Goal: Task Accomplishment & Management: Manage account settings

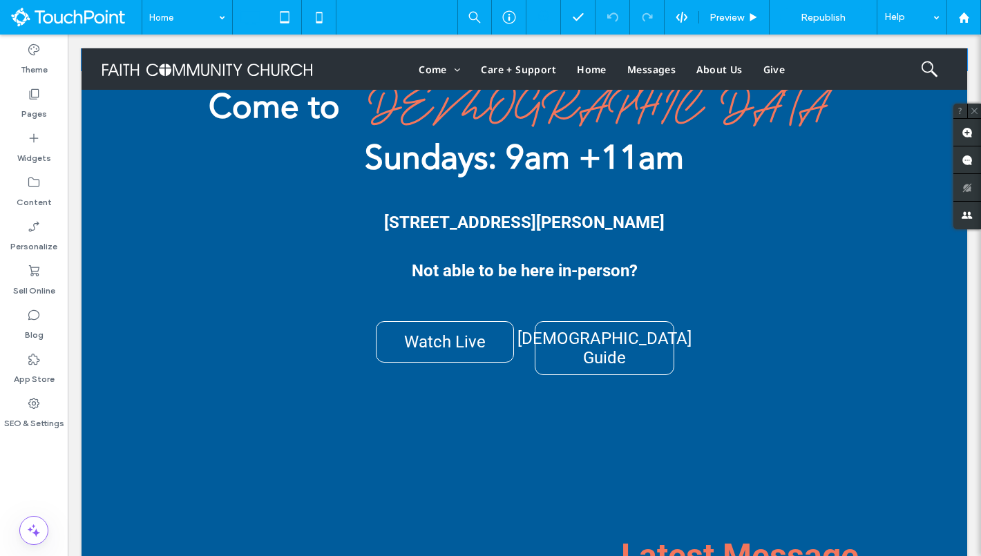
scroll to position [645, 0]
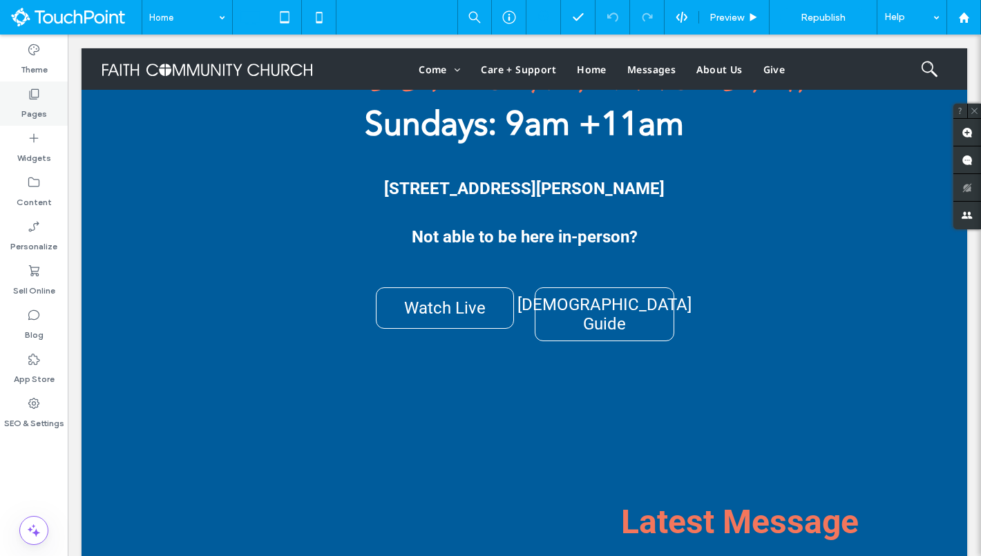
click at [35, 101] on div "Pages" at bounding box center [34, 103] width 68 height 44
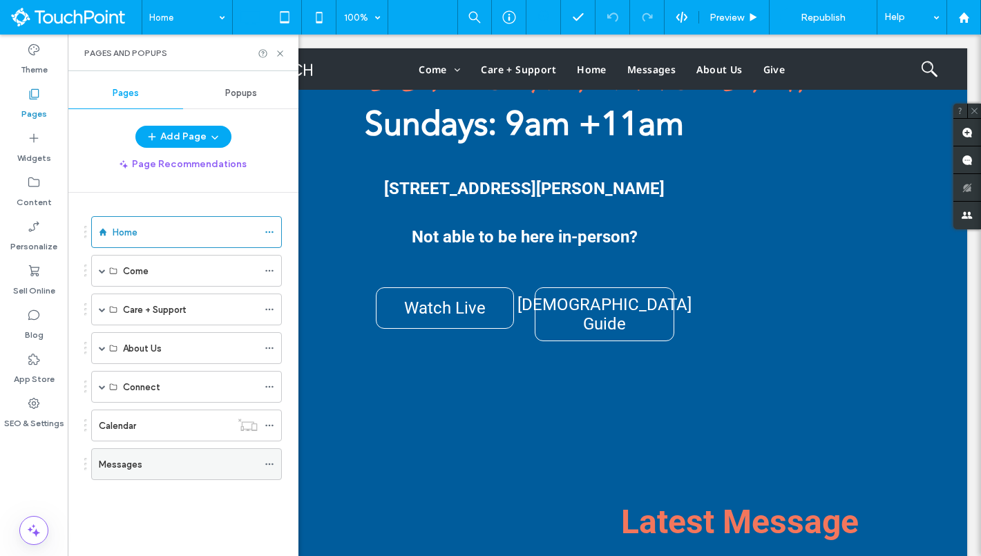
click at [161, 463] on div "Messages" at bounding box center [178, 464] width 159 height 15
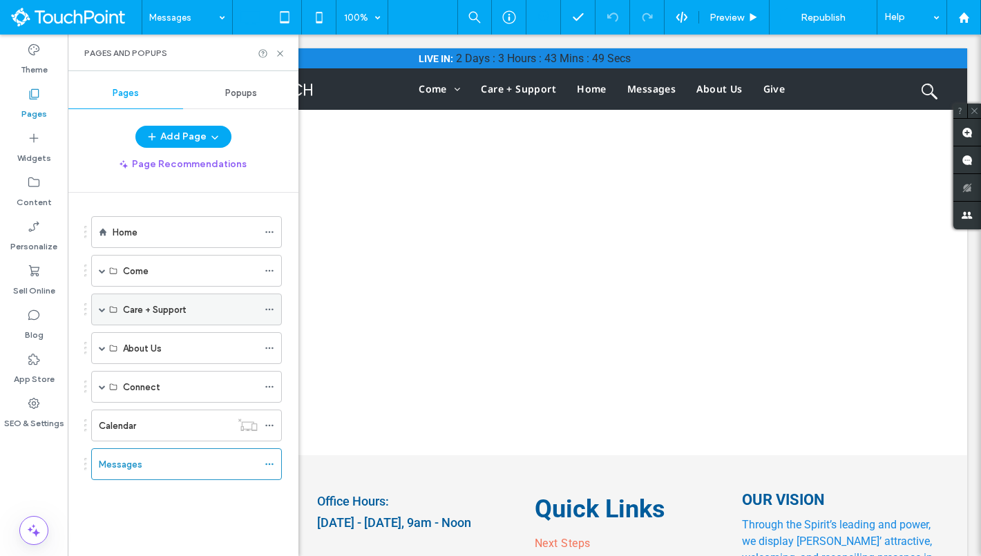
click at [104, 309] on span at bounding box center [102, 309] width 7 height 7
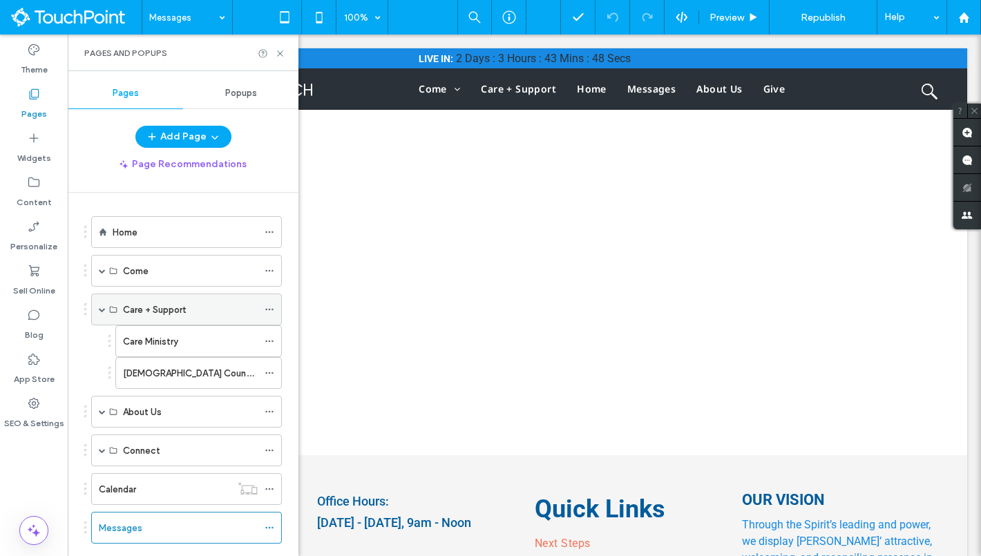
click at [104, 309] on span at bounding box center [102, 309] width 7 height 7
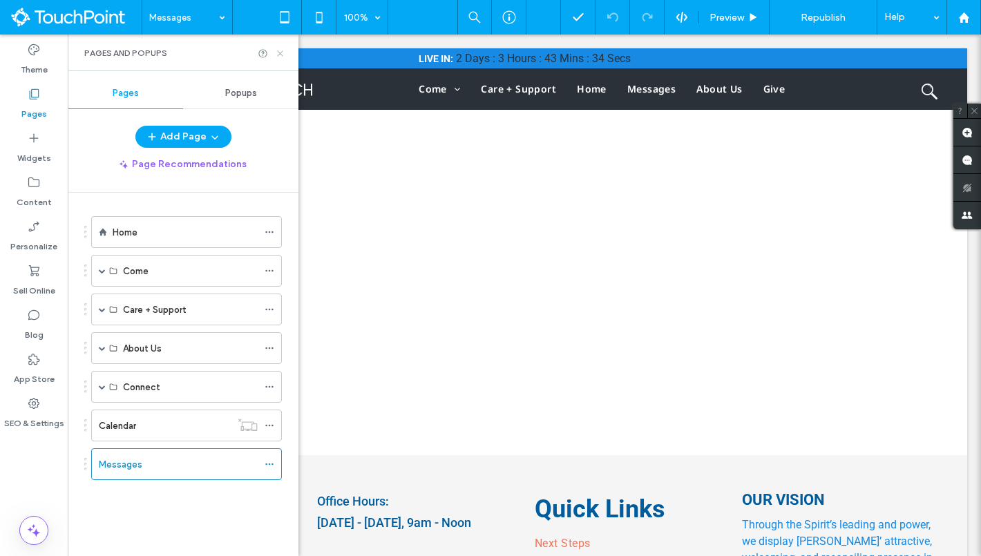
click at [284, 53] on icon at bounding box center [280, 53] width 10 height 10
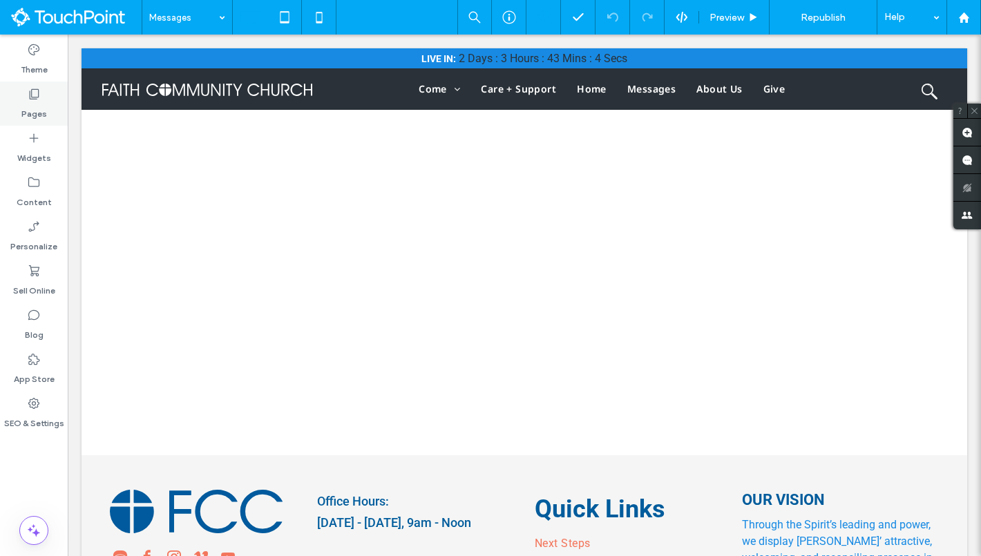
click at [35, 119] on label "Pages" at bounding box center [34, 110] width 26 height 19
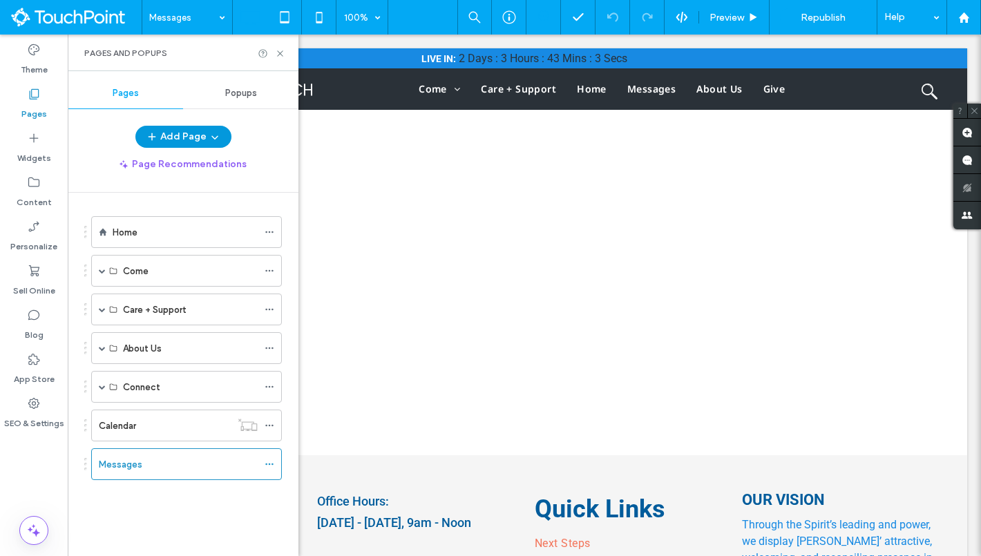
click at [197, 130] on button "Add Page" at bounding box center [183, 137] width 96 height 22
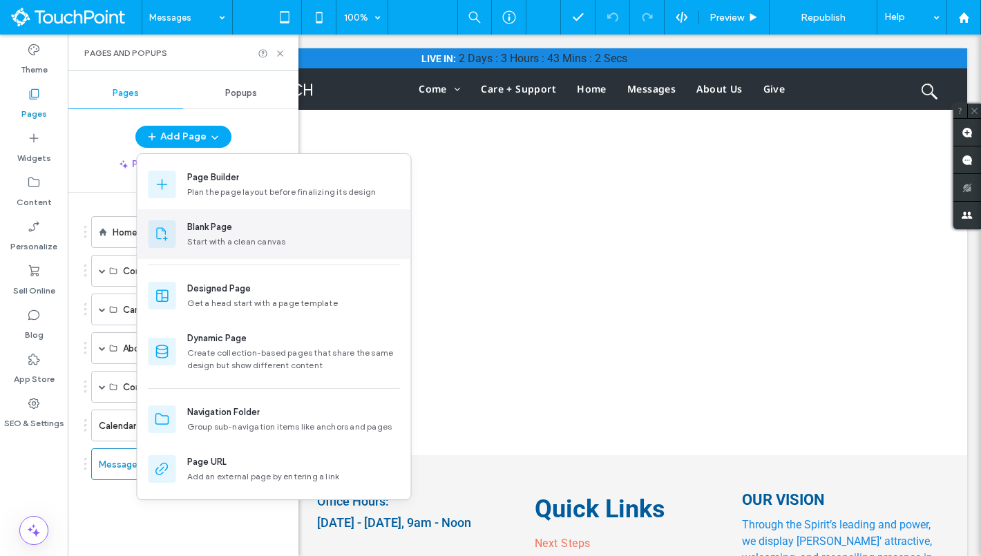
click at [221, 217] on div "Blank Page Start with a clean canvas" at bounding box center [273, 234] width 273 height 50
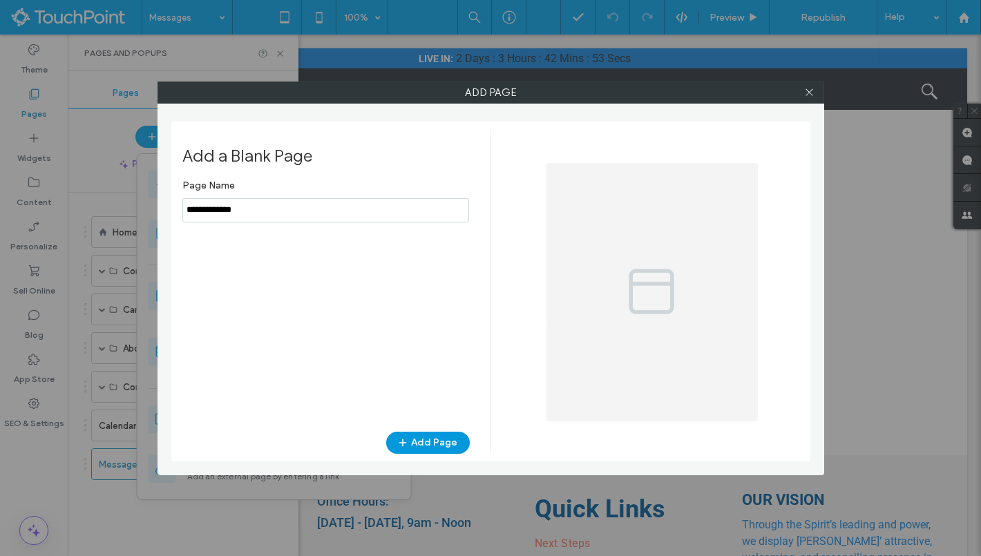
type input "**********"
click at [448, 449] on button "Add Page" at bounding box center [428, 443] width 84 height 22
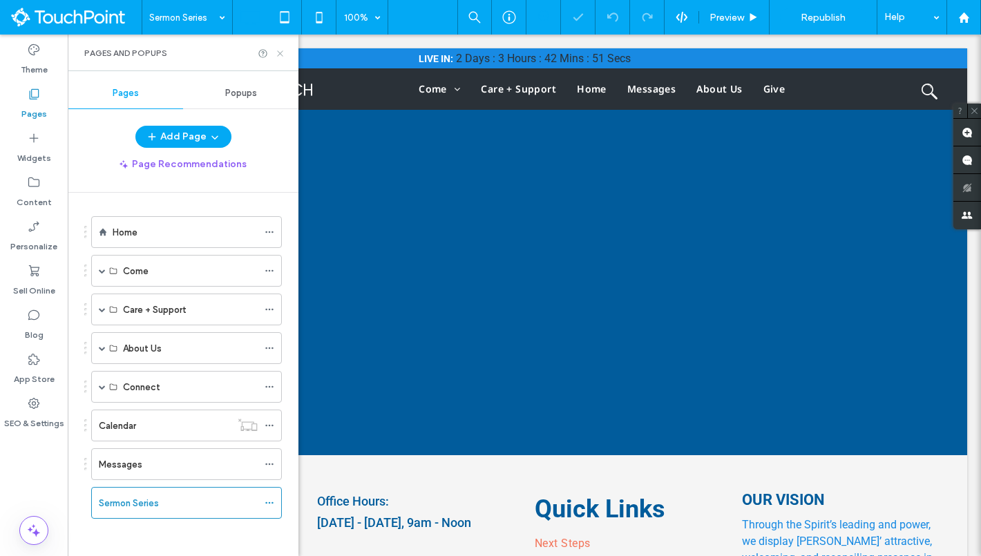
click at [282, 56] on icon at bounding box center [280, 53] width 10 height 10
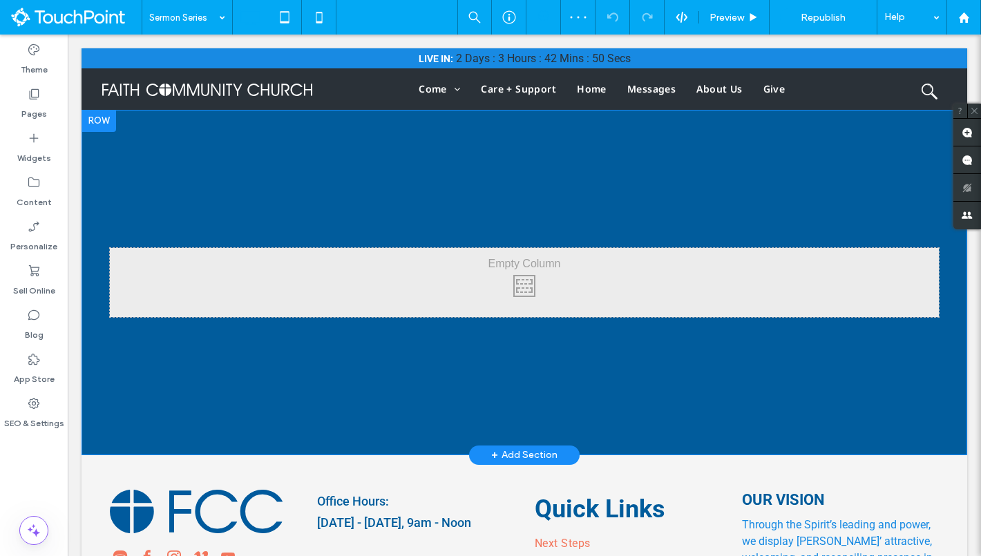
click at [97, 126] on div at bounding box center [98, 121] width 35 height 22
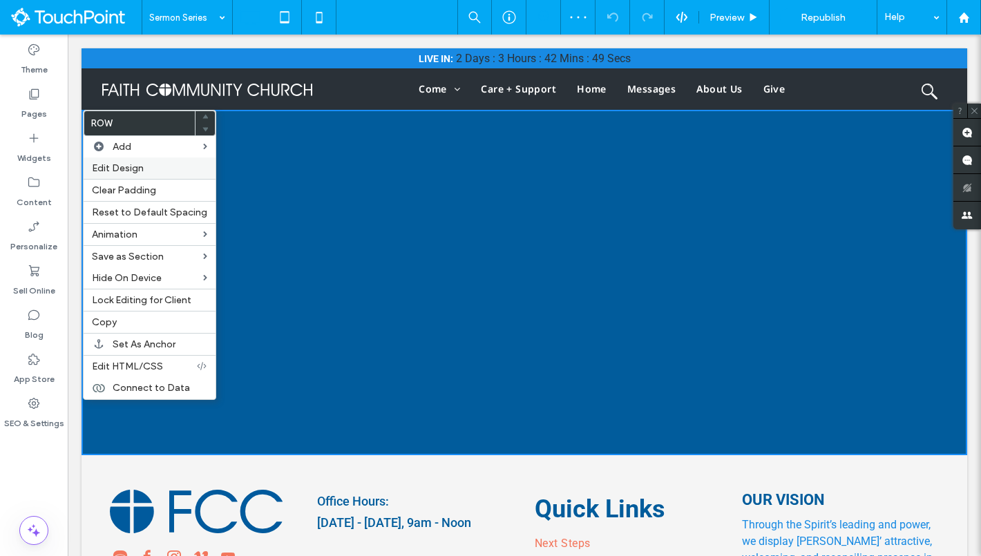
click at [109, 166] on span "Edit Design" at bounding box center [118, 168] width 52 height 12
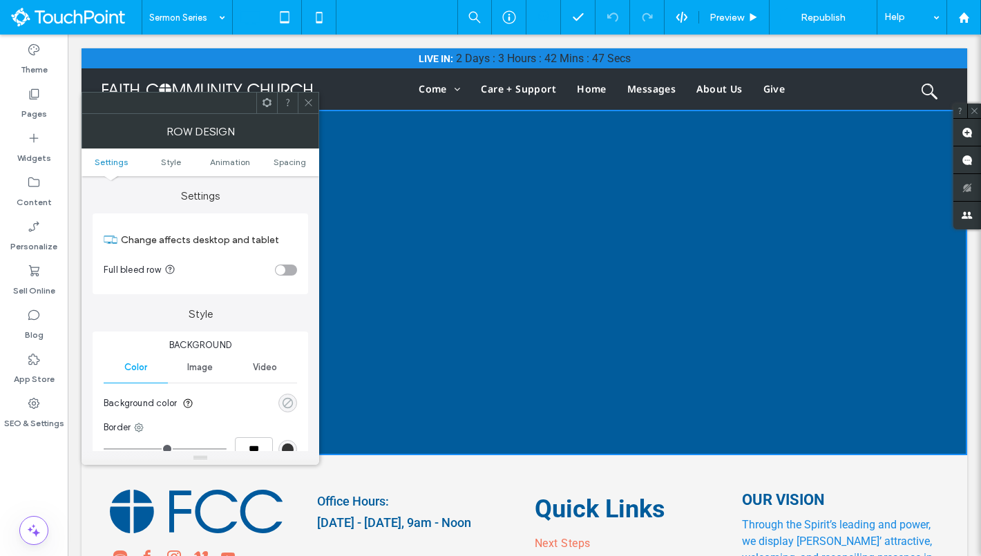
click at [290, 404] on div "rgba(0, 0, 0, 0)" at bounding box center [288, 403] width 12 height 12
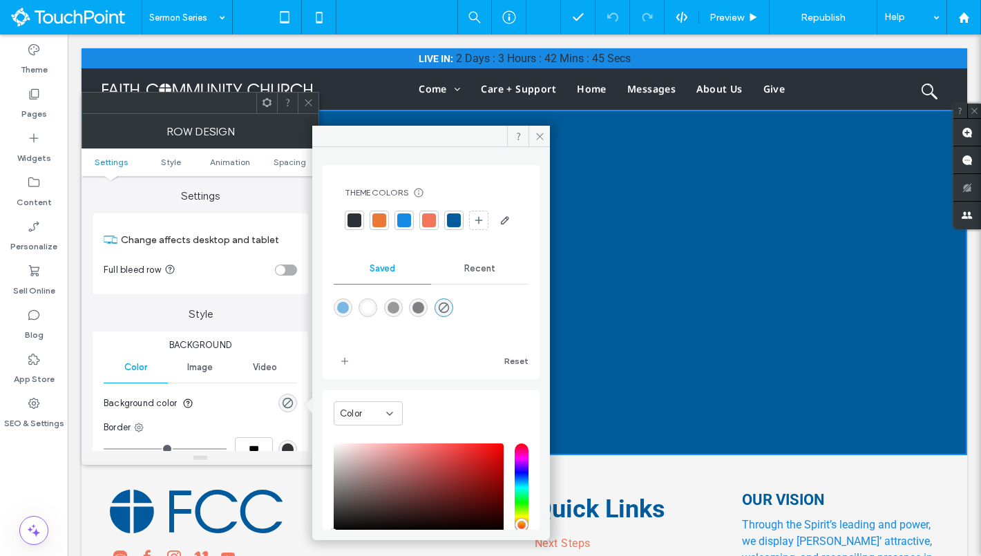
click at [372, 313] on div "rgba(255,255,255,1)" at bounding box center [368, 308] width 12 height 12
type input "*******"
type input "***"
type input "****"
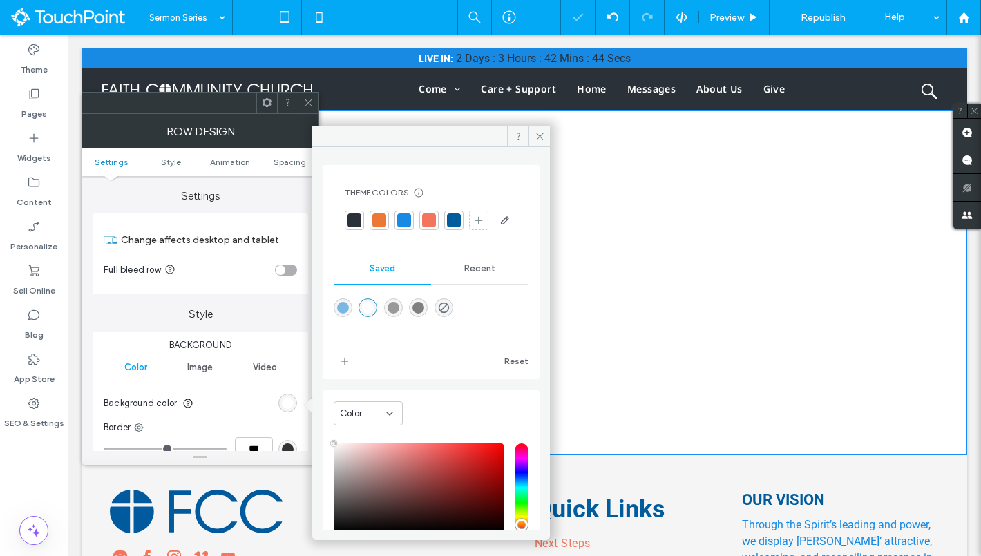
click at [307, 99] on icon at bounding box center [308, 102] width 10 height 10
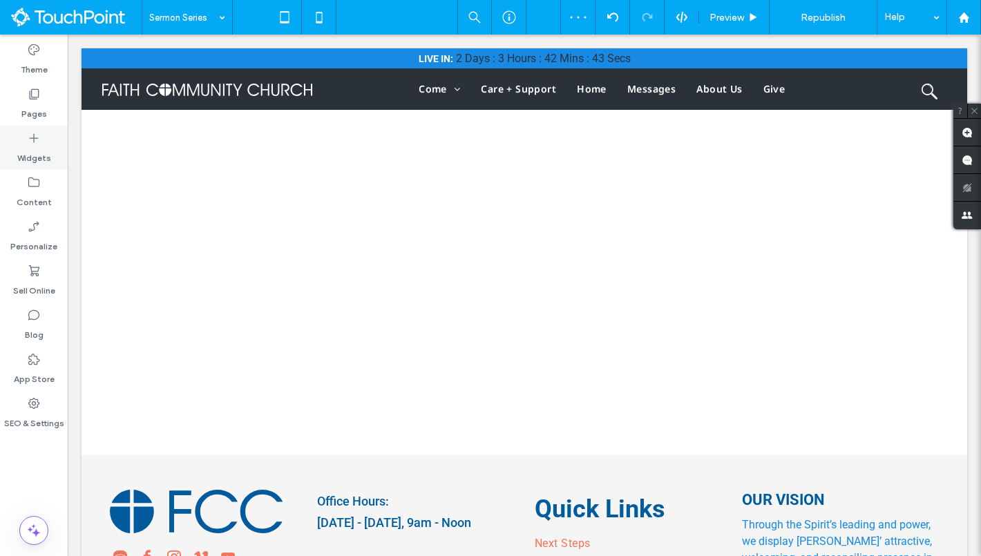
click at [23, 164] on label "Widgets" at bounding box center [34, 154] width 34 height 19
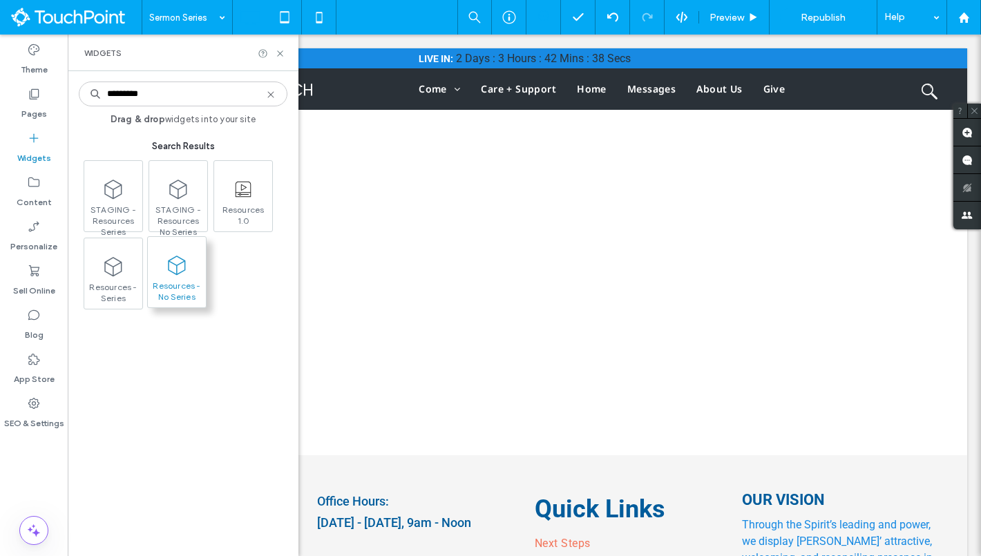
type input "*********"
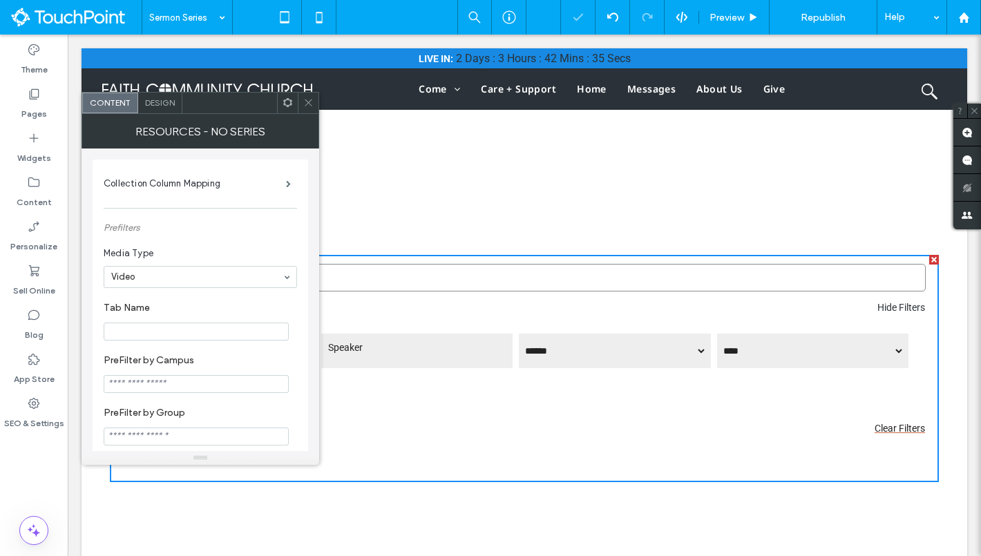
click at [282, 98] on icon at bounding box center [287, 102] width 10 height 10
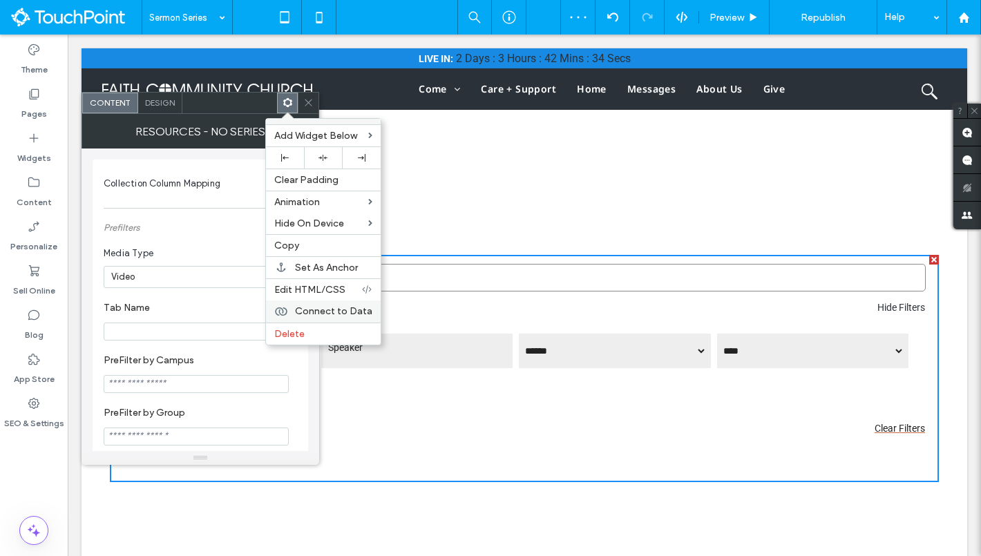
click at [331, 302] on div "Connect to Data" at bounding box center [323, 311] width 115 height 22
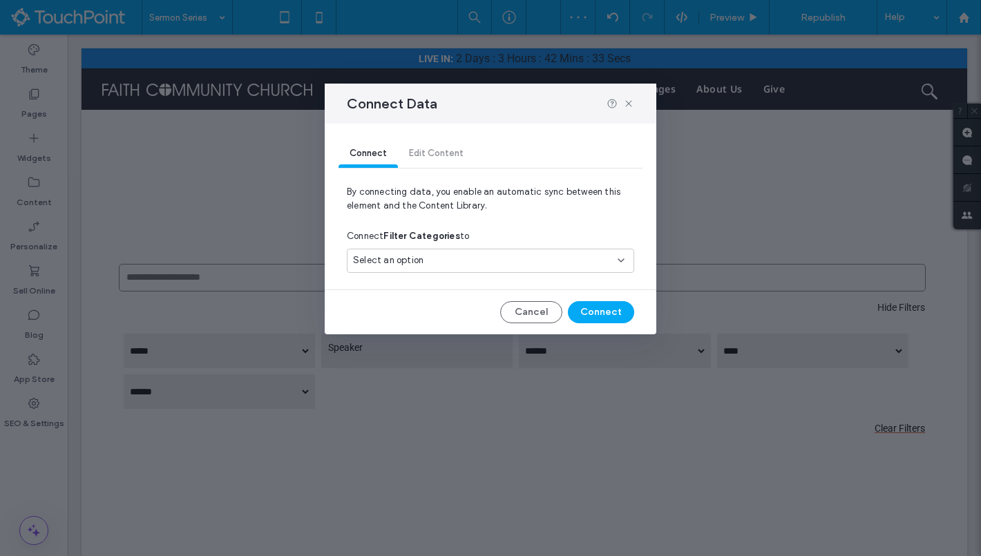
click at [414, 266] on span "Select an option" at bounding box center [388, 260] width 70 height 14
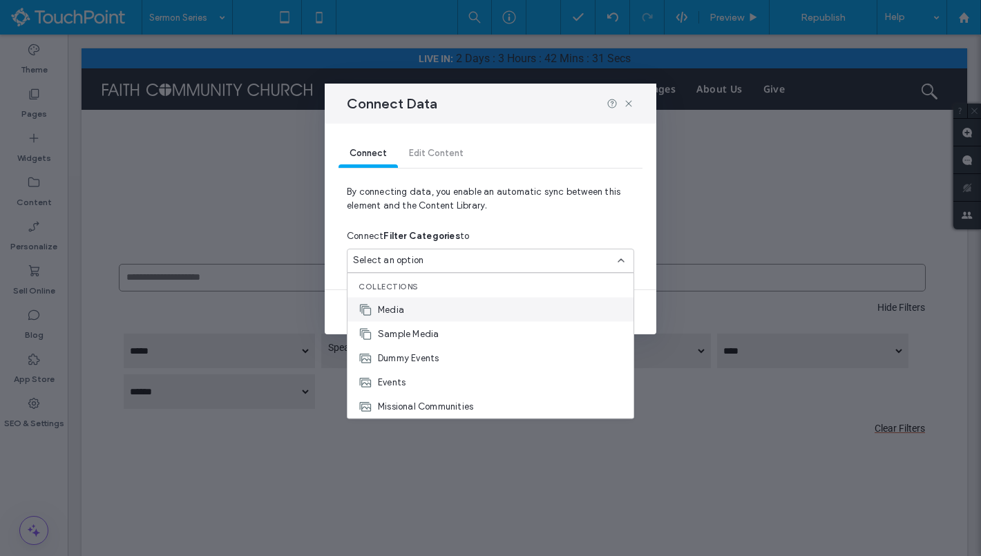
click at [421, 312] on div "Media" at bounding box center [490, 310] width 286 height 24
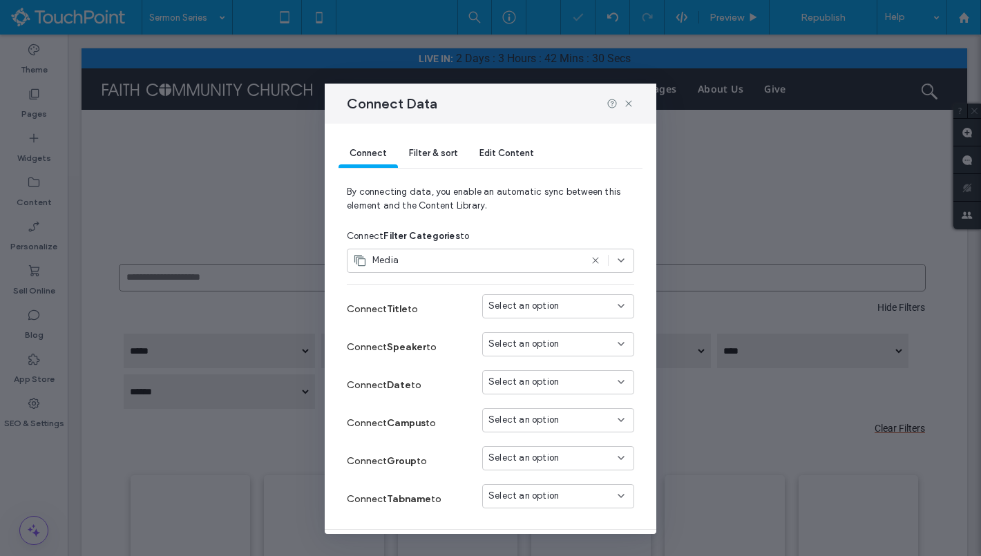
scroll to position [40, 0]
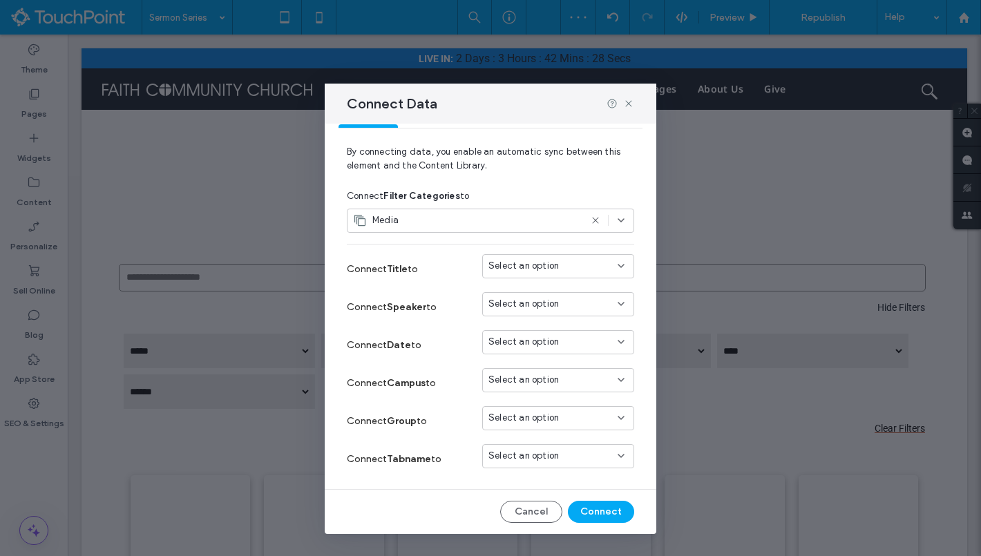
click at [570, 269] on div "Select an option" at bounding box center [549, 266] width 123 height 14
click at [566, 284] on div "Title" at bounding box center [558, 290] width 151 height 24
click at [533, 514] on button "Cancel" at bounding box center [531, 512] width 62 height 22
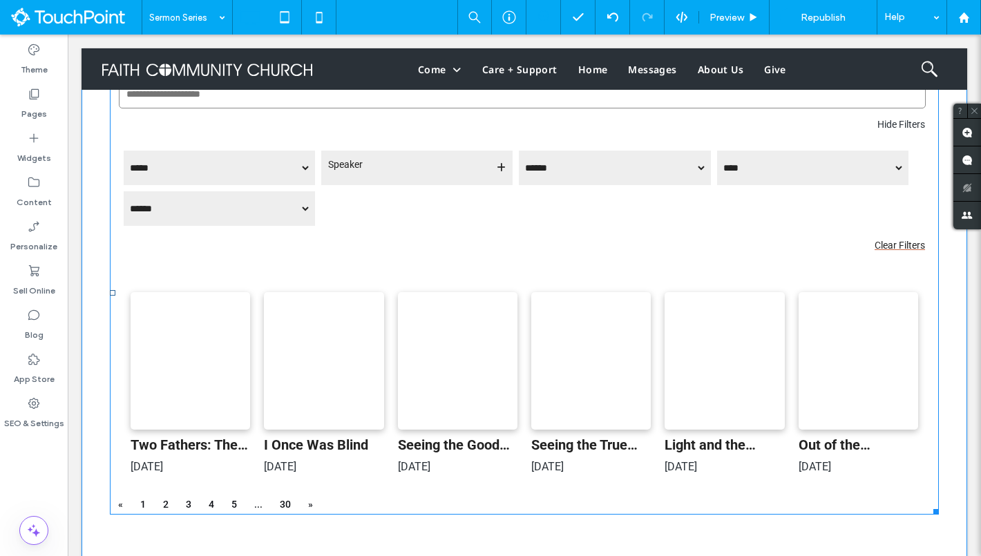
scroll to position [197, 0]
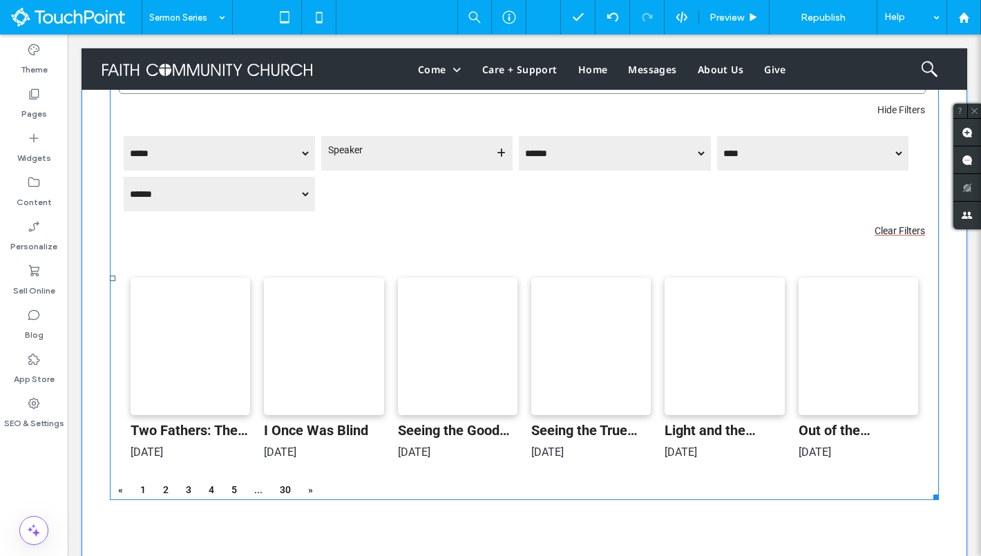
click at [550, 375] on span at bounding box center [524, 278] width 829 height 443
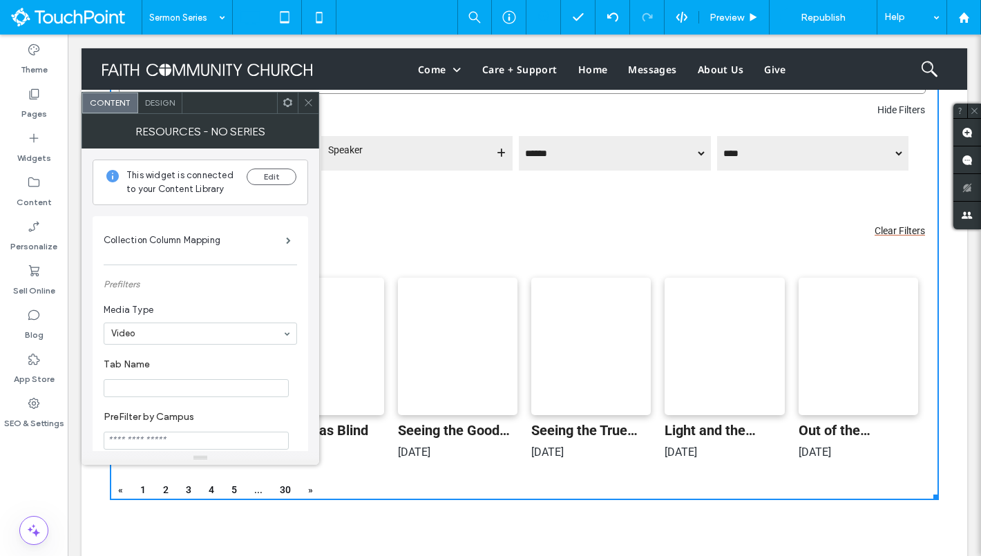
click at [284, 106] on icon at bounding box center [287, 102] width 10 height 10
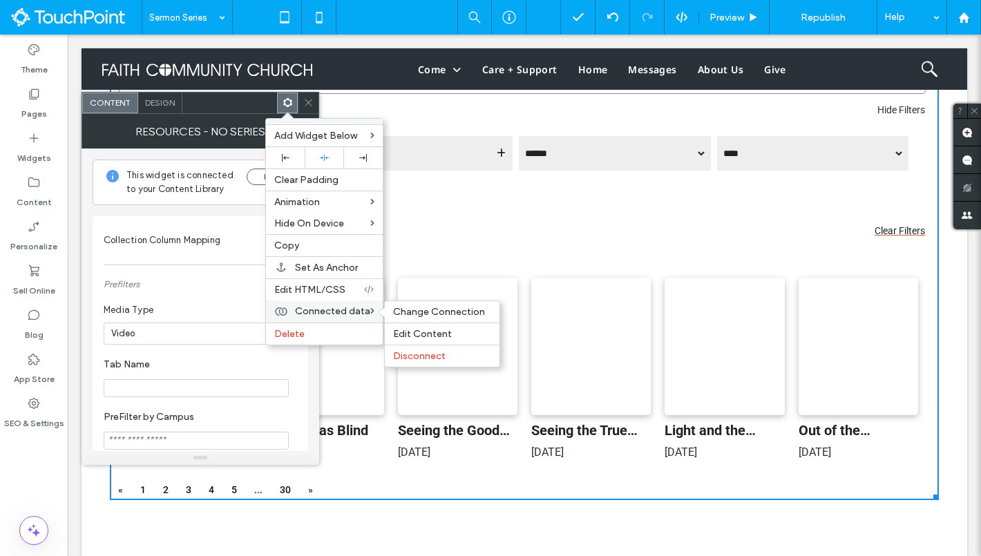
click at [326, 316] on span "Connected data" at bounding box center [332, 311] width 75 height 12
click at [439, 314] on span "Change Connection" at bounding box center [439, 312] width 92 height 12
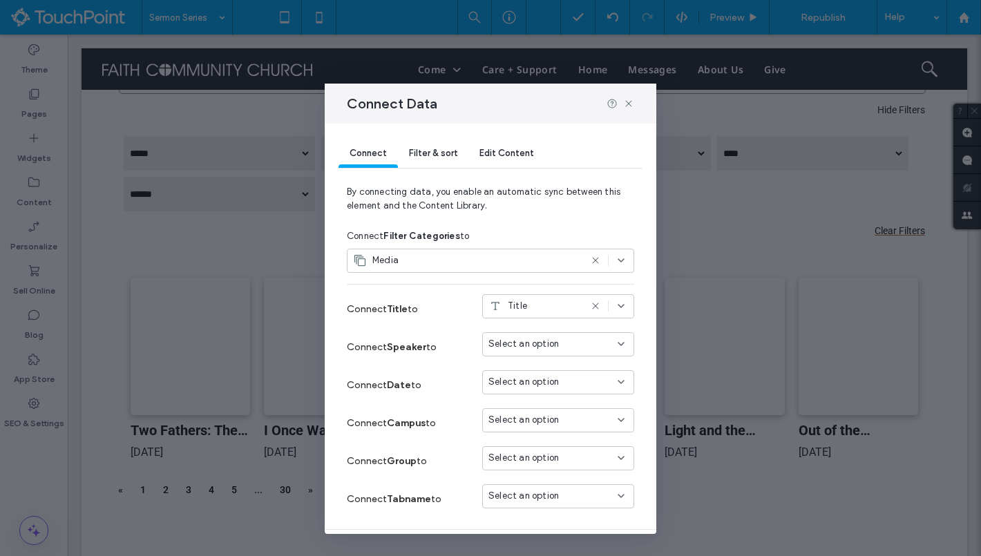
click at [456, 267] on div "Media" at bounding box center [466, 260] width 227 height 14
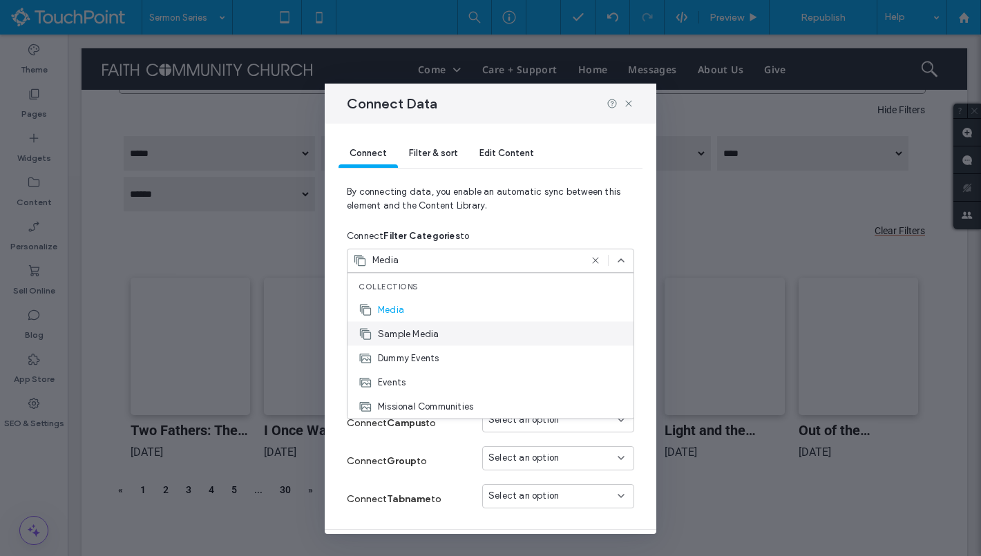
click at [444, 336] on div "Sample Media" at bounding box center [490, 334] width 286 height 24
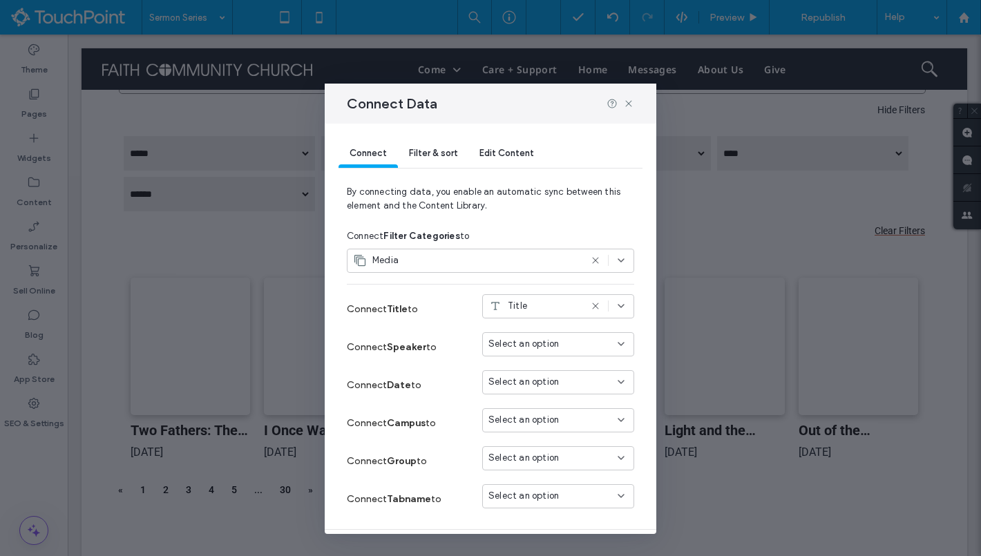
scroll to position [40, 0]
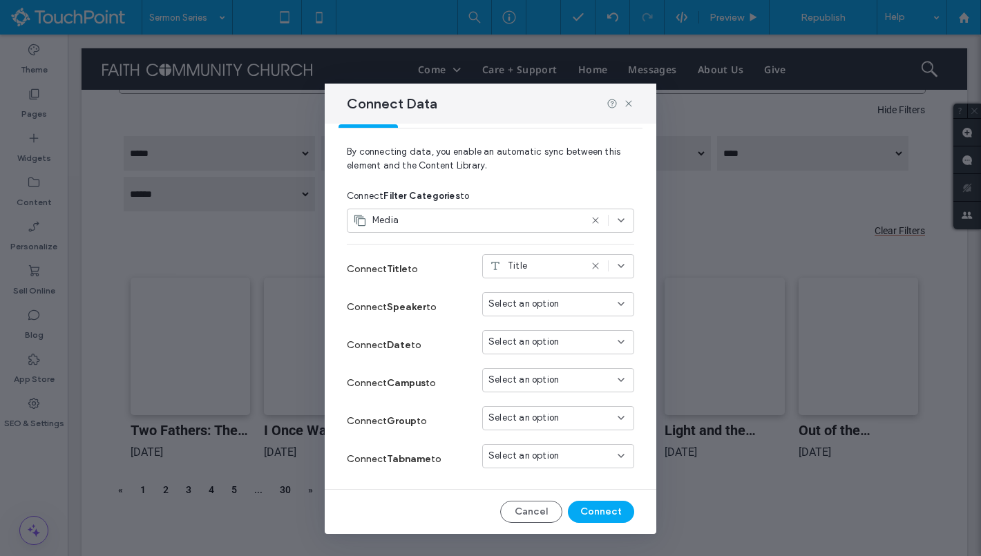
click at [626, 218] on icon at bounding box center [620, 220] width 11 height 11
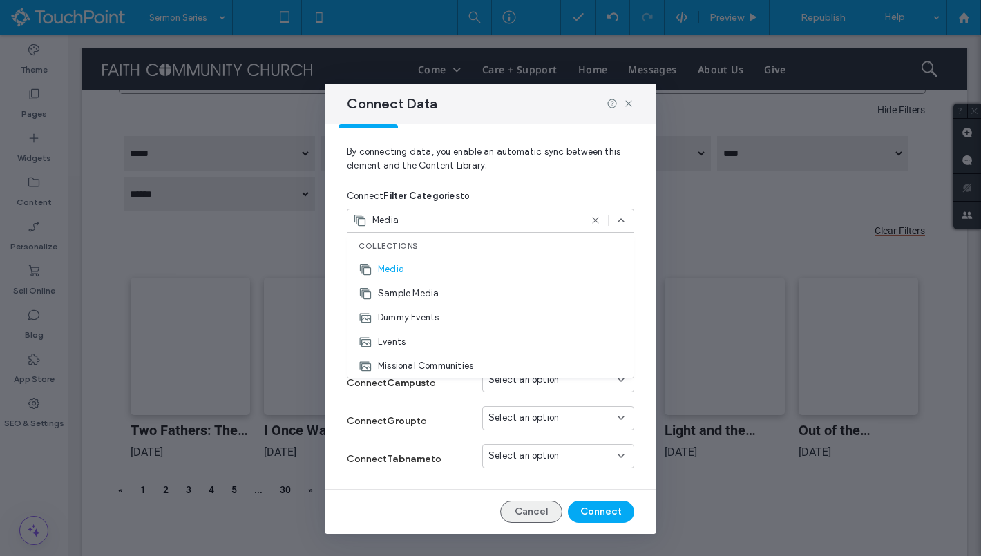
click at [544, 512] on button "Cancel" at bounding box center [531, 512] width 62 height 22
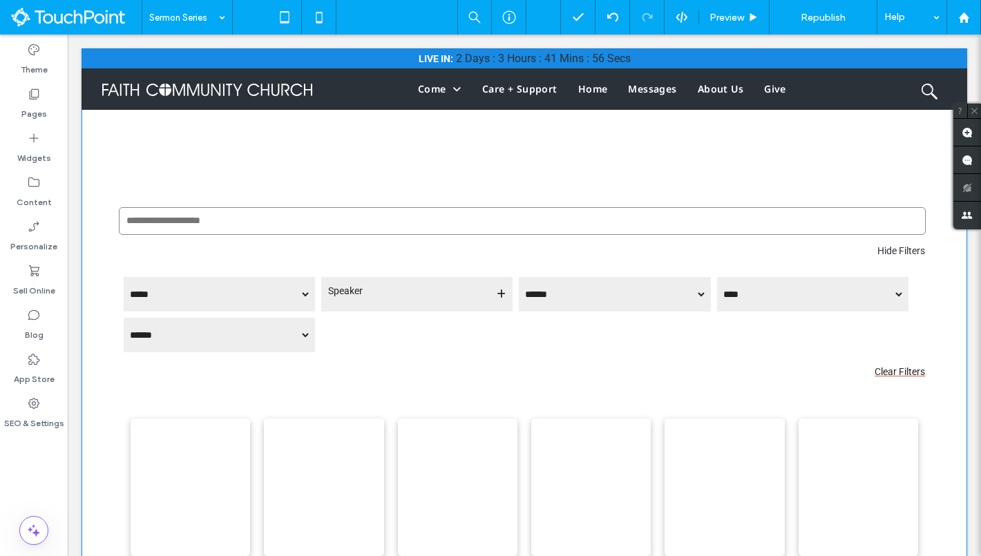
scroll to position [46, 0]
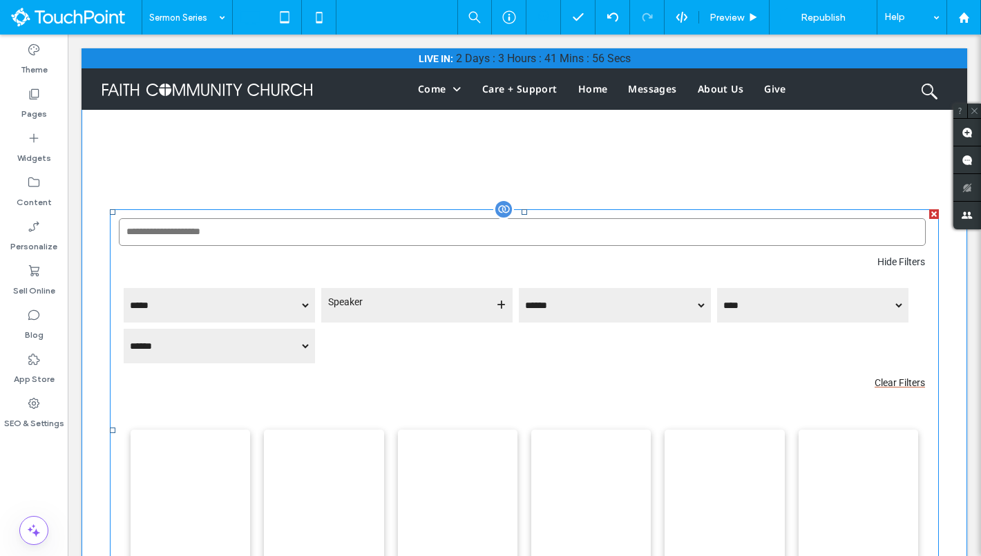
click at [259, 258] on span at bounding box center [524, 430] width 829 height 443
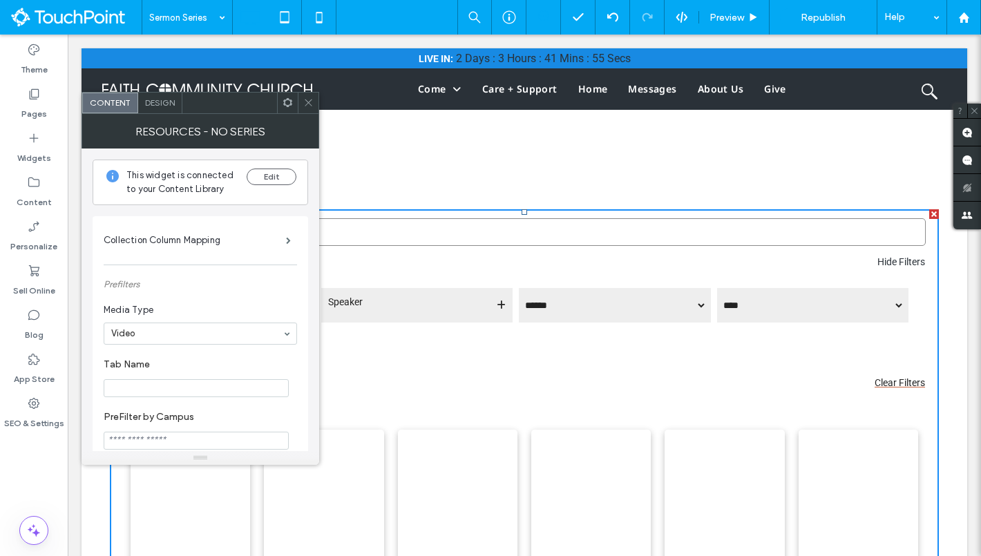
click at [288, 105] on use at bounding box center [287, 102] width 9 height 9
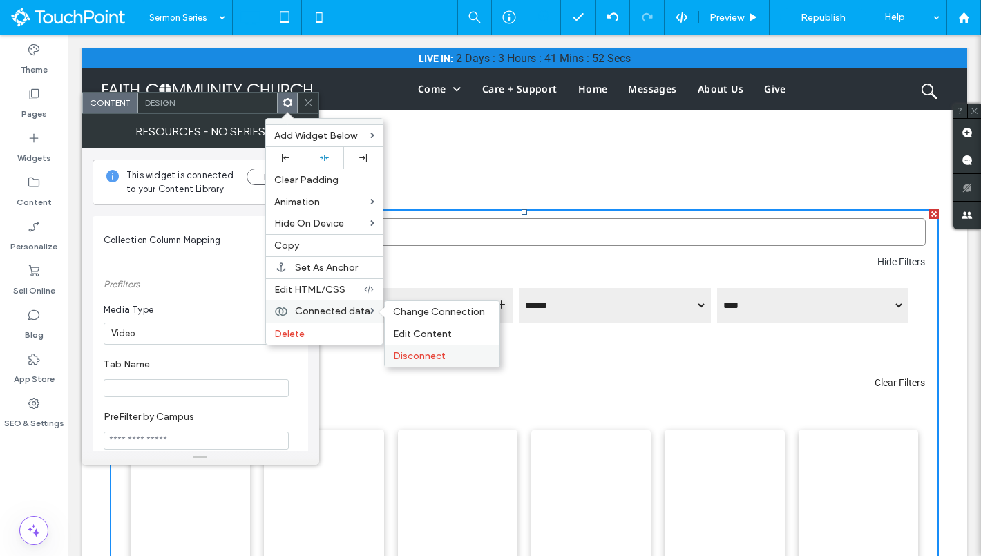
click at [414, 356] on span "Disconnect" at bounding box center [419, 356] width 52 height 12
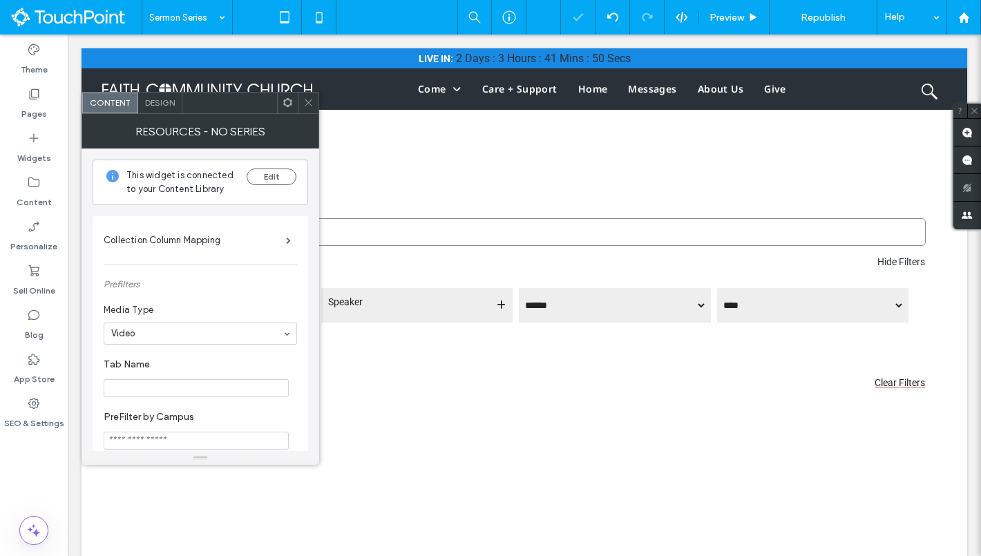
click at [291, 108] on span at bounding box center [287, 103] width 10 height 21
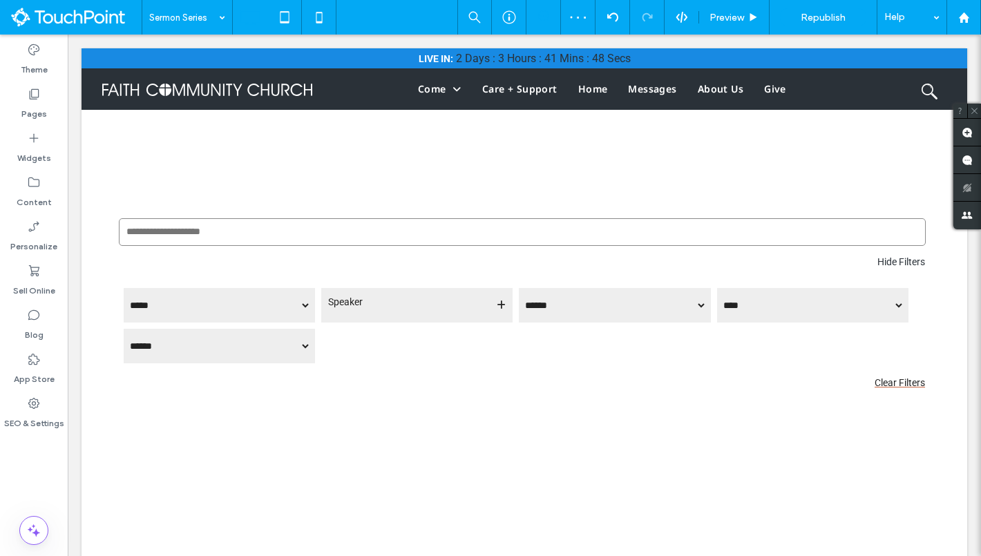
click at [354, 320] on div "Speaker" at bounding box center [416, 305] width 191 height 35
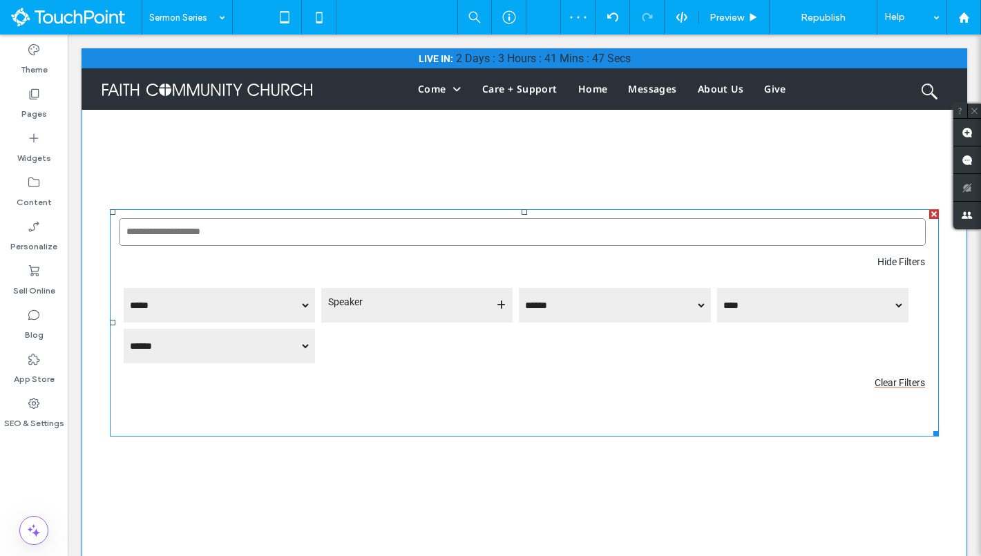
click at [347, 333] on span at bounding box center [524, 322] width 829 height 227
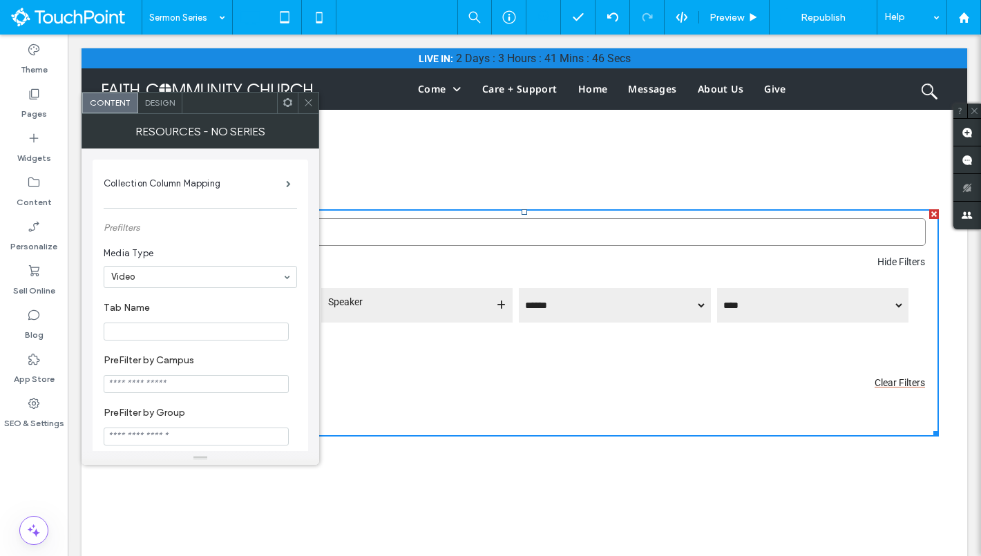
click at [289, 106] on use at bounding box center [287, 102] width 9 height 9
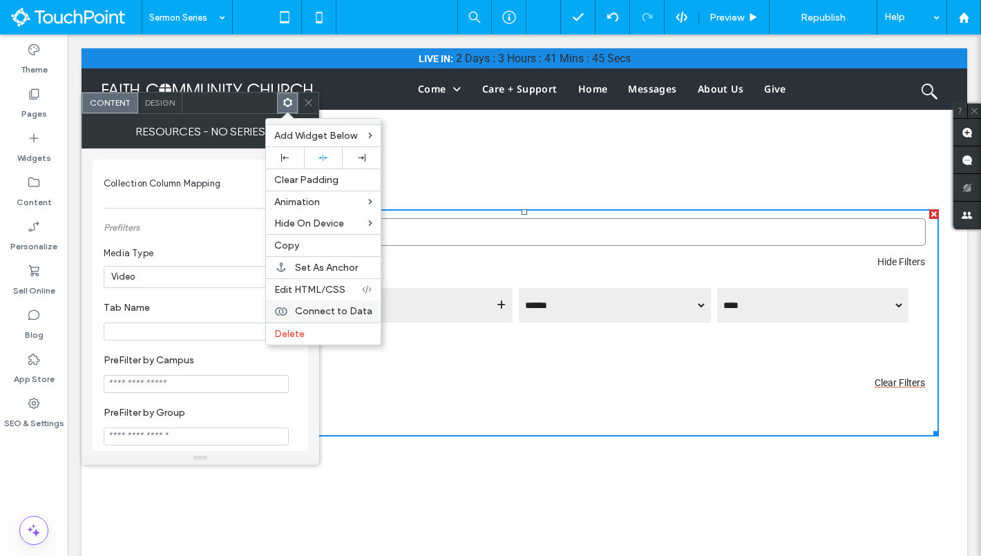
click at [331, 319] on div "Connect to Data" at bounding box center [323, 311] width 115 height 22
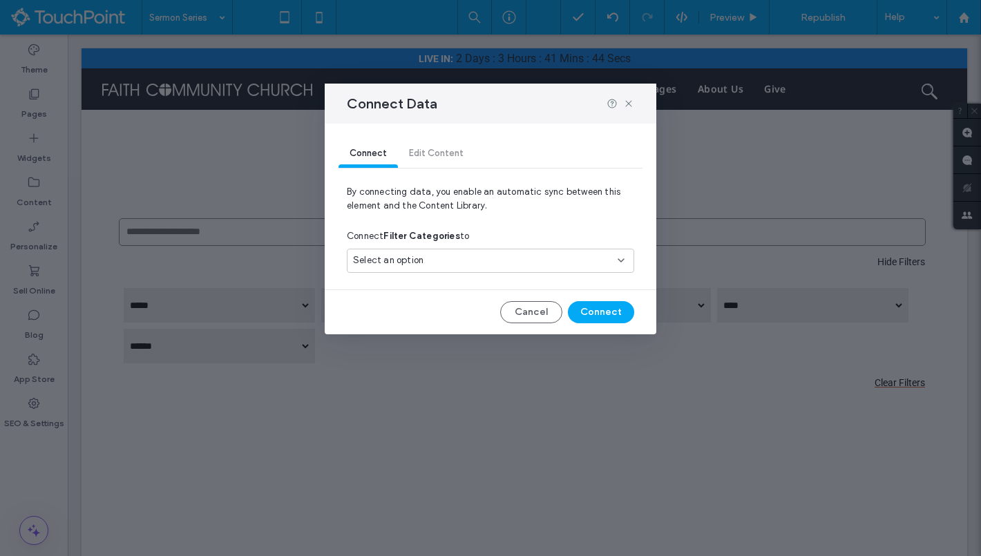
click at [443, 255] on div "Select an option" at bounding box center [482, 260] width 258 height 14
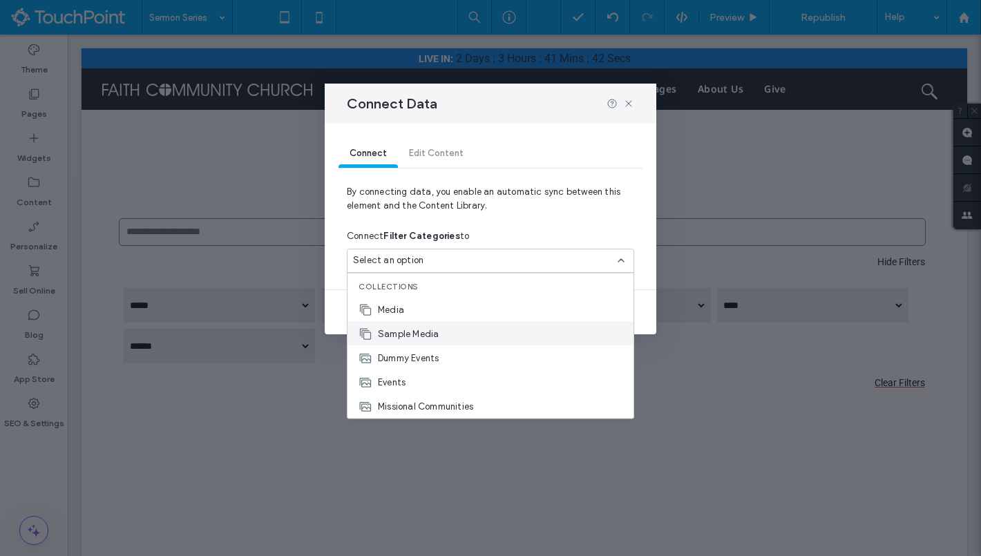
click at [440, 329] on div "Sample Media" at bounding box center [490, 334] width 286 height 24
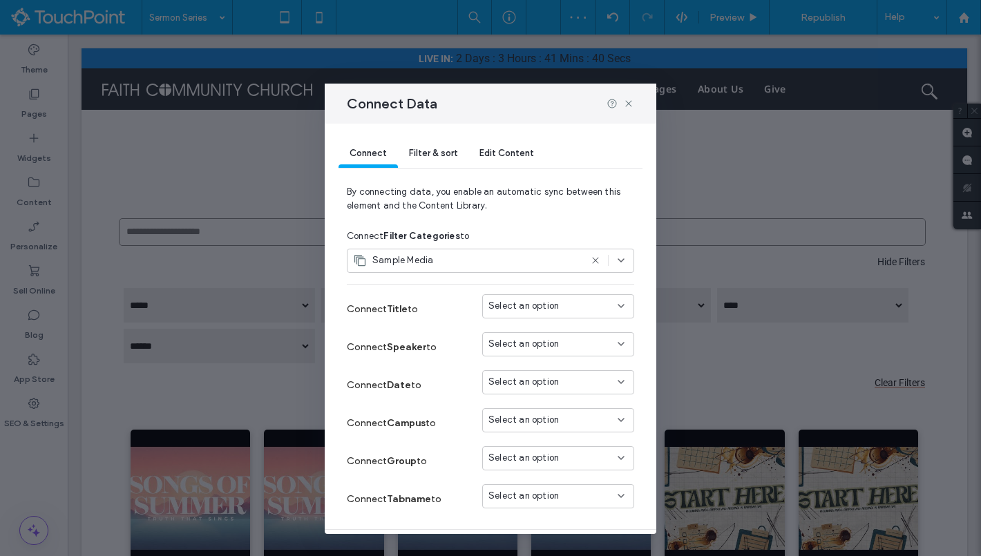
scroll to position [40, 0]
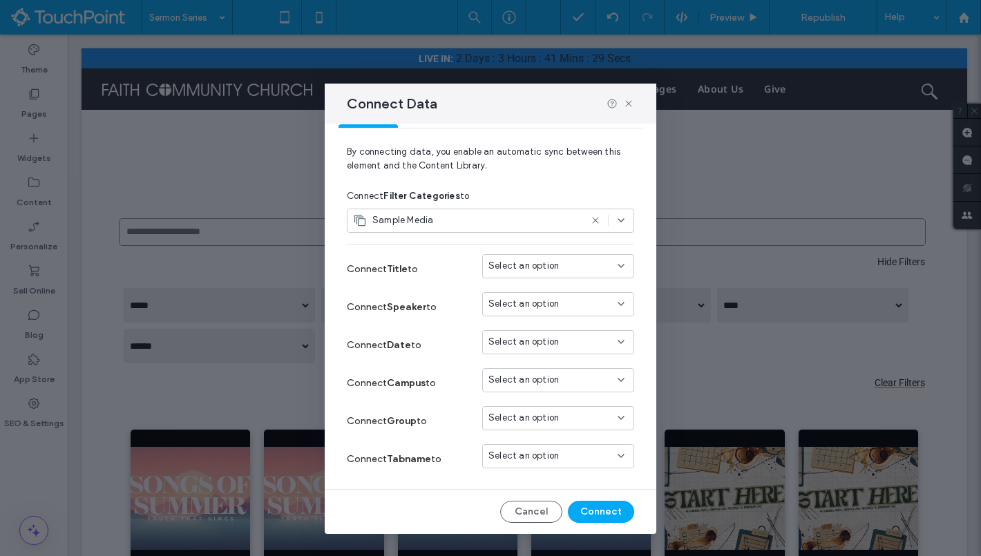
click at [563, 265] on div "Select an option" at bounding box center [549, 266] width 123 height 14
click at [557, 286] on div "Title" at bounding box center [558, 290] width 151 height 24
click at [586, 514] on button "Connect" at bounding box center [601, 512] width 66 height 22
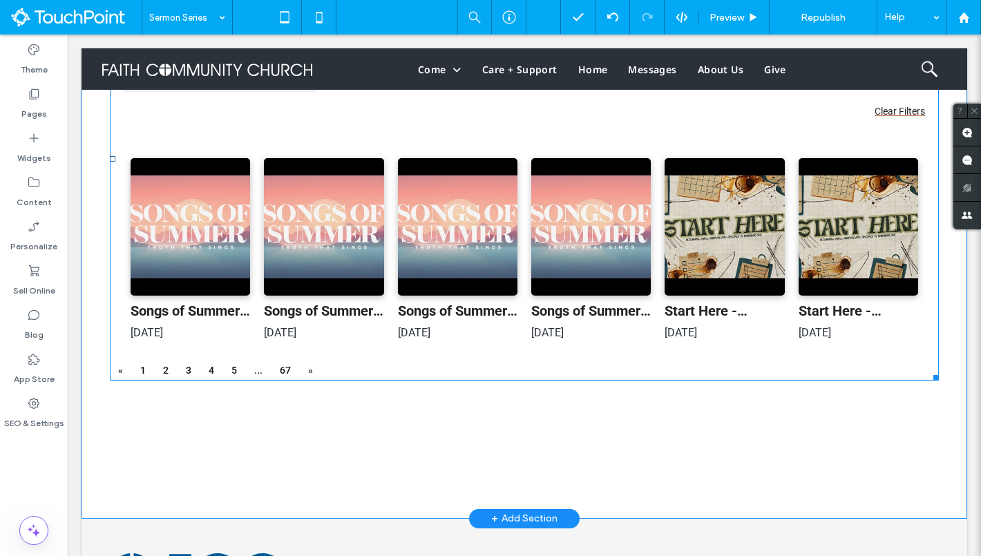
scroll to position [295, 0]
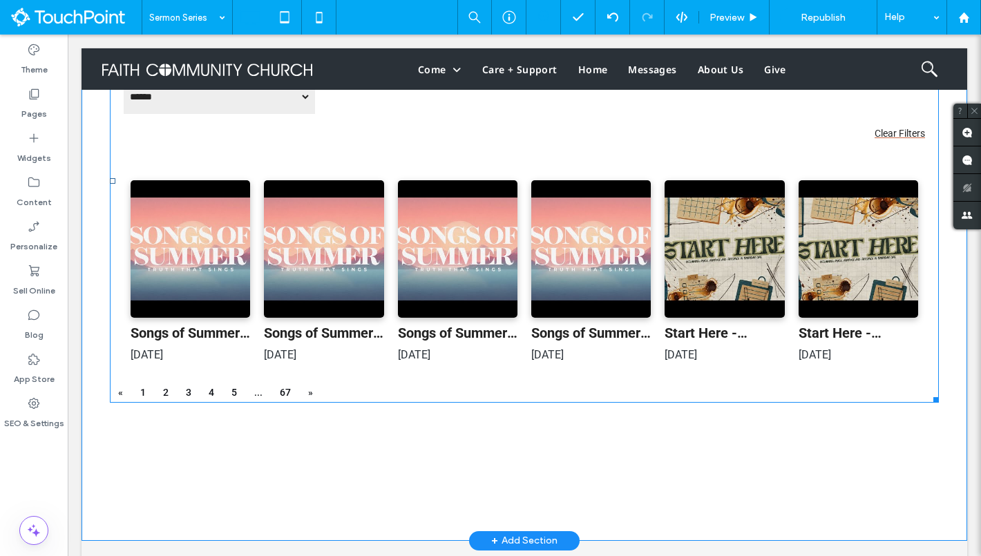
click at [373, 298] on span at bounding box center [524, 181] width 829 height 443
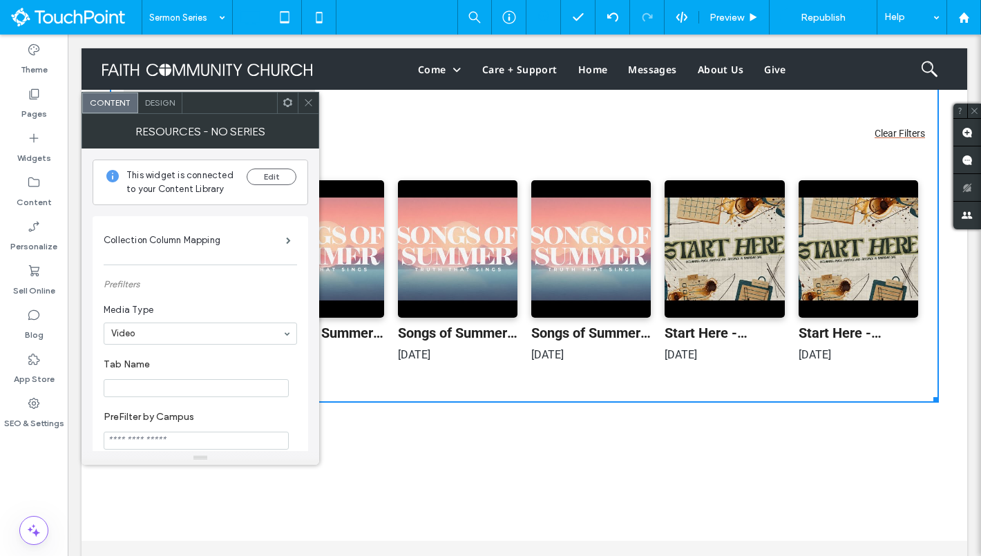
click at [289, 93] on span at bounding box center [287, 103] width 10 height 21
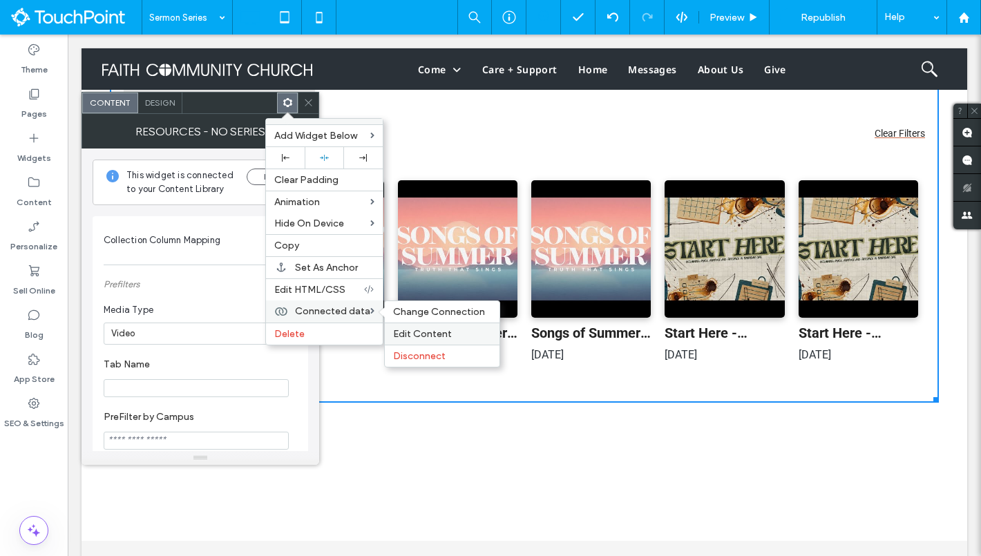
click at [414, 335] on span "Edit Content" at bounding box center [422, 334] width 59 height 12
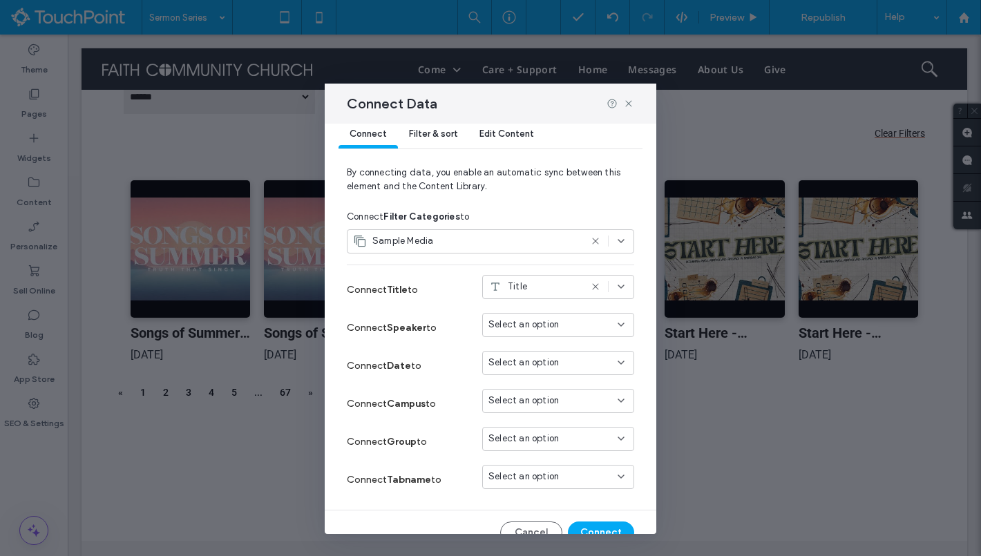
scroll to position [40, 0]
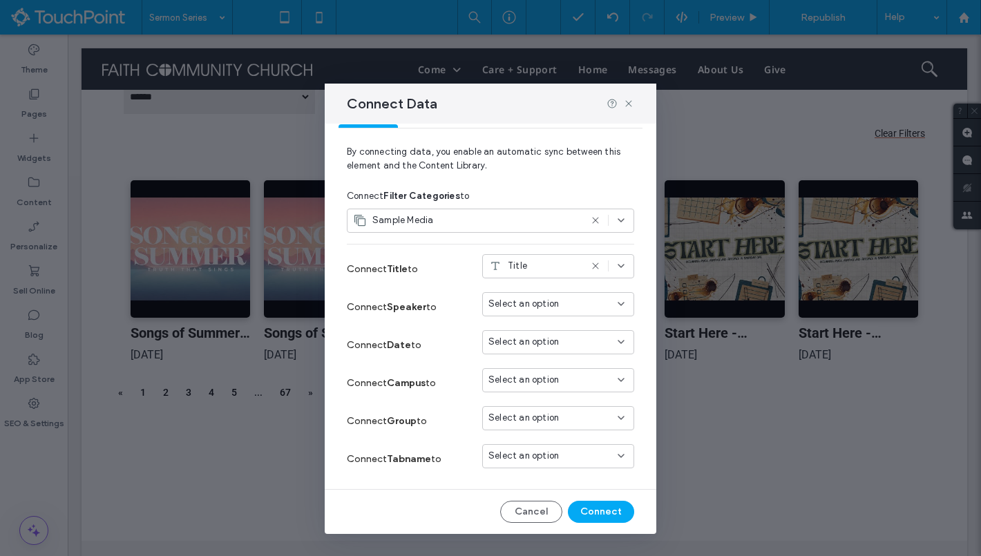
click at [529, 298] on span "Select an option" at bounding box center [523, 304] width 70 height 14
click at [550, 421] on div "speaker" at bounding box center [558, 426] width 151 height 24
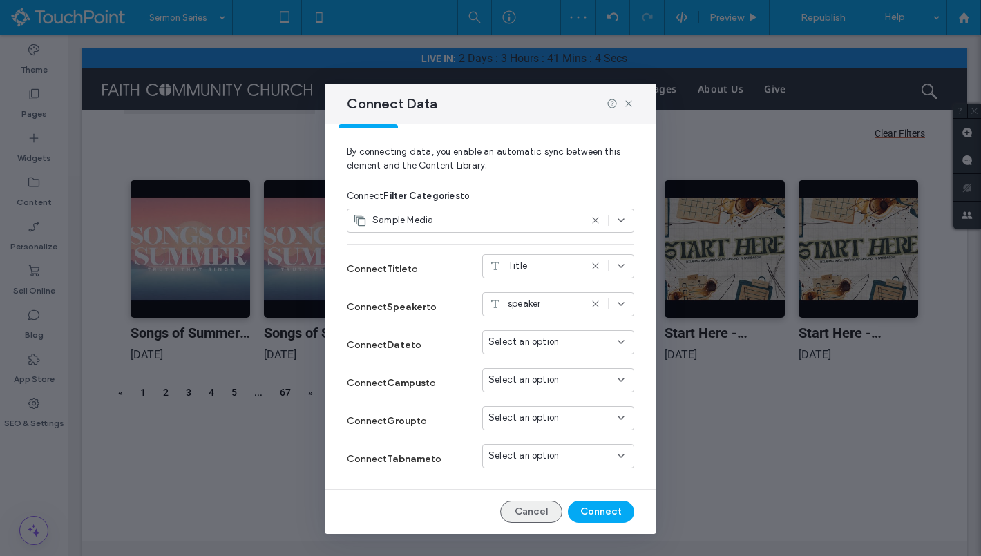
click at [539, 501] on button "Cancel" at bounding box center [531, 512] width 62 height 22
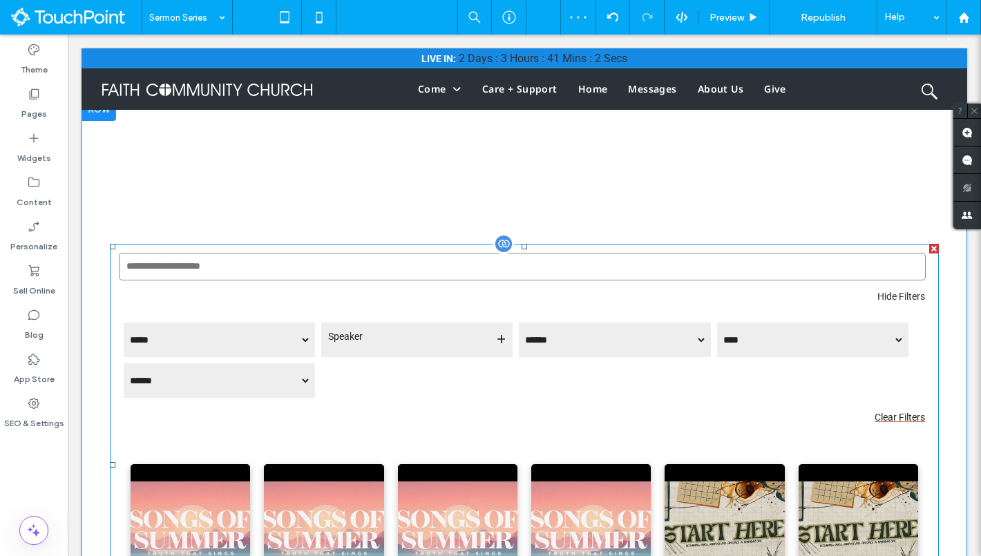
scroll to position [0, 0]
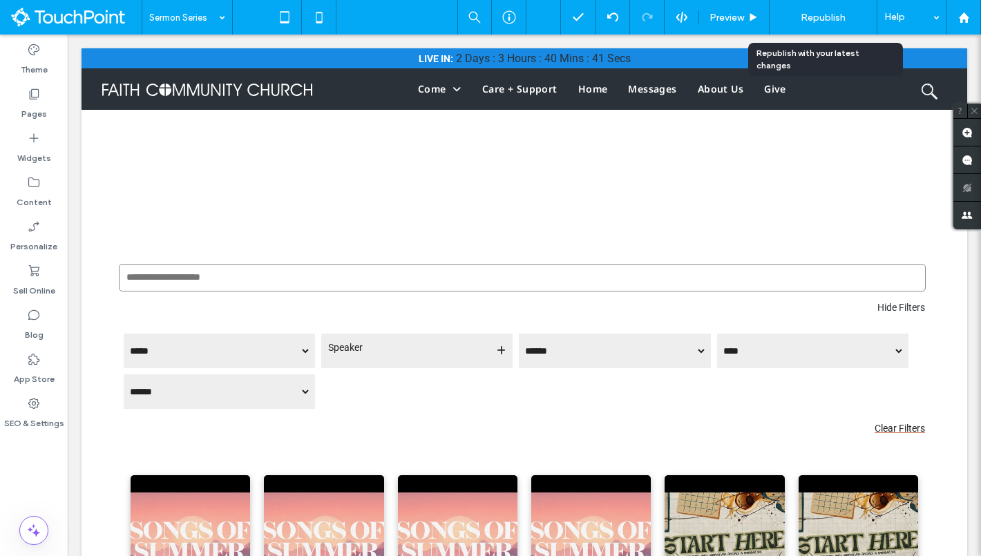
click at [826, 17] on span "Republish" at bounding box center [822, 18] width 45 height 12
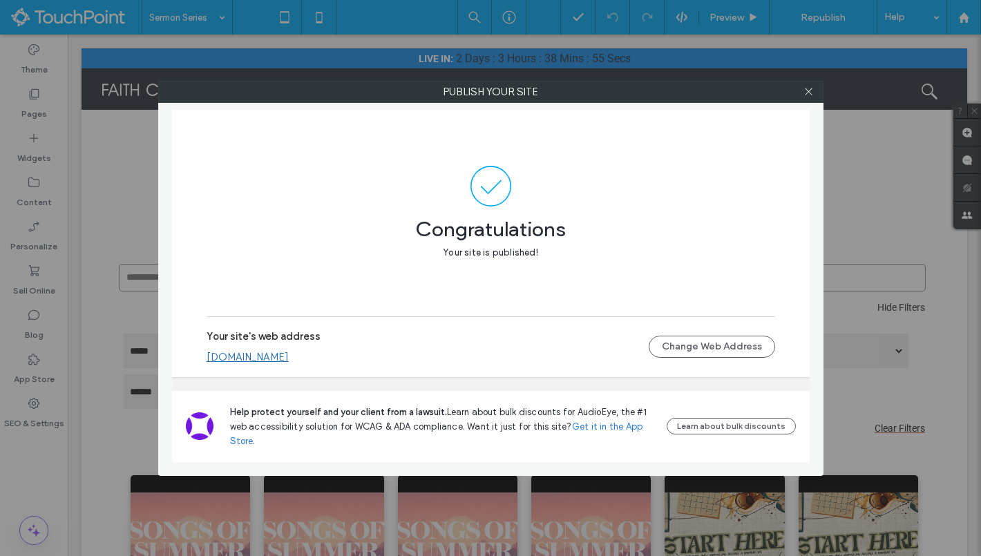
click at [815, 93] on div at bounding box center [808, 91] width 21 height 21
click at [811, 93] on icon at bounding box center [808, 91] width 10 height 10
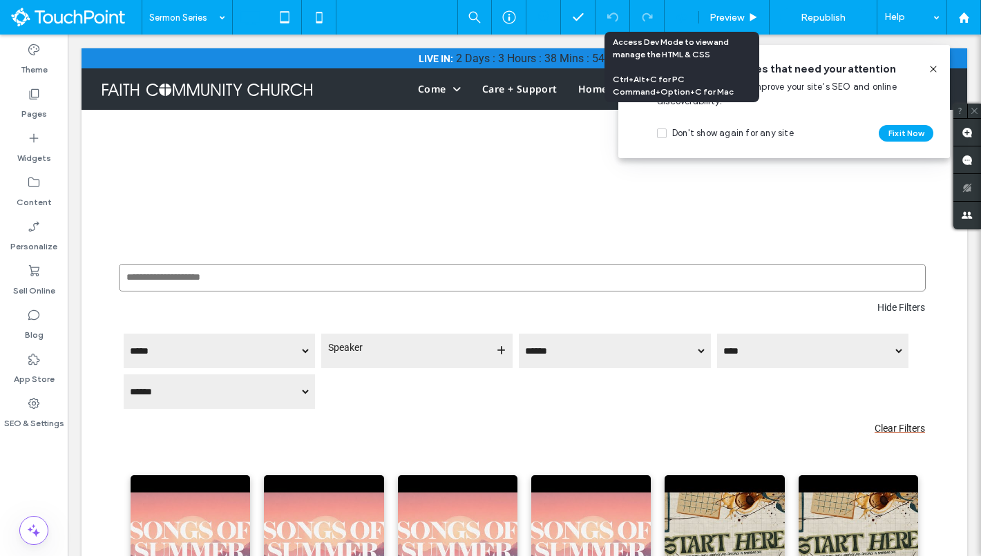
click at [684, 15] on use at bounding box center [680, 17] width 11 height 11
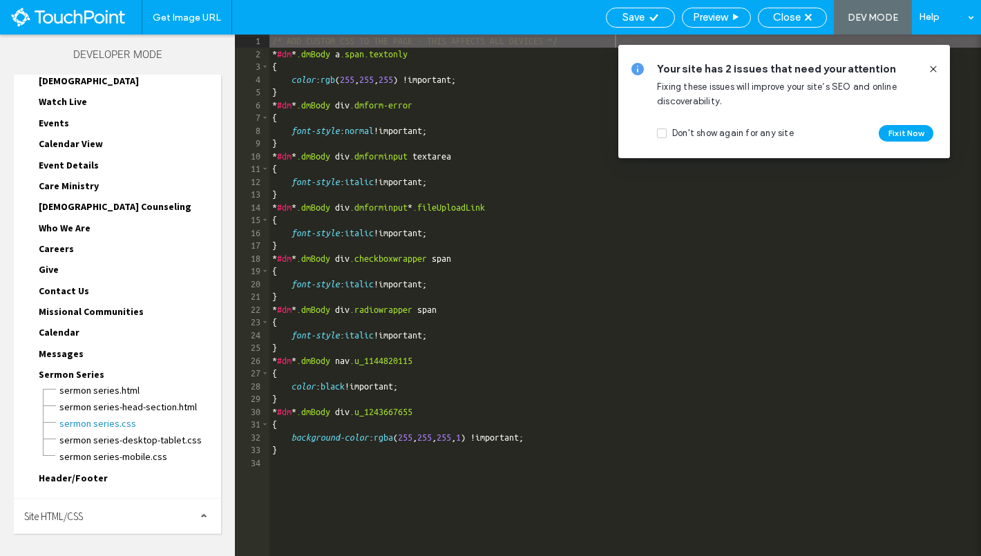
scroll to position [1, 0]
click at [472, 392] on div "/* ADD CUSTOM CSS TO THE PAGE - THIS AFFECTS ALL DEVICES */ * #dm * .dmBody a .…" at bounding box center [742, 308] width 946 height 547
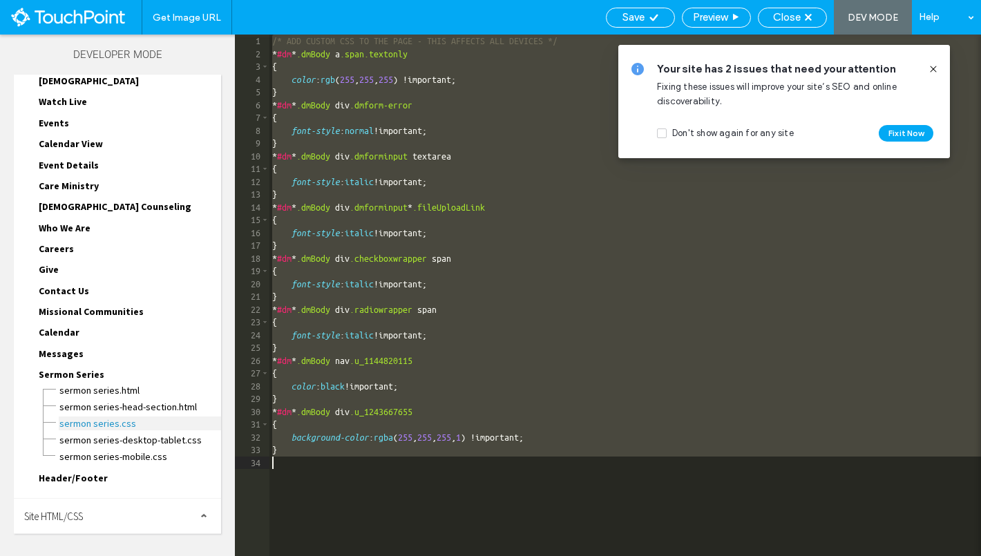
click at [117, 421] on span "Sermon Series.css" at bounding box center [140, 423] width 162 height 14
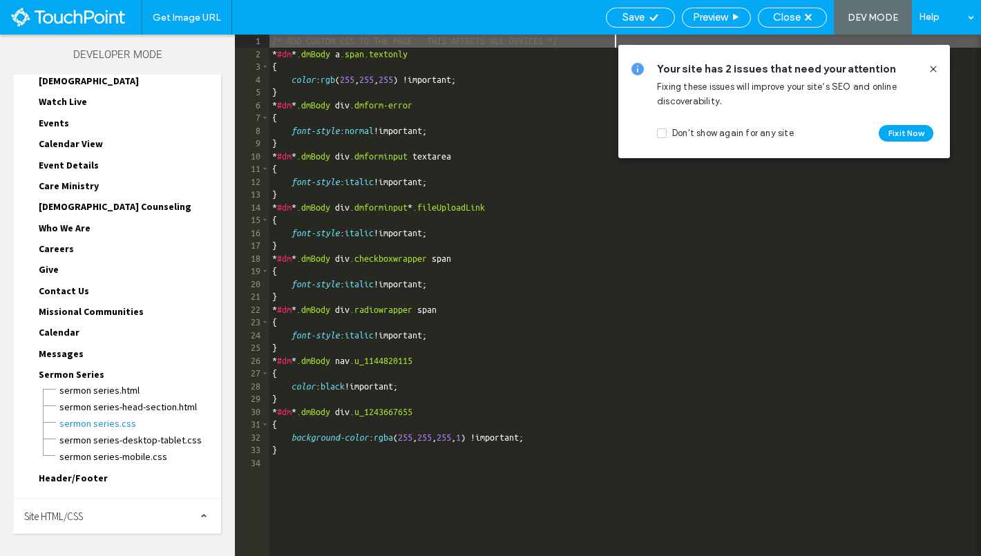
click at [450, 484] on div "/* ADD CUSTOM CSS TO THE PAGE - THIS AFFECTS ALL DEVICES */ * #dm * .dmBody a .…" at bounding box center [624, 308] width 711 height 547
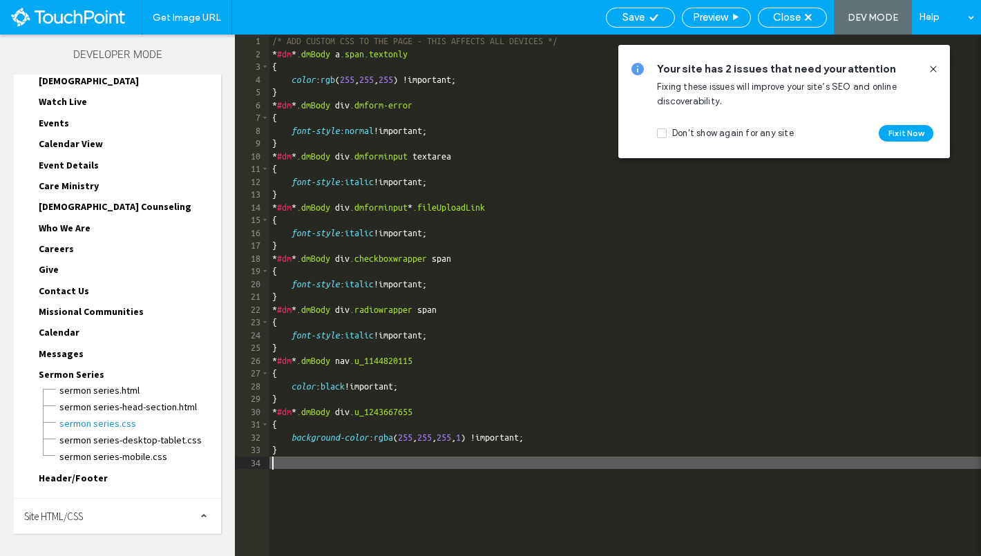
type textarea "**"
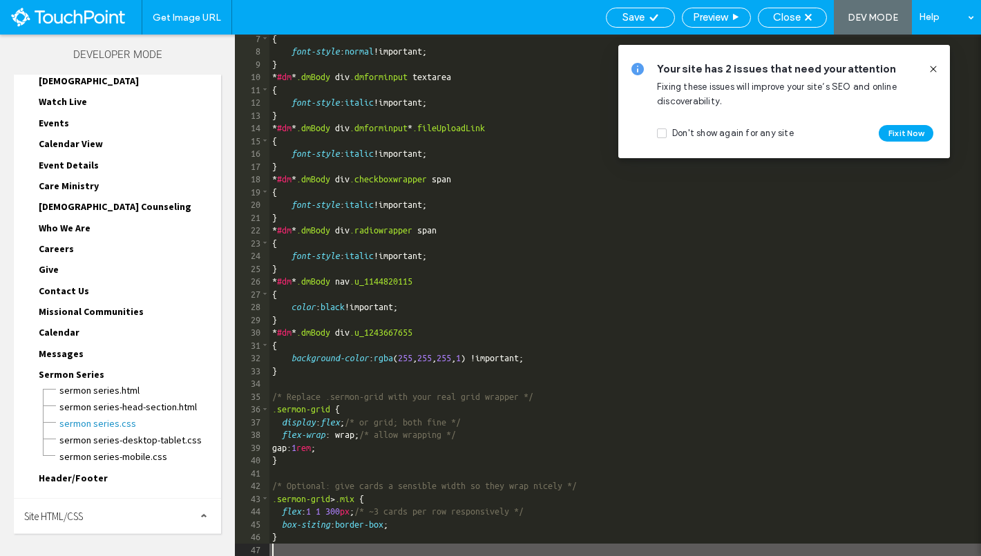
scroll to position [79, 0]
click at [646, 23] on div "Save" at bounding box center [640, 18] width 69 height 20
click at [658, 15] on div "Save" at bounding box center [640, 17] width 68 height 12
click at [804, 21] on div "Close" at bounding box center [792, 17] width 68 height 12
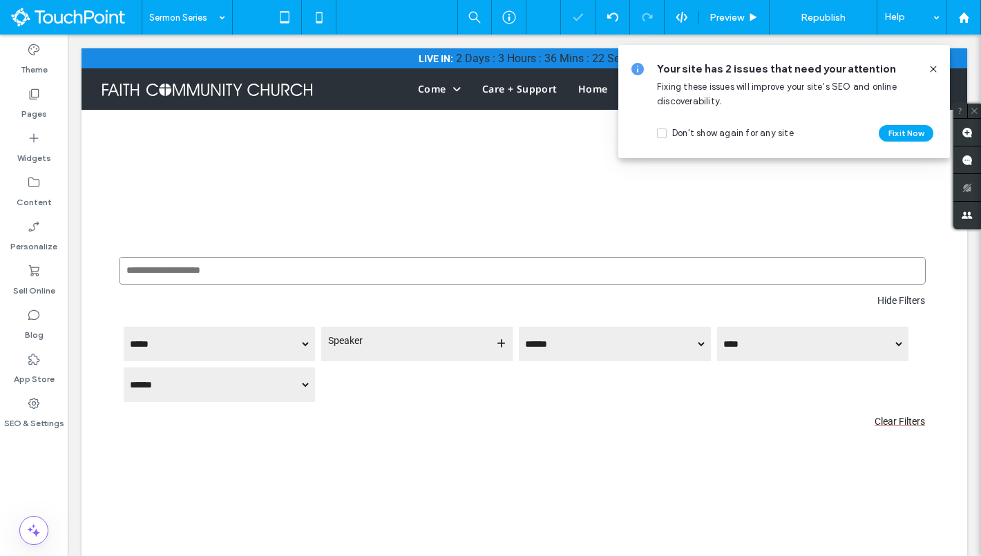
scroll to position [0, 0]
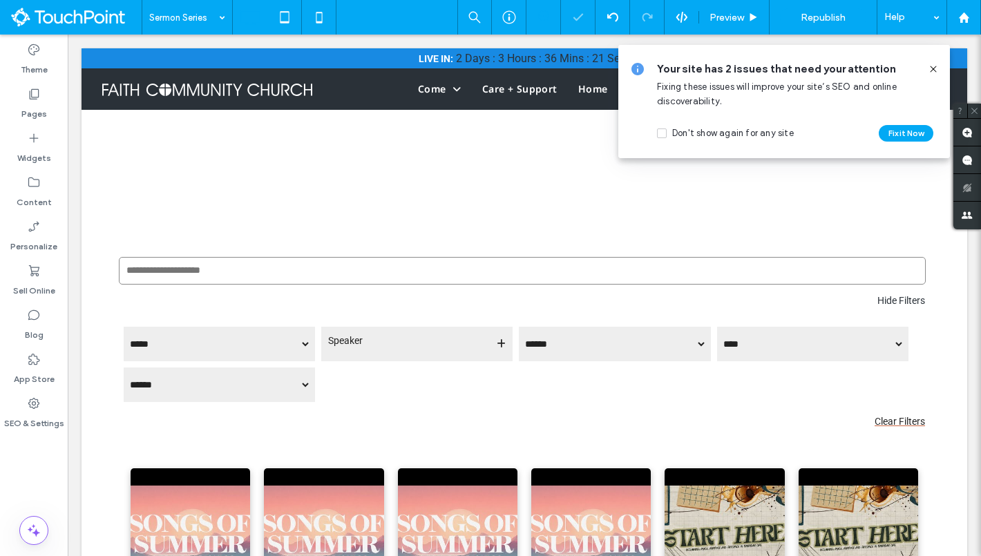
click at [931, 67] on icon at bounding box center [932, 69] width 11 height 11
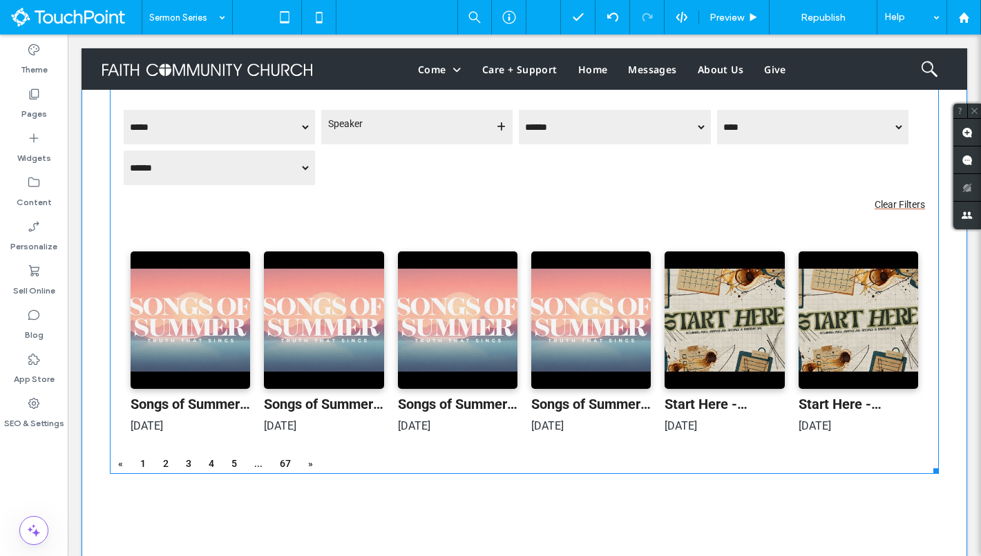
scroll to position [52, 0]
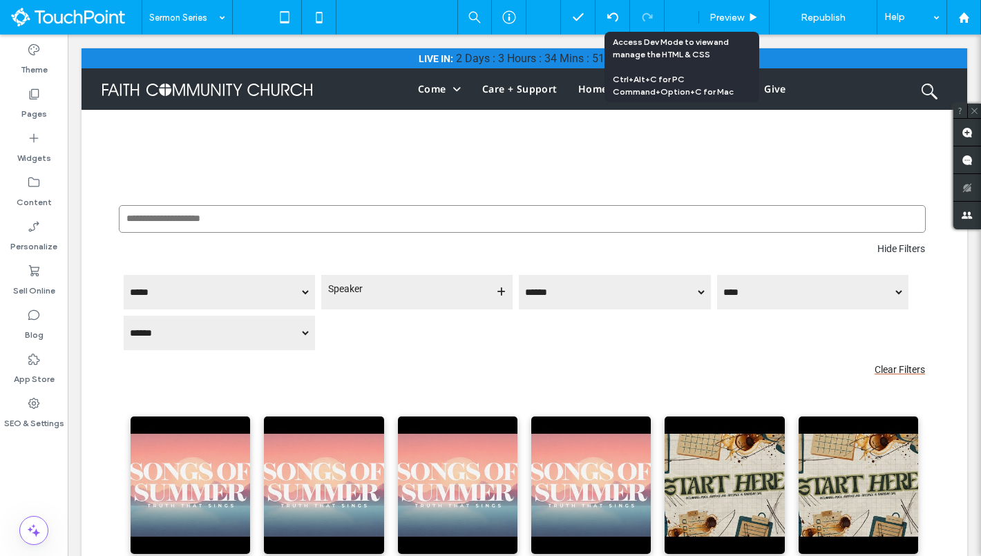
click at [681, 21] on use at bounding box center [680, 17] width 11 height 11
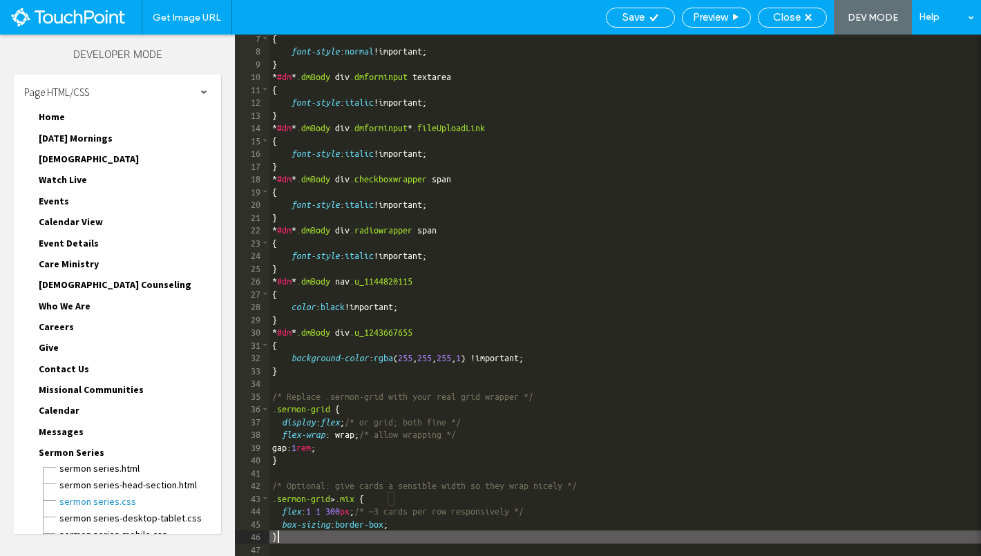
scroll to position [1, 0]
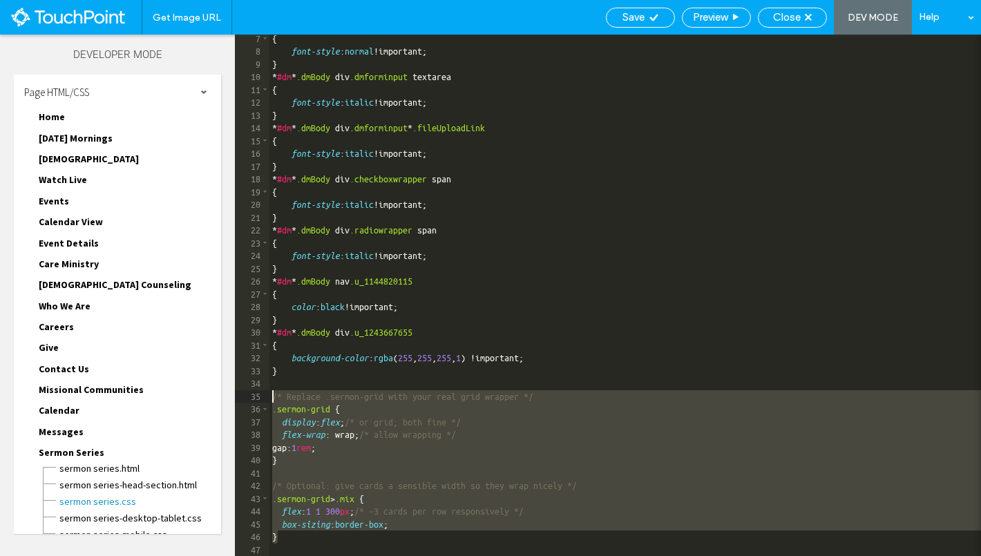
drag, startPoint x: 316, startPoint y: 541, endPoint x: 267, endPoint y: 399, distance: 150.7
click at [267, 398] on div "** 7 8 9 10 11 12 13 14 15 16 17 18 19 20 21 22 23 24 25 26 27 28 29 30 31 32 3…" at bounding box center [608, 295] width 746 height 521
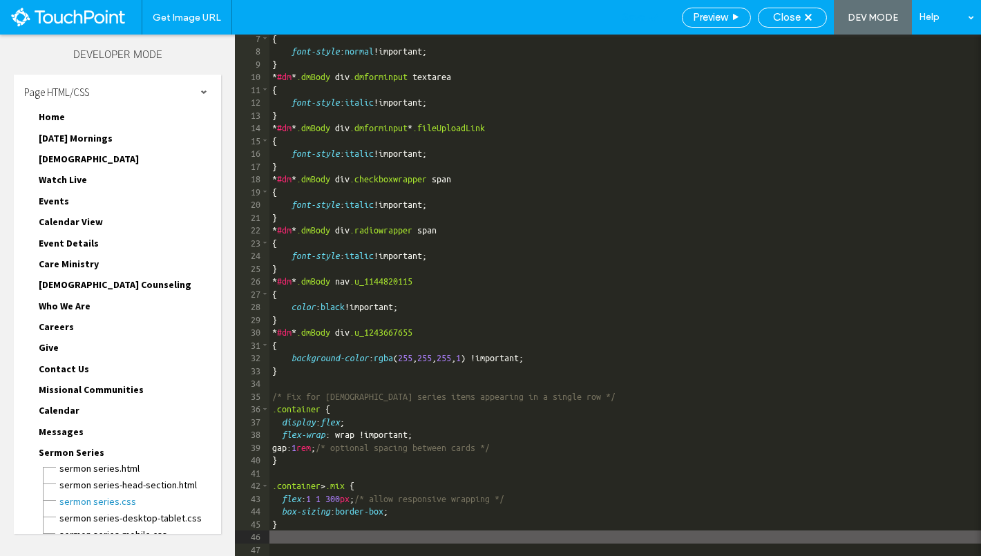
click at [648, 19] on icon at bounding box center [653, 17] width 10 height 10
click at [801, 15] on div "Close" at bounding box center [792, 17] width 68 height 12
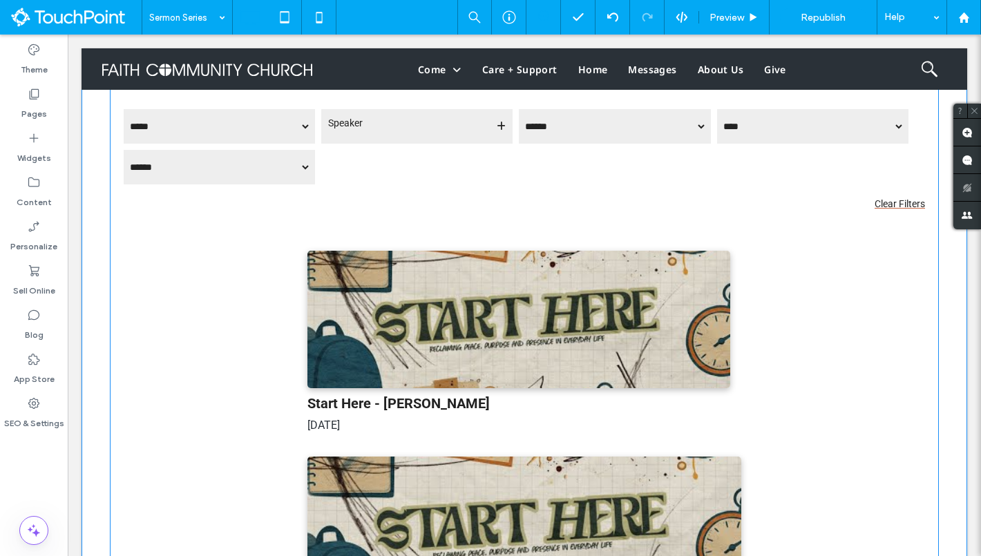
scroll to position [210, 0]
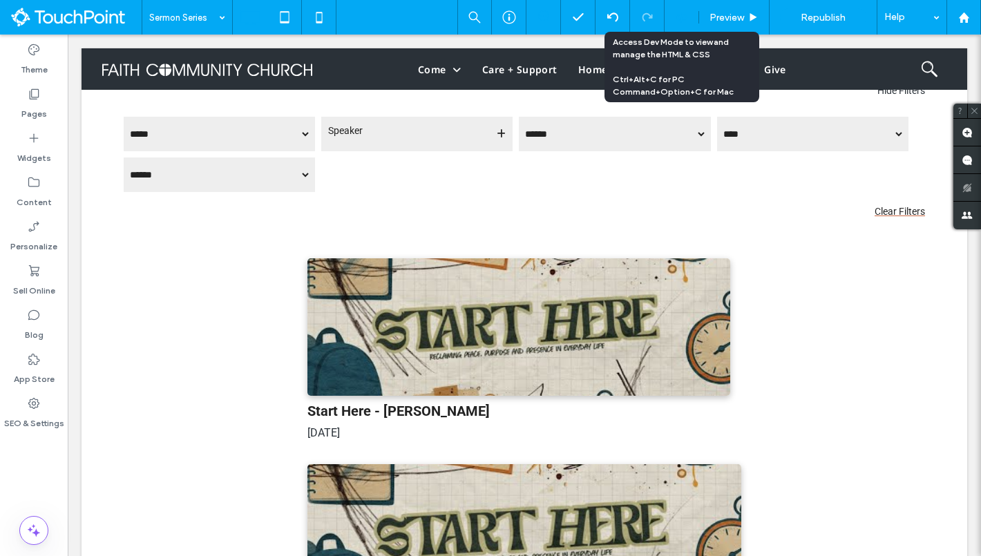
click at [678, 17] on icon at bounding box center [681, 17] width 12 height 12
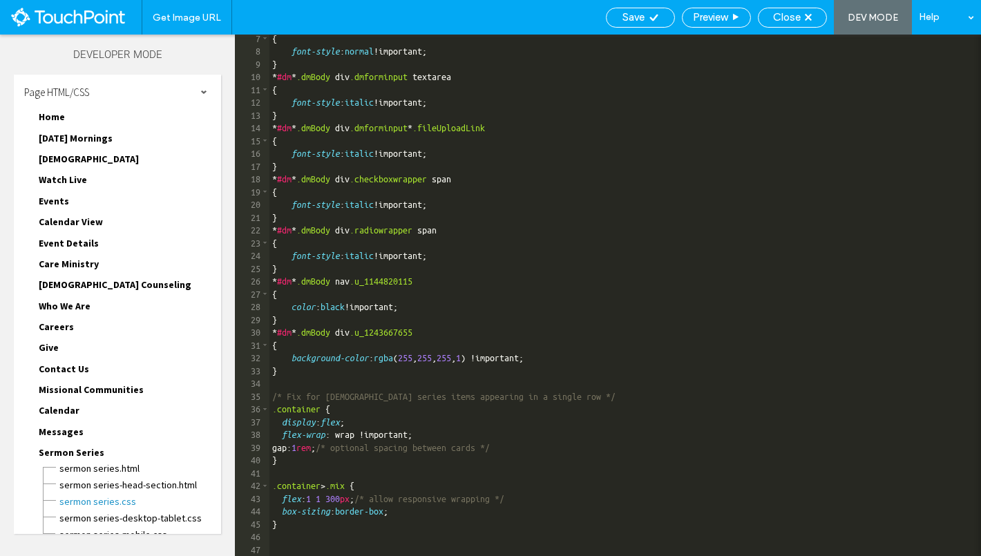
scroll to position [1, 0]
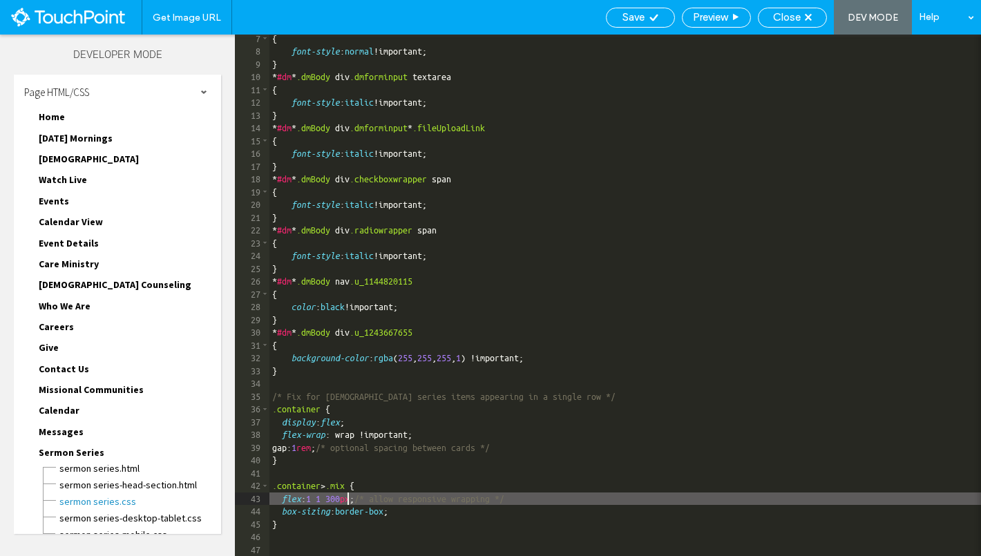
click at [348, 501] on div "{ font-style : normal !important; } * #dm * .dmBody div .dmforminput textarea {…" at bounding box center [742, 305] width 946 height 547
type textarea "**"
click at [644, 12] on div "Save" at bounding box center [640, 17] width 68 height 12
click at [787, 23] on div "Close" at bounding box center [791, 18] width 69 height 20
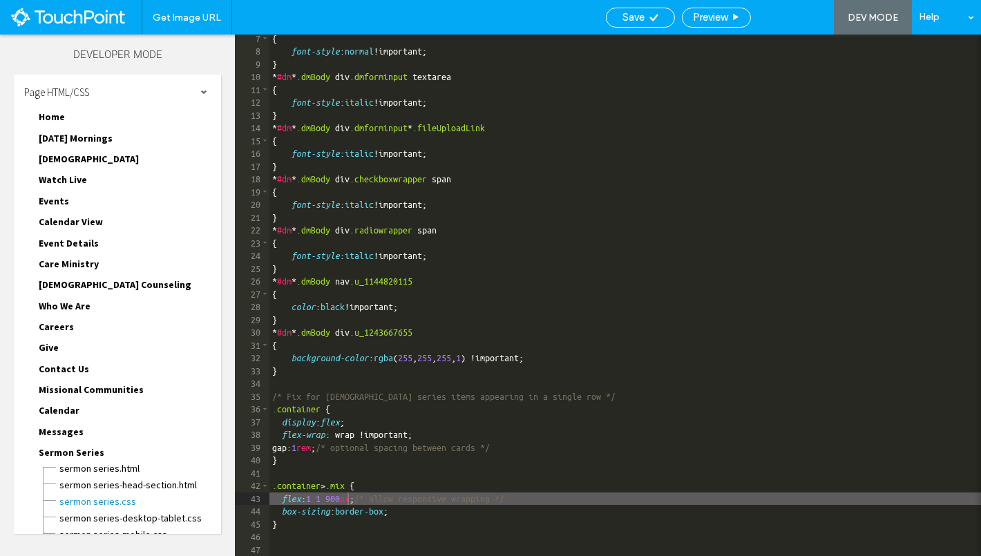
click at [785, 19] on span "Close" at bounding box center [787, 17] width 28 height 12
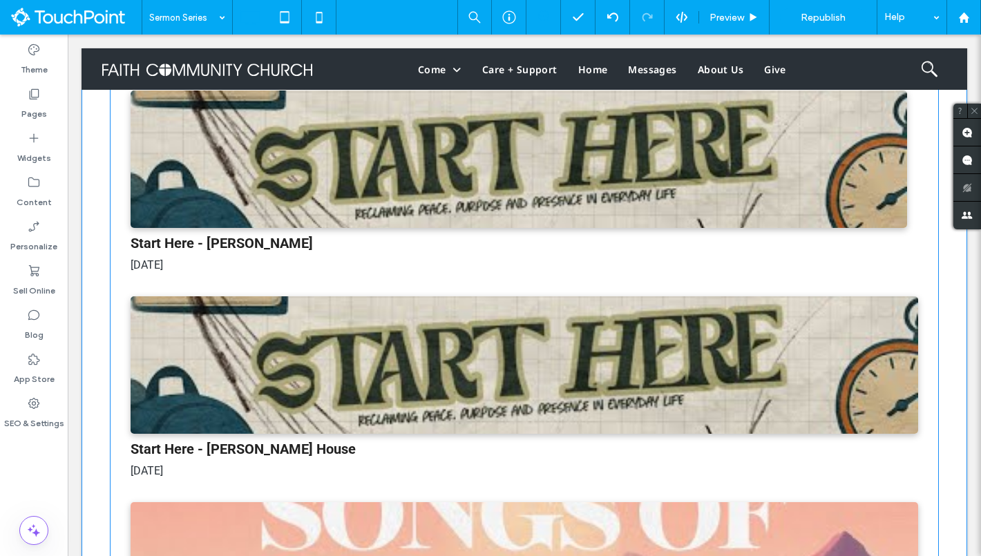
scroll to position [262, 0]
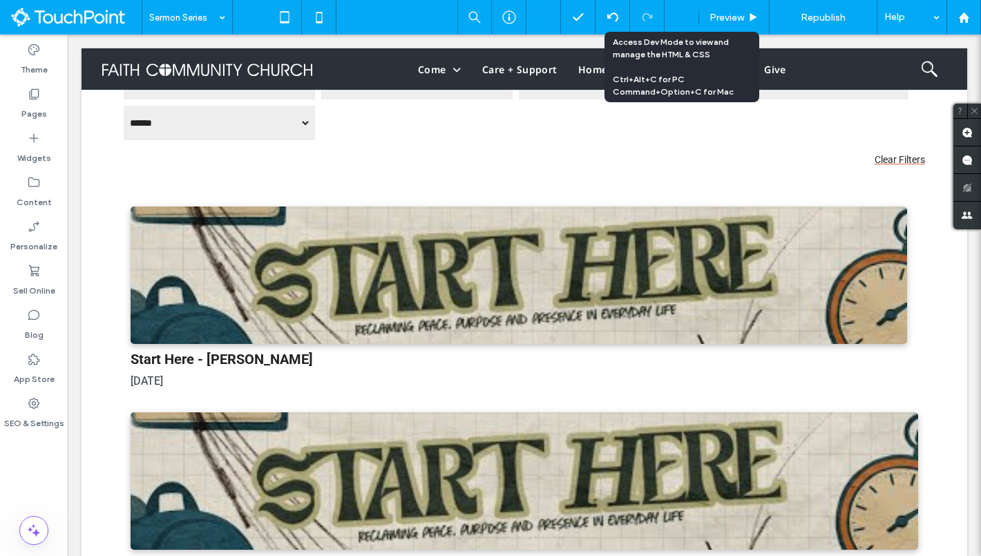
click at [679, 16] on icon at bounding box center [681, 17] width 12 height 12
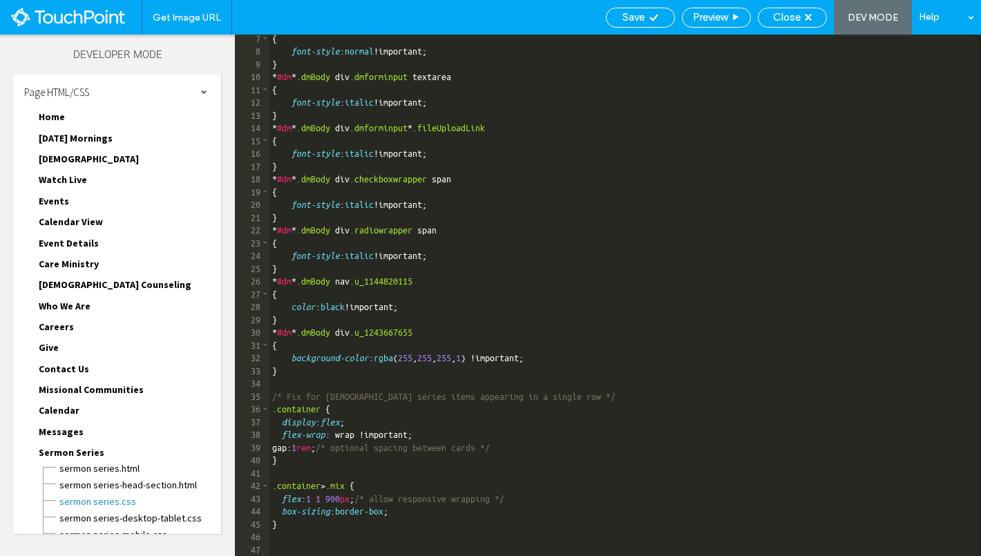
scroll to position [1, 0]
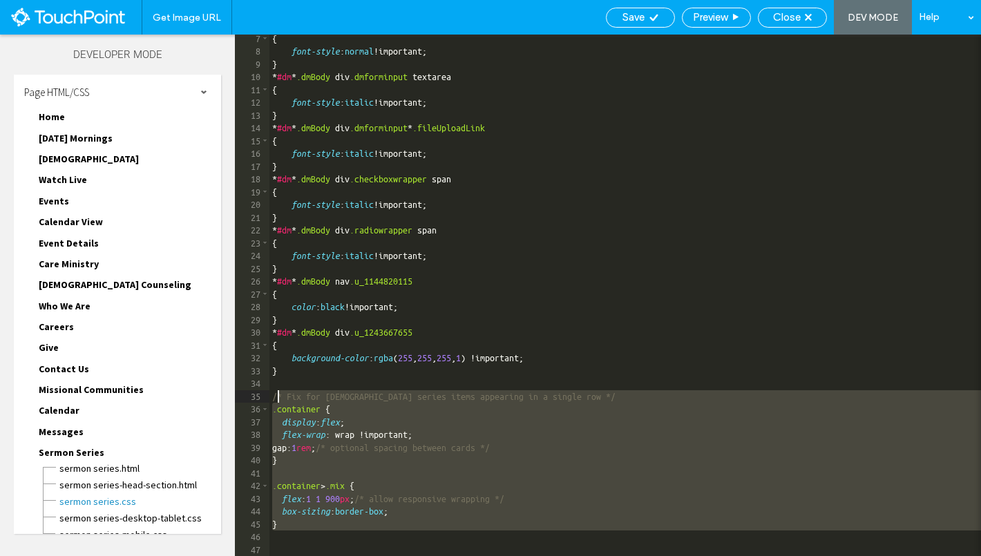
drag, startPoint x: 306, startPoint y: 530, endPoint x: 276, endPoint y: 393, distance: 140.6
click at [276, 393] on div "{ font-style : normal !important; } * #dm * .dmBody div .dmforminput textarea {…" at bounding box center [742, 305] width 946 height 547
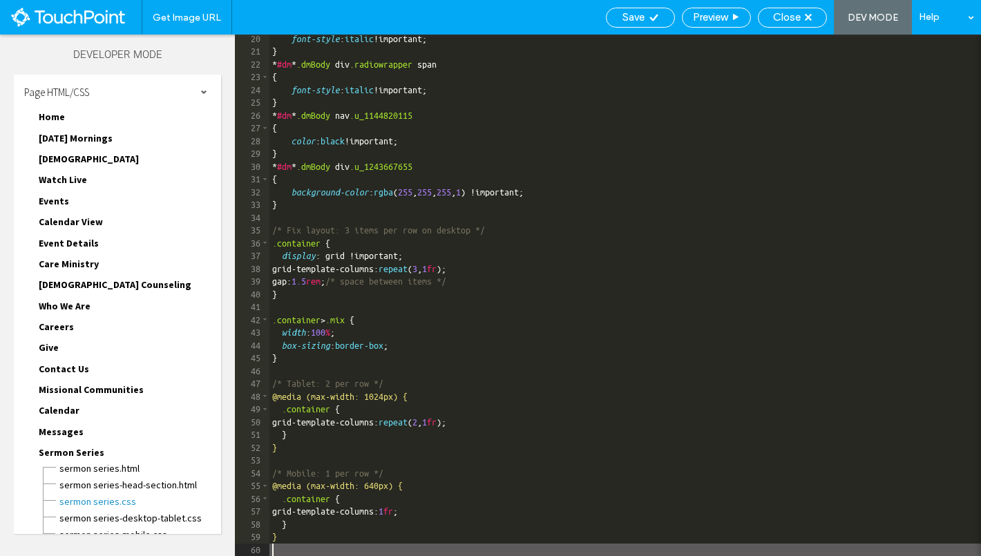
scroll to position [245, 0]
click at [641, 19] on span "Save" at bounding box center [633, 17] width 22 height 12
click at [804, 15] on icon at bounding box center [807, 17] width 7 height 7
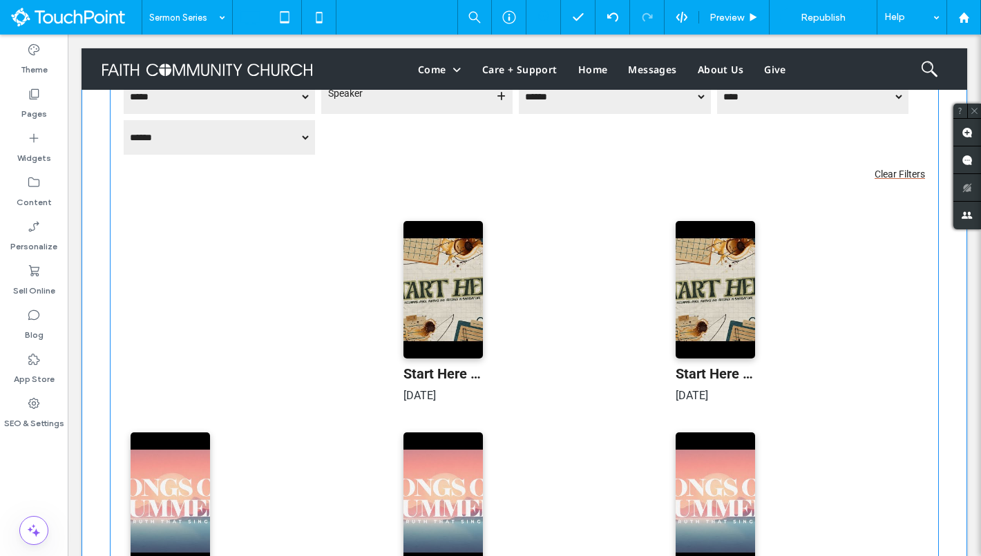
scroll to position [216, 0]
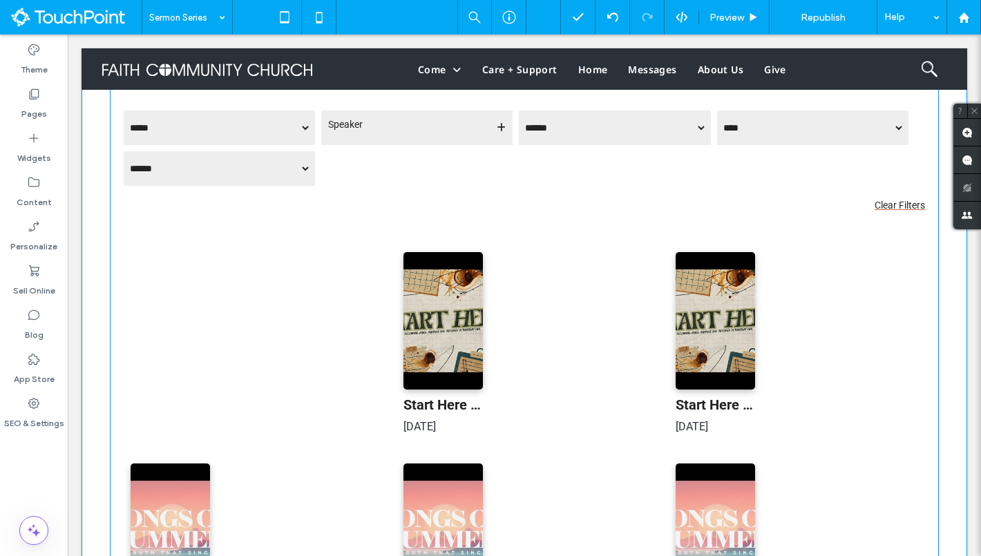
click at [184, 312] on span at bounding box center [524, 464] width 829 height 865
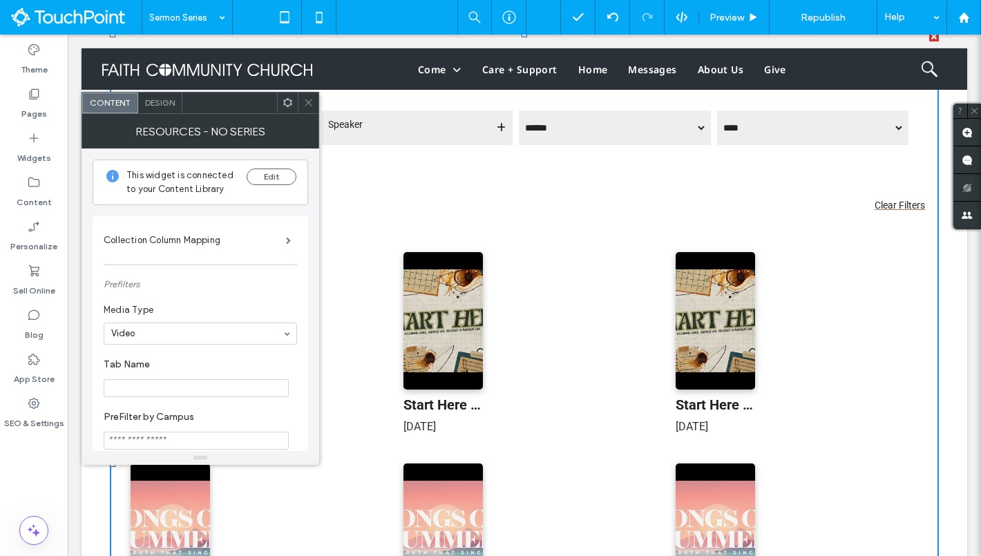
click at [302, 104] on div at bounding box center [308, 103] width 21 height 21
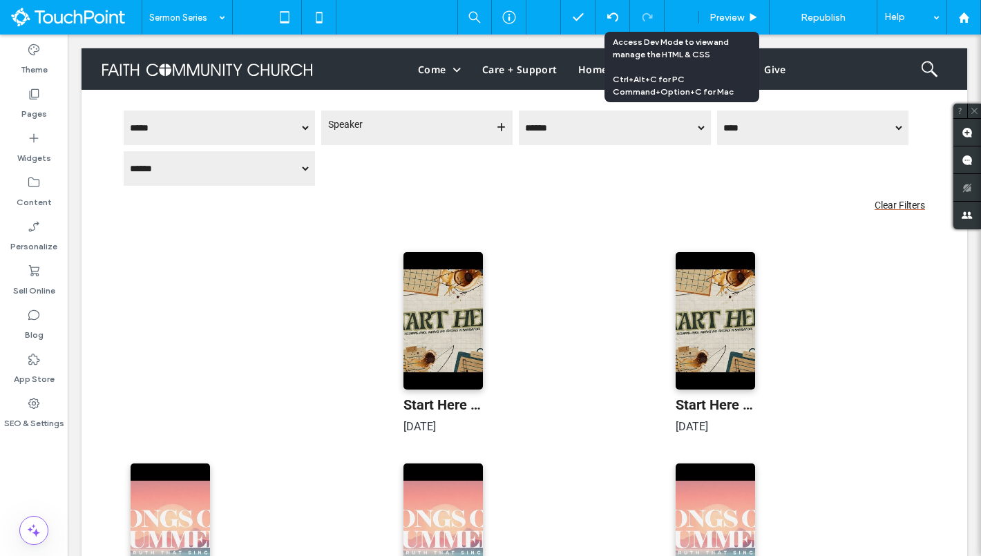
click at [679, 14] on icon at bounding box center [681, 17] width 12 height 12
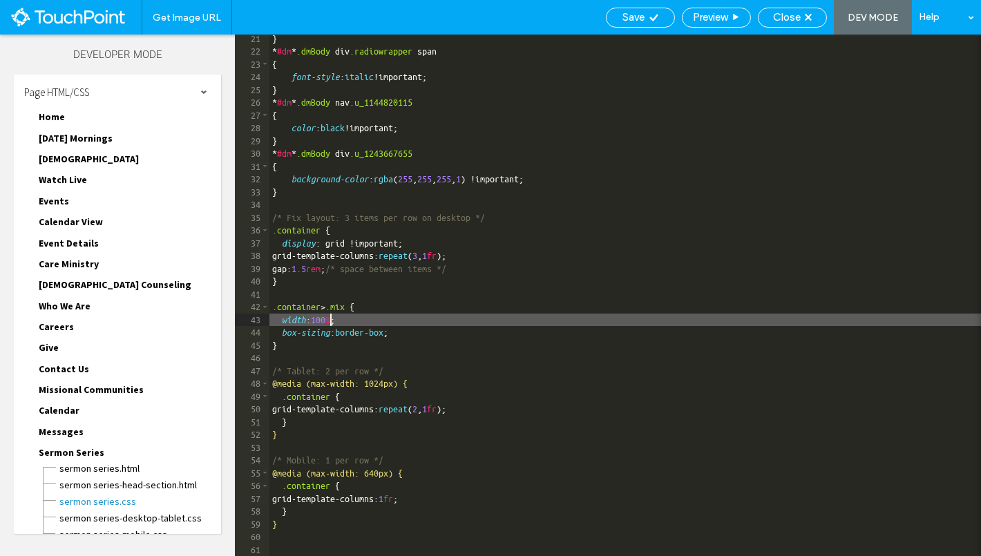
scroll to position [1, 0]
click at [331, 318] on div "} * #dm * .dmBody div .radiowrapper span { font-style : italic !important; } * …" at bounding box center [742, 305] width 946 height 547
type textarea "**"
click at [630, 17] on span "Save" at bounding box center [633, 17] width 22 height 12
click at [781, 11] on span "Close" at bounding box center [787, 17] width 28 height 12
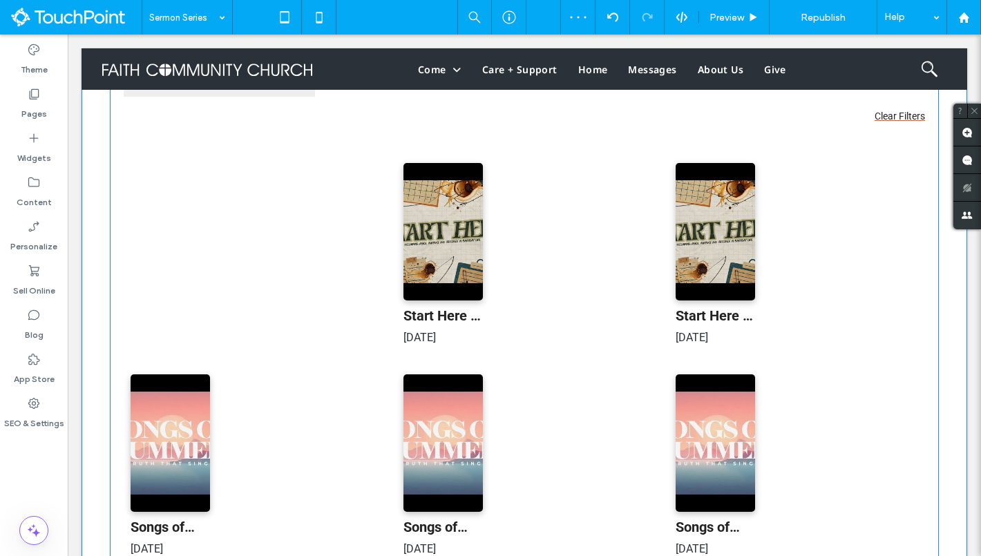
scroll to position [260, 0]
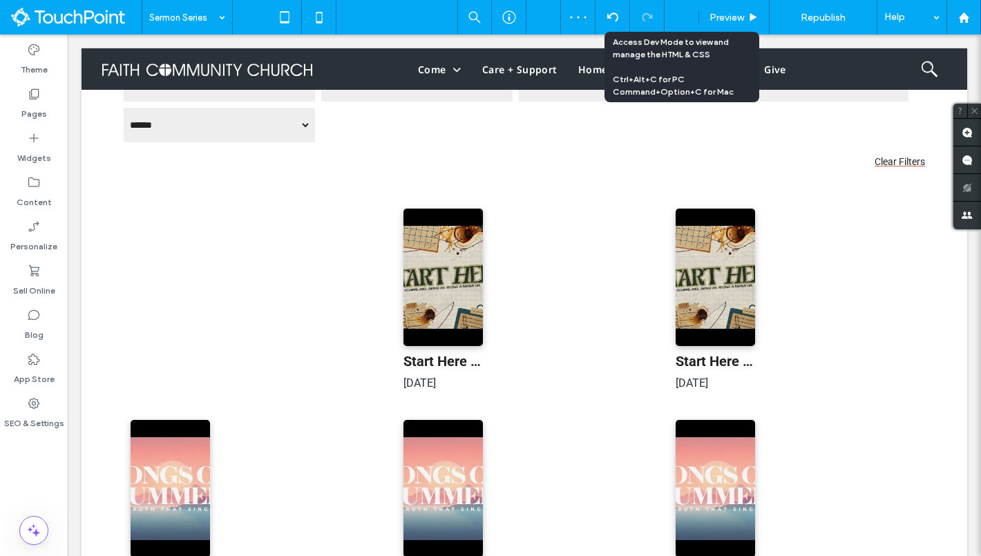
click at [684, 19] on use at bounding box center [680, 17] width 11 height 11
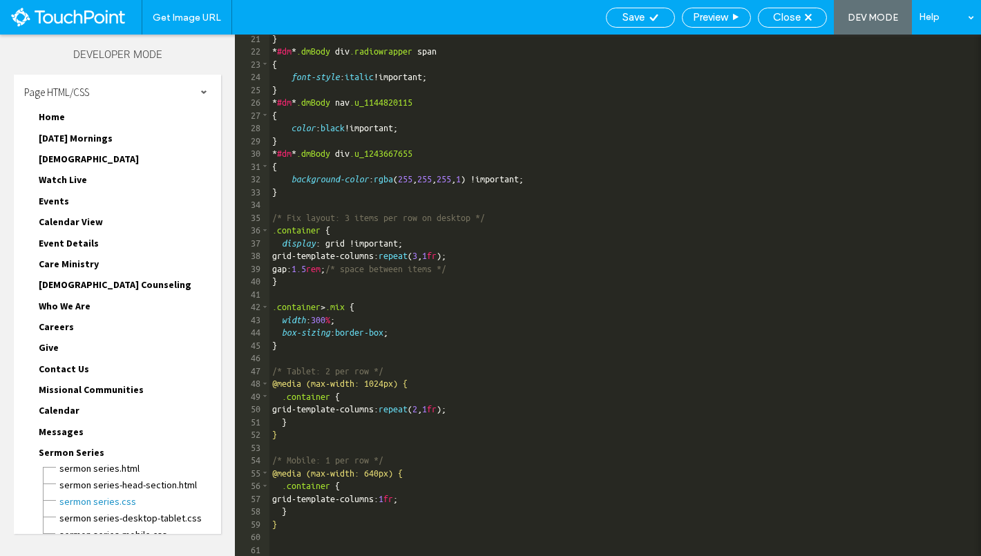
scroll to position [1, 0]
click at [329, 320] on div "} * #dm * .dmBody div .radiowrapper span { font-style : italic !important; } * …" at bounding box center [742, 305] width 946 height 547
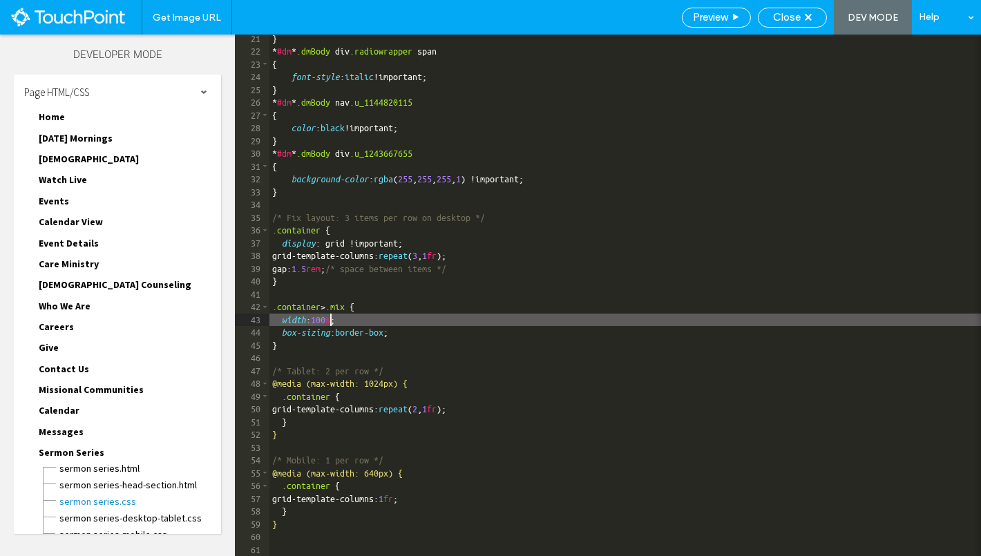
click at [657, 21] on div "Save" at bounding box center [640, 17] width 68 height 12
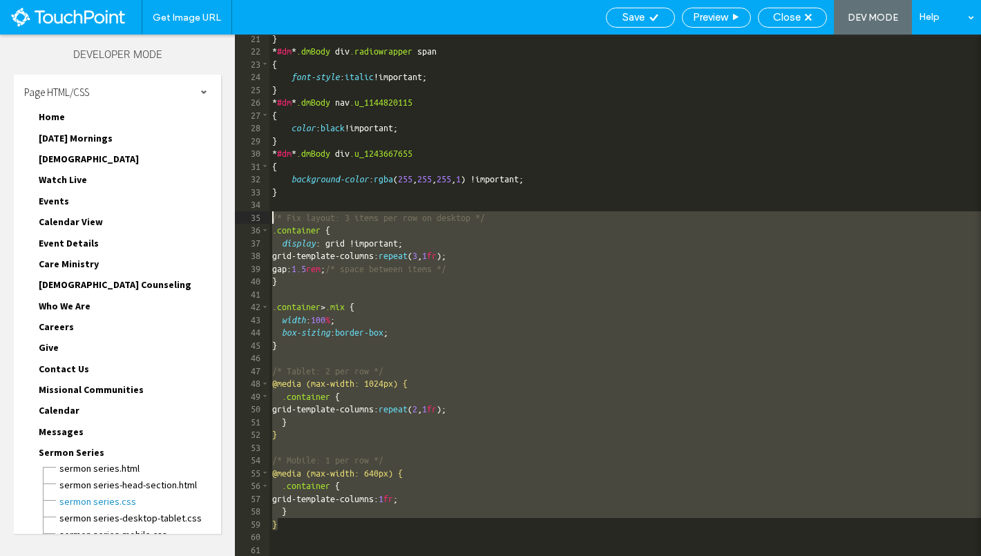
drag, startPoint x: 306, startPoint y: 526, endPoint x: 262, endPoint y: 211, distance: 318.6
click at [262, 211] on div "** 21 22 23 24 25 26 27 28 29 30 31 32 33 34 35 36 37 38 39 40 41 42 43 44 45 4…" at bounding box center [608, 295] width 746 height 521
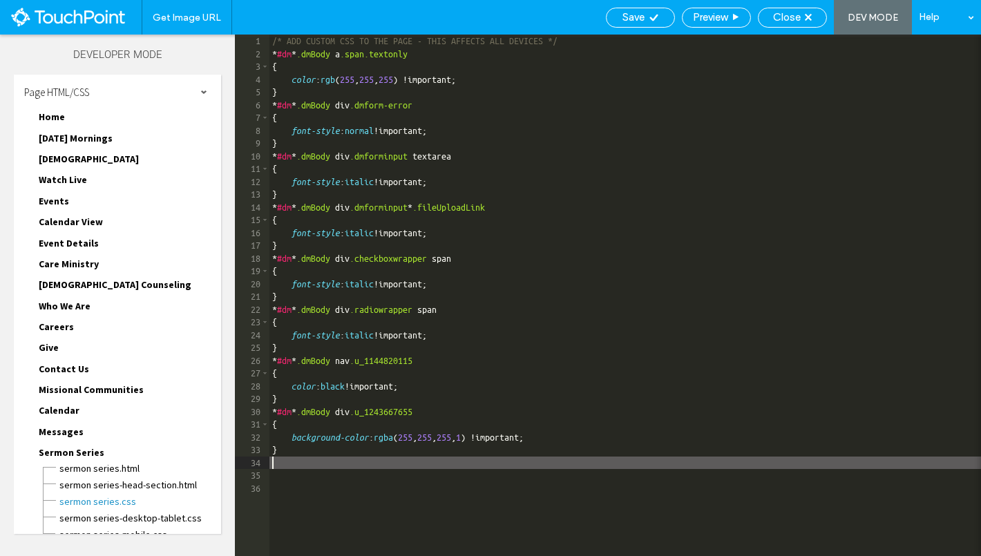
type textarea "**"
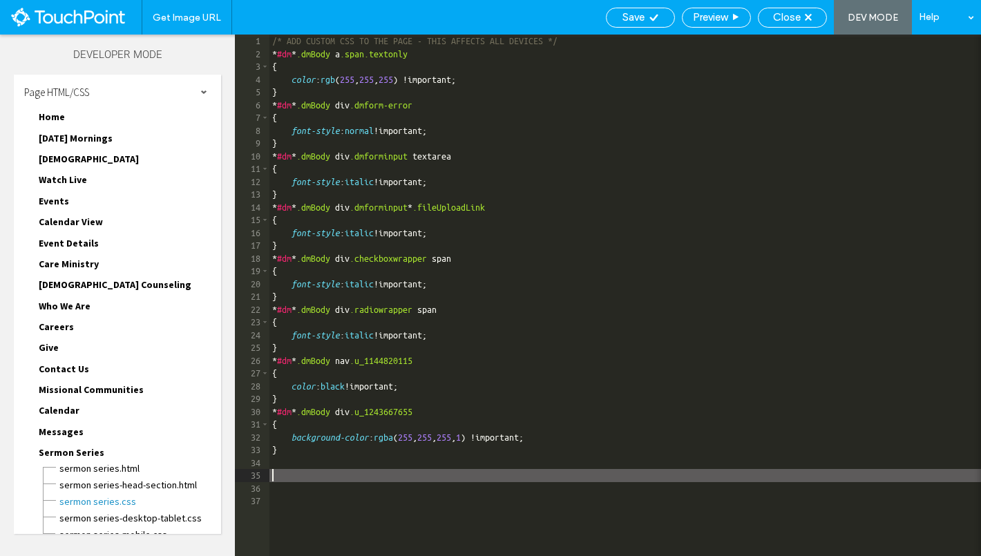
scroll to position [296, 0]
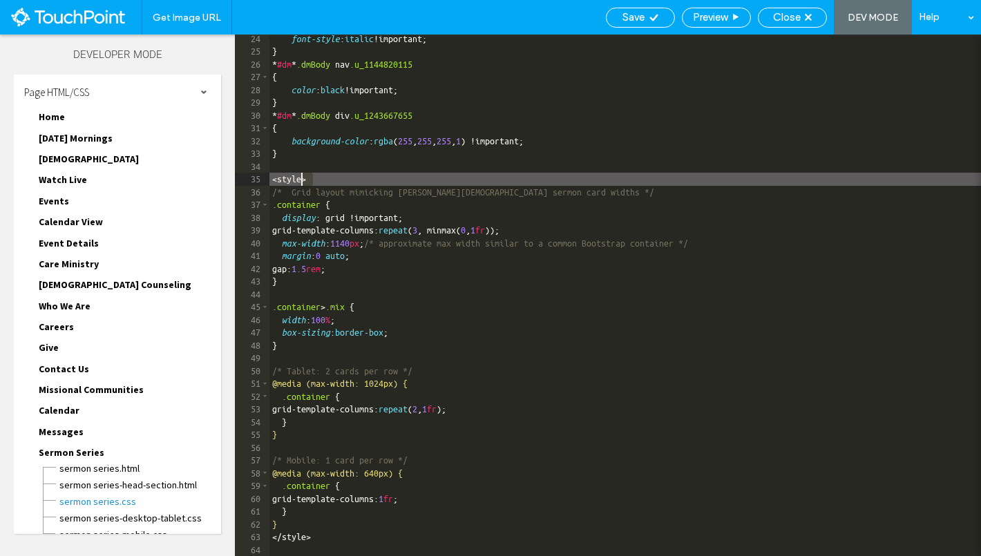
drag, startPoint x: 338, startPoint y: 182, endPoint x: 251, endPoint y: 180, distance: 87.0
click at [251, 180] on div "** 24 25 26 27 28 29 30 31 32 33 34 35 36 37 38 39 40 41 42 43 44 45 46 47 48 4…" at bounding box center [608, 295] width 746 height 521
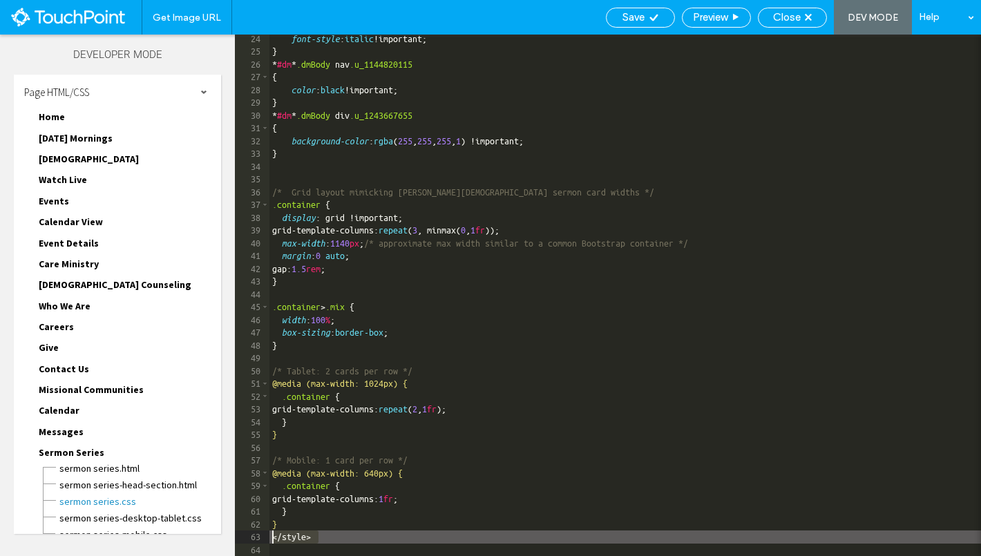
drag, startPoint x: 331, startPoint y: 536, endPoint x: 268, endPoint y: 538, distance: 62.9
click at [268, 534] on div "** 24 25 26 27 28 29 30 31 32 33 34 35 36 37 38 39 40 41 42 43 44 45 46 47 48 4…" at bounding box center [608, 295] width 746 height 521
click at [643, 19] on div "Save" at bounding box center [640, 17] width 68 height 12
click at [778, 23] on span "Close" at bounding box center [787, 17] width 28 height 12
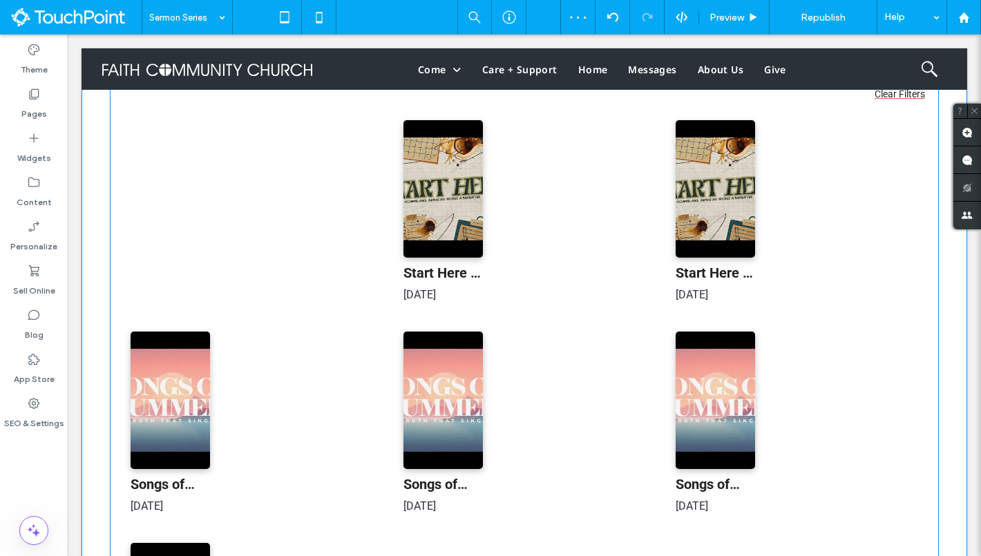
scroll to position [311, 0]
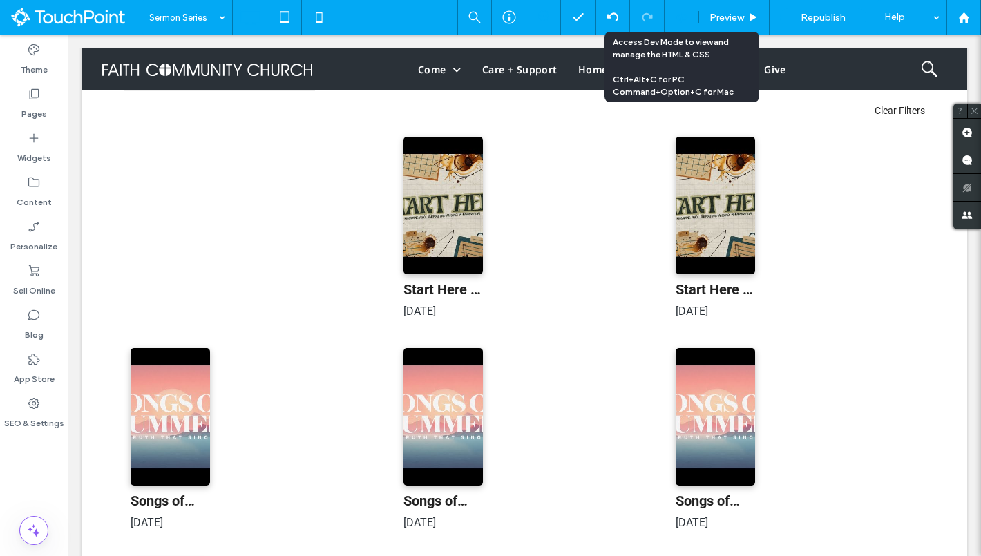
click at [679, 18] on icon at bounding box center [681, 17] width 12 height 12
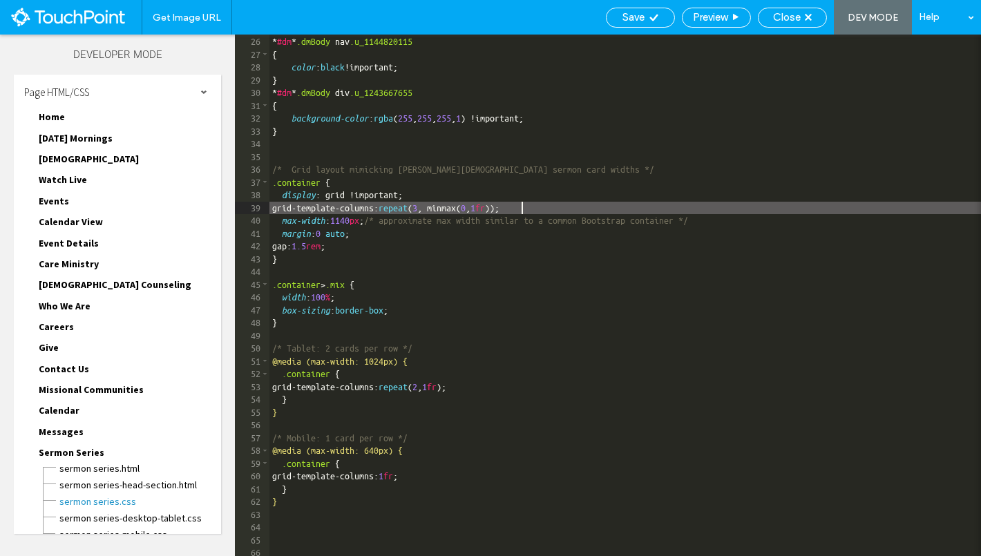
scroll to position [1, 0]
click at [523, 210] on div "} * #dm * .dmBody nav .u_1144820115 { color : black !important; } * #dm * .dmBo…" at bounding box center [742, 296] width 946 height 547
type textarea "**"
click at [619, 23] on div "Save" at bounding box center [640, 18] width 69 height 20
click at [800, 18] on span "Close" at bounding box center [787, 17] width 28 height 12
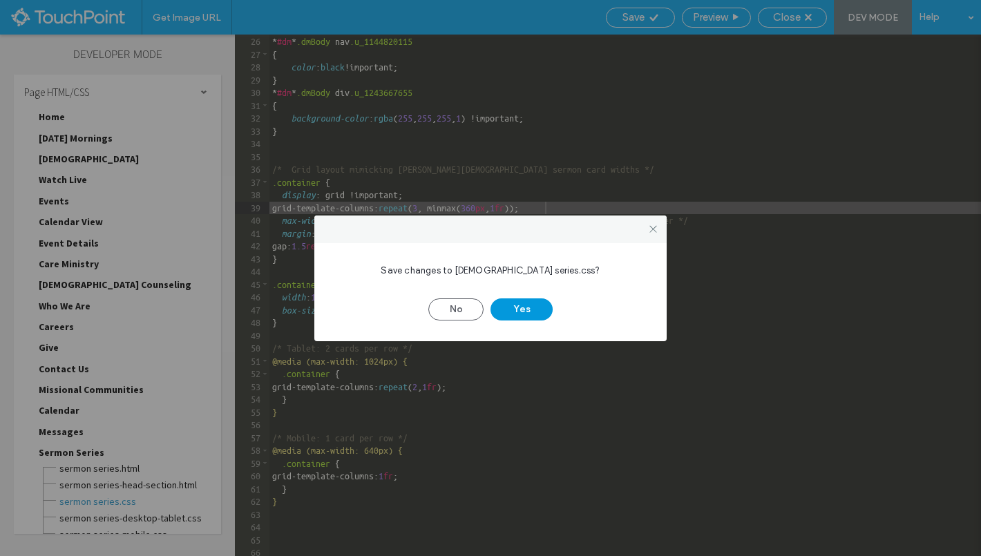
click at [524, 311] on button "Yes" at bounding box center [521, 309] width 62 height 22
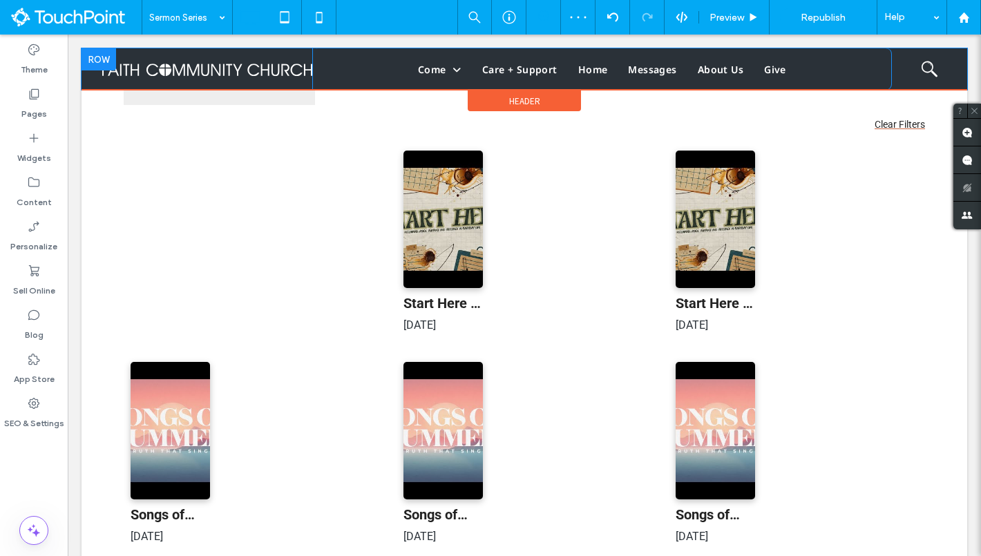
scroll to position [258, 0]
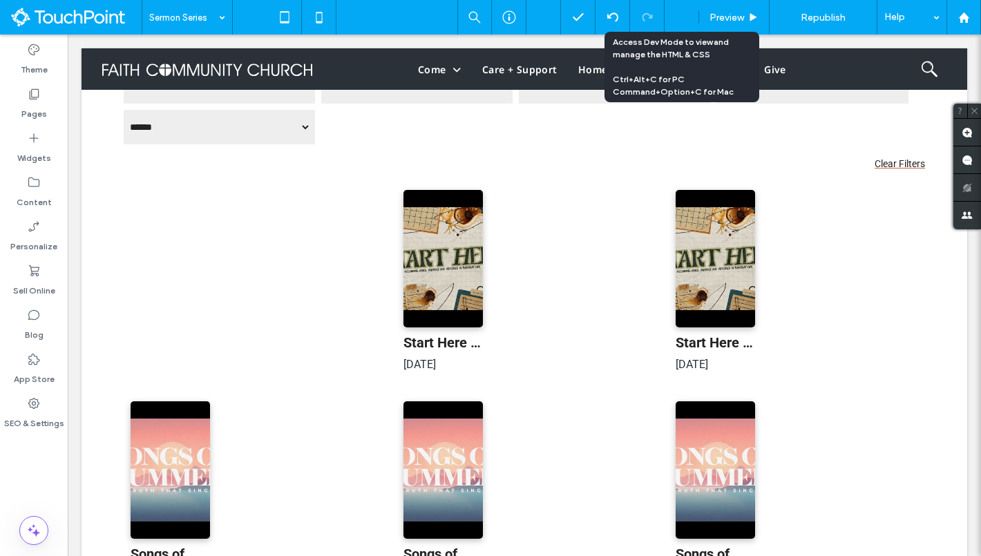
click at [691, 21] on div at bounding box center [681, 17] width 34 height 12
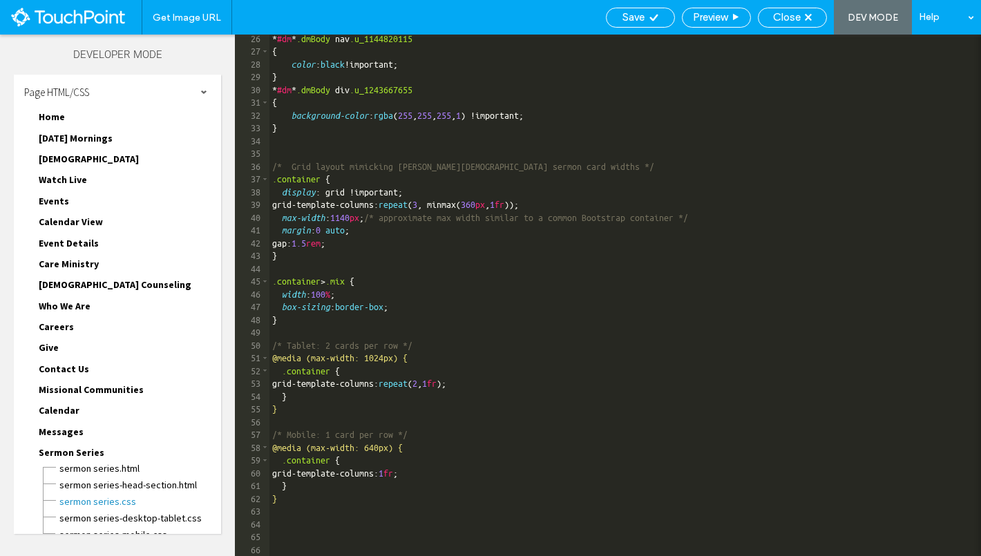
scroll to position [1, 0]
click at [332, 296] on div "* #dm * .dmBody nav .u_1144820115 { color : black !important; } * #dm * .dmBody…" at bounding box center [742, 305] width 946 height 547
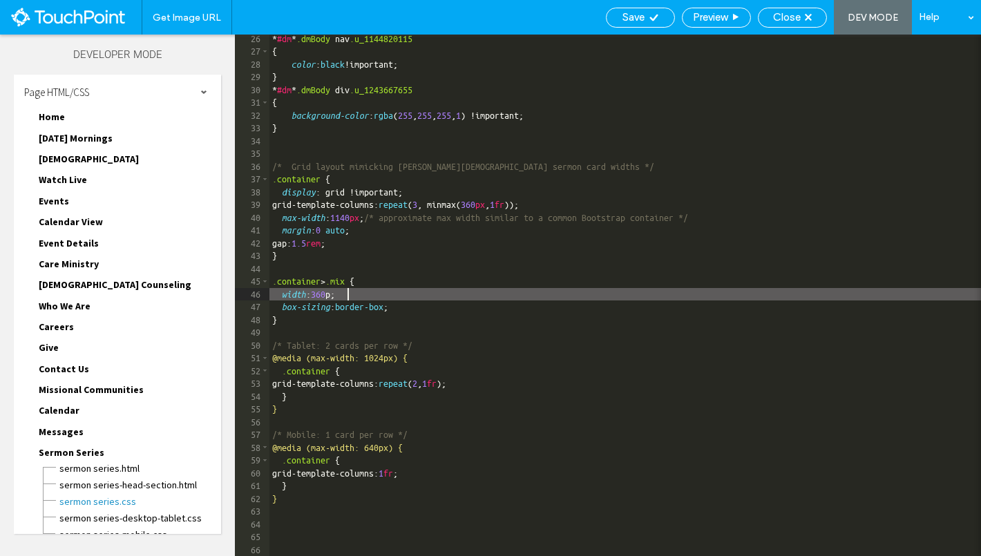
type textarea "**"
click at [644, 12] on div "Save" at bounding box center [640, 17] width 68 height 12
click at [798, 21] on span "Close" at bounding box center [787, 17] width 28 height 12
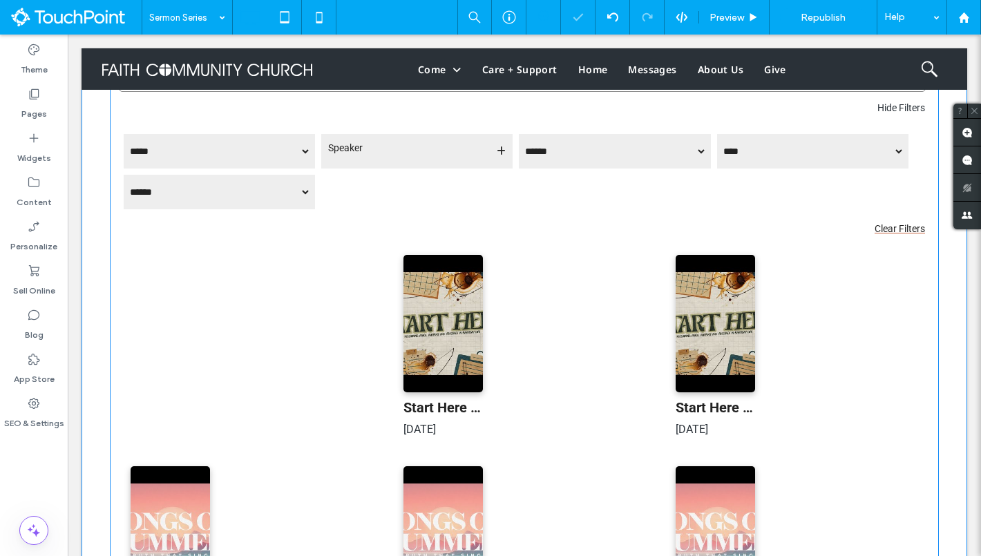
scroll to position [302, 0]
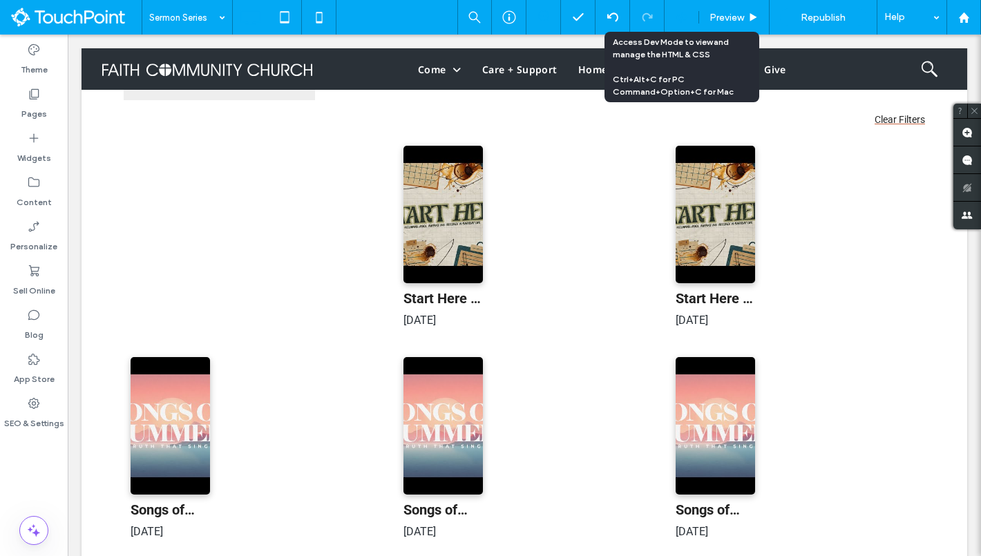
click at [673, 14] on div at bounding box center [681, 17] width 34 height 12
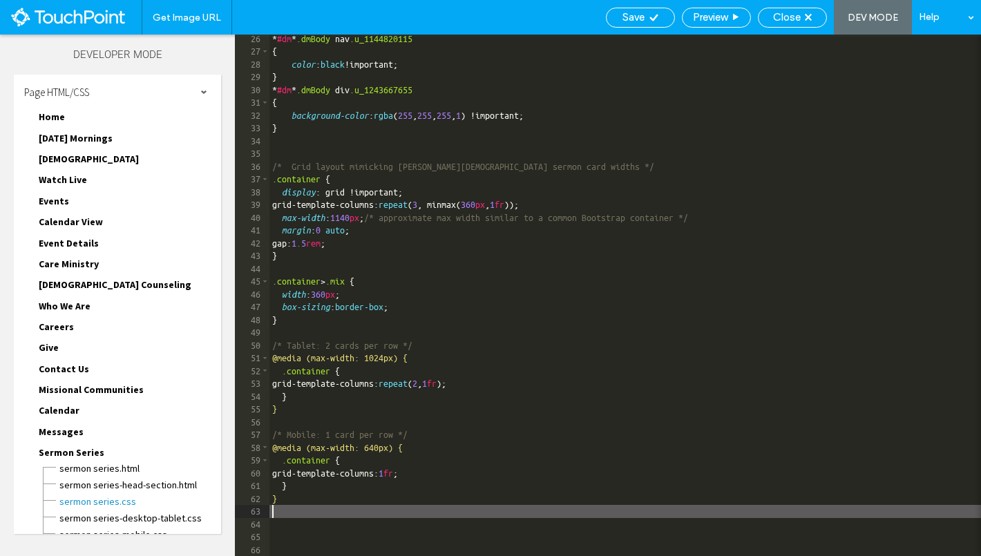
scroll to position [1, 0]
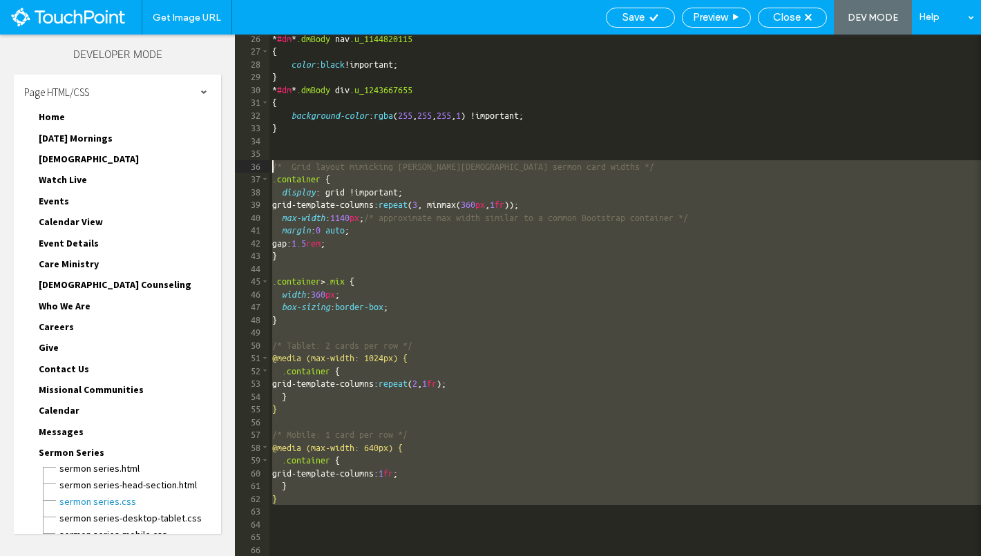
drag, startPoint x: 331, startPoint y: 516, endPoint x: 259, endPoint y: 168, distance: 355.3
click at [259, 168] on div "** 26 27 28 29 30 31 32 33 34 35 36 37 38 39 40 41 42 43 44 45 46 47 48 49 50 5…" at bounding box center [608, 295] width 746 height 521
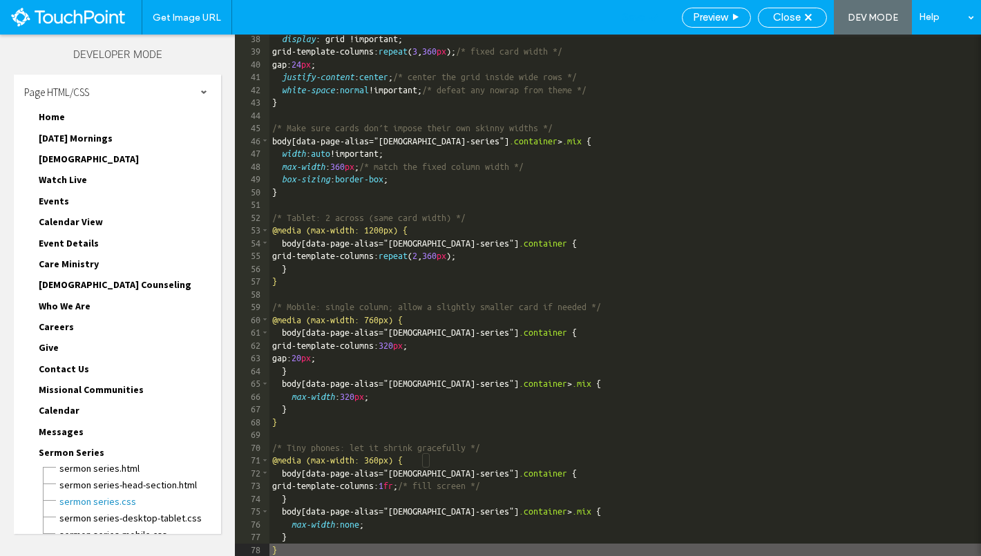
click at [633, 22] on span "Save" at bounding box center [633, 17] width 22 height 12
click at [773, 18] on span "Close" at bounding box center [787, 17] width 28 height 12
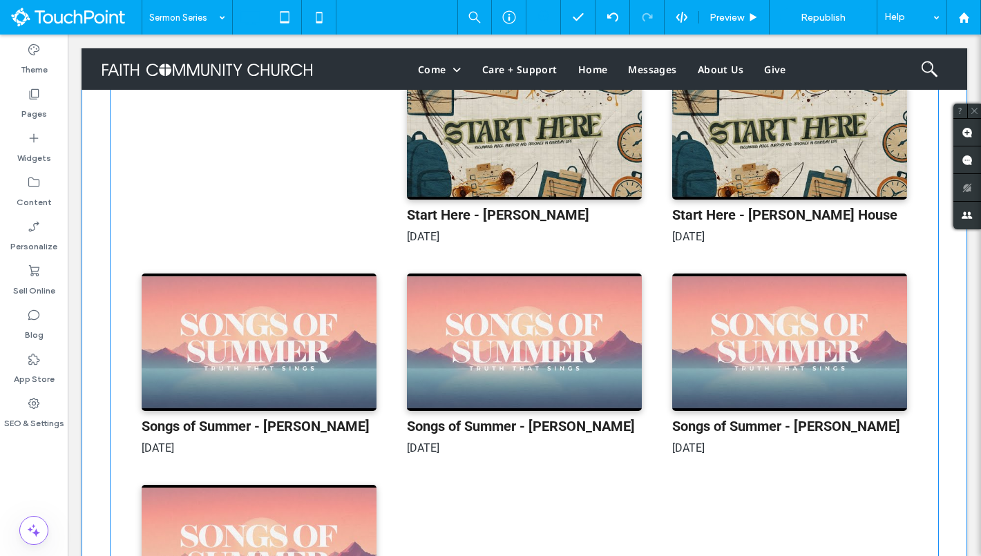
scroll to position [291, 0]
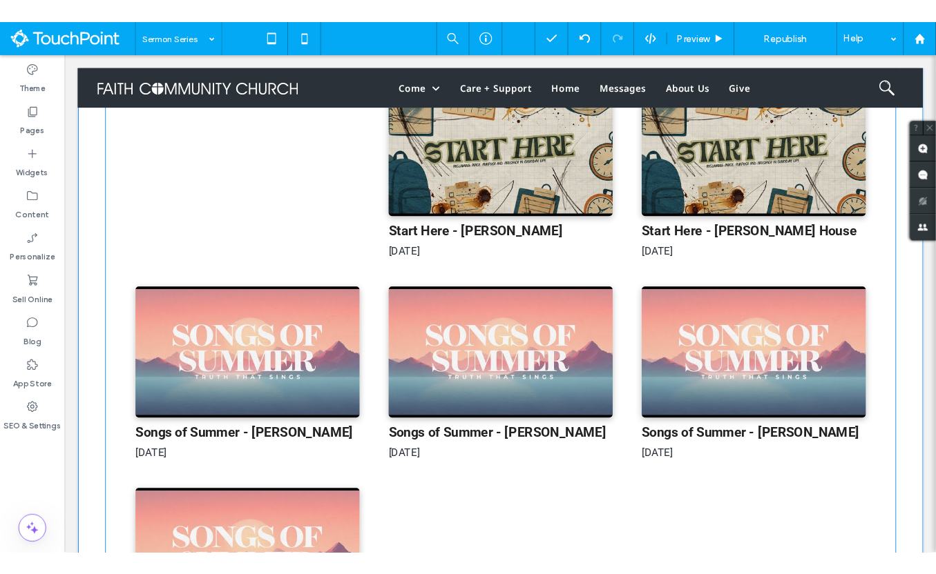
scroll to position [400, 0]
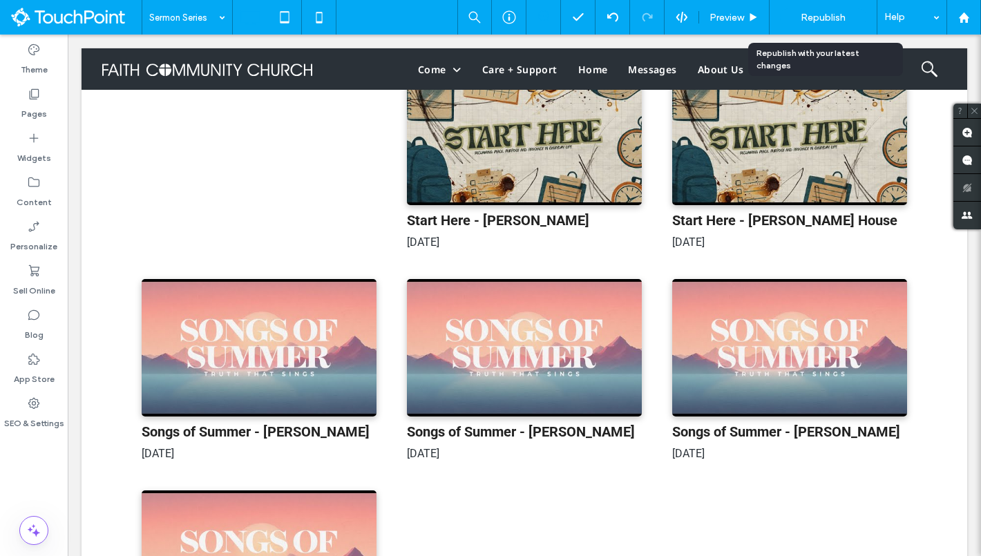
click at [796, 12] on div "Republish" at bounding box center [823, 17] width 86 height 18
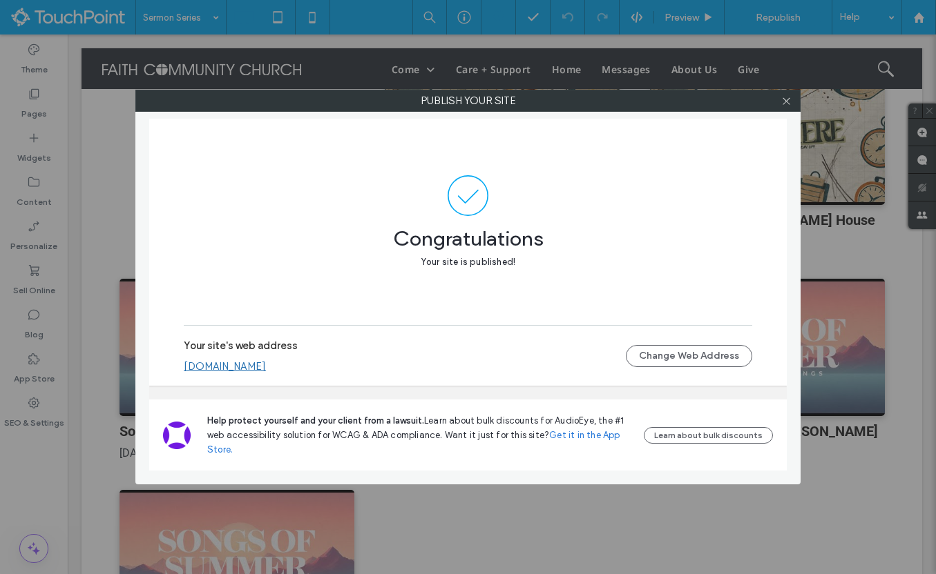
click at [791, 102] on div at bounding box center [785, 100] width 21 height 21
click at [785, 103] on icon at bounding box center [786, 101] width 10 height 10
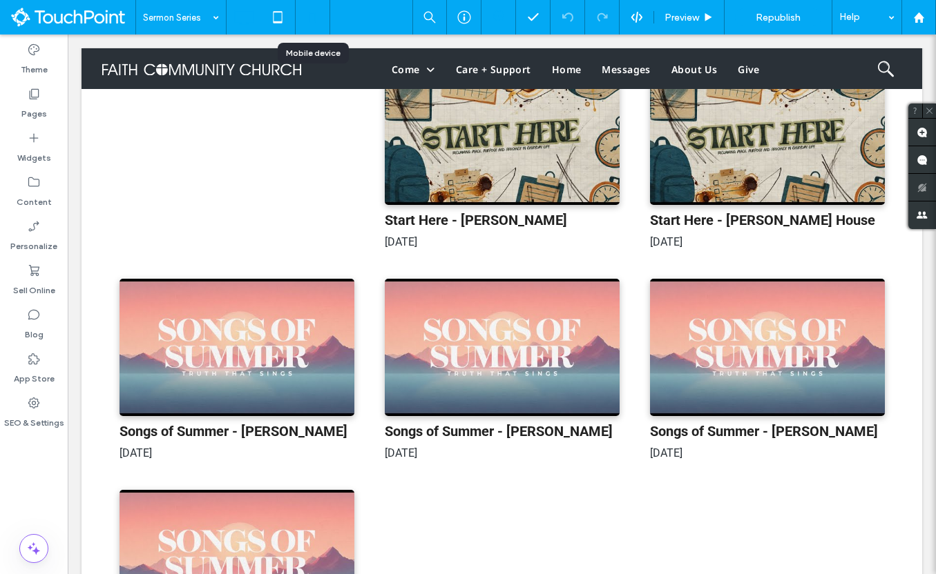
click at [311, 15] on icon at bounding box center [312, 17] width 28 height 28
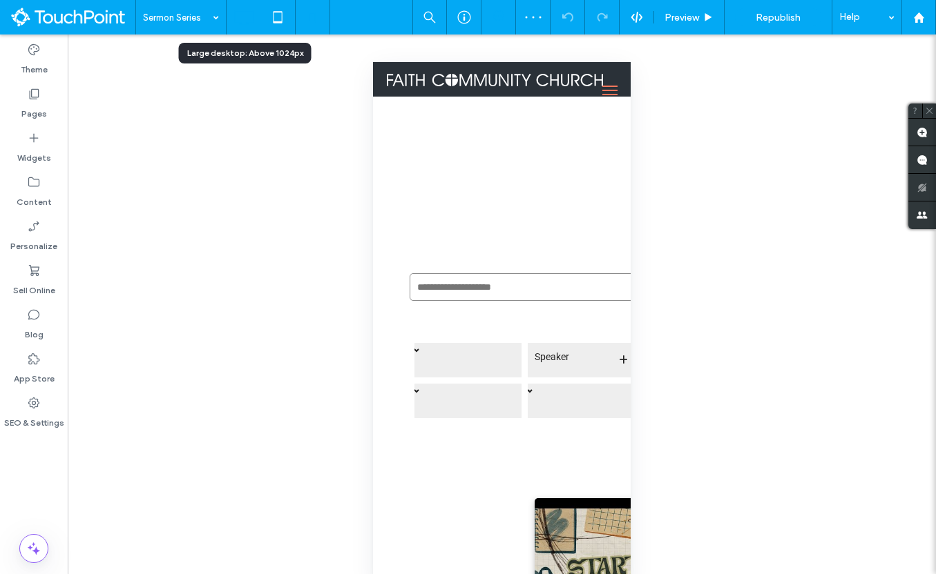
click at [249, 4] on icon at bounding box center [244, 17] width 28 height 28
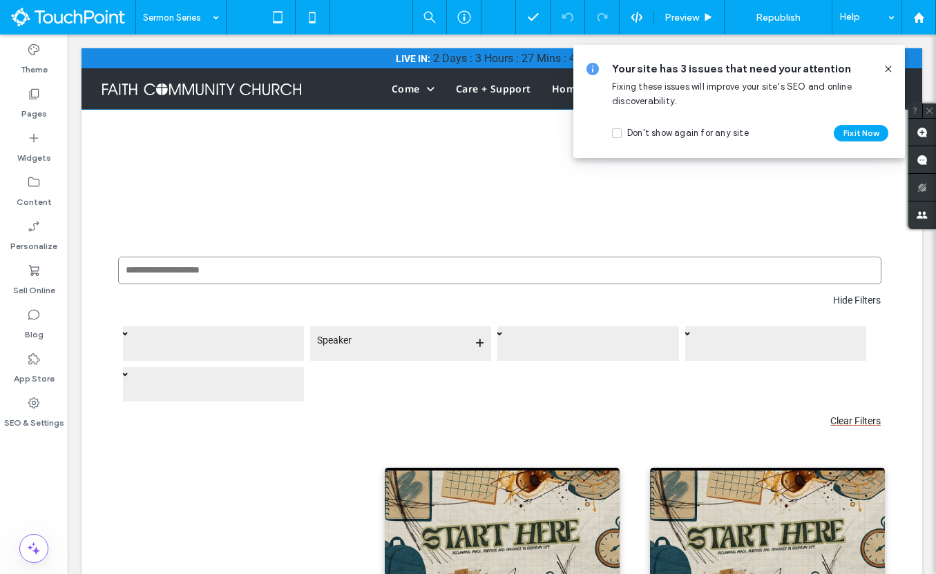
click at [633, 25] on div "Preview Republish Help" at bounding box center [673, 17] width 523 height 35
click at [633, 8] on div "Preview Republish Help" at bounding box center [673, 17] width 523 height 35
click at [633, 11] on icon at bounding box center [636, 17] width 12 height 12
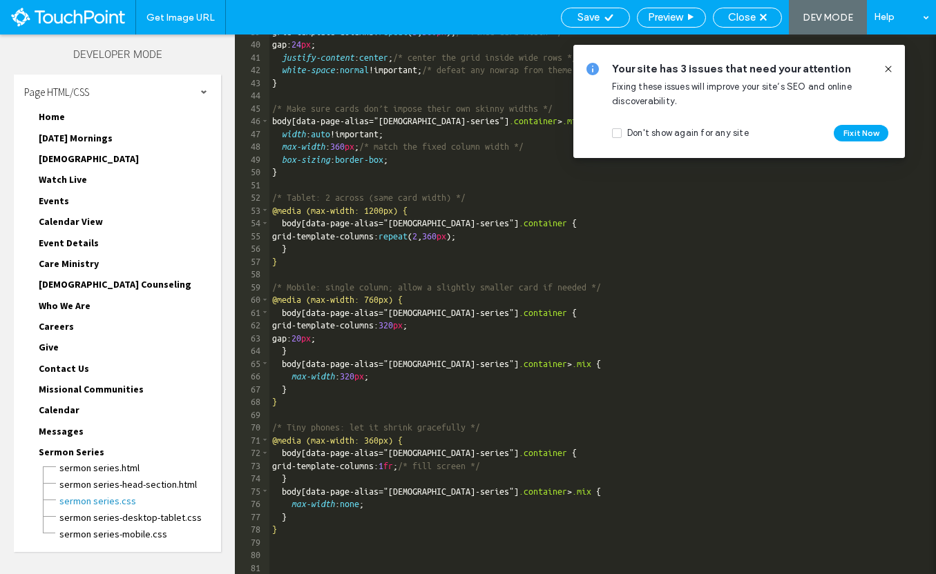
scroll to position [1, 0]
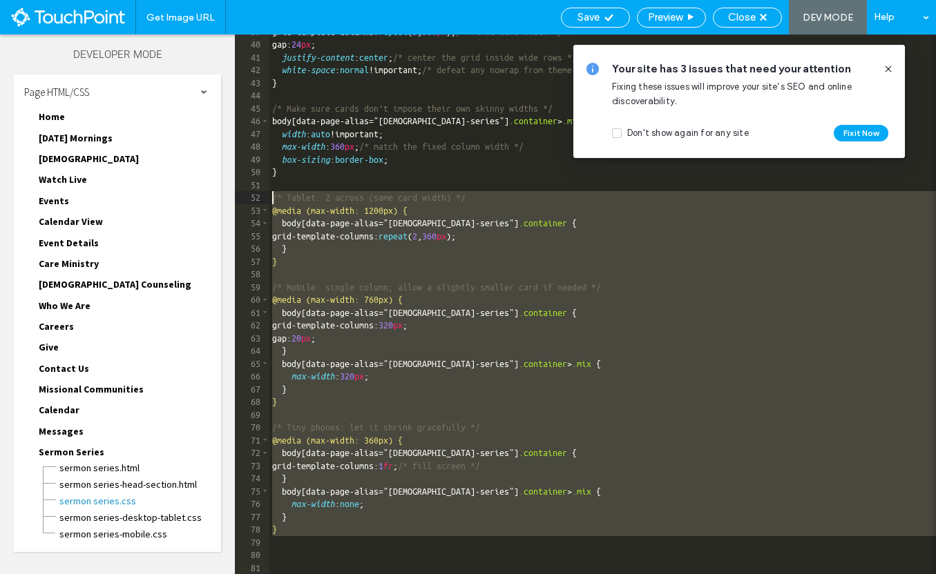
drag, startPoint x: 301, startPoint y: 542, endPoint x: 249, endPoint y: 203, distance: 343.0
click at [249, 203] on div "** 39 40 41 42 43 44 45 46 47 48 49 50 51 52 53 54 55 56 57 58 59 60 61 62 63 6…" at bounding box center [585, 305] width 701 height 540
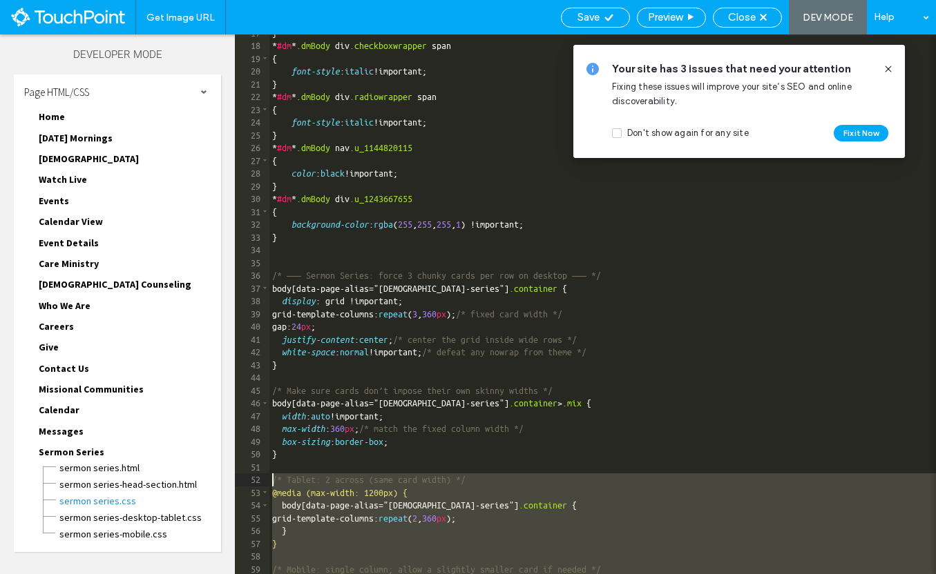
scroll to position [206, 0]
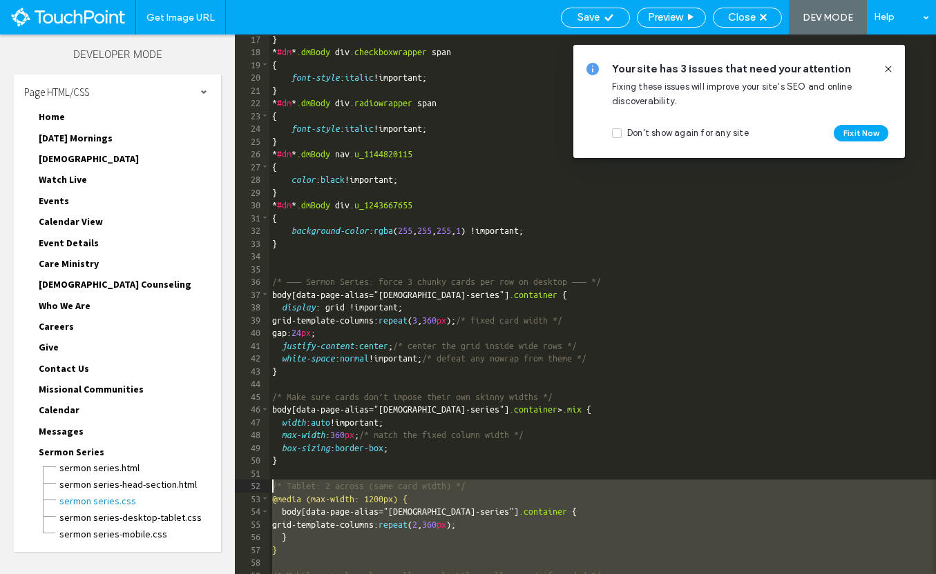
click at [280, 272] on div "} * #dm * .dmBody div .checkboxwrapper span { font-style : italic !important; }…" at bounding box center [719, 316] width 901 height 566
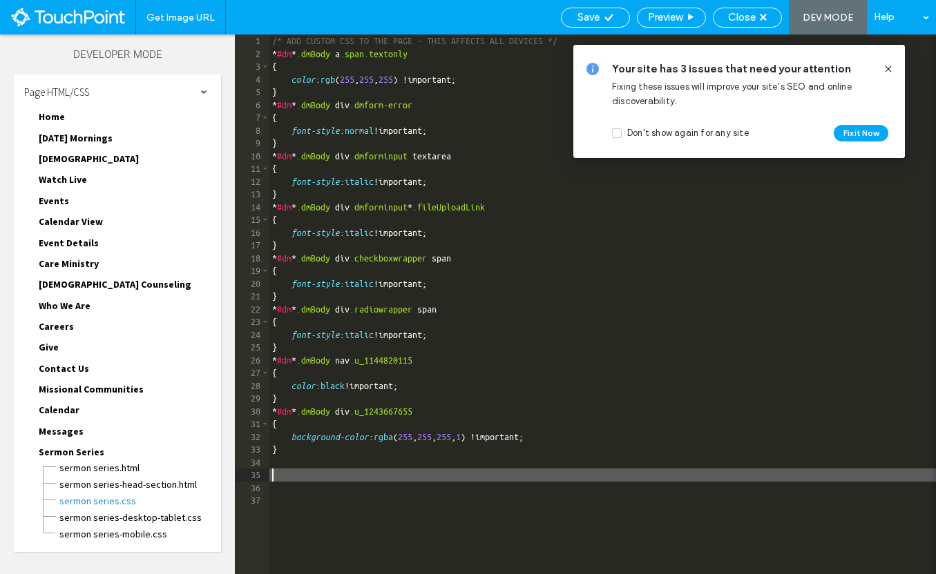
type textarea "**"
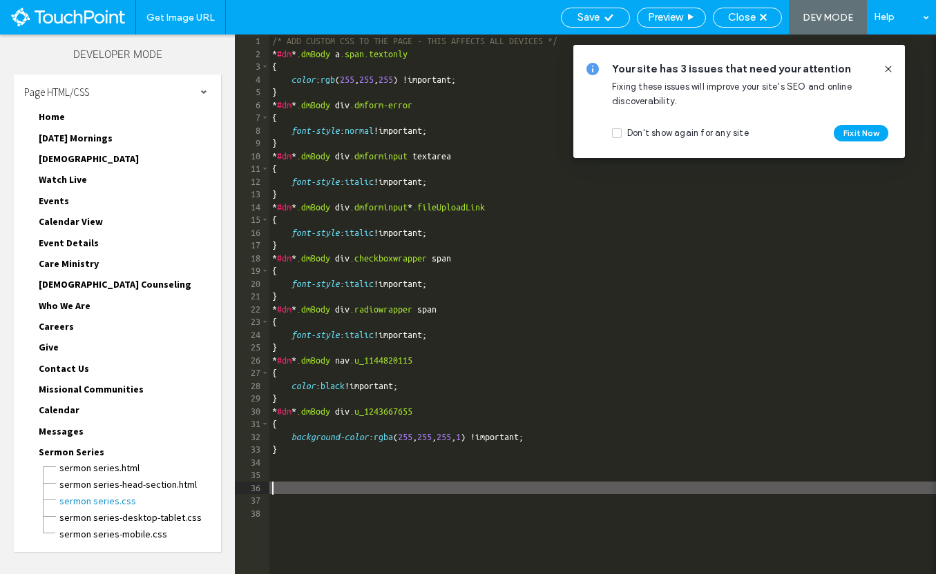
scroll to position [610, 0]
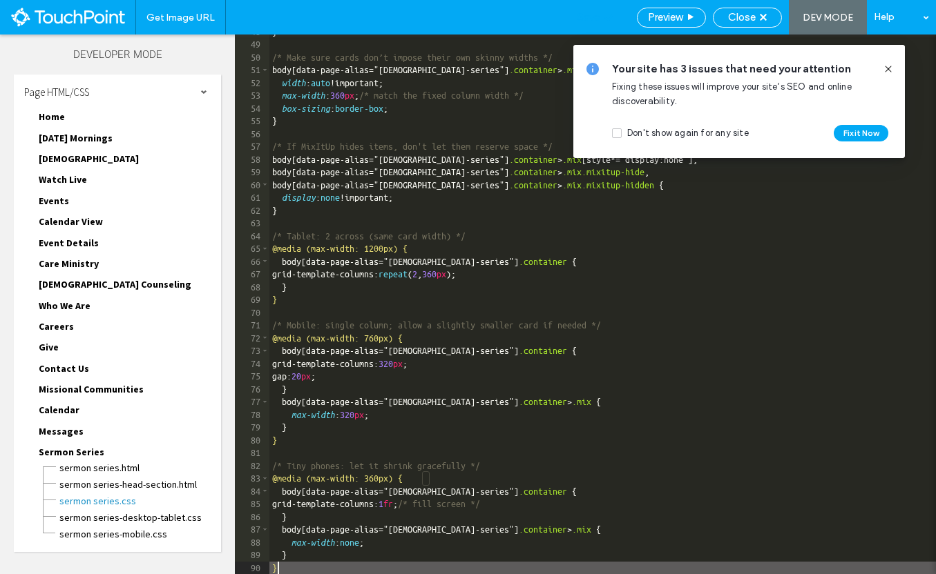
click at [603, 15] on icon at bounding box center [608, 17] width 10 height 10
click at [742, 17] on span "Close" at bounding box center [742, 17] width 28 height 12
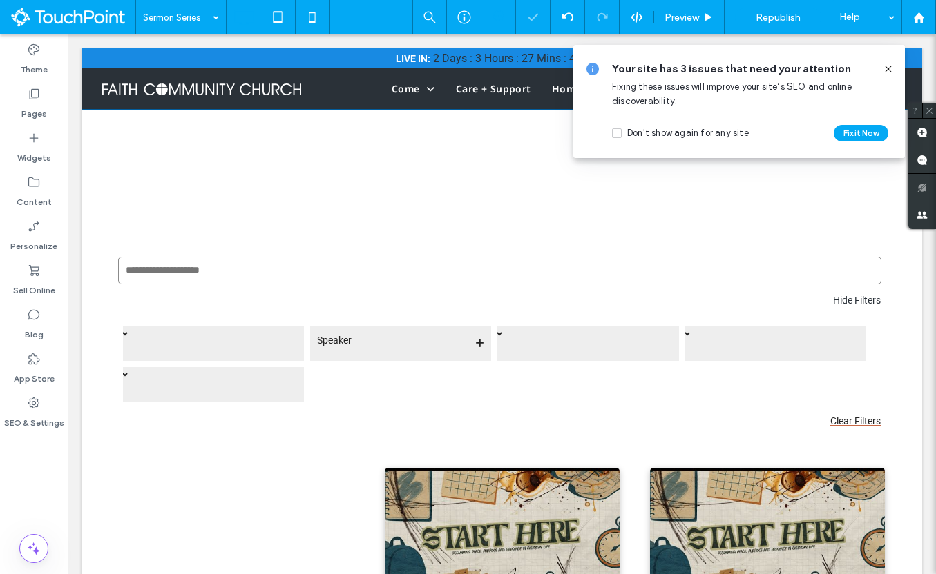
click at [885, 68] on icon at bounding box center [887, 69] width 11 height 11
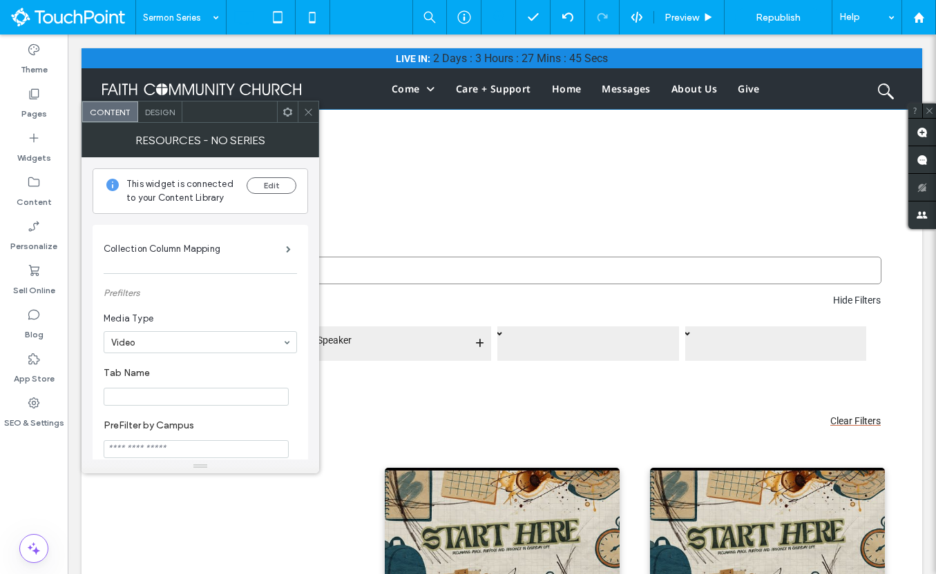
click at [287, 115] on use at bounding box center [287, 111] width 9 height 9
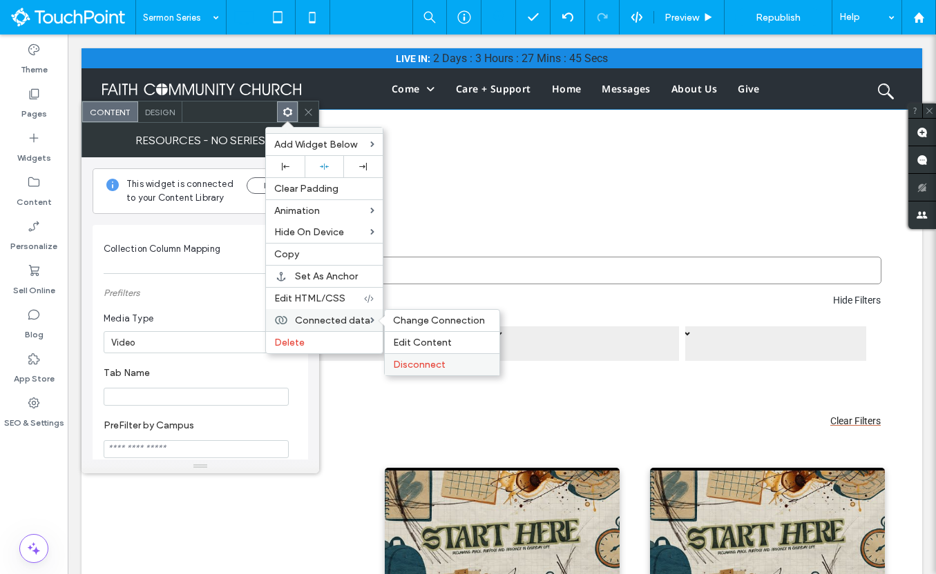
click at [413, 356] on div "Disconnect" at bounding box center [442, 365] width 115 height 22
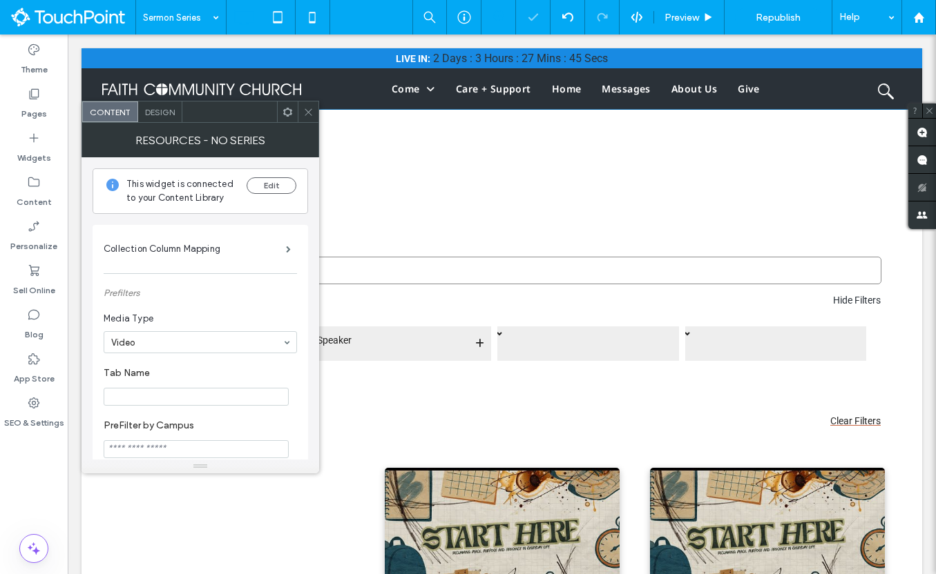
click at [286, 115] on use at bounding box center [287, 111] width 9 height 9
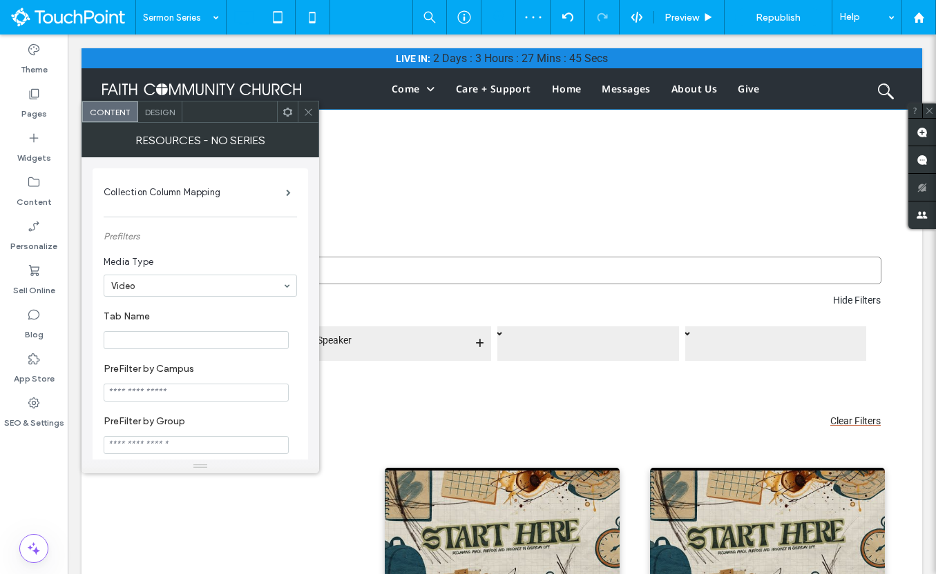
click at [283, 111] on icon at bounding box center [287, 112] width 10 height 10
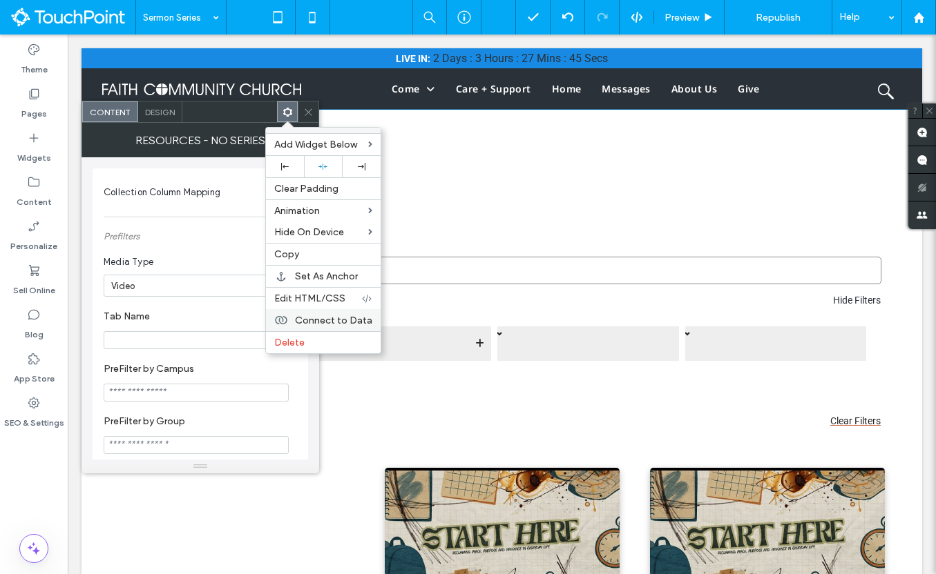
click at [320, 317] on span "Connect to Data" at bounding box center [333, 321] width 77 height 12
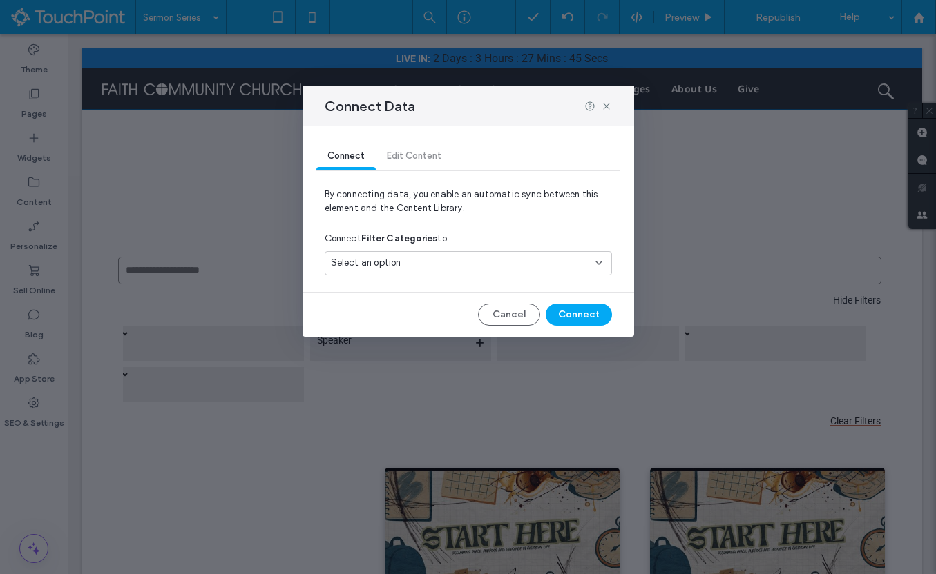
click at [410, 269] on div "Select an option" at bounding box center [460, 263] width 258 height 14
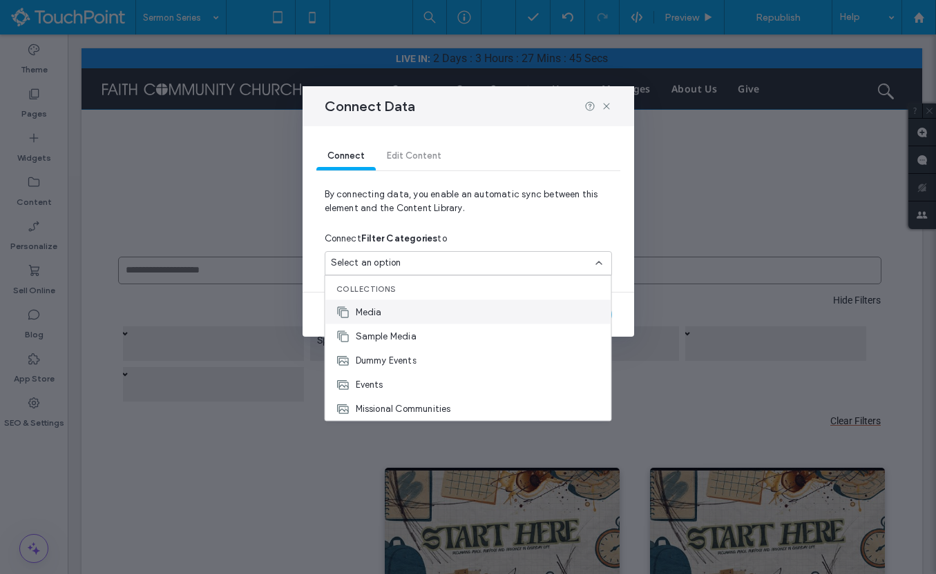
click at [405, 317] on div "Media" at bounding box center [468, 312] width 286 height 24
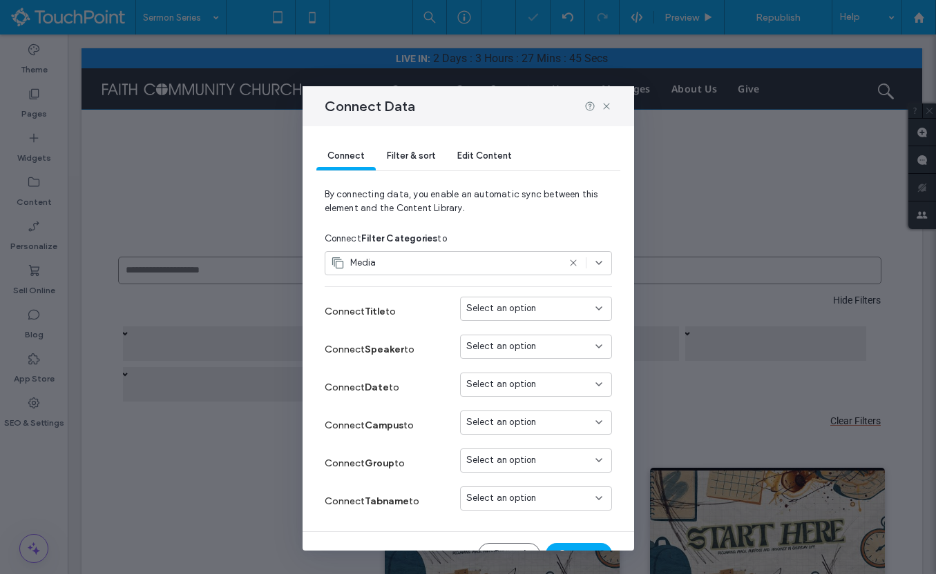
scroll to position [26, 0]
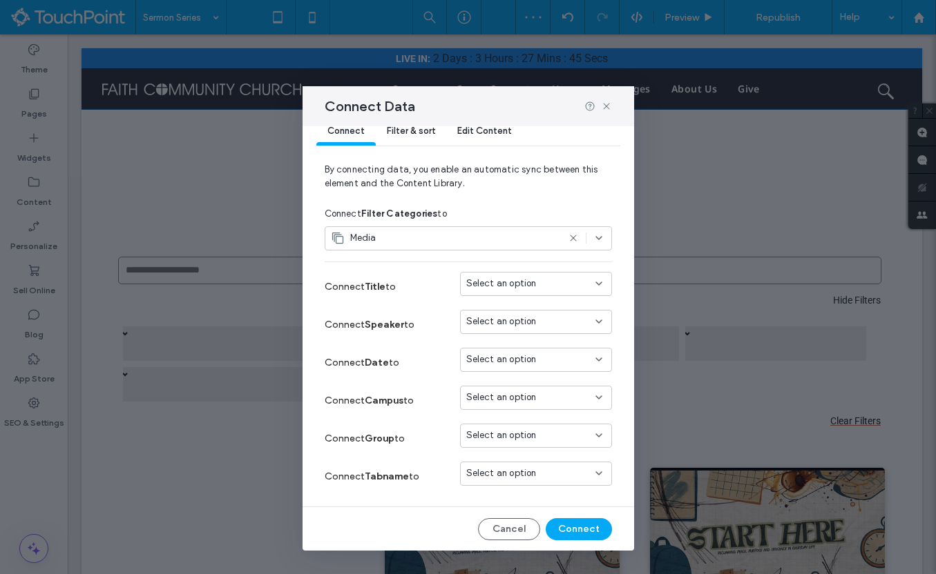
click at [518, 288] on span "Select an option" at bounding box center [501, 284] width 70 height 14
click at [516, 309] on div "Title" at bounding box center [536, 308] width 151 height 24
click at [564, 526] on button "Connect" at bounding box center [578, 530] width 66 height 22
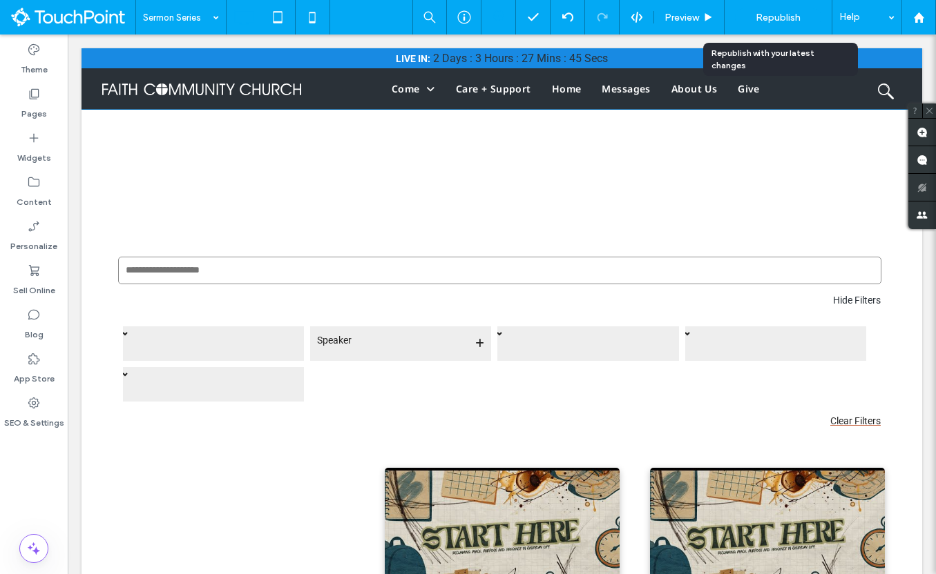
click at [763, 17] on span "Republish" at bounding box center [777, 18] width 45 height 12
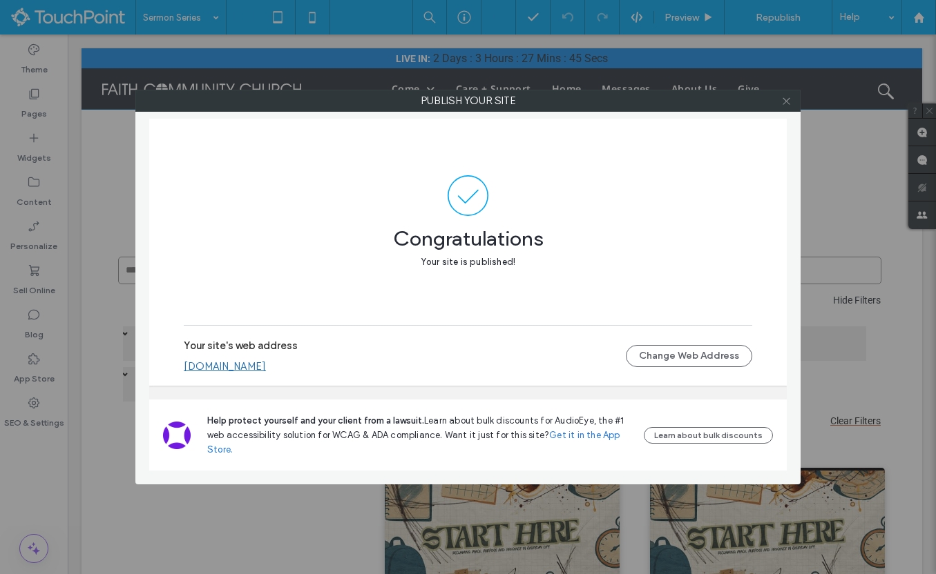
click at [786, 102] on icon at bounding box center [786, 101] width 10 height 10
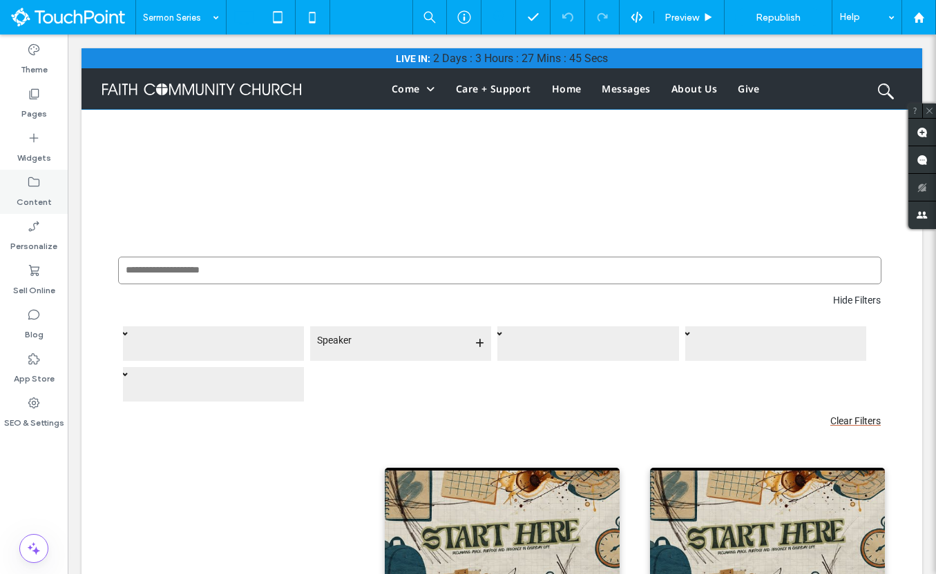
click at [35, 196] on label "Content" at bounding box center [34, 198] width 35 height 19
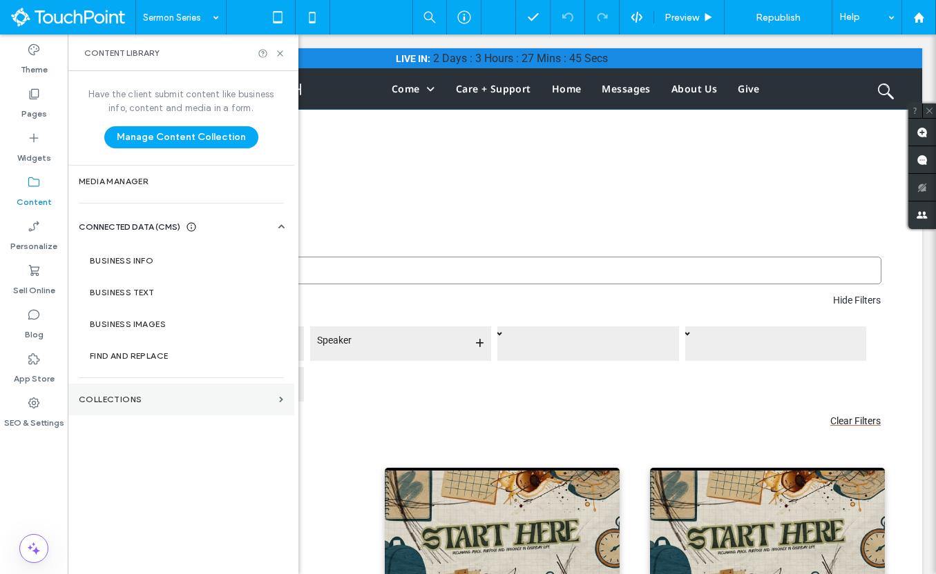
click at [153, 392] on section "Collections" at bounding box center [181, 400] width 226 height 32
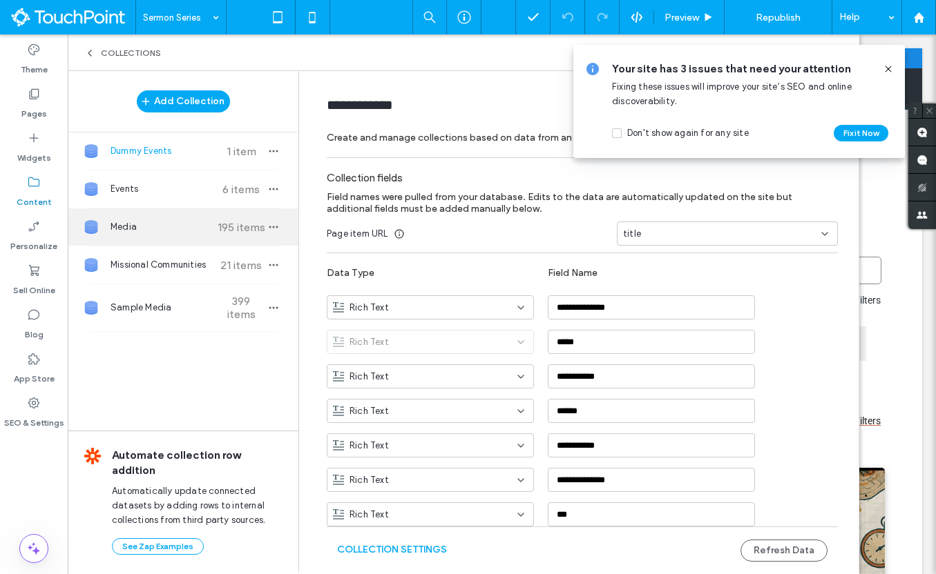
click at [163, 227] on span "Media" at bounding box center [161, 227] width 103 height 14
type input "*****"
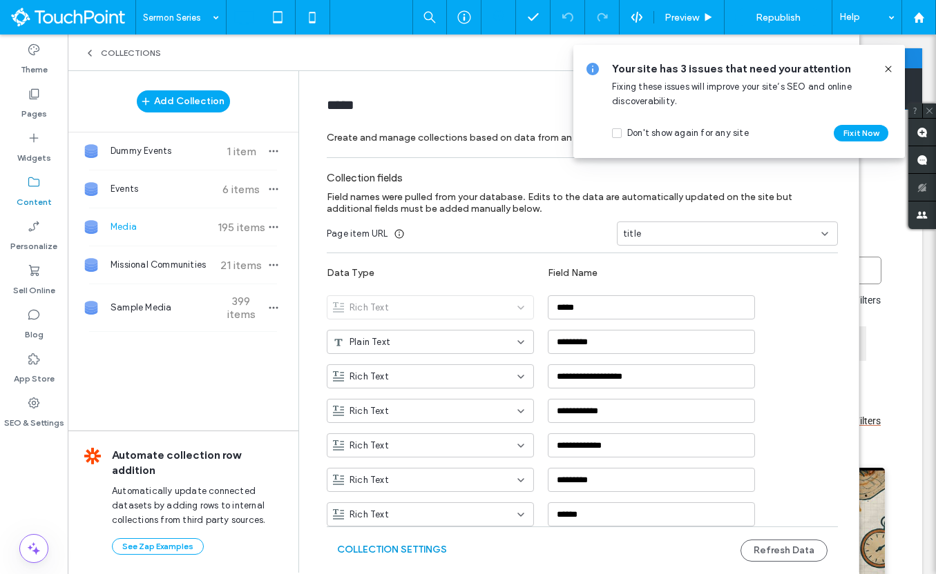
click at [404, 552] on button "Collection Settings" at bounding box center [392, 550] width 110 height 22
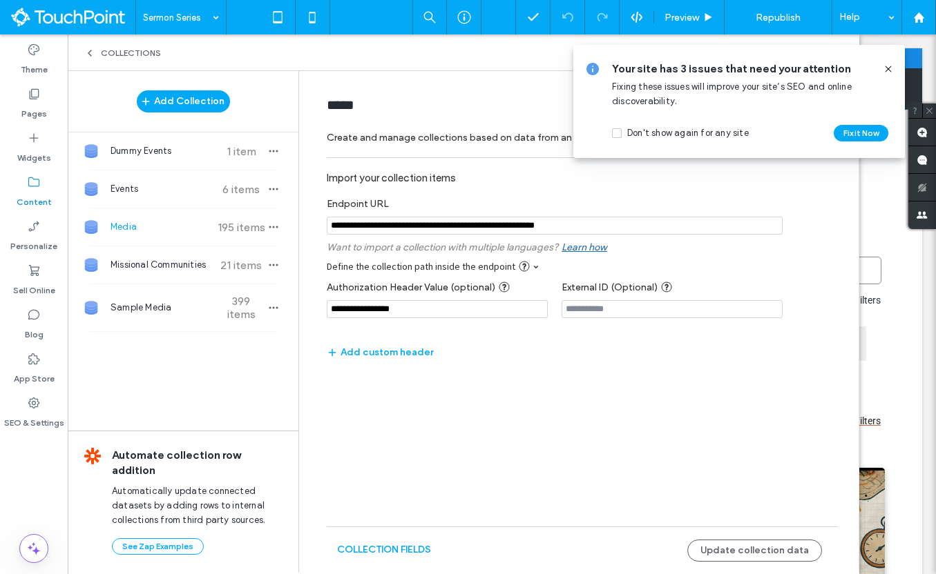
click at [429, 314] on input "**********" at bounding box center [437, 309] width 221 height 18
click at [888, 64] on icon at bounding box center [887, 69] width 11 height 11
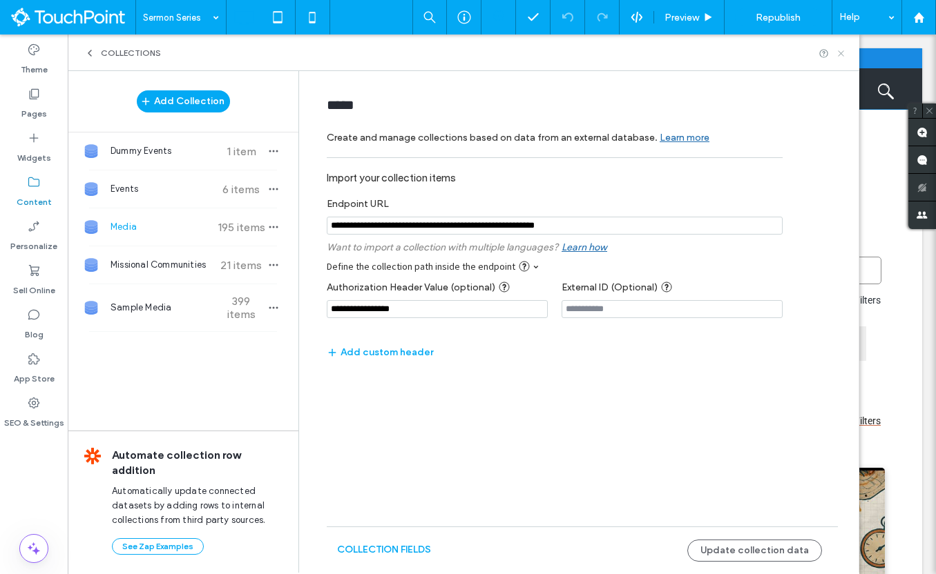
click at [844, 52] on icon at bounding box center [841, 53] width 10 height 10
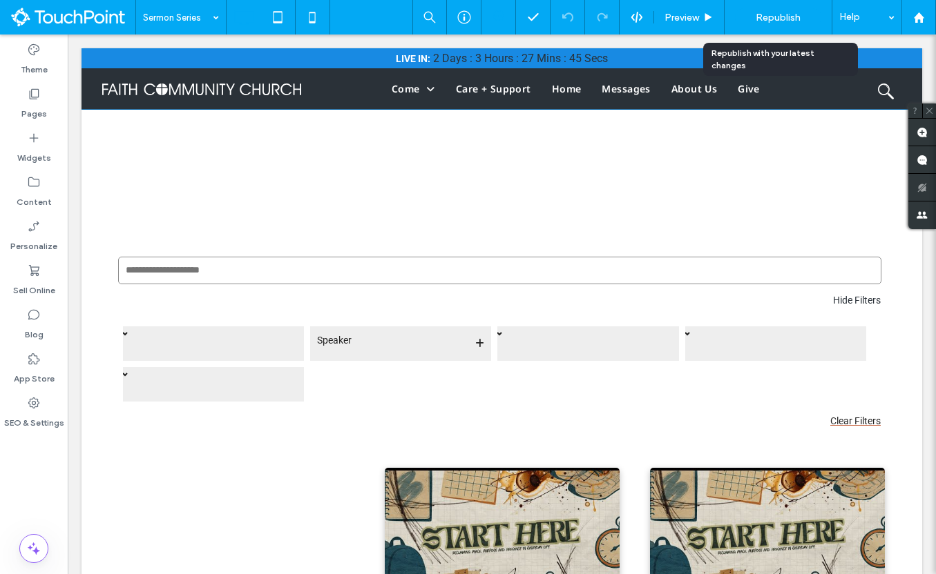
click at [773, 12] on span "Republish" at bounding box center [777, 18] width 45 height 12
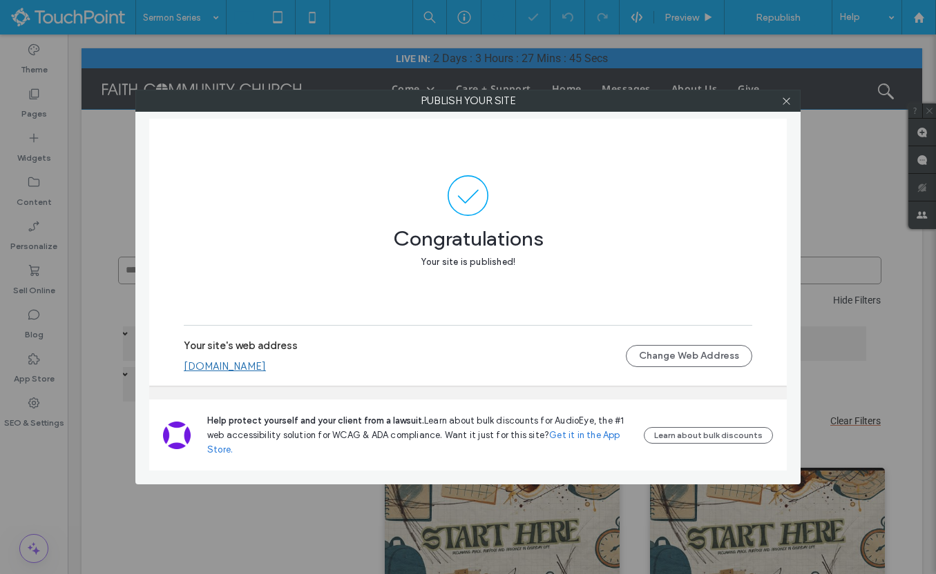
click at [791, 103] on div at bounding box center [785, 100] width 21 height 21
click at [791, 103] on icon at bounding box center [786, 101] width 10 height 10
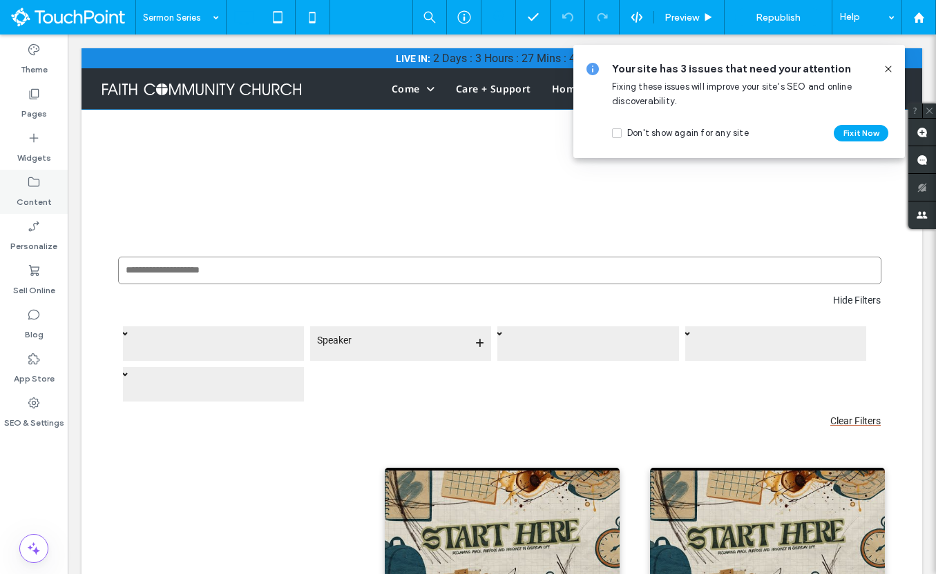
click at [37, 191] on label "Content" at bounding box center [34, 198] width 35 height 19
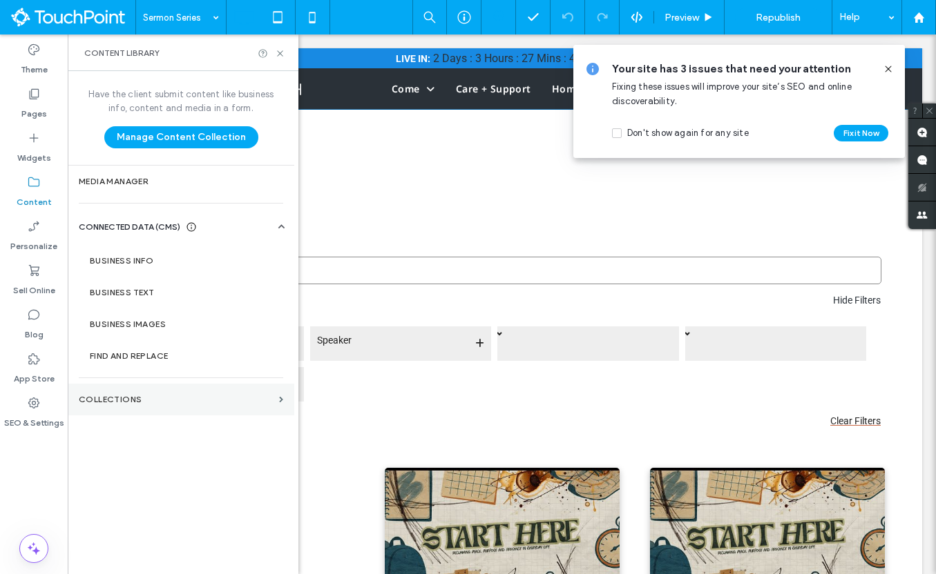
click at [157, 384] on section "Collections" at bounding box center [181, 400] width 226 height 32
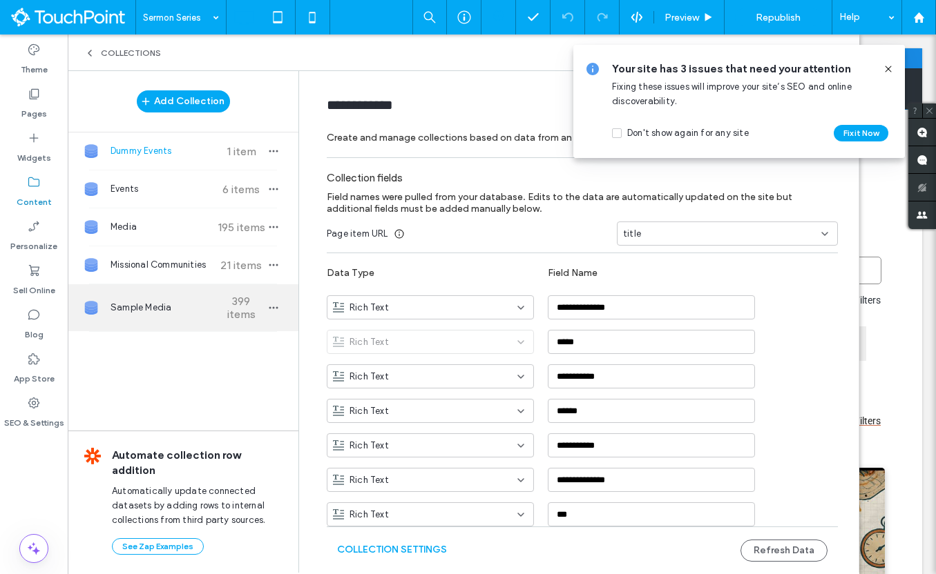
click at [173, 309] on span "Sample Media" at bounding box center [161, 308] width 103 height 14
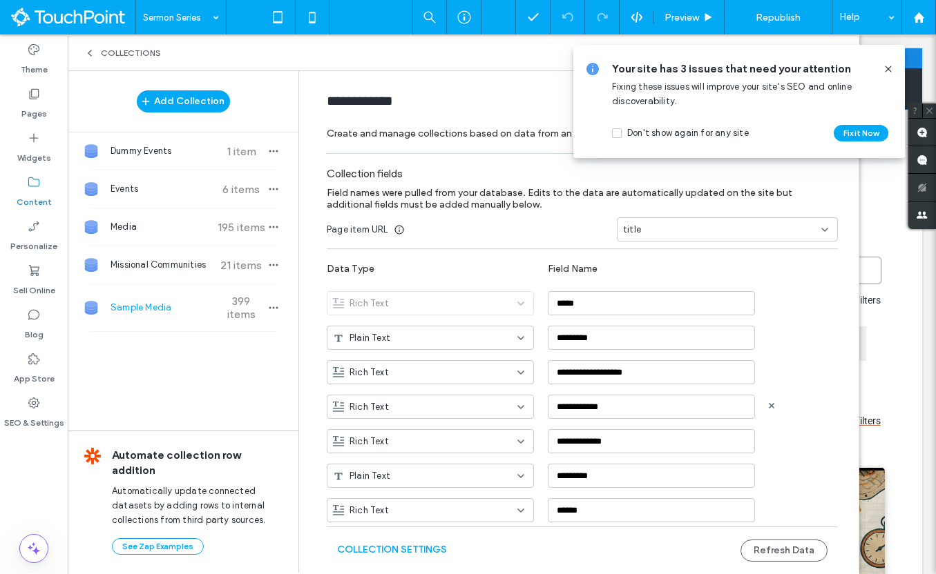
scroll to position [0, 0]
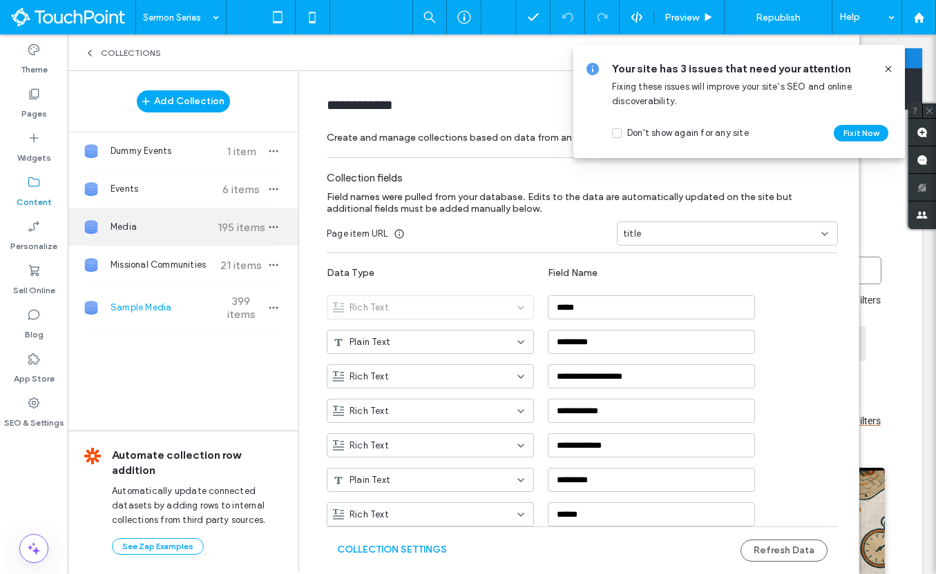
click at [149, 222] on span "Media" at bounding box center [161, 227] width 103 height 14
type input "*****"
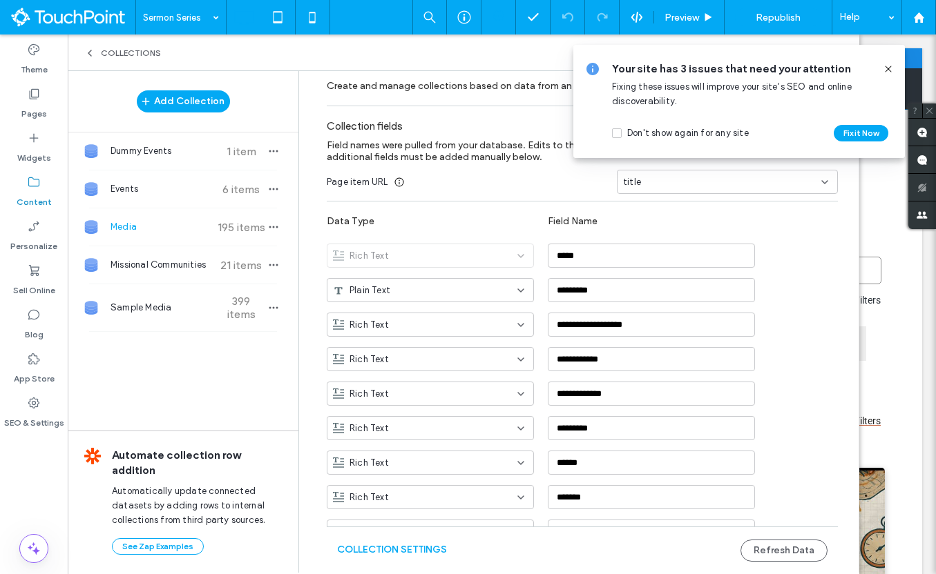
scroll to position [51, 0]
click at [881, 70] on div at bounding box center [882, 68] width 22 height 15
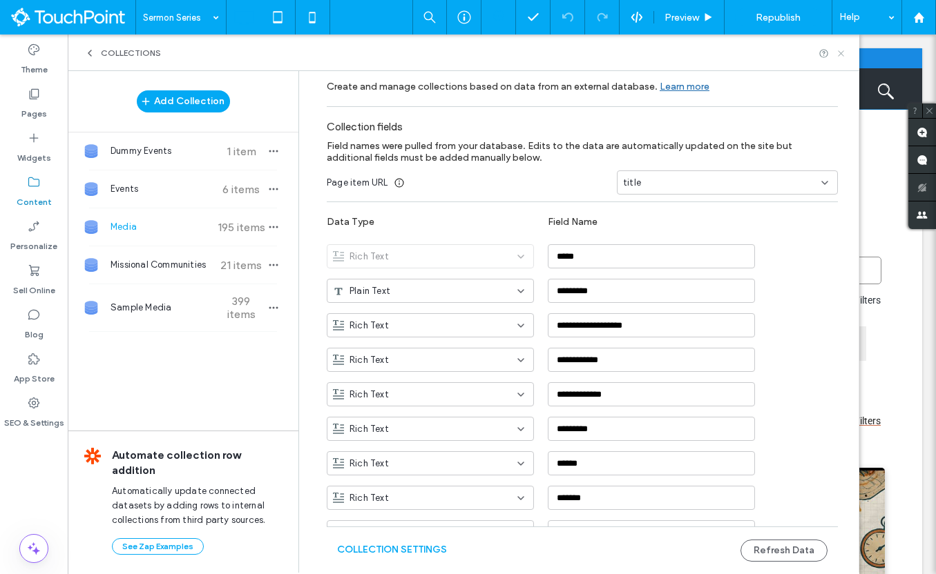
click at [844, 53] on icon at bounding box center [841, 53] width 10 height 10
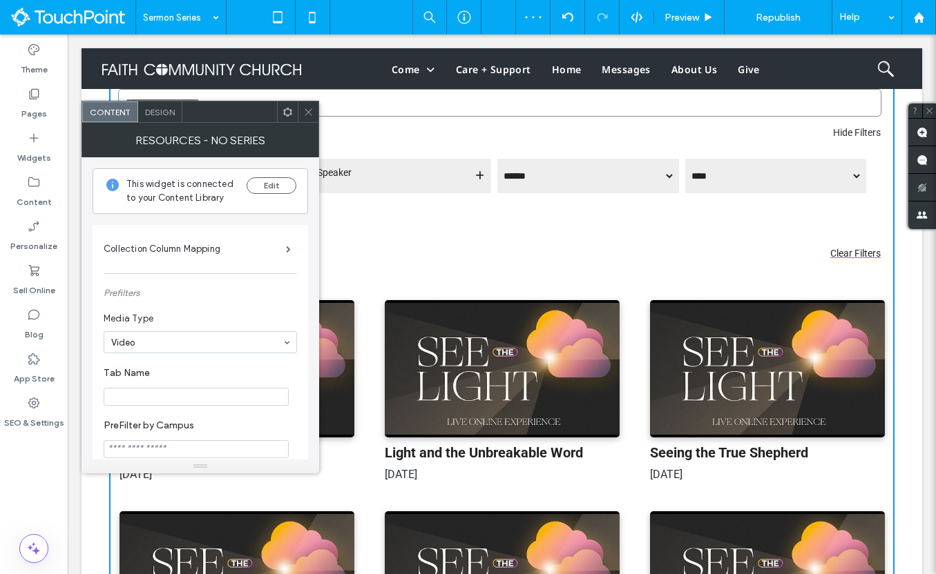
click at [307, 109] on icon at bounding box center [308, 112] width 10 height 10
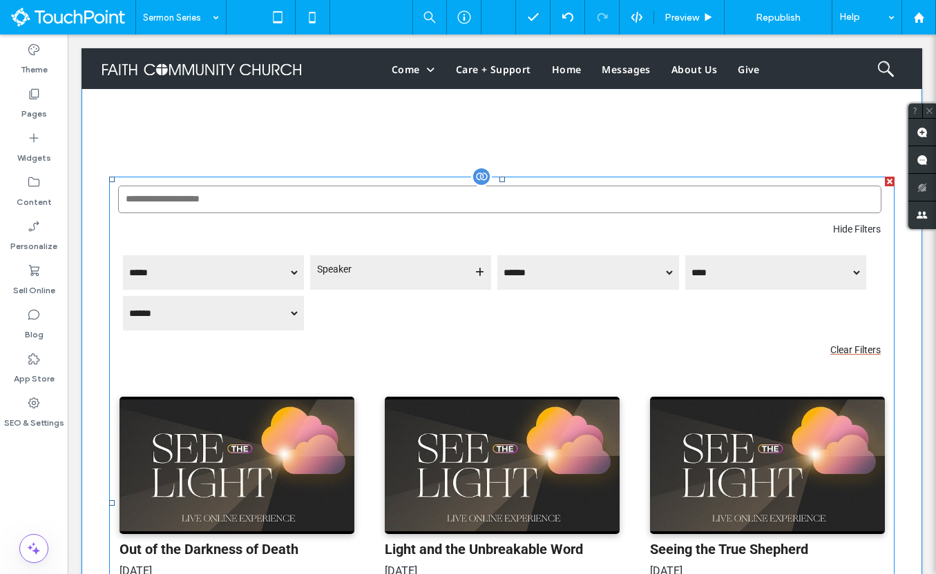
scroll to position [75, 0]
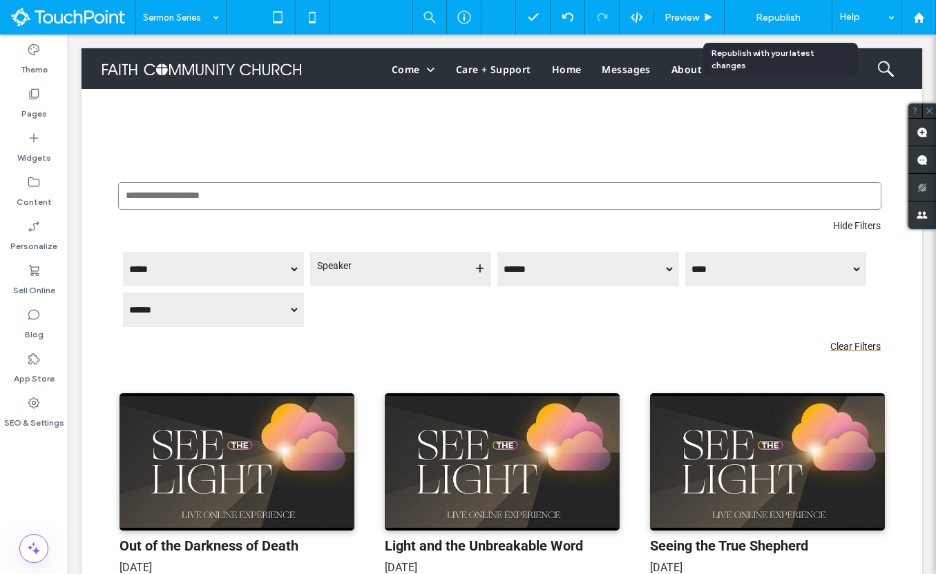
click at [774, 14] on span "Republish" at bounding box center [777, 18] width 45 height 12
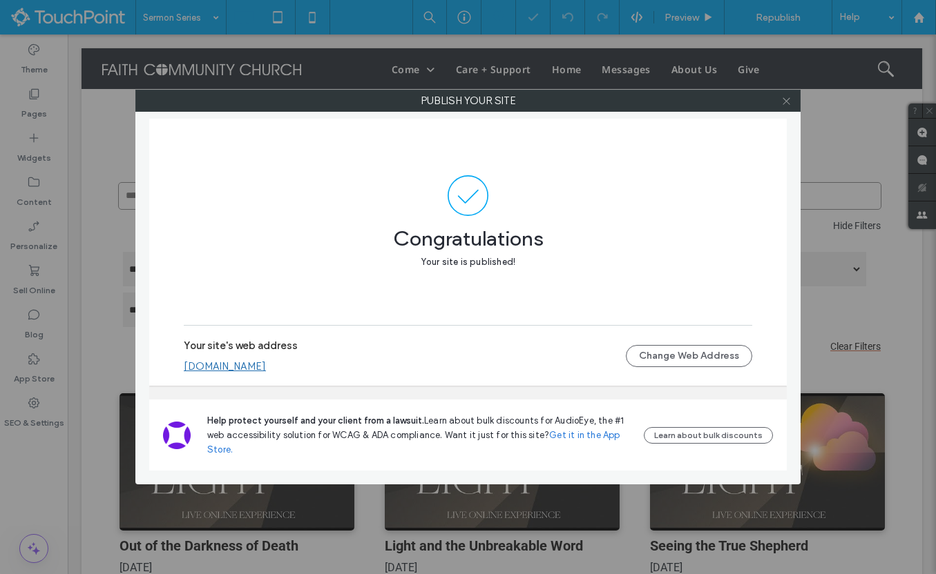
click at [788, 104] on icon at bounding box center [786, 101] width 10 height 10
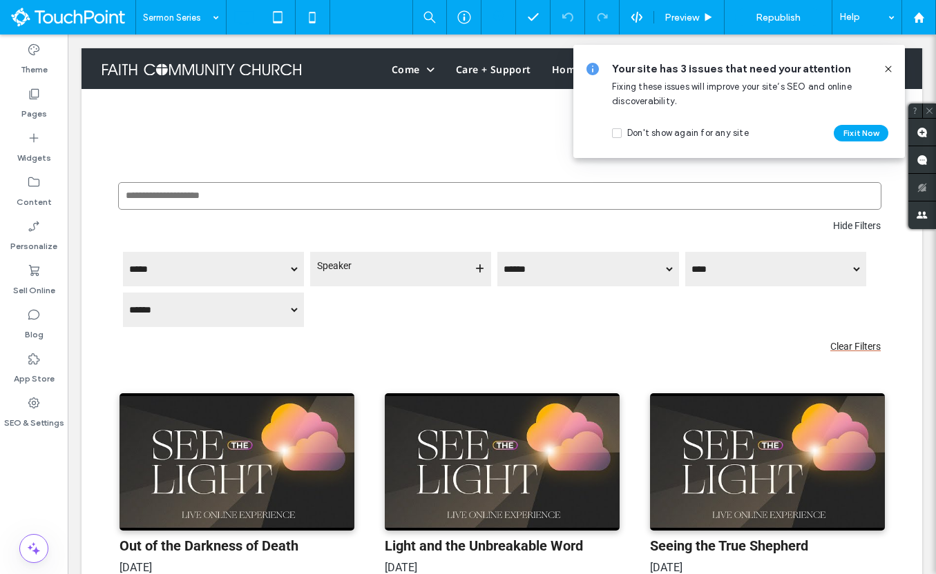
click at [887, 66] on icon at bounding box center [887, 69] width 11 height 11
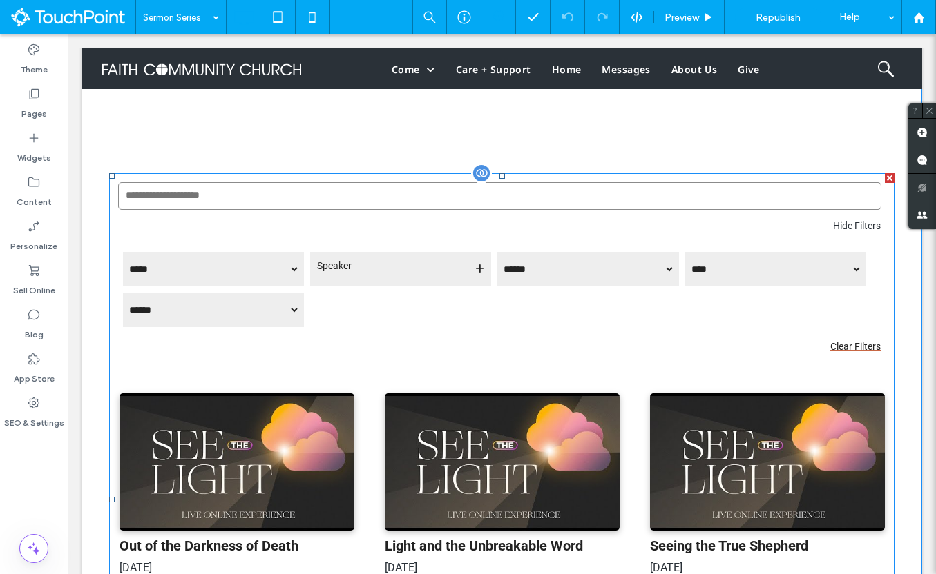
click at [539, 380] on span at bounding box center [501, 500] width 785 height 654
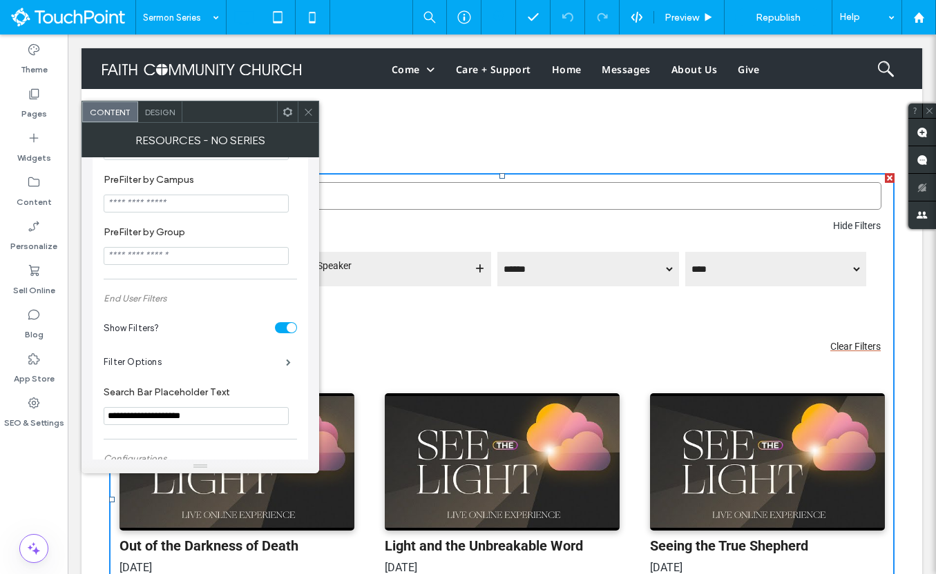
scroll to position [501, 0]
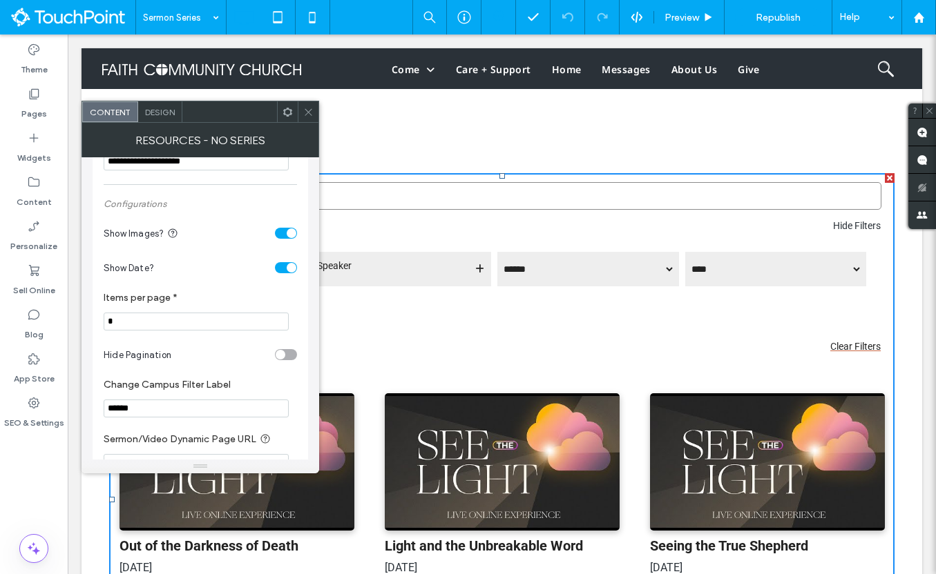
click at [197, 331] on input "*" at bounding box center [196, 322] width 185 height 18
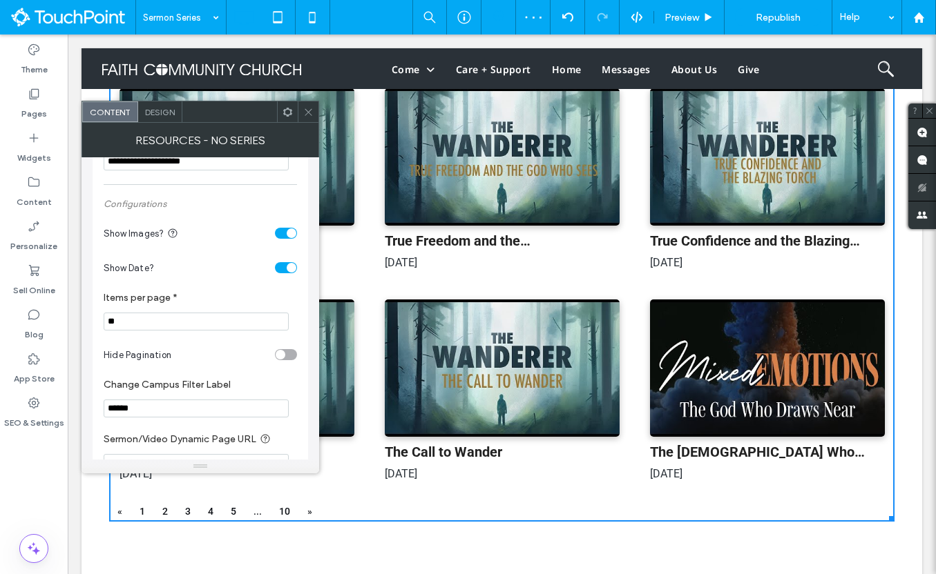
scroll to position [1198, 0]
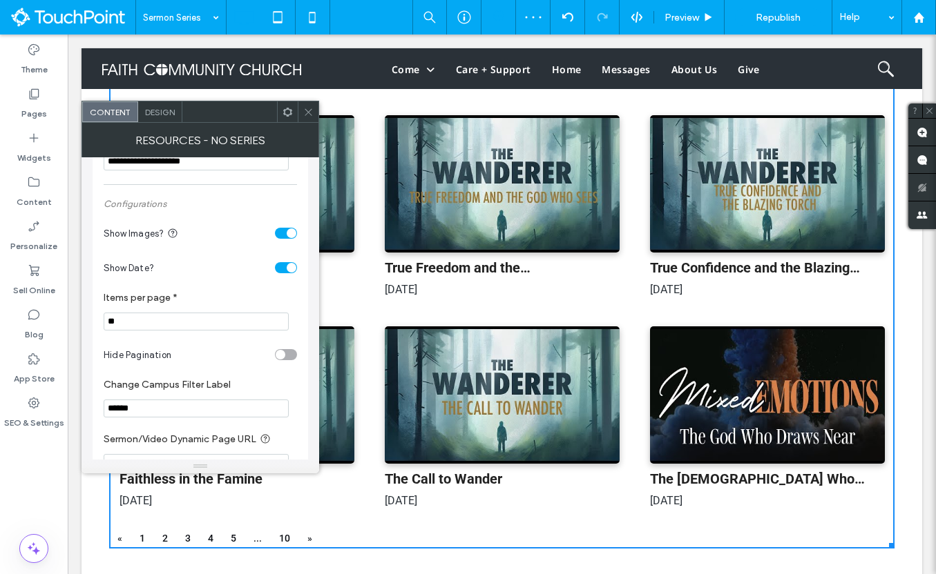
type input "*"
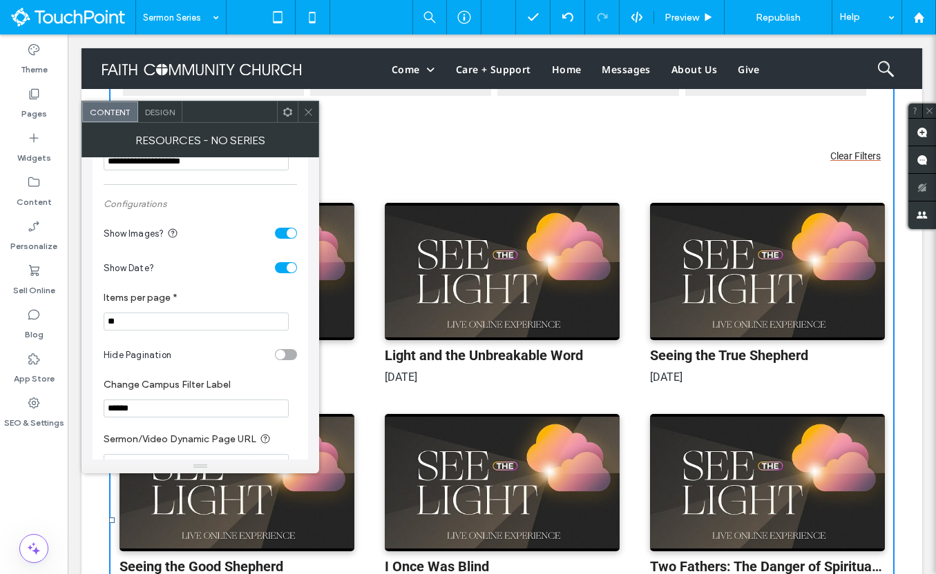
scroll to position [252, 0]
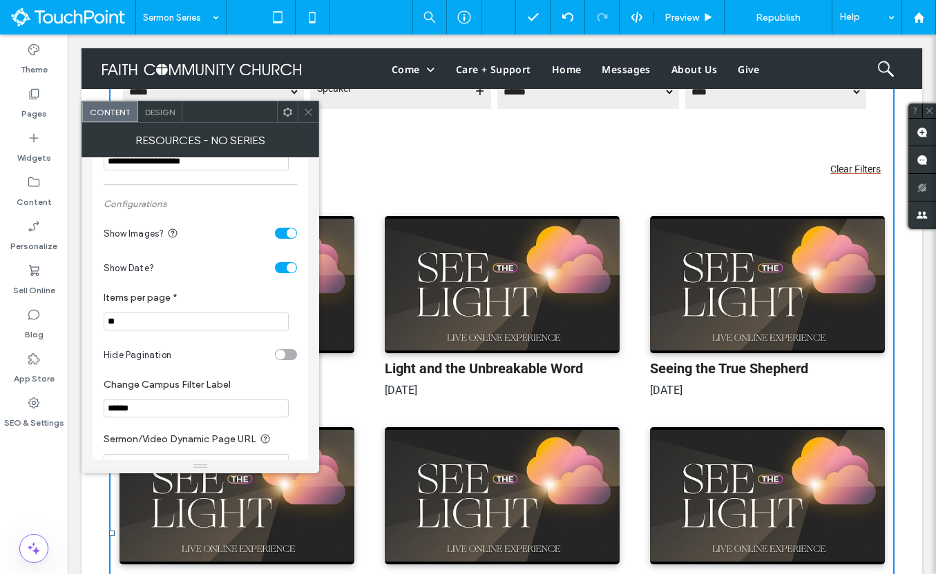
type input "**"
click at [305, 109] on use at bounding box center [308, 111] width 7 height 7
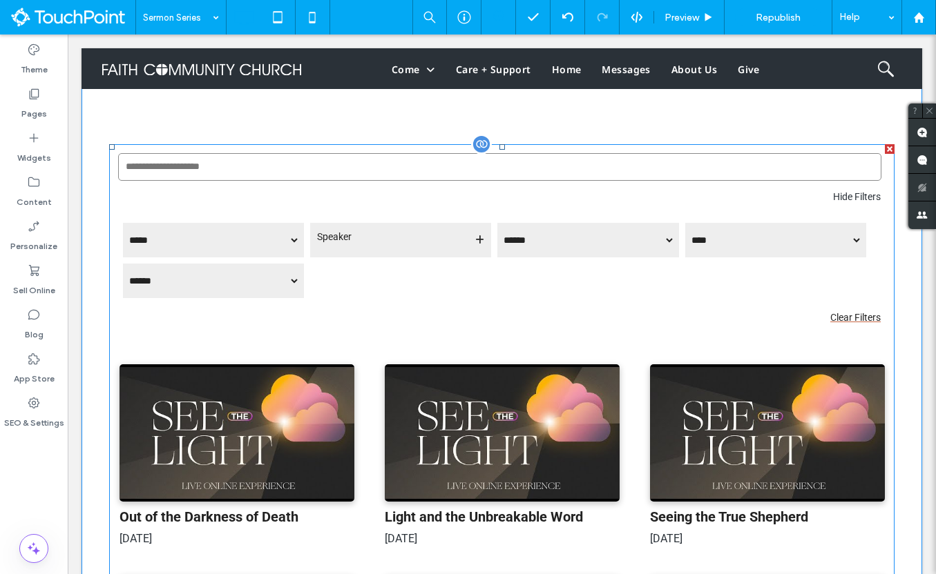
scroll to position [92, 0]
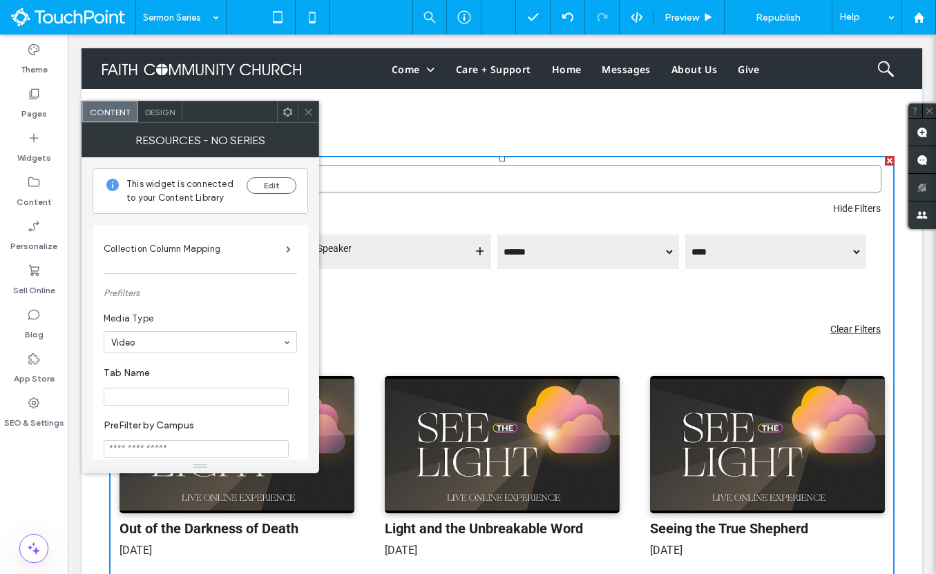
click at [305, 113] on icon at bounding box center [308, 112] width 10 height 10
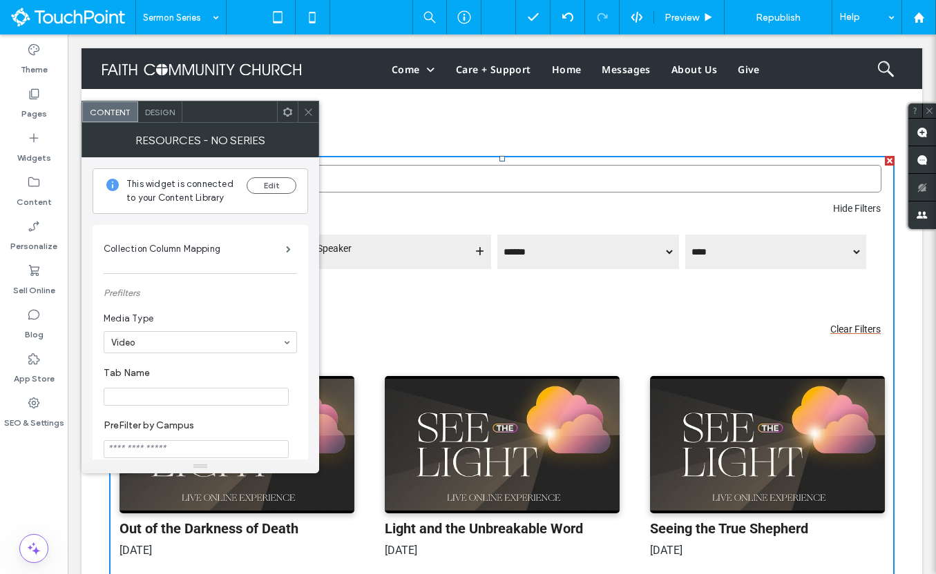
click at [282, 115] on icon at bounding box center [287, 112] width 10 height 10
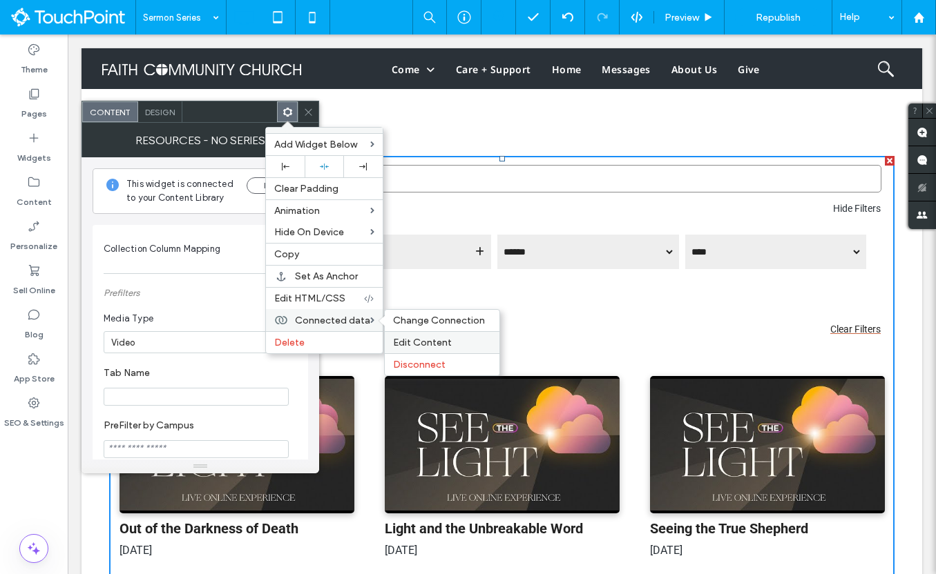
click at [415, 345] on span "Edit Content" at bounding box center [422, 343] width 59 height 12
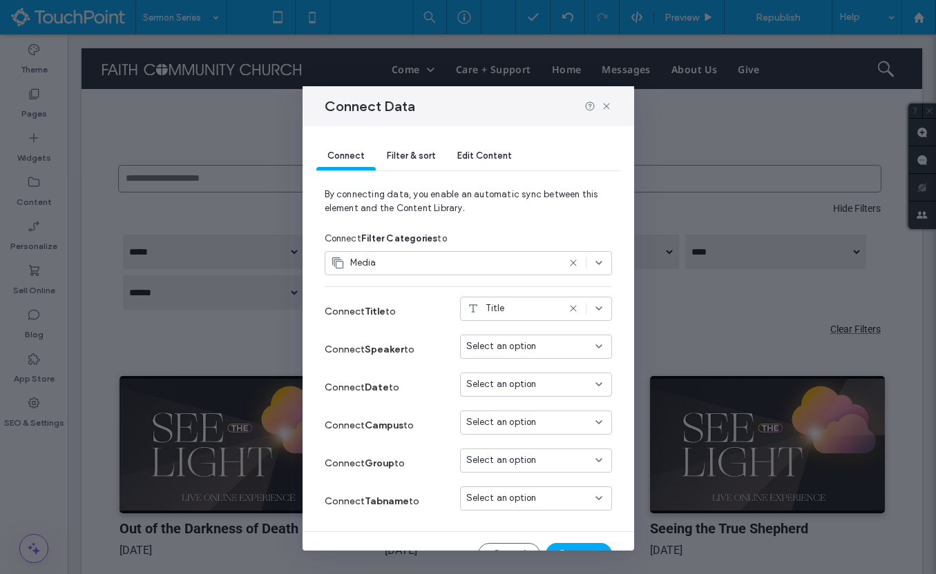
click at [523, 351] on span "Select an option" at bounding box center [501, 347] width 70 height 14
click at [528, 474] on div "speaker" at bounding box center [536, 479] width 151 height 24
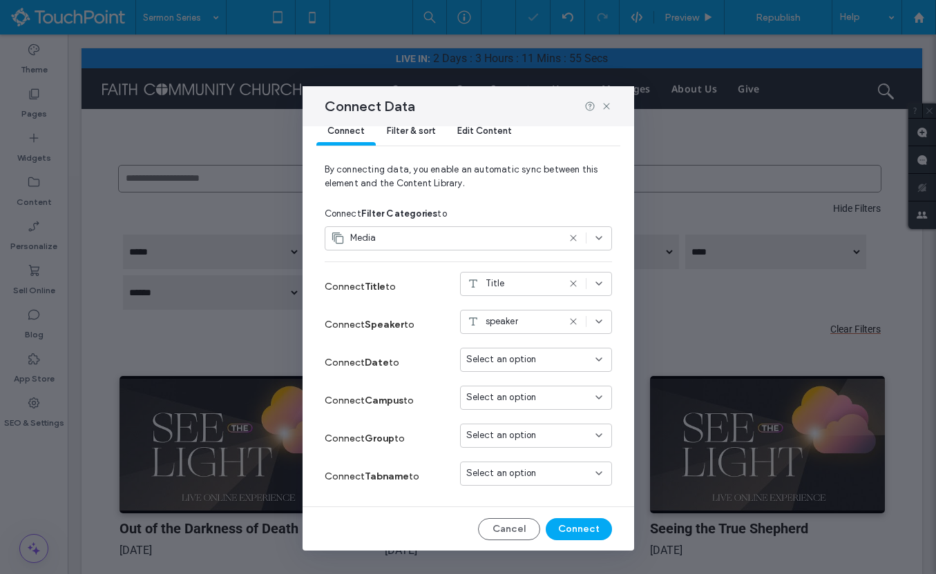
click at [513, 366] on span "Select an option" at bounding box center [501, 360] width 70 height 14
click at [514, 403] on span "startDate" at bounding box center [512, 408] width 42 height 14
click at [516, 396] on span "Select an option" at bounding box center [501, 398] width 70 height 14
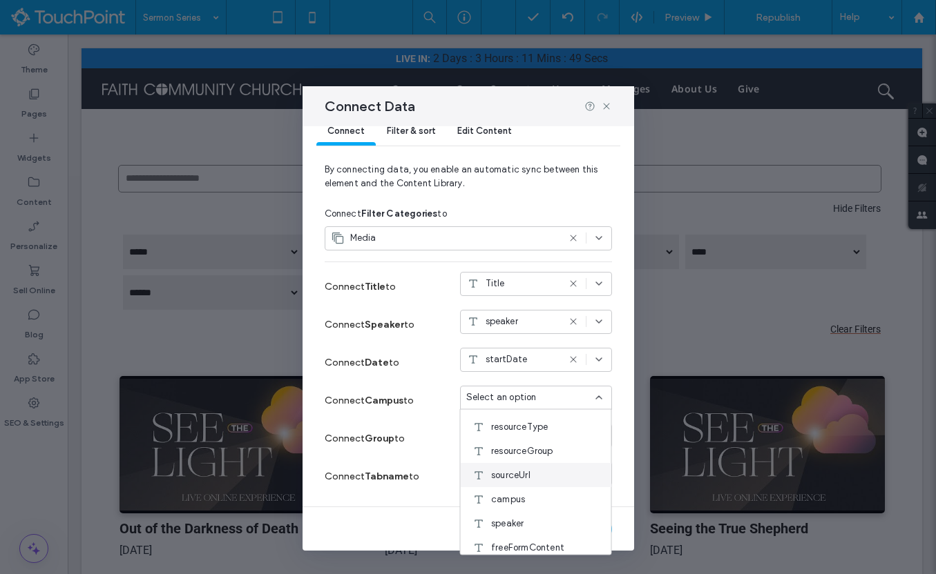
scroll to position [72, 0]
click at [527, 502] on div "campus" at bounding box center [536, 495] width 151 height 24
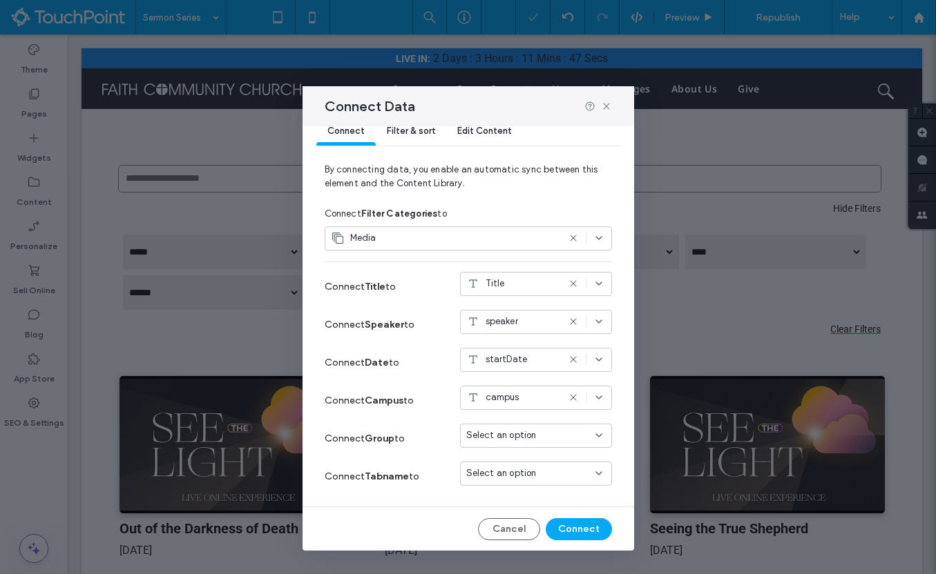
click at [526, 437] on span "Select an option" at bounding box center [501, 436] width 70 height 14
click at [525, 387] on span "resourceGroup" at bounding box center [522, 387] width 62 height 14
click at [525, 485] on div "Select an option" at bounding box center [536, 474] width 152 height 24
click at [525, 473] on span "Select an option" at bounding box center [501, 474] width 70 height 14
click at [528, 476] on span "Select an option" at bounding box center [501, 474] width 70 height 14
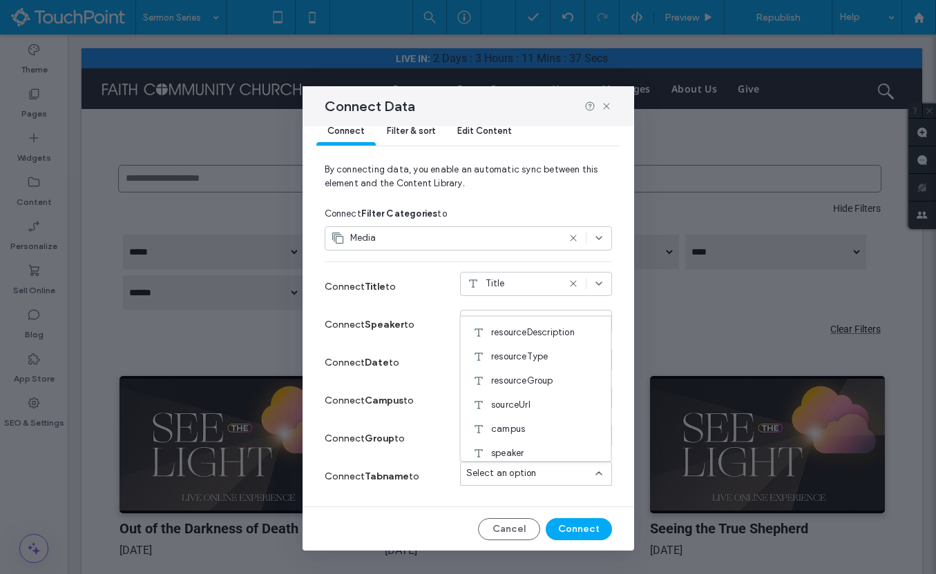
scroll to position [41, 0]
click at [528, 358] on span "resourceType" at bounding box center [519, 361] width 57 height 14
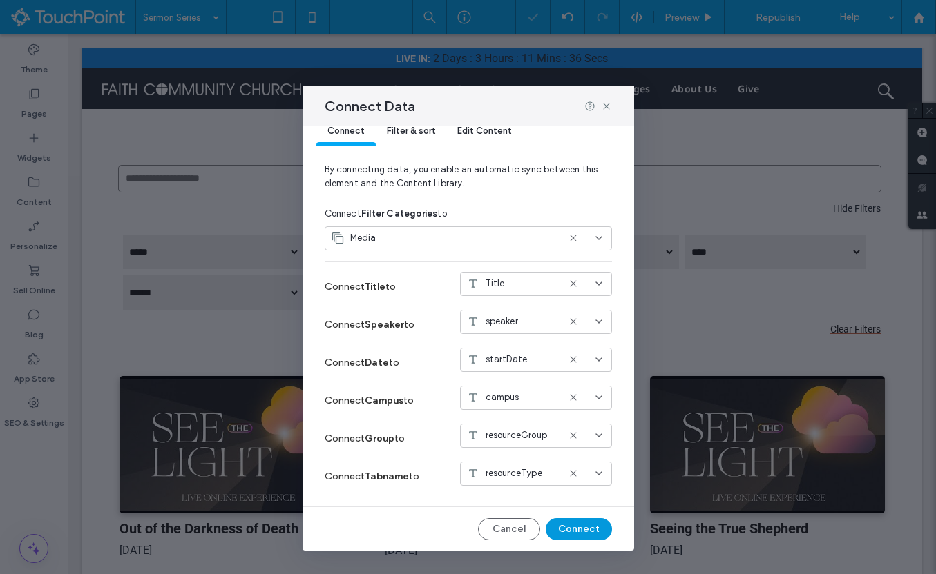
click at [585, 536] on button "Connect" at bounding box center [578, 530] width 66 height 22
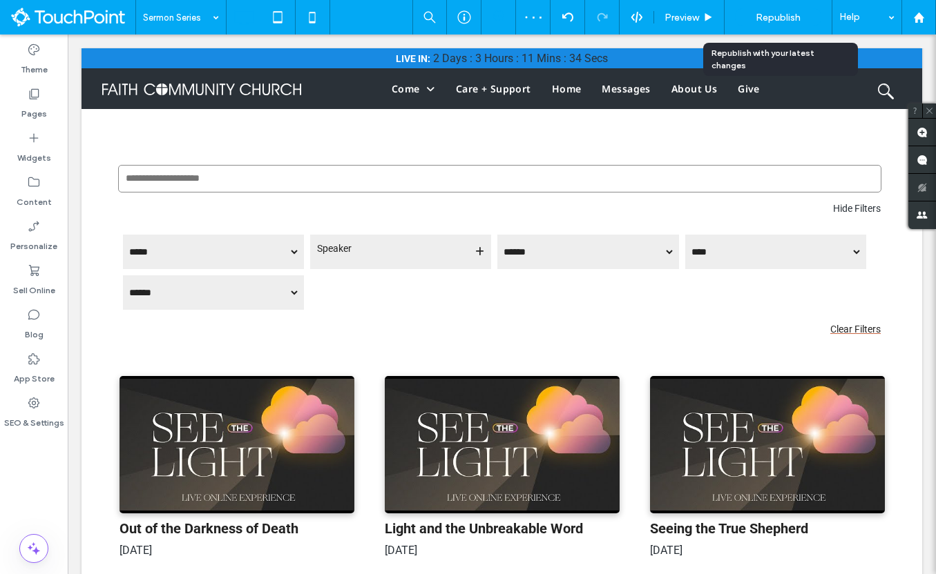
click at [769, 20] on span "Republish" at bounding box center [777, 18] width 45 height 12
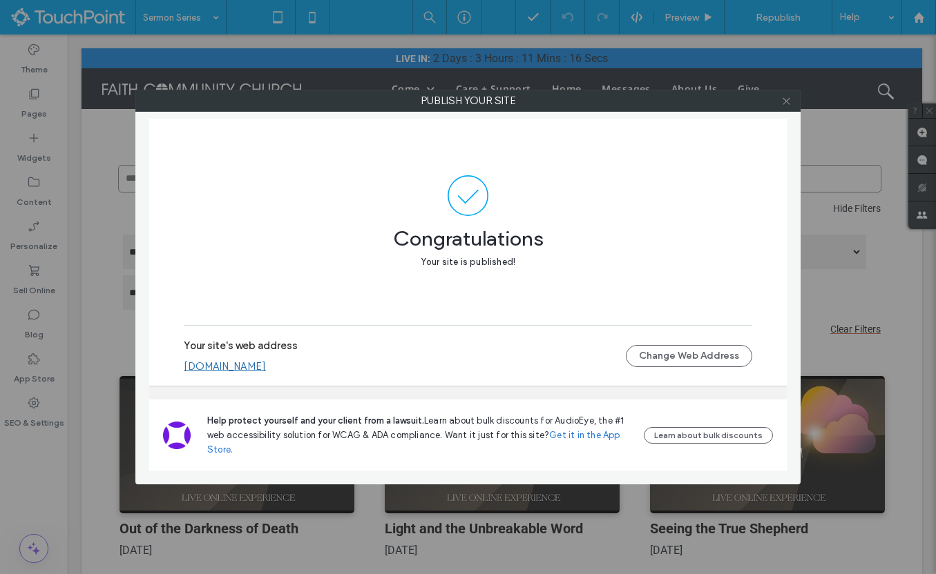
click at [789, 97] on icon at bounding box center [786, 101] width 10 height 10
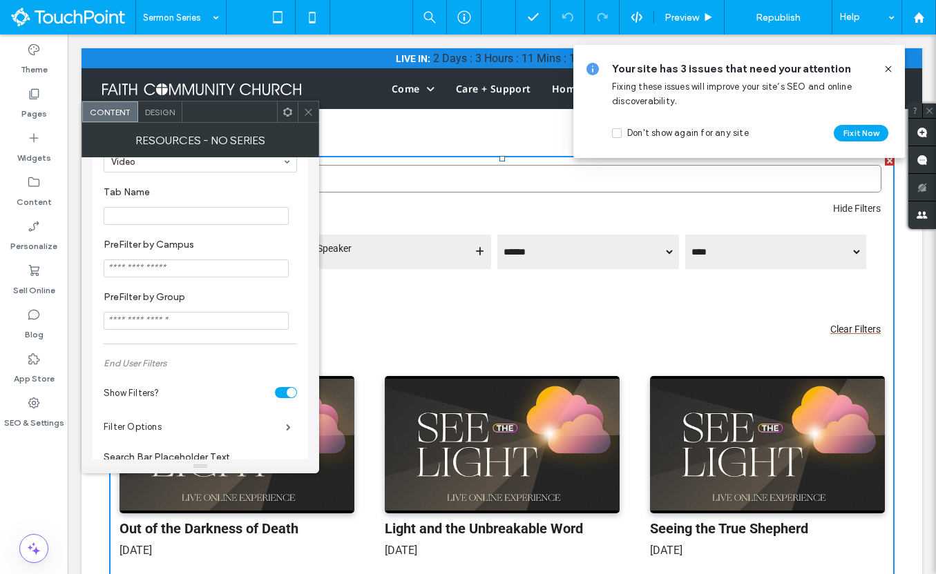
scroll to position [201, 0]
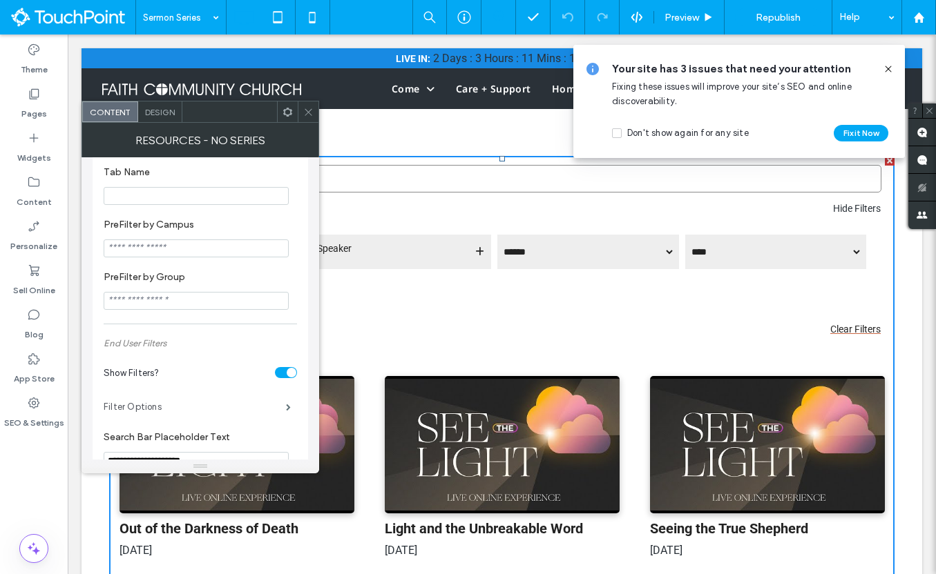
click at [206, 412] on label "Filter Options" at bounding box center [195, 408] width 182 height 28
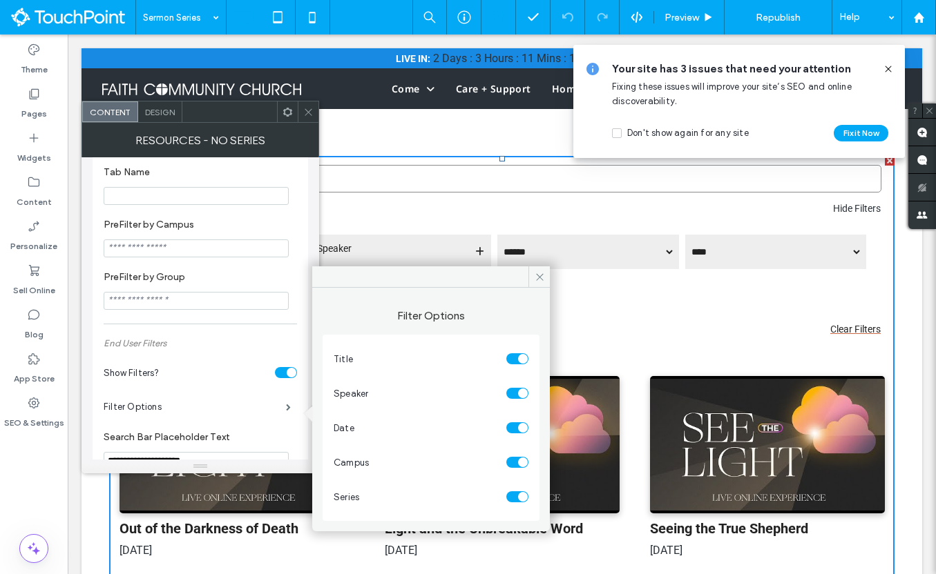
click at [516, 461] on div "toggle" at bounding box center [517, 462] width 22 height 11
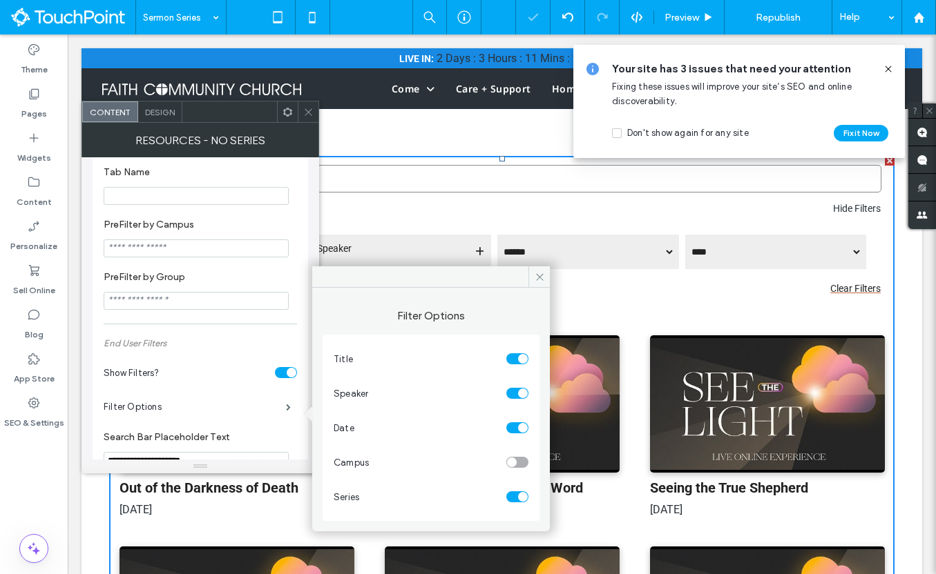
click at [303, 113] on icon at bounding box center [308, 112] width 10 height 10
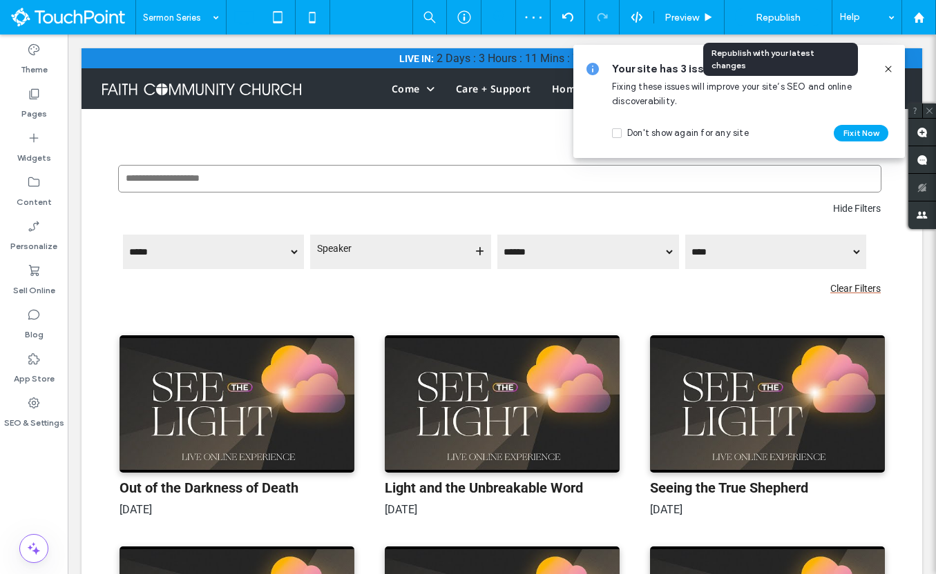
click at [776, 12] on span "Republish" at bounding box center [777, 18] width 45 height 12
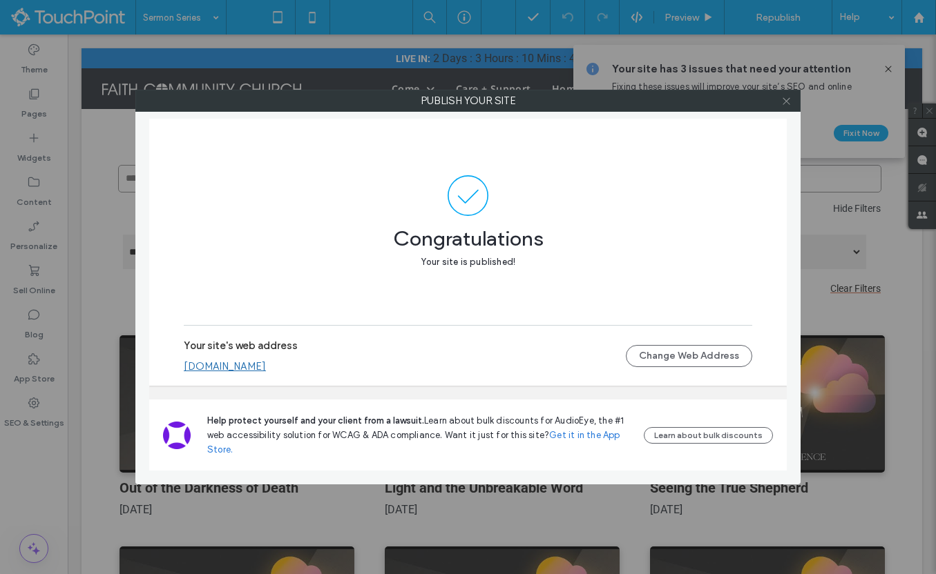
click at [785, 98] on icon at bounding box center [786, 101] width 10 height 10
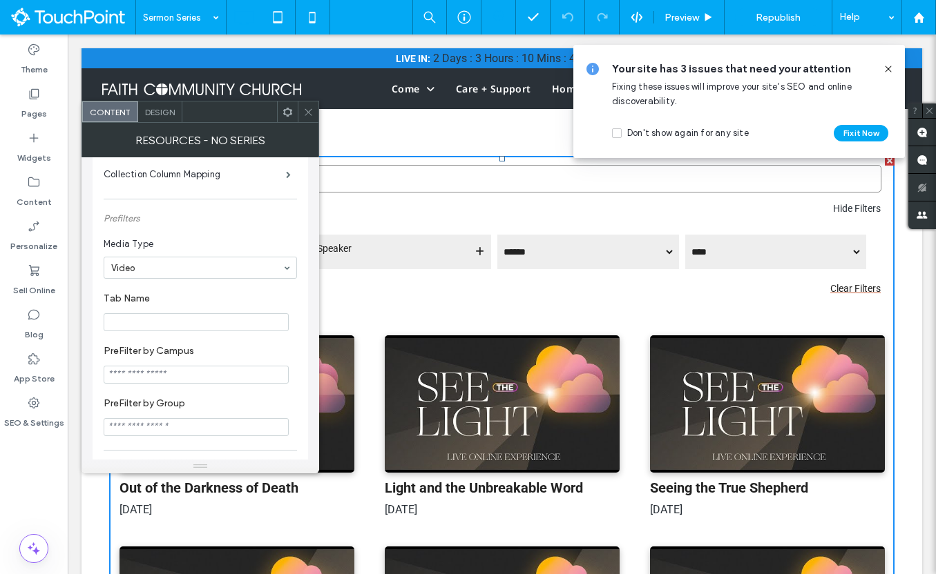
scroll to position [88, 0]
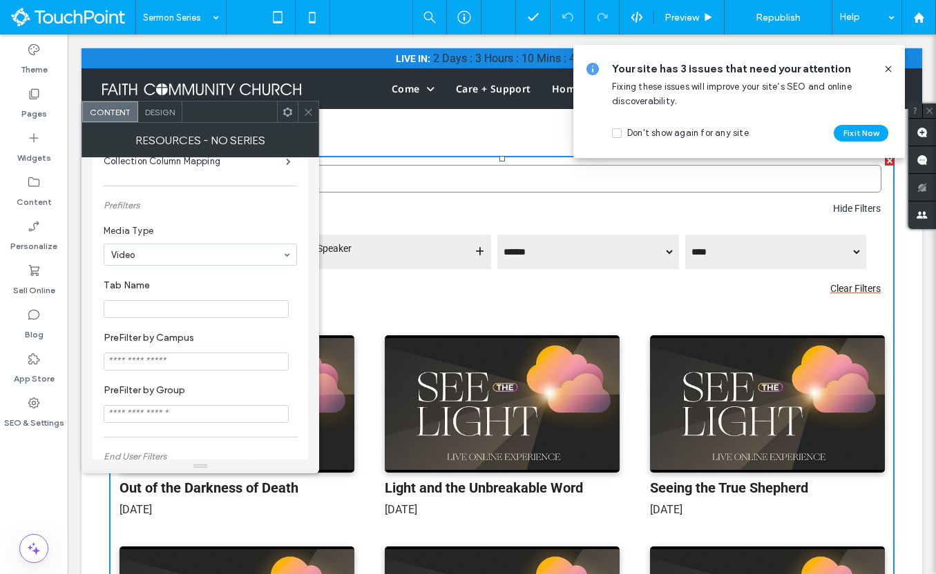
click at [188, 359] on input "PreFilter by Campus" at bounding box center [196, 362] width 185 height 18
click at [185, 305] on input "Tab Name" at bounding box center [196, 309] width 185 height 18
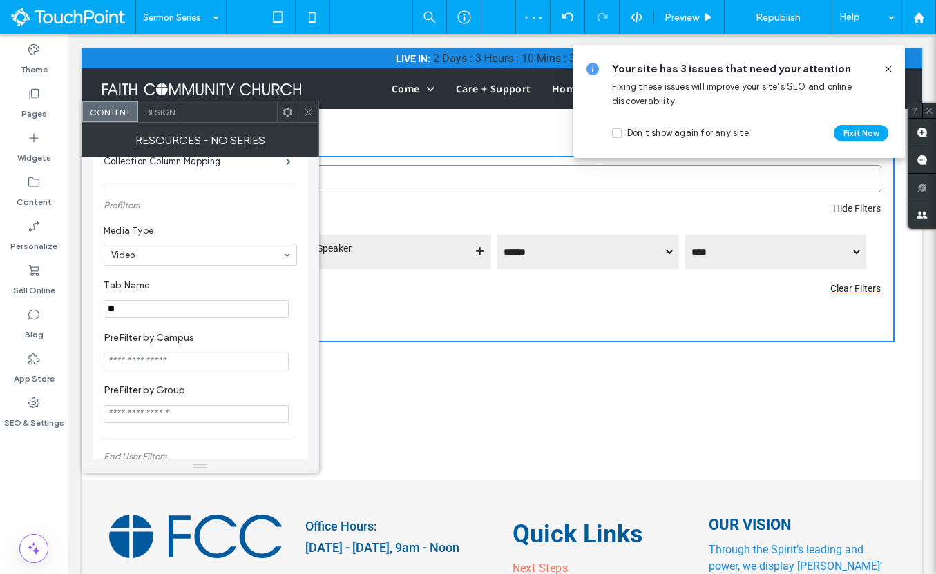
type input "*"
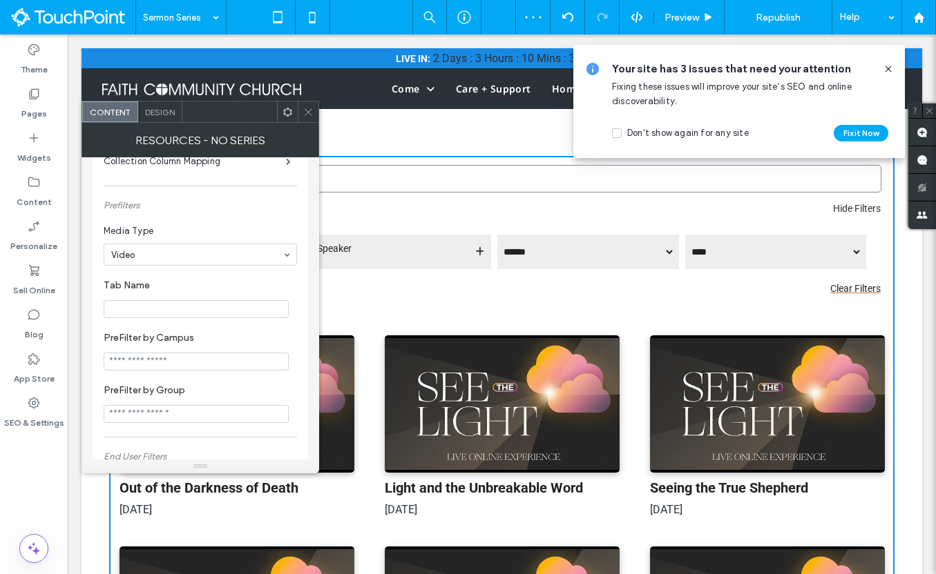
click at [289, 111] on icon at bounding box center [287, 112] width 10 height 10
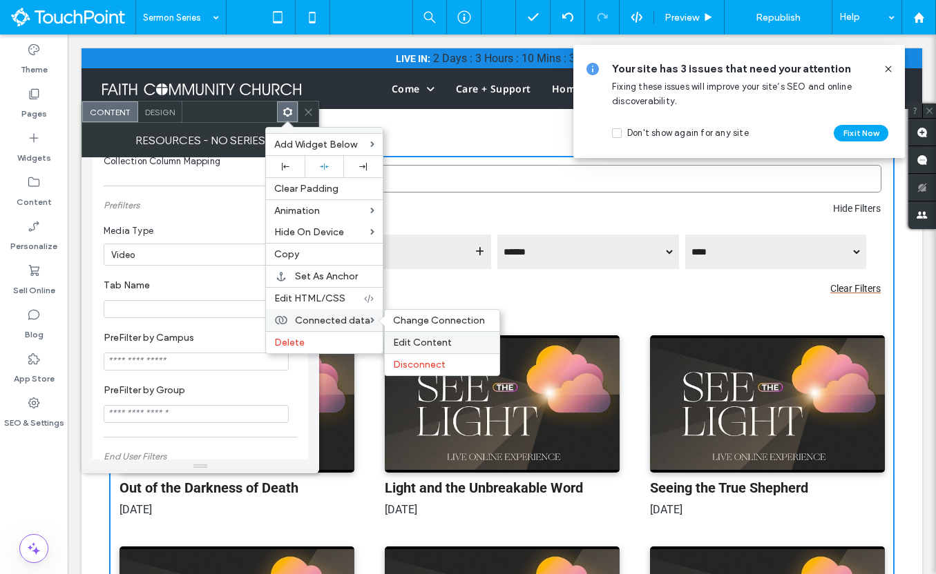
click at [425, 334] on div "Edit Content" at bounding box center [442, 342] width 115 height 22
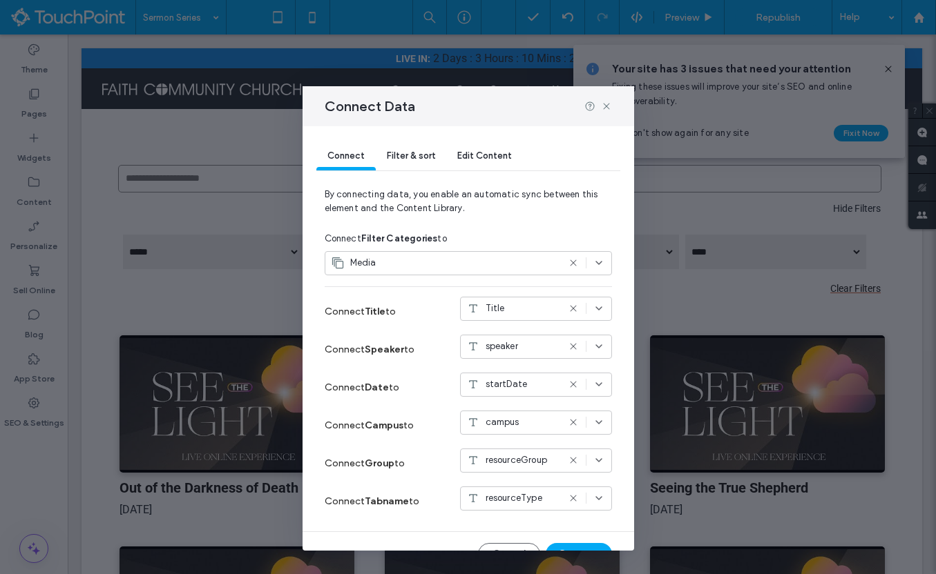
scroll to position [26, 0]
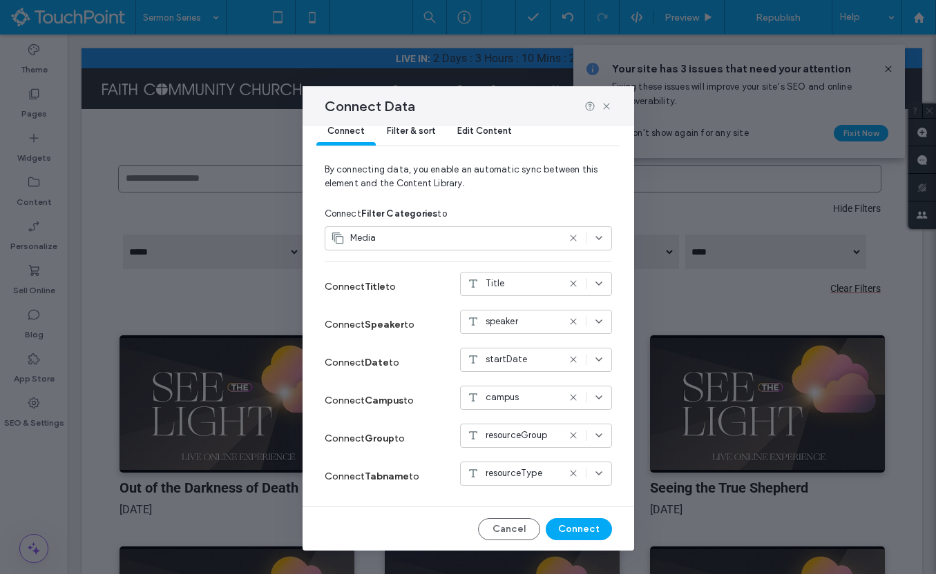
click at [529, 469] on span "resourceType" at bounding box center [513, 474] width 57 height 14
click at [429, 515] on div "Connect Filter & sort Edit Content By connecting data, you enable an automatic …" at bounding box center [467, 338] width 331 height 425
click at [568, 529] on button "Connect" at bounding box center [578, 530] width 66 height 22
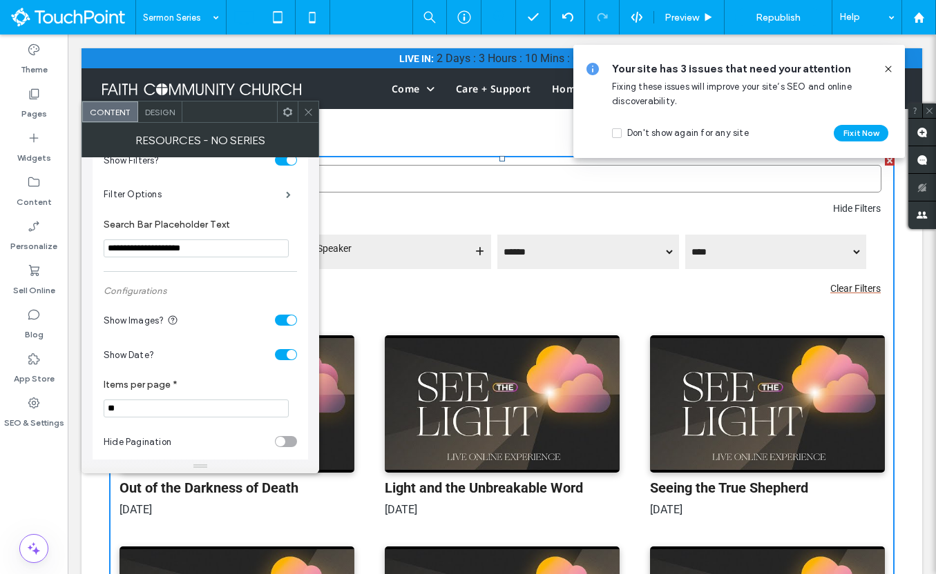
scroll to position [271, 0]
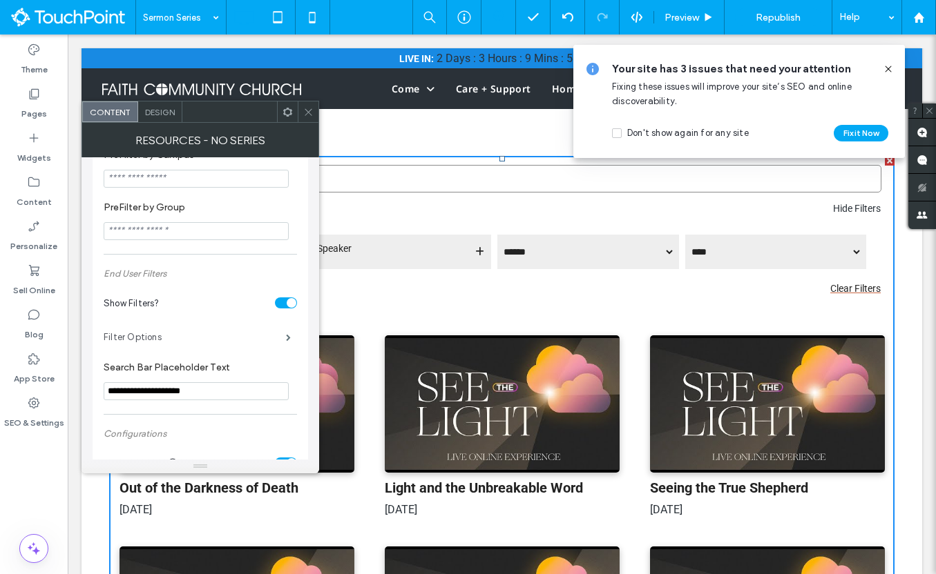
click at [257, 341] on label "Filter Options" at bounding box center [195, 338] width 182 height 28
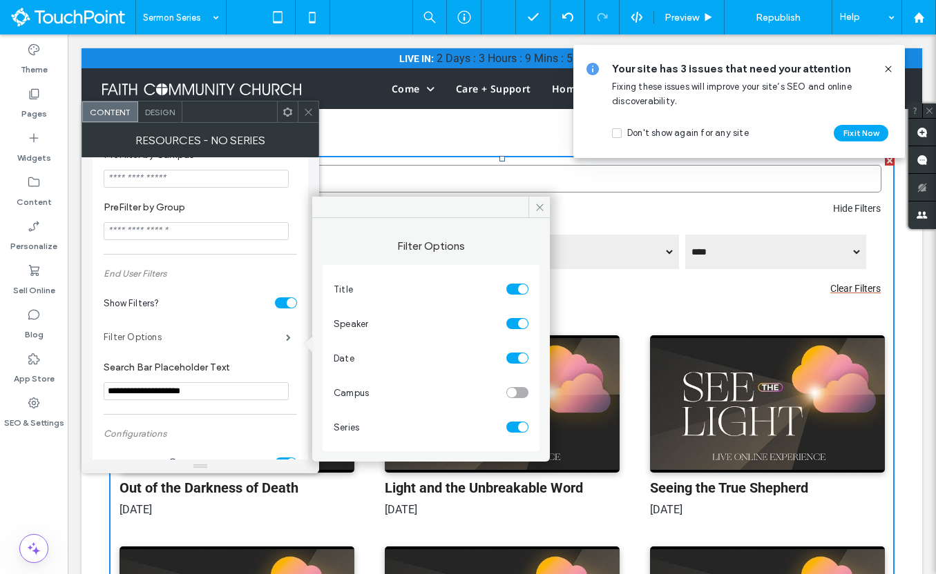
click at [257, 341] on label "Filter Options" at bounding box center [195, 338] width 182 height 28
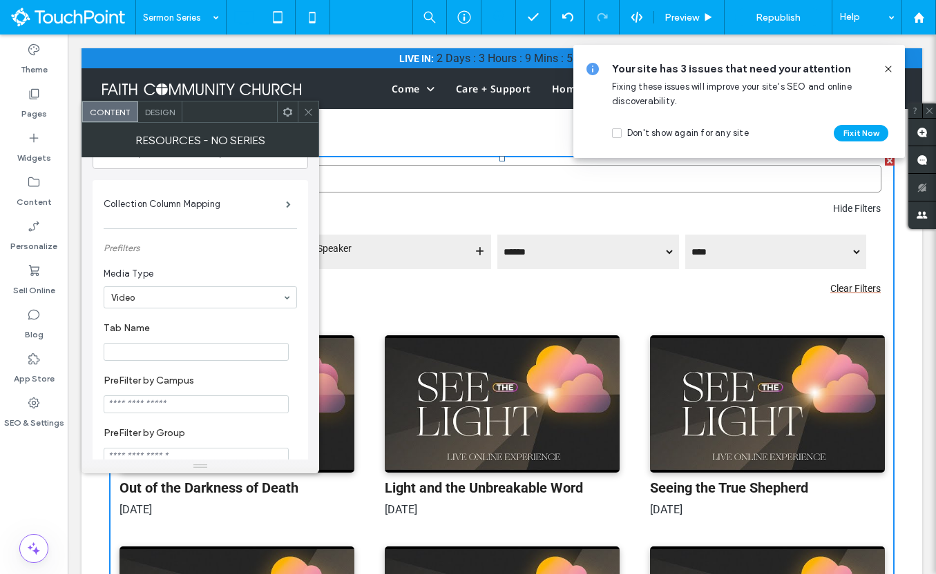
scroll to position [0, 0]
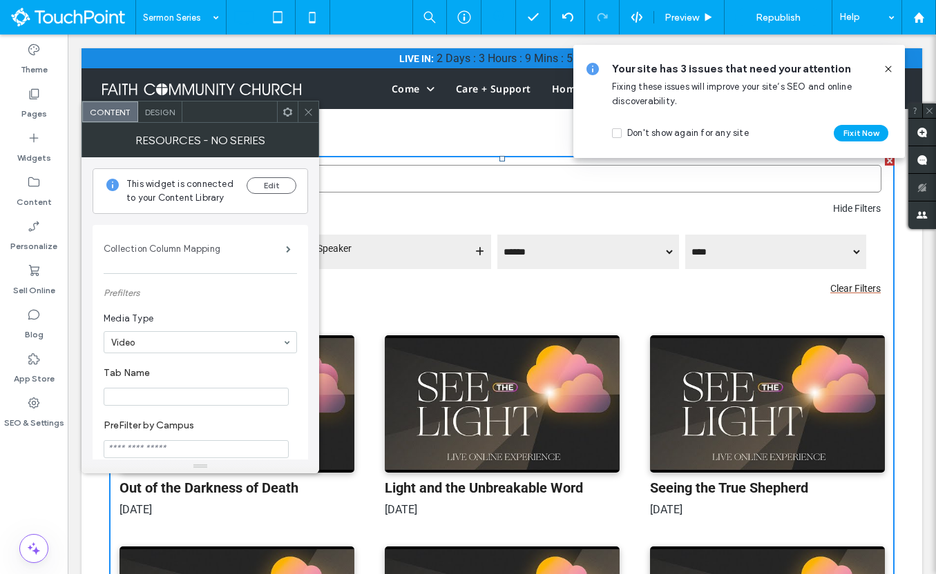
click at [267, 245] on label "Collection Column Mapping" at bounding box center [195, 249] width 182 height 28
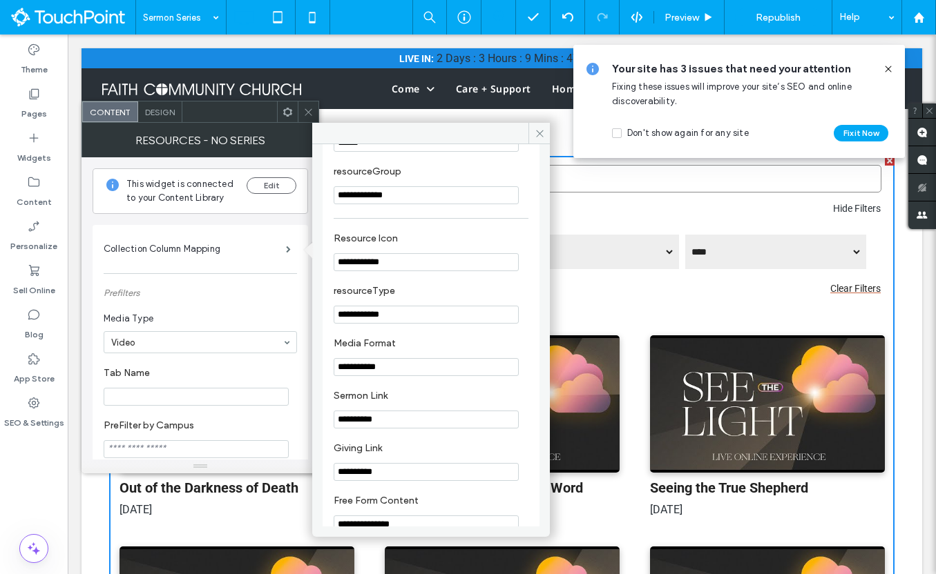
scroll to position [616, 0]
drag, startPoint x: 423, startPoint y: 336, endPoint x: 332, endPoint y: 336, distance: 90.5
click at [332, 336] on div "**********" at bounding box center [430, 87] width 217 height 1025
type input "*"
type input "********"
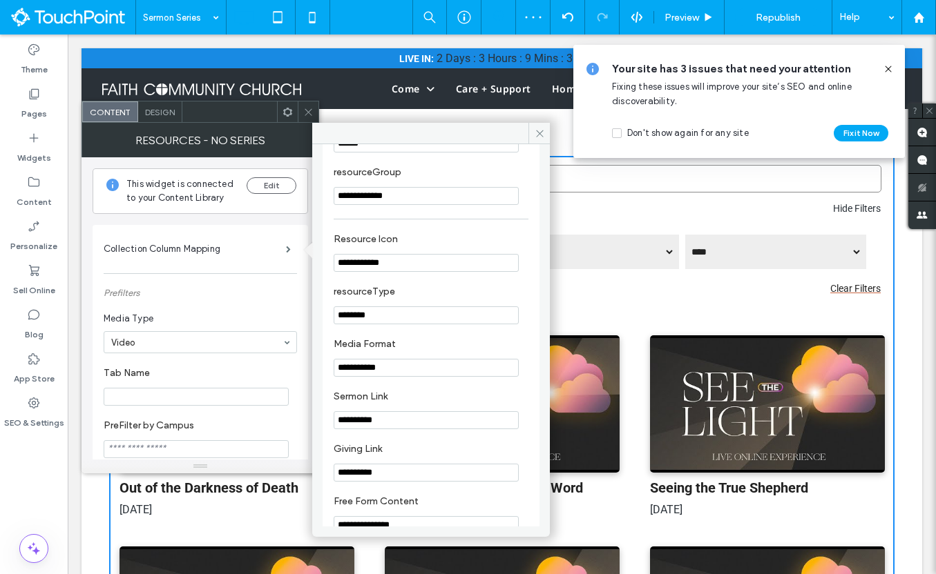
click at [191, 404] on input "Tab Name" at bounding box center [196, 397] width 185 height 18
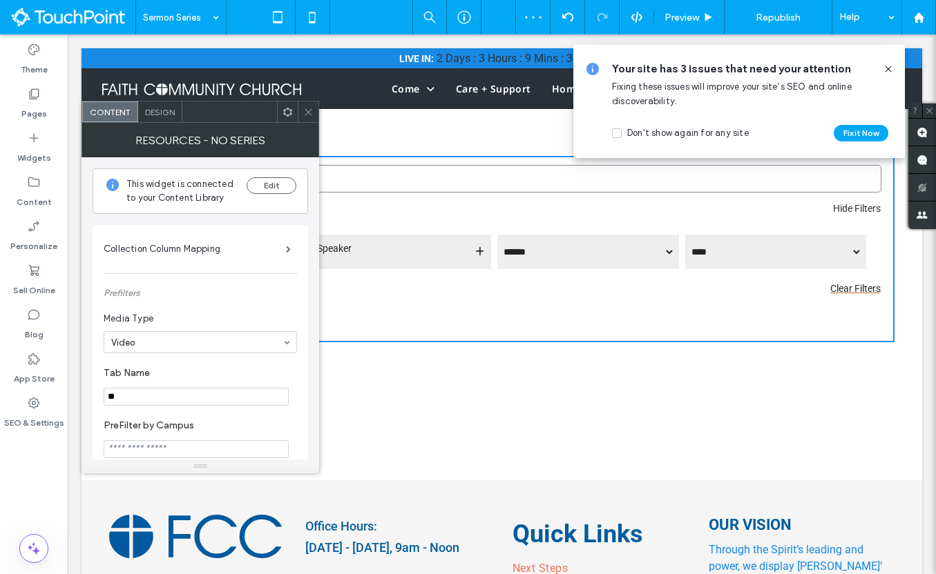
type input "*"
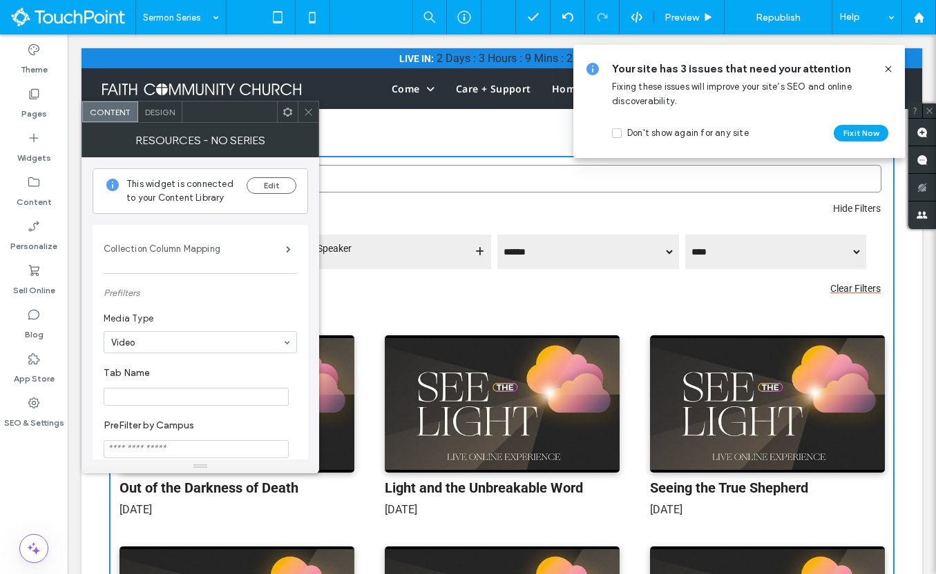
click at [257, 253] on label "Collection Column Mapping" at bounding box center [195, 249] width 182 height 28
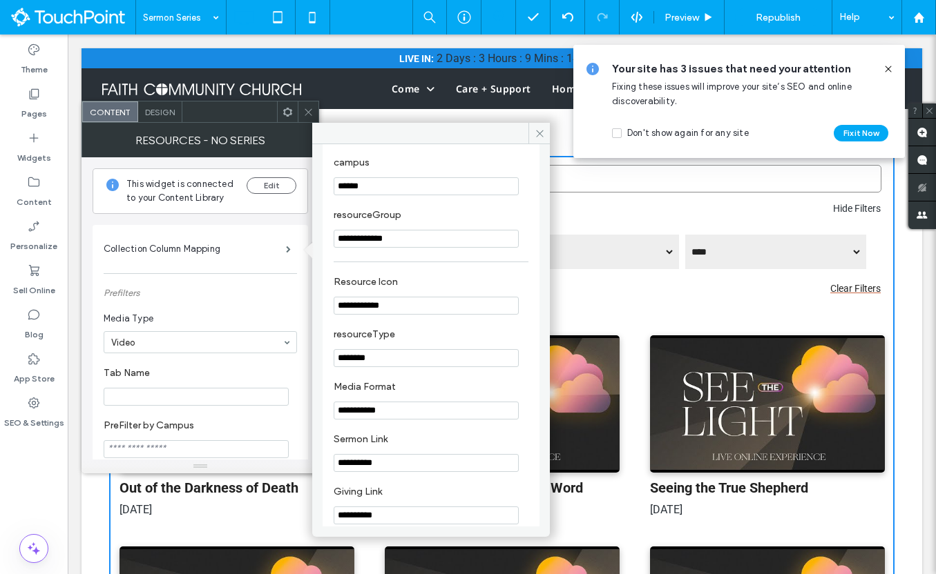
scroll to position [578, 0]
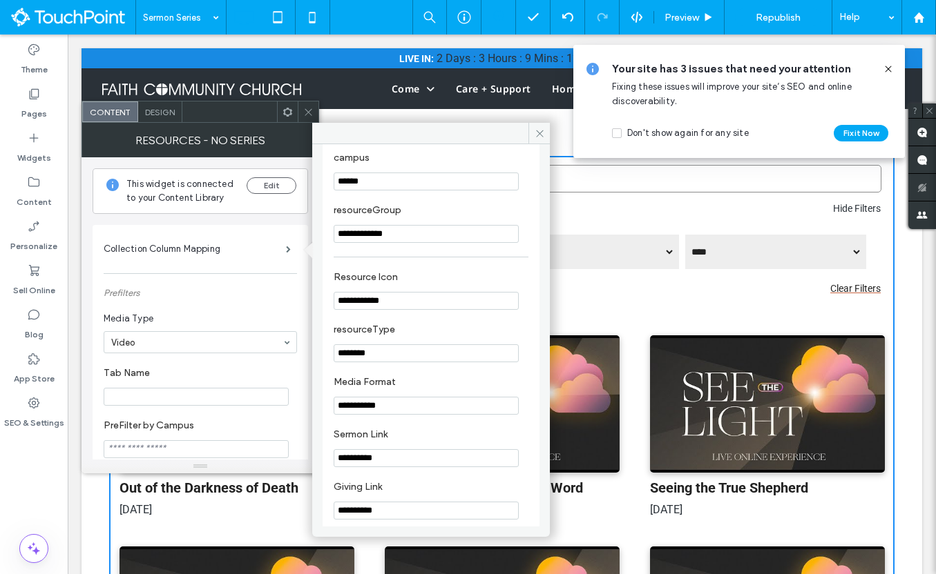
drag, startPoint x: 393, startPoint y: 369, endPoint x: 342, endPoint y: 367, distance: 50.4
click at [342, 363] on input "********" at bounding box center [426, 354] width 185 height 18
type input "*"
type input "******"
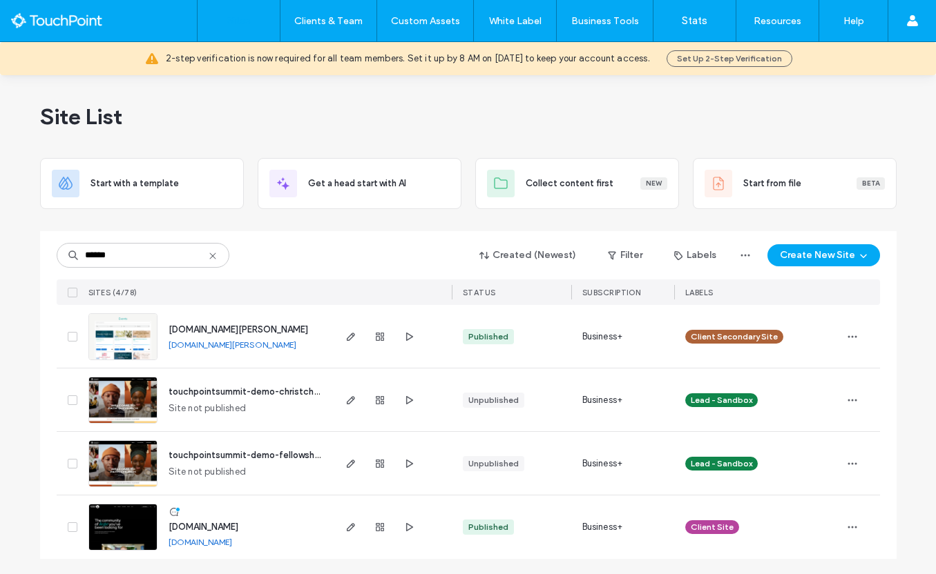
scroll to position [1, 0]
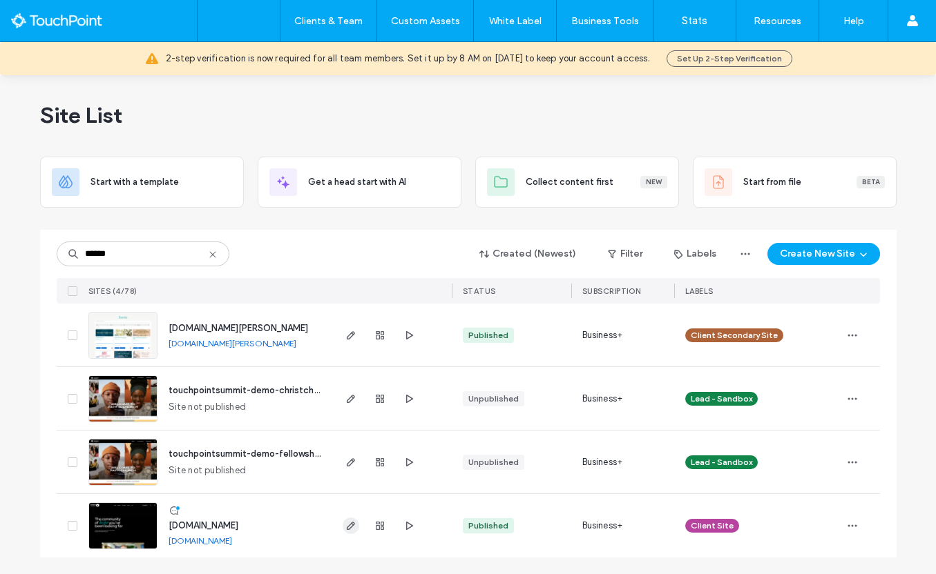
type input "******"
click at [351, 530] on span "button" at bounding box center [350, 526] width 17 height 17
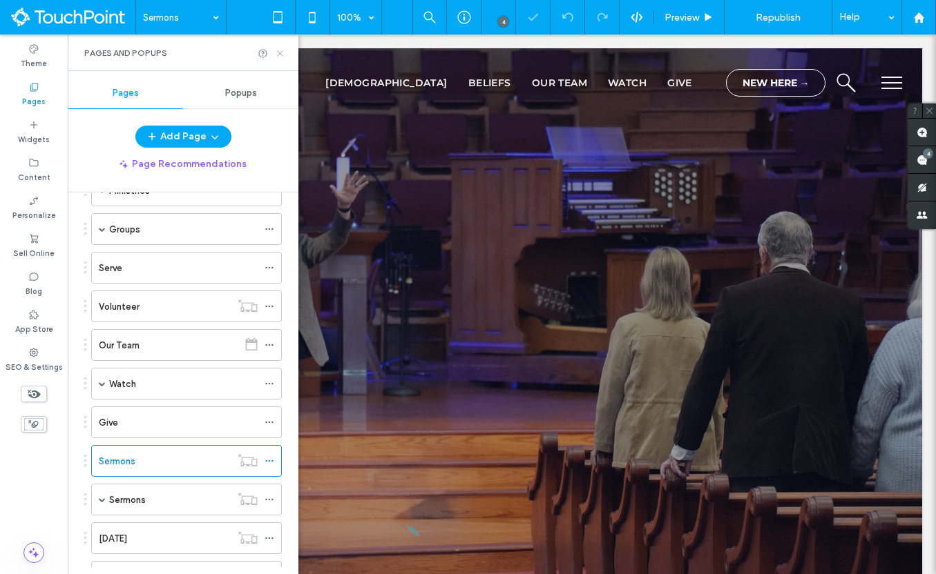
click at [278, 56] on icon at bounding box center [280, 53] width 10 height 10
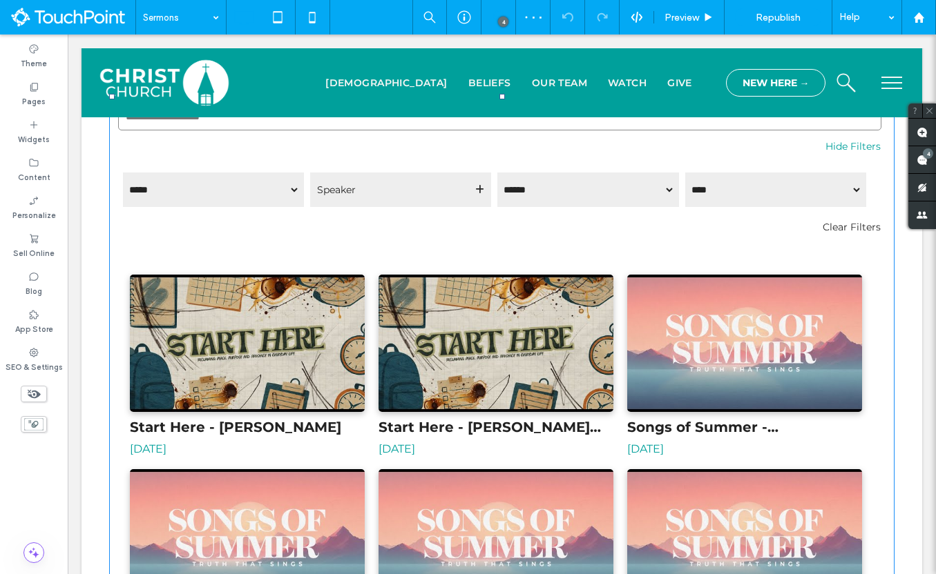
scroll to position [581, 0]
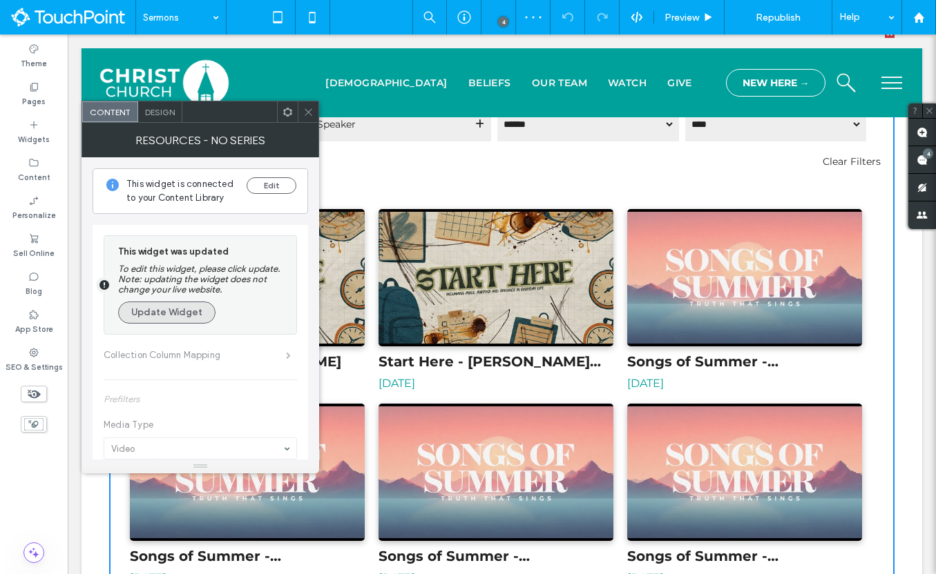
click at [193, 309] on button "Update Widget" at bounding box center [166, 313] width 97 height 22
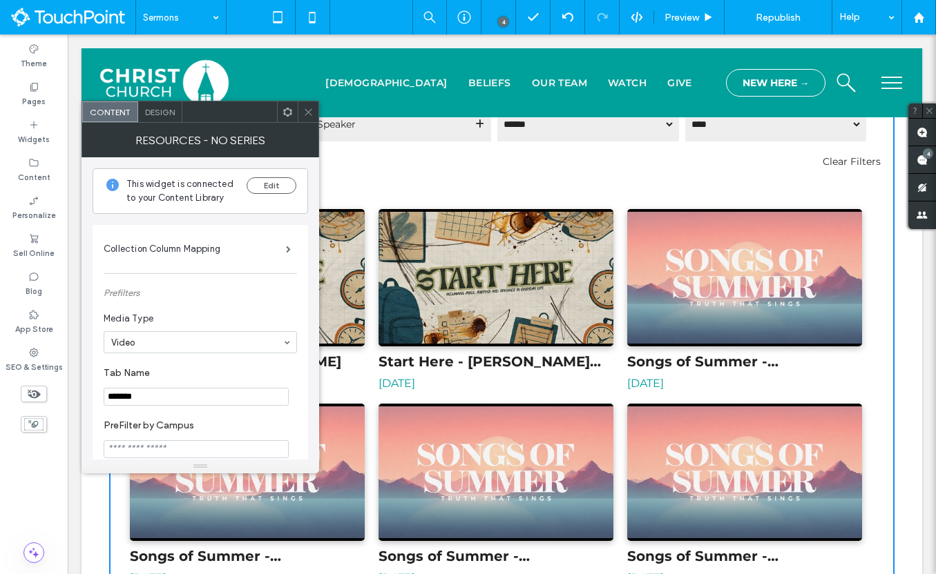
click at [305, 111] on icon at bounding box center [308, 112] width 10 height 10
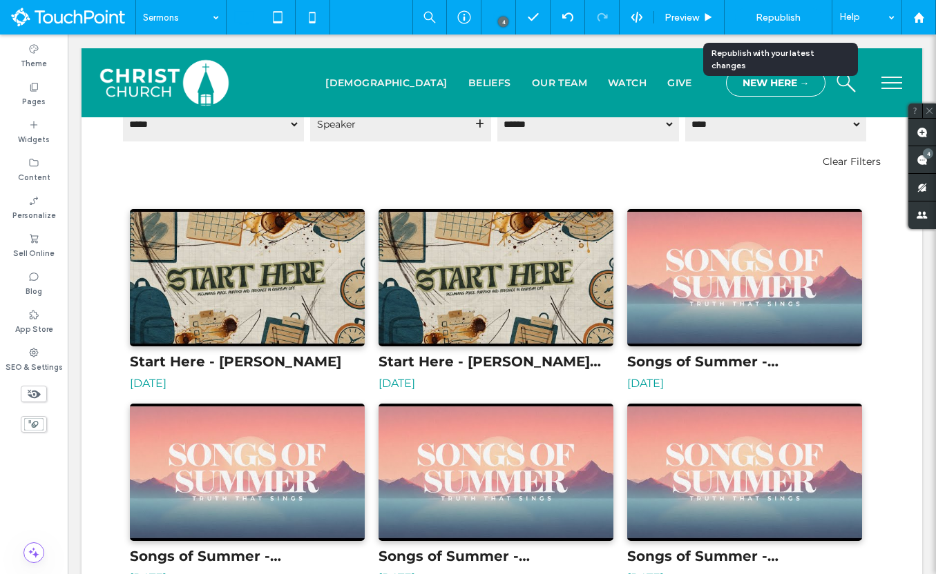
click at [789, 15] on span "Republish" at bounding box center [777, 18] width 45 height 12
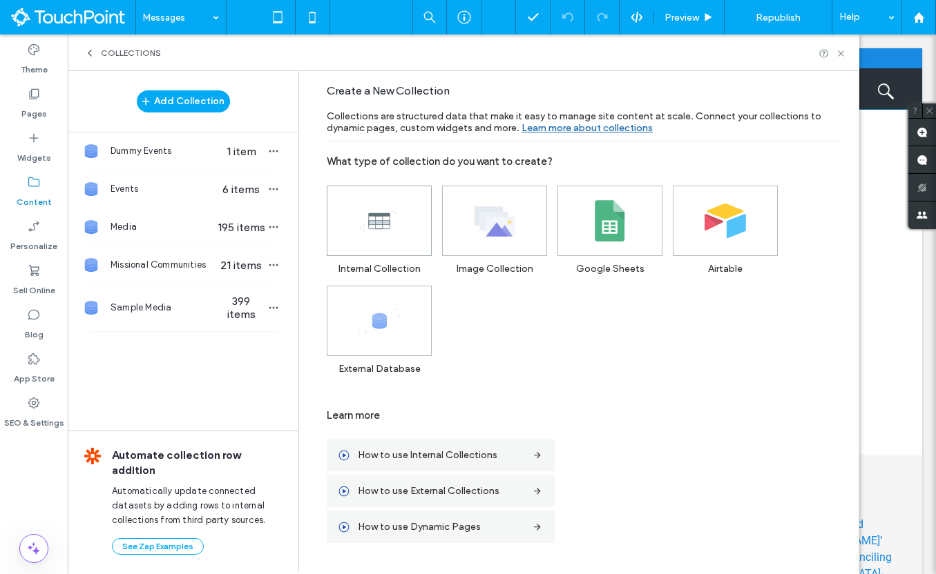
click at [389, 242] on icon at bounding box center [378, 220] width 41 height 41
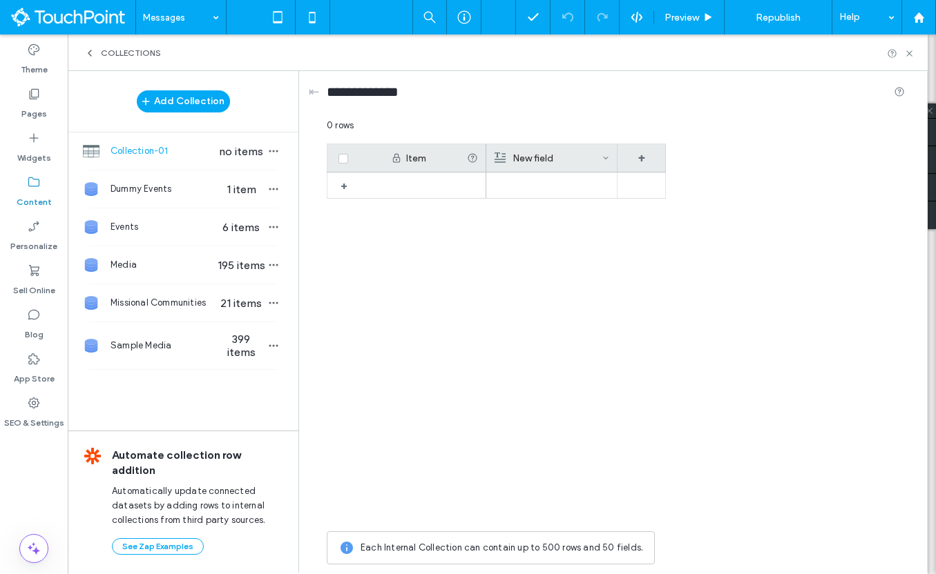
click at [596, 153] on div "New field" at bounding box center [548, 158] width 108 height 28
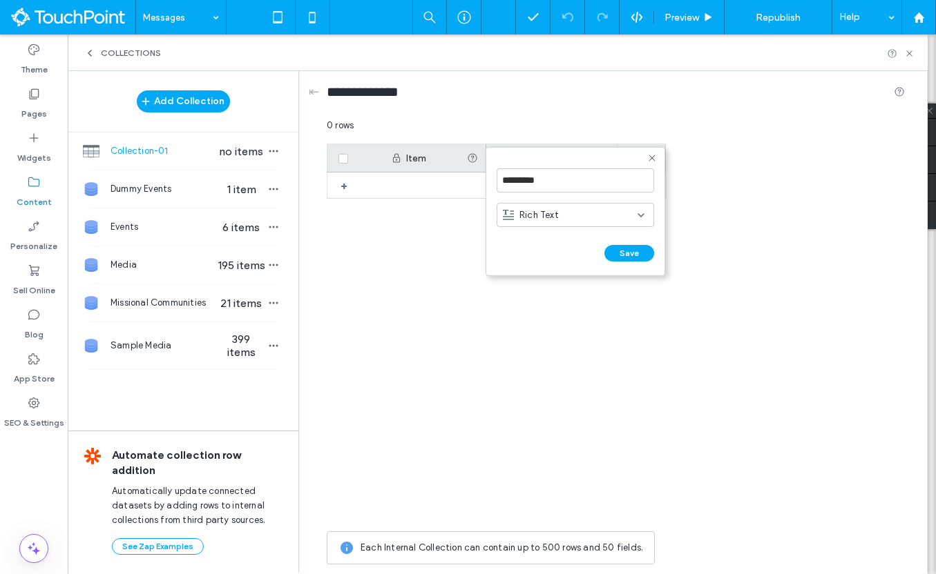
click at [556, 218] on span "Rich Text" at bounding box center [538, 216] width 39 height 14
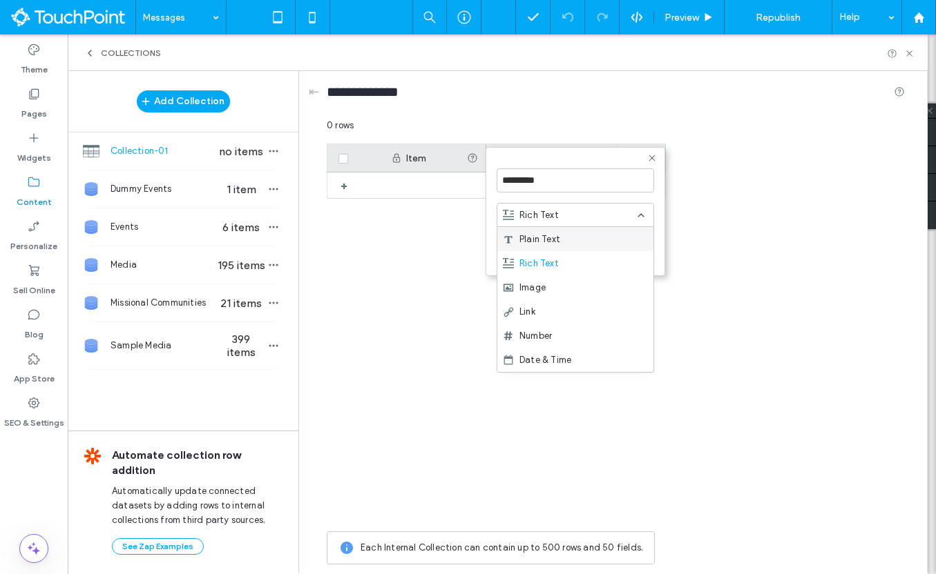
click at [554, 245] on span "Plain Text" at bounding box center [539, 240] width 41 height 14
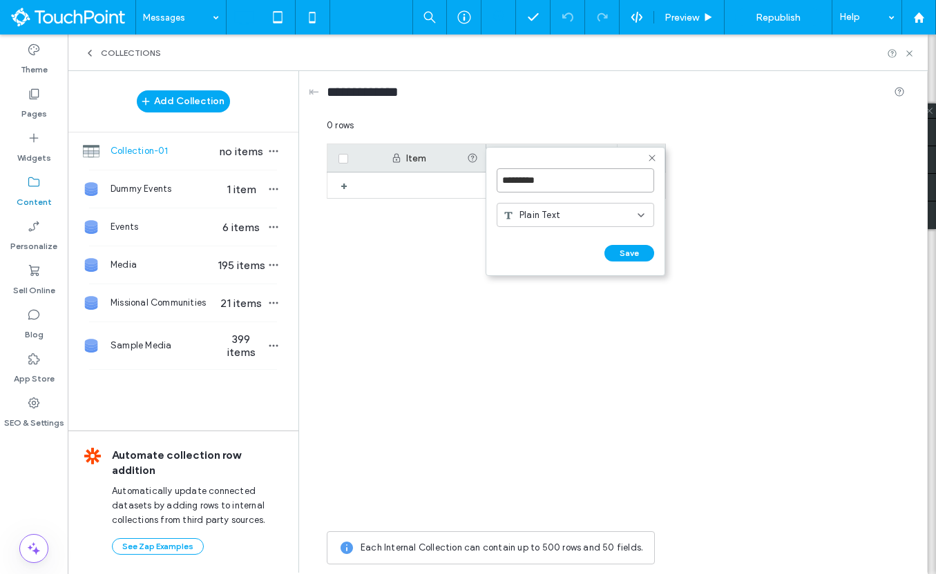
click at [568, 191] on input "*********" at bounding box center [574, 180] width 157 height 24
type input "*"
type input "**********"
click at [628, 256] on button "Save" at bounding box center [629, 253] width 50 height 17
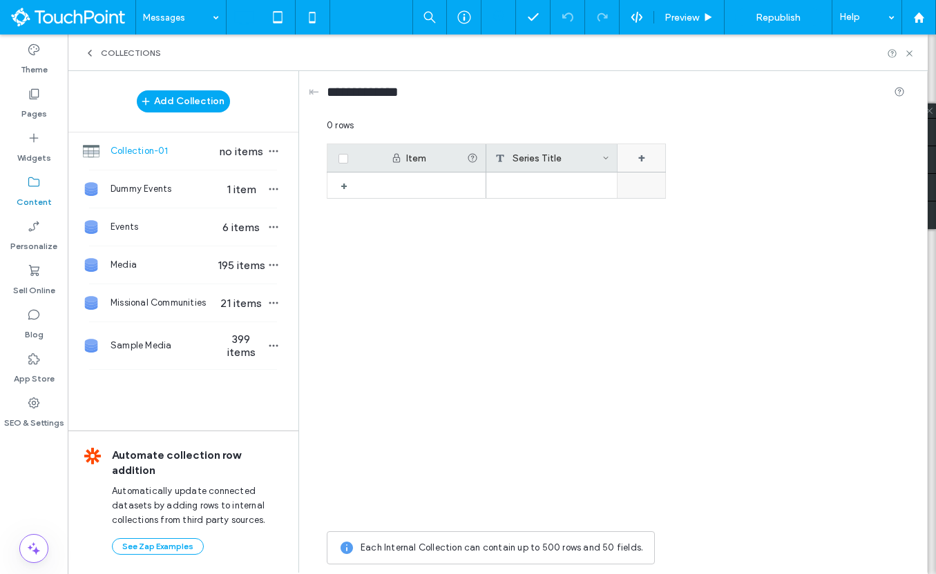
click at [633, 160] on div "+" at bounding box center [641, 158] width 48 height 28
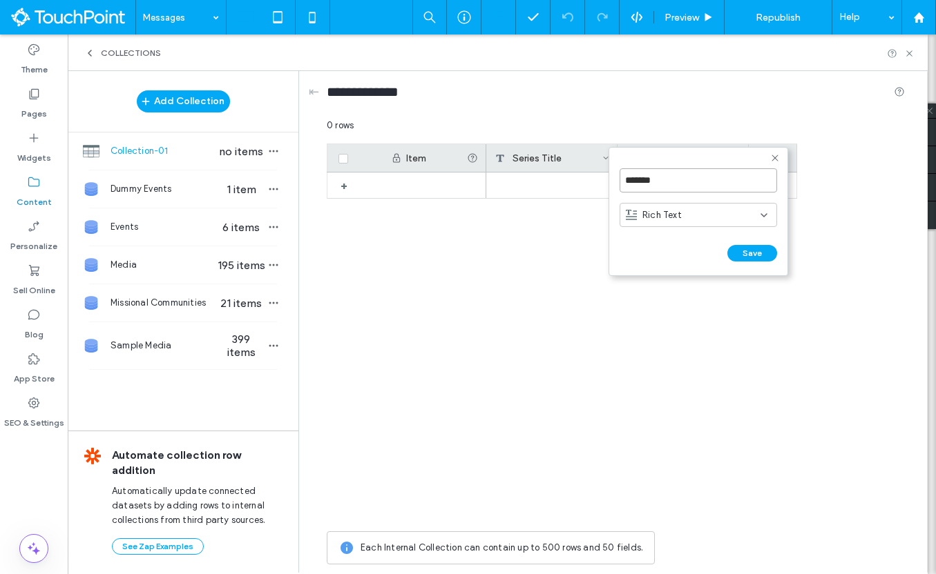
click at [661, 176] on input "*******" at bounding box center [697, 180] width 157 height 24
type input "*"
type input "**********"
click at [700, 217] on div "Rich Text" at bounding box center [693, 216] width 135 height 14
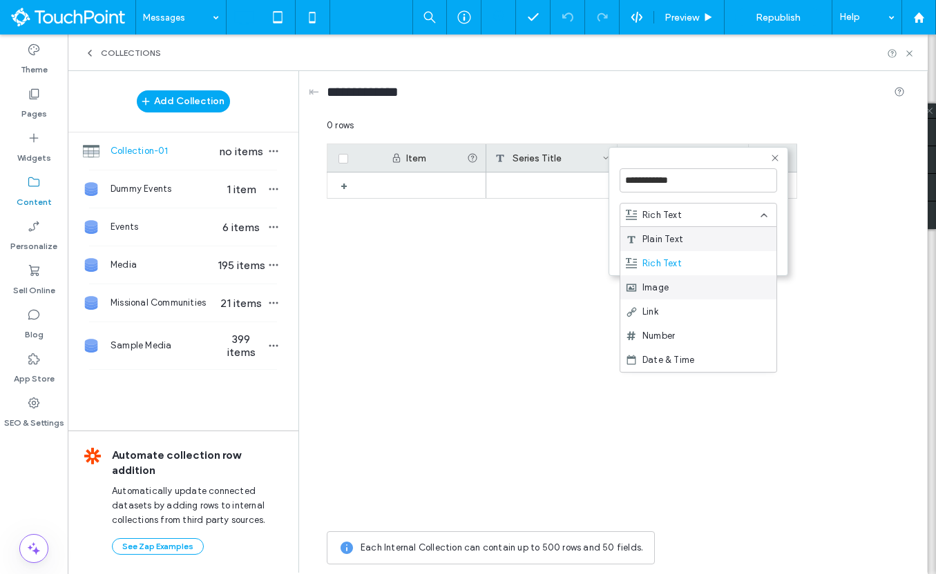
click at [693, 282] on div "Image" at bounding box center [698, 288] width 156 height 24
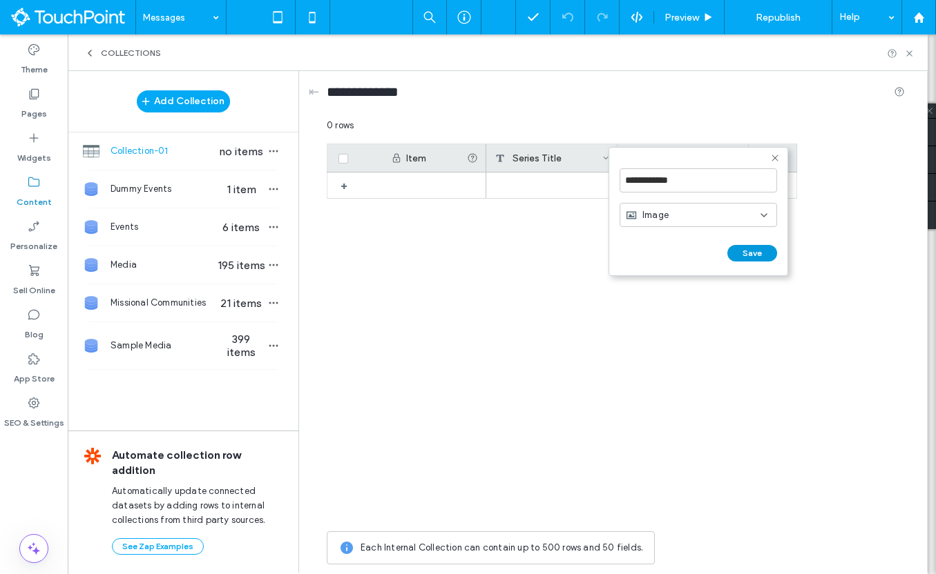
click at [752, 258] on button "Save" at bounding box center [752, 253] width 50 height 17
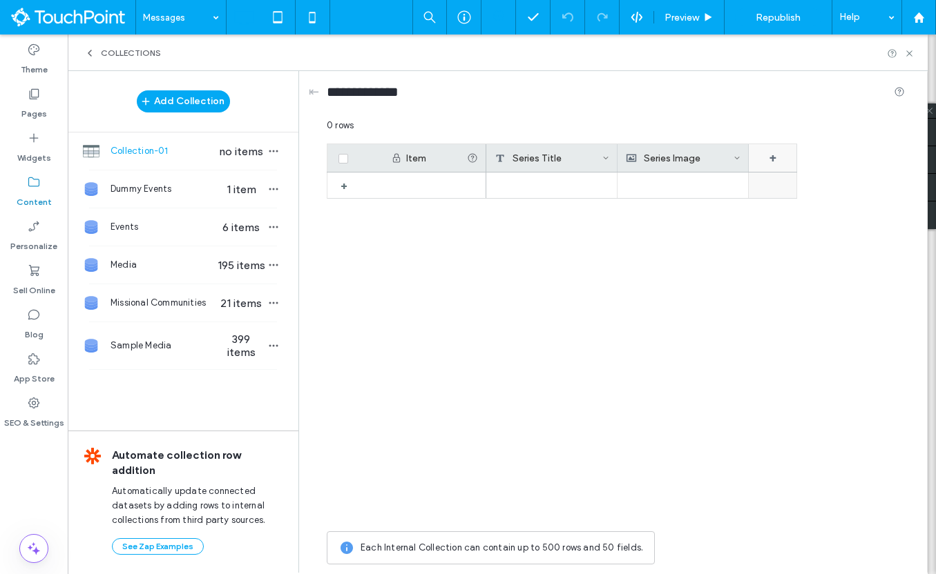
click at [778, 160] on div "+" at bounding box center [773, 158] width 48 height 28
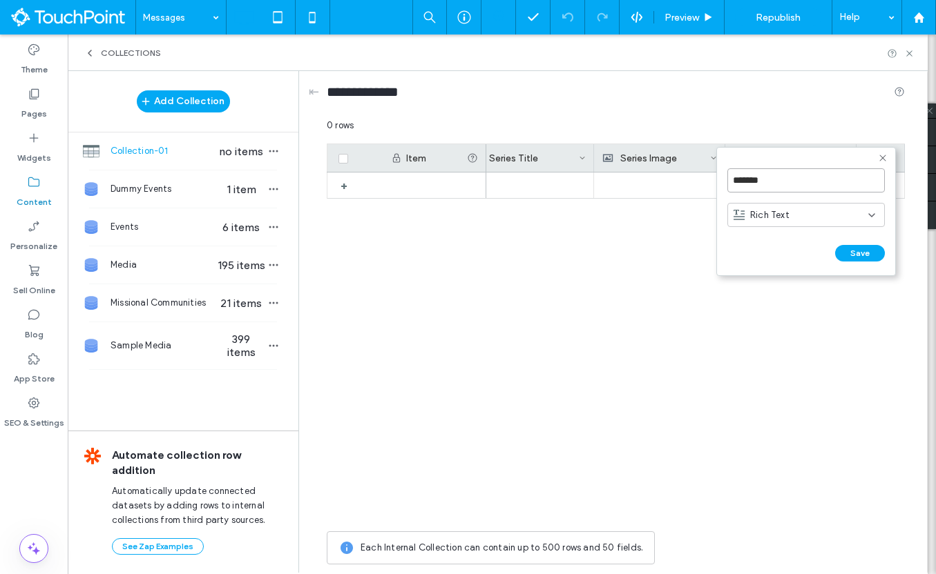
click at [751, 173] on input "*******" at bounding box center [805, 180] width 157 height 24
type input "*"
type input "*******"
click at [796, 217] on div "Rich Text" at bounding box center [800, 216] width 135 height 14
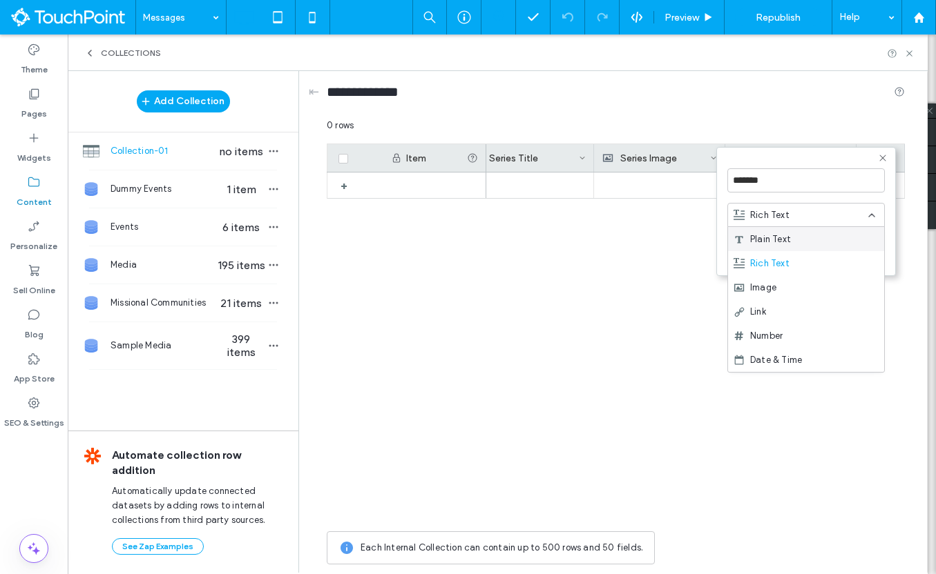
click at [792, 236] on div "Plain Text" at bounding box center [806, 239] width 156 height 24
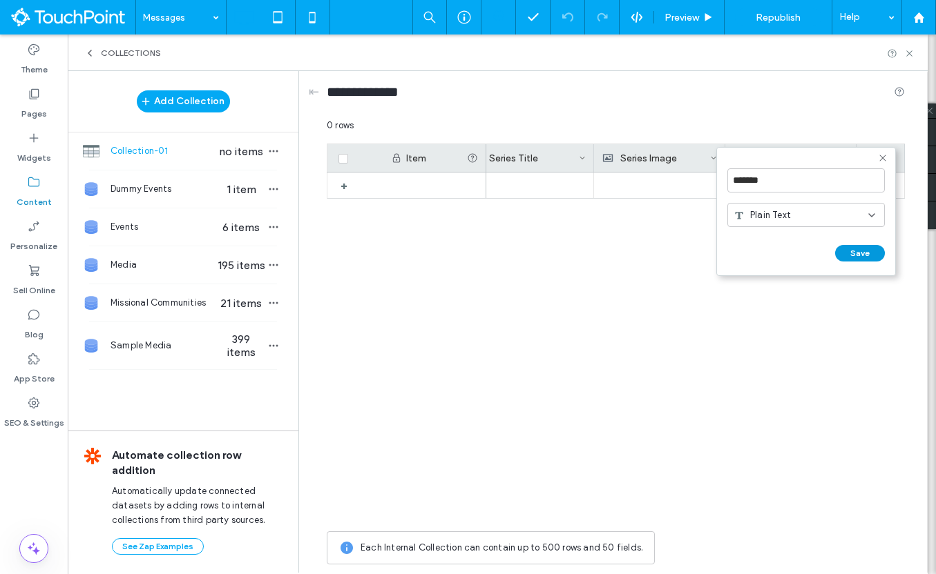
click at [869, 255] on button "Save" at bounding box center [860, 253] width 50 height 17
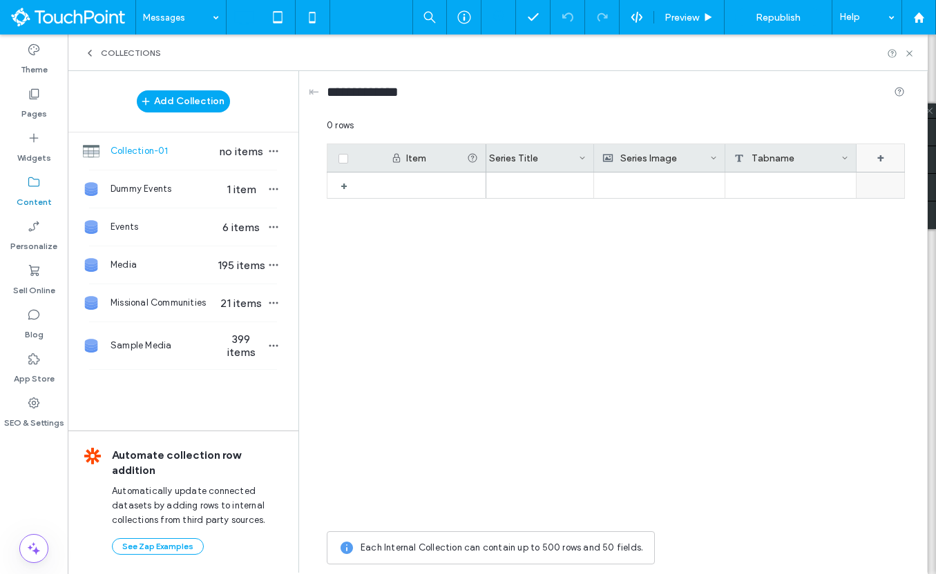
click at [882, 162] on div "+" at bounding box center [880, 158] width 48 height 28
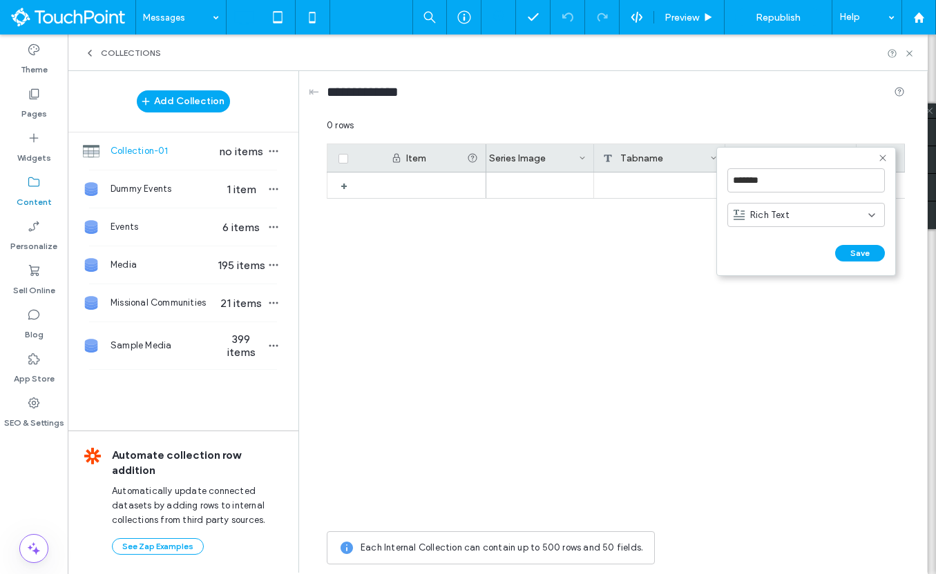
scroll to position [0, 155]
click at [799, 179] on input "*******" at bounding box center [805, 180] width 157 height 24
type input "**********"
click at [853, 250] on button "Save" at bounding box center [860, 253] width 50 height 17
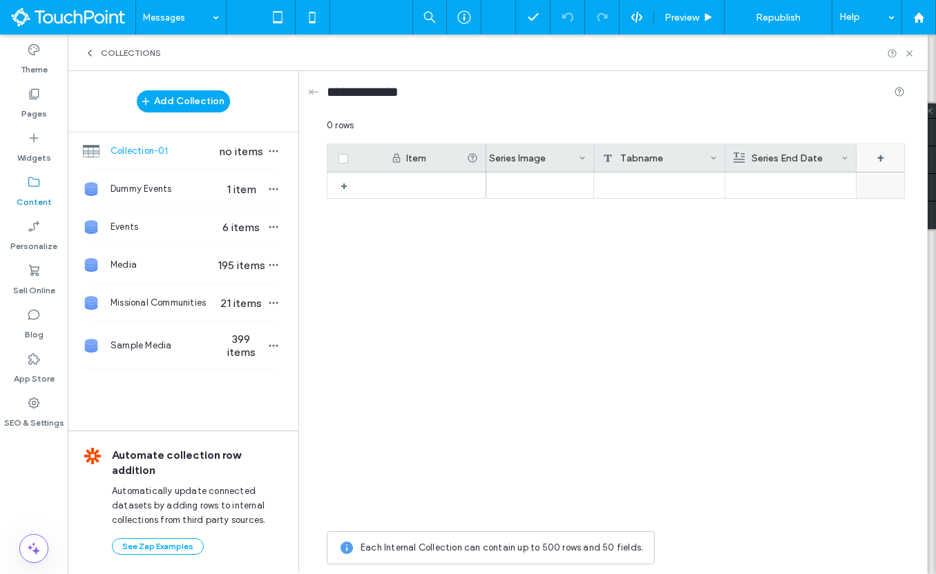
click at [873, 162] on div "+" at bounding box center [880, 158] width 48 height 28
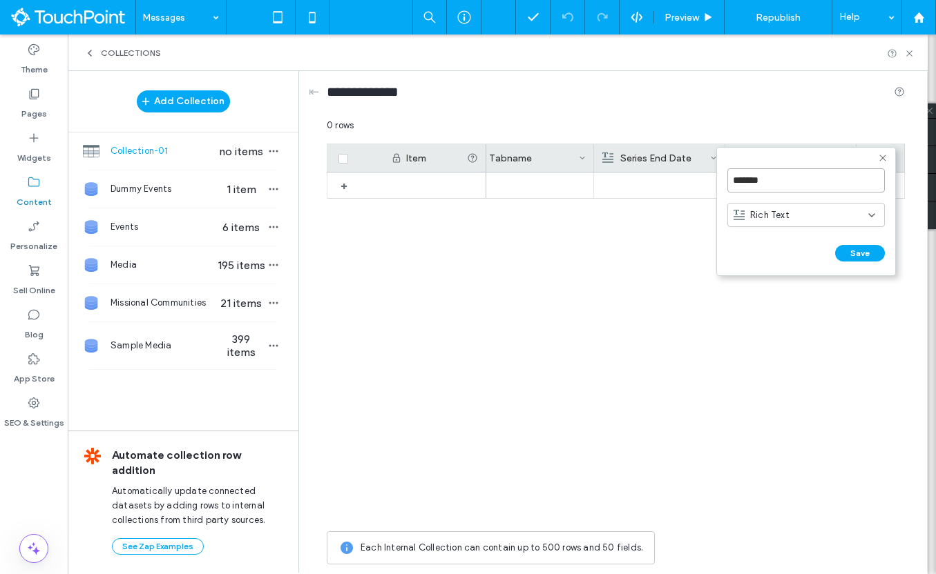
click at [820, 179] on input "*******" at bounding box center [805, 180] width 157 height 24
type input "*"
type input "**********"
click at [876, 255] on button "Save" at bounding box center [860, 253] width 50 height 17
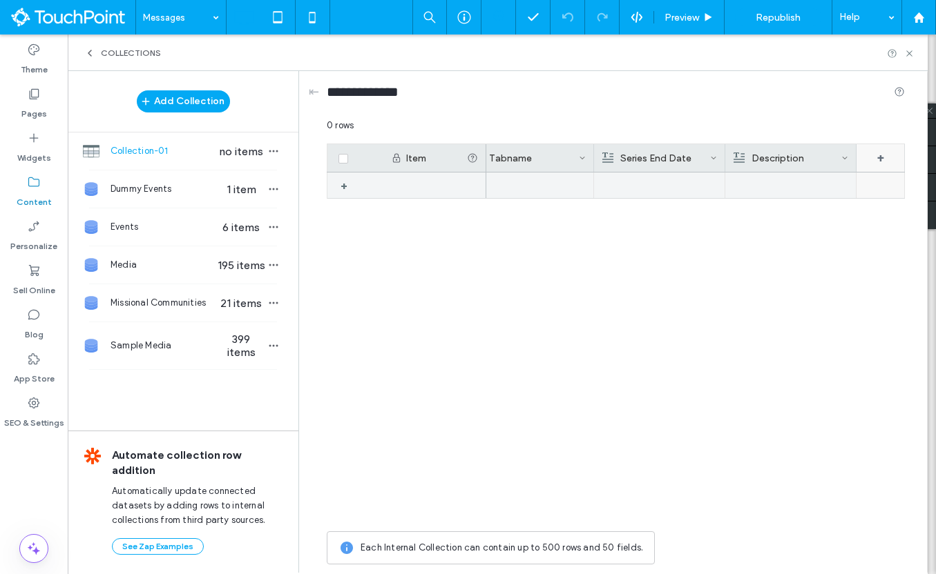
click at [882, 164] on div "+" at bounding box center [880, 158] width 48 height 28
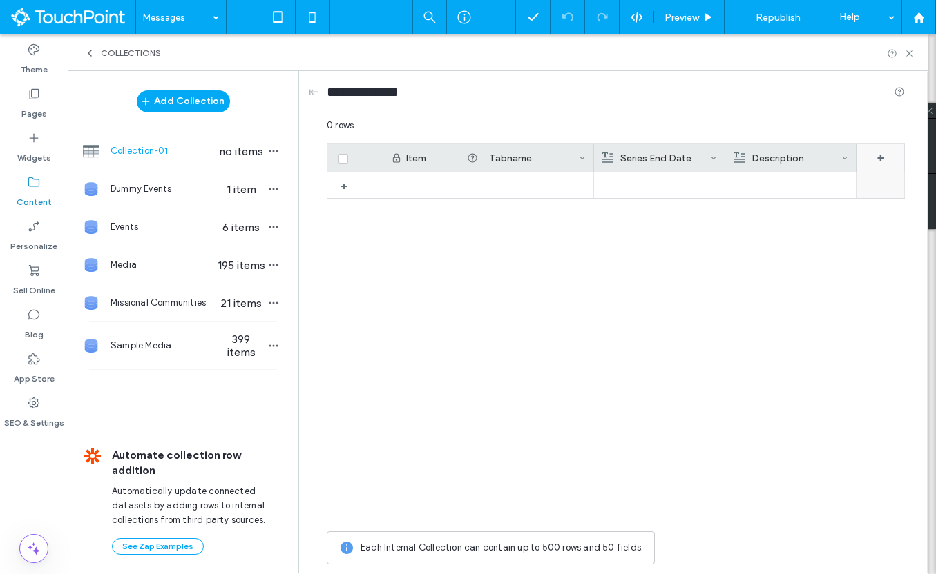
scroll to position [0, 417]
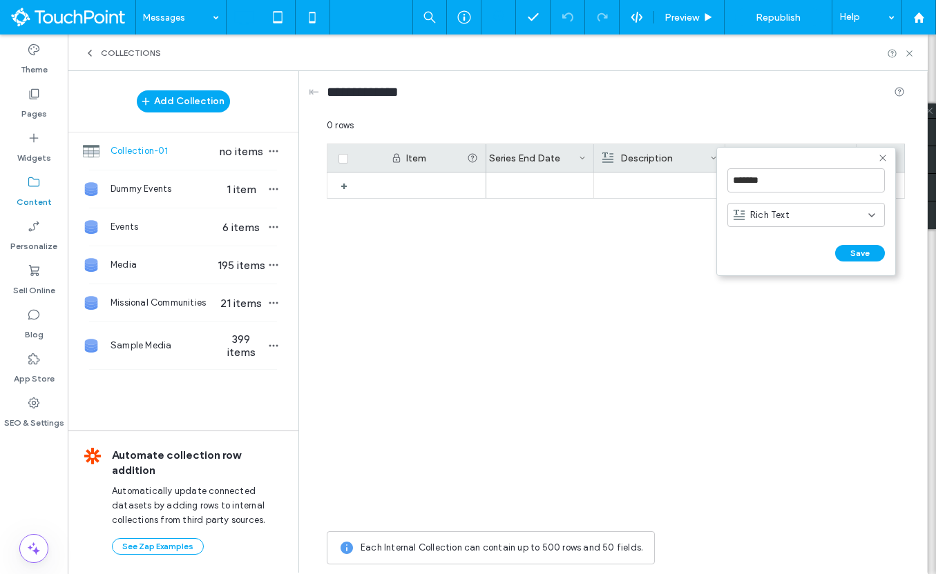
click at [802, 204] on div "Rich Text" at bounding box center [805, 215] width 157 height 24
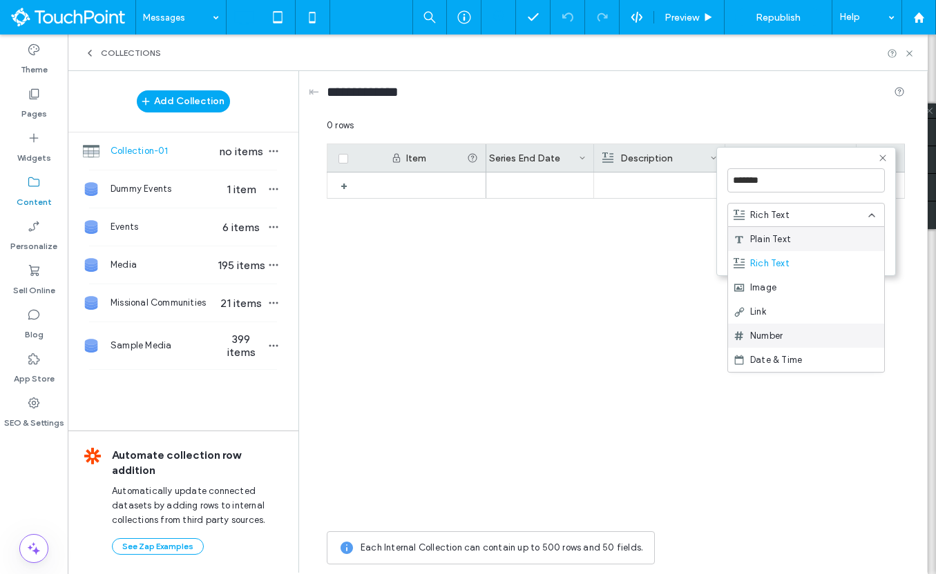
click at [782, 330] on span "Number" at bounding box center [766, 336] width 32 height 14
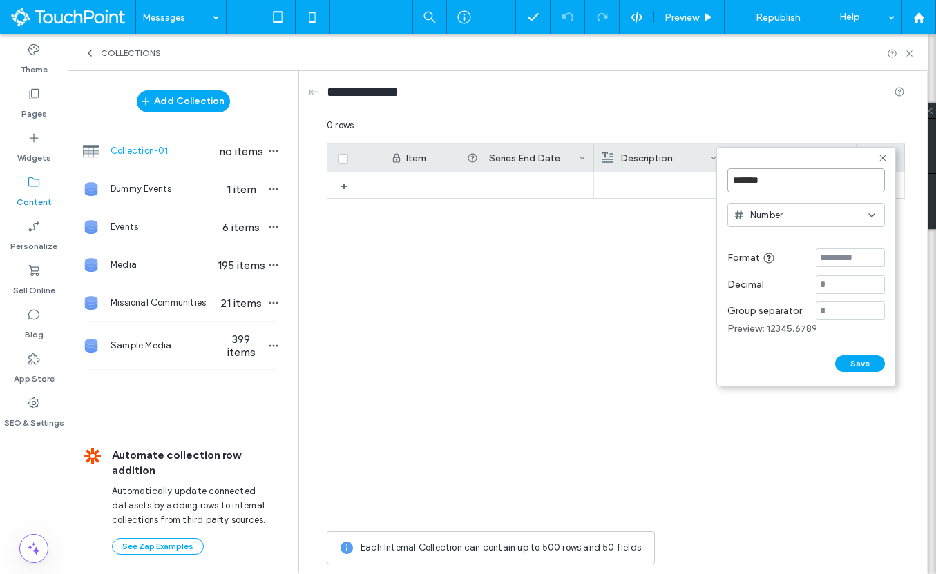
click at [777, 186] on input "*******" at bounding box center [805, 180] width 157 height 24
type input "**"
click at [861, 378] on form "** Number Format Decimal Group separator Preview: 12345.6789 Save ******" at bounding box center [806, 267] width 180 height 240
click at [860, 372] on button "Save" at bounding box center [860, 364] width 50 height 17
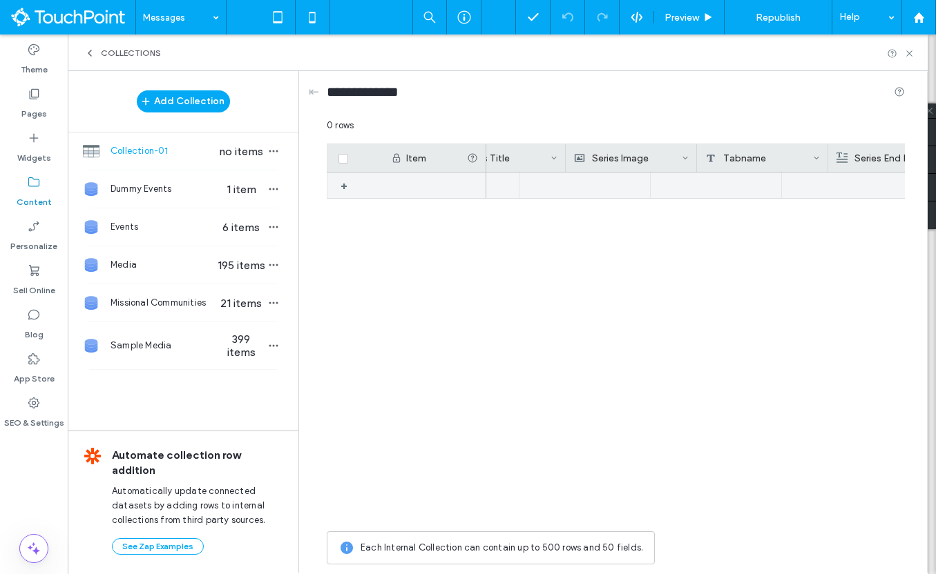
scroll to position [0, 0]
click at [548, 174] on div at bounding box center [551, 186] width 131 height 26
click at [548, 180] on div at bounding box center [551, 186] width 131 height 26
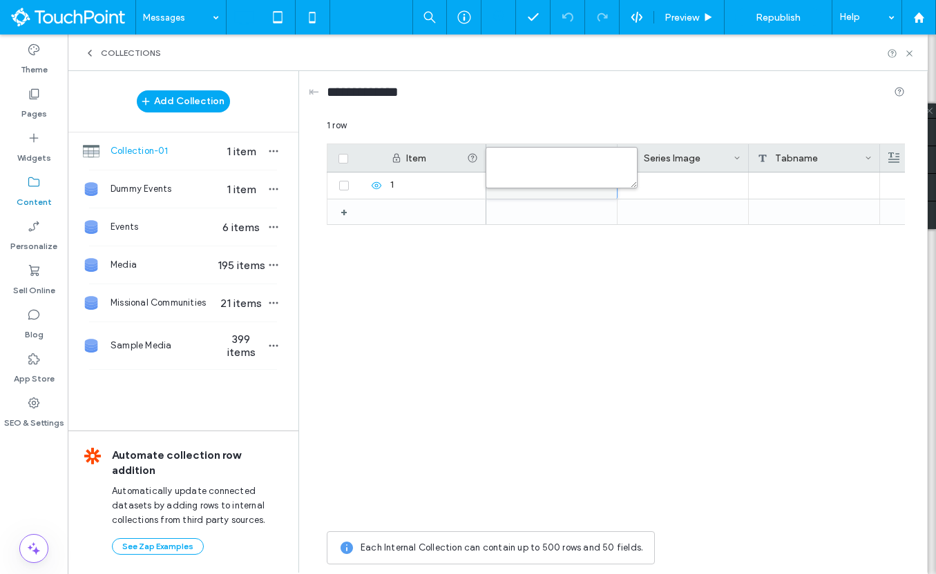
click at [548, 180] on textarea "plain-text-cell" at bounding box center [561, 167] width 152 height 41
type textarea "**********"
click at [595, 308] on div at bounding box center [695, 349] width 418 height 352
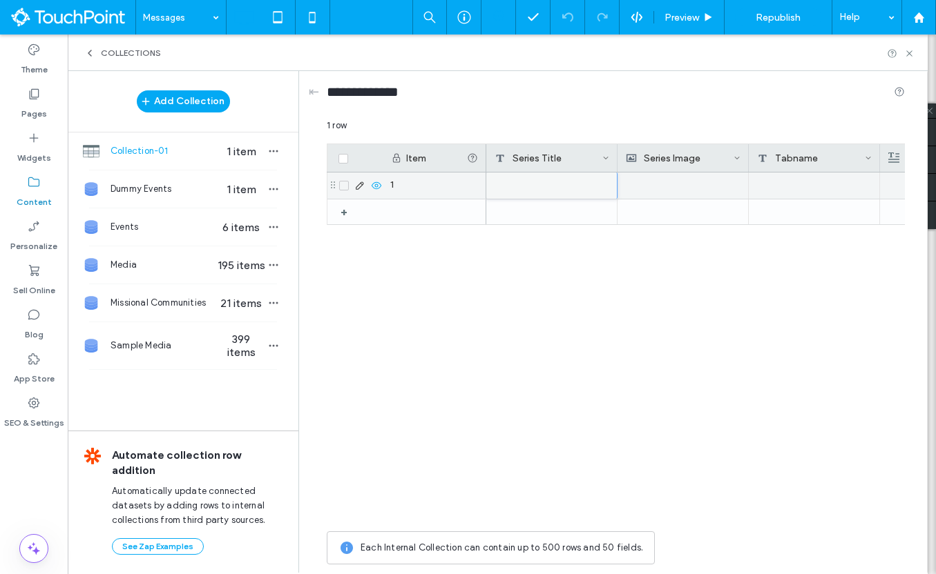
click at [566, 178] on div at bounding box center [551, 186] width 131 height 26
click at [566, 178] on div at bounding box center [552, 185] width 130 height 25
click at [566, 182] on div at bounding box center [552, 185] width 130 height 25
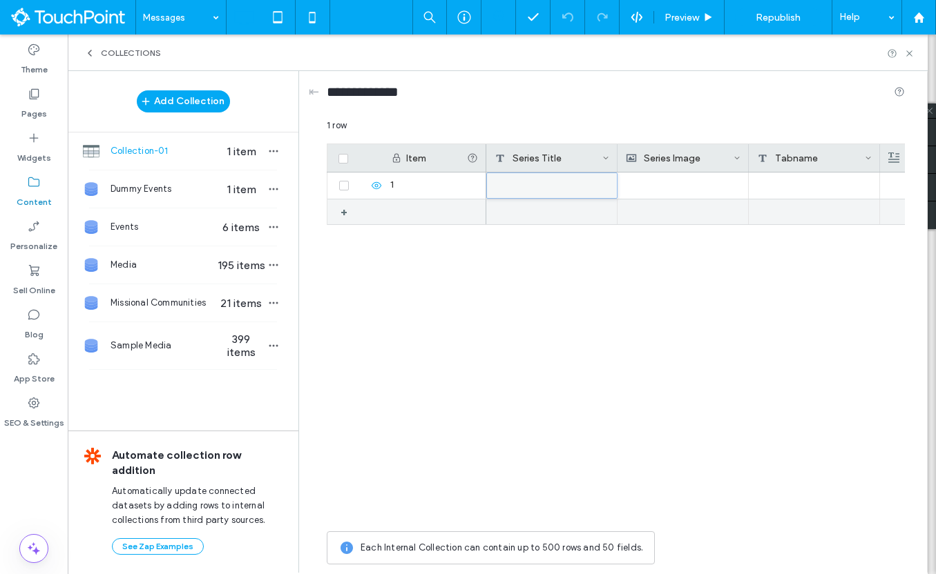
click at [555, 225] on div at bounding box center [695, 349] width 418 height 352
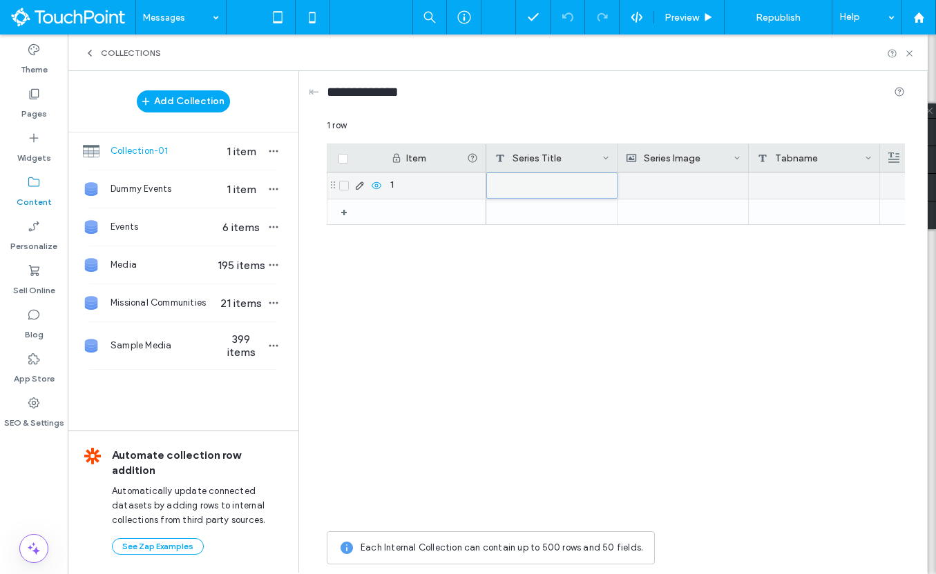
click at [551, 192] on div at bounding box center [552, 185] width 130 height 25
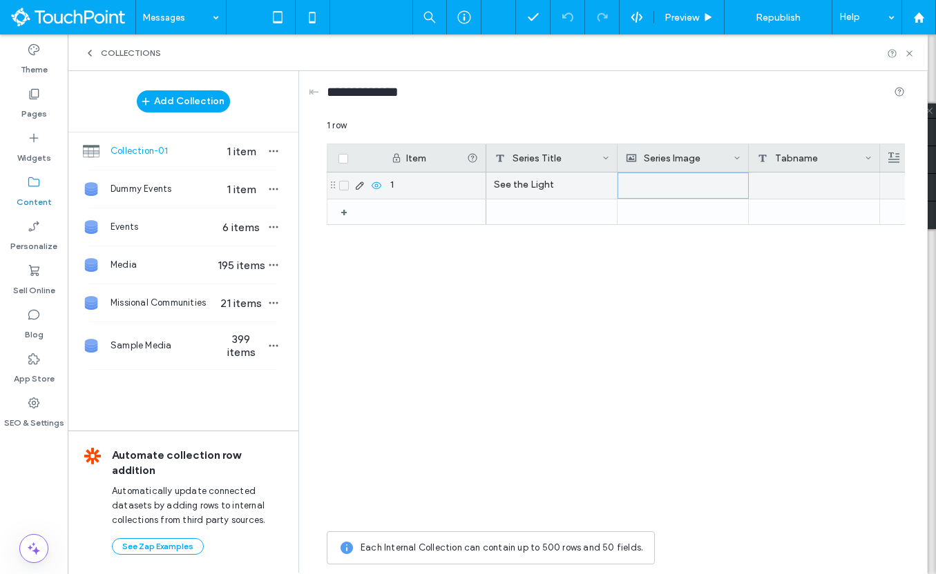
click at [630, 189] on div at bounding box center [683, 185] width 115 height 25
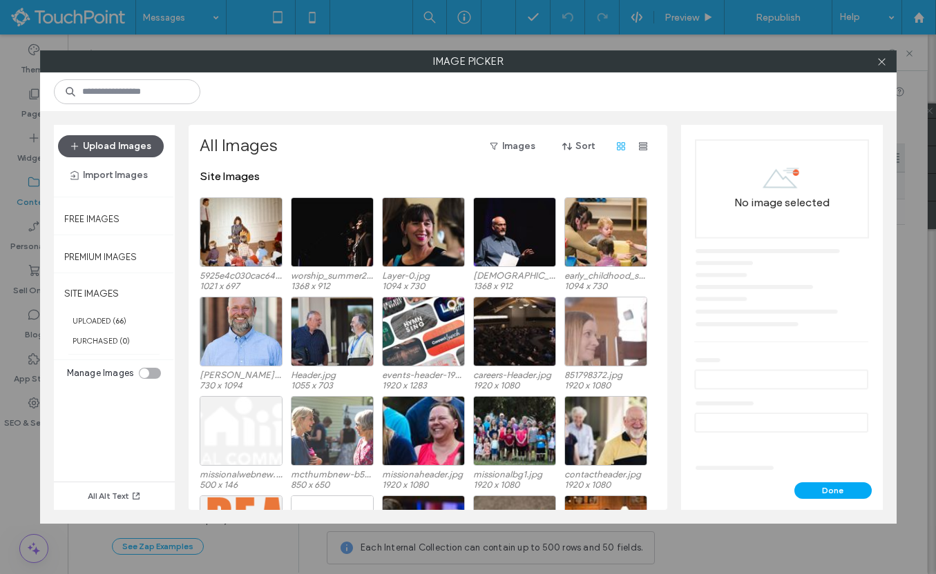
click at [140, 139] on button "Upload Images" at bounding box center [111, 146] width 106 height 22
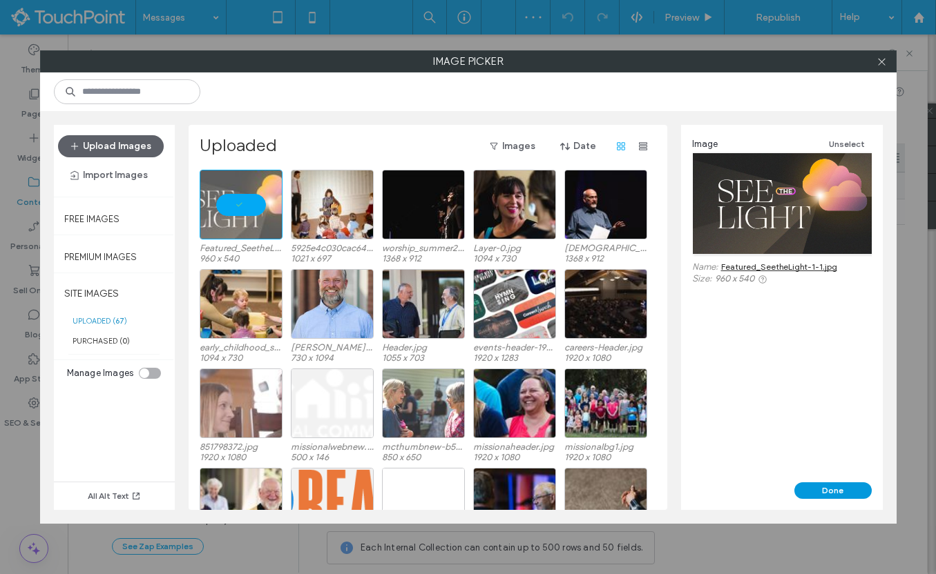
click at [826, 494] on button "Done" at bounding box center [832, 491] width 77 height 17
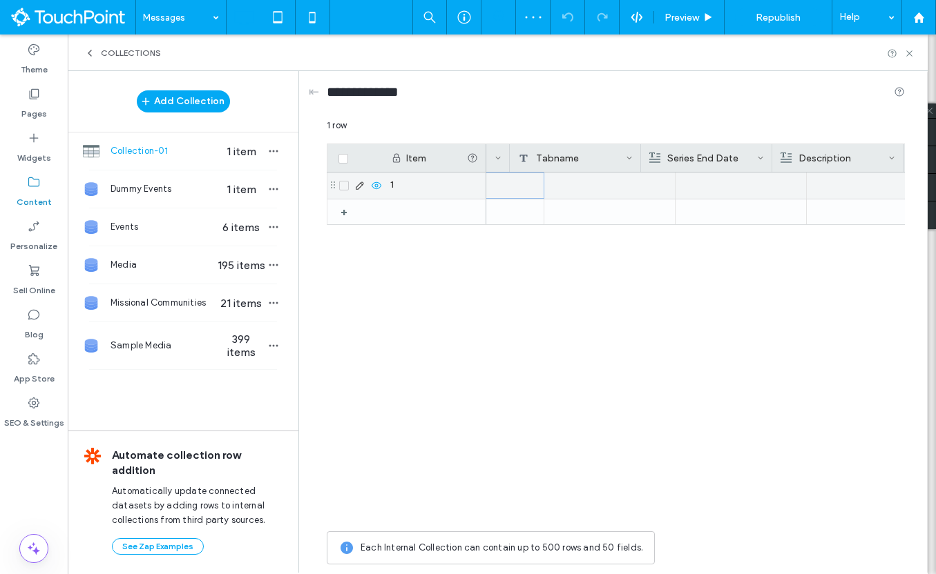
scroll to position [0, 239]
click at [611, 195] on div at bounding box center [575, 186] width 131 height 26
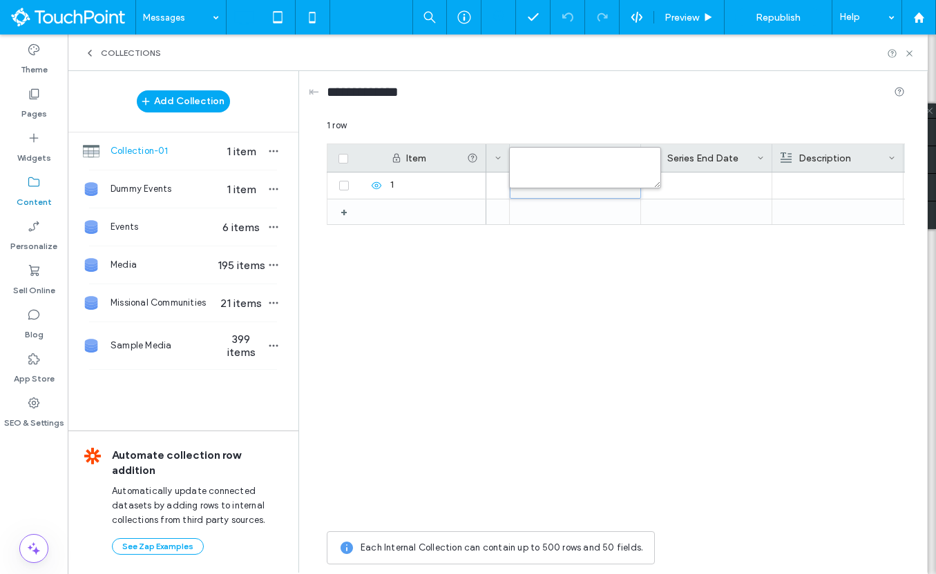
click at [597, 175] on textarea "plain-text-cell" at bounding box center [585, 167] width 152 height 41
type textarea "*******"
click at [658, 341] on div "See the Light" at bounding box center [695, 349] width 418 height 352
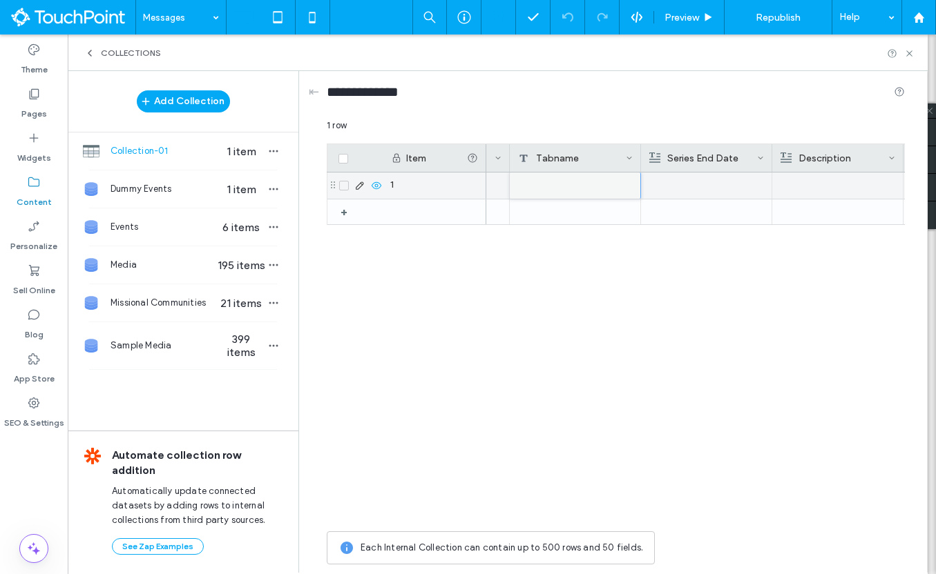
click at [674, 184] on div at bounding box center [705, 186] width 115 height 26
click at [674, 184] on div at bounding box center [706, 185] width 115 height 25
click at [724, 313] on div "See the Light Sermons" at bounding box center [695, 349] width 418 height 352
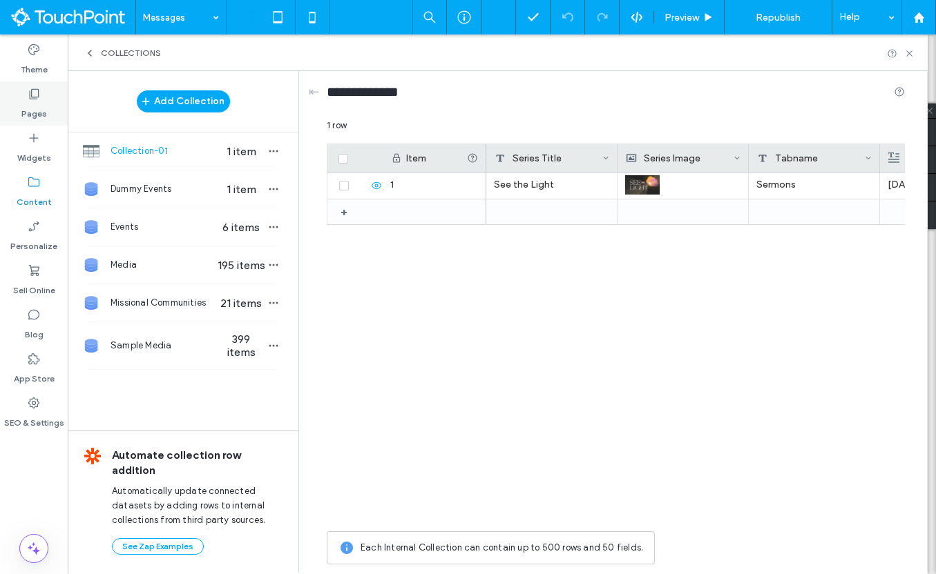
click at [41, 104] on label "Pages" at bounding box center [34, 110] width 26 height 19
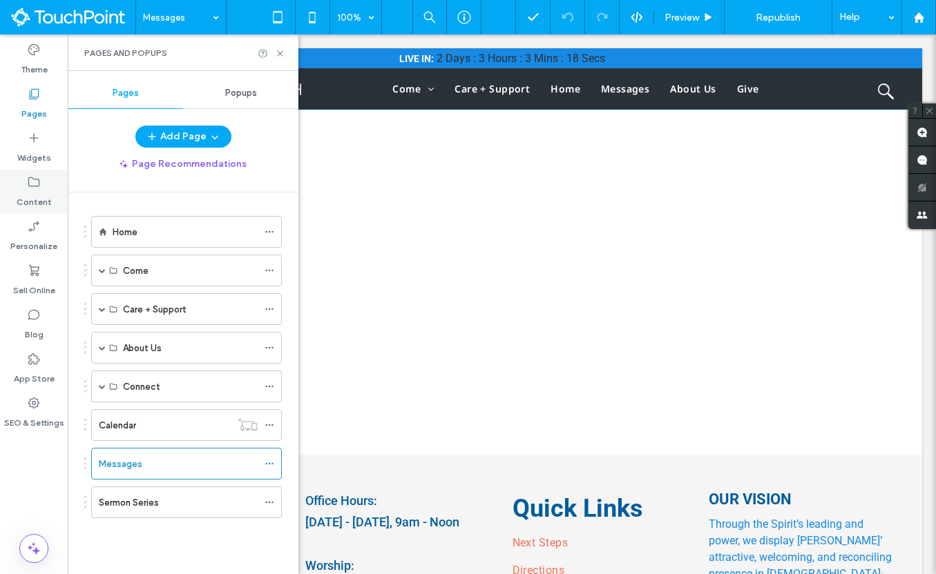
click at [38, 182] on icon at bounding box center [34, 182] width 14 height 14
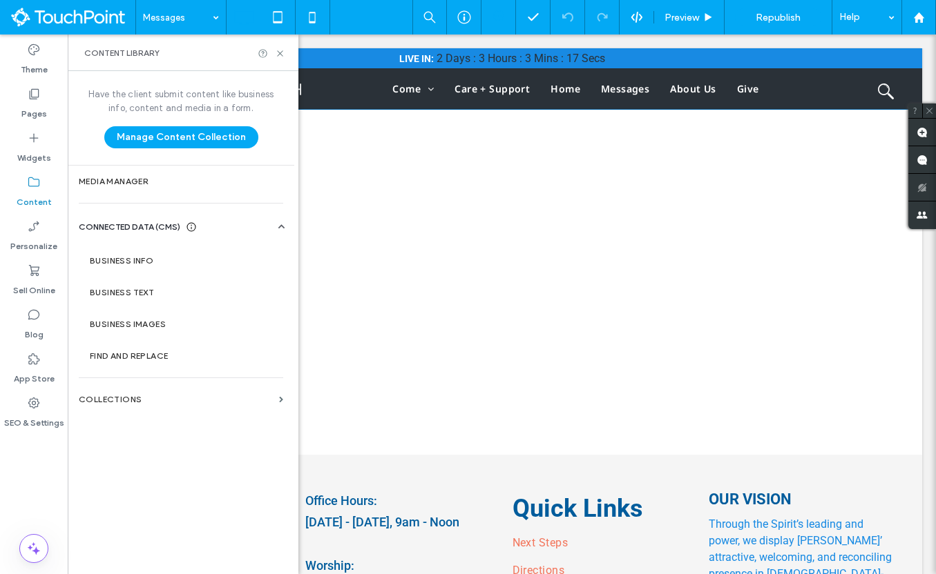
click at [128, 400] on label "Collections" at bounding box center [176, 400] width 195 height 10
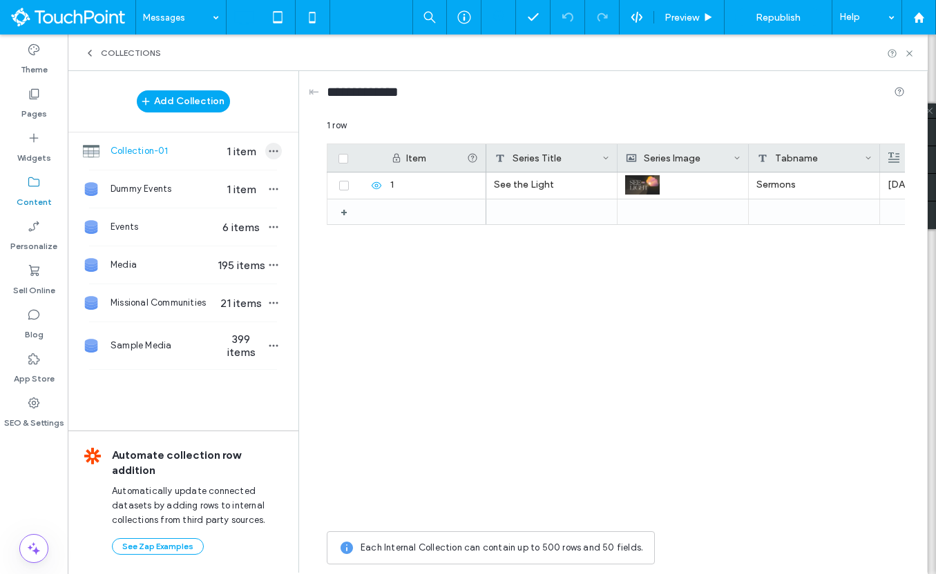
click at [271, 154] on icon "button" at bounding box center [273, 151] width 11 height 11
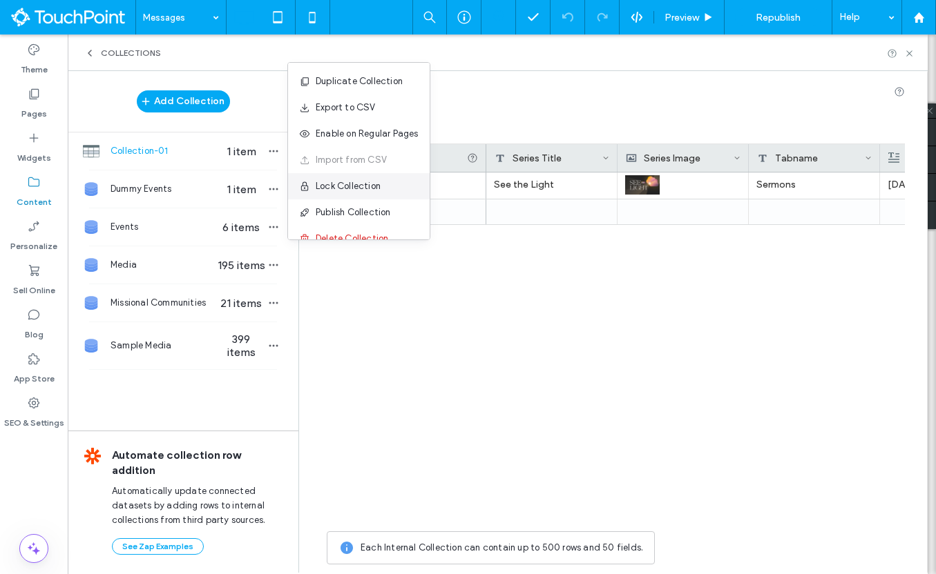
scroll to position [18, 0]
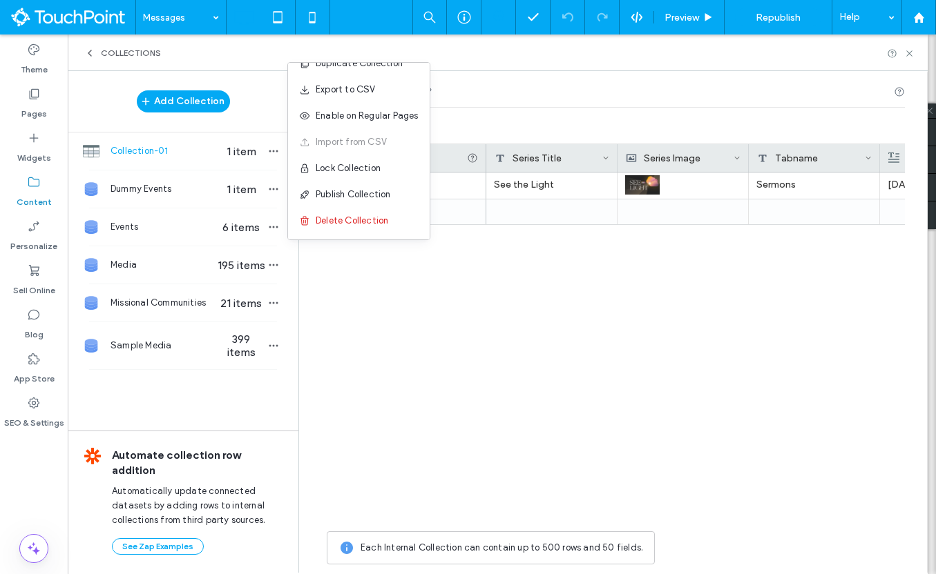
click at [514, 106] on div "**********" at bounding box center [616, 95] width 578 height 26
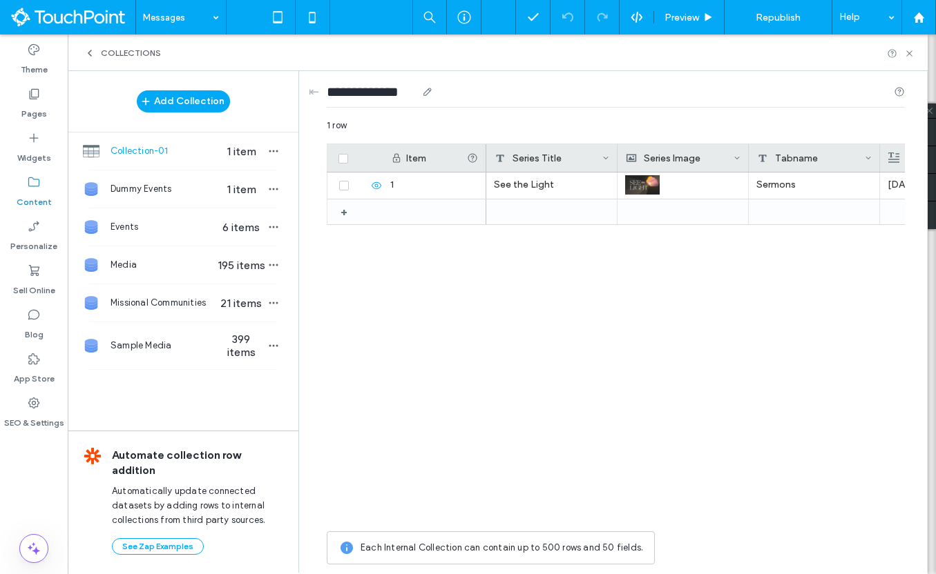
click at [407, 89] on input "**********" at bounding box center [372, 91] width 90 height 19
type input "**********"
click at [465, 354] on div "+ 1 See the Light Sermons 7/13/25" at bounding box center [616, 349] width 578 height 352
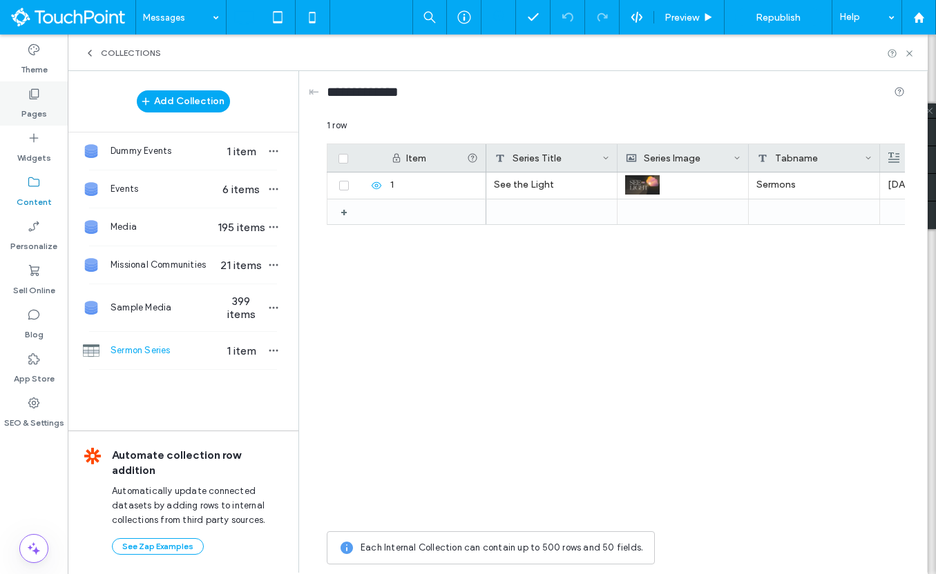
click at [43, 117] on label "Pages" at bounding box center [34, 110] width 26 height 19
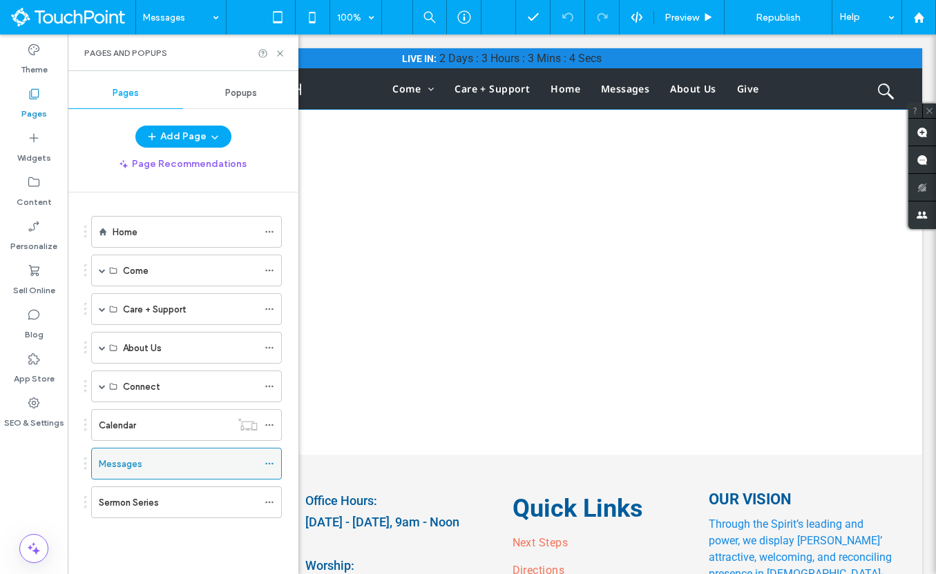
click at [176, 462] on div "Messages" at bounding box center [178, 464] width 159 height 15
click at [282, 52] on icon at bounding box center [280, 53] width 10 height 10
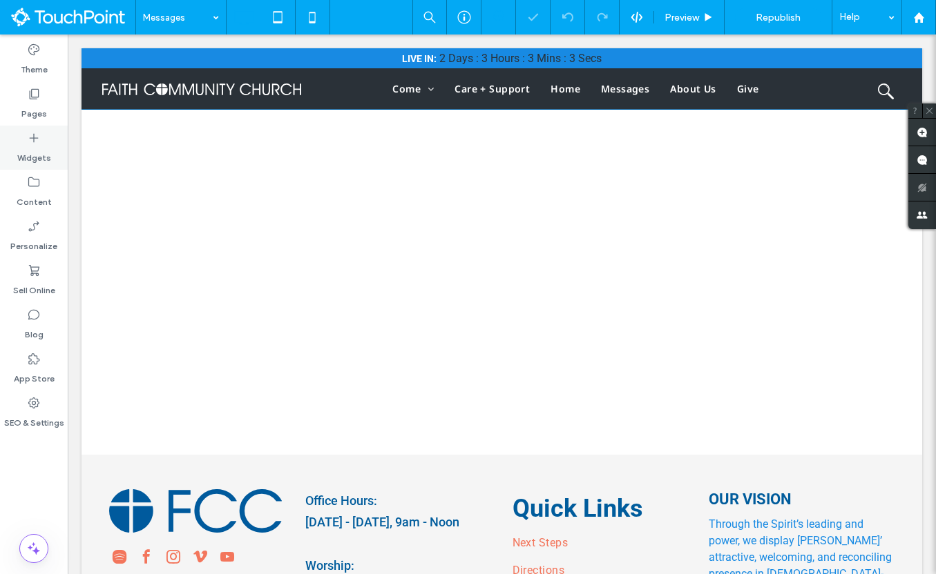
click at [35, 133] on icon at bounding box center [34, 138] width 14 height 14
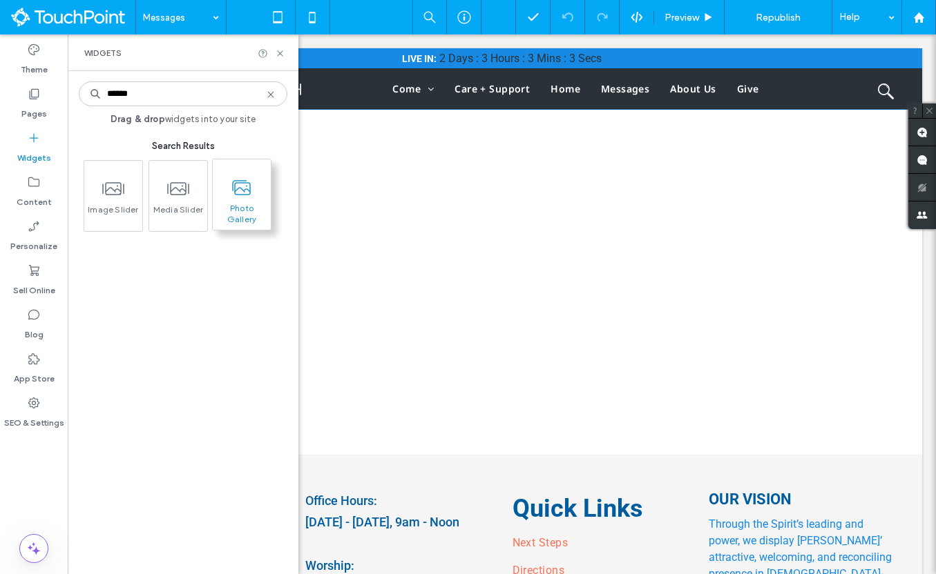
type input "******"
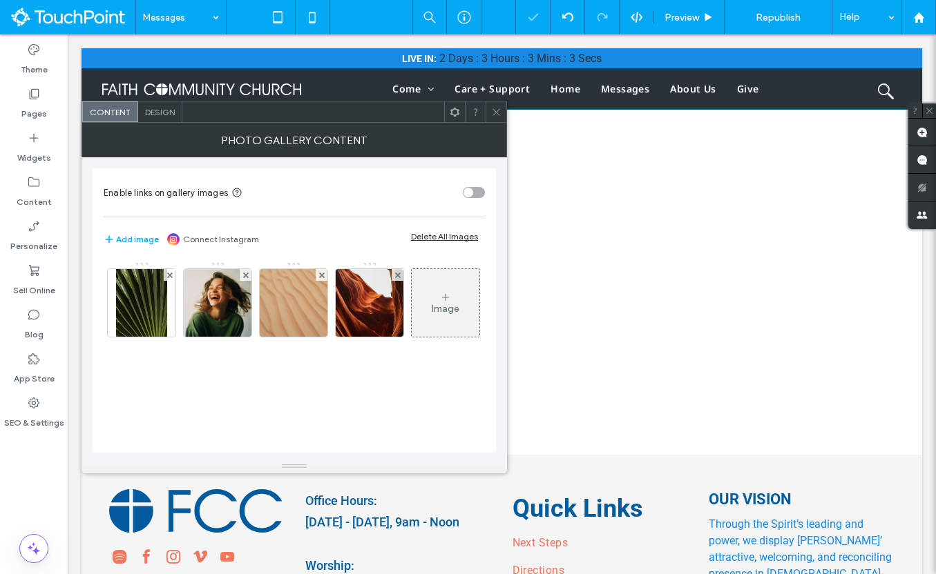
click at [455, 112] on icon at bounding box center [455, 112] width 10 height 10
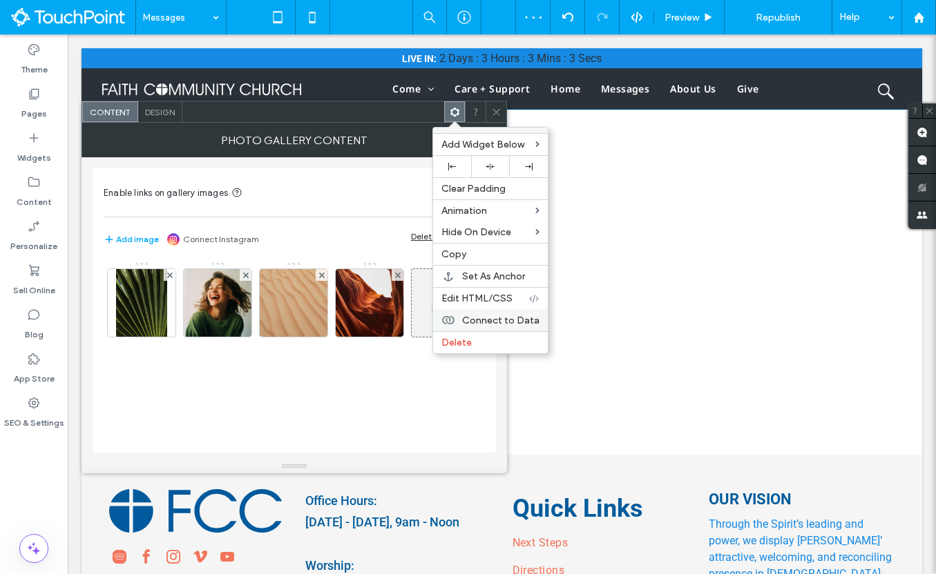
click at [505, 322] on span "Connect to Data" at bounding box center [500, 321] width 77 height 12
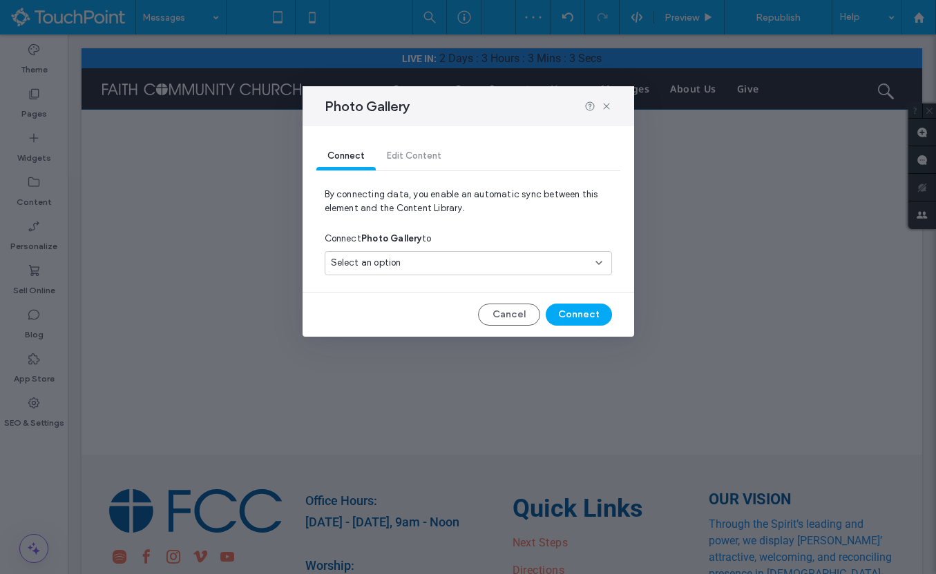
click at [499, 256] on div "Select an option" at bounding box center [460, 263] width 258 height 14
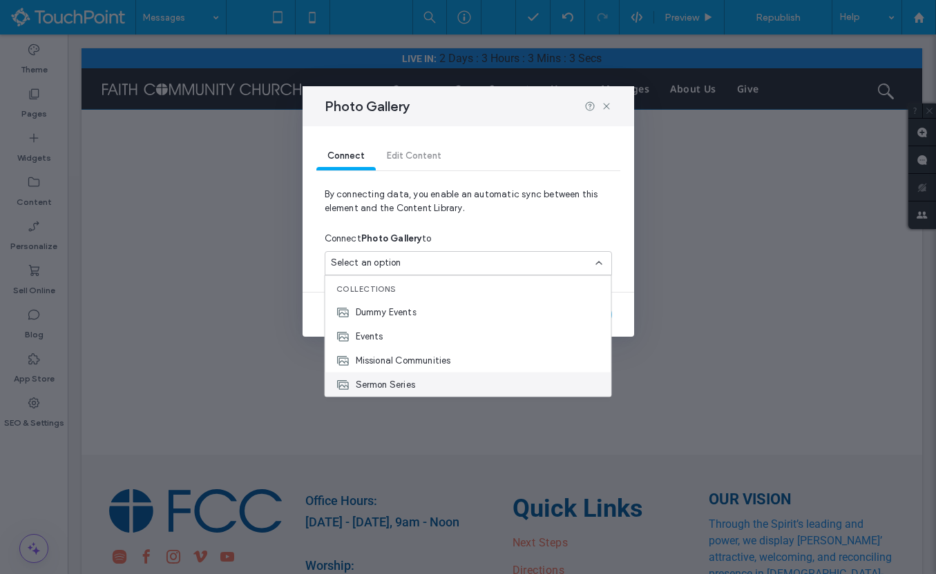
click at [459, 375] on div "Sermon Series" at bounding box center [468, 385] width 286 height 24
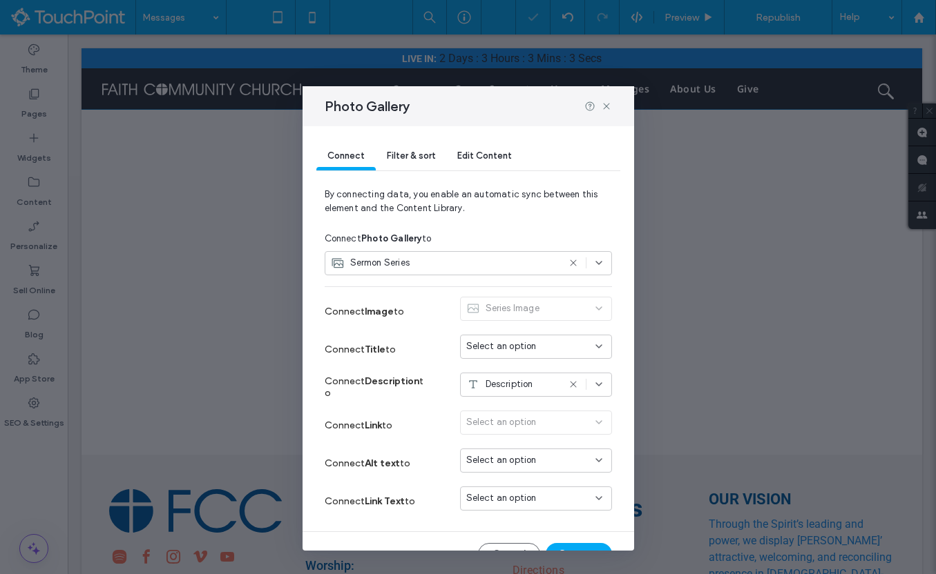
scroll to position [26, 0]
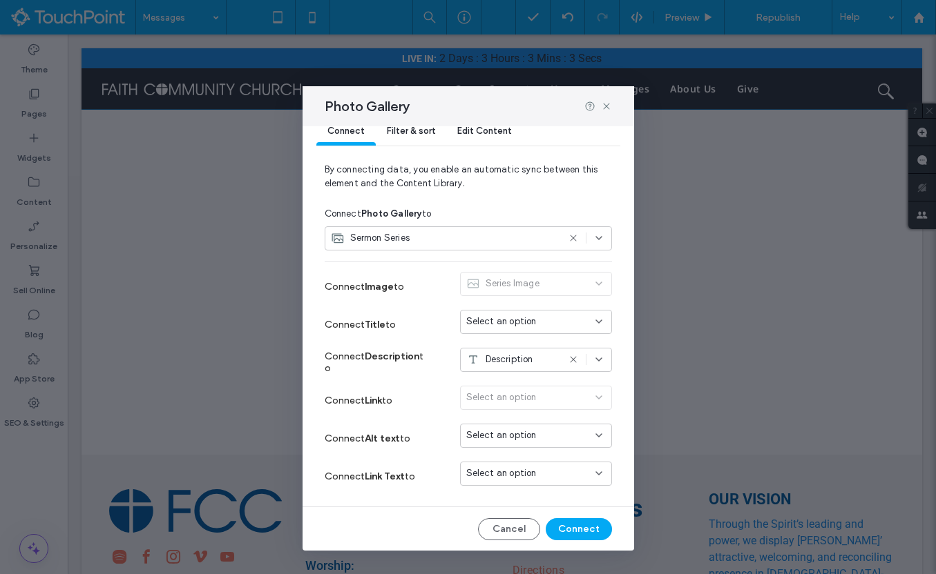
click at [545, 430] on div "Select an option" at bounding box center [527, 436] width 123 height 14
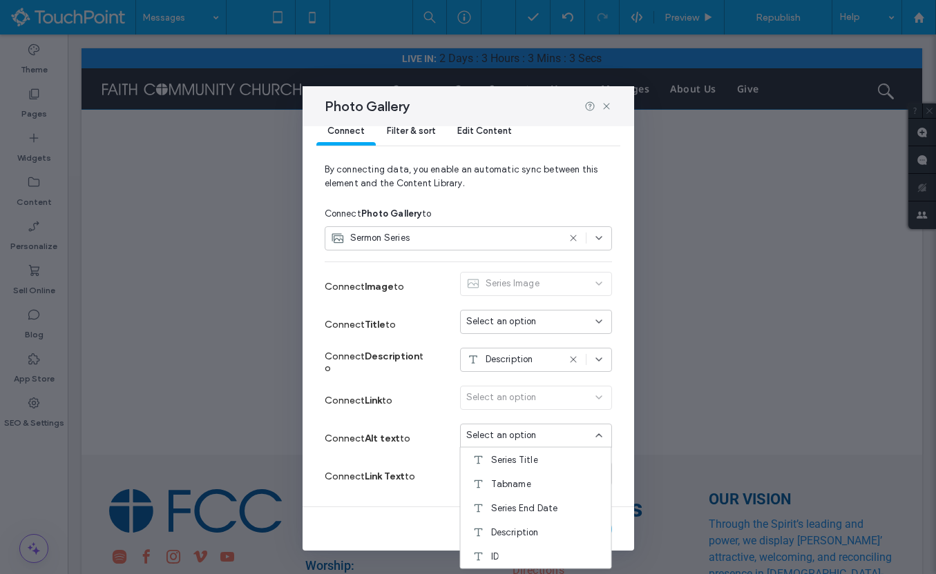
click at [395, 514] on div "Connect Filter & sort Edit Content By connecting data, you enable an automatic …" at bounding box center [467, 338] width 331 height 425
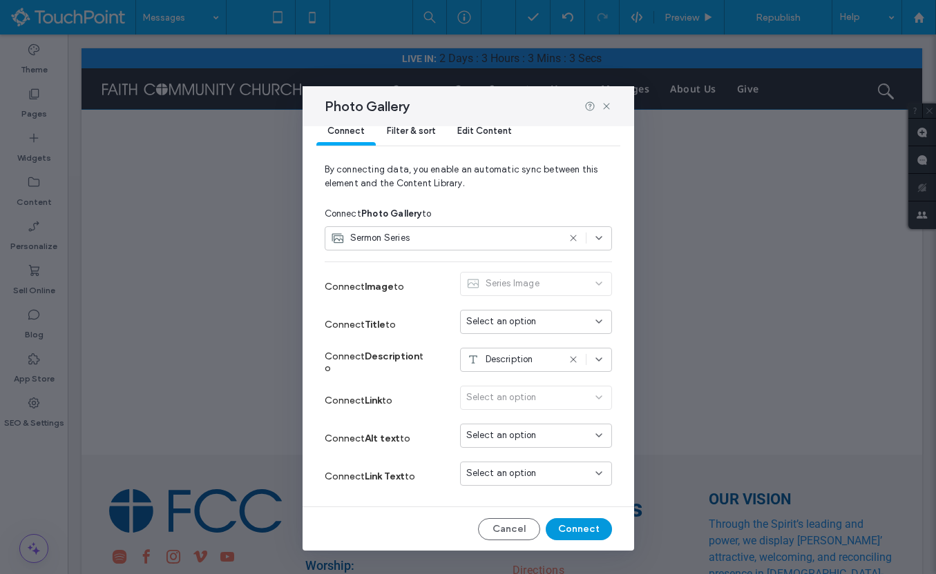
click at [563, 530] on button "Connect" at bounding box center [578, 530] width 66 height 22
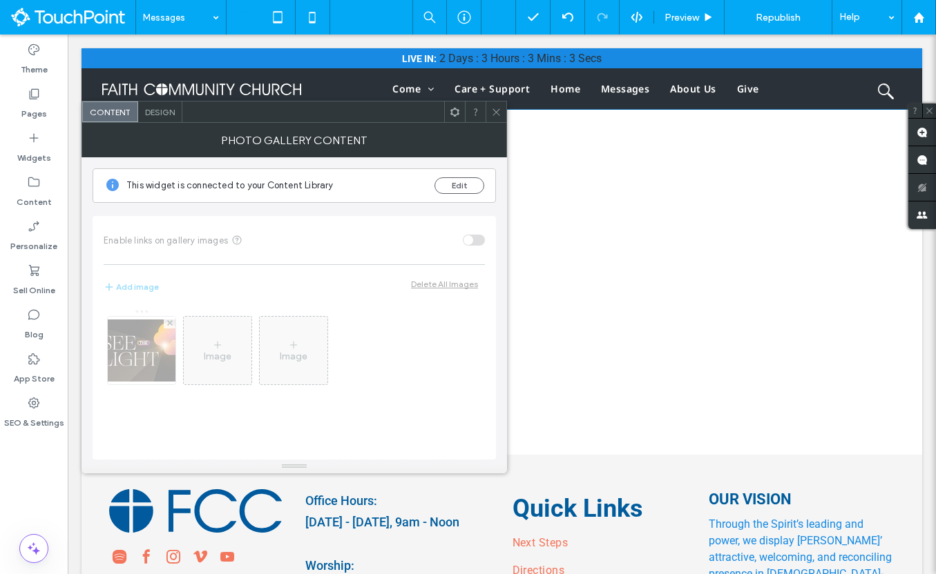
click at [168, 108] on span "Design" at bounding box center [160, 112] width 30 height 10
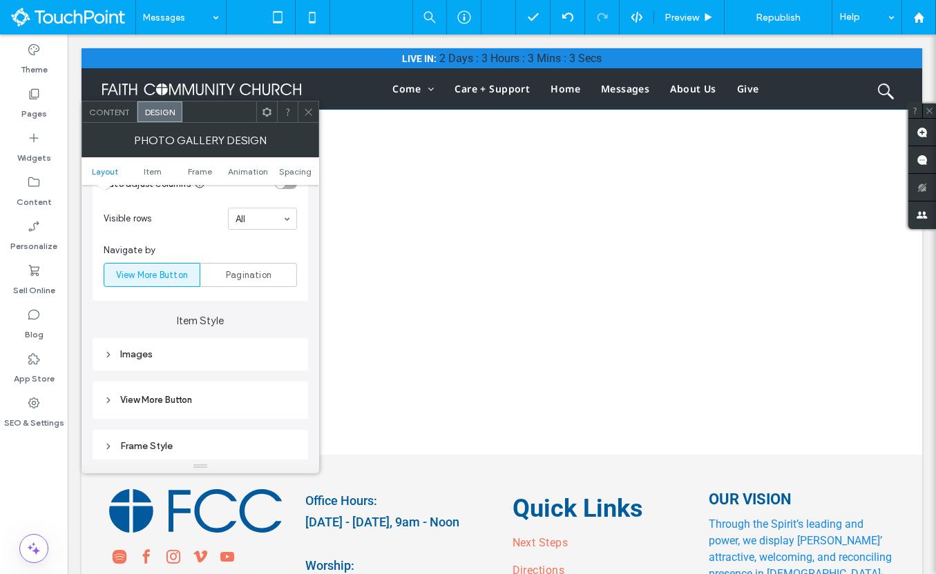
scroll to position [501, 0]
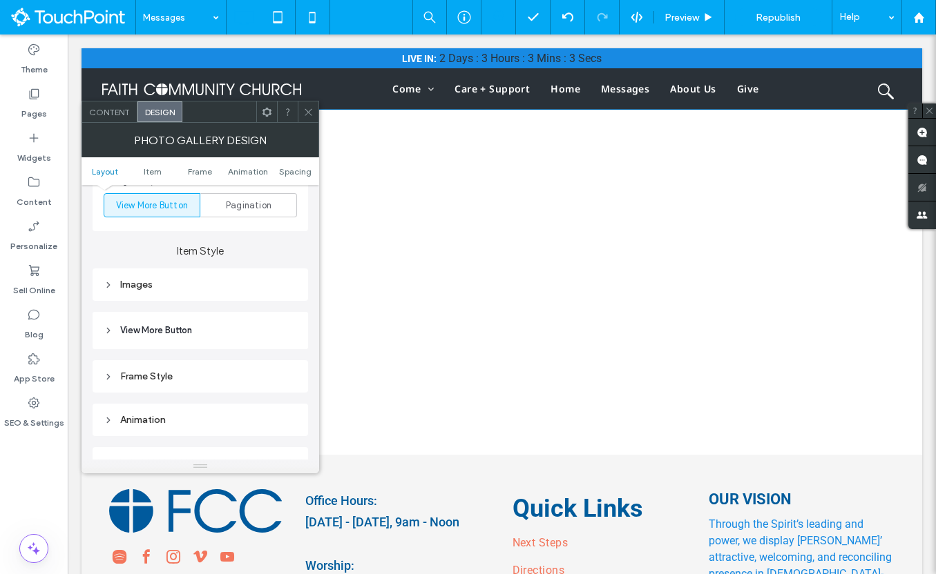
click at [173, 286] on div "Images" at bounding box center [200, 285] width 193 height 12
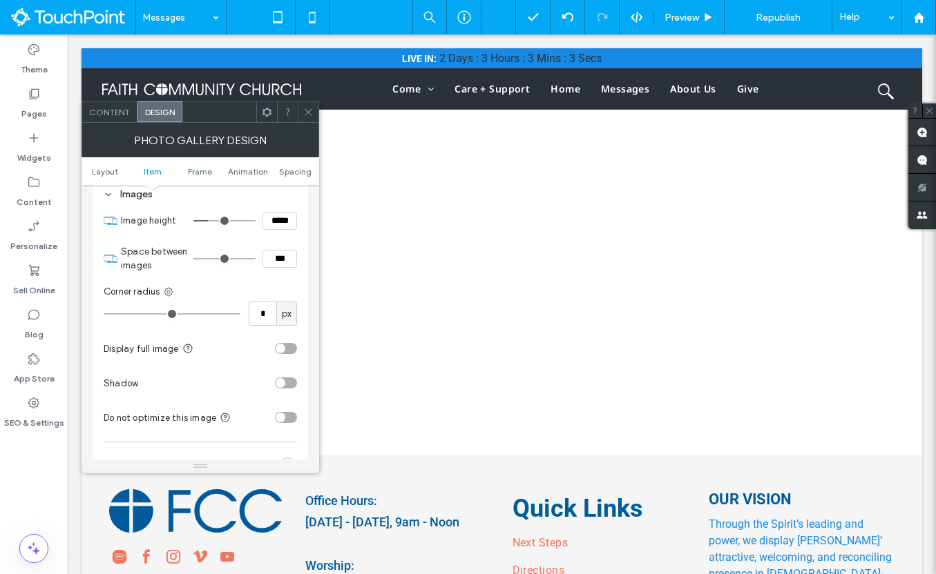
scroll to position [595, 0]
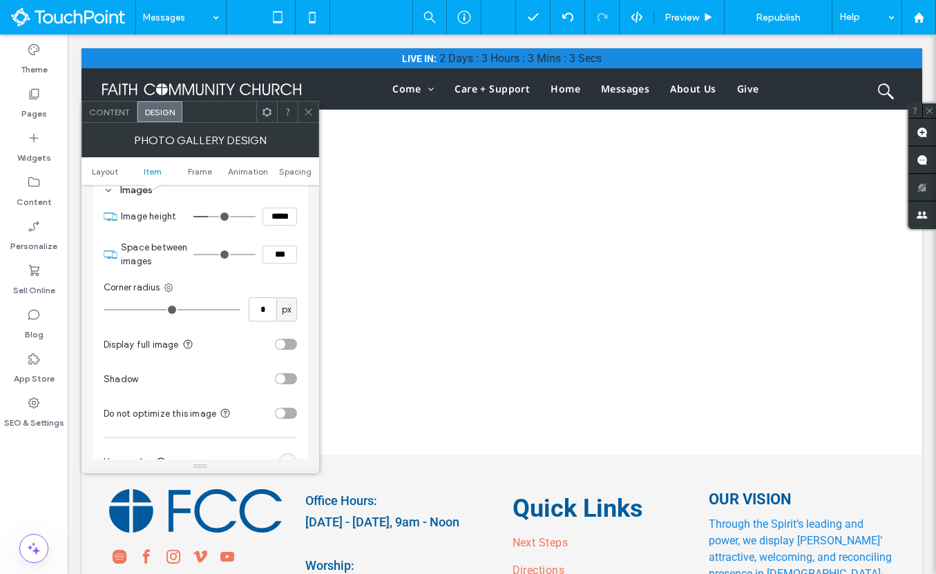
click at [287, 350] on div "toggle" at bounding box center [286, 344] width 22 height 11
click at [310, 111] on icon at bounding box center [308, 112] width 10 height 10
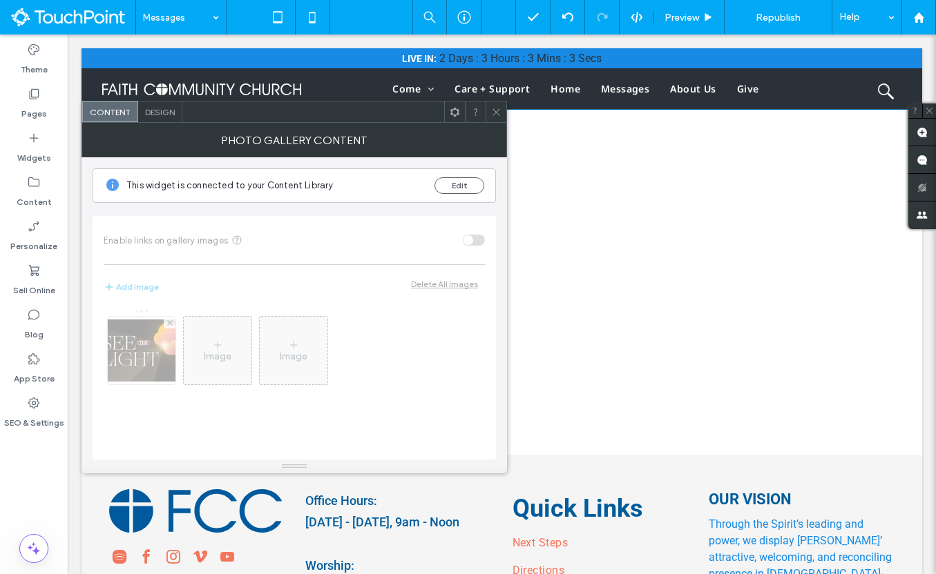
click at [166, 112] on span "Design" at bounding box center [160, 112] width 30 height 10
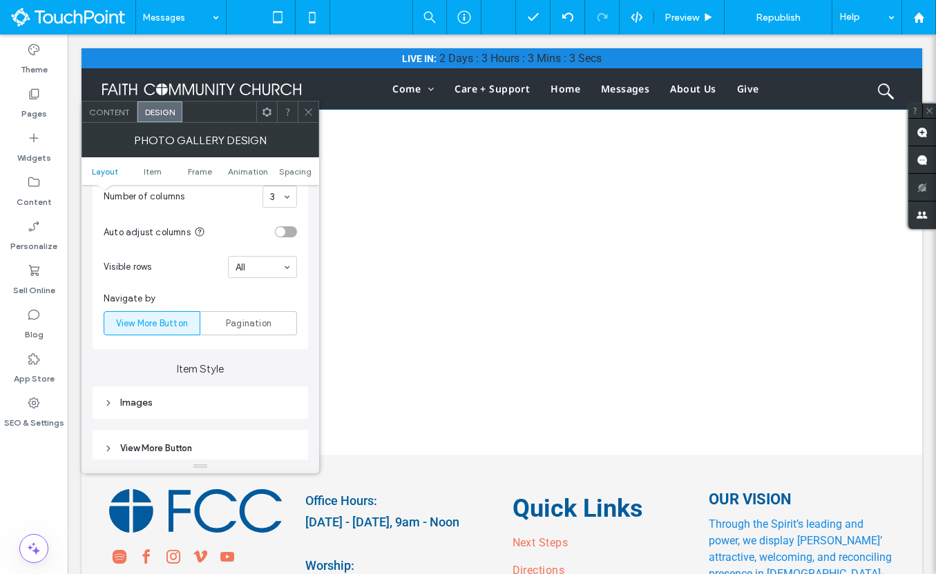
scroll to position [440, 0]
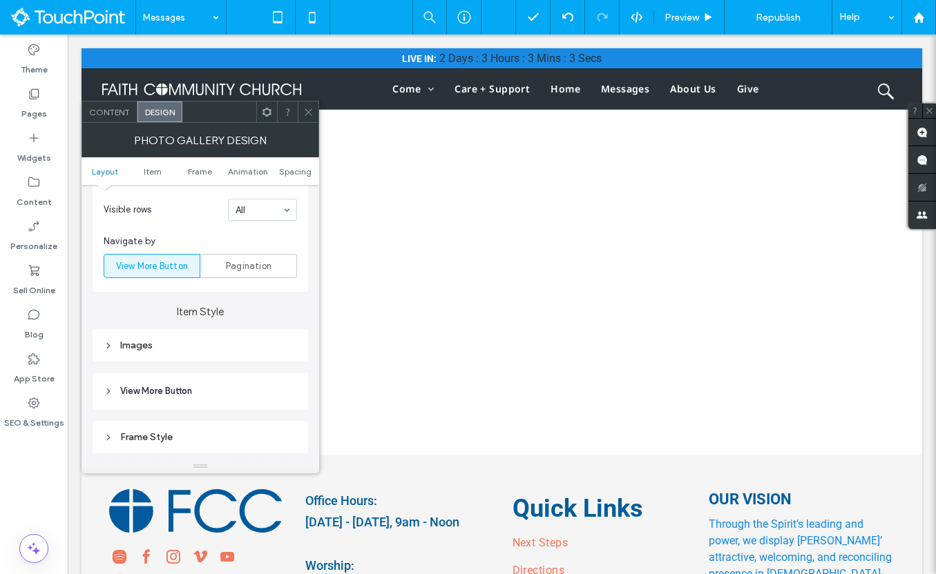
click at [155, 347] on div "Images" at bounding box center [200, 346] width 193 height 12
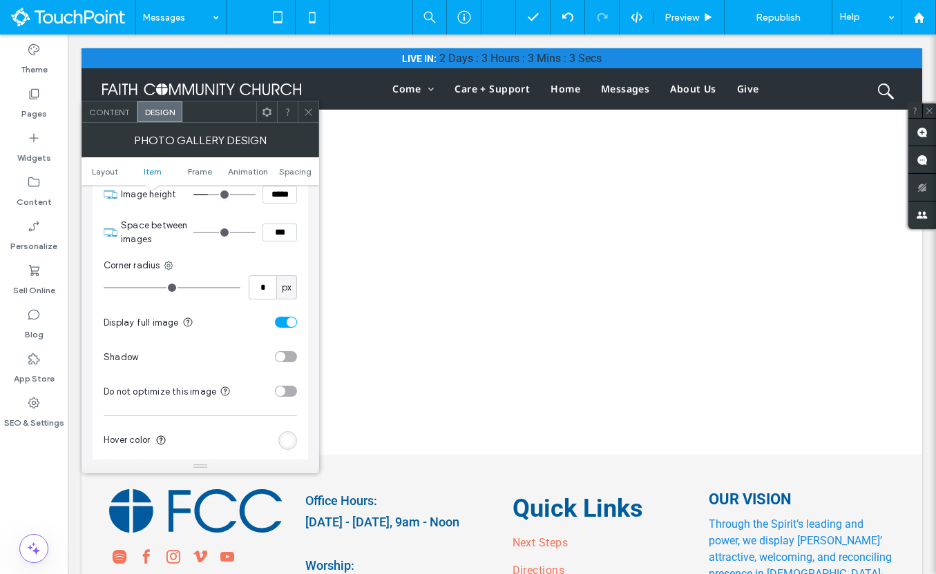
scroll to position [619, 0]
click at [263, 291] on input "*" at bounding box center [263, 286] width 28 height 24
type input "**"
click at [264, 329] on div "Display full image" at bounding box center [187, 321] width 166 height 15
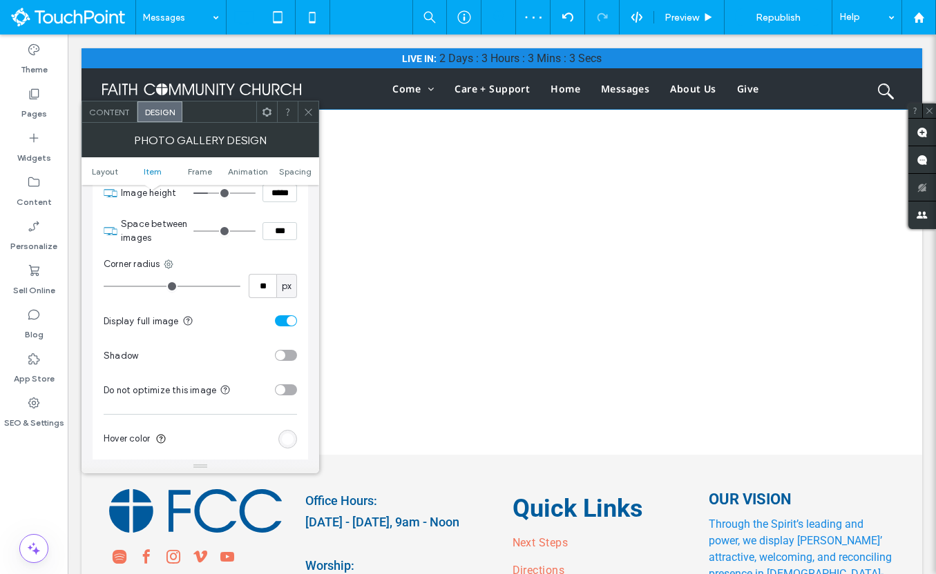
click at [307, 114] on icon at bounding box center [308, 112] width 10 height 10
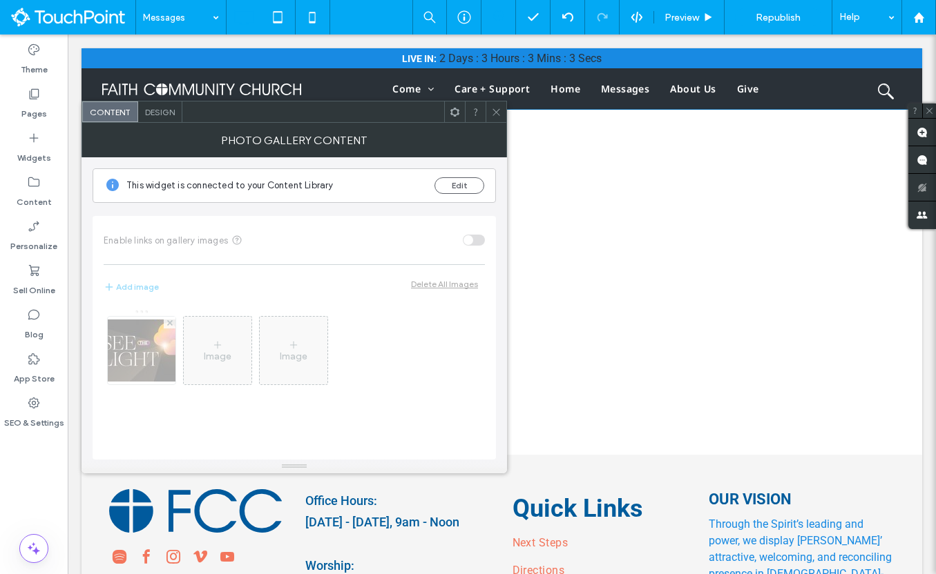
click at [160, 110] on span "Design" at bounding box center [160, 112] width 30 height 10
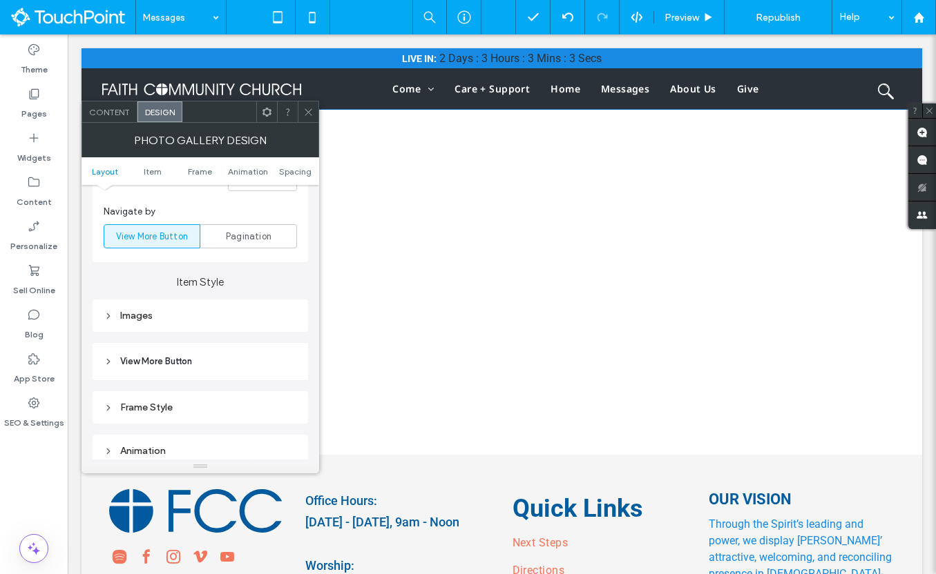
click at [146, 314] on div "Images" at bounding box center [200, 316] width 193 height 12
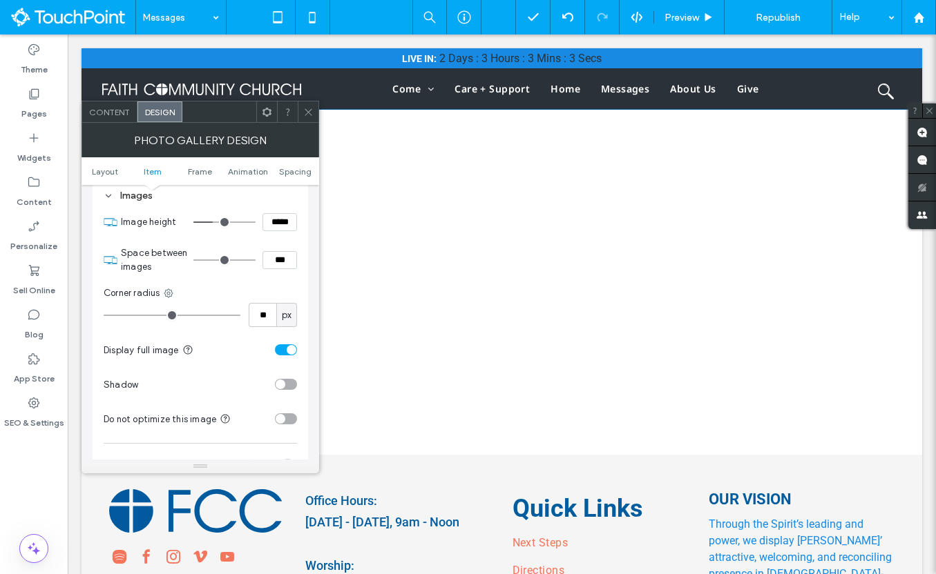
type input "**"
click at [138, 315] on input "range" at bounding box center [172, 315] width 137 height 1
type input "**"
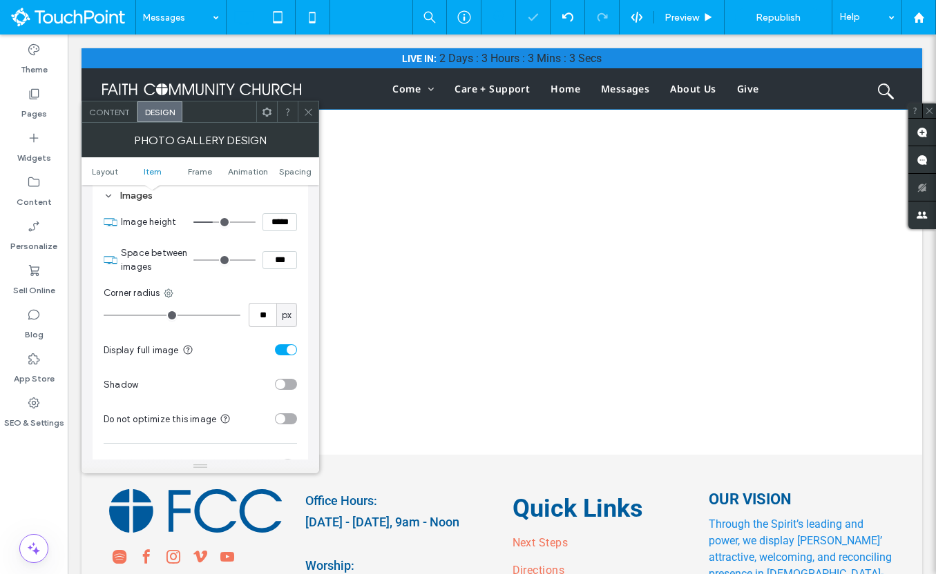
type input "**"
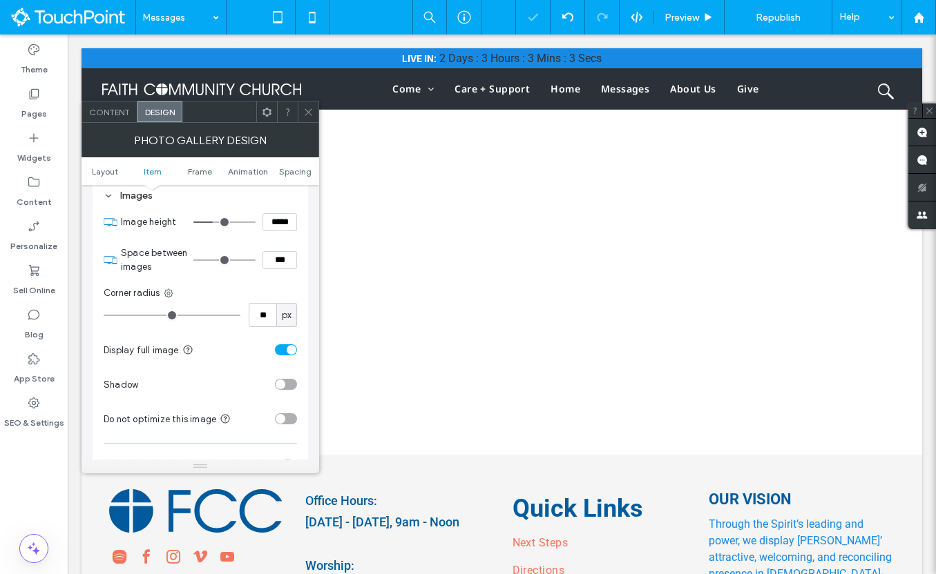
type input "**"
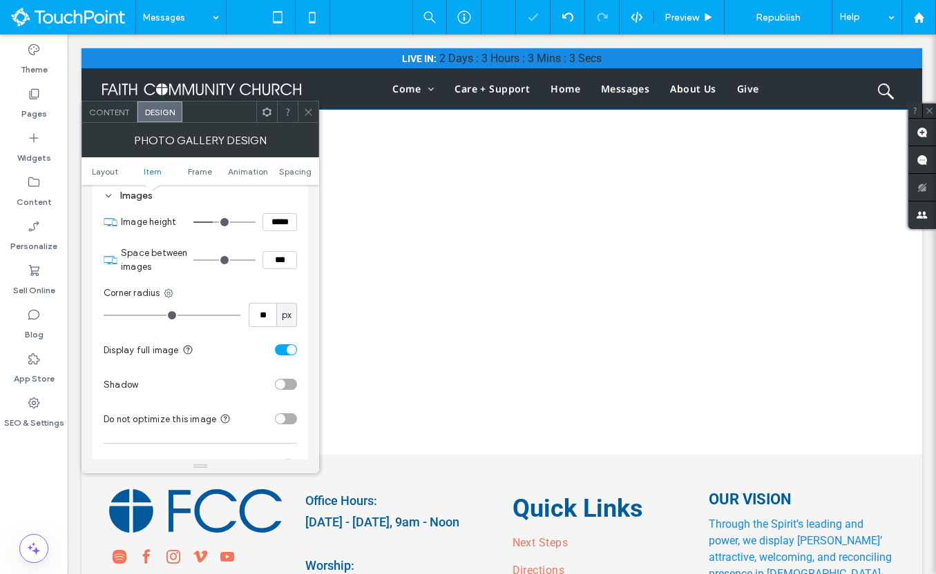
type input "**"
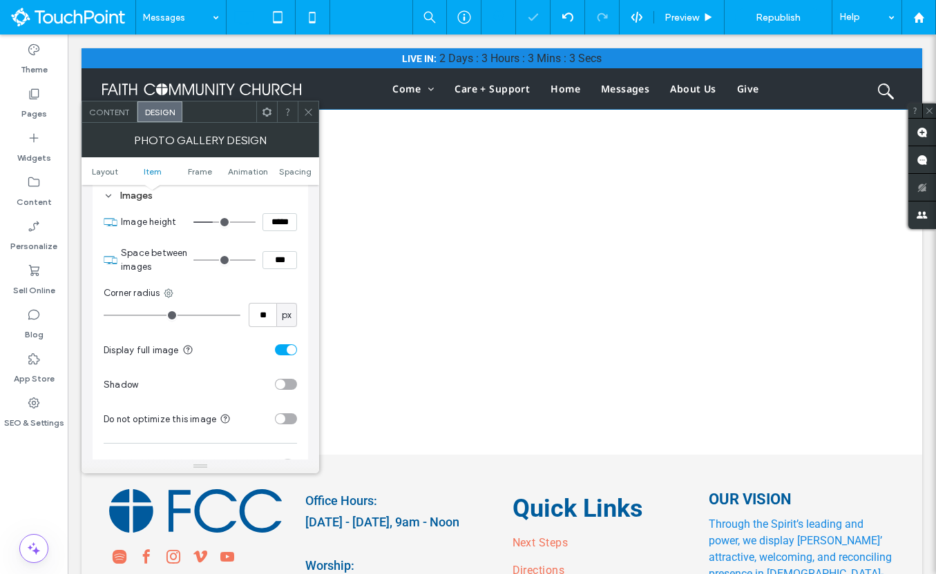
type input "**"
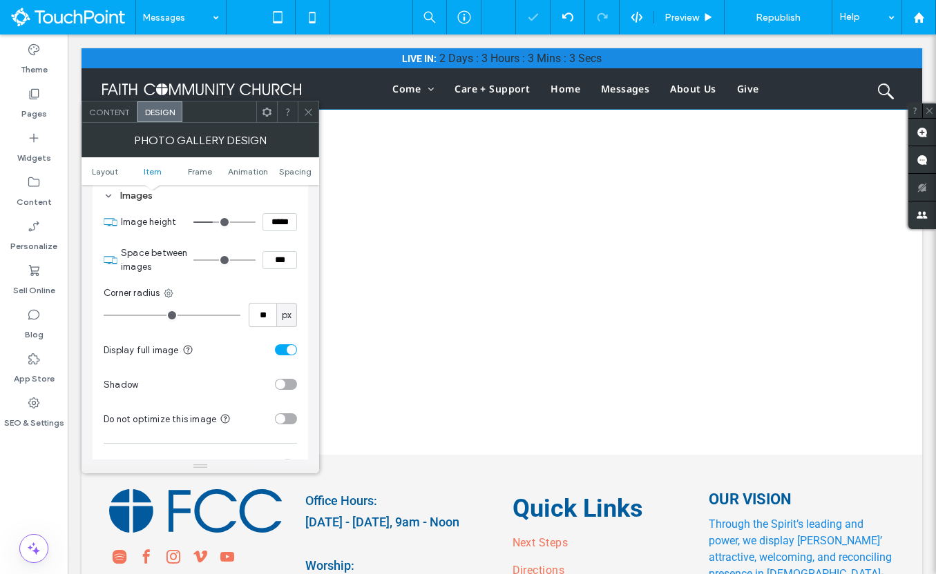
type input "**"
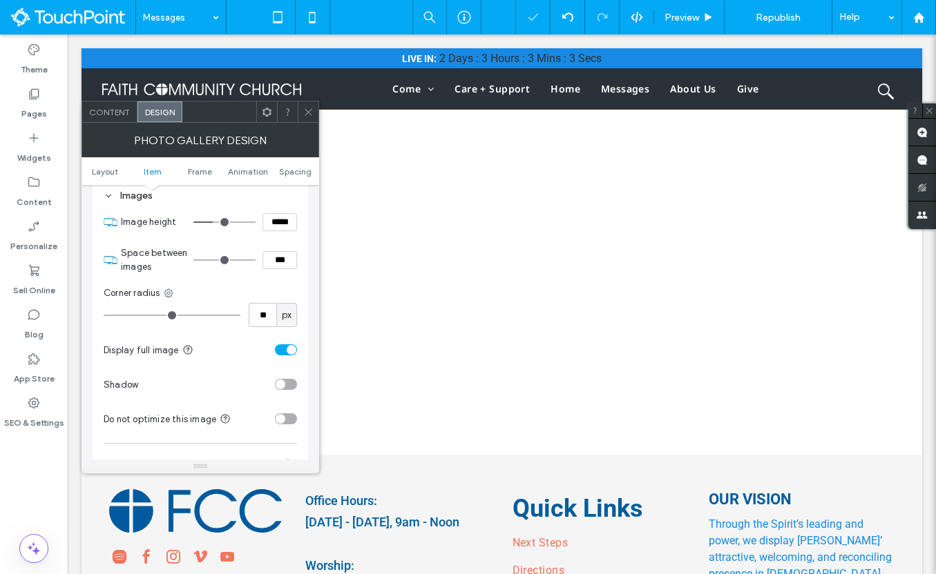
type input "**"
drag, startPoint x: 138, startPoint y: 313, endPoint x: 185, endPoint y: 313, distance: 47.0
click at [185, 315] on input "range" at bounding box center [172, 315] width 137 height 1
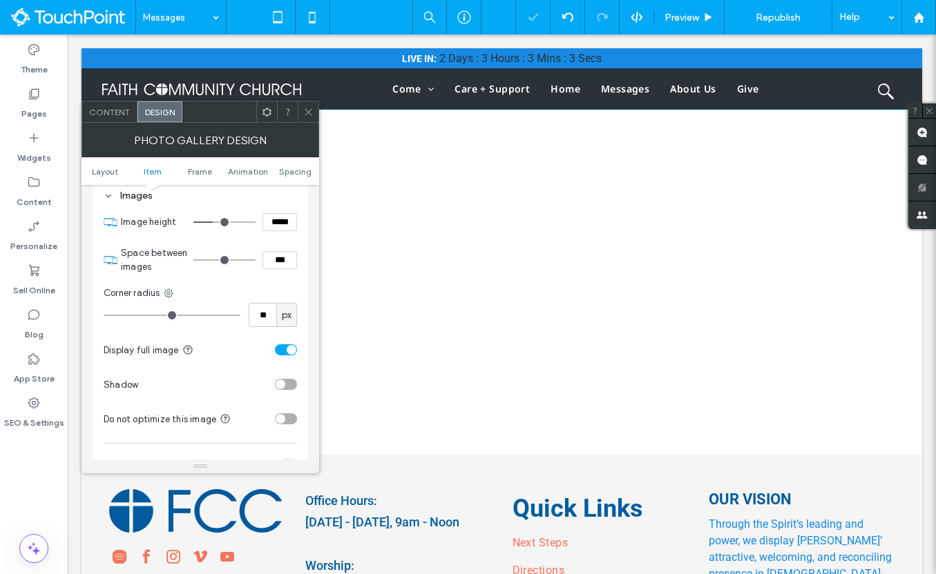
type input "**"
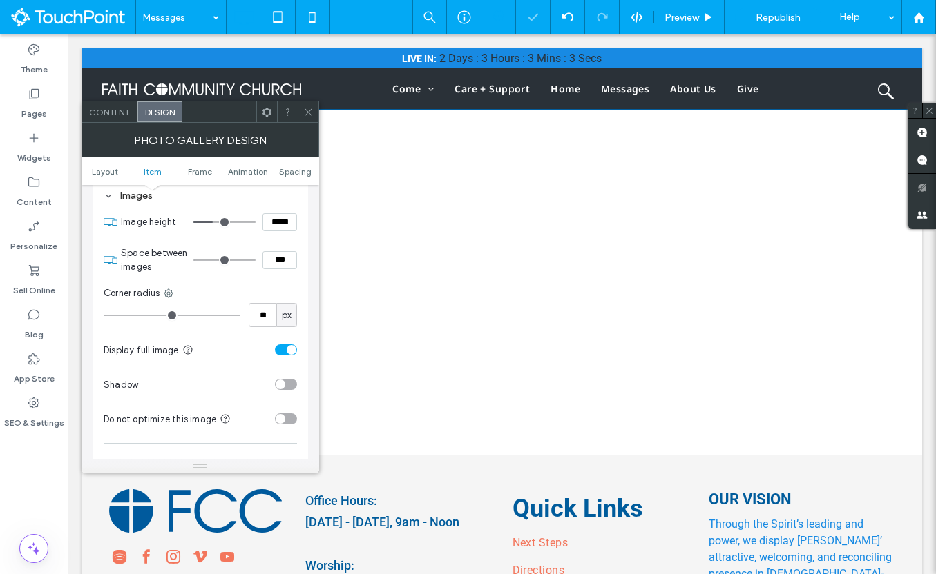
type input "**"
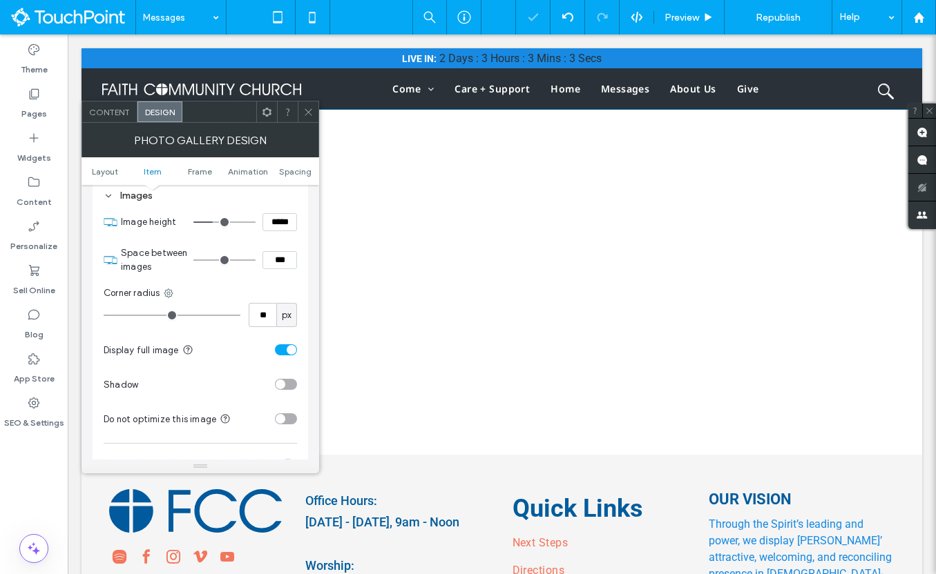
type input "**"
type input "*"
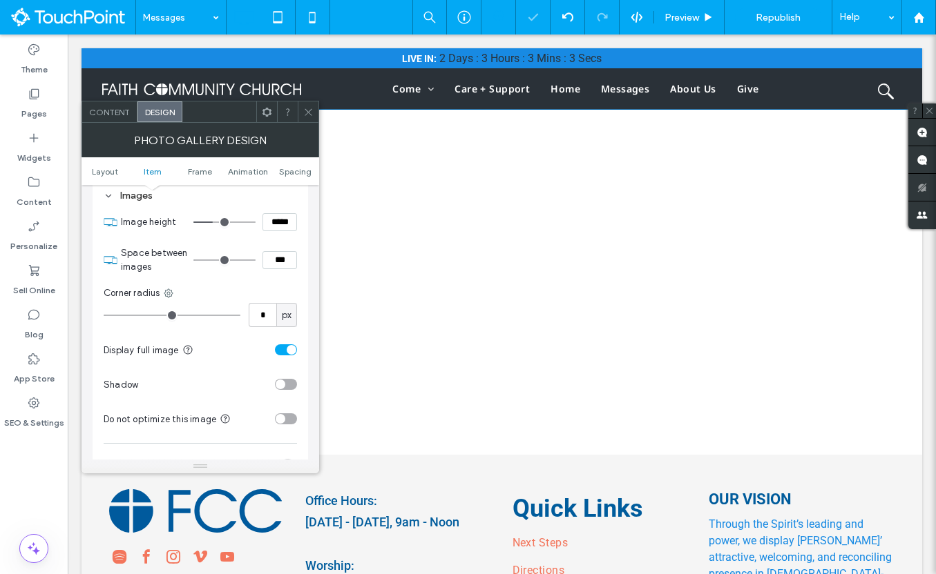
type input "*"
drag, startPoint x: 185, startPoint y: 313, endPoint x: 75, endPoint y: 313, distance: 110.5
click at [104, 315] on input "range" at bounding box center [172, 315] width 137 height 1
click at [168, 298] on icon at bounding box center [168, 293] width 11 height 11
click at [195, 329] on span "All corners" at bounding box center [212, 327] width 43 height 14
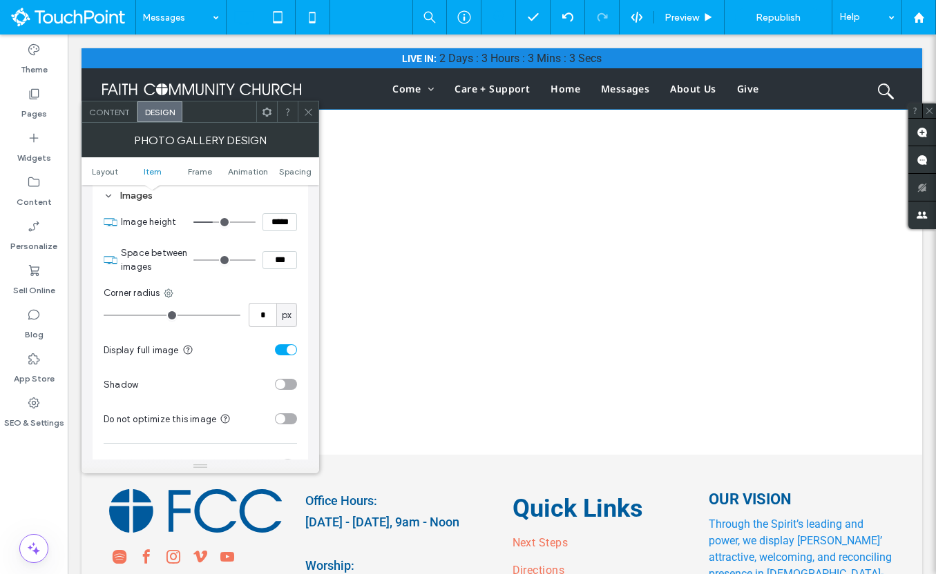
type input "*"
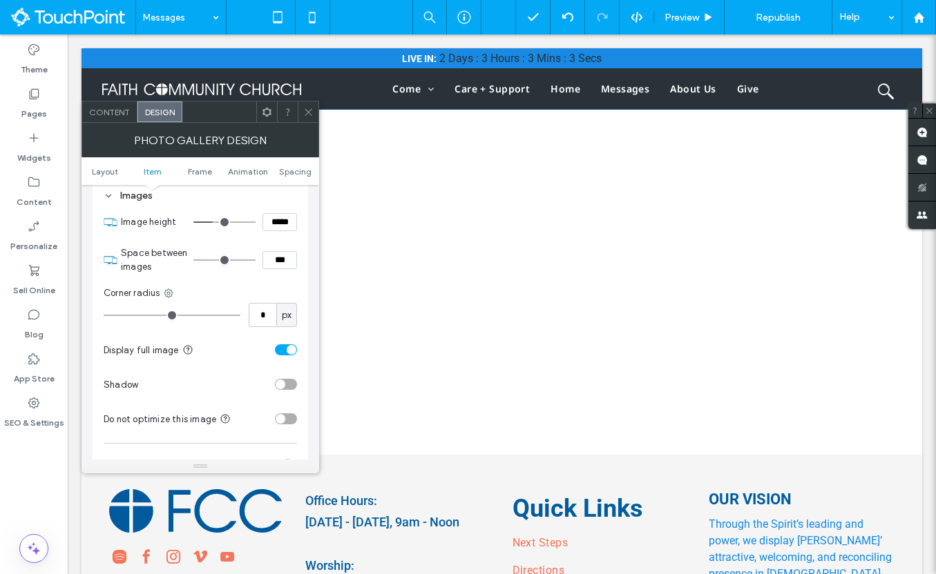
type input "*"
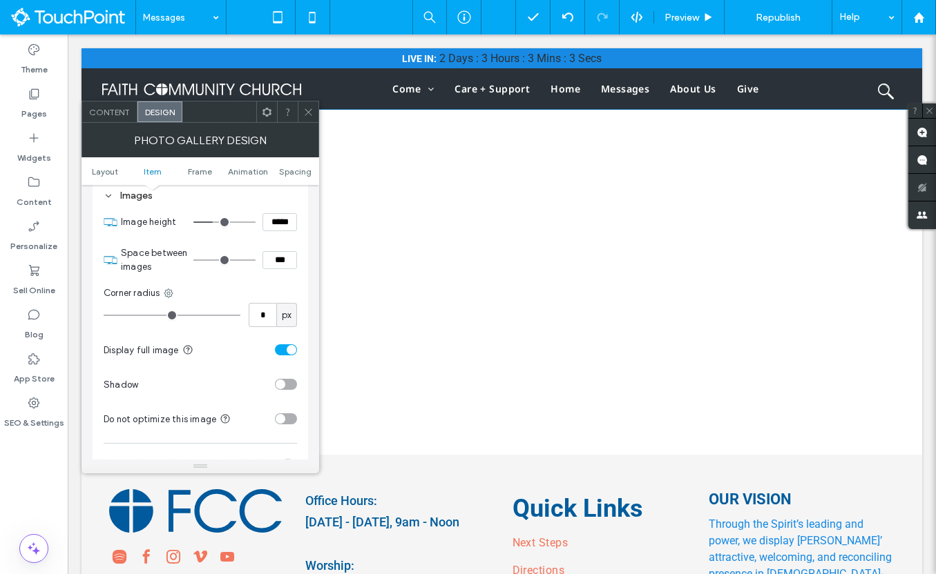
type input "*"
type input "**"
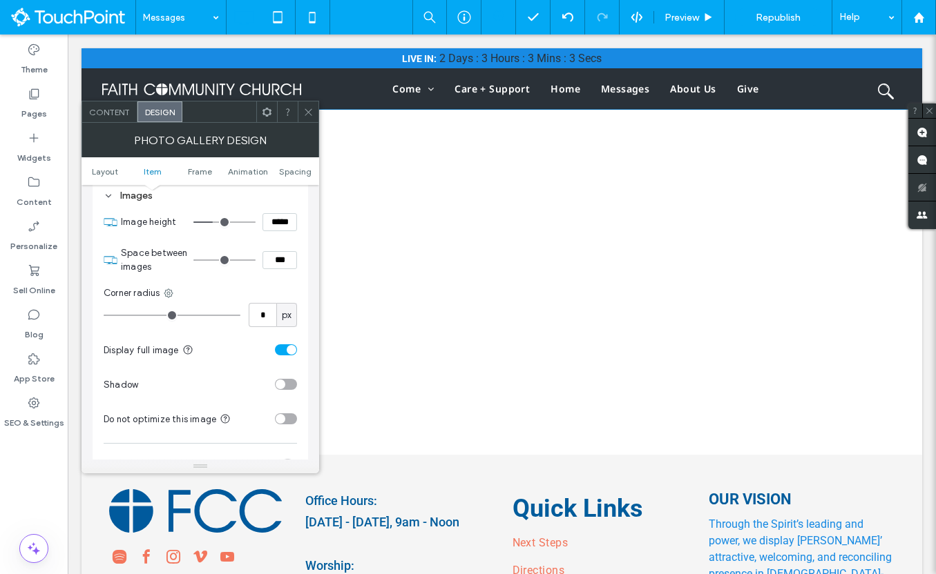
type input "**"
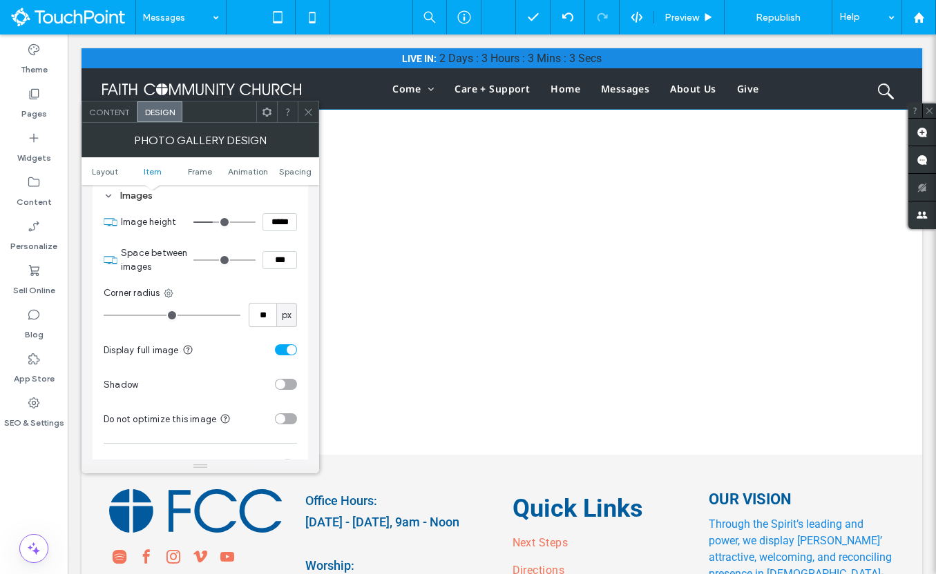
type input "**"
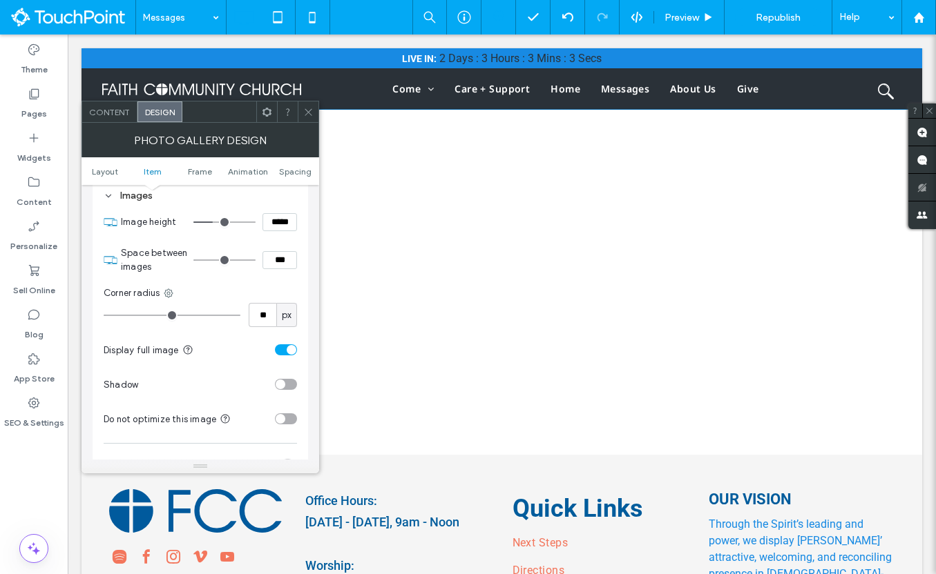
type input "**"
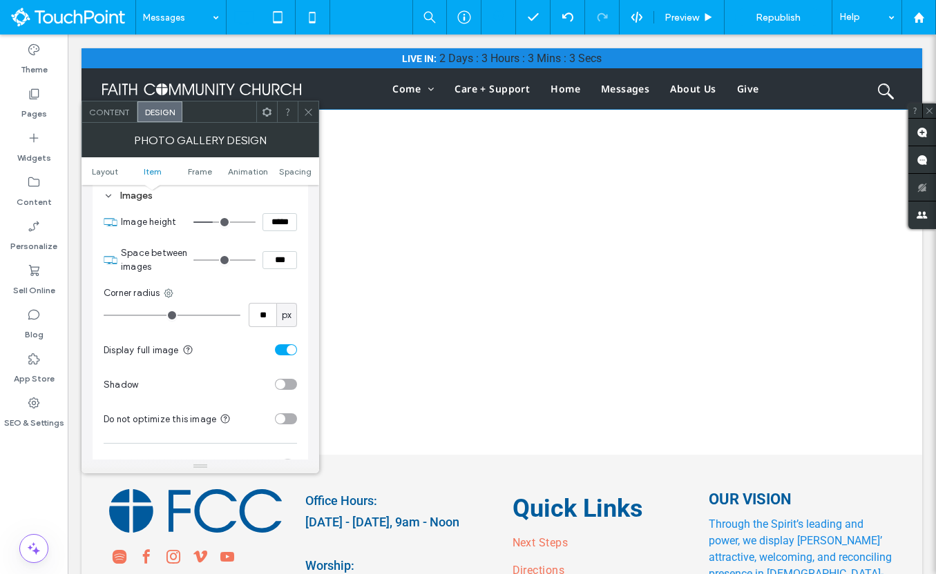
type input "**"
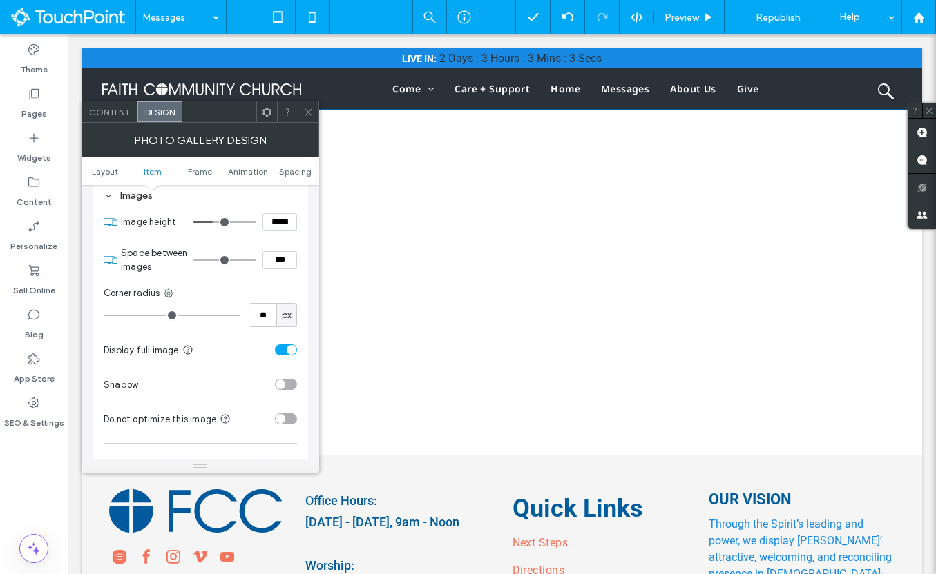
type input "**"
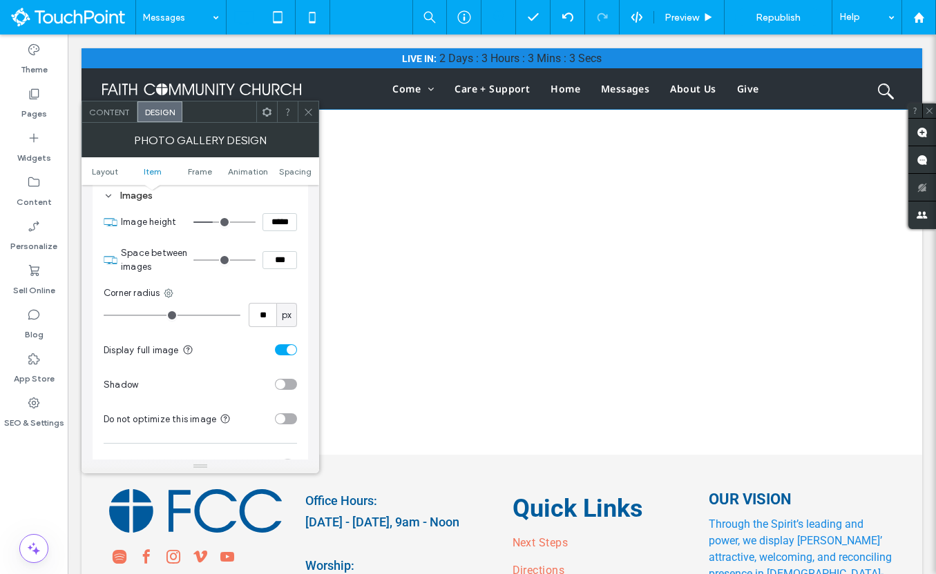
type input "**"
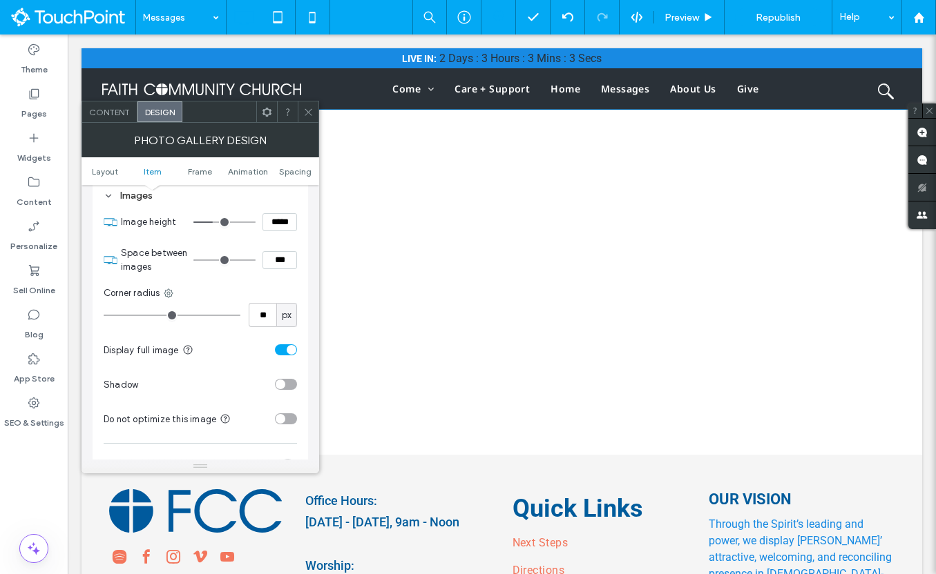
type input "**"
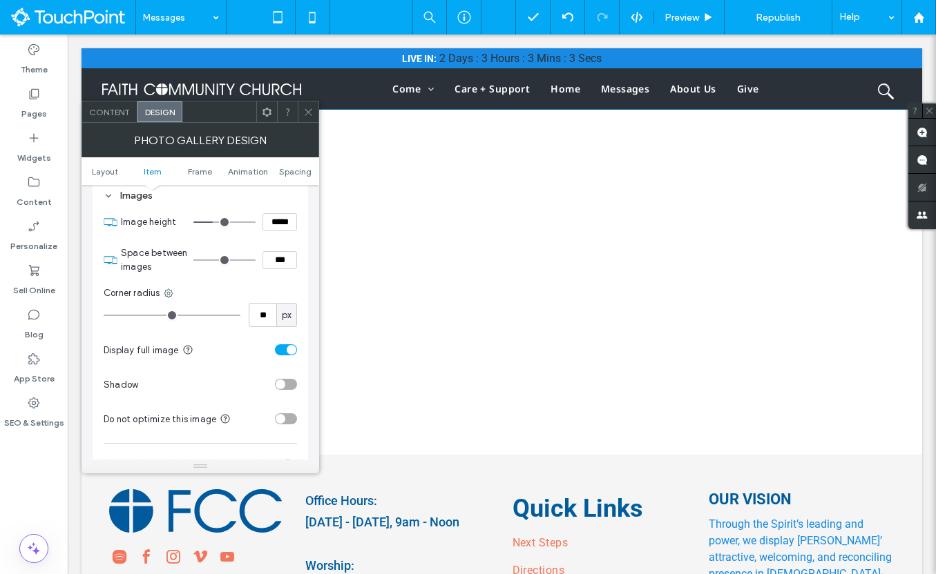
type input "**"
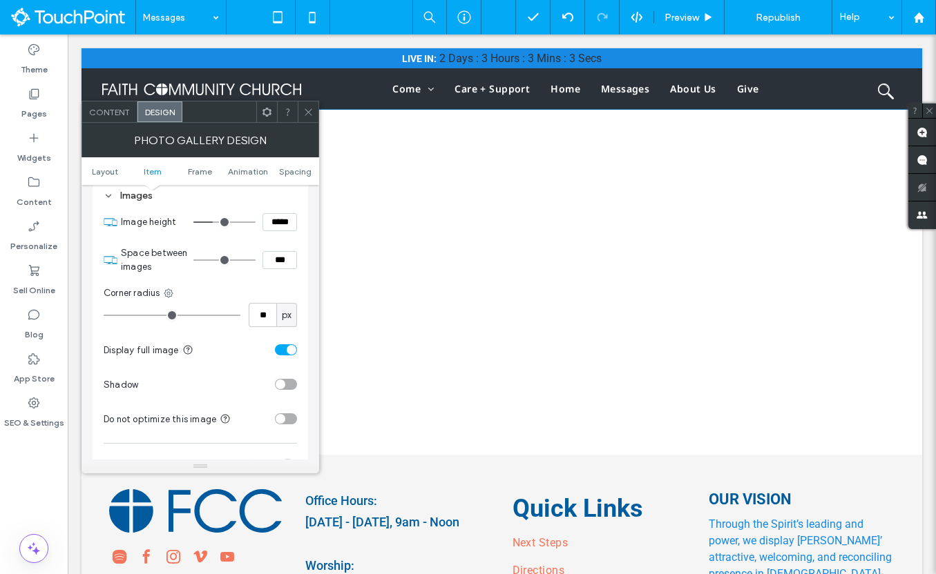
type input "**"
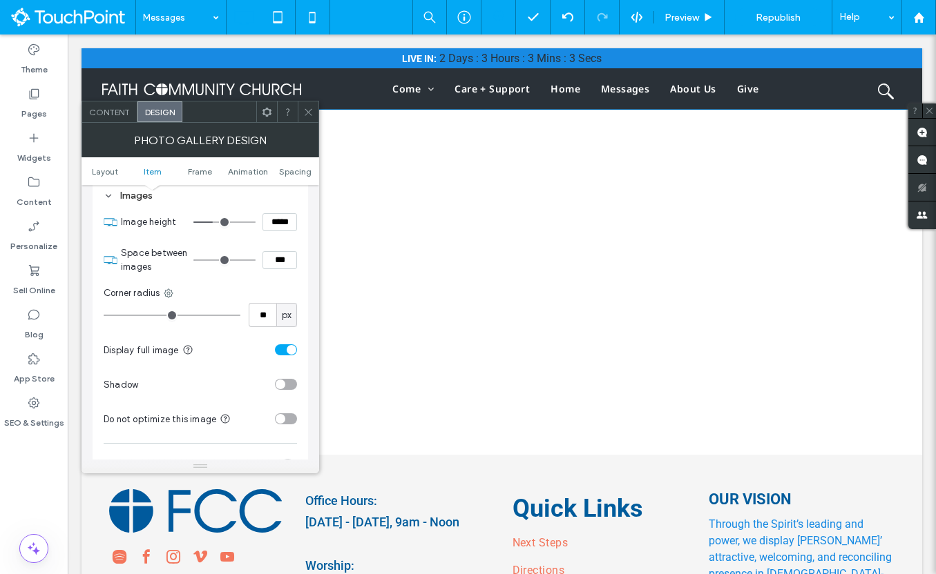
type input "**"
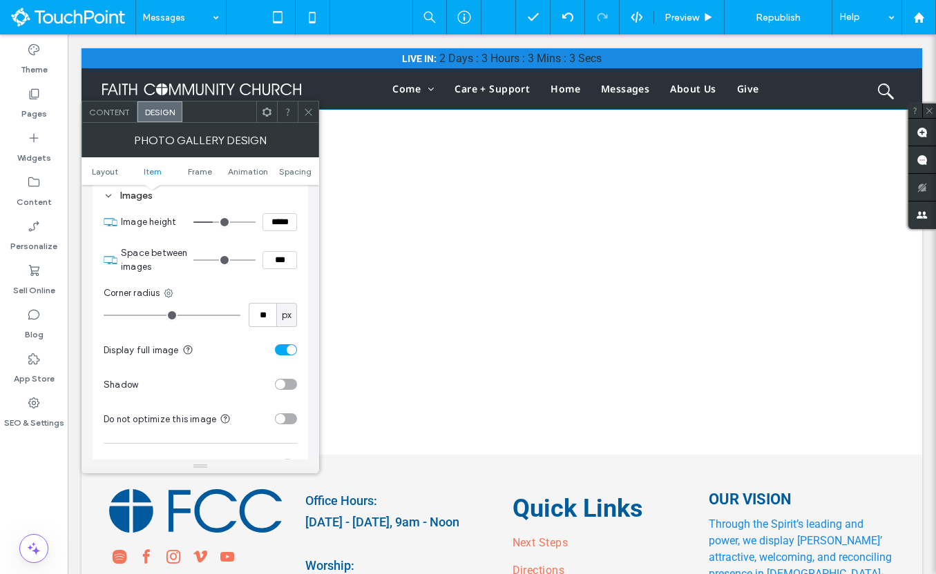
type input "**"
type input "***"
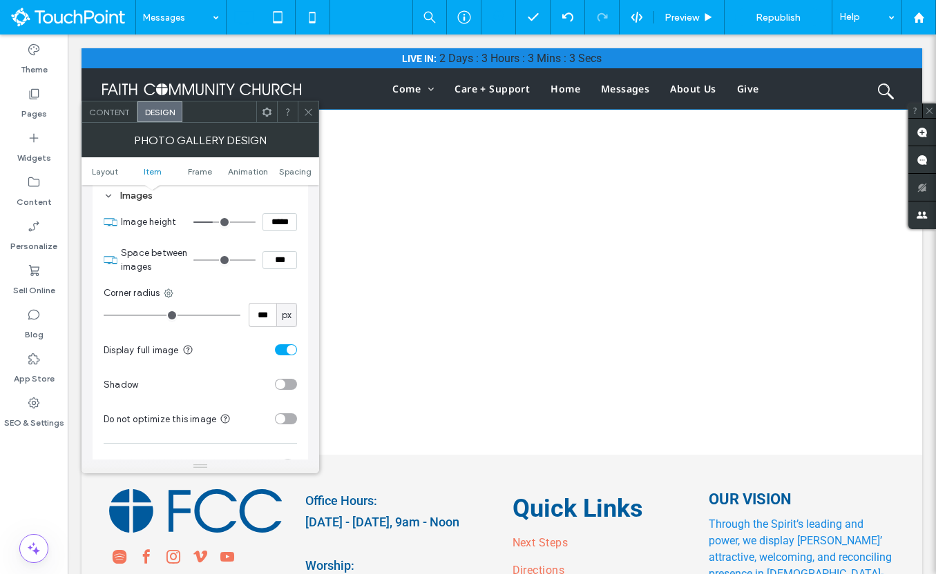
drag, startPoint x: 111, startPoint y: 316, endPoint x: 275, endPoint y: 322, distance: 163.8
click at [240, 316] on input "range" at bounding box center [172, 315] width 137 height 1
type input "**"
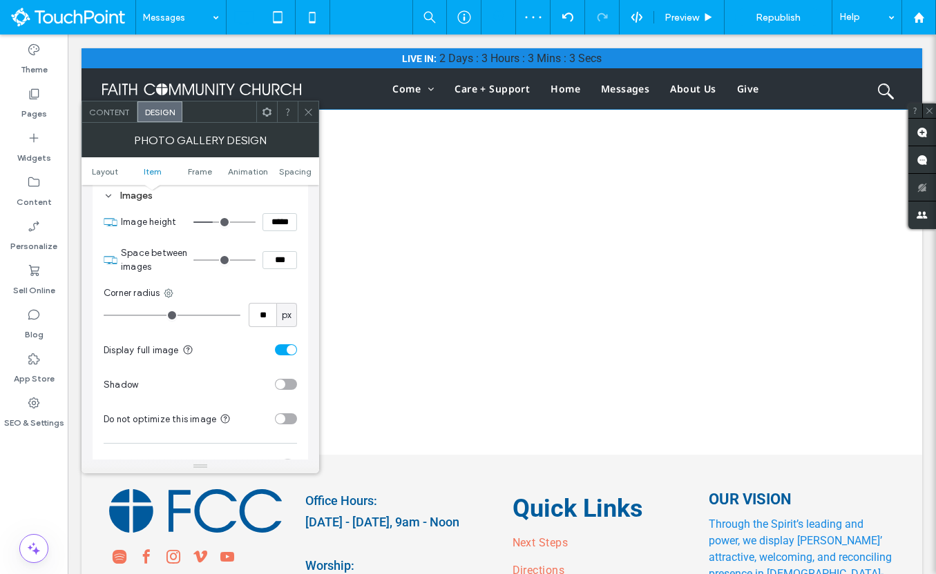
type input "**"
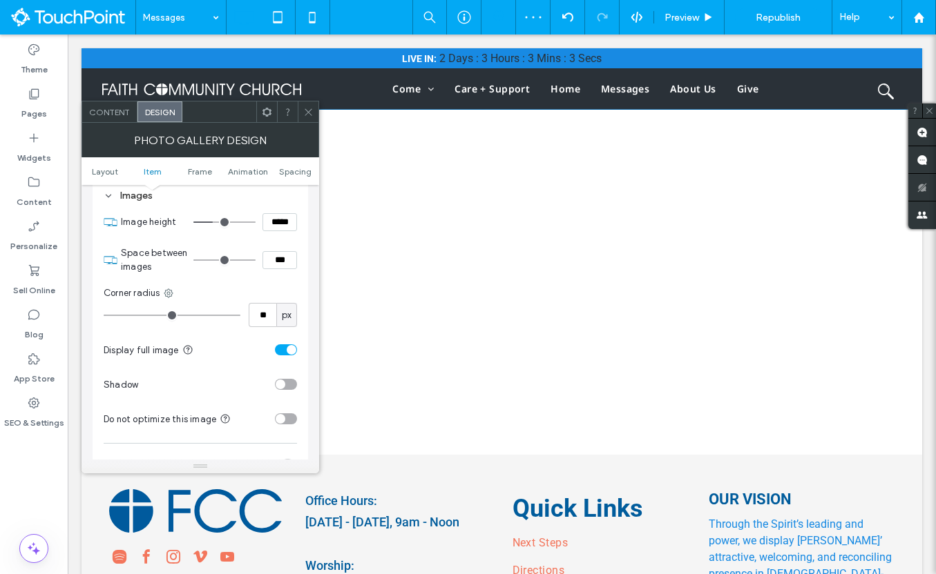
type input "**"
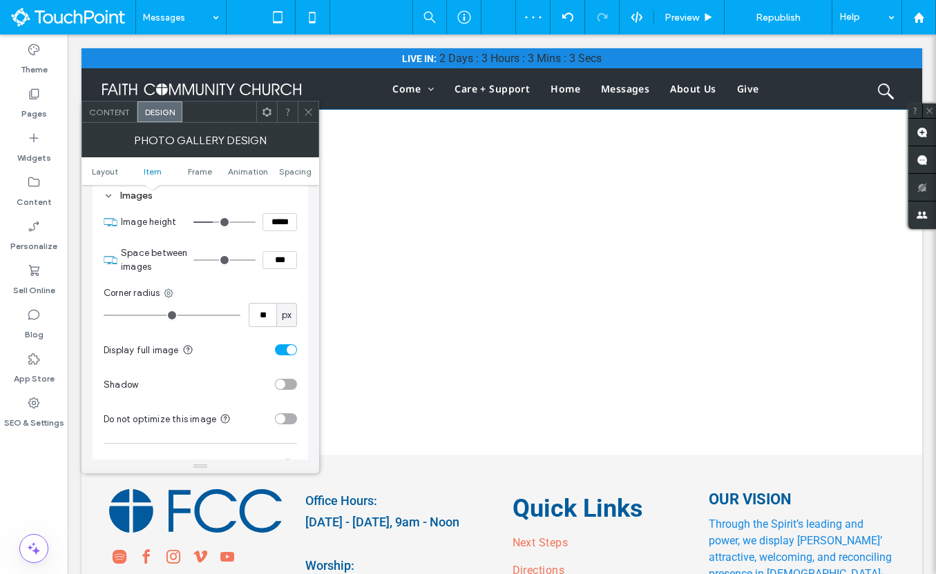
type input "**"
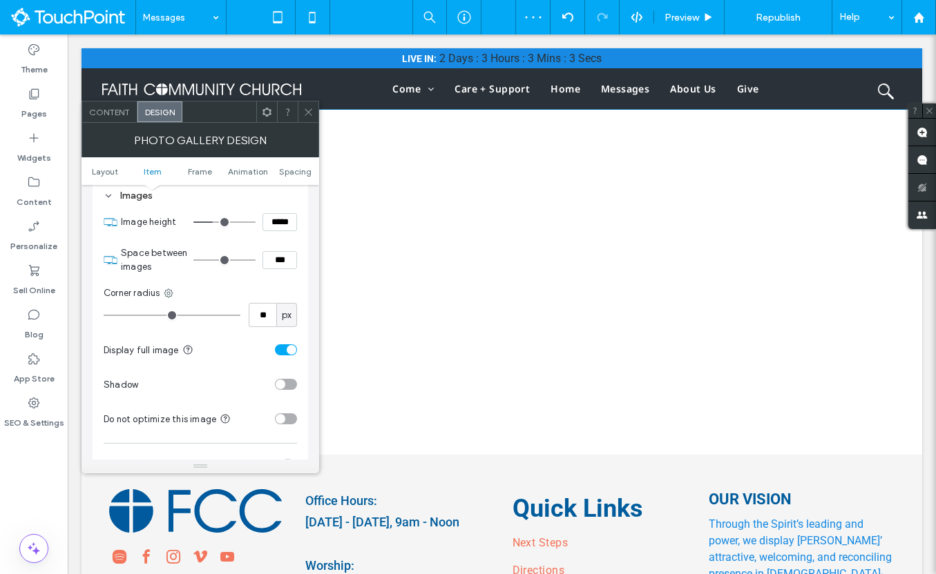
type input "**"
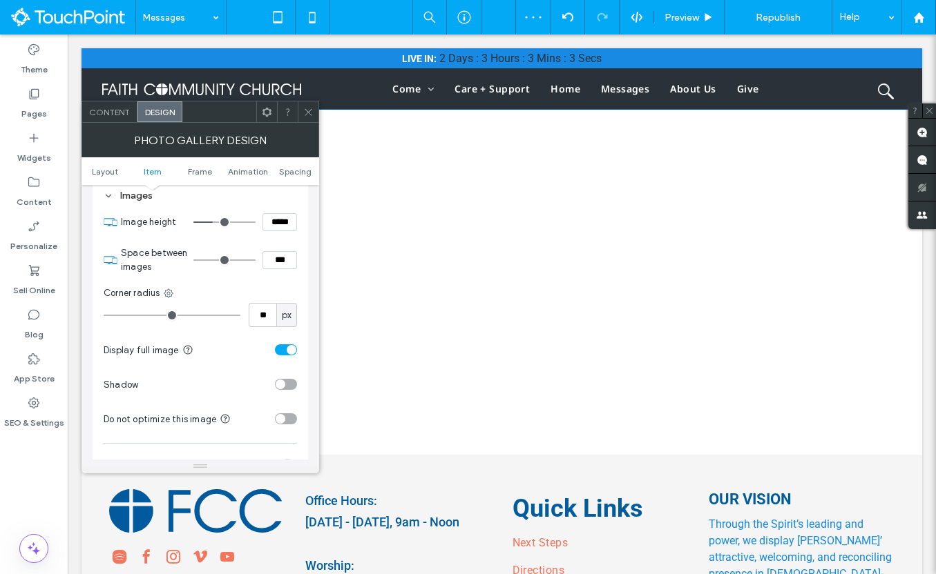
type input "**"
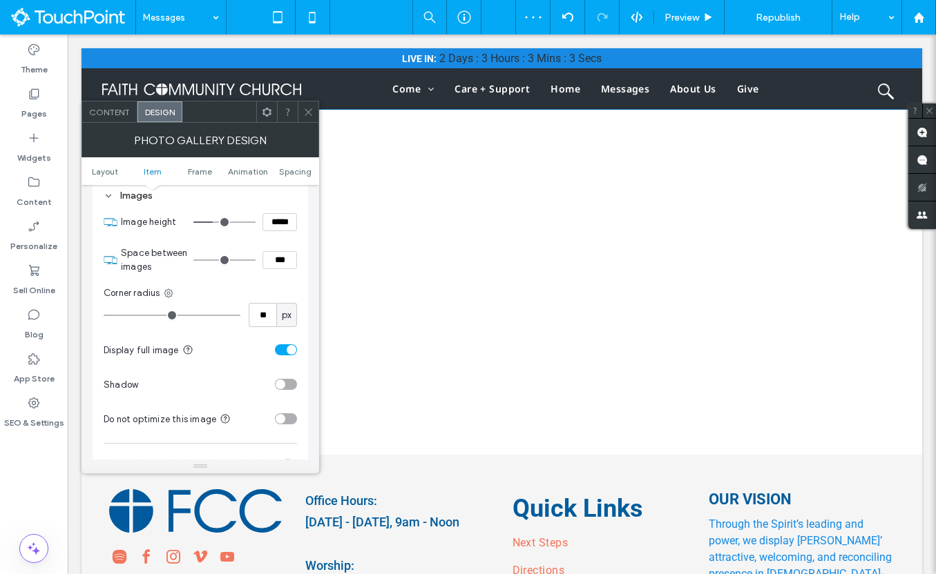
type input "**"
type input "*"
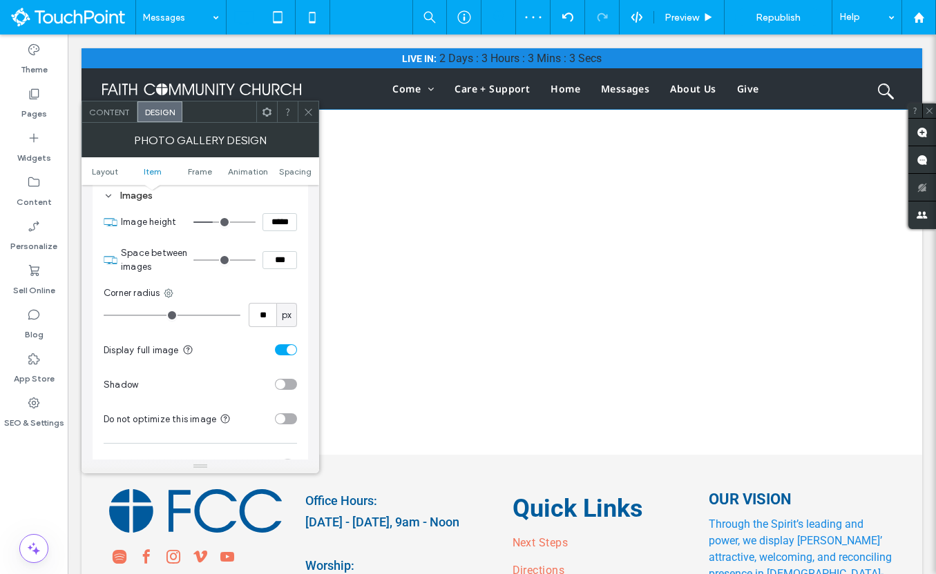
type input "*"
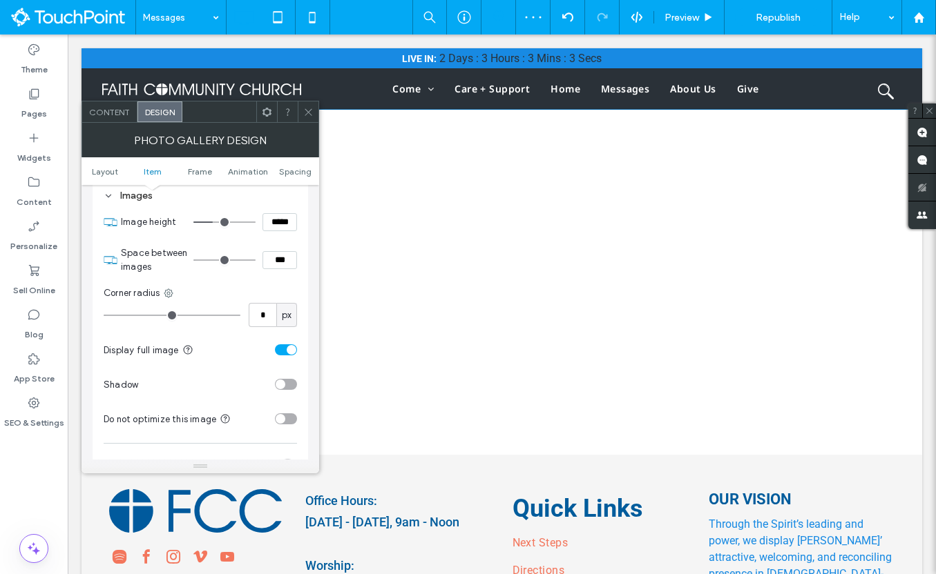
type input "*"
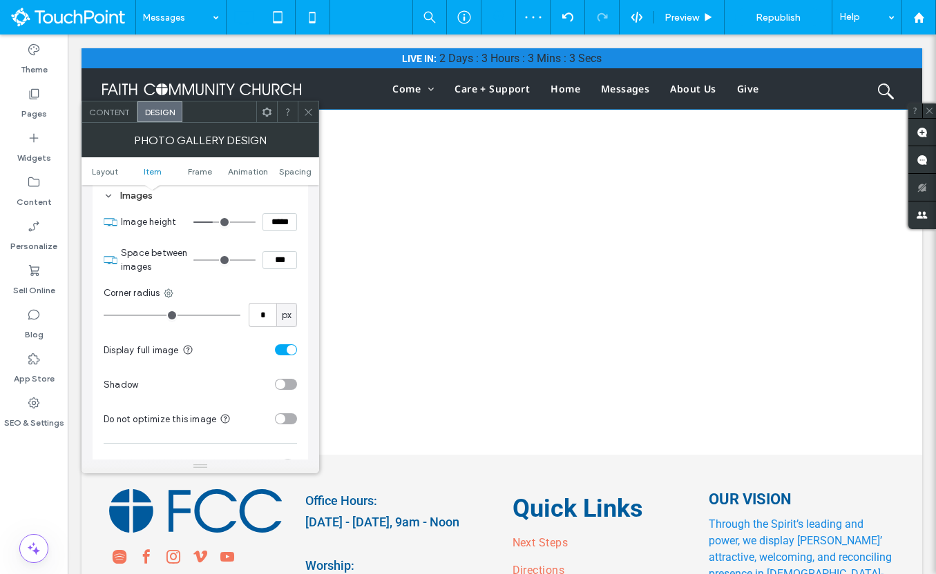
type input "*"
drag, startPoint x: 235, startPoint y: 317, endPoint x: 96, endPoint y: 319, distance: 138.8
type input "*"
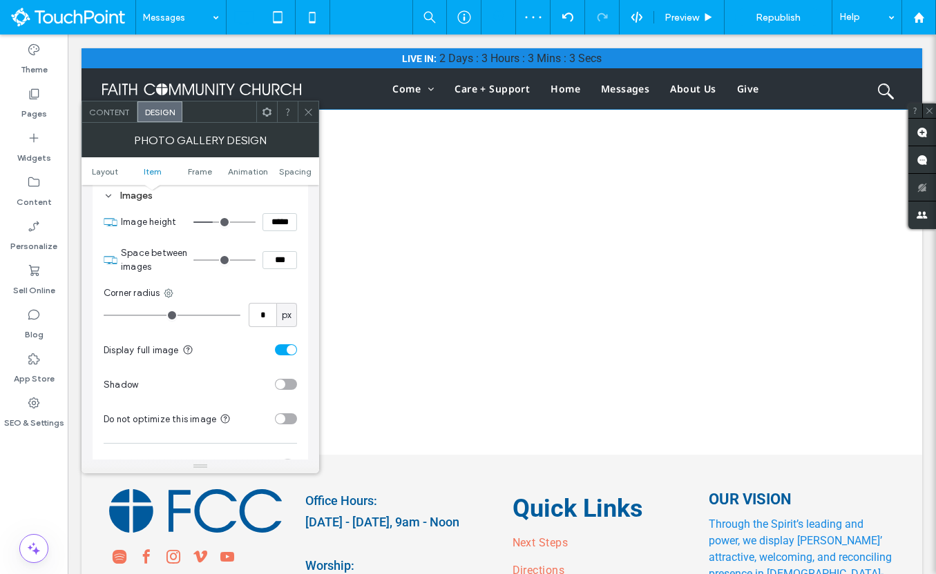
click at [104, 316] on input "range" at bounding box center [172, 315] width 137 height 1
type input "***"
type input "*****"
type input "***"
type input "*****"
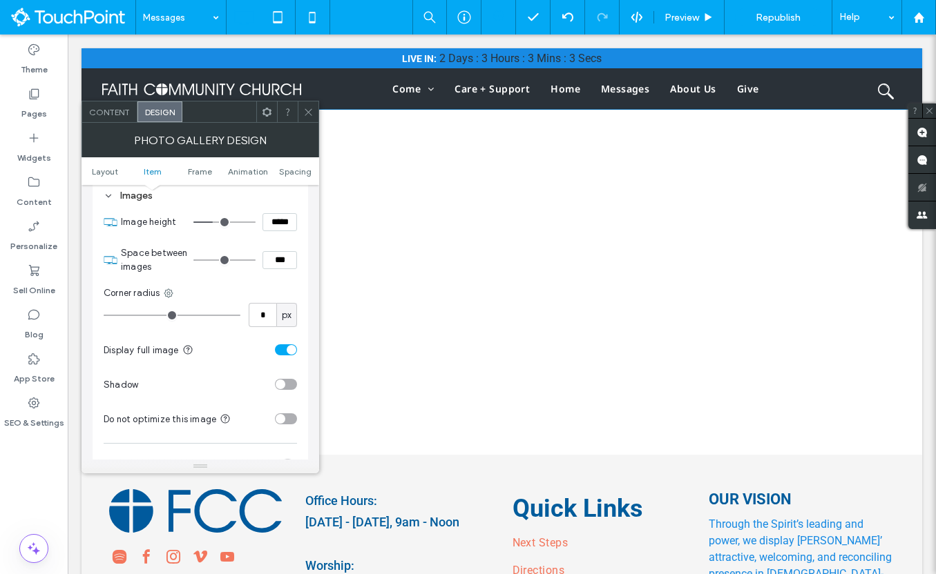
type input "***"
type input "*****"
type input "***"
type input "*****"
type input "***"
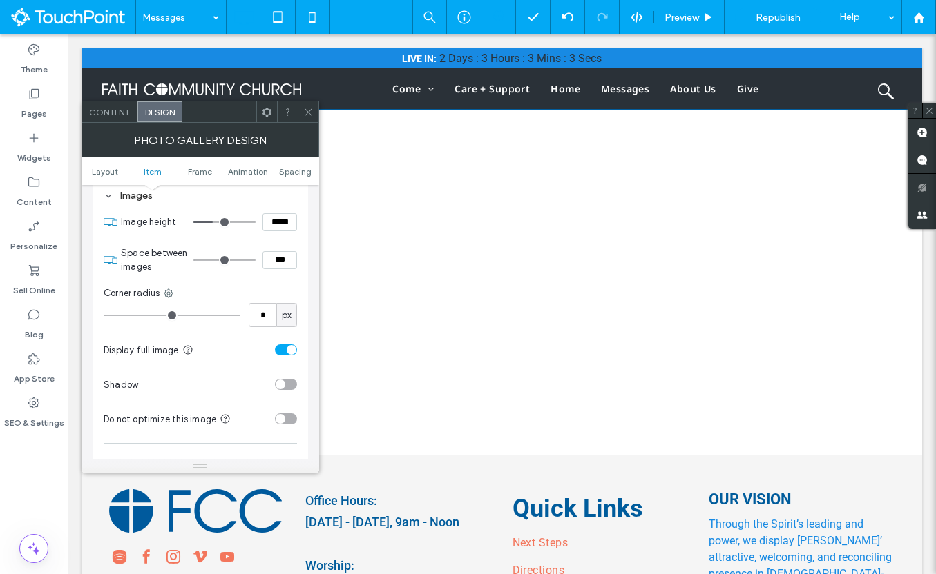
type input "*****"
type input "***"
type input "*****"
type input "***"
type input "*****"
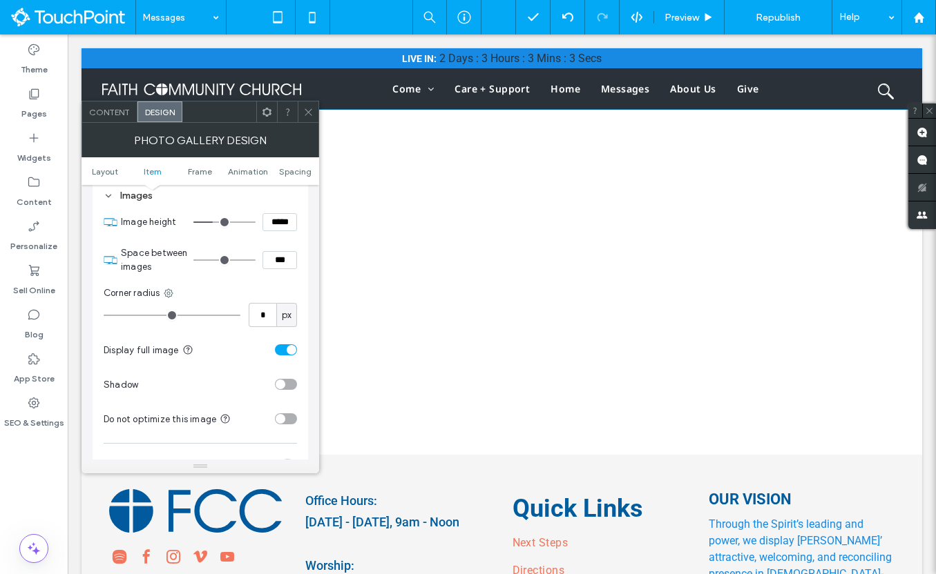
type input "***"
type input "*****"
type input "***"
type input "*****"
click at [209, 223] on input "range" at bounding box center [224, 222] width 62 height 1
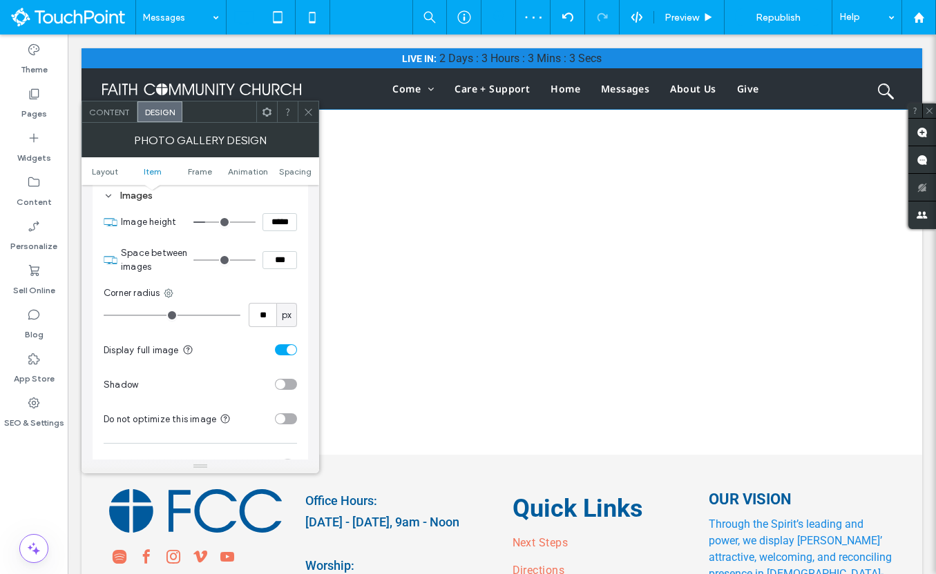
drag, startPoint x: 110, startPoint y: 318, endPoint x: 137, endPoint y: 316, distance: 27.1
click at [137, 316] on input "range" at bounding box center [172, 315] width 137 height 1
drag, startPoint x: 137, startPoint y: 316, endPoint x: 128, endPoint y: 314, distance: 9.1
click at [128, 315] on input "range" at bounding box center [172, 315] width 137 height 1
click at [206, 223] on input "range" at bounding box center [224, 222] width 62 height 1
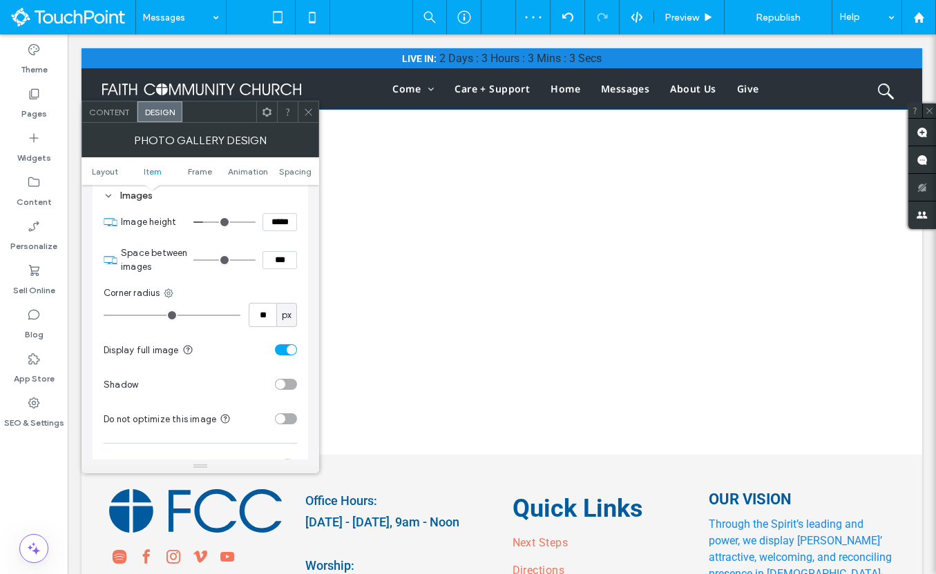
drag, startPoint x: 131, startPoint y: 315, endPoint x: 142, endPoint y: 315, distance: 11.0
click at [142, 315] on input "range" at bounding box center [172, 315] width 137 height 1
drag, startPoint x: 142, startPoint y: 315, endPoint x: 168, endPoint y: 315, distance: 26.9
click at [168, 315] on input "range" at bounding box center [172, 315] width 137 height 1
drag, startPoint x: 168, startPoint y: 315, endPoint x: 197, endPoint y: 315, distance: 29.0
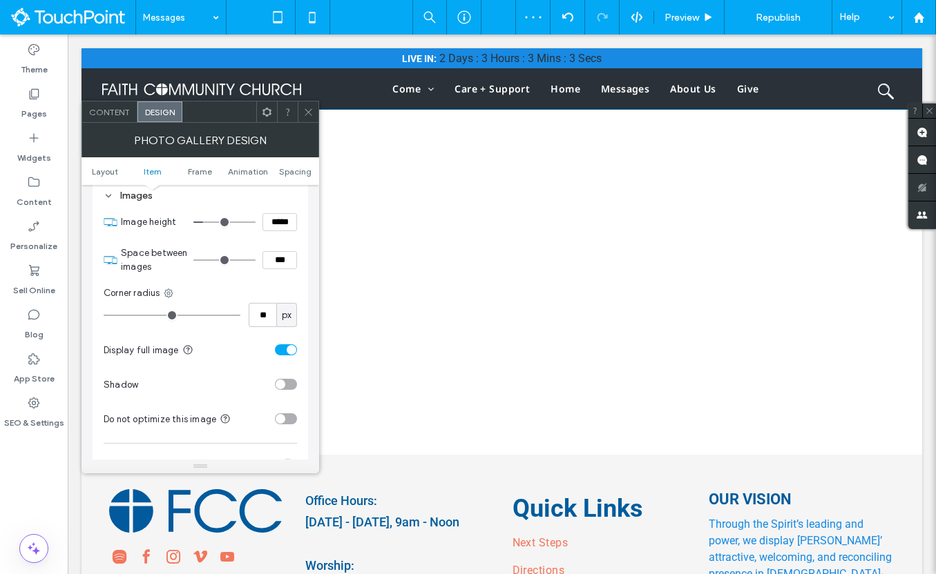
click at [197, 315] on input "range" at bounding box center [172, 315] width 137 height 1
drag, startPoint x: 197, startPoint y: 315, endPoint x: 95, endPoint y: 314, distance: 102.2
click at [104, 315] on input "range" at bounding box center [172, 315] width 137 height 1
click at [285, 355] on div "toggle" at bounding box center [286, 350] width 22 height 11
drag, startPoint x: 110, startPoint y: 318, endPoint x: 121, endPoint y: 318, distance: 11.0
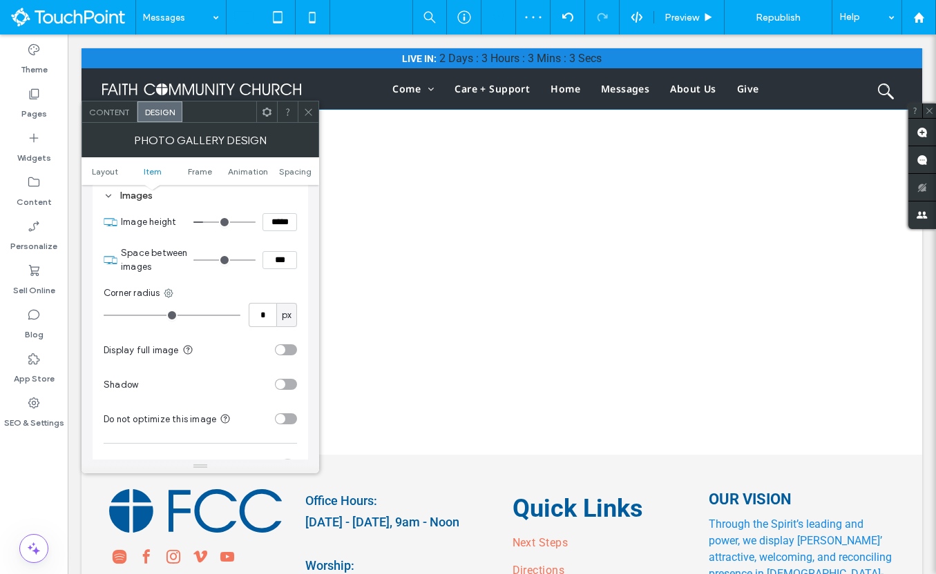
click at [121, 316] on input "range" at bounding box center [172, 315] width 137 height 1
drag, startPoint x: 121, startPoint y: 318, endPoint x: 133, endPoint y: 318, distance: 11.7
click at [133, 316] on input "range" at bounding box center [172, 315] width 137 height 1
drag, startPoint x: 133, startPoint y: 318, endPoint x: 147, endPoint y: 318, distance: 14.5
click at [147, 316] on input "range" at bounding box center [172, 315] width 137 height 1
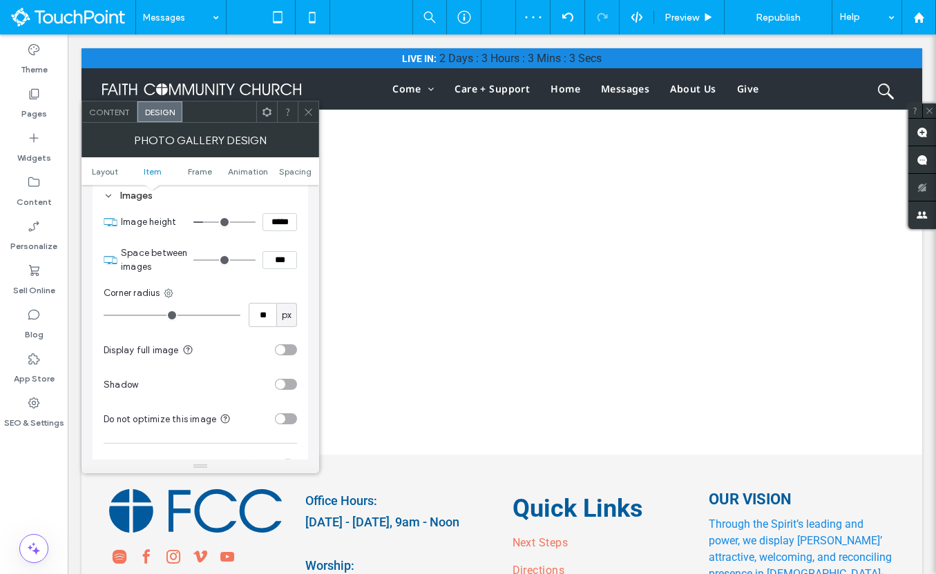
click at [144, 316] on input "range" at bounding box center [172, 315] width 137 height 1
click at [141, 316] on input "range" at bounding box center [172, 315] width 137 height 1
drag, startPoint x: 141, startPoint y: 317, endPoint x: 134, endPoint y: 316, distance: 6.9
click at [134, 316] on input "range" at bounding box center [172, 315] width 137 height 1
click at [306, 105] on span at bounding box center [308, 112] width 10 height 21
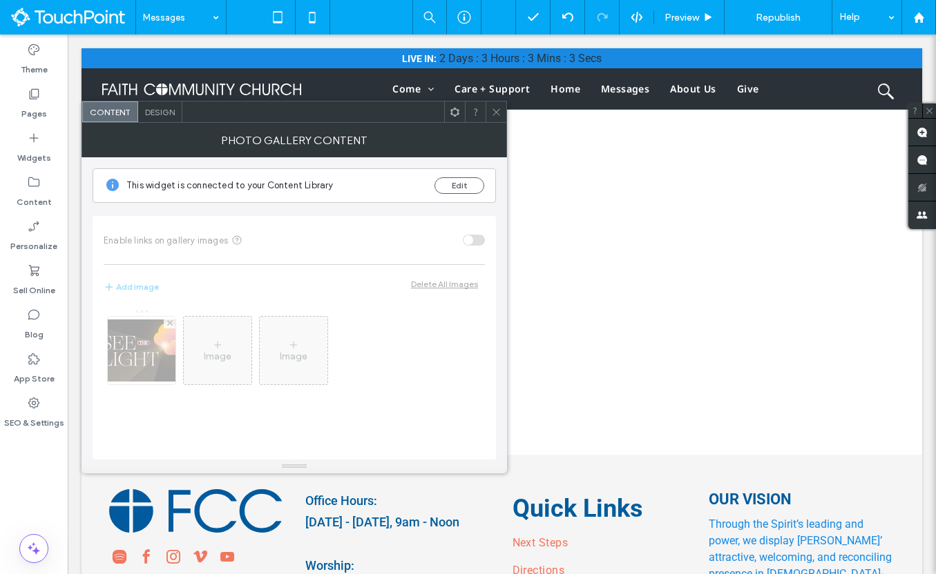
click at [458, 112] on use at bounding box center [454, 111] width 9 height 9
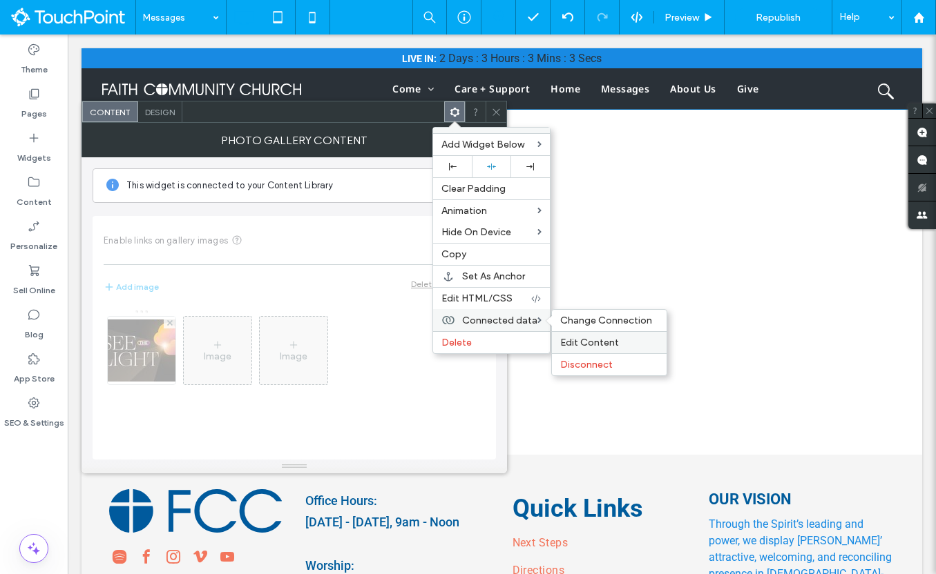
click at [574, 338] on span "Edit Content" at bounding box center [589, 343] width 59 height 12
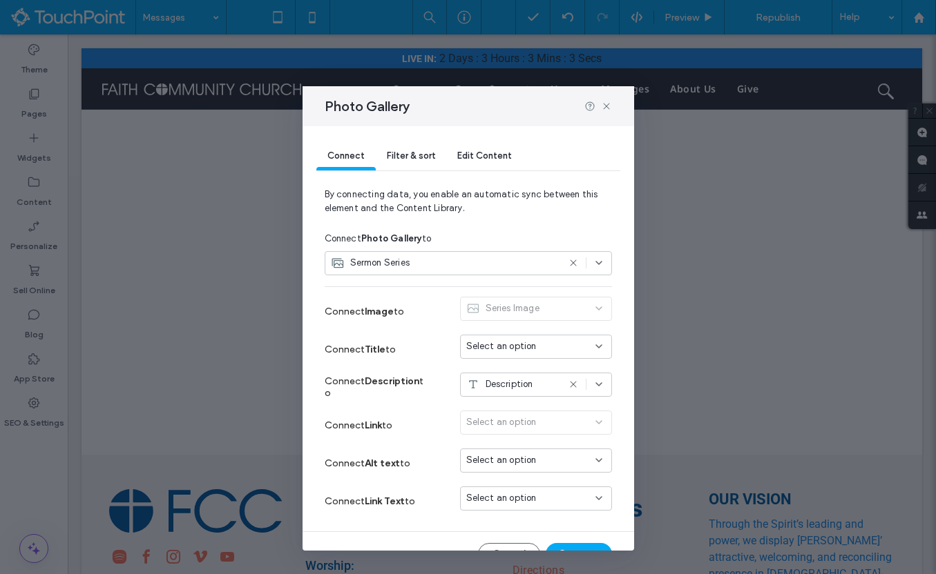
click at [525, 423] on div "Select an option" at bounding box center [536, 426] width 152 height 30
click at [592, 416] on div "Select an option" at bounding box center [536, 426] width 152 height 30
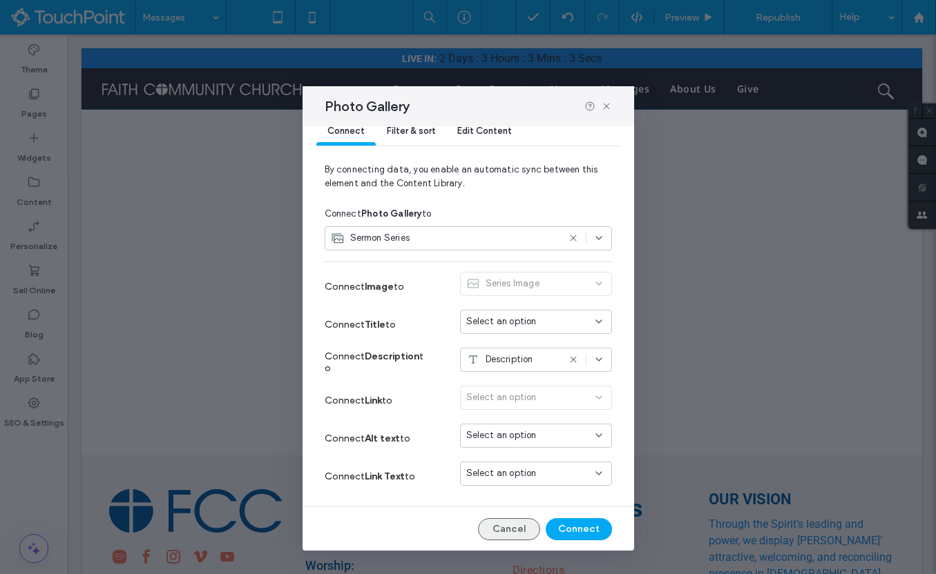
click at [523, 530] on button "Cancel" at bounding box center [509, 530] width 62 height 22
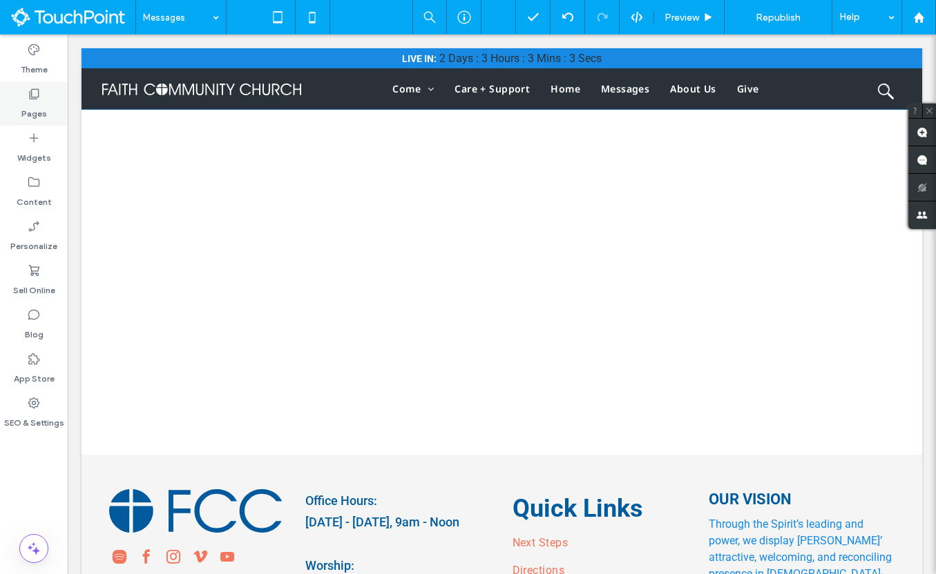
click at [37, 105] on label "Pages" at bounding box center [34, 110] width 26 height 19
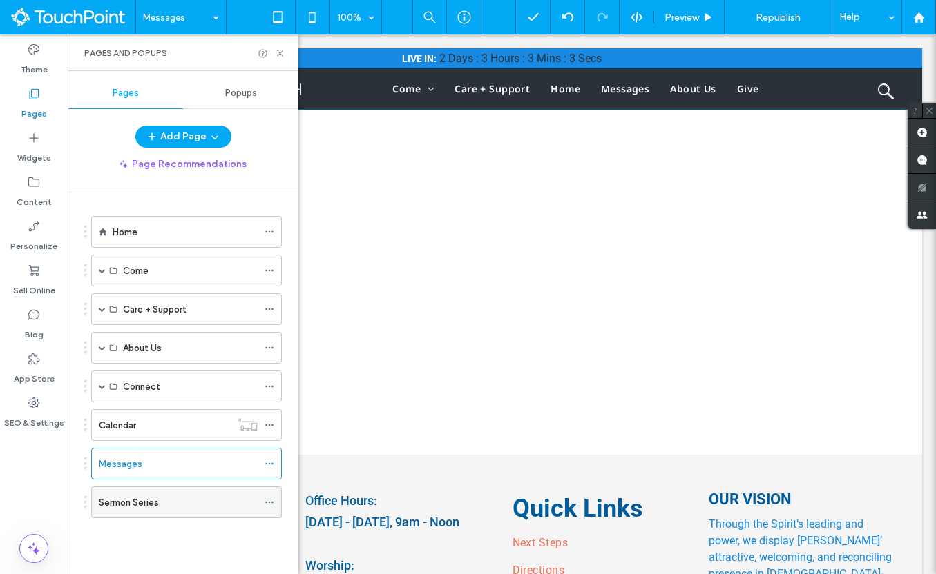
click at [244, 502] on div "Sermon Series" at bounding box center [178, 503] width 159 height 15
click at [269, 502] on use at bounding box center [269, 503] width 8 height 2
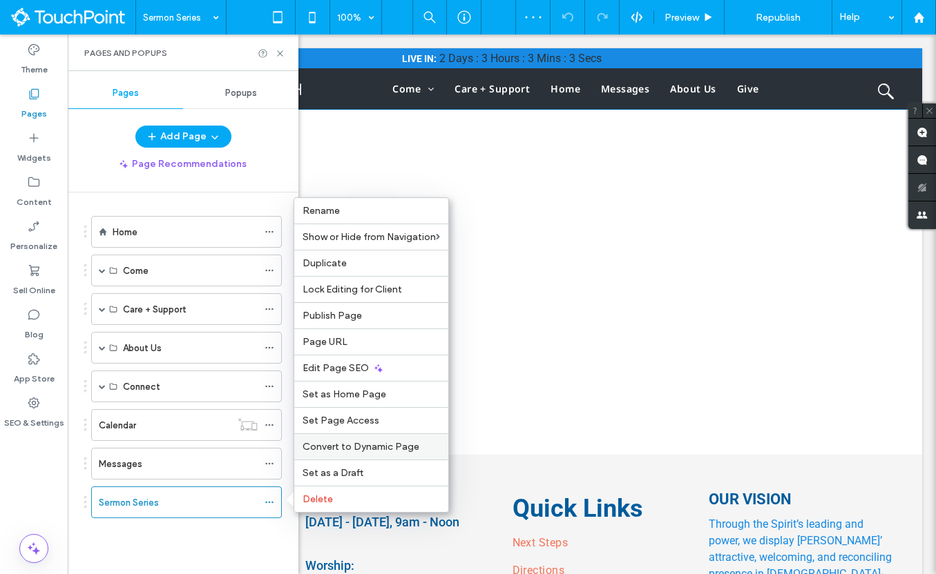
click at [342, 454] on div "Convert to Dynamic Page" at bounding box center [371, 447] width 154 height 26
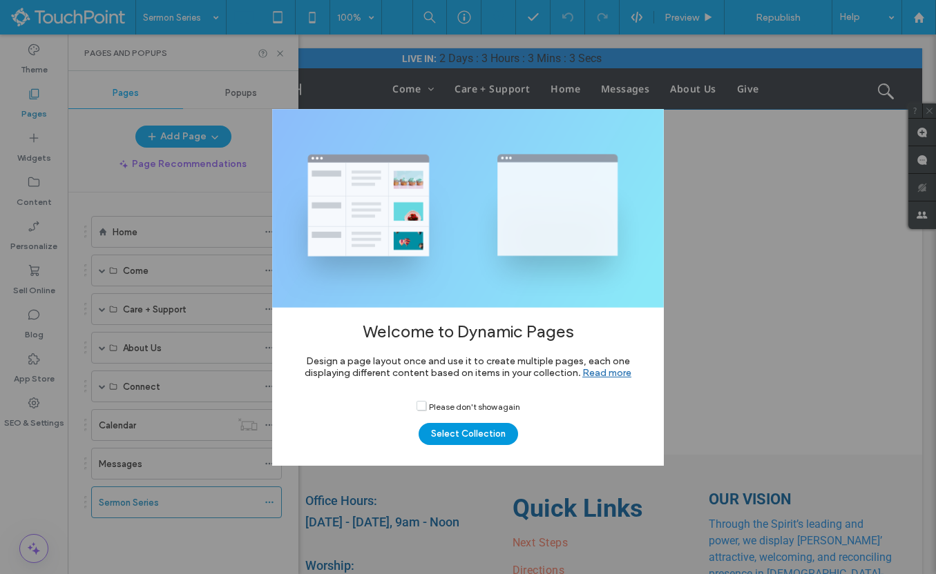
click at [479, 436] on button "Select Collection" at bounding box center [467, 434] width 99 height 22
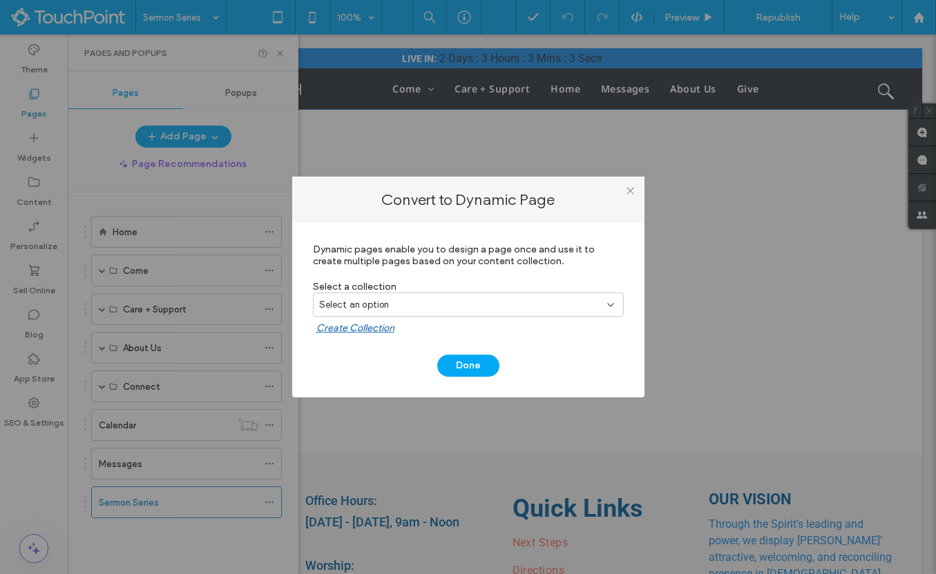
click at [452, 307] on div "Select an option" at bounding box center [460, 305] width 282 height 14
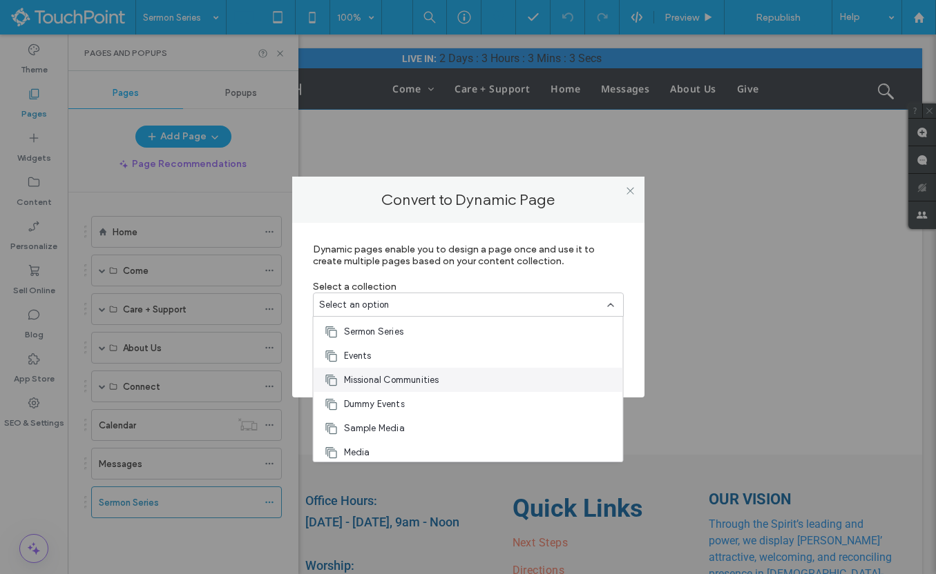
scroll to position [24, 0]
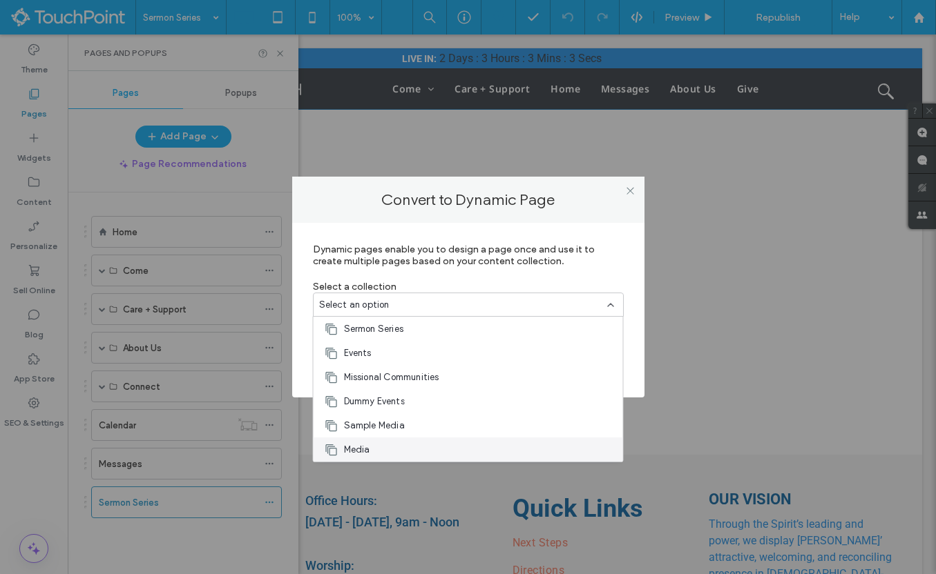
click at [407, 453] on div "Media" at bounding box center [467, 450] width 309 height 24
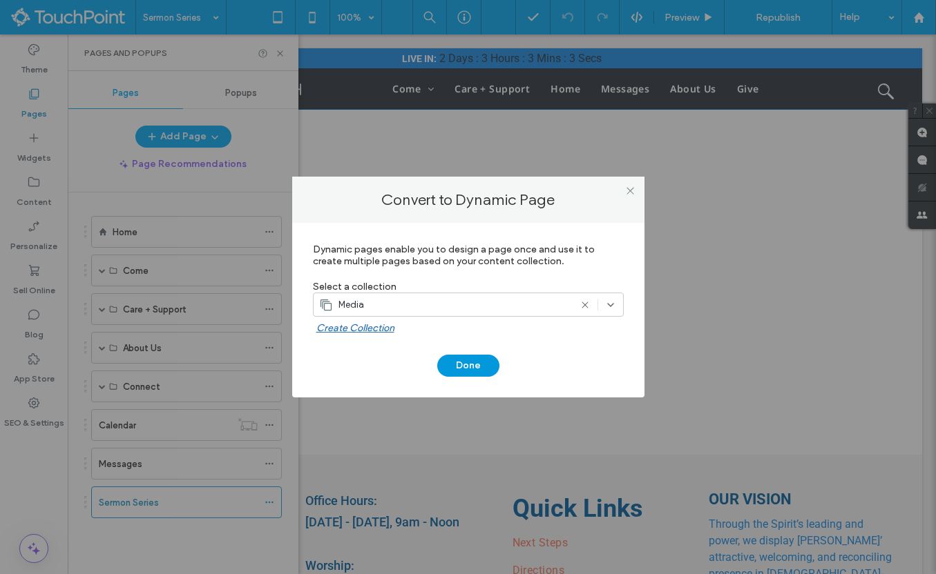
click at [472, 369] on button "Done" at bounding box center [468, 366] width 62 height 22
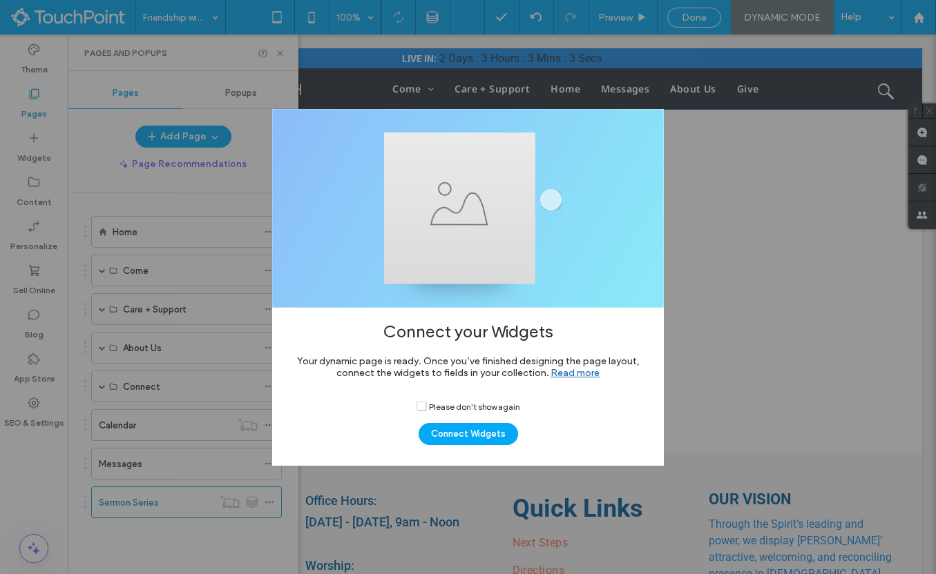
click at [685, 387] on div "Connect your Widgets Your dynamic page is ready. Once you’ve finished designing…" at bounding box center [468, 287] width 936 height 574
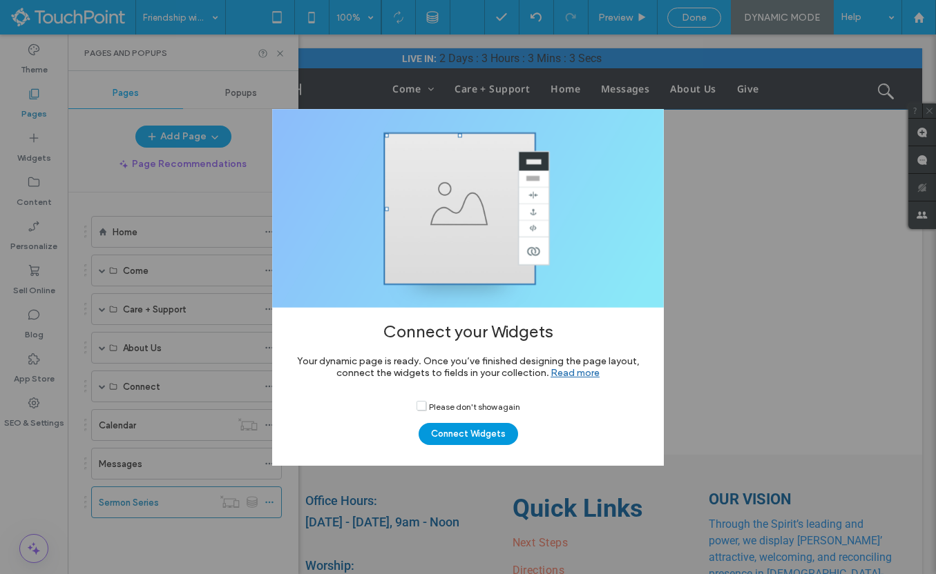
click at [487, 429] on button "Connect Widgets" at bounding box center [467, 434] width 99 height 22
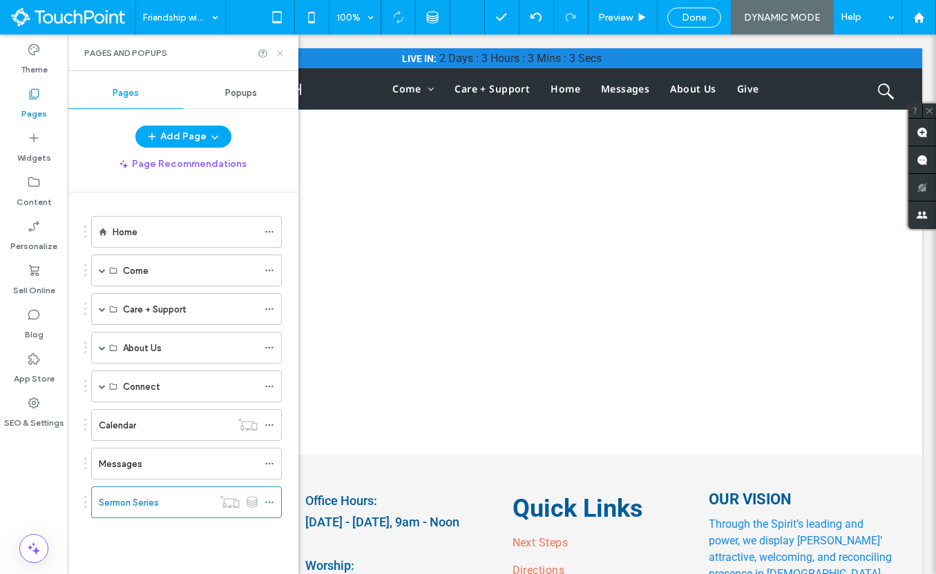
click at [282, 55] on icon at bounding box center [280, 53] width 10 height 10
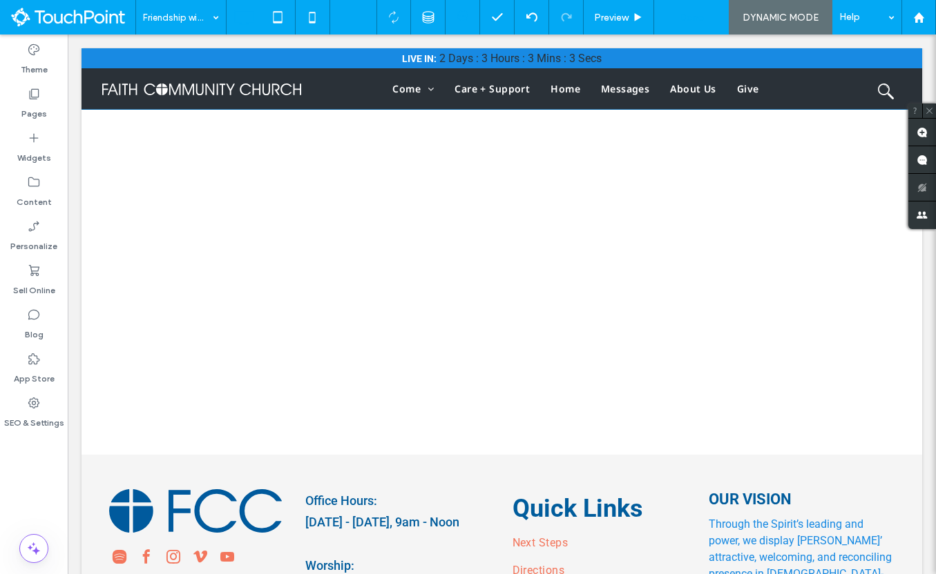
click at [695, 19] on span "Done" at bounding box center [691, 18] width 25 height 12
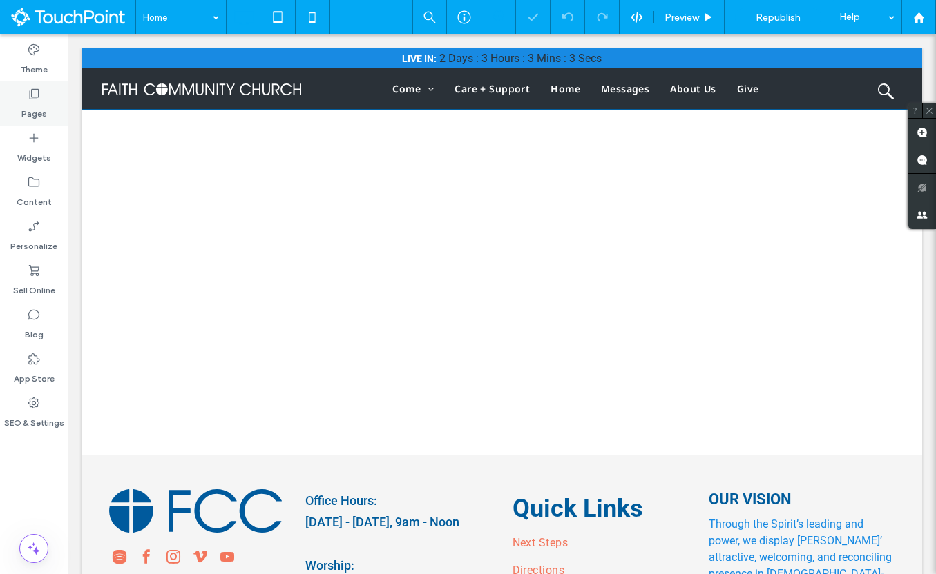
click at [42, 95] on div "Pages" at bounding box center [34, 103] width 68 height 44
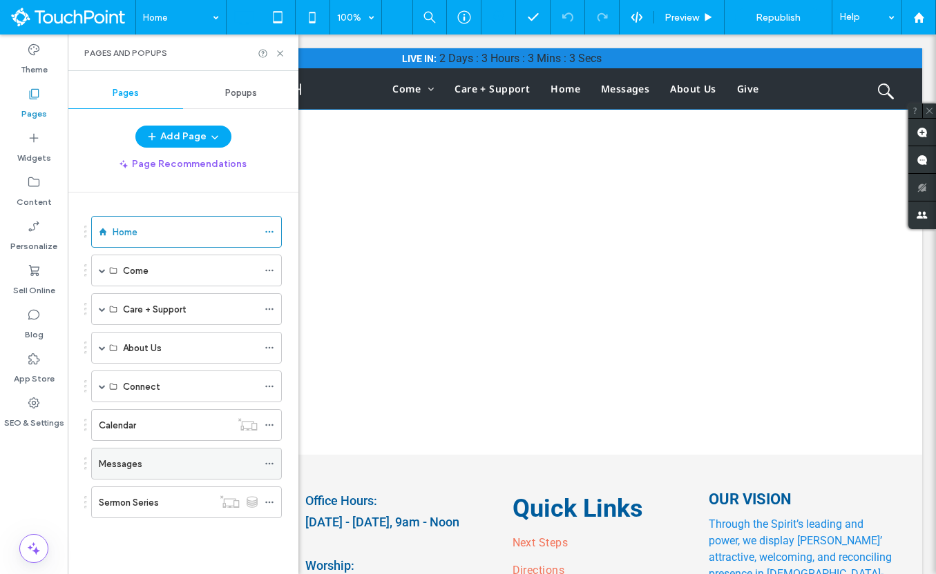
click at [129, 467] on label "Messages" at bounding box center [121, 464] width 44 height 24
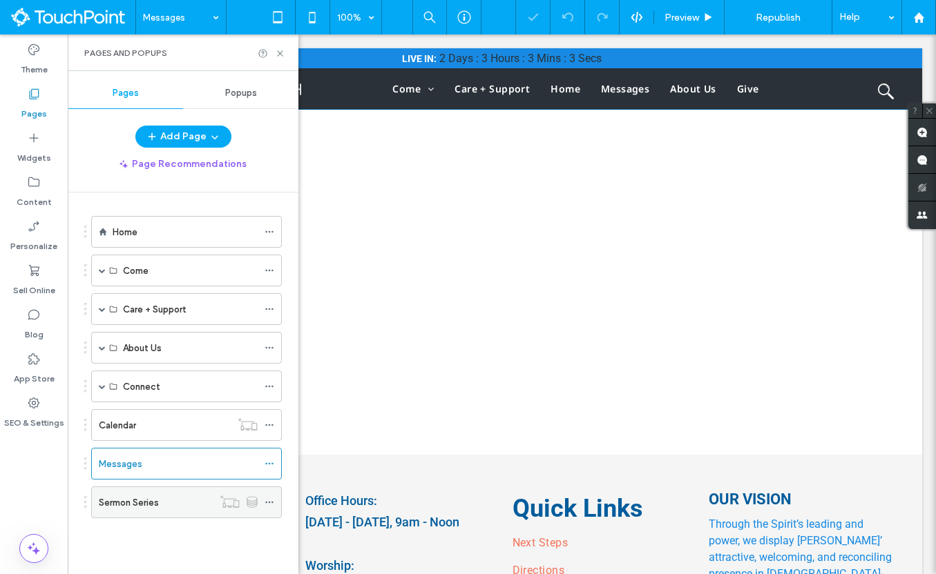
click at [128, 492] on div "Sermon Series" at bounding box center [156, 502] width 114 height 30
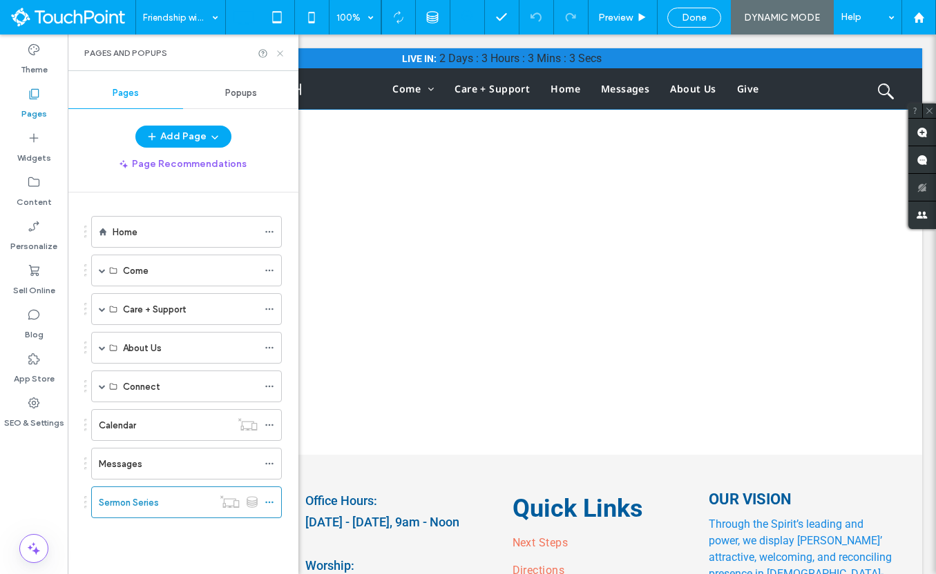
click at [281, 55] on icon at bounding box center [280, 53] width 10 height 10
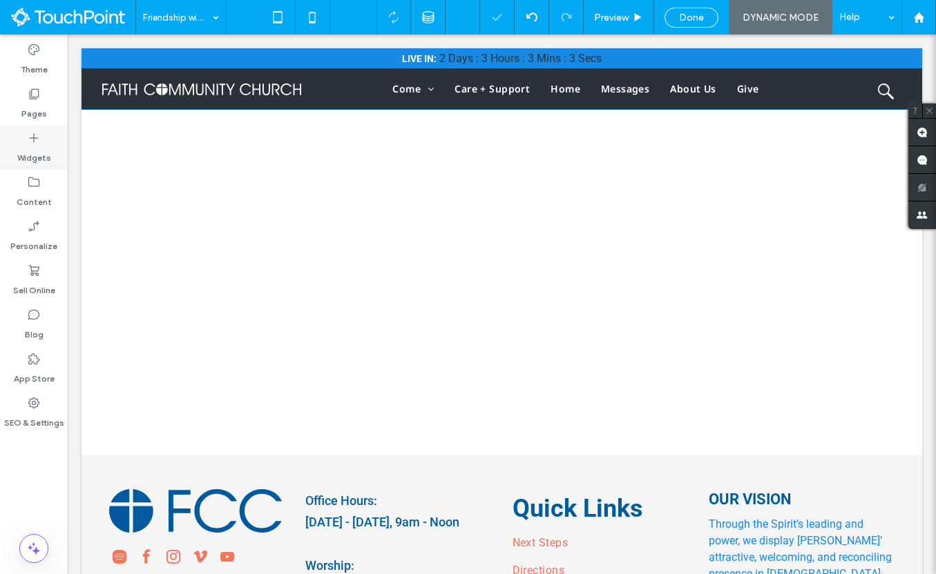
click at [27, 157] on label "Widgets" at bounding box center [34, 154] width 34 height 19
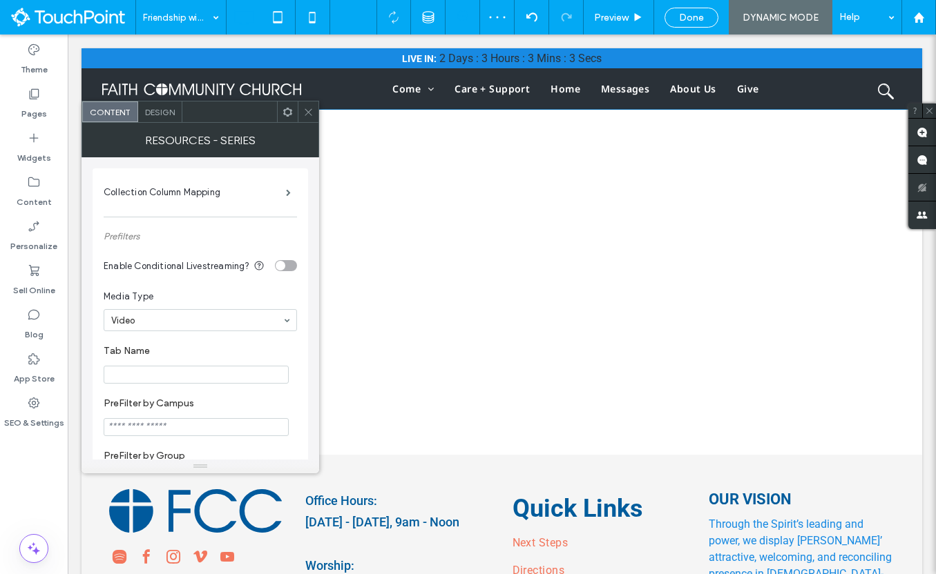
click at [285, 115] on icon at bounding box center [287, 112] width 10 height 10
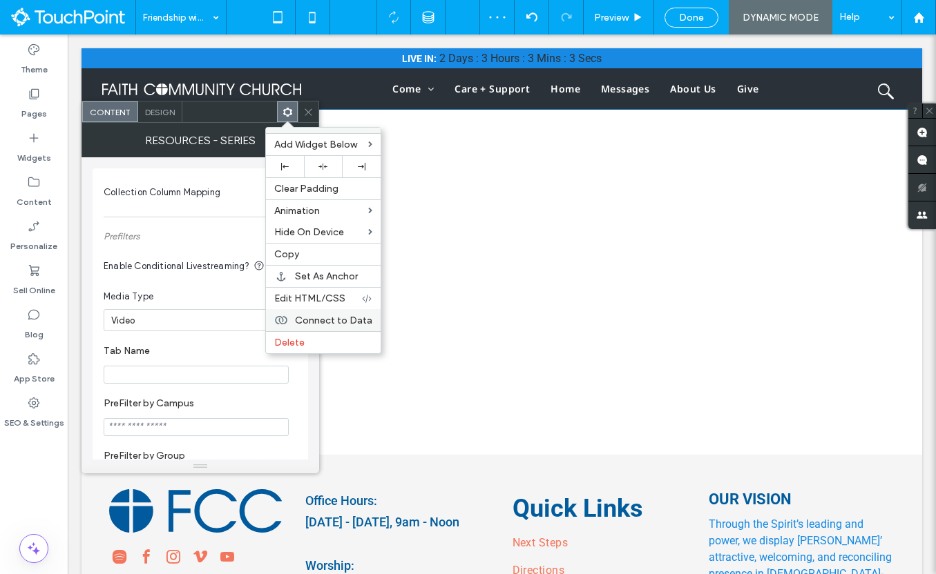
click at [329, 318] on span "Connect to Data" at bounding box center [333, 321] width 77 height 12
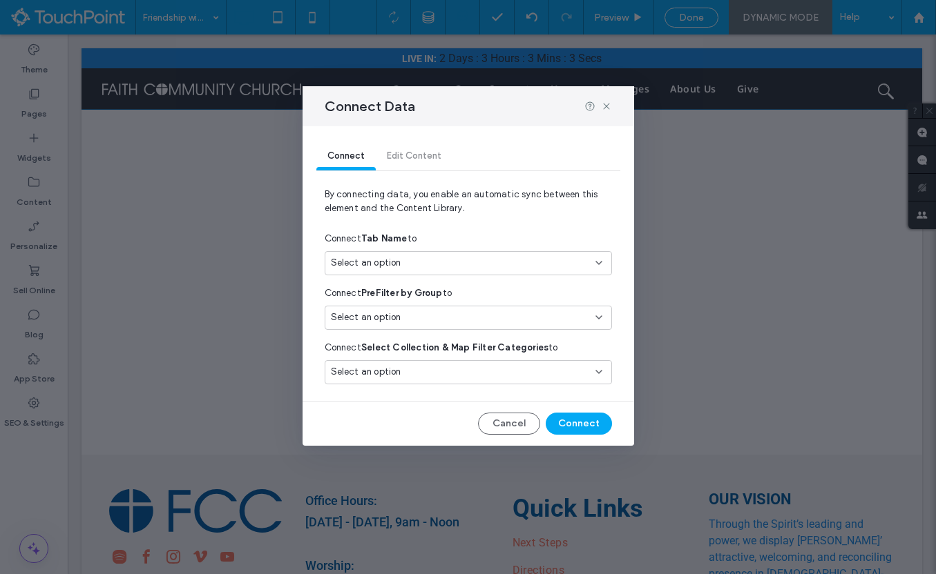
click at [421, 377] on div "Select an option" at bounding box center [460, 372] width 258 height 14
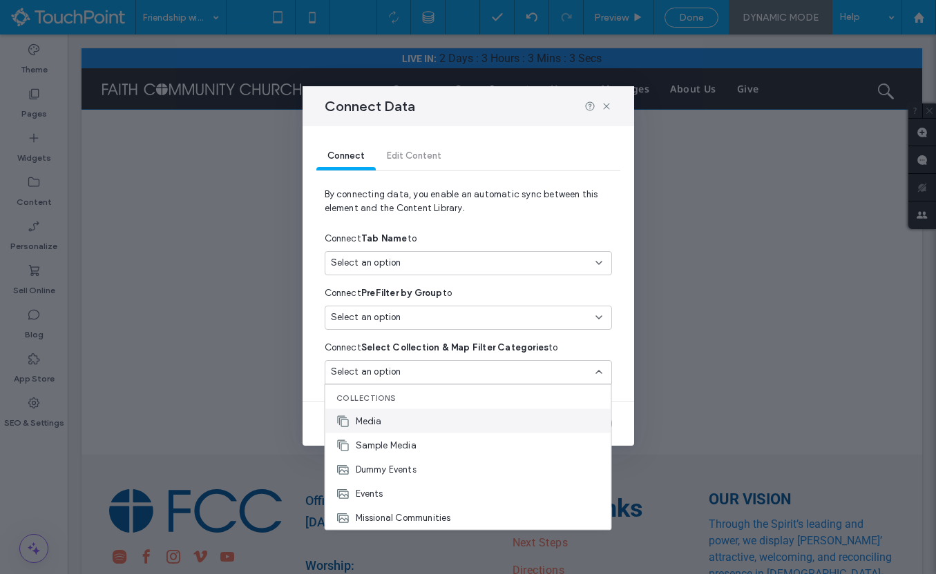
click at [407, 423] on div "Media" at bounding box center [468, 421] width 286 height 24
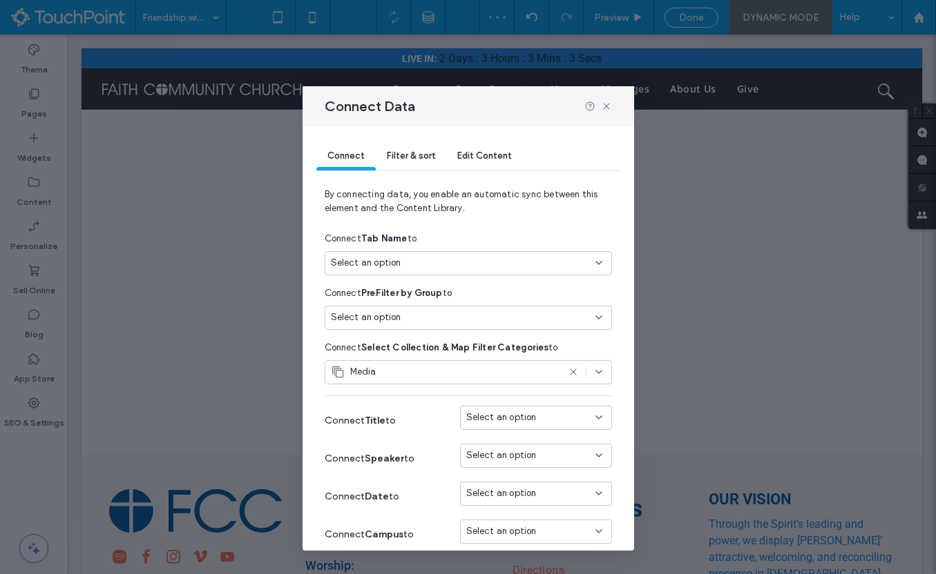
click at [442, 322] on div "Select an option" at bounding box center [460, 318] width 258 height 14
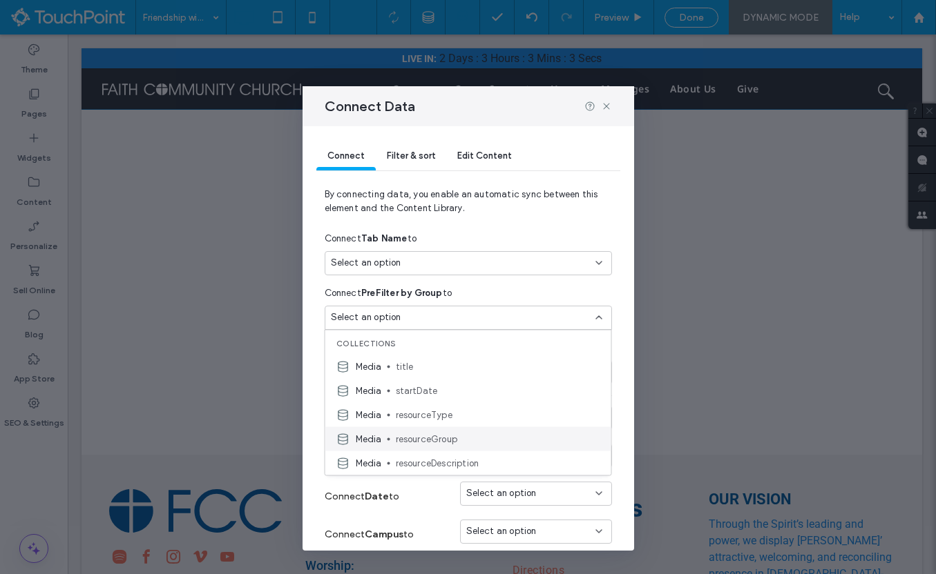
click at [447, 430] on div "Media resourceGroup" at bounding box center [468, 439] width 286 height 24
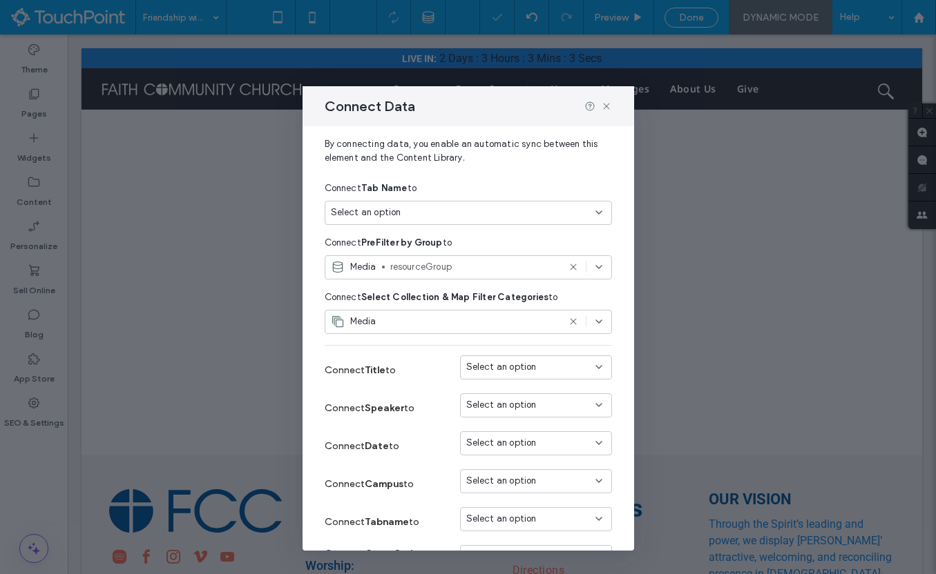
scroll to position [92, 0]
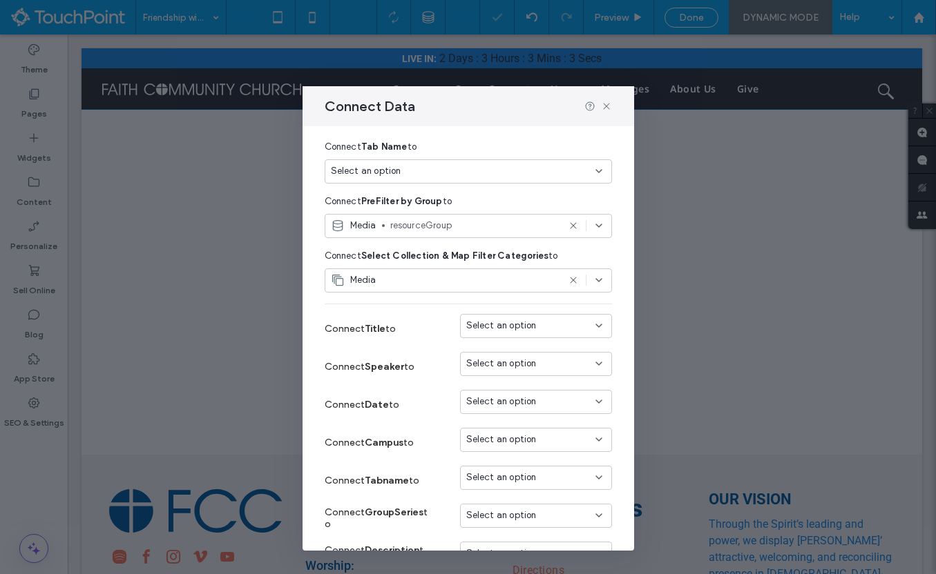
click at [516, 325] on span "Select an option" at bounding box center [501, 326] width 70 height 14
click at [516, 345] on div "Title" at bounding box center [536, 351] width 151 height 24
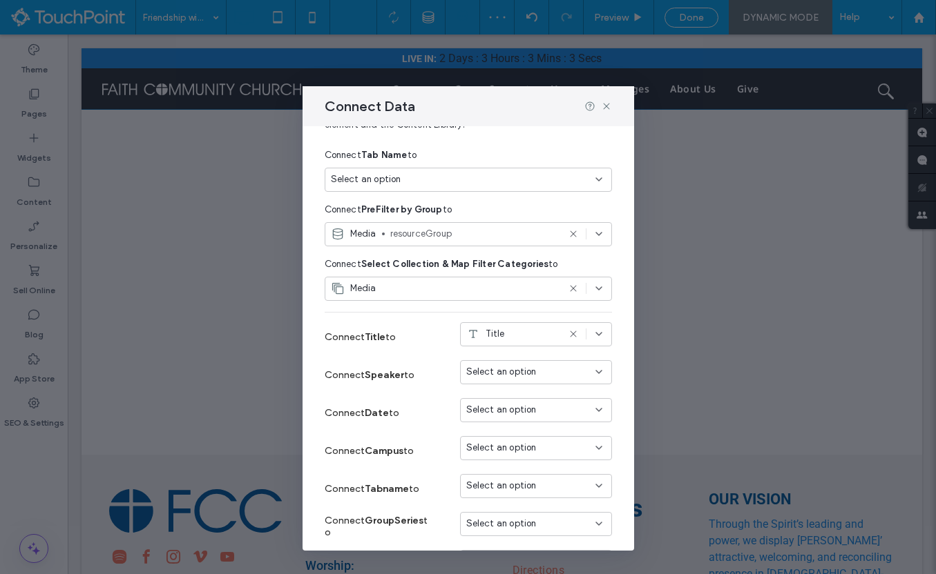
scroll to position [8, 0]
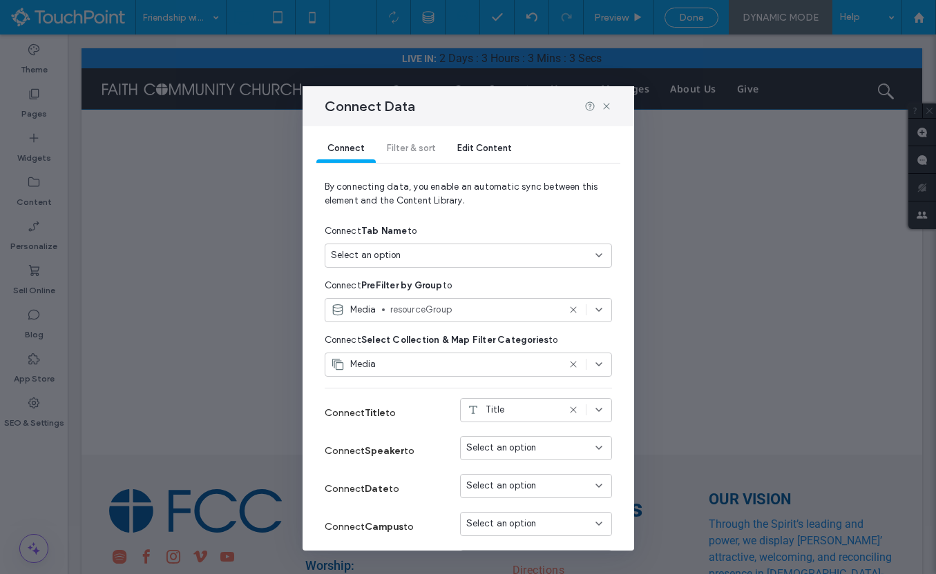
click at [425, 262] on div "Select an option" at bounding box center [460, 256] width 258 height 14
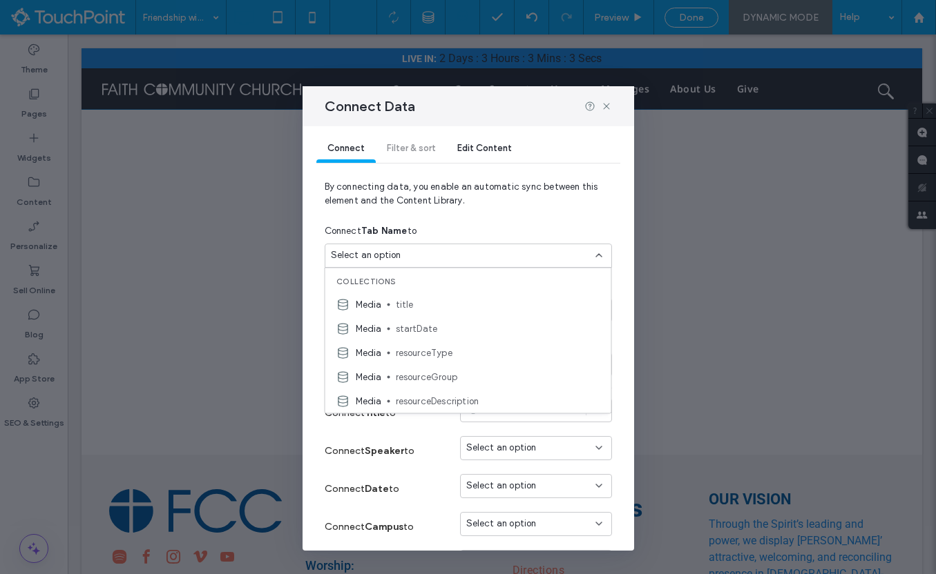
click at [492, 220] on div "Connect Tab Name to" at bounding box center [468, 231] width 287 height 25
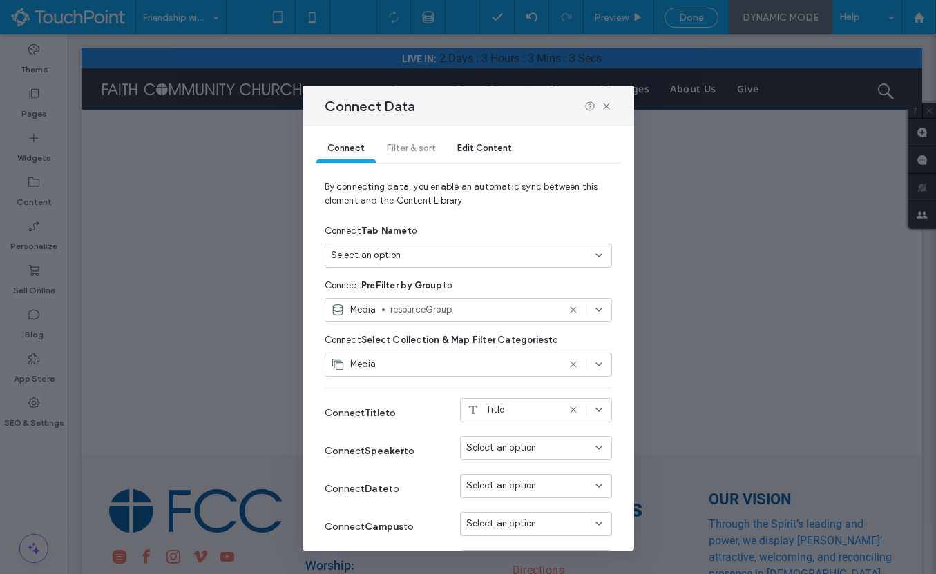
scroll to position [173, 0]
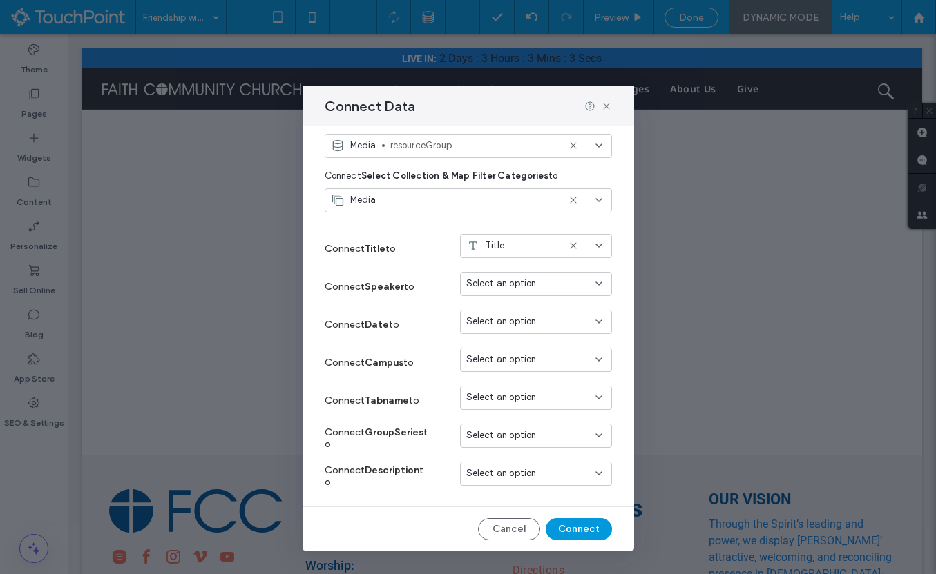
click at [586, 530] on button "Connect" at bounding box center [578, 530] width 66 height 22
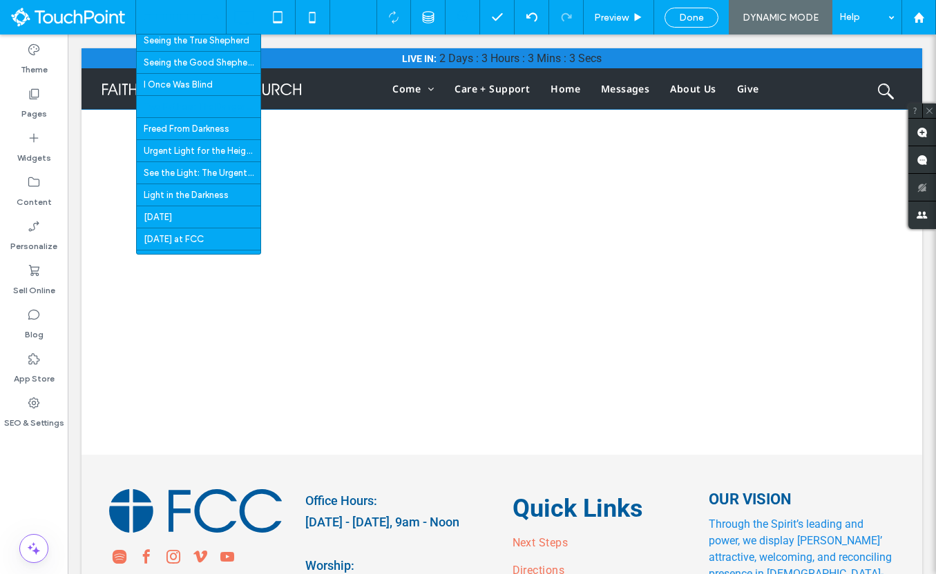
scroll to position [0, 0]
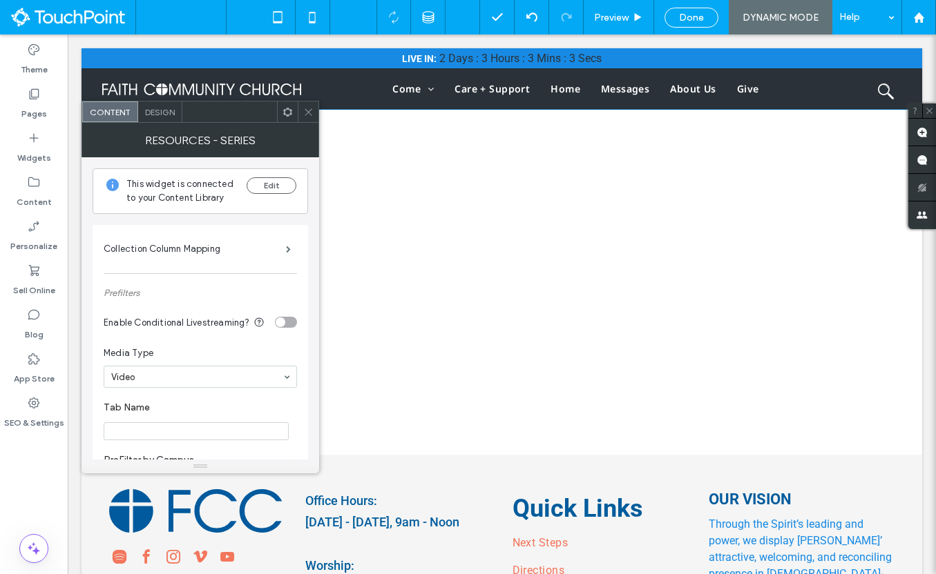
click at [284, 108] on icon at bounding box center [287, 112] width 10 height 10
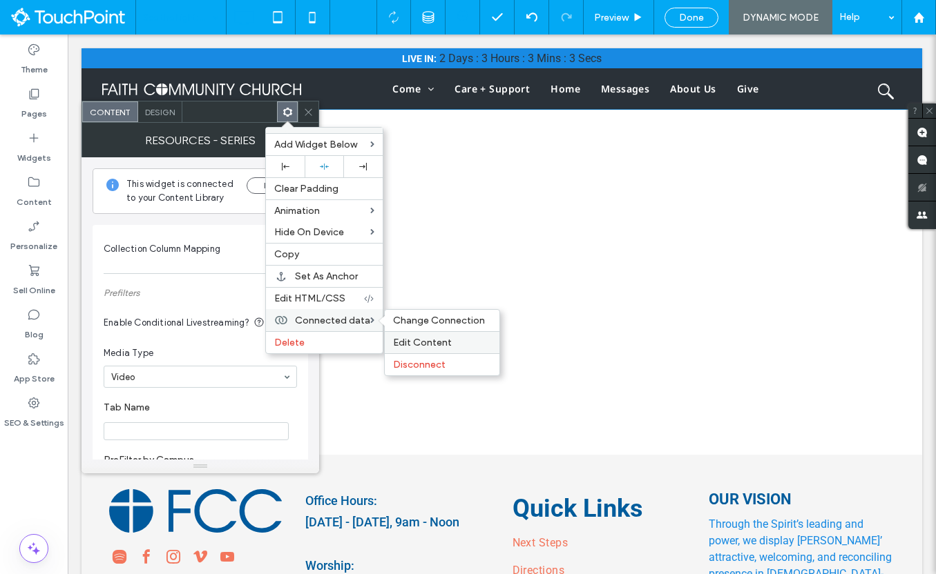
click at [410, 334] on div "Edit Content" at bounding box center [442, 342] width 115 height 22
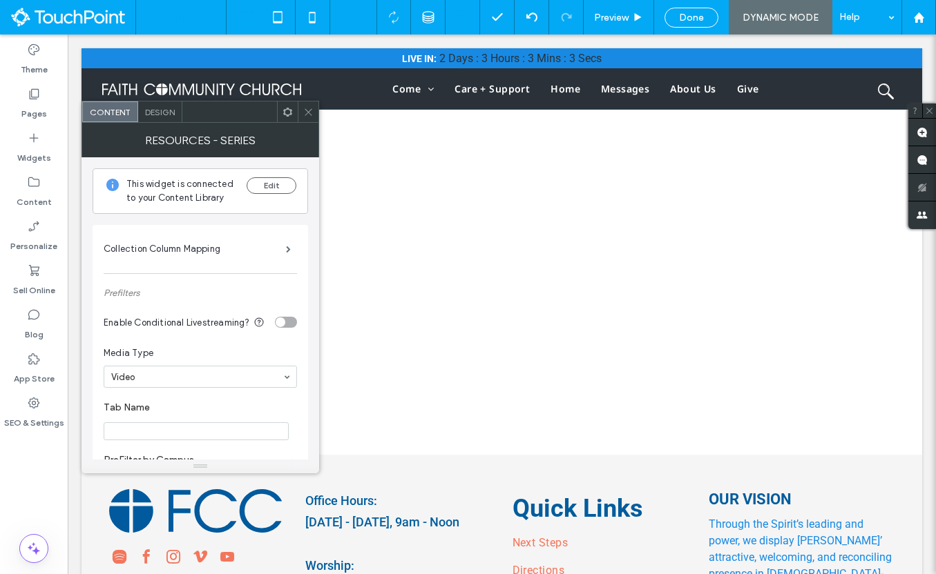
click at [284, 107] on icon at bounding box center [287, 112] width 10 height 10
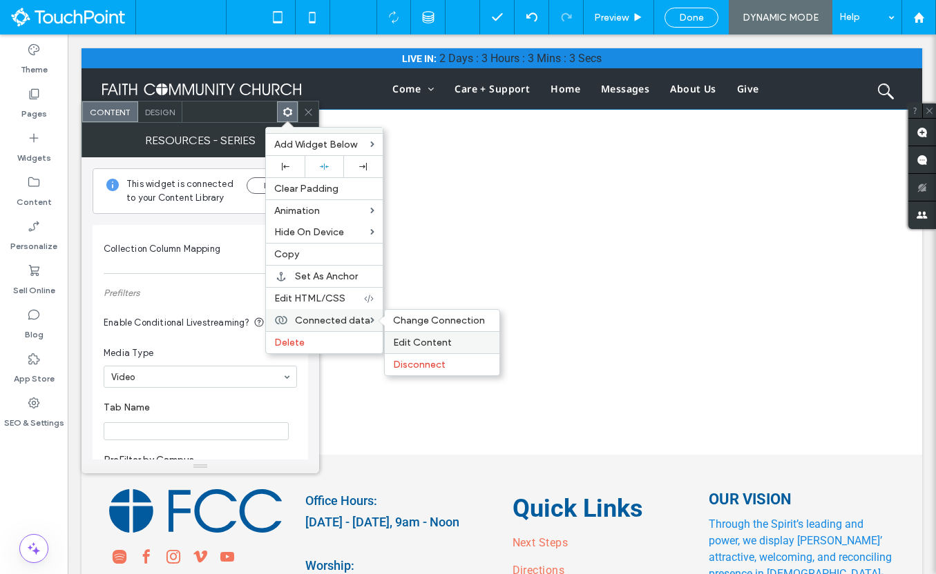
click at [412, 337] on span "Edit Content" at bounding box center [422, 343] width 59 height 12
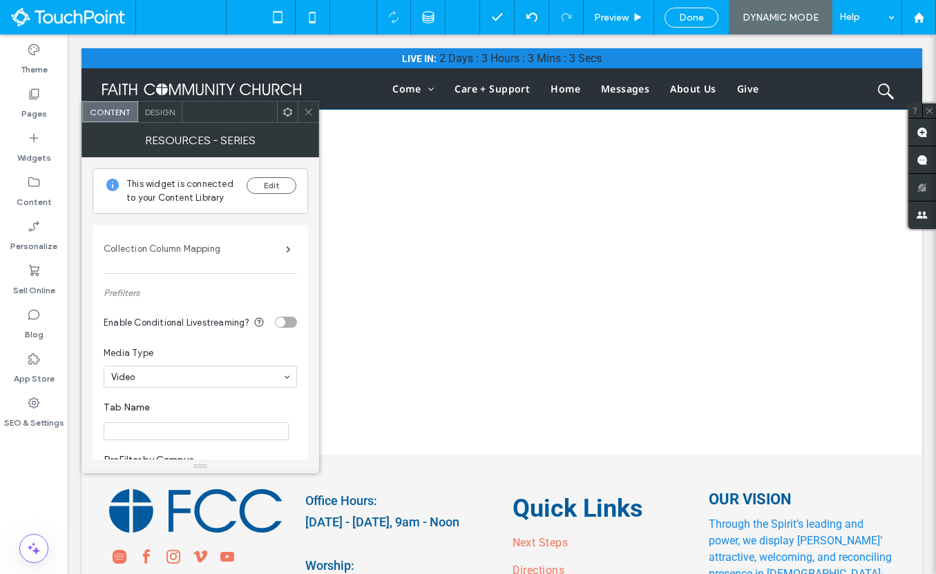
click at [277, 247] on label "Collection Column Mapping" at bounding box center [195, 249] width 182 height 28
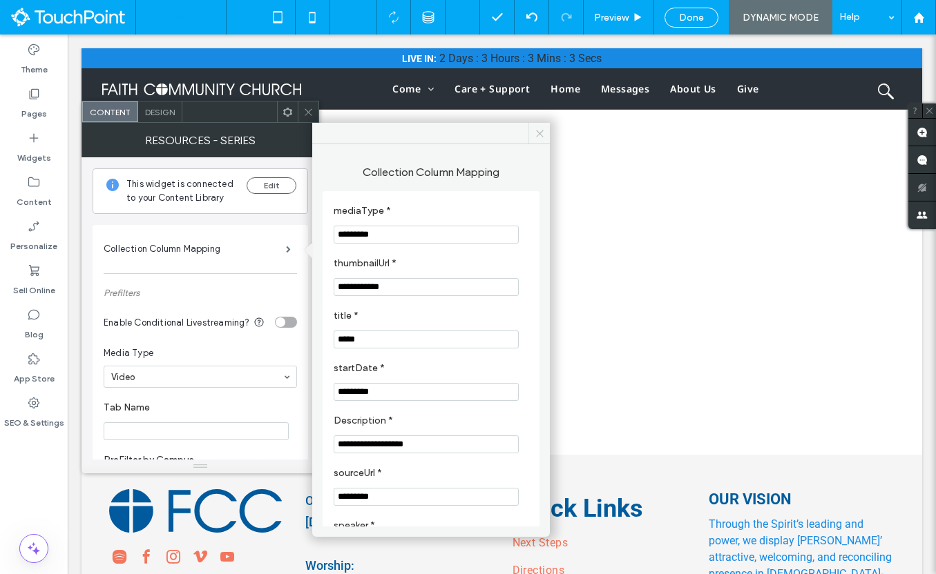
click at [537, 134] on icon at bounding box center [539, 133] width 10 height 10
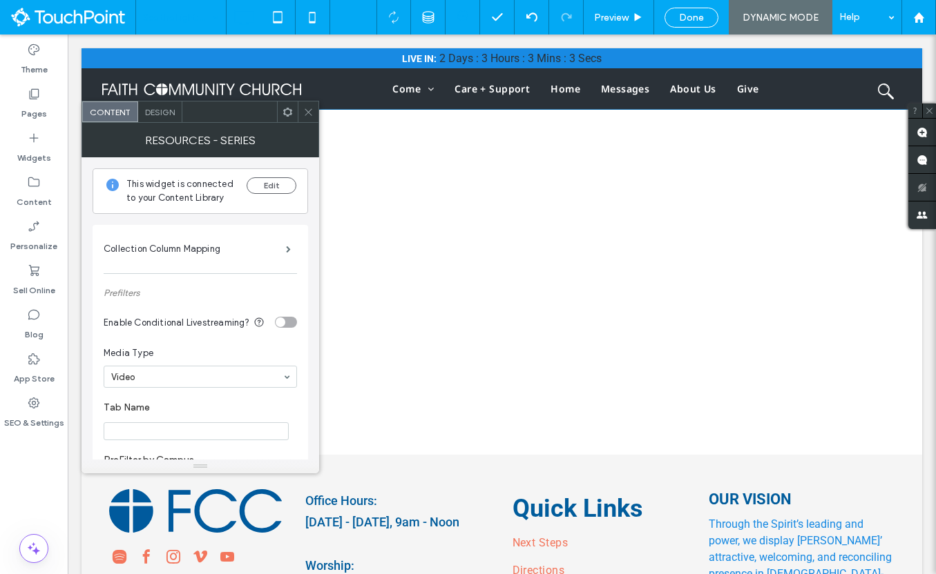
click at [291, 107] on icon at bounding box center [287, 112] width 10 height 10
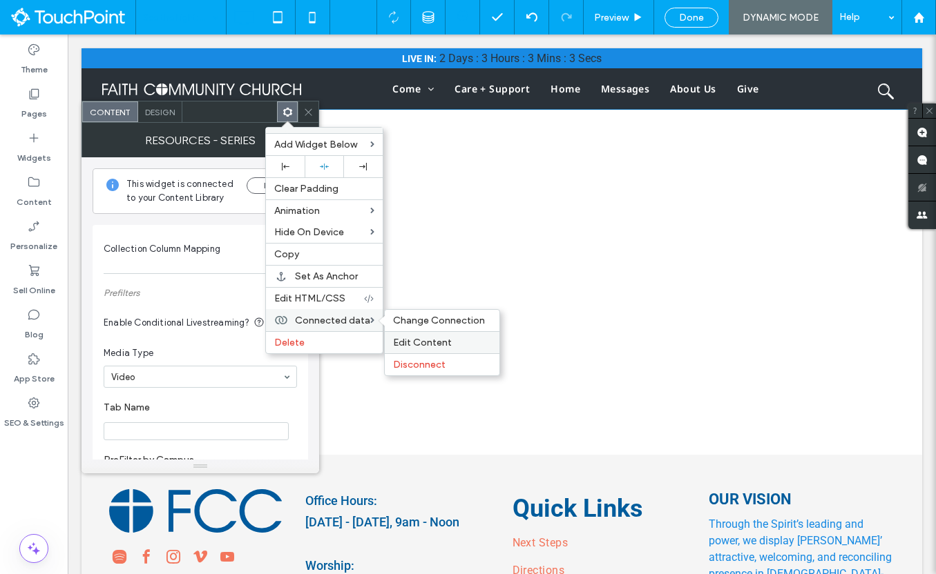
click at [455, 346] on label "Edit Content" at bounding box center [442, 343] width 98 height 12
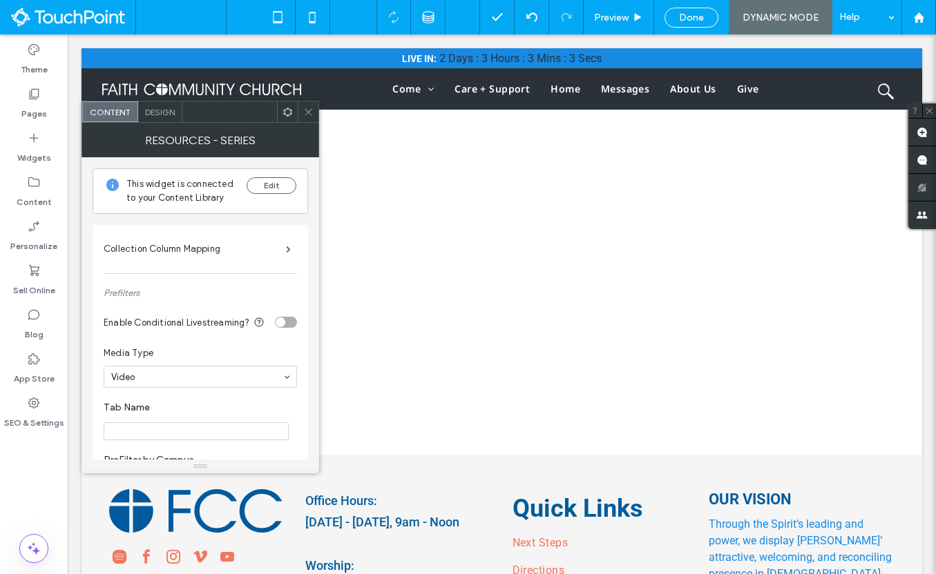
click at [311, 122] on span at bounding box center [308, 112] width 10 height 21
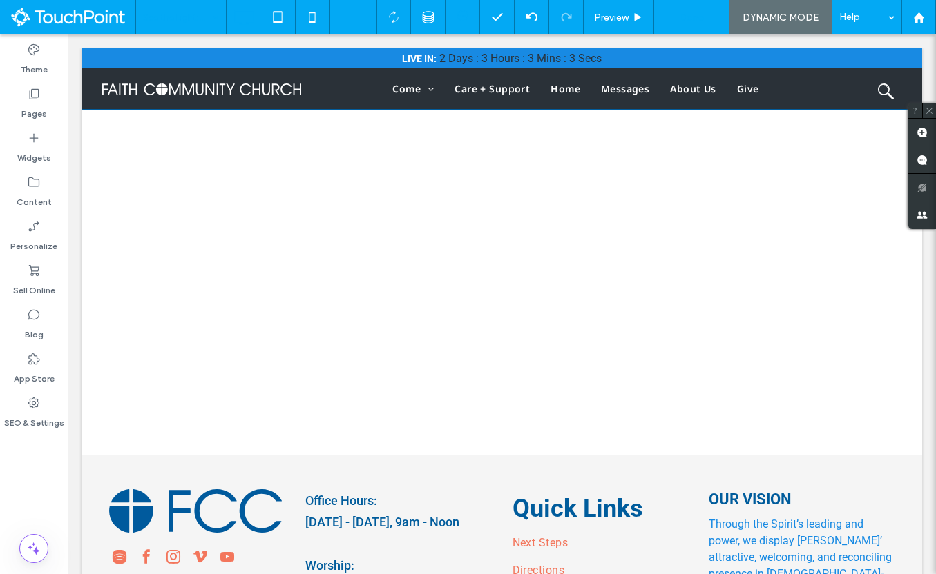
click at [694, 21] on span "Done" at bounding box center [691, 18] width 25 height 12
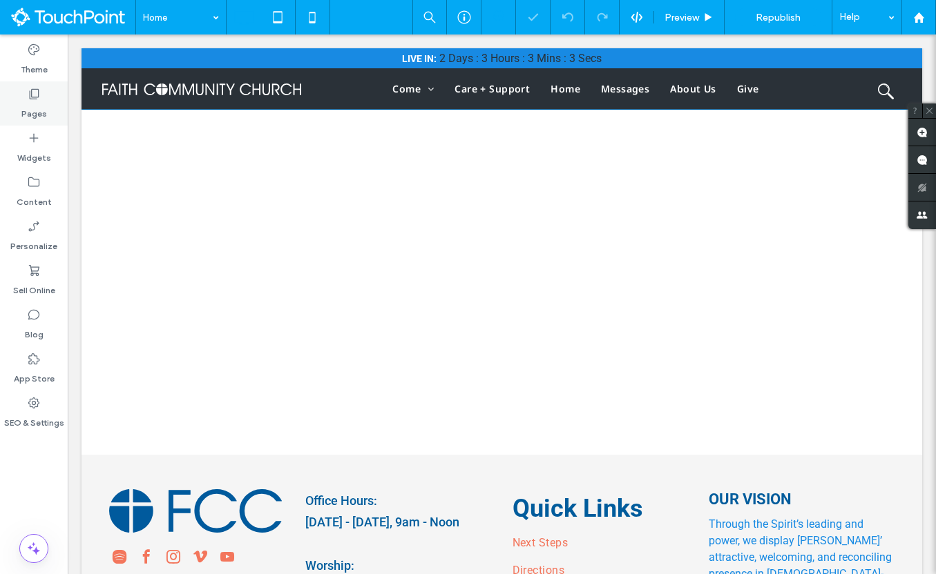
click at [39, 106] on label "Pages" at bounding box center [34, 110] width 26 height 19
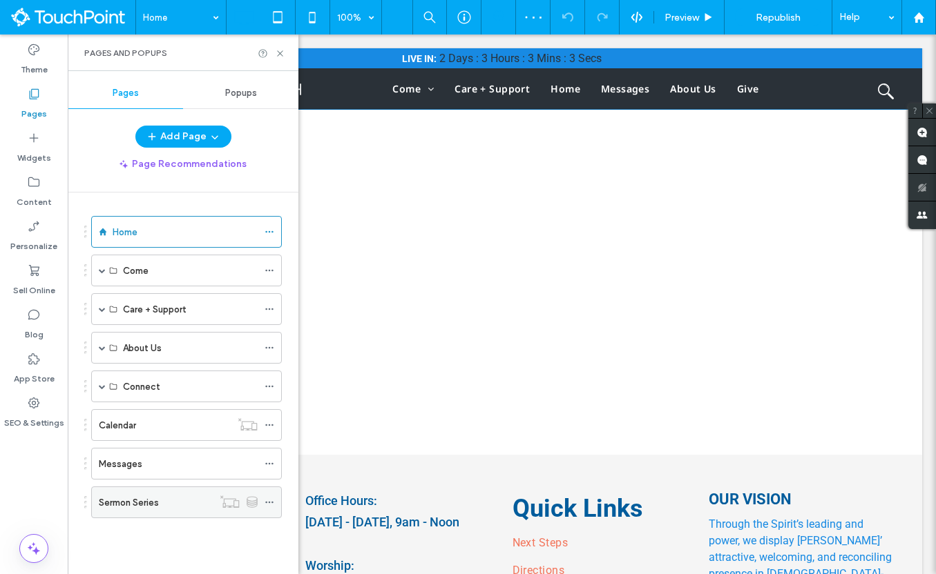
click at [158, 496] on label "Sermon Series" at bounding box center [129, 503] width 60 height 24
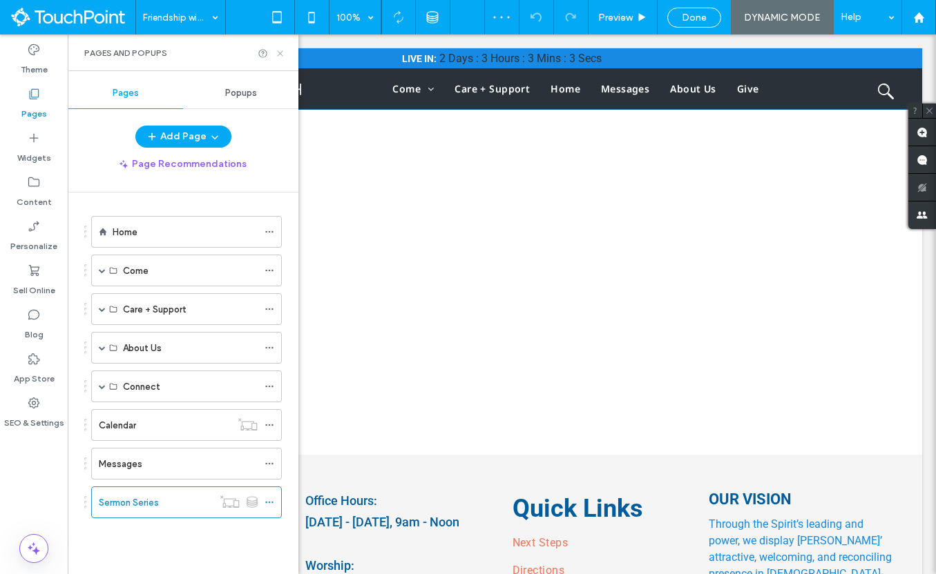
click at [278, 57] on icon at bounding box center [280, 53] width 10 height 10
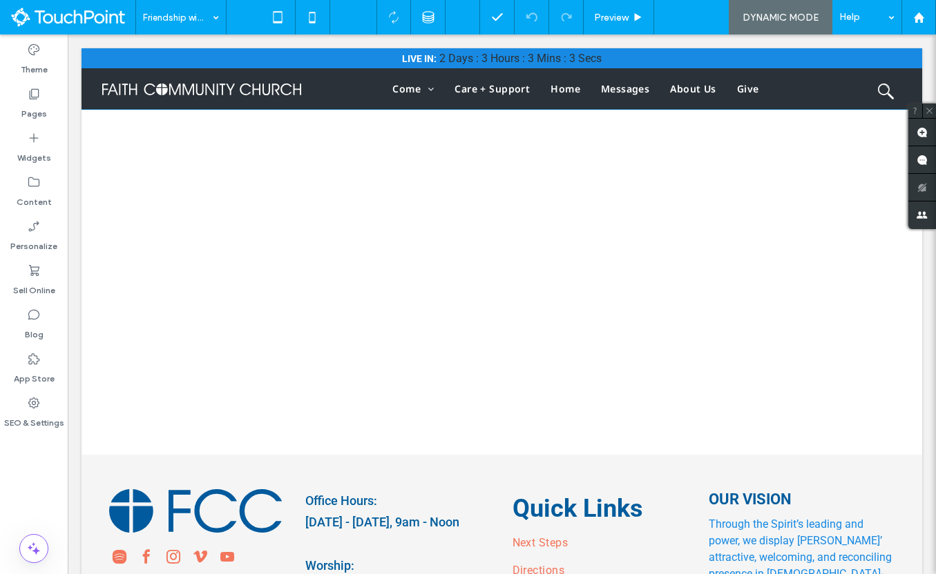
click at [702, 21] on span "Done" at bounding box center [691, 18] width 25 height 12
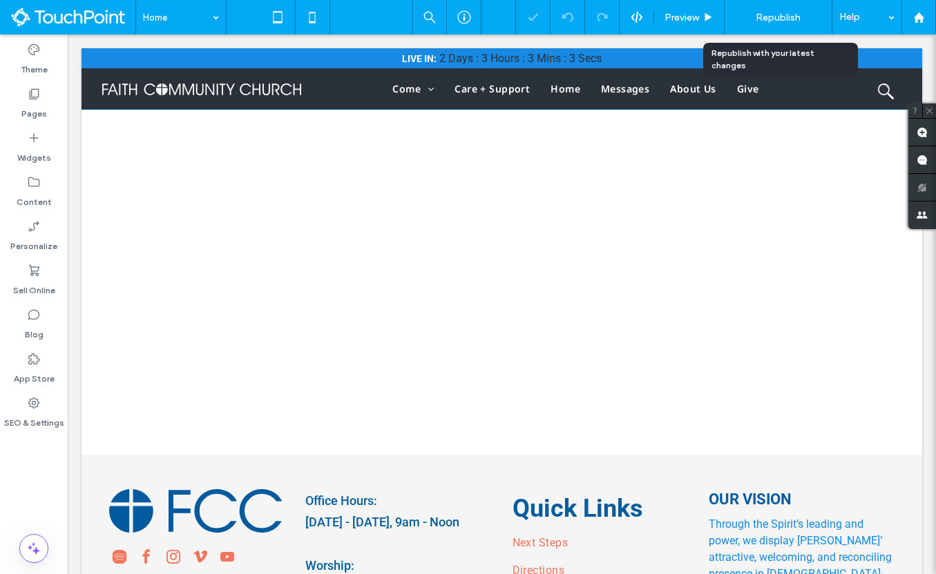
click at [773, 19] on span "Republish" at bounding box center [777, 18] width 45 height 12
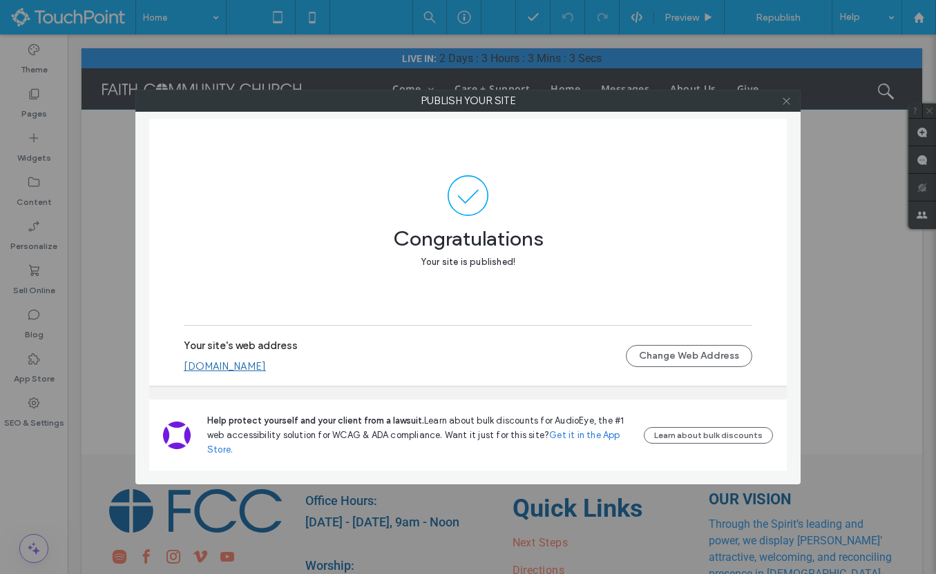
click at [784, 97] on icon at bounding box center [786, 101] width 10 height 10
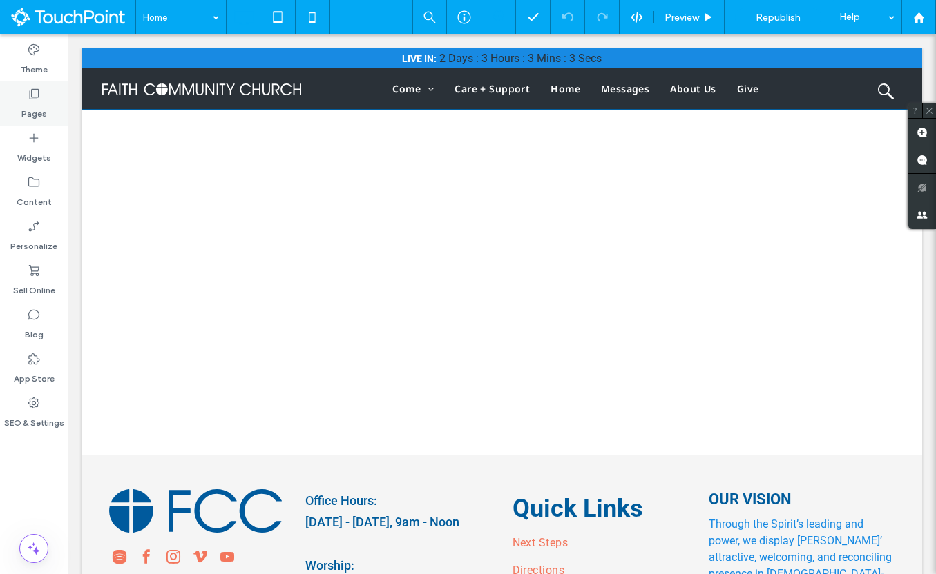
click at [33, 122] on div "Pages" at bounding box center [34, 103] width 68 height 44
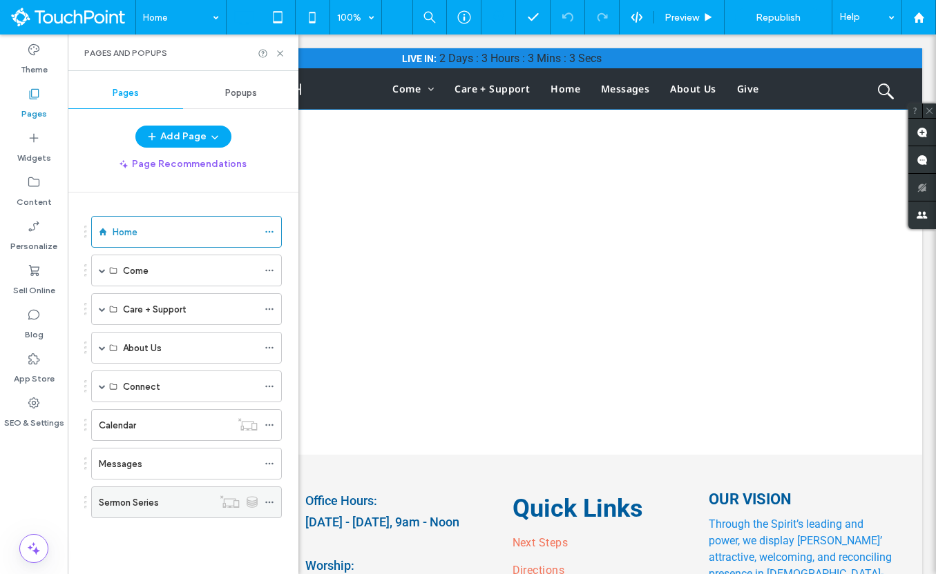
click at [137, 494] on div "Sermon Series" at bounding box center [156, 502] width 114 height 30
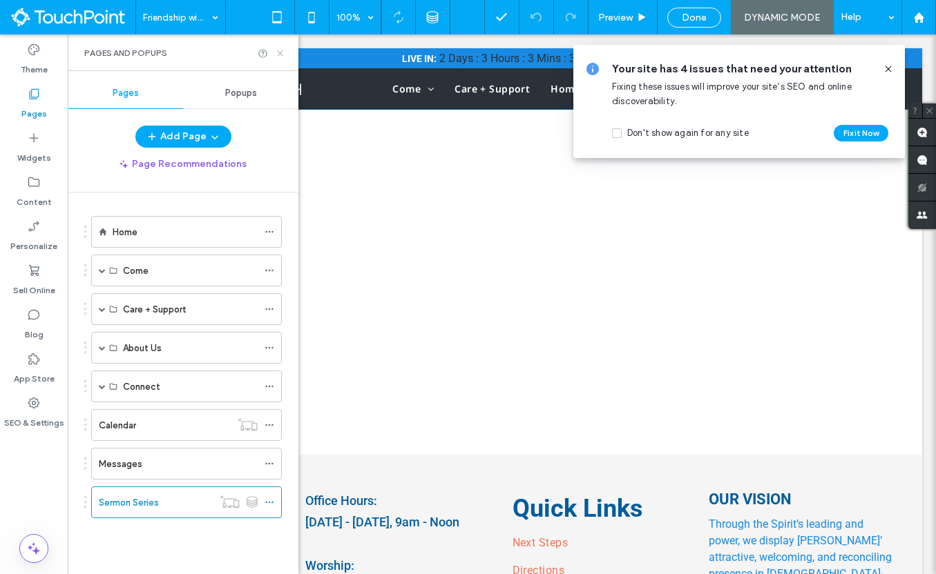
click at [284, 53] on icon at bounding box center [280, 53] width 10 height 10
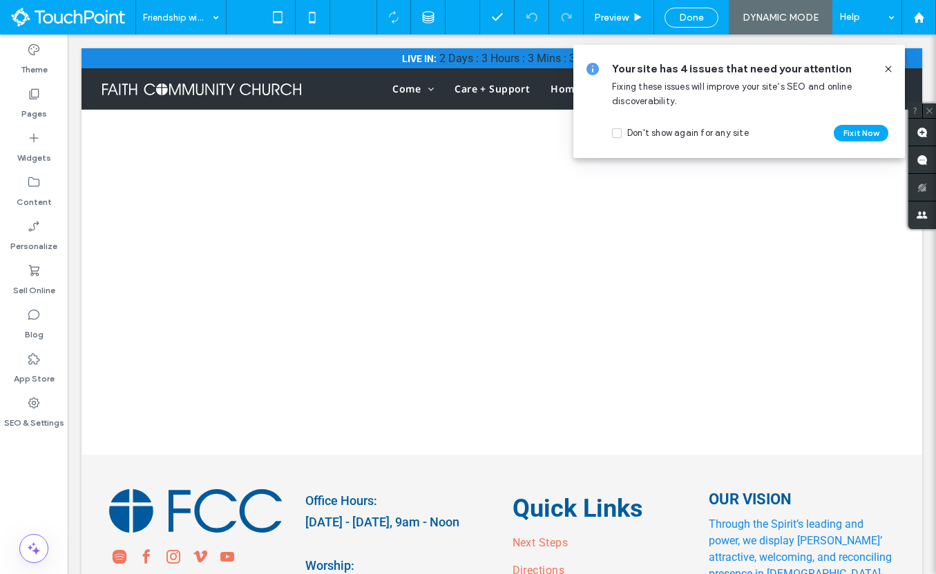
click at [884, 72] on icon at bounding box center [887, 69] width 11 height 11
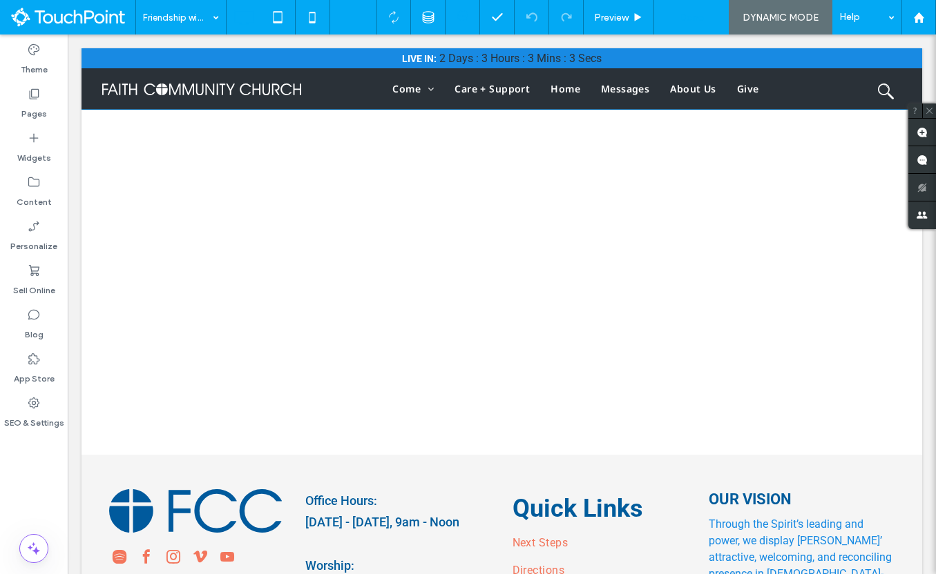
click at [691, 13] on span "Done" at bounding box center [691, 18] width 25 height 12
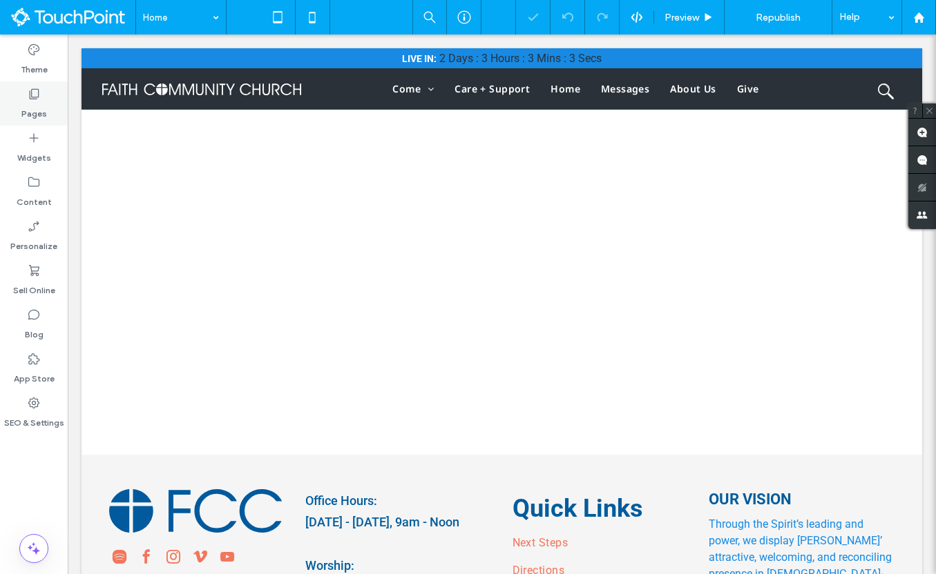
click at [31, 118] on label "Pages" at bounding box center [34, 110] width 26 height 19
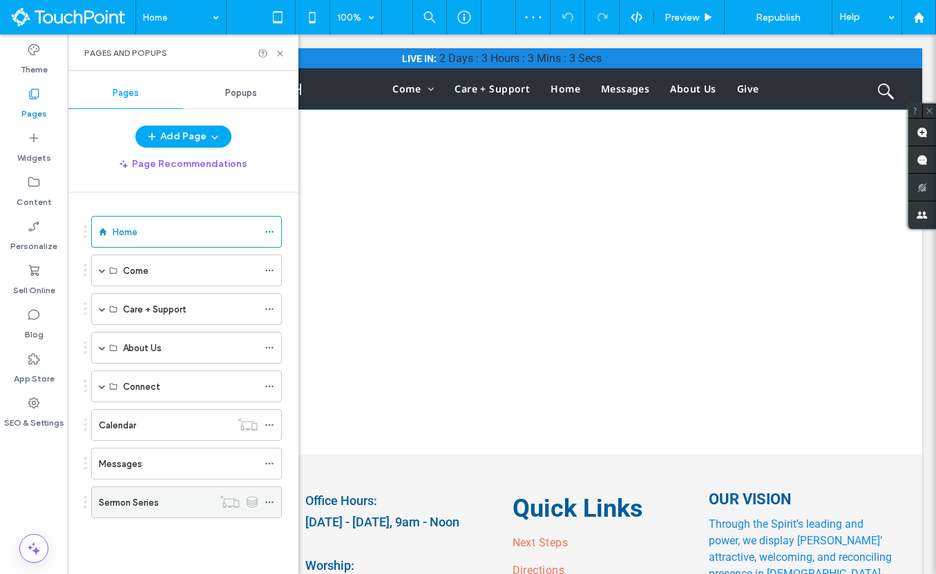
click at [158, 505] on label "Sermon Series" at bounding box center [129, 503] width 60 height 24
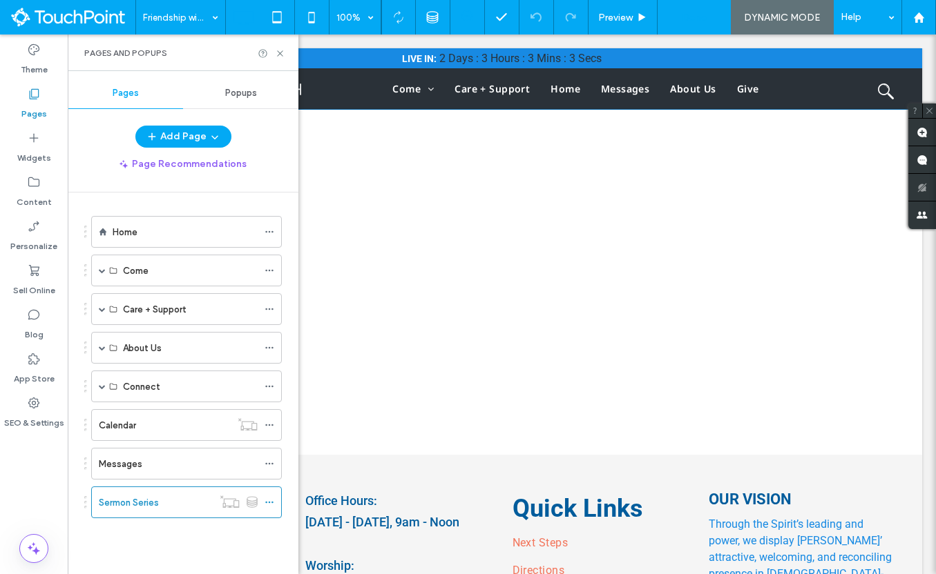
click at [706, 17] on div "Done" at bounding box center [694, 18] width 52 height 12
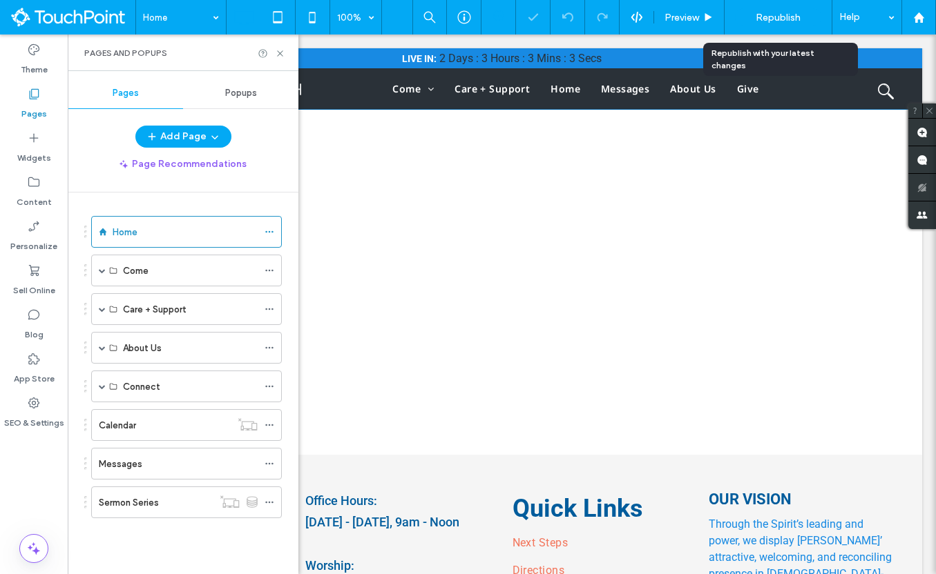
click at [780, 19] on span "Republish" at bounding box center [777, 18] width 45 height 12
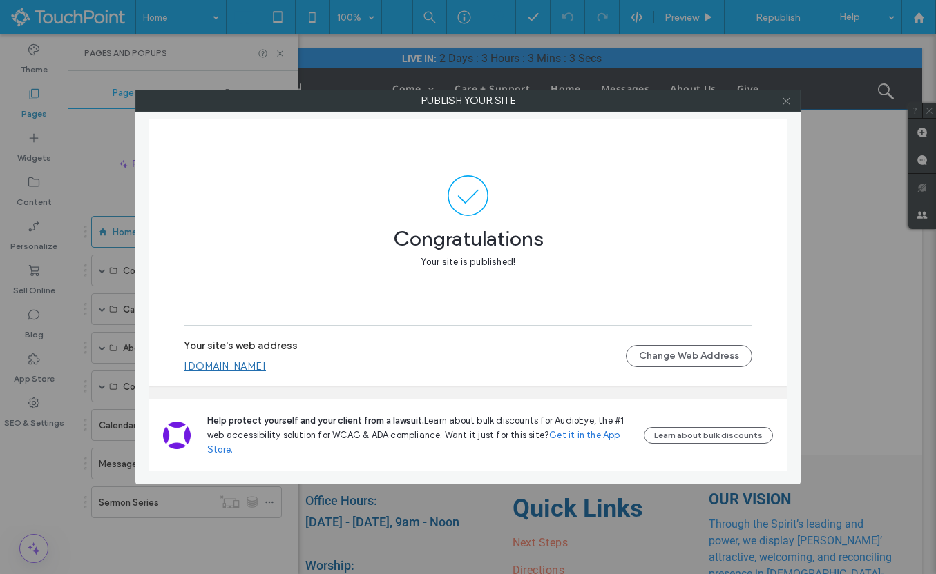
click at [789, 101] on icon at bounding box center [786, 101] width 10 height 10
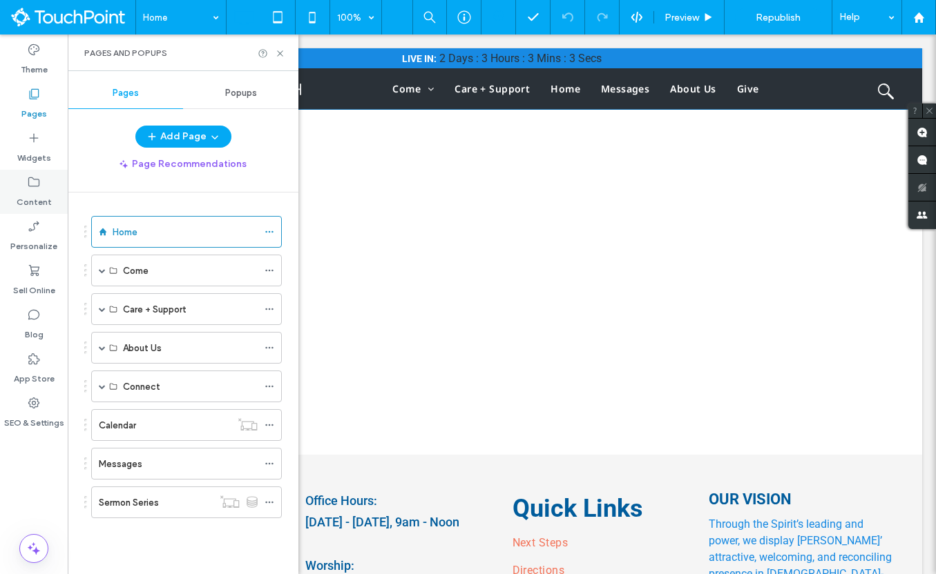
click at [40, 173] on div "Content" at bounding box center [34, 192] width 68 height 44
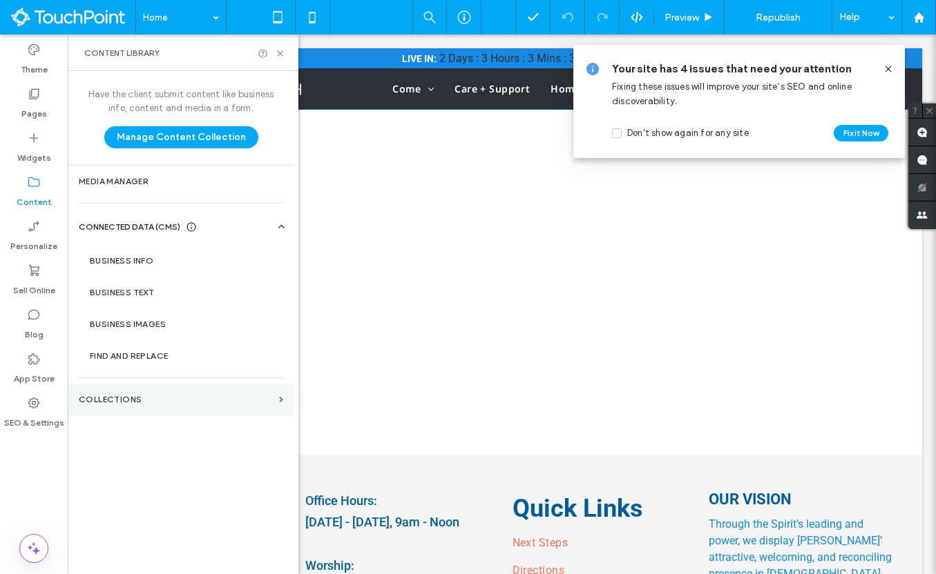
click at [164, 394] on section "Collections" at bounding box center [181, 400] width 226 height 32
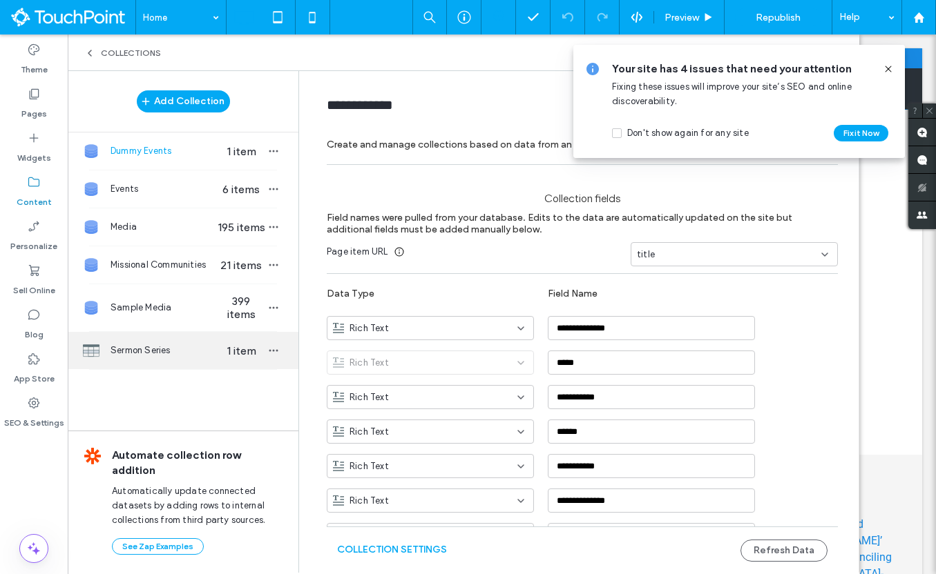
click at [168, 348] on span "Sermon Series" at bounding box center [163, 351] width 106 height 14
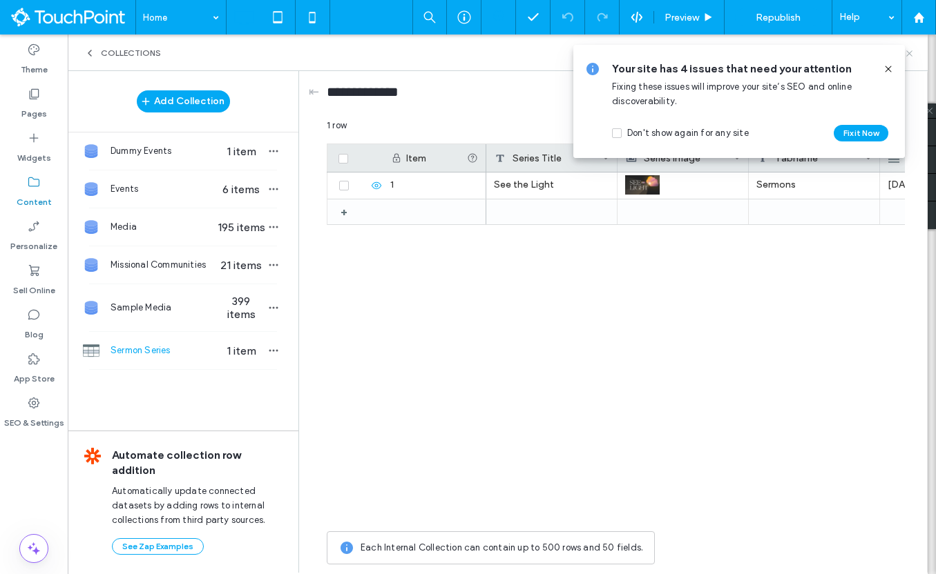
click at [914, 51] on icon at bounding box center [909, 53] width 10 height 10
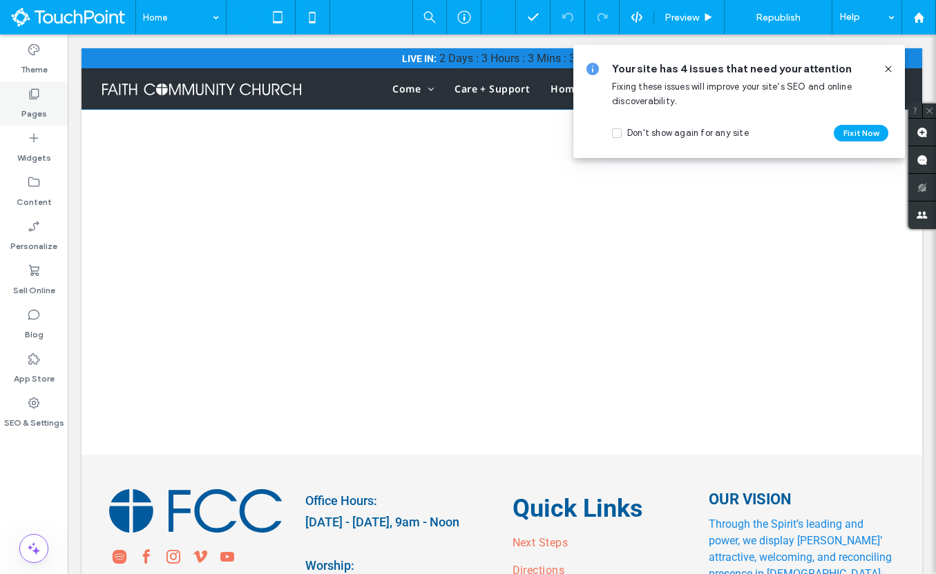
click at [27, 85] on div "Pages" at bounding box center [34, 103] width 68 height 44
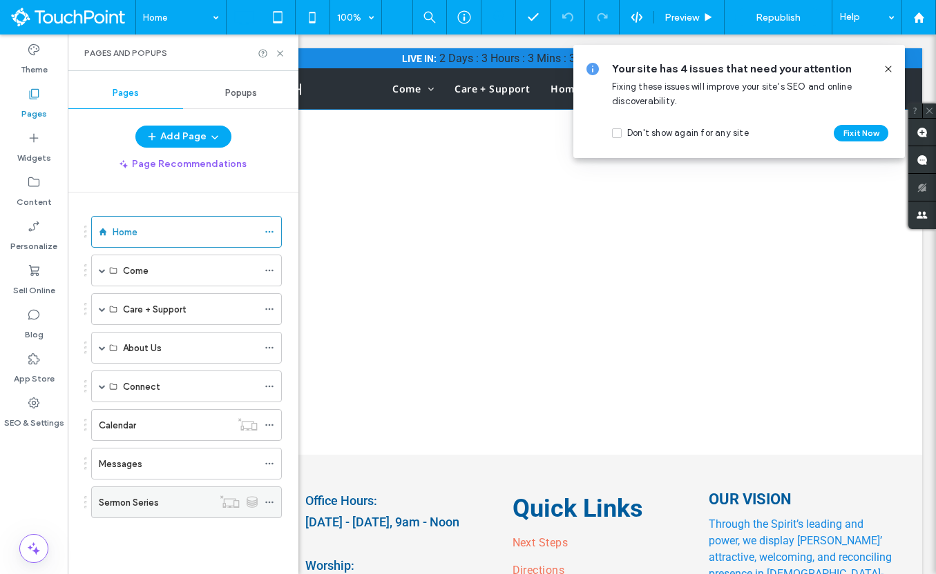
click at [135, 494] on div "Sermon Series" at bounding box center [156, 502] width 114 height 30
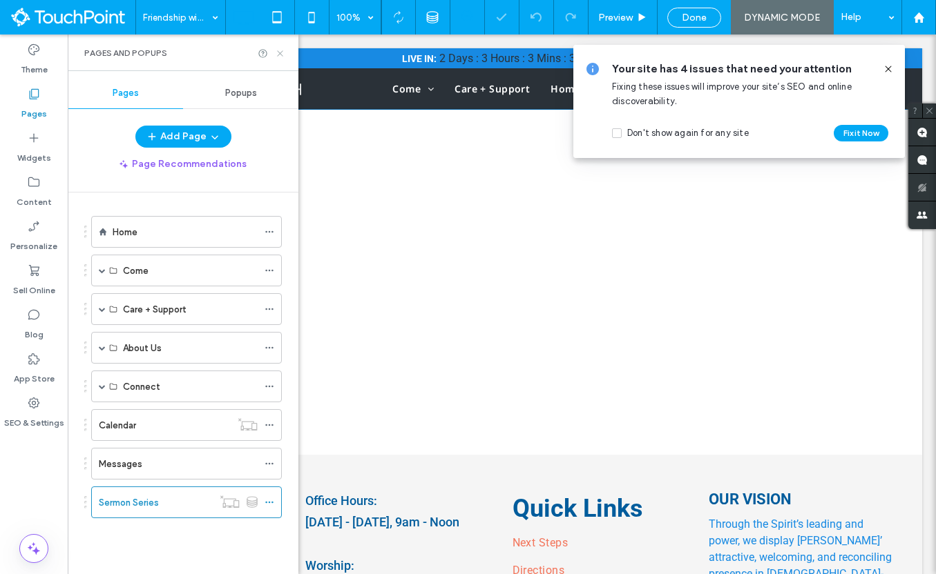
click at [282, 52] on icon at bounding box center [280, 53] width 10 height 10
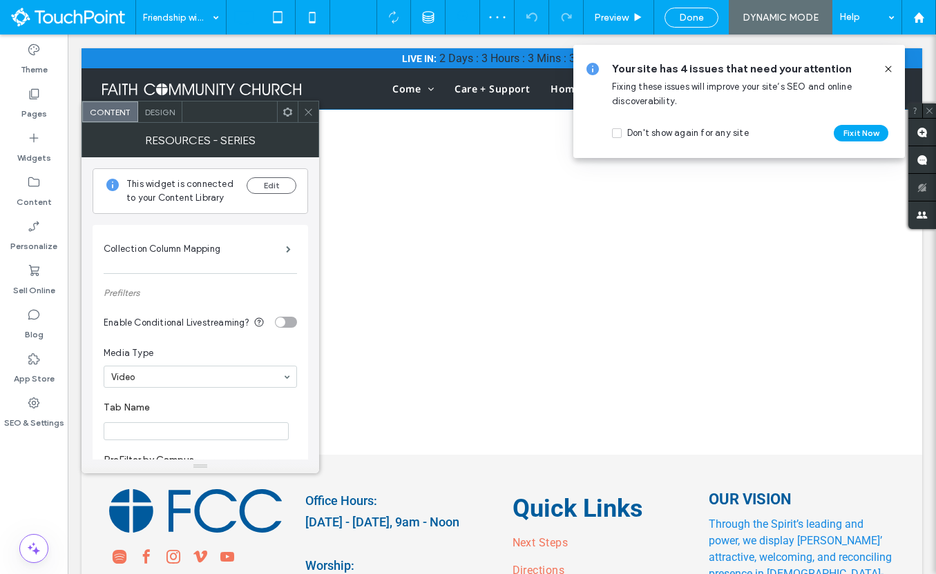
click at [284, 115] on icon at bounding box center [287, 112] width 10 height 10
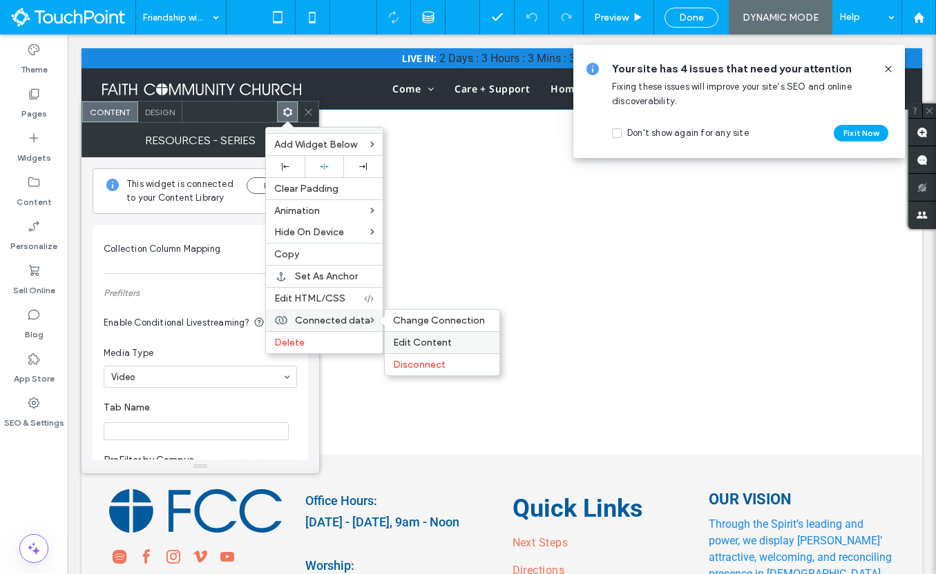
click at [398, 335] on div "Edit Content" at bounding box center [442, 342] width 115 height 22
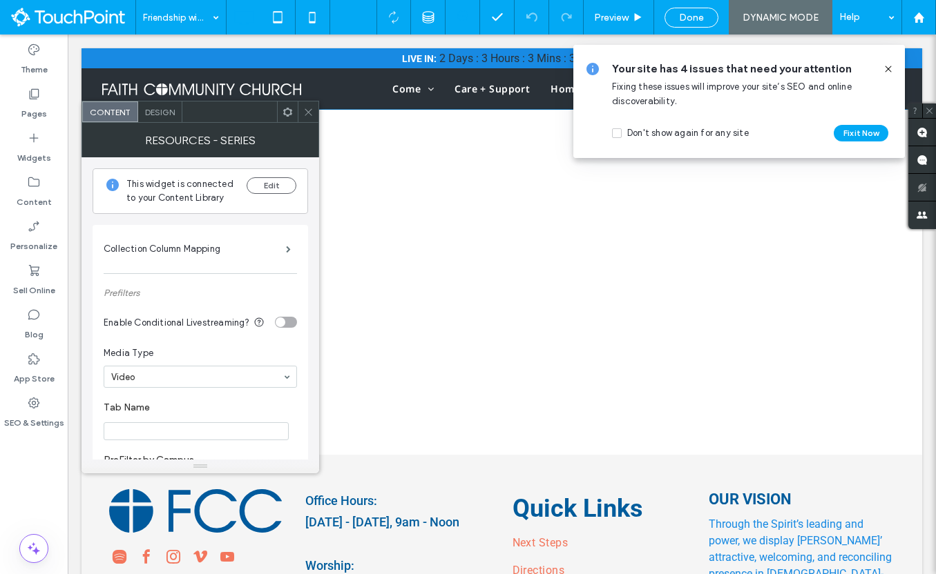
click at [285, 117] on span at bounding box center [287, 112] width 10 height 21
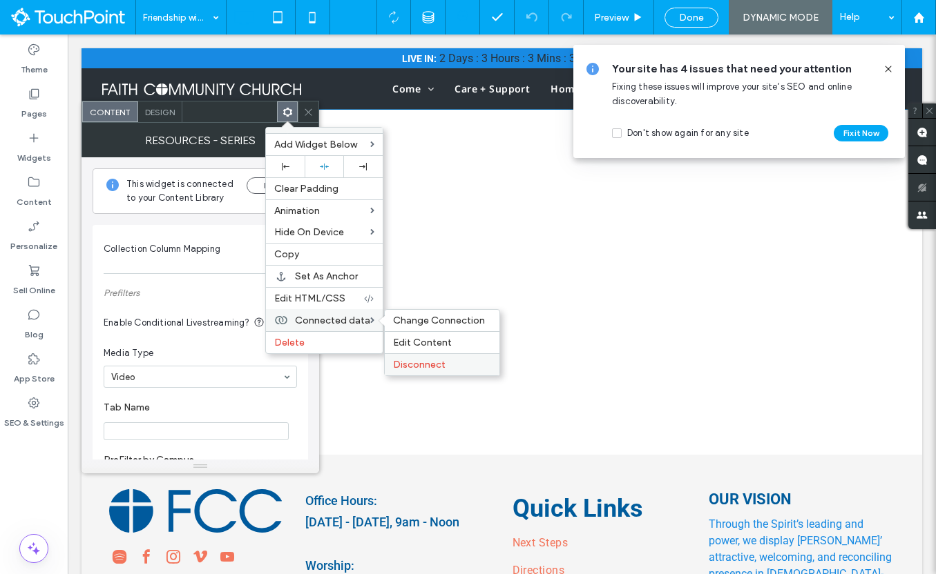
click at [404, 359] on span "Disconnect" at bounding box center [419, 365] width 52 height 12
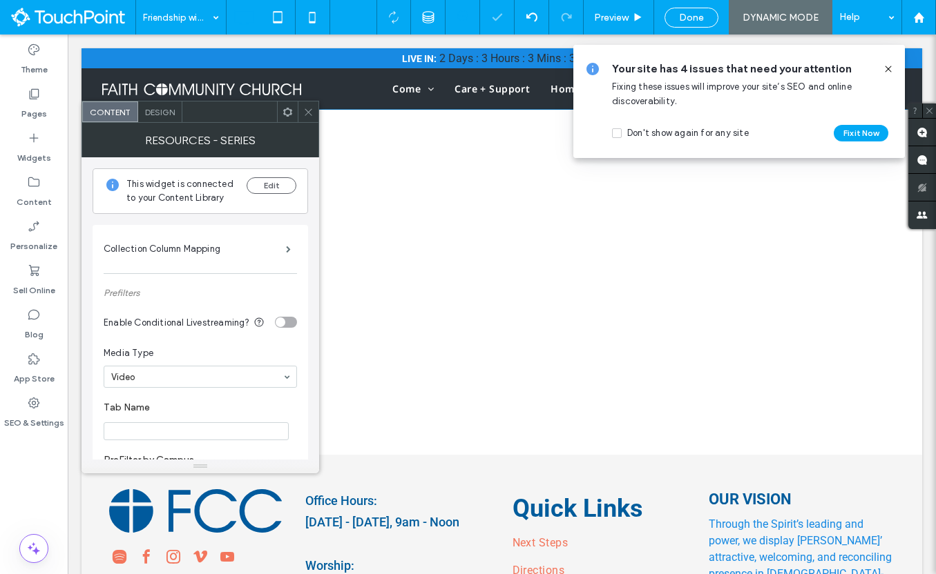
click at [288, 108] on use at bounding box center [287, 111] width 9 height 9
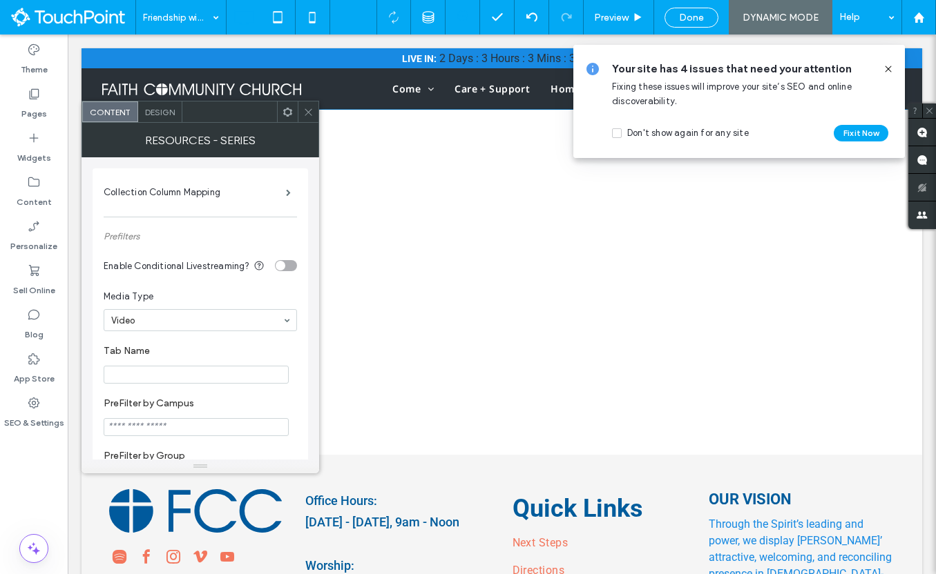
click at [290, 110] on use at bounding box center [287, 111] width 9 height 9
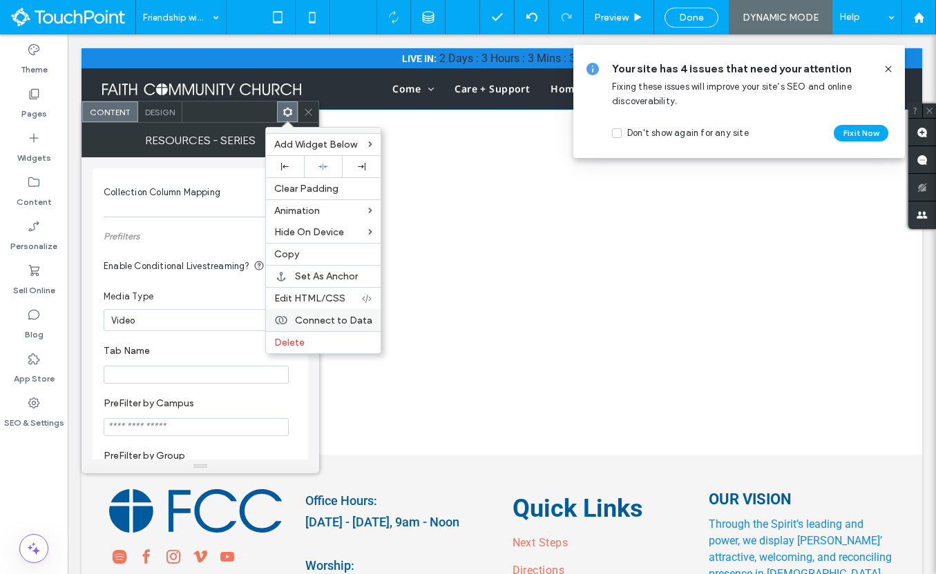
click at [353, 325] on span "Connect to Data" at bounding box center [333, 321] width 77 height 12
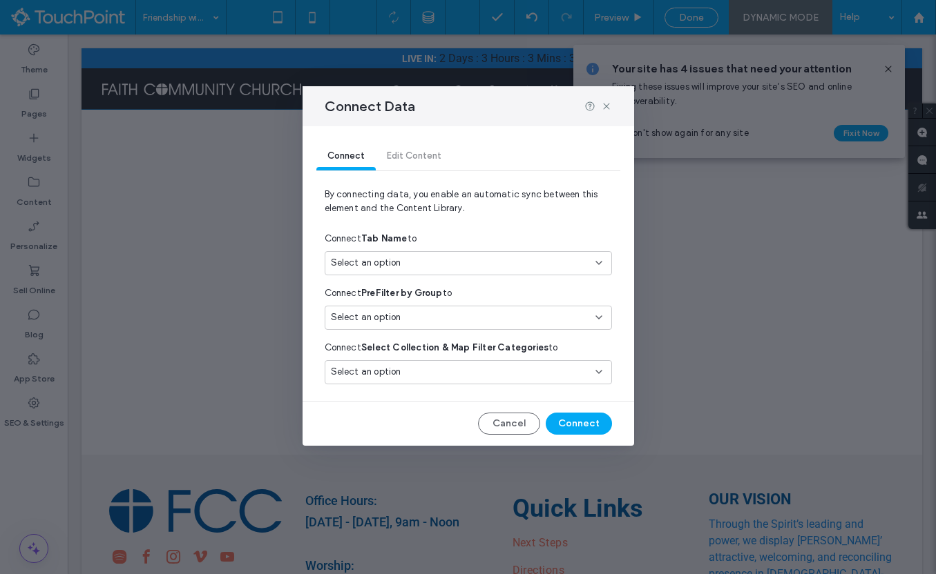
click at [424, 377] on div "Select an option" at bounding box center [460, 372] width 258 height 14
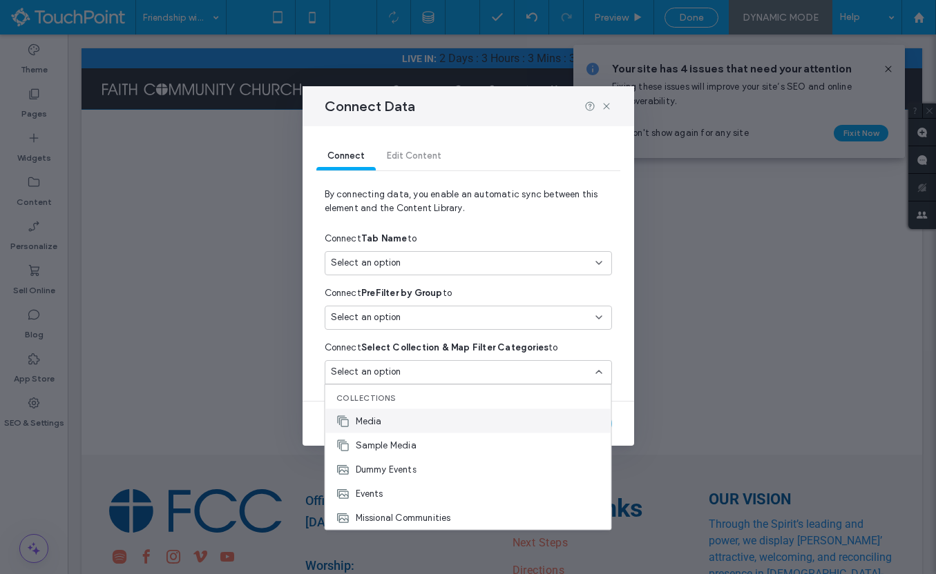
click at [420, 411] on div "Media" at bounding box center [468, 421] width 286 height 24
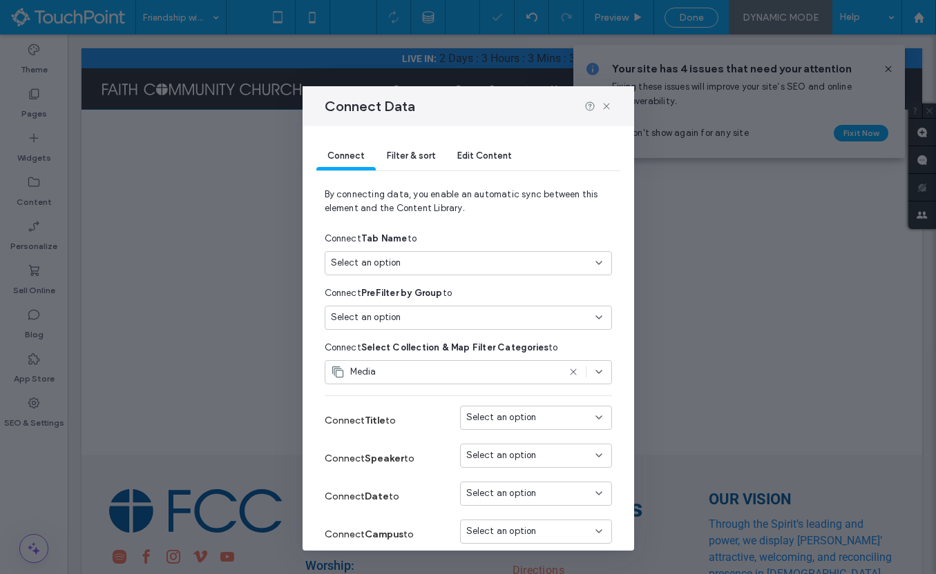
click at [416, 267] on div "Select an option" at bounding box center [460, 263] width 258 height 14
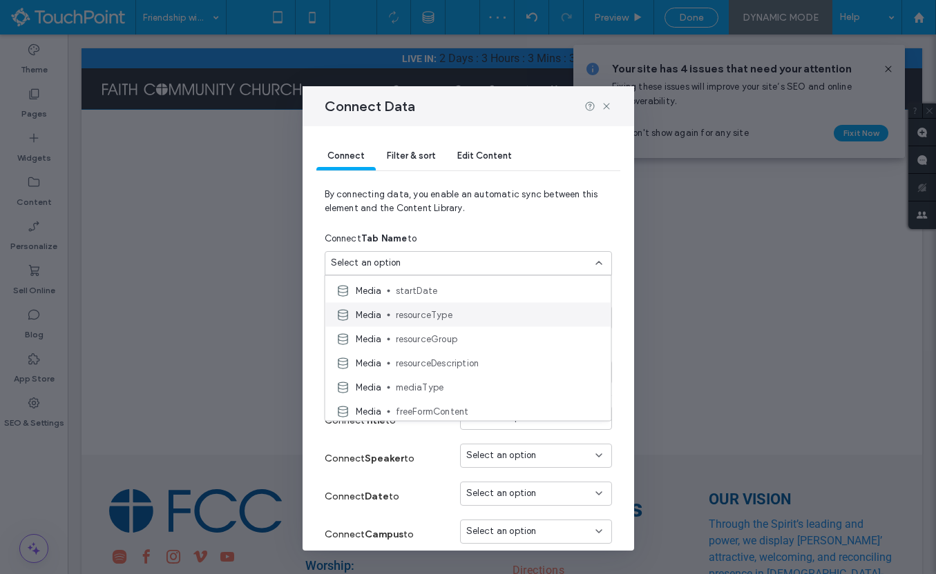
scroll to position [47, 0]
click at [443, 307] on span "resourceType" at bounding box center [498, 314] width 204 height 14
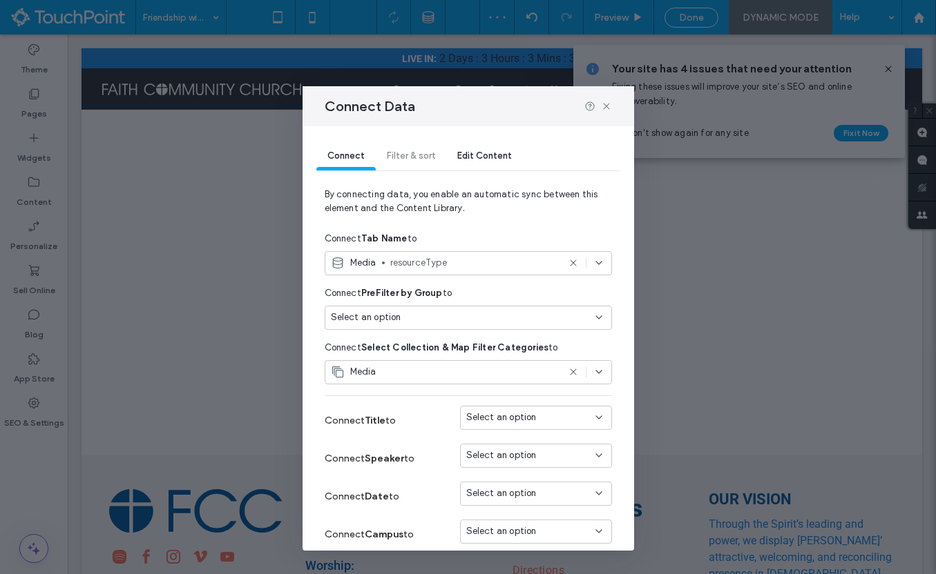
click at [438, 320] on div "Select an option" at bounding box center [460, 318] width 258 height 14
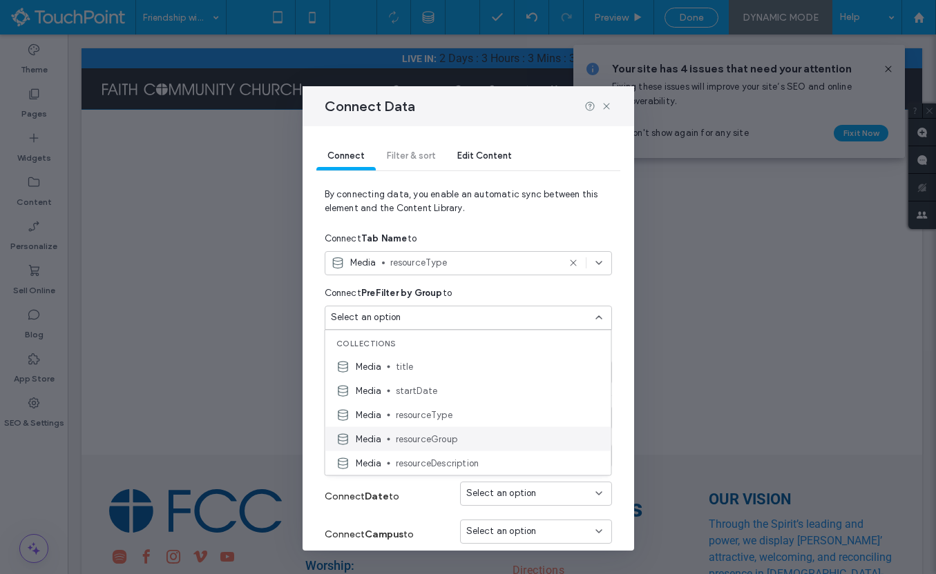
click at [453, 438] on span "resourceGroup" at bounding box center [498, 439] width 204 height 14
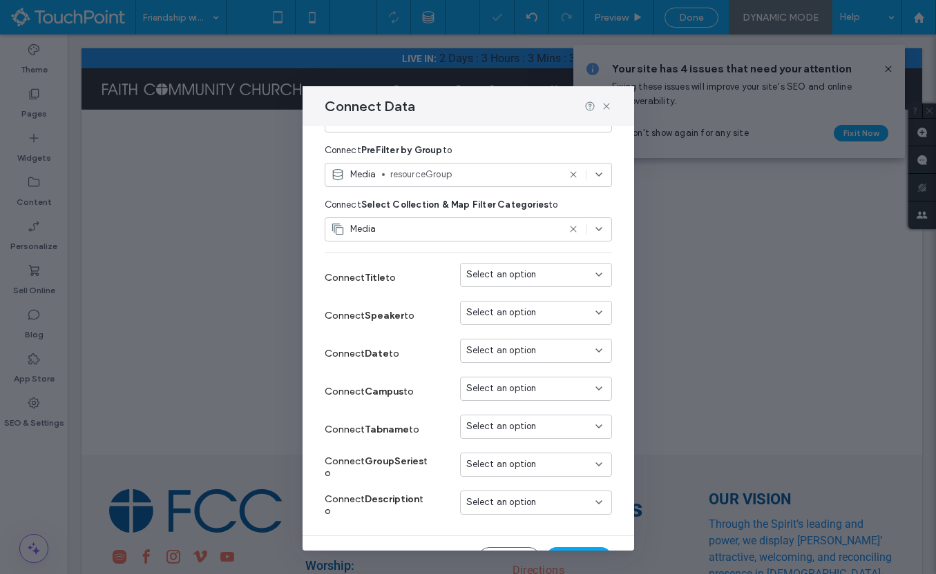
scroll to position [163, 0]
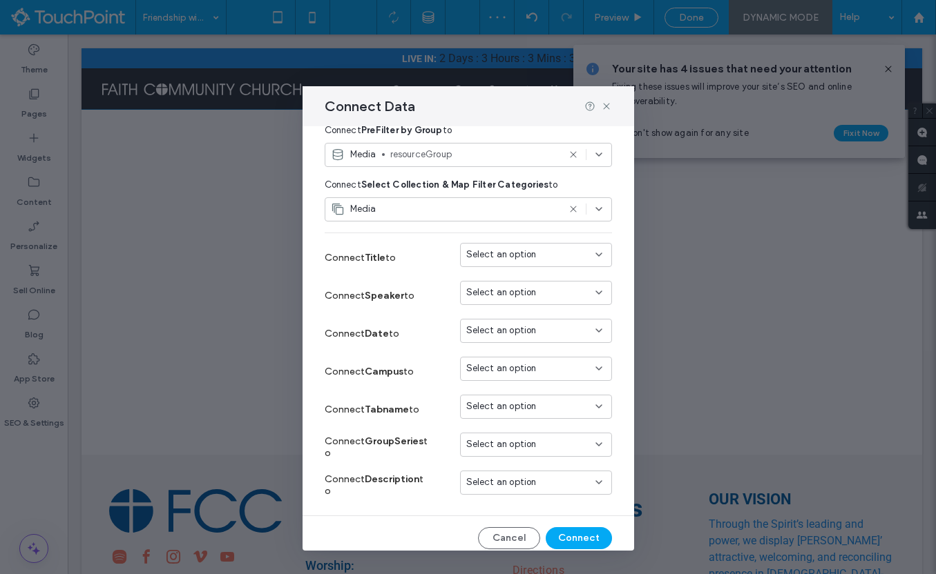
click at [504, 260] on span "Select an option" at bounding box center [501, 255] width 70 height 14
click at [502, 276] on span "Title" at bounding box center [500, 280] width 19 height 14
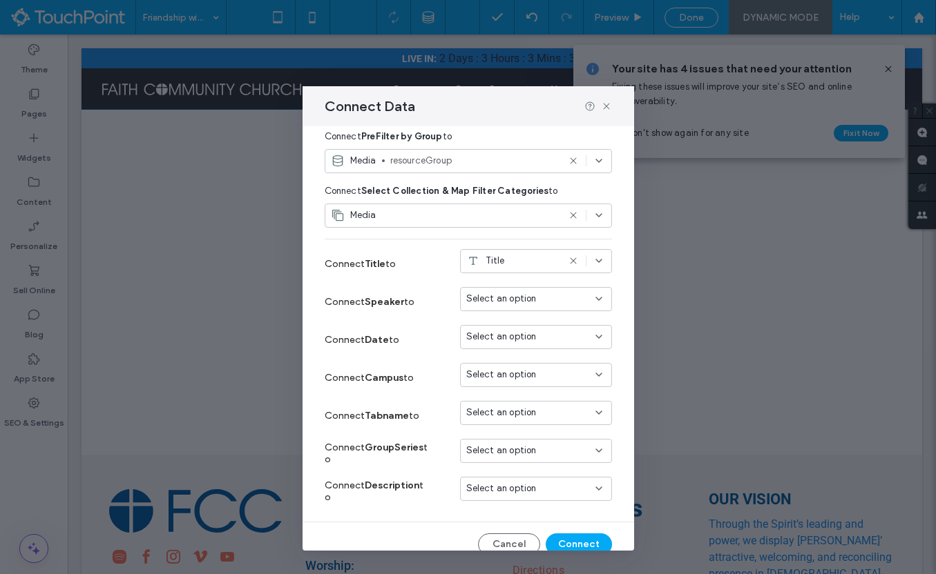
scroll to position [159, 0]
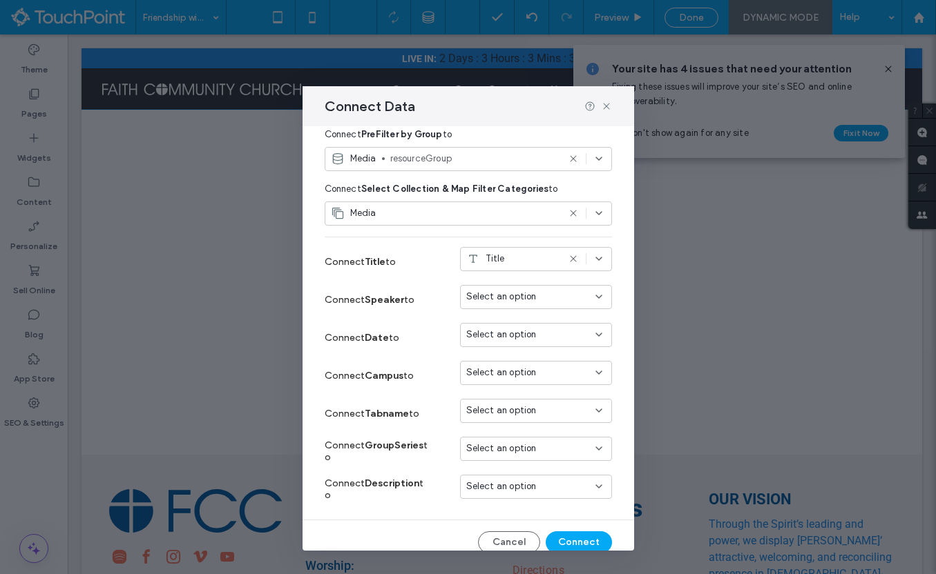
click at [499, 302] on span "Select an option" at bounding box center [501, 297] width 70 height 14
click at [525, 380] on div "speaker" at bounding box center [536, 392] width 151 height 24
click at [527, 338] on span "Select an option" at bounding box center [501, 335] width 70 height 14
click at [531, 380] on div "startDate" at bounding box center [536, 384] width 151 height 24
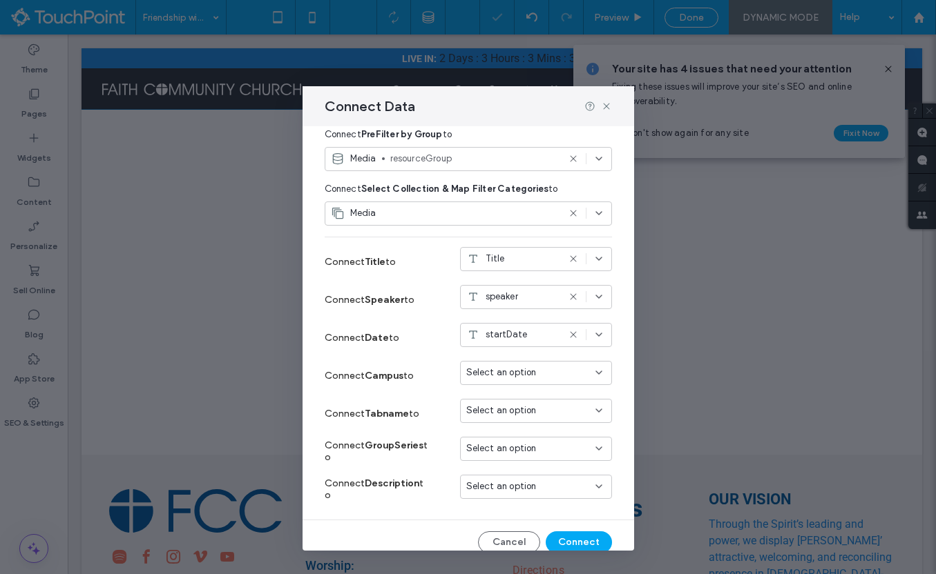
scroll to position [173, 0]
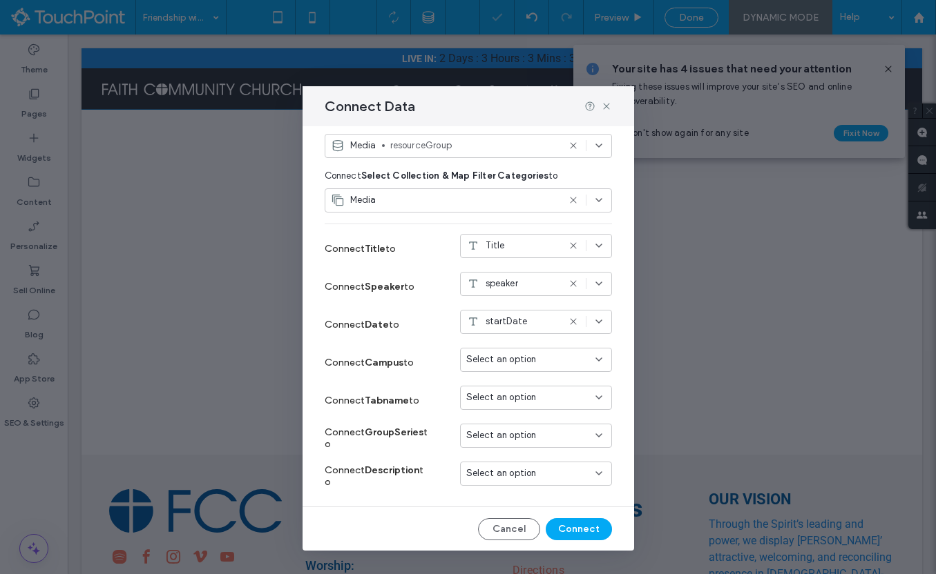
click at [526, 400] on span "Select an option" at bounding box center [501, 398] width 70 height 14
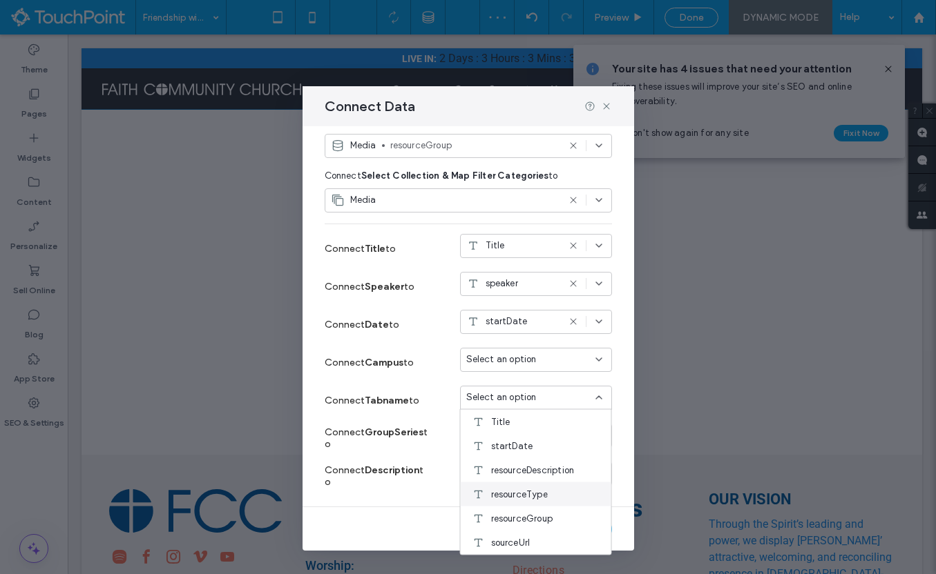
click at [530, 485] on div "resourceType" at bounding box center [536, 495] width 151 height 24
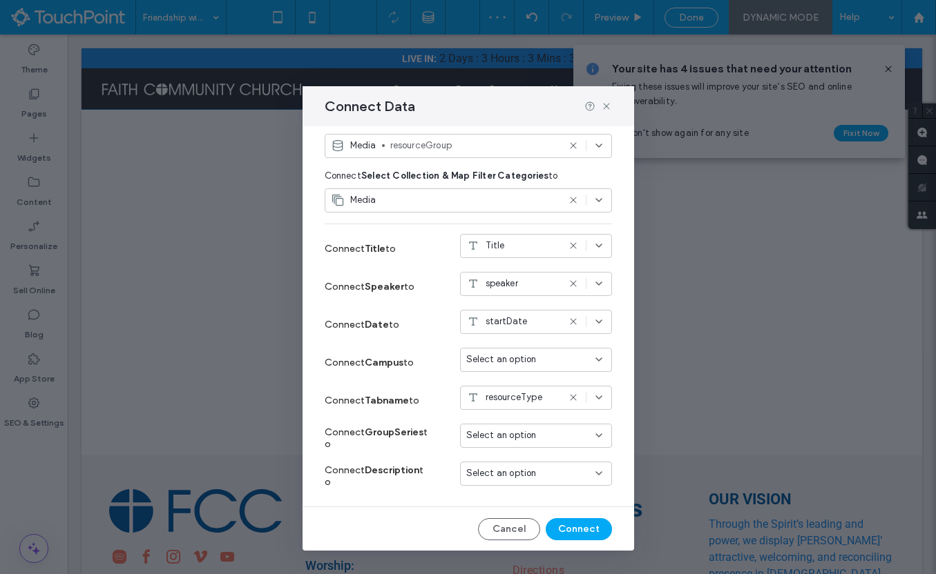
click at [530, 438] on span "Select an option" at bounding box center [501, 436] width 70 height 14
click at [532, 390] on span "resourceGroup" at bounding box center [522, 387] width 62 height 14
click at [528, 476] on span "Select an option" at bounding box center [501, 474] width 70 height 14
click at [538, 387] on div "resourceDescription" at bounding box center [536, 377] width 151 height 24
click at [574, 521] on button "Connect" at bounding box center [578, 530] width 66 height 22
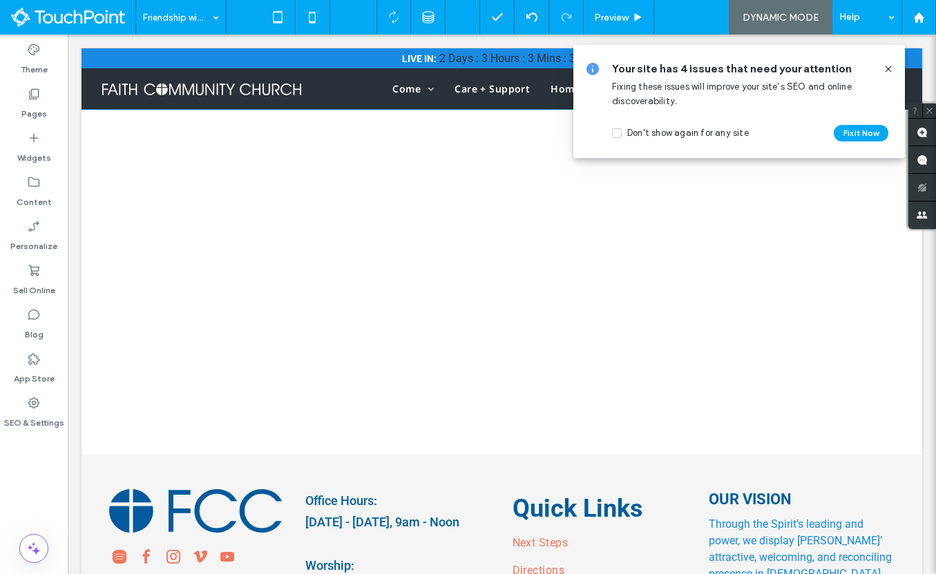
click at [697, 21] on span "Done" at bounding box center [691, 18] width 25 height 12
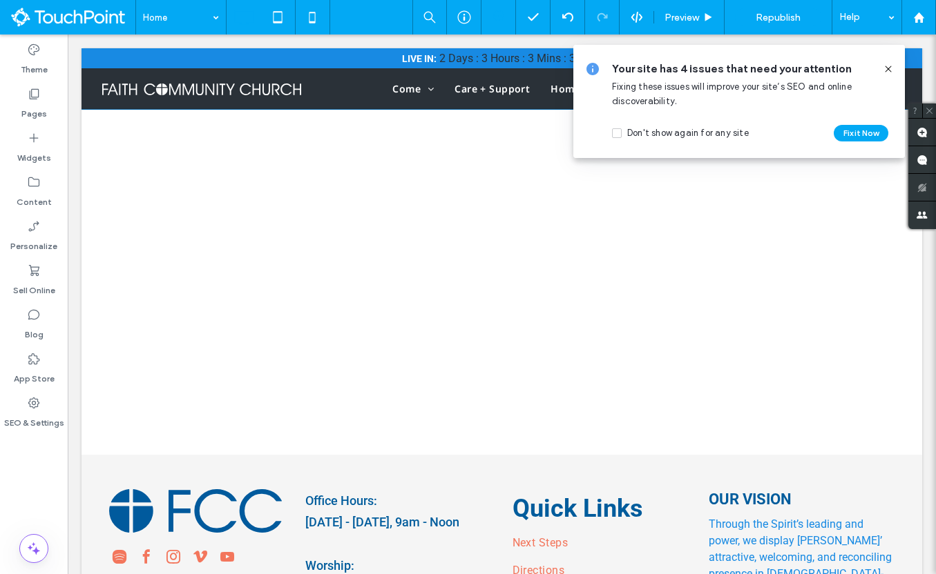
click at [786, 21] on div "Home Preview Republish Help Site Comments Team & Clients Automate new comments …" at bounding box center [468, 287] width 936 height 574
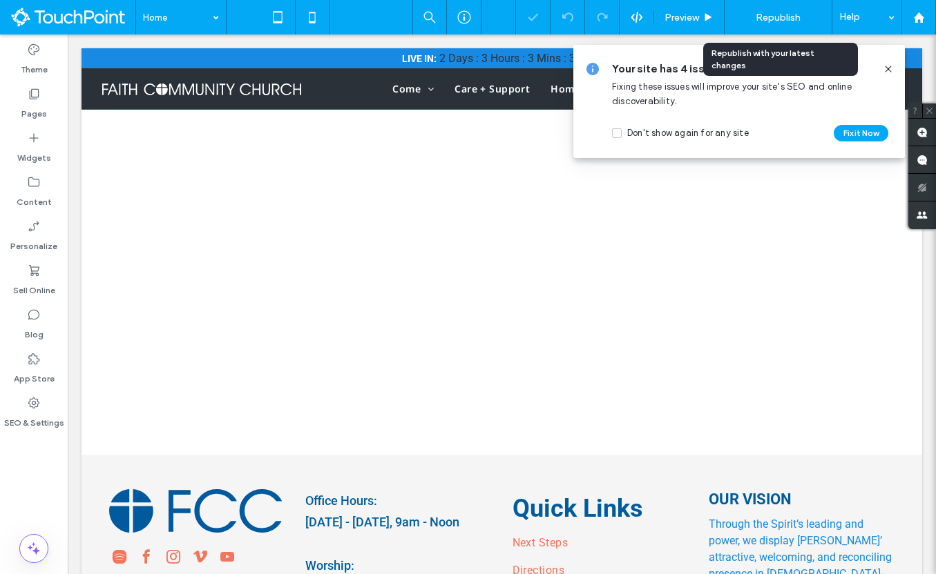
click at [781, 18] on span "Republish" at bounding box center [777, 18] width 45 height 12
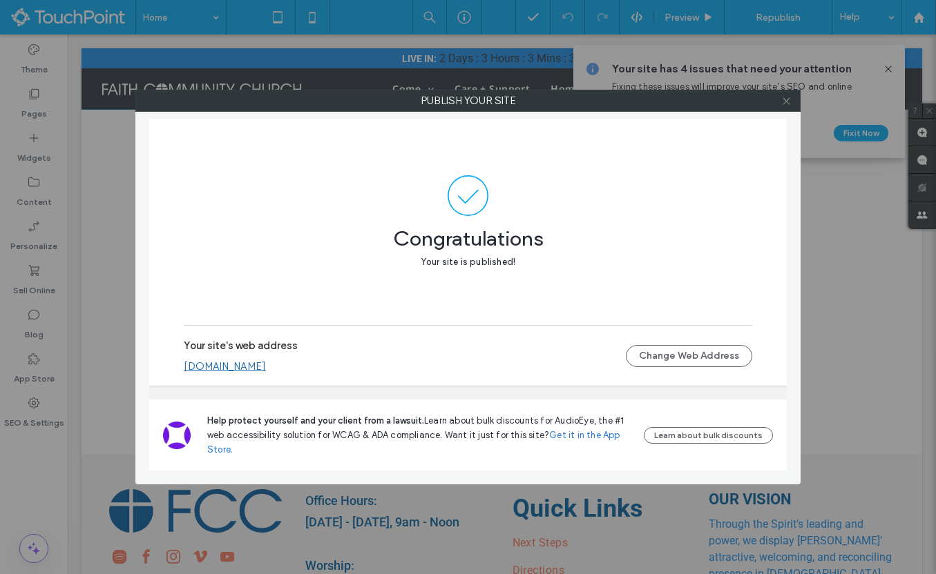
click at [788, 99] on icon at bounding box center [786, 101] width 10 height 10
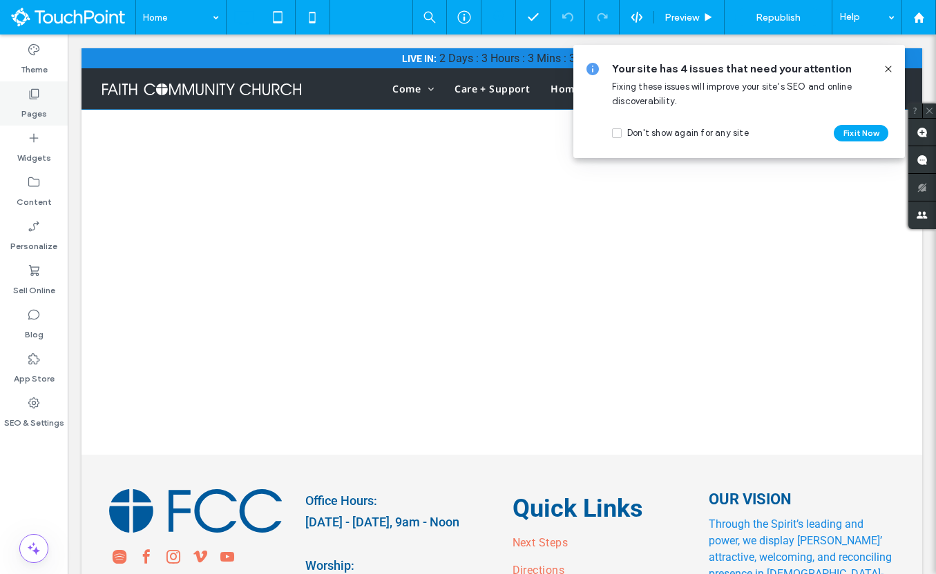
click at [32, 96] on icon at bounding box center [34, 94] width 14 height 14
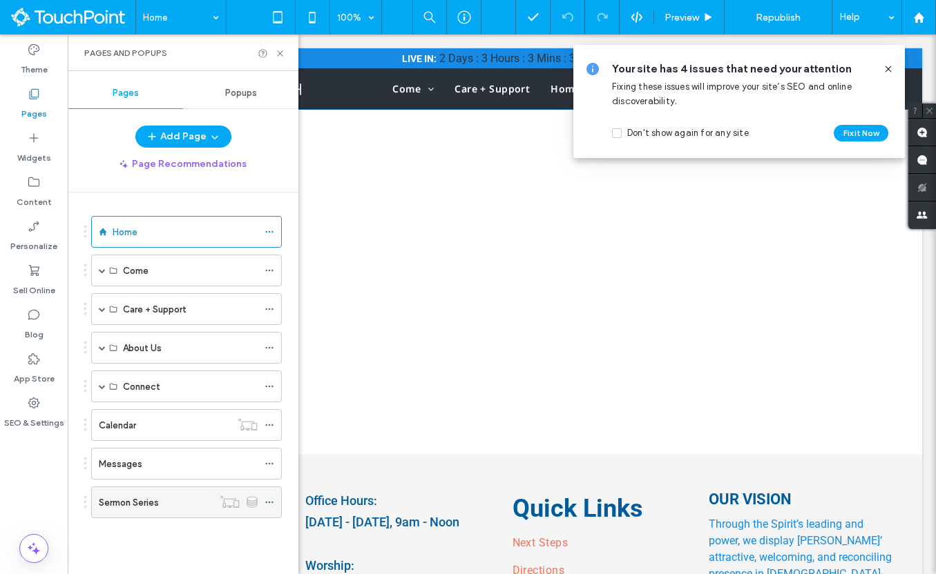
click at [150, 505] on label "Sermon Series" at bounding box center [129, 503] width 60 height 24
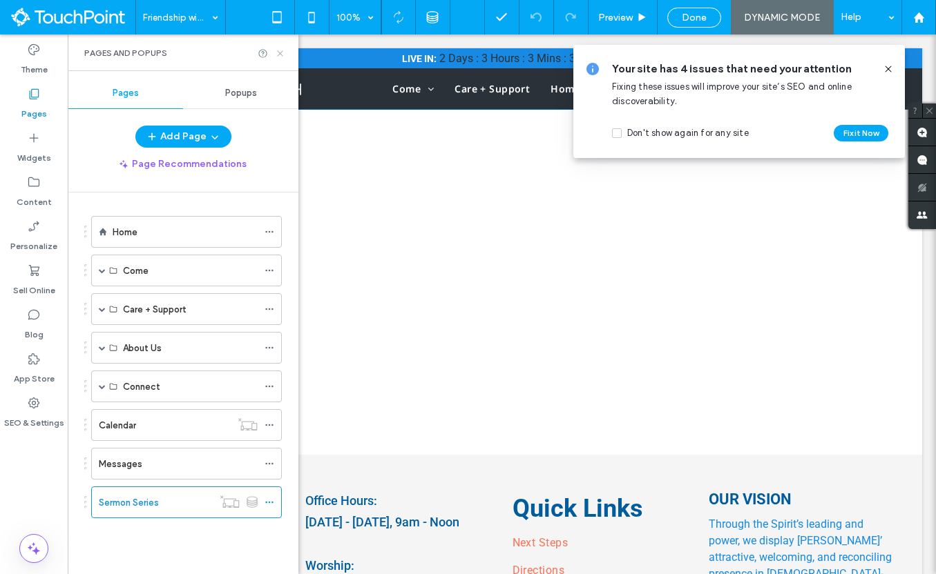
click at [282, 55] on icon at bounding box center [280, 53] width 10 height 10
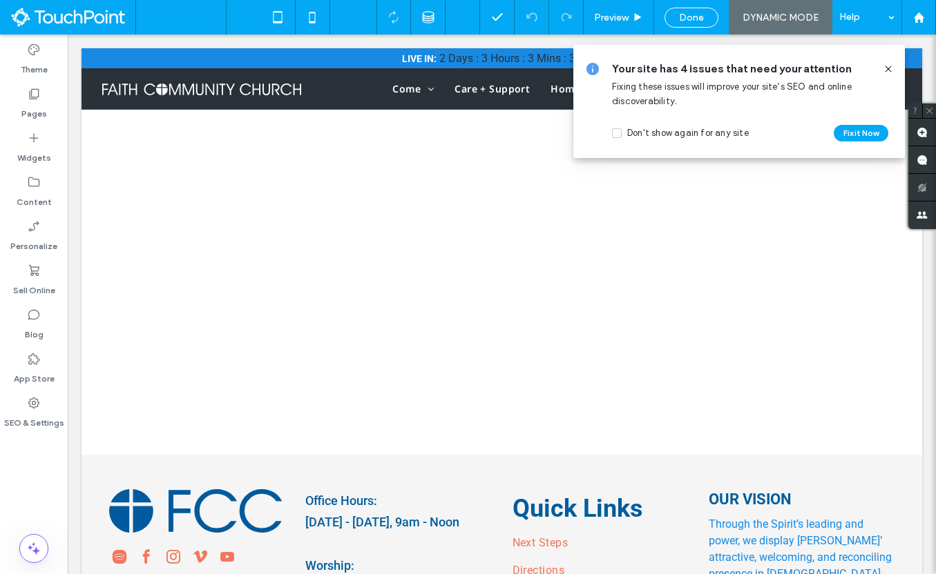
click at [890, 67] on use at bounding box center [888, 69] width 6 height 6
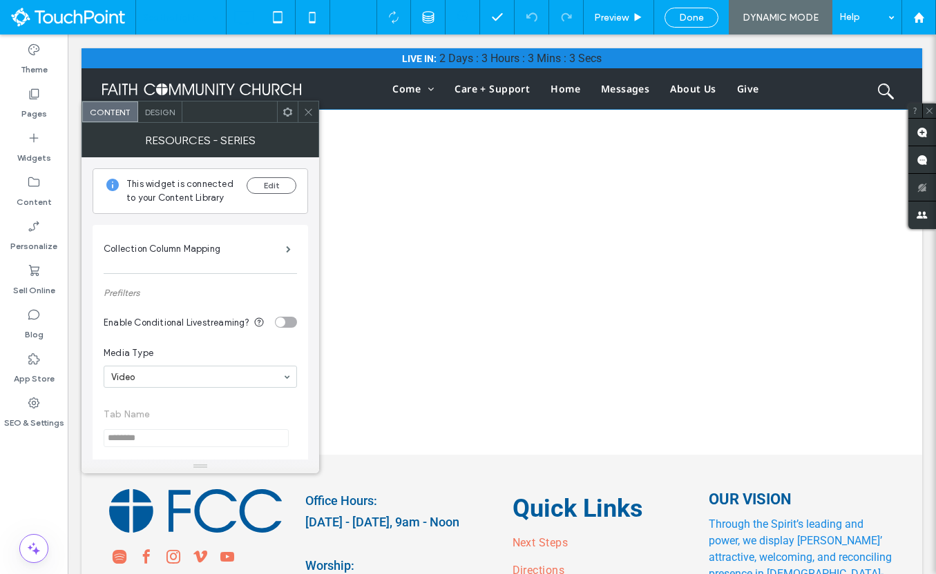
click at [284, 325] on div "toggle" at bounding box center [286, 322] width 22 height 11
click at [286, 115] on use at bounding box center [287, 111] width 9 height 9
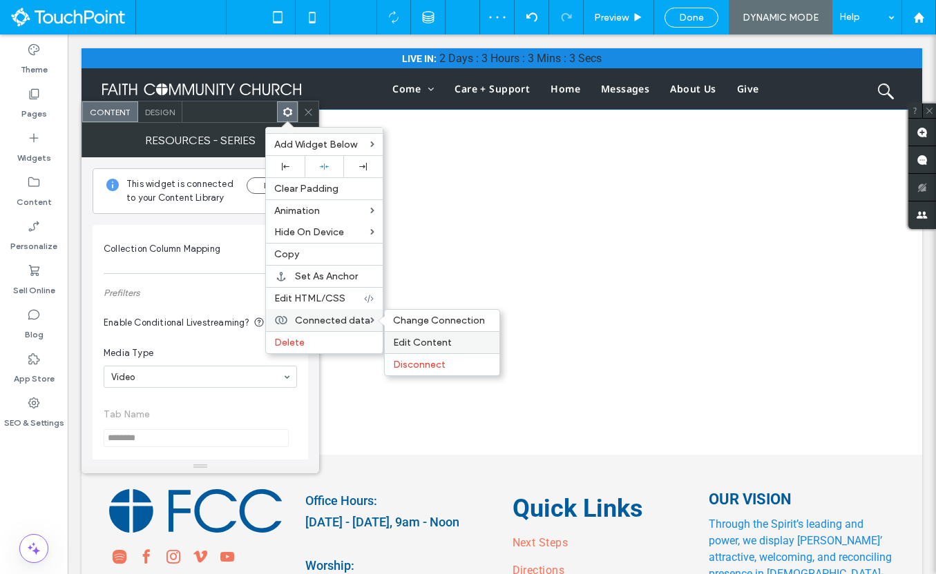
click at [412, 340] on span "Edit Content" at bounding box center [422, 343] width 59 height 12
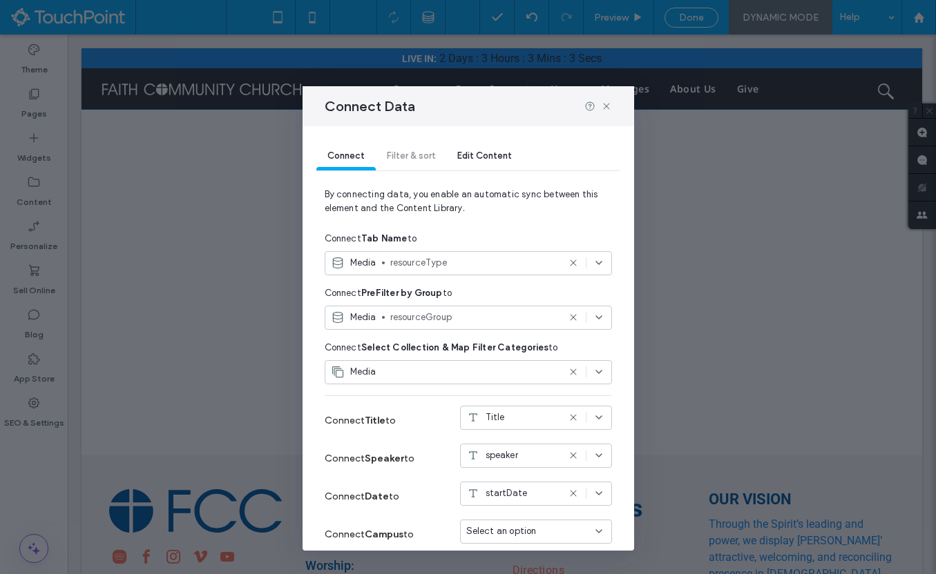
click at [572, 262] on use at bounding box center [573, 263] width 6 height 6
click at [574, 263] on div "Select an option" at bounding box center [460, 263] width 258 height 14
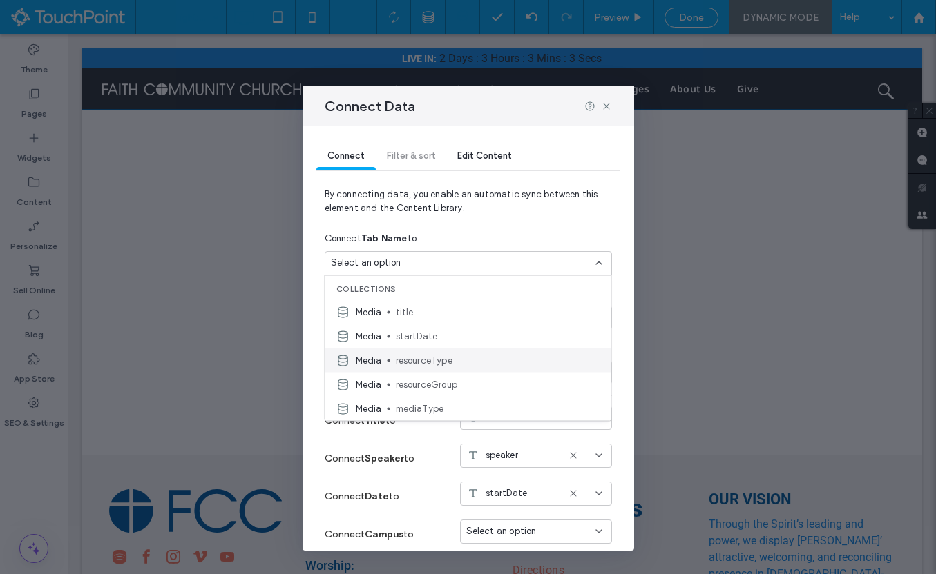
click at [539, 353] on div "Media resourceType" at bounding box center [468, 361] width 286 height 24
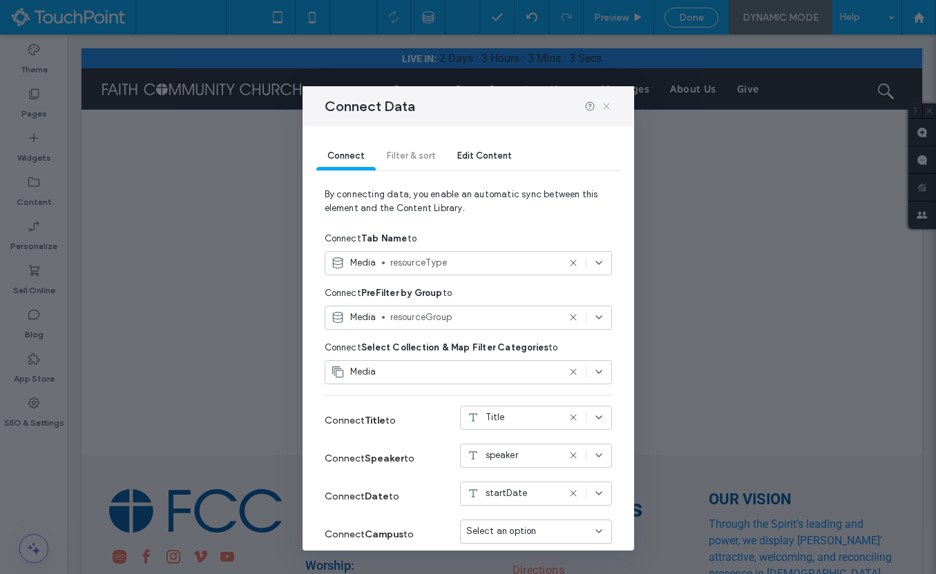
click at [604, 103] on icon at bounding box center [606, 106] width 11 height 11
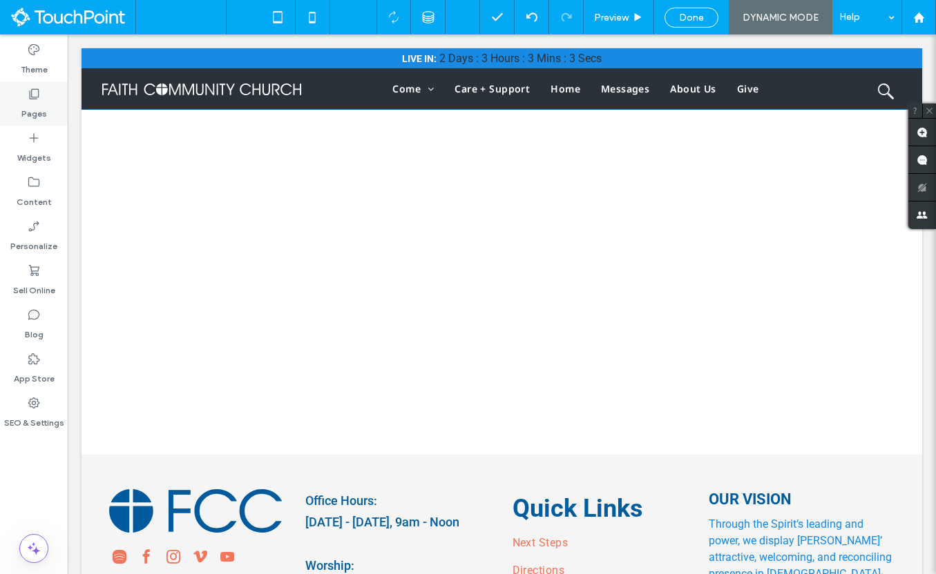
click at [32, 122] on div "Pages" at bounding box center [34, 103] width 68 height 44
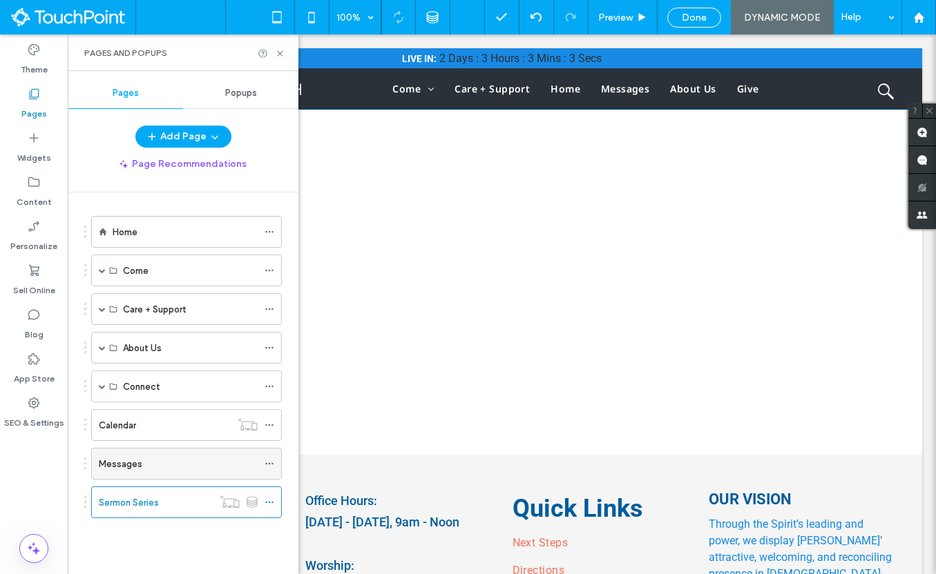
click at [138, 468] on label "Messages" at bounding box center [121, 464] width 44 height 24
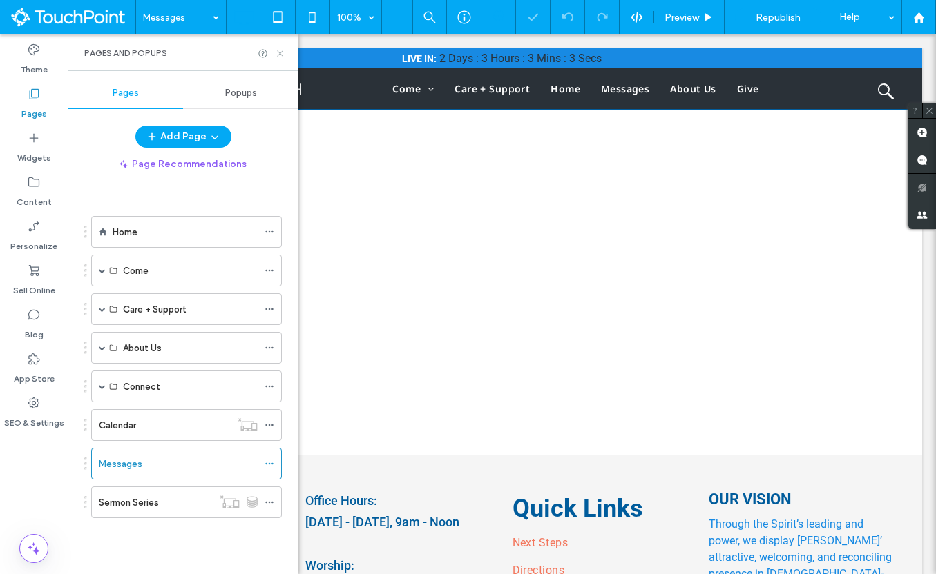
click at [278, 53] on icon at bounding box center [280, 53] width 10 height 10
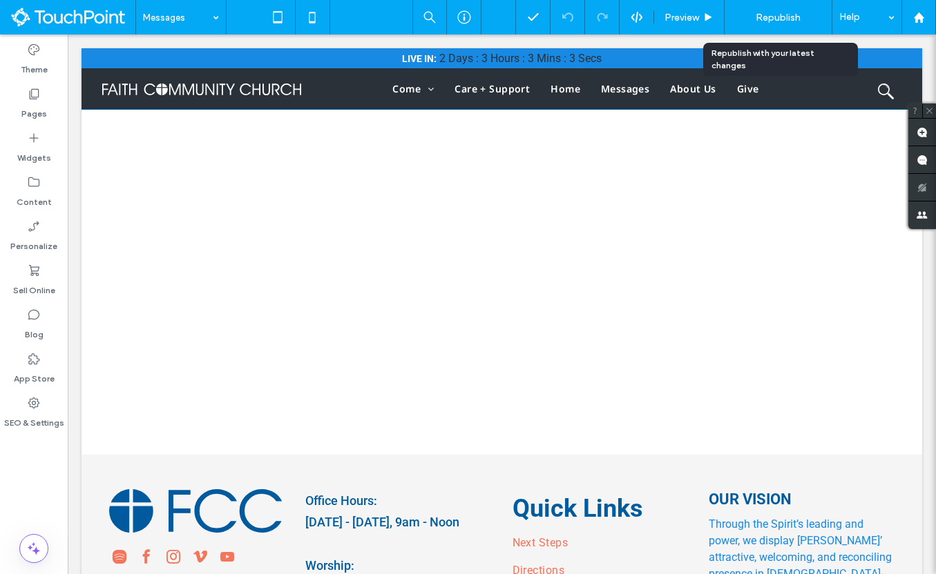
click at [784, 12] on span "Republish" at bounding box center [777, 18] width 45 height 12
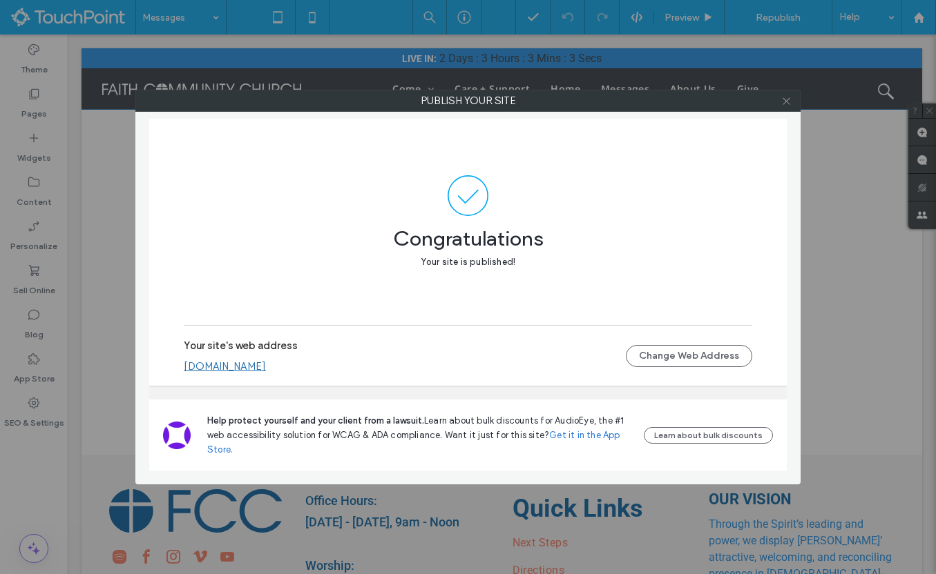
click at [784, 105] on icon at bounding box center [786, 101] width 10 height 10
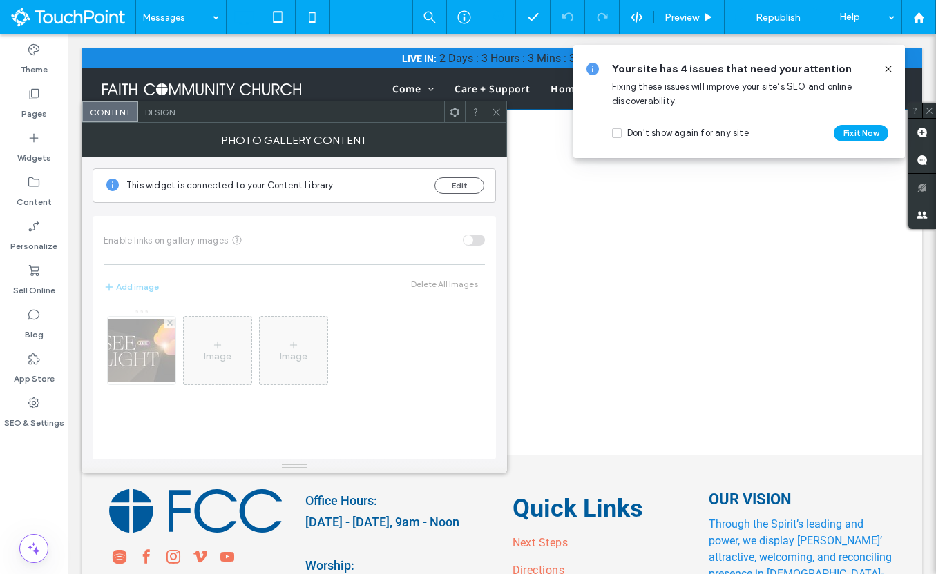
click at [458, 109] on use at bounding box center [454, 111] width 9 height 9
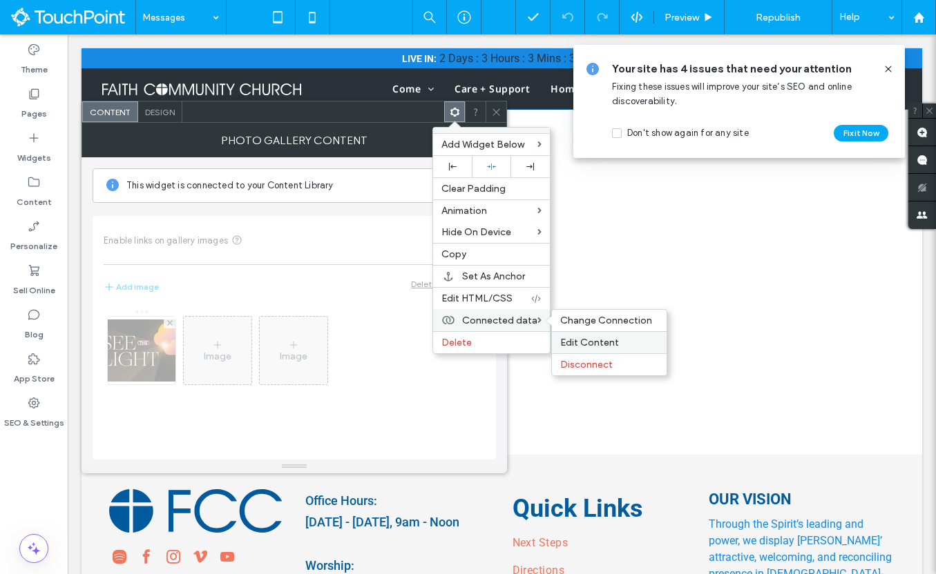
click at [583, 341] on span "Edit Content" at bounding box center [589, 343] width 59 height 12
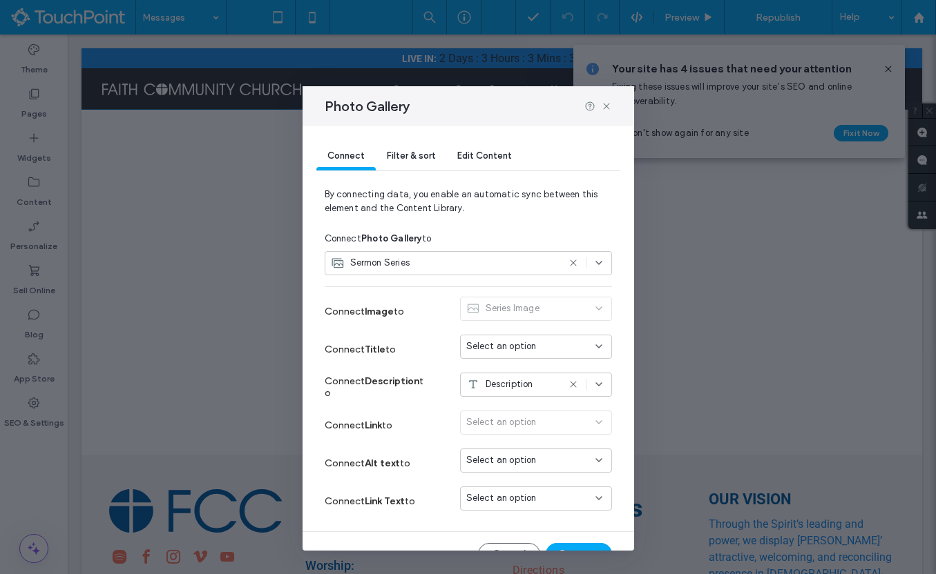
click at [521, 427] on div "Select an option" at bounding box center [536, 426] width 152 height 30
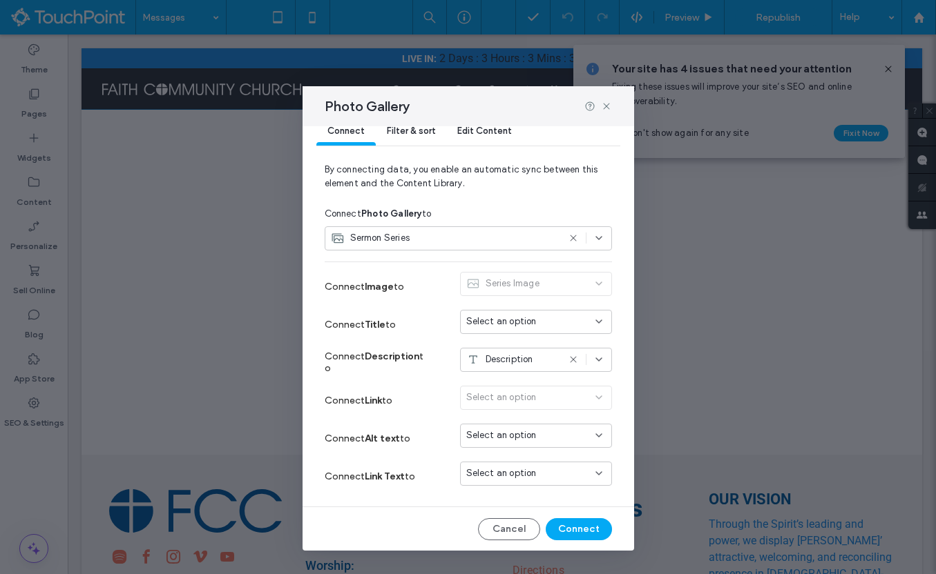
click at [598, 403] on div "Select an option" at bounding box center [536, 401] width 152 height 30
click at [522, 530] on button "Cancel" at bounding box center [509, 530] width 62 height 22
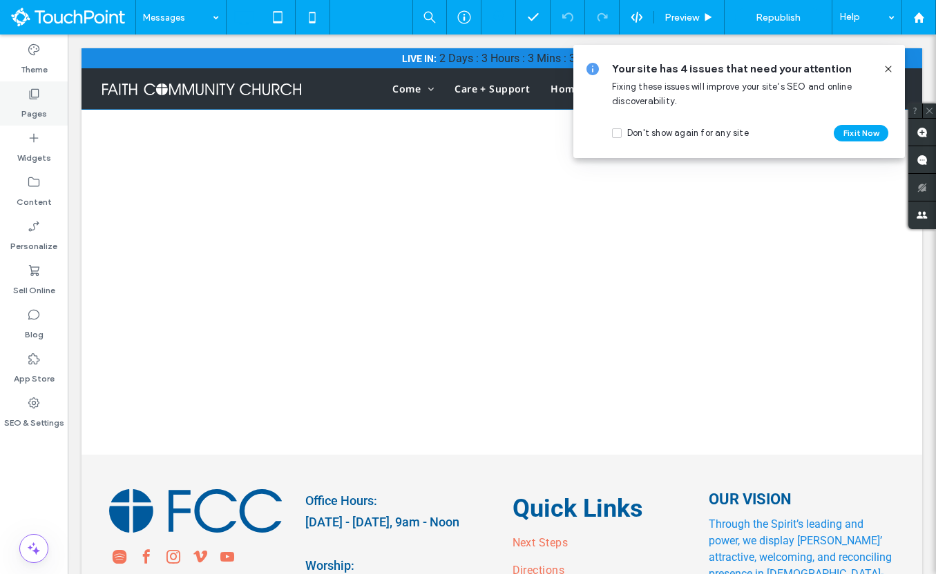
click at [44, 117] on label "Pages" at bounding box center [34, 110] width 26 height 19
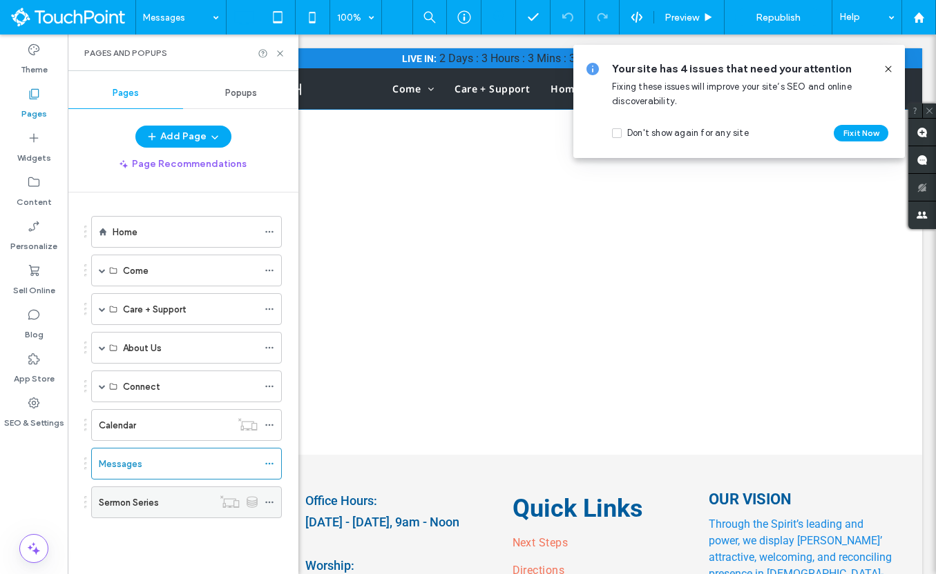
click at [155, 492] on div "Sermon Series" at bounding box center [156, 502] width 114 height 30
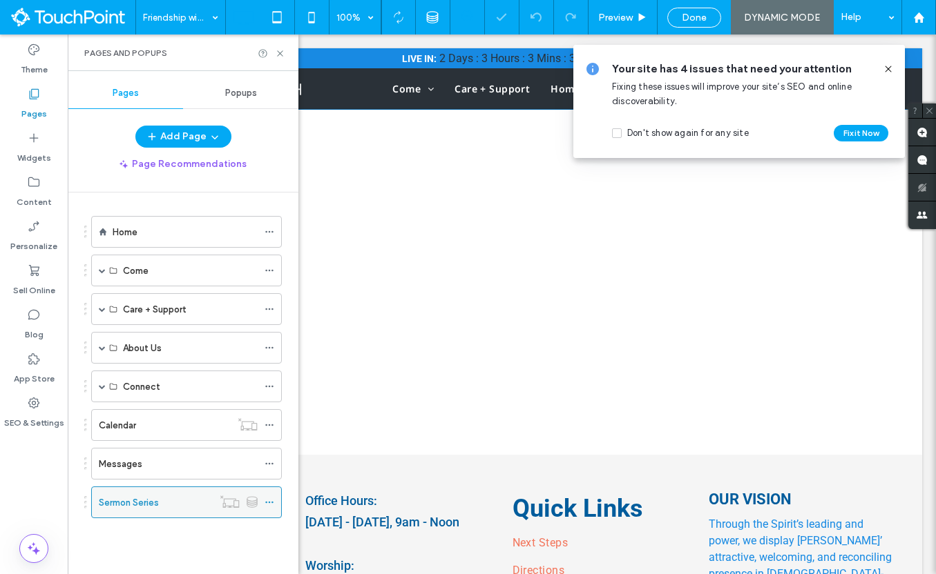
click at [273, 501] on icon at bounding box center [269, 503] width 10 height 10
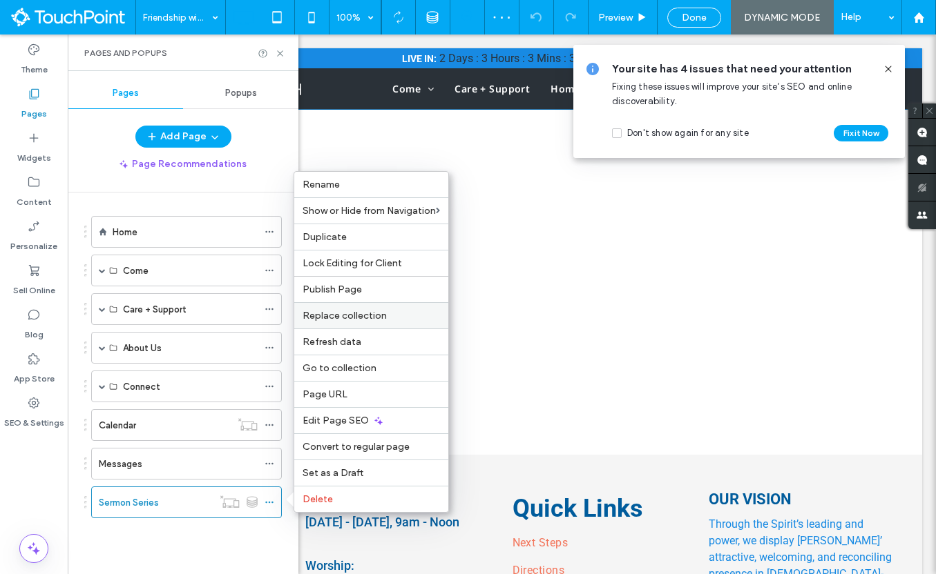
click at [379, 321] on span "Replace collection" at bounding box center [344, 316] width 84 height 12
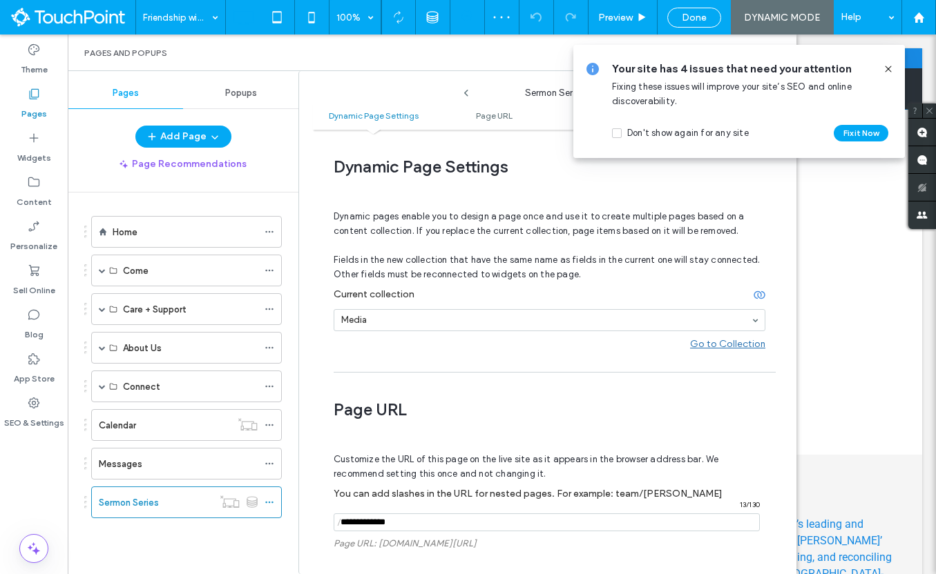
scroll to position [7, 0]
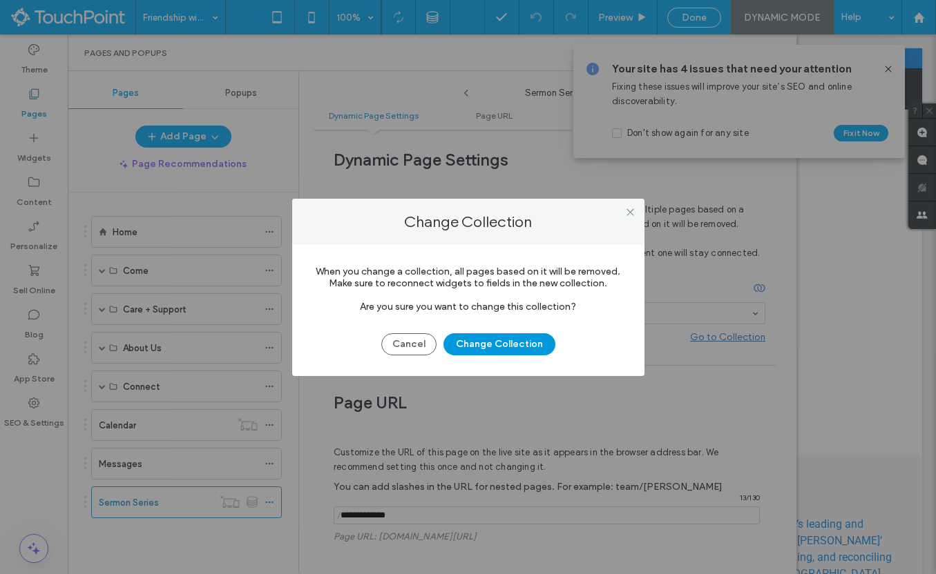
click at [461, 344] on button "Change Collection" at bounding box center [499, 345] width 112 height 22
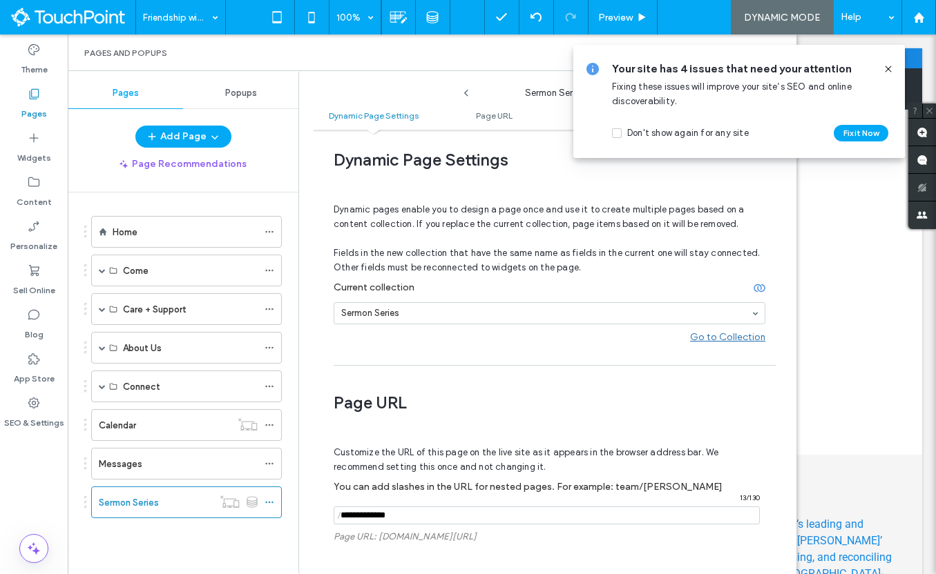
click at [720, 15] on div "Done" at bounding box center [694, 18] width 52 height 12
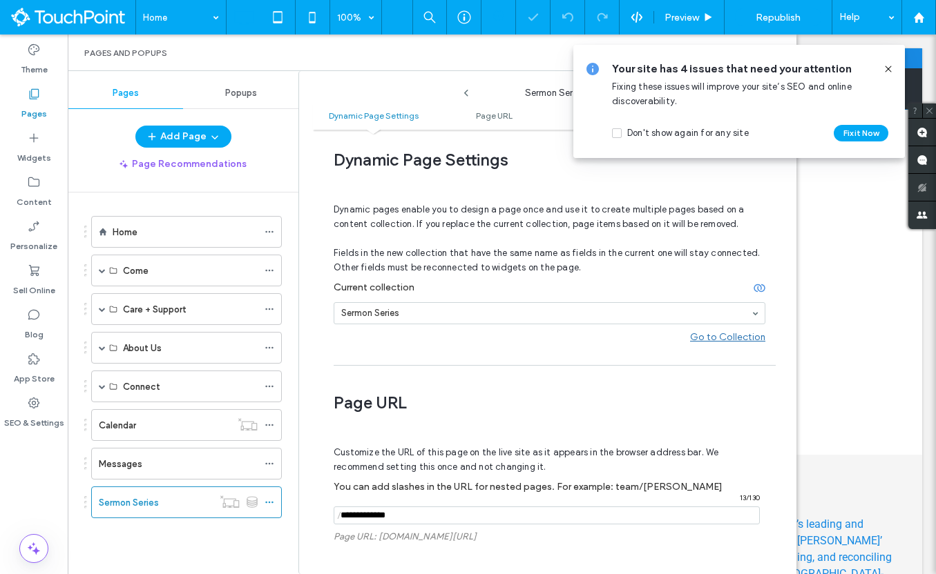
click at [887, 70] on use at bounding box center [888, 69] width 6 height 6
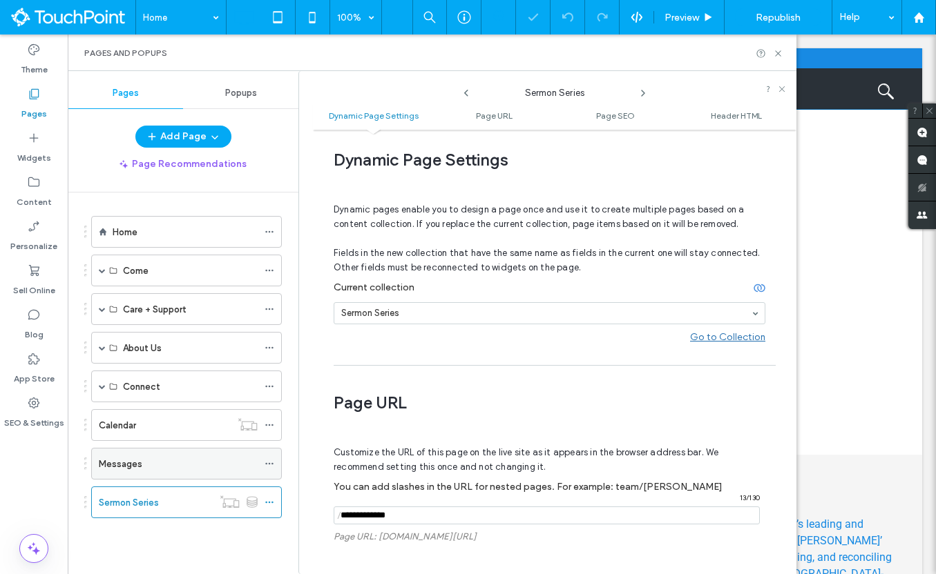
click at [170, 452] on div "Messages" at bounding box center [178, 464] width 159 height 30
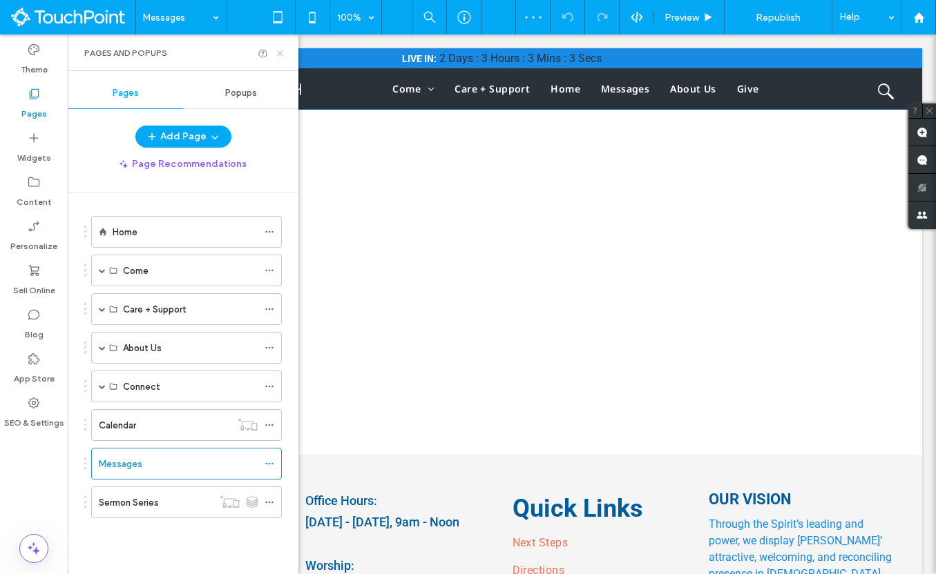
click at [284, 54] on icon at bounding box center [280, 53] width 10 height 10
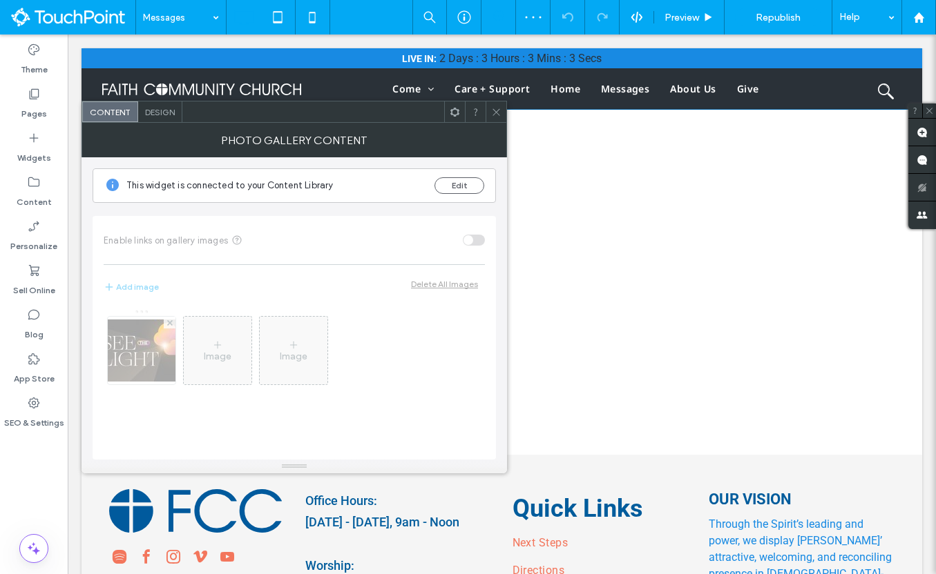
click at [454, 111] on icon at bounding box center [455, 112] width 10 height 10
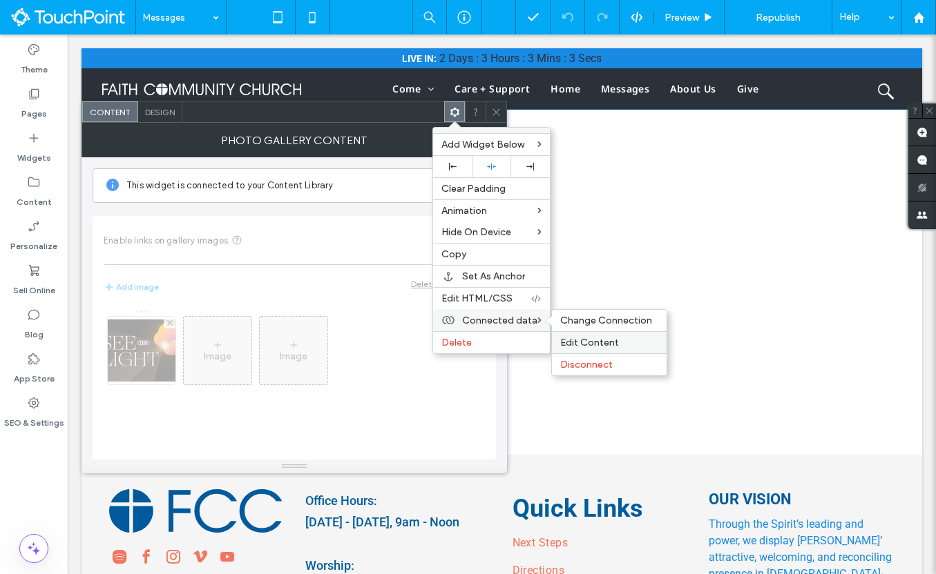
click at [586, 347] on span "Edit Content" at bounding box center [589, 343] width 59 height 12
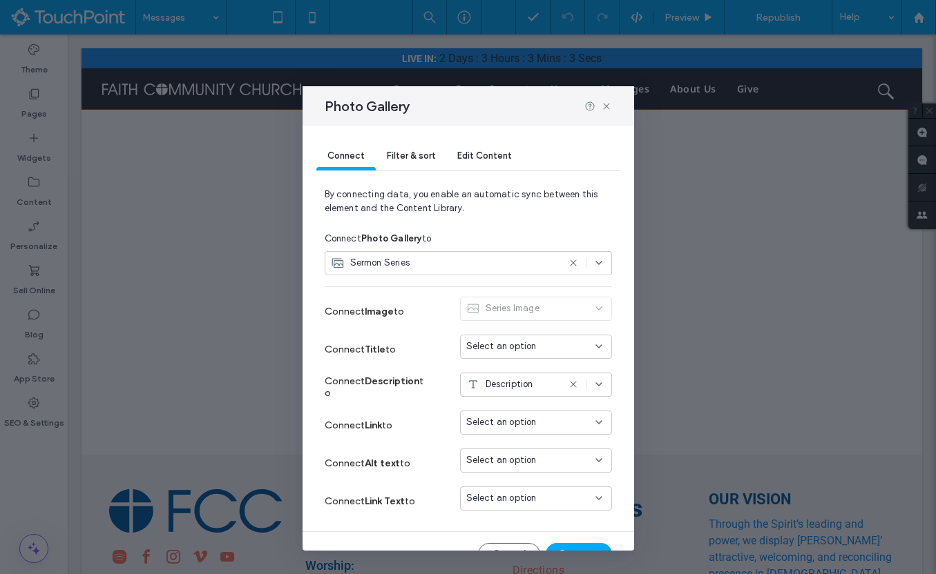
click at [550, 426] on div "Select an option" at bounding box center [527, 423] width 123 height 14
click at [550, 443] on span "Dynamic Page: Sermon Series" at bounding box center [545, 448] width 109 height 14
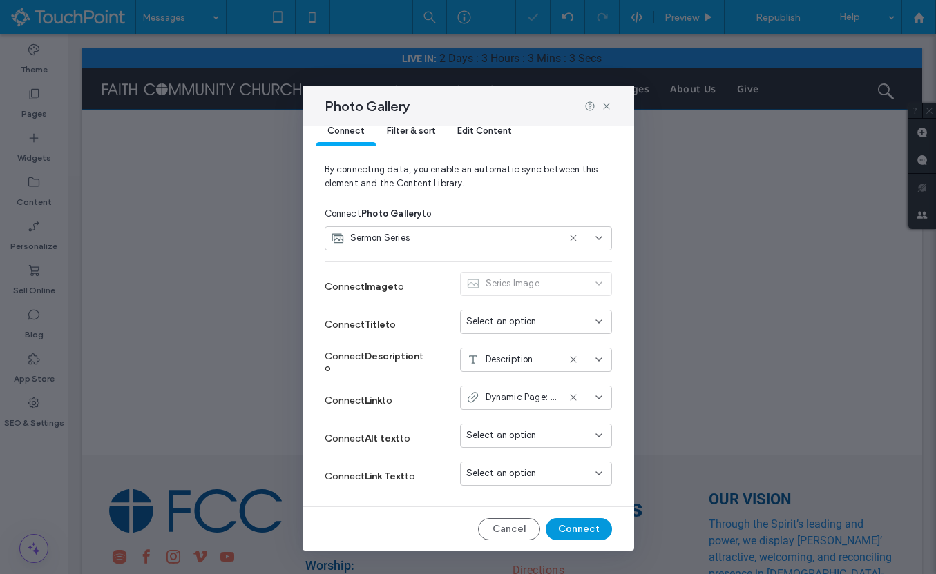
click at [575, 531] on button "Connect" at bounding box center [578, 530] width 66 height 22
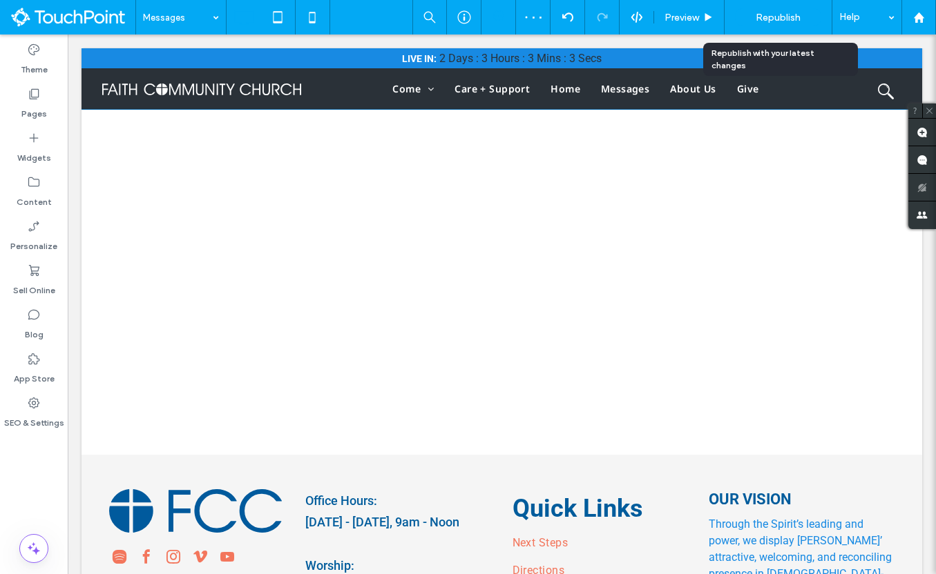
click at [798, 15] on span "Republish" at bounding box center [777, 18] width 45 height 12
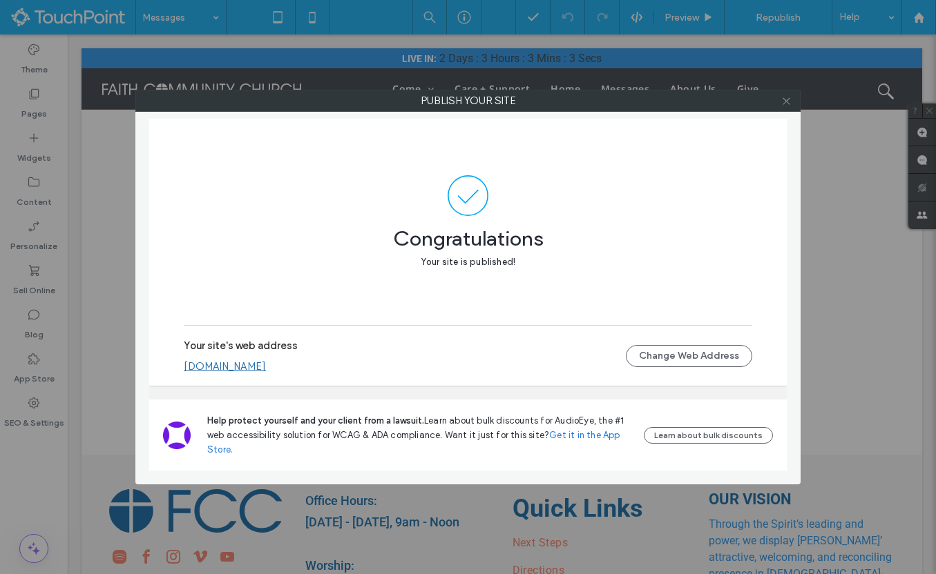
click at [784, 105] on icon at bounding box center [786, 101] width 10 height 10
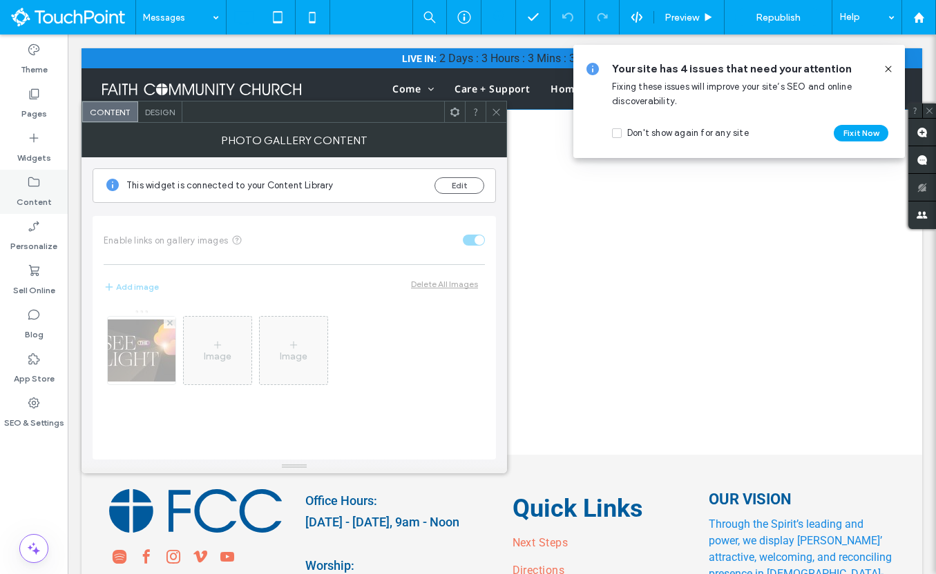
click at [39, 199] on label "Content" at bounding box center [34, 198] width 35 height 19
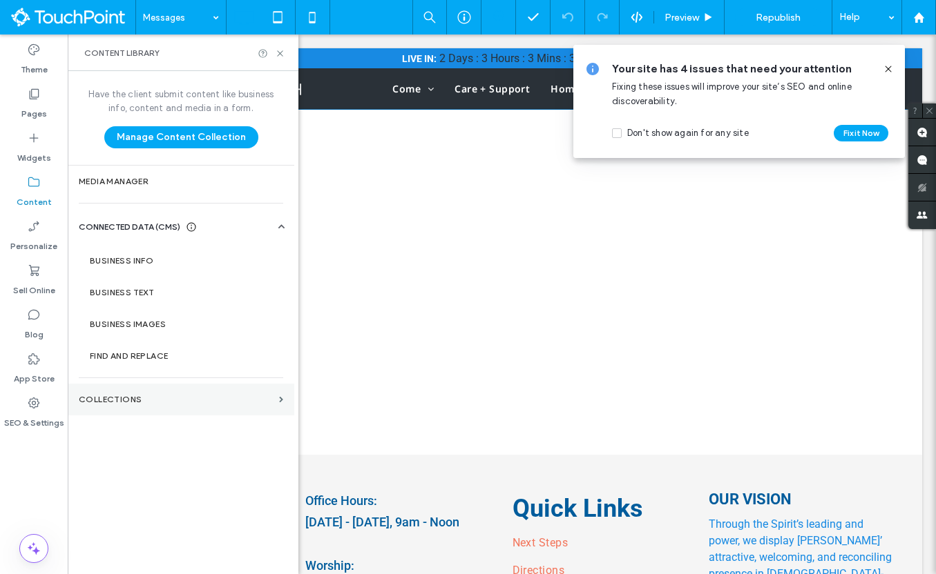
click at [116, 396] on label "Collections" at bounding box center [176, 400] width 195 height 10
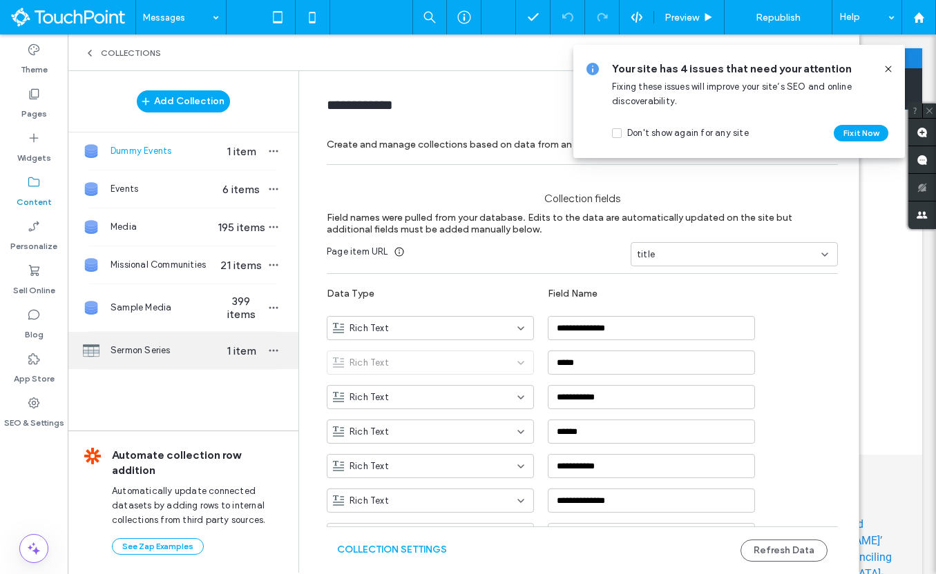
click at [162, 352] on span "Sermon Series" at bounding box center [163, 351] width 106 height 14
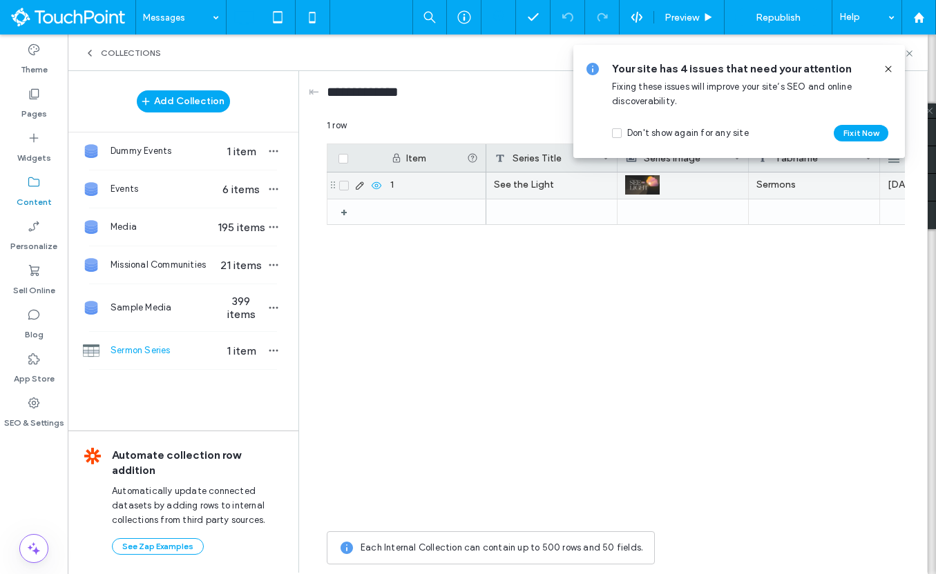
click at [415, 180] on div "1" at bounding box center [435, 186] width 104 height 26
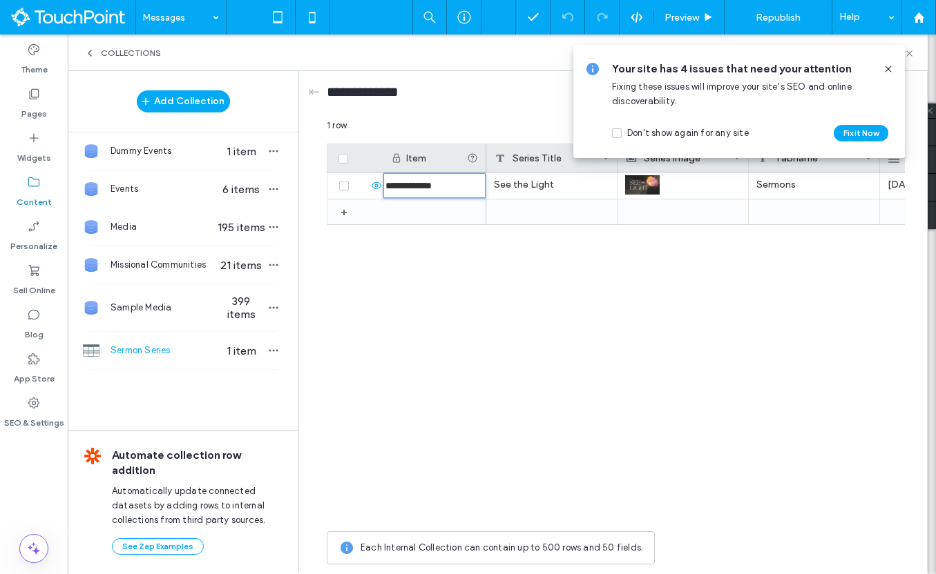
click at [464, 288] on div "**********" at bounding box center [616, 349] width 578 height 352
click at [892, 66] on icon at bounding box center [887, 69] width 11 height 11
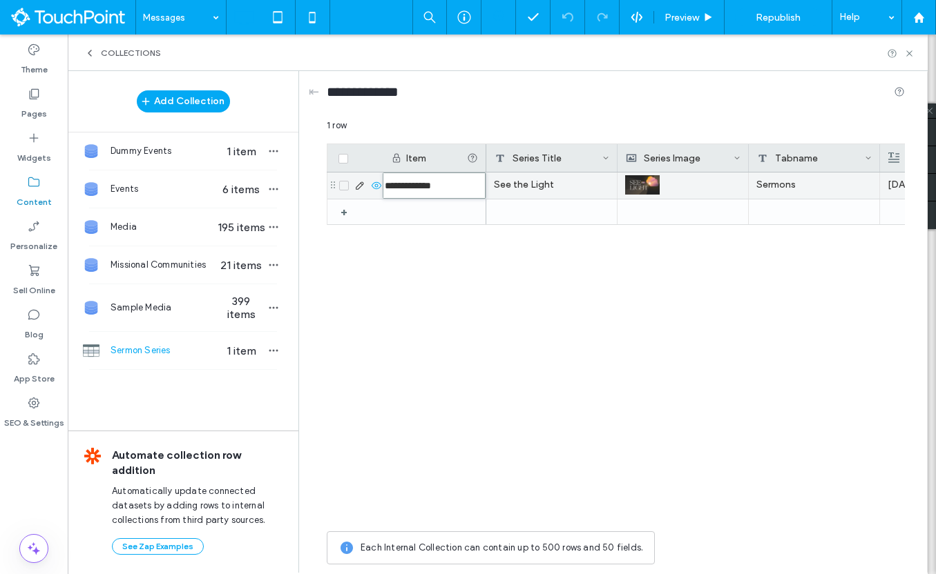
click at [820, 238] on div "See the Light Sermons 7/13/25" at bounding box center [695, 349] width 418 height 352
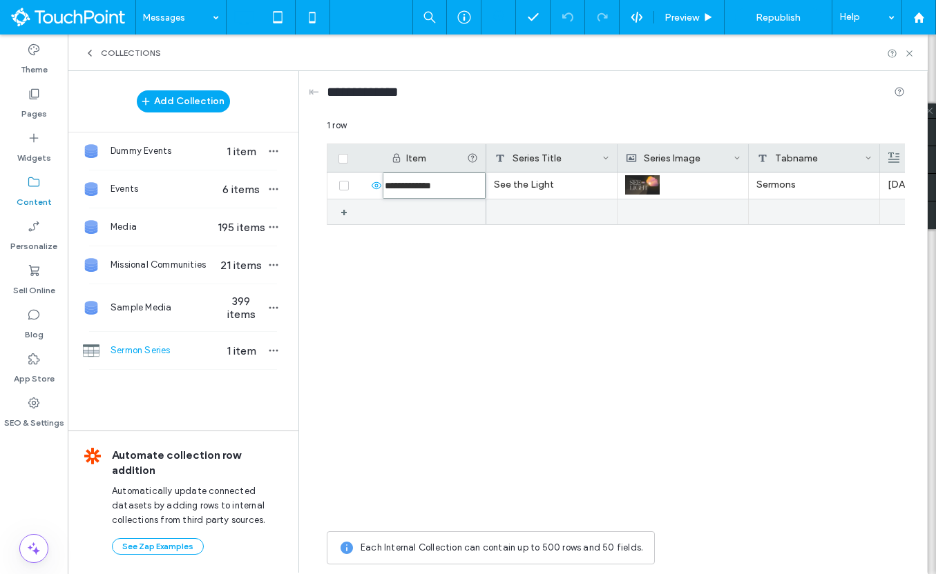
click at [827, 209] on div at bounding box center [814, 212] width 131 height 25
click at [911, 57] on icon at bounding box center [909, 53] width 10 height 10
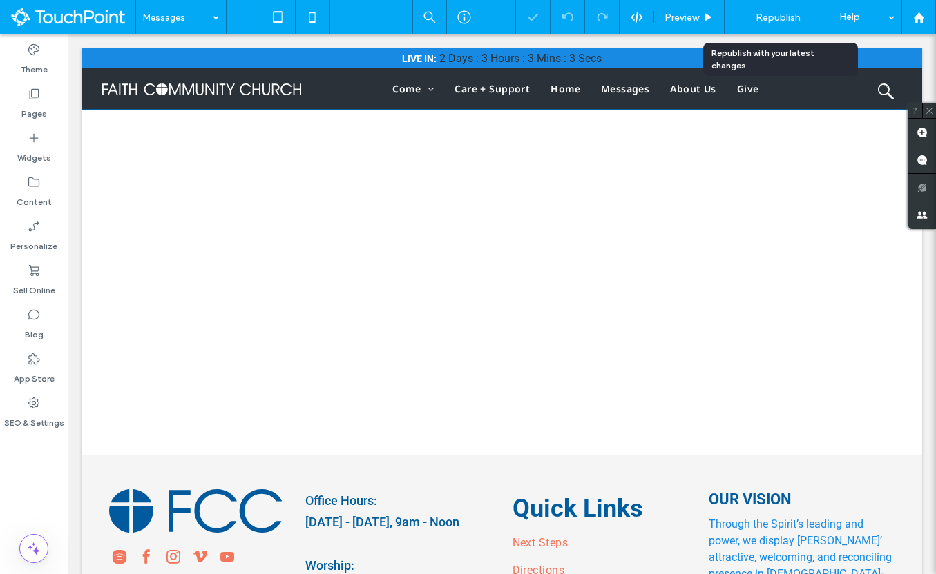
click at [786, 20] on span "Republish" at bounding box center [777, 18] width 45 height 12
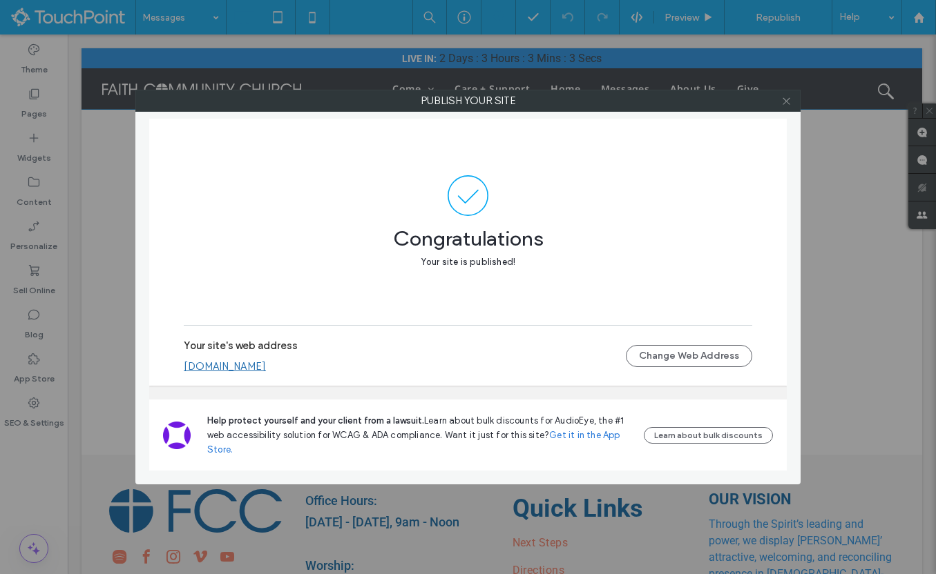
click at [786, 107] on span at bounding box center [786, 100] width 10 height 21
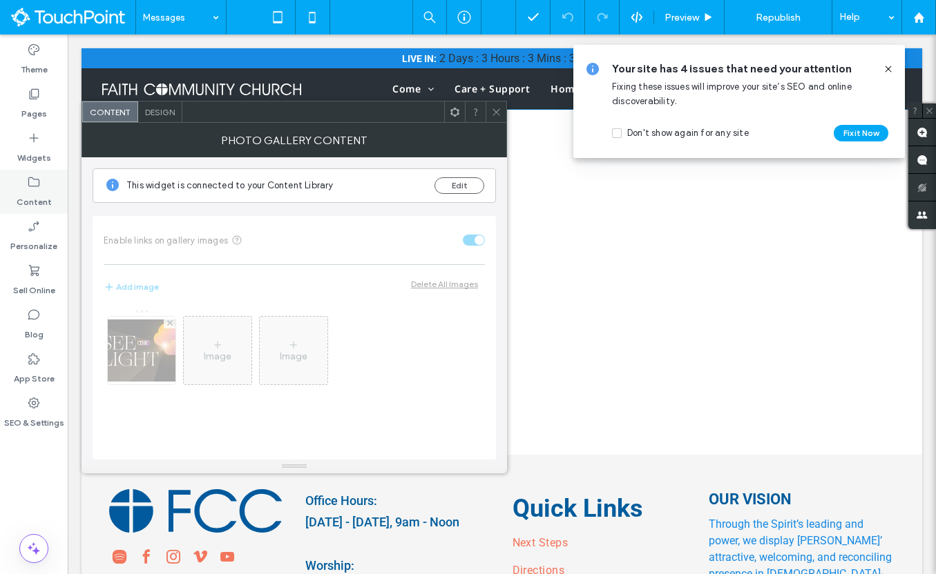
click at [42, 200] on label "Content" at bounding box center [34, 198] width 35 height 19
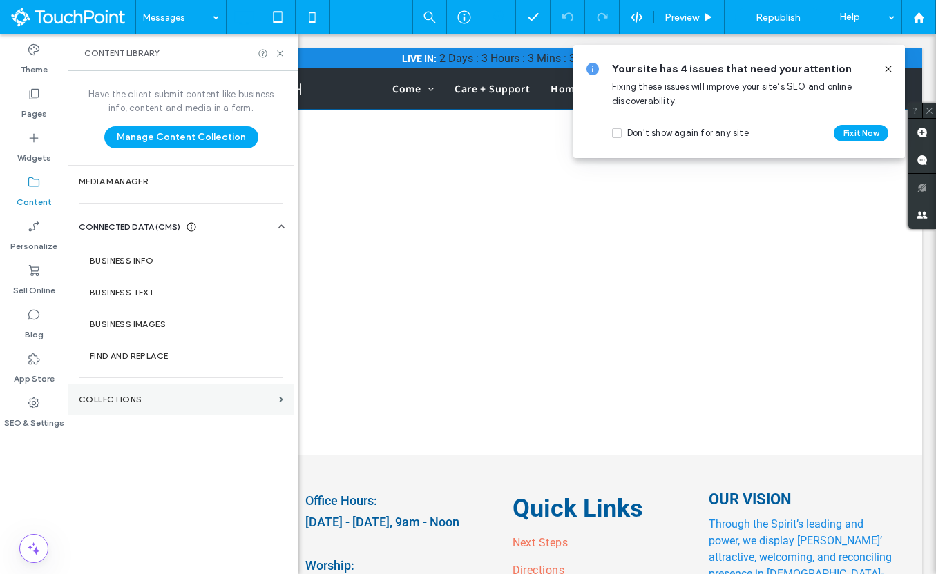
click at [139, 403] on label "Collections" at bounding box center [176, 400] width 195 height 10
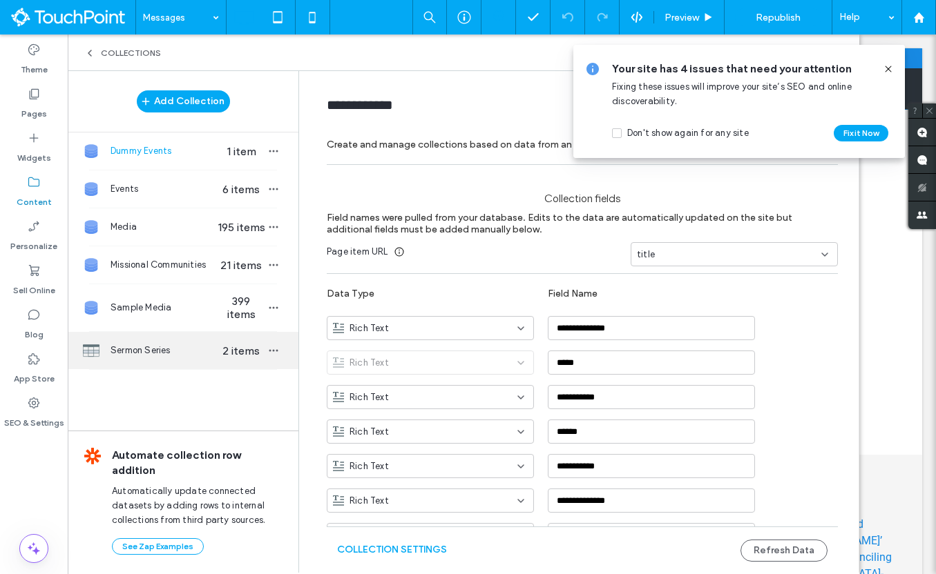
click at [173, 344] on div "Sermon Series 2 items" at bounding box center [183, 350] width 231 height 37
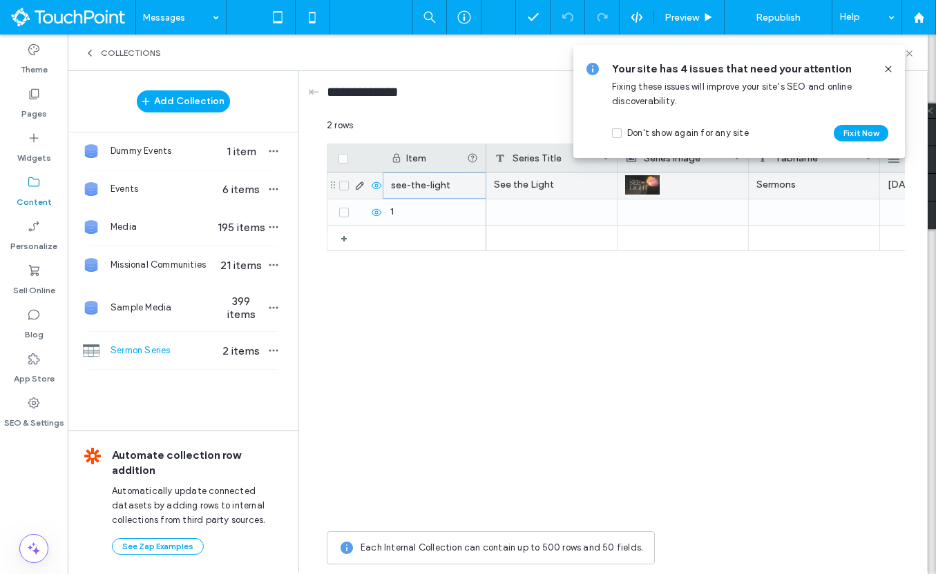
click at [429, 189] on div "see-the-light" at bounding box center [435, 186] width 104 height 26
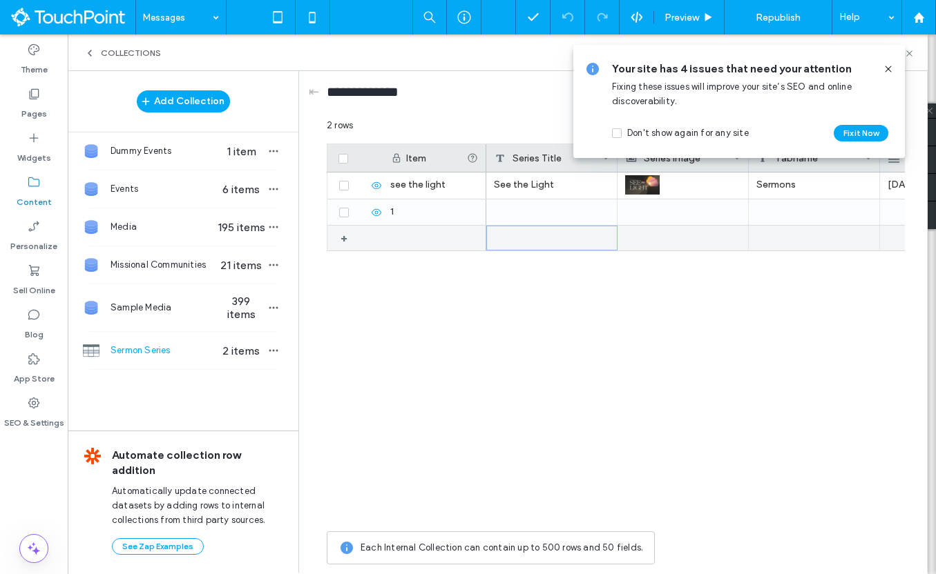
click at [490, 249] on div at bounding box center [551, 238] width 131 height 25
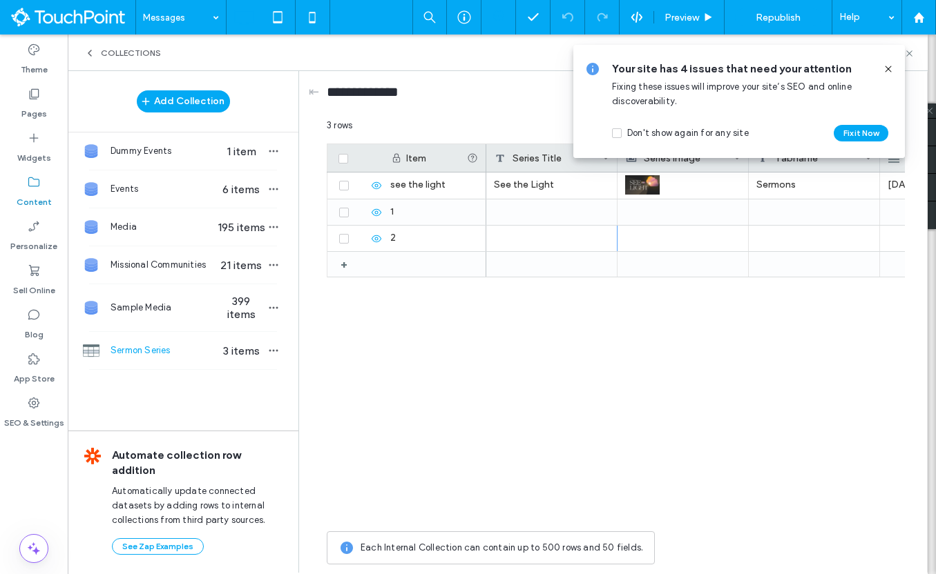
click at [887, 66] on icon at bounding box center [887, 69] width 11 height 11
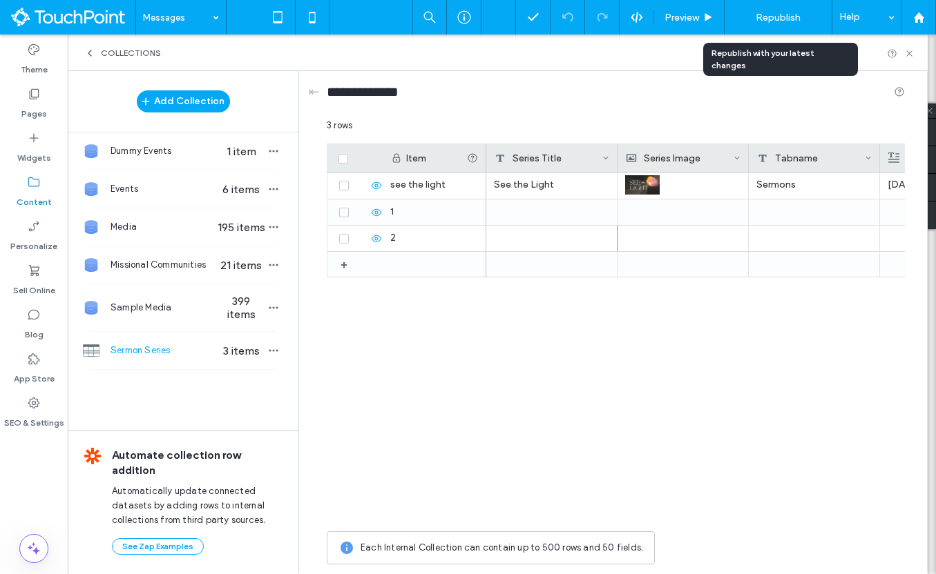
click at [780, 17] on span "Republish" at bounding box center [777, 18] width 45 height 12
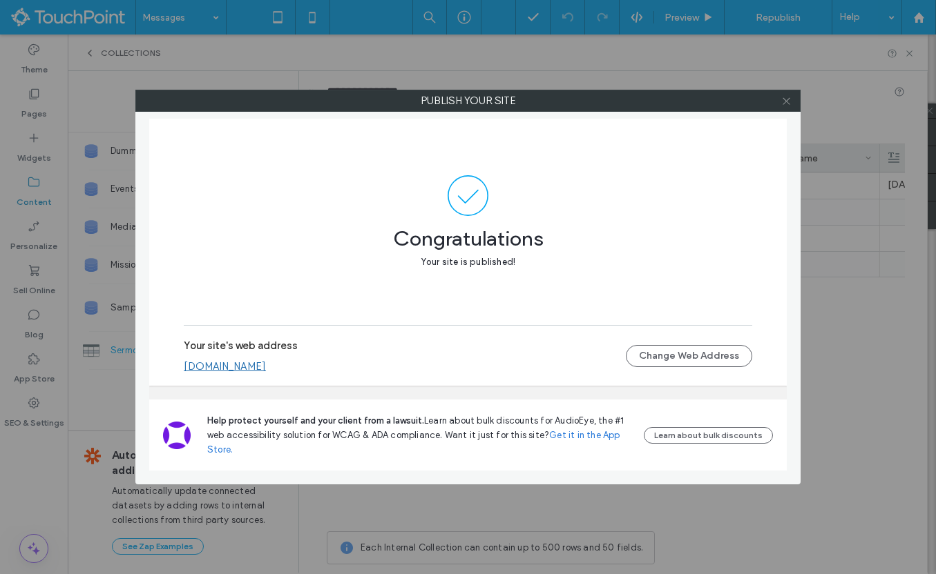
click at [783, 103] on icon at bounding box center [786, 101] width 10 height 10
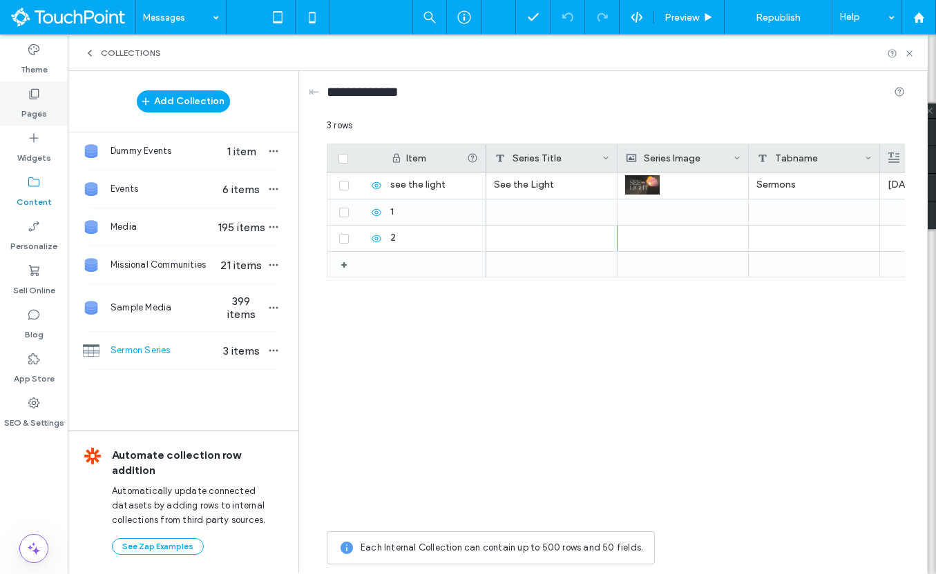
click at [39, 107] on label "Pages" at bounding box center [34, 110] width 26 height 19
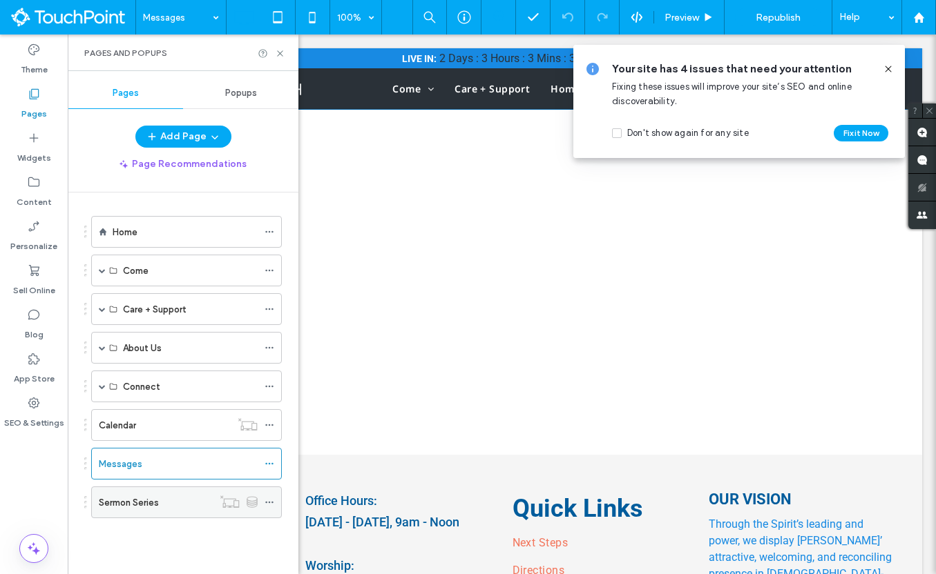
click at [163, 506] on div "Sermon Series" at bounding box center [156, 503] width 114 height 15
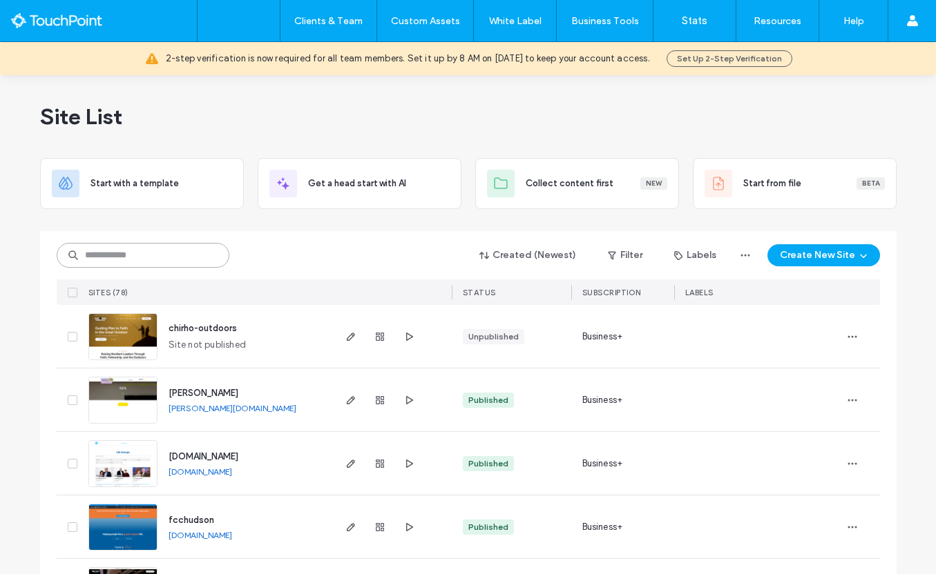
click at [160, 253] on input at bounding box center [143, 255] width 173 height 25
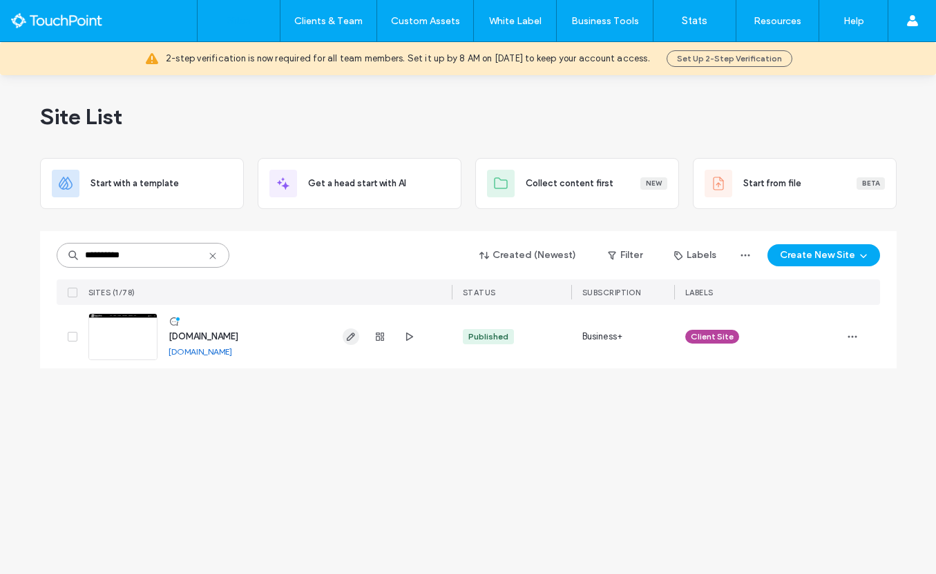
type input "**********"
click at [350, 334] on icon "button" at bounding box center [350, 336] width 11 height 11
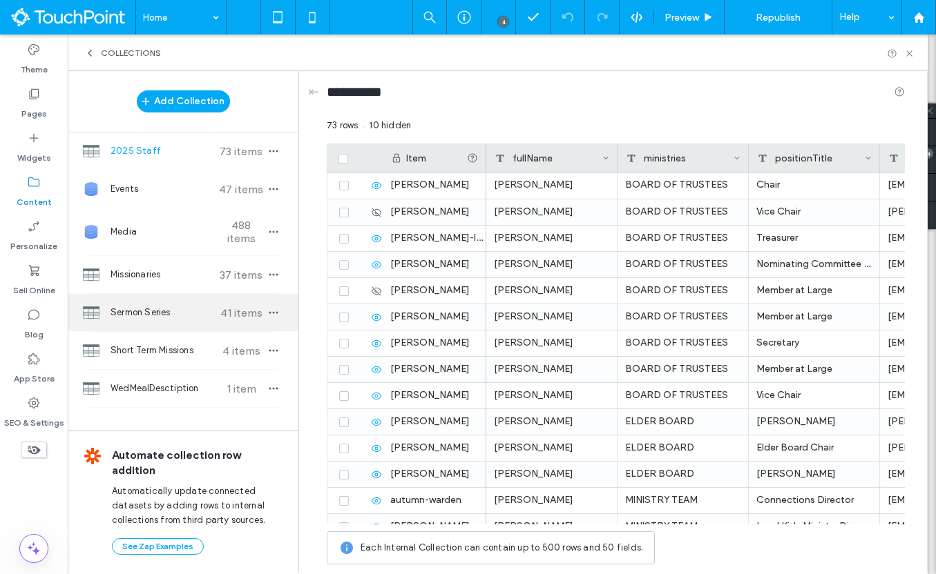
click at [171, 305] on div "Sermon Series 41 items" at bounding box center [183, 312] width 231 height 37
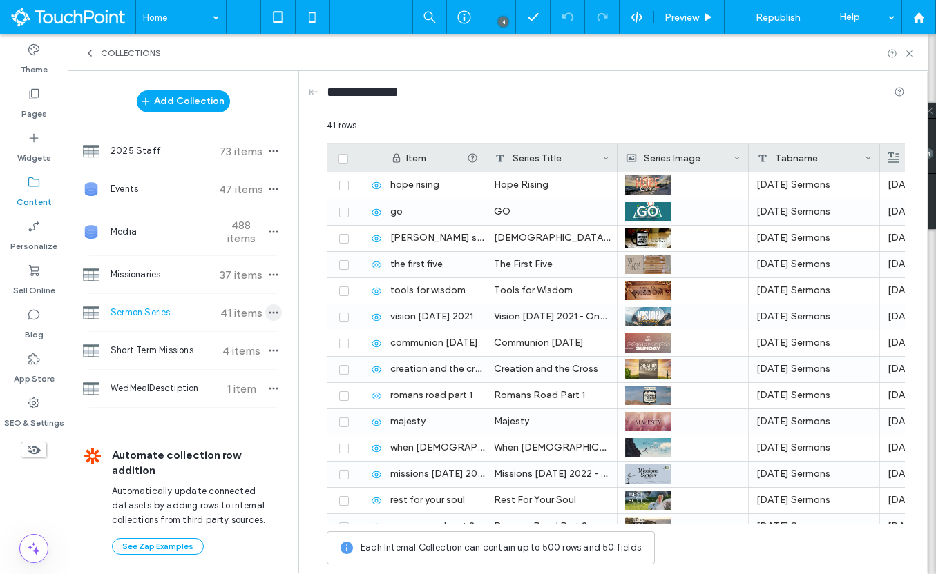
click at [270, 316] on icon "button" at bounding box center [273, 312] width 11 height 11
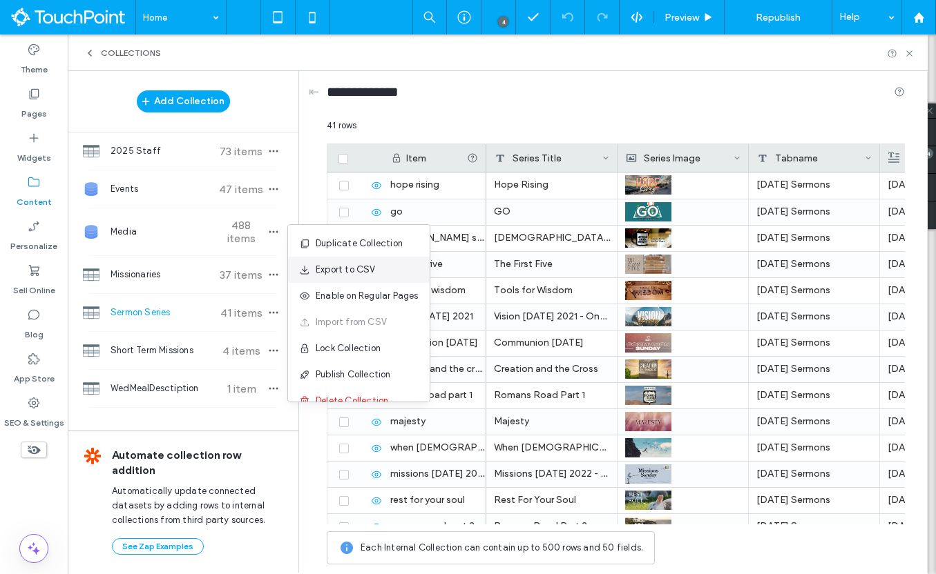
click at [373, 269] on span "Export to CSV" at bounding box center [346, 270] width 60 height 14
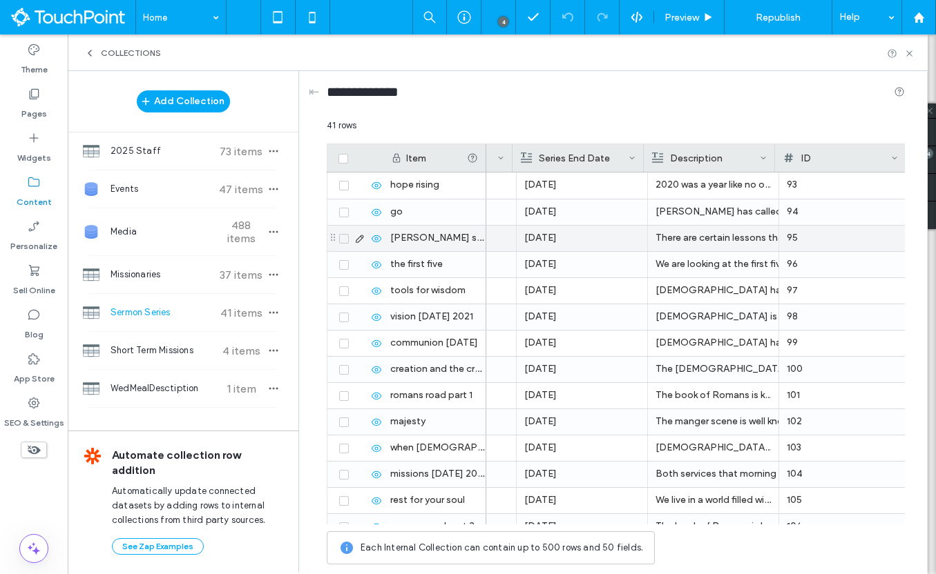
scroll to position [0, 370]
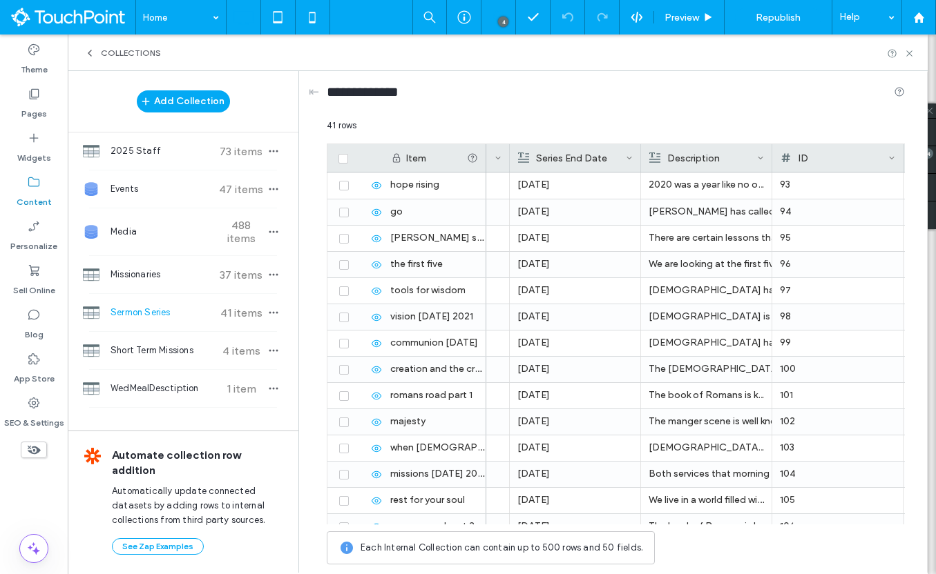
click at [916, 52] on div "Collections" at bounding box center [498, 53] width 860 height 37
click at [910, 54] on icon at bounding box center [909, 53] width 10 height 10
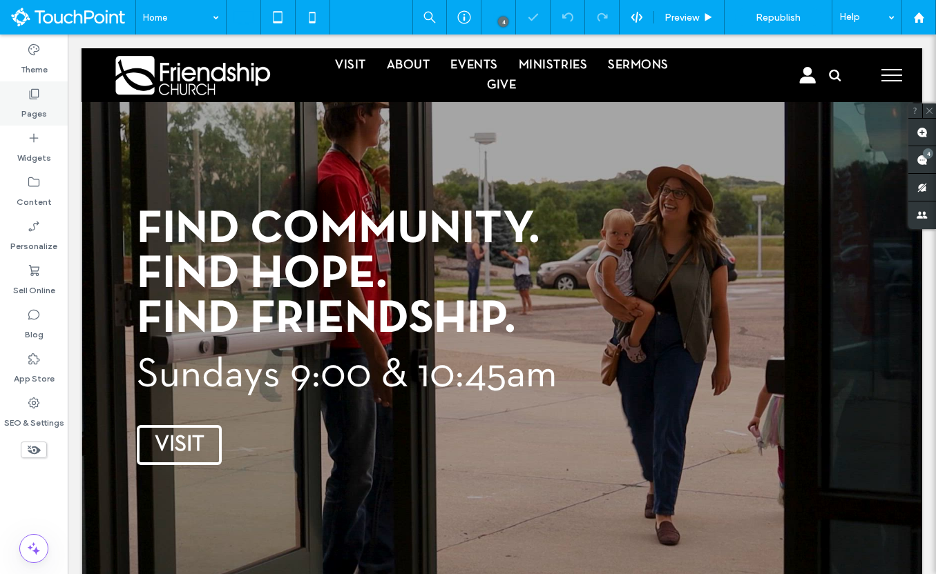
click at [41, 112] on label "Pages" at bounding box center [34, 110] width 26 height 19
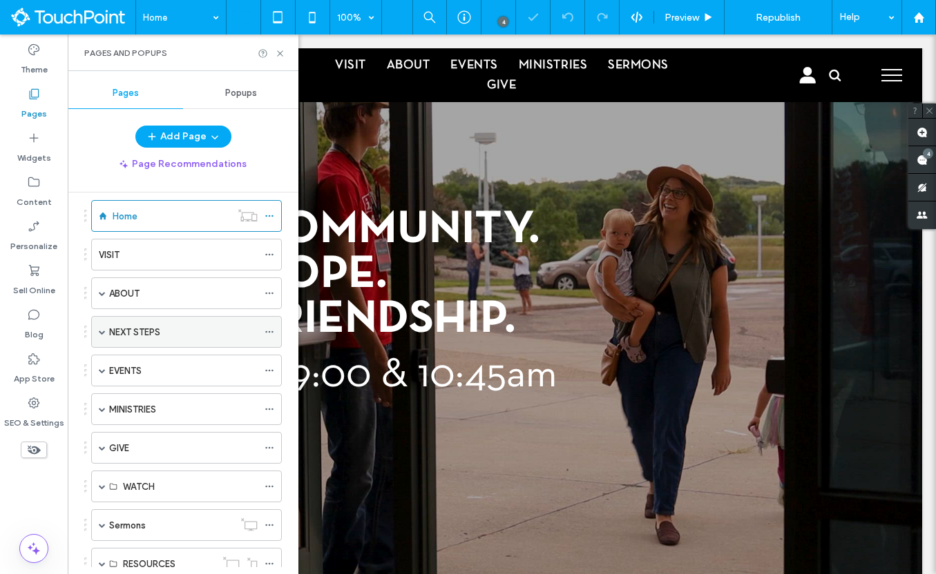
scroll to position [118, 0]
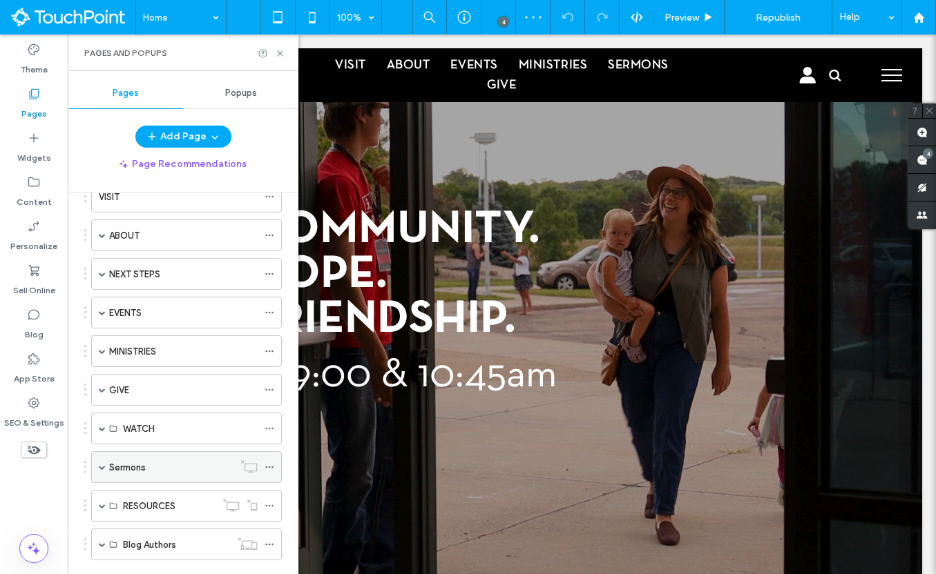
click at [128, 462] on label "Sermons" at bounding box center [127, 468] width 37 height 24
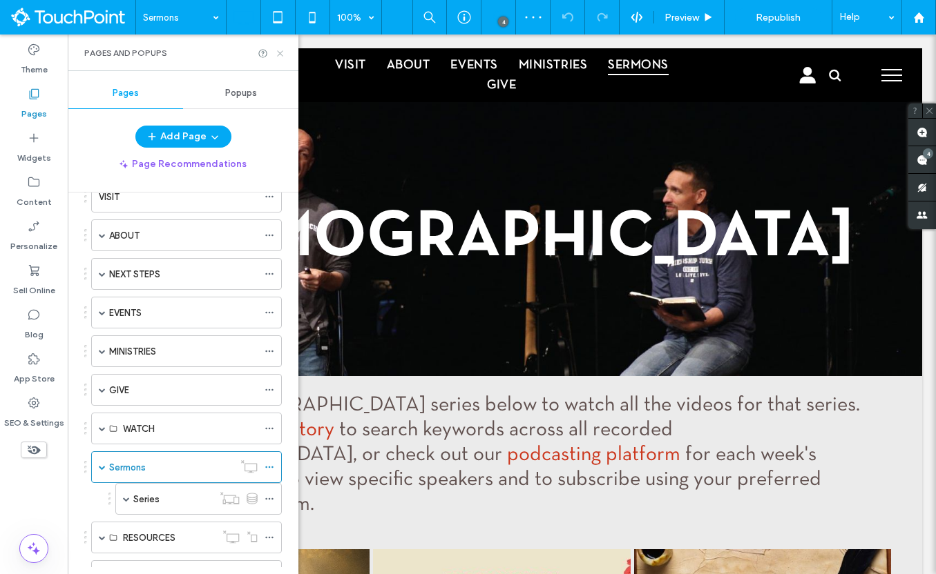
click at [281, 50] on icon at bounding box center [280, 53] width 10 height 10
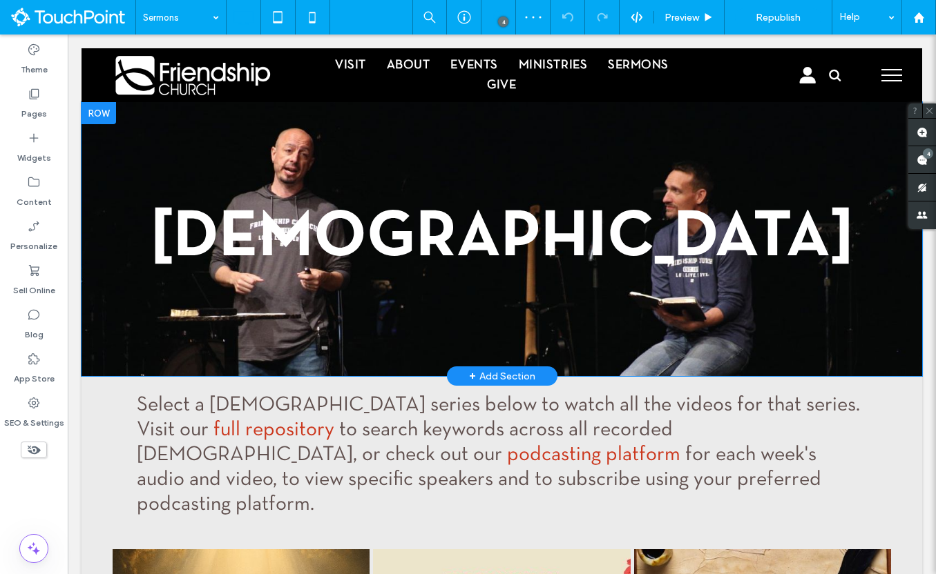
scroll to position [196, 0]
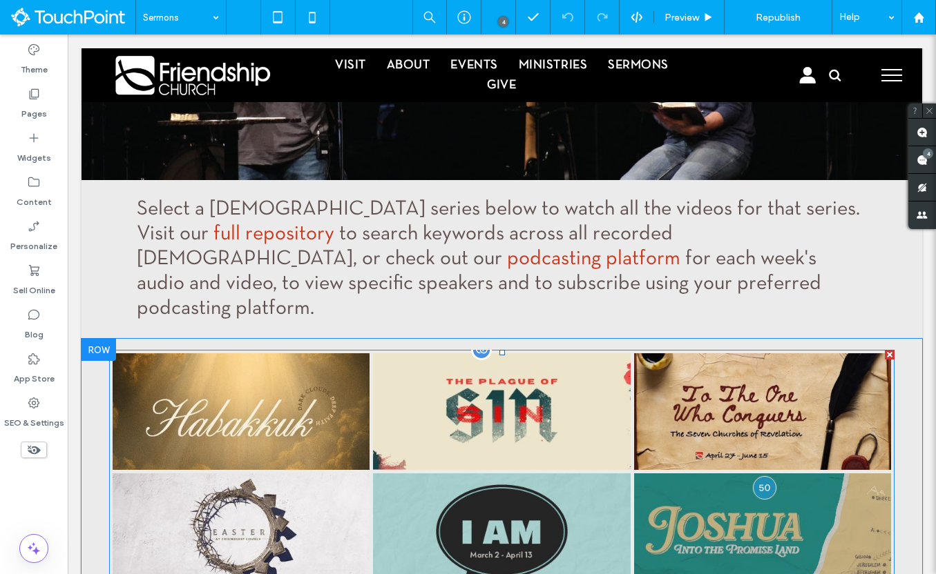
click at [355, 394] on link at bounding box center [241, 412] width 257 height 117
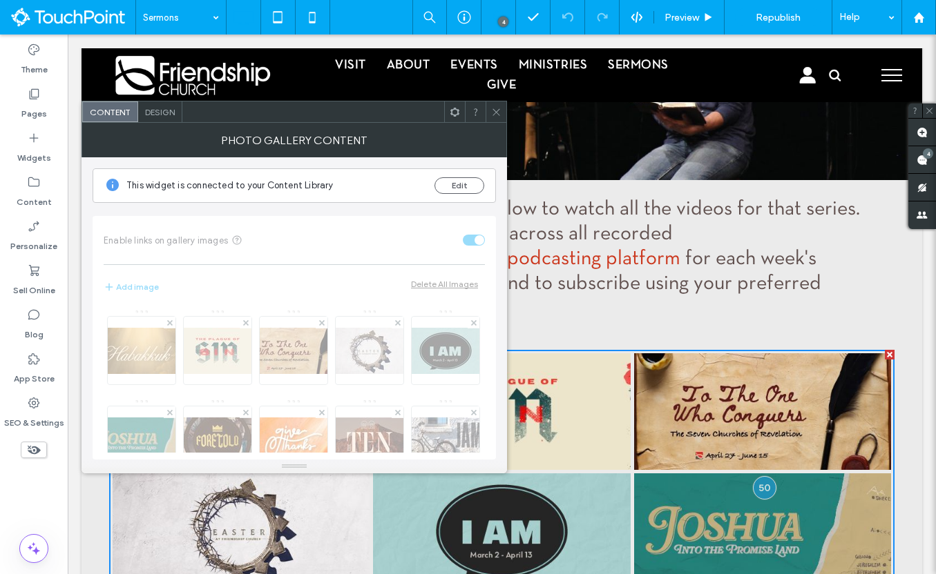
click at [453, 109] on use at bounding box center [454, 111] width 9 height 9
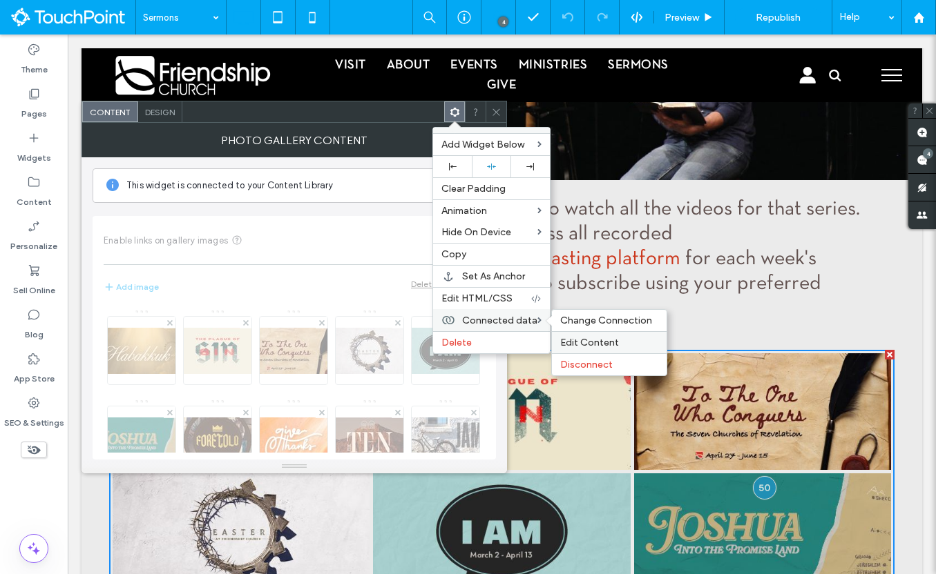
click at [562, 339] on span "Edit Content" at bounding box center [589, 343] width 59 height 12
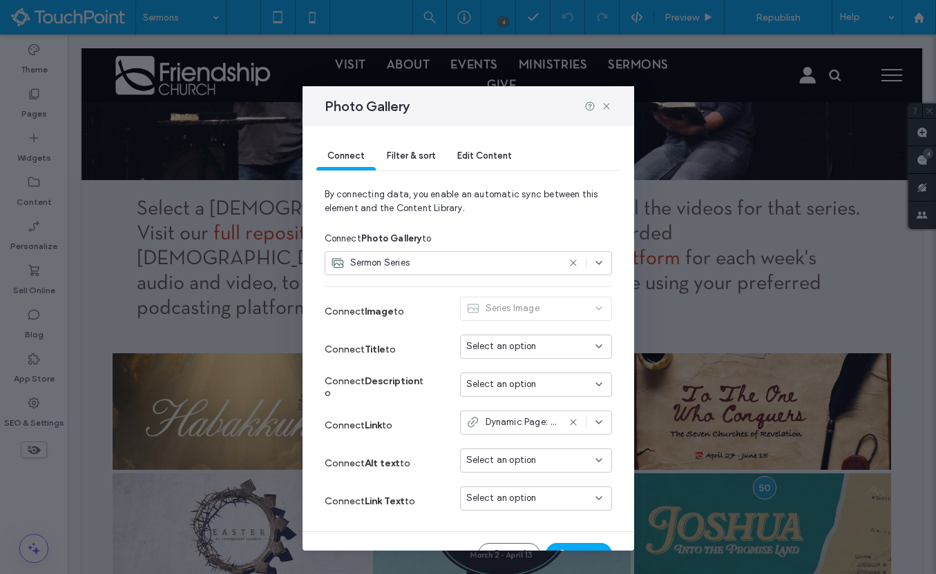
scroll to position [26, 0]
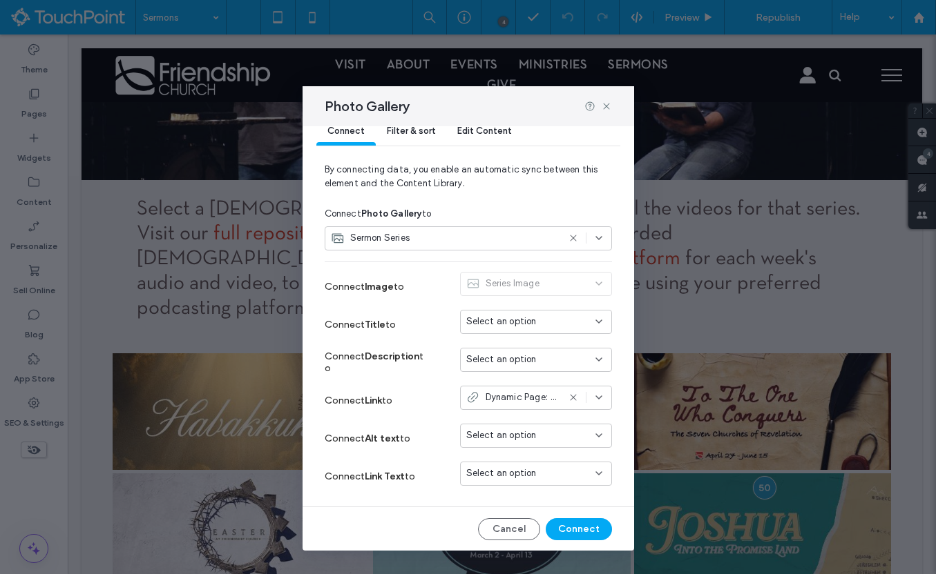
click at [601, 397] on icon at bounding box center [598, 397] width 11 height 11
click at [608, 109] on icon at bounding box center [606, 106] width 11 height 11
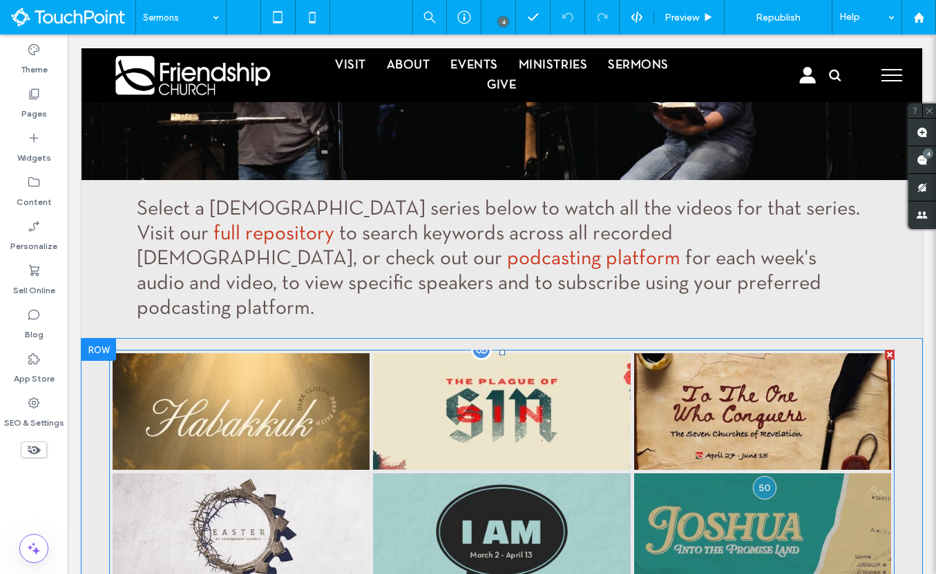
click at [320, 405] on link at bounding box center [241, 412] width 257 height 117
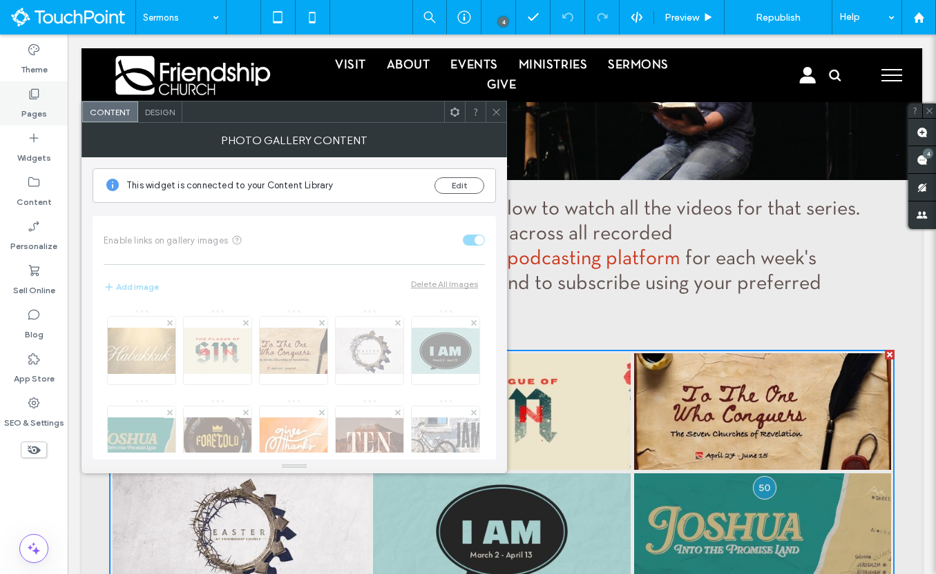
click at [44, 105] on label "Pages" at bounding box center [34, 110] width 26 height 19
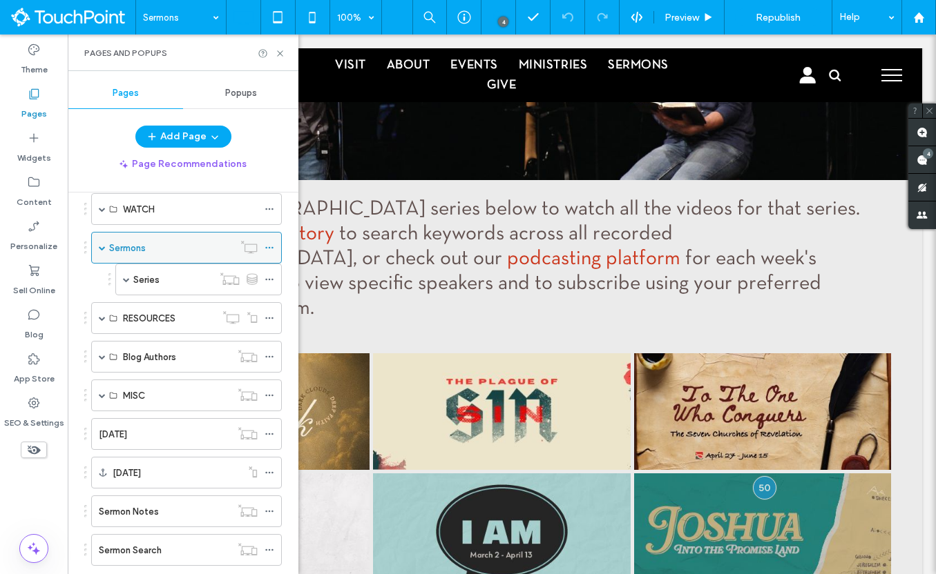
scroll to position [330, 0]
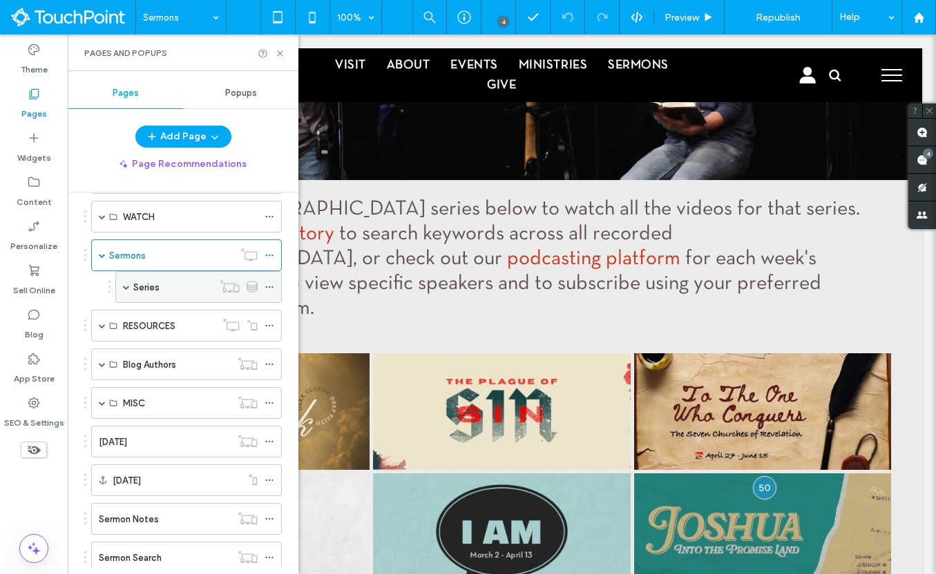
click at [154, 282] on label "Series" at bounding box center [146, 288] width 26 height 24
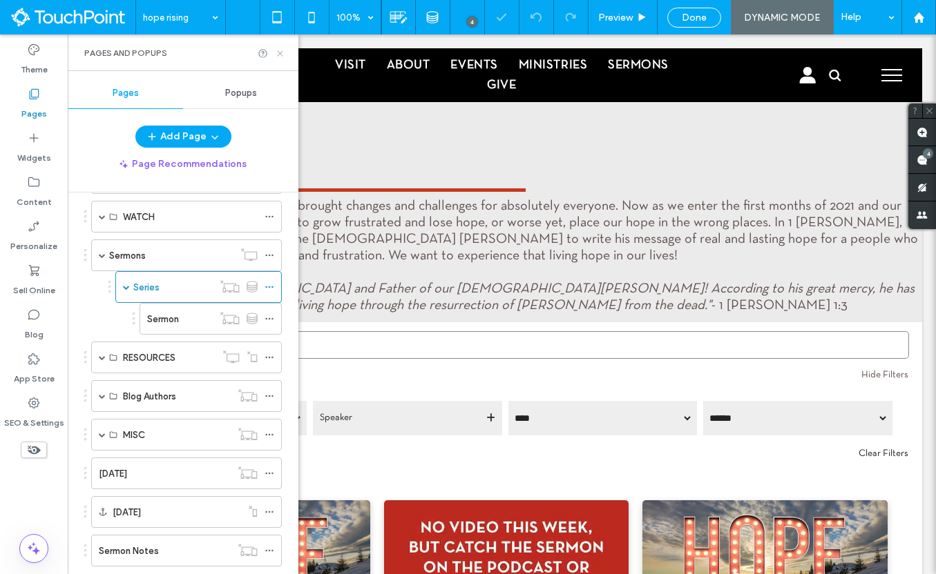
click at [283, 55] on icon at bounding box center [280, 53] width 10 height 10
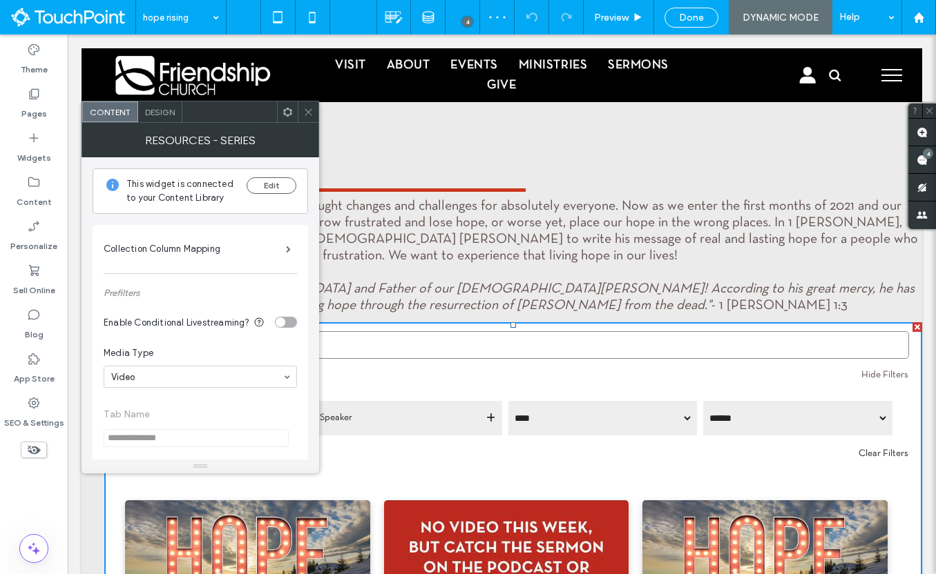
click at [291, 113] on icon at bounding box center [287, 112] width 10 height 10
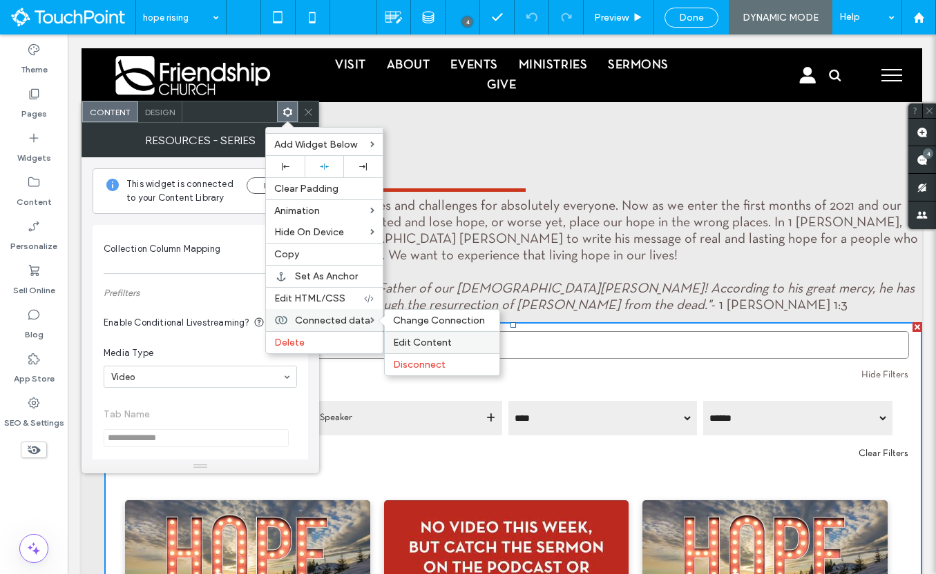
click at [421, 338] on span "Edit Content" at bounding box center [422, 343] width 59 height 12
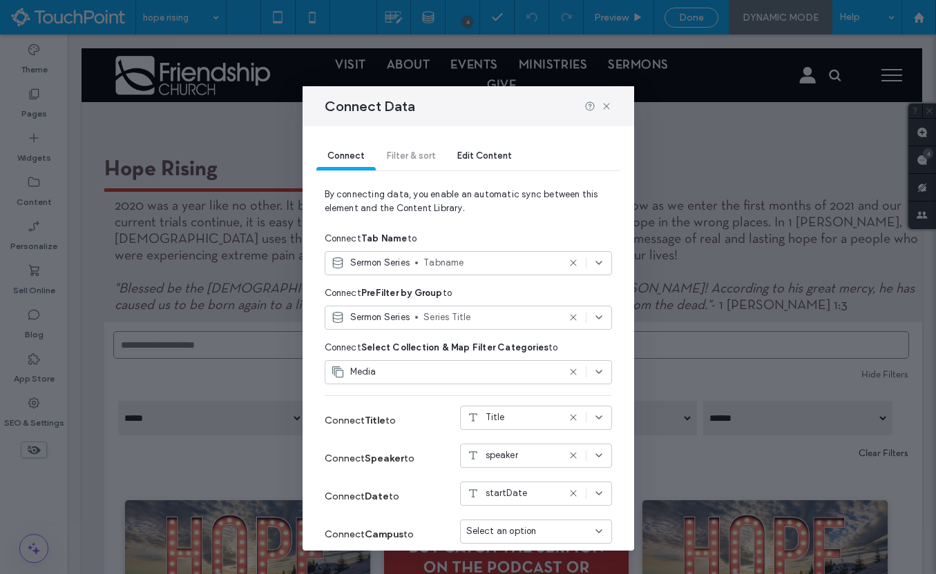
scroll to position [173, 0]
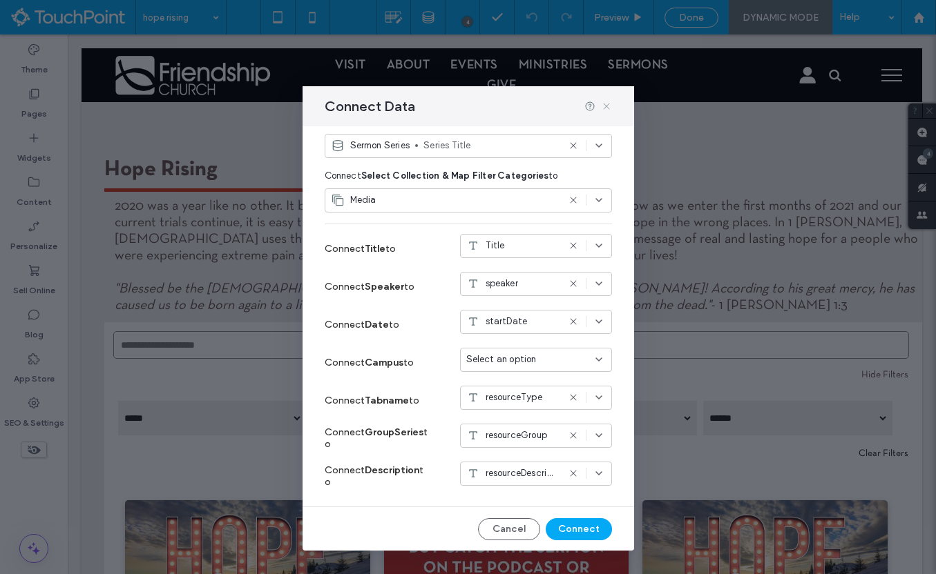
click at [604, 108] on icon at bounding box center [606, 106] width 11 height 11
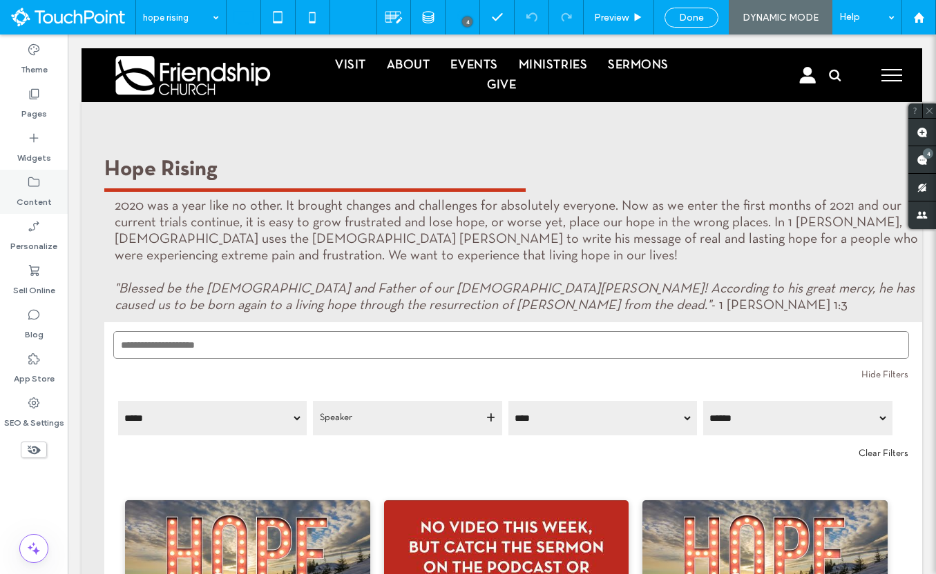
click at [41, 177] on div "Content" at bounding box center [34, 192] width 68 height 44
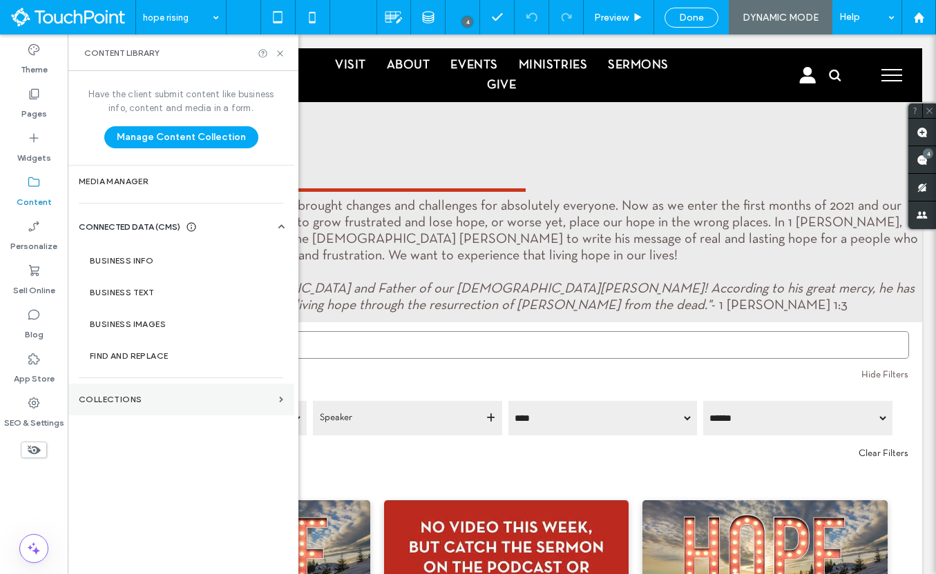
click at [137, 392] on section "Collections" at bounding box center [181, 400] width 226 height 32
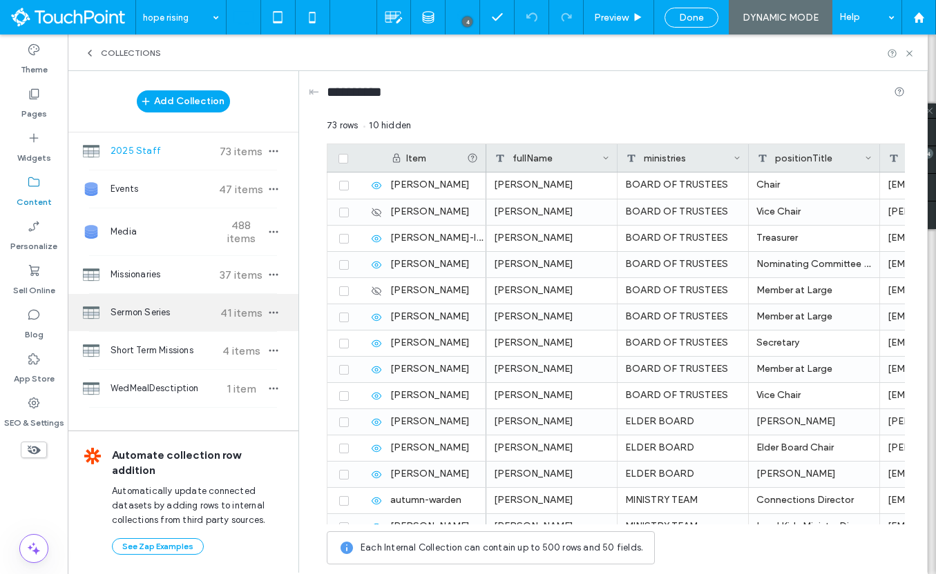
click at [178, 317] on span "Sermon Series" at bounding box center [161, 313] width 103 height 14
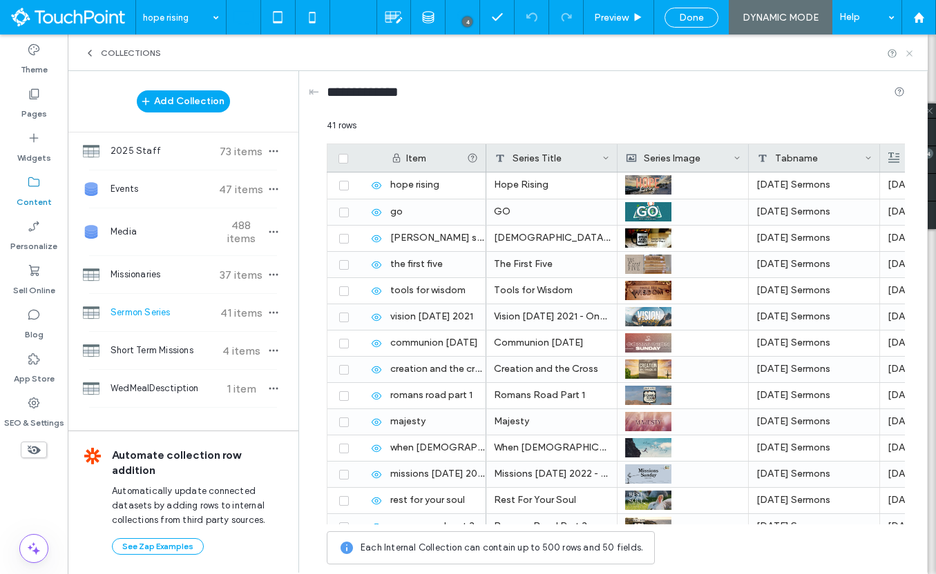
click at [911, 52] on icon at bounding box center [909, 53] width 10 height 10
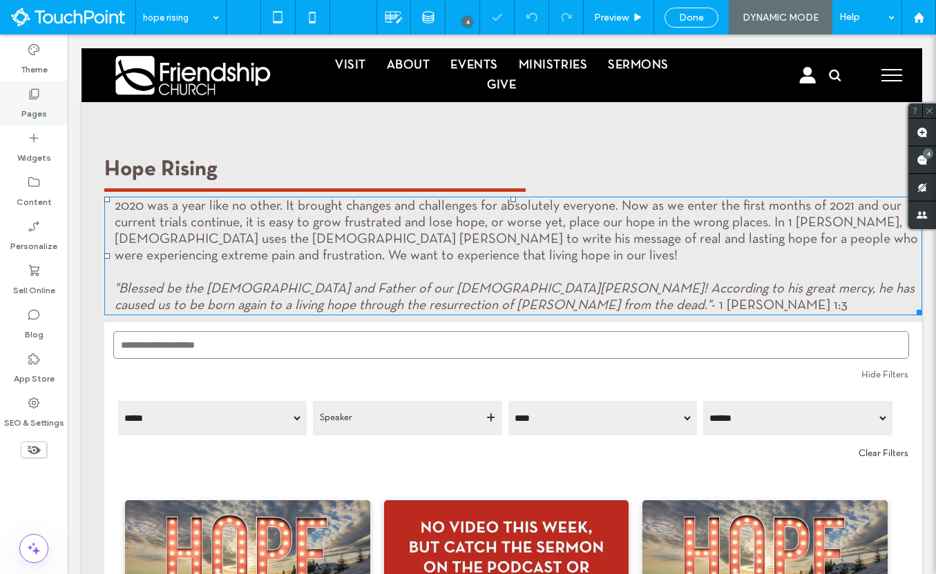
click at [37, 116] on label "Pages" at bounding box center [34, 110] width 26 height 19
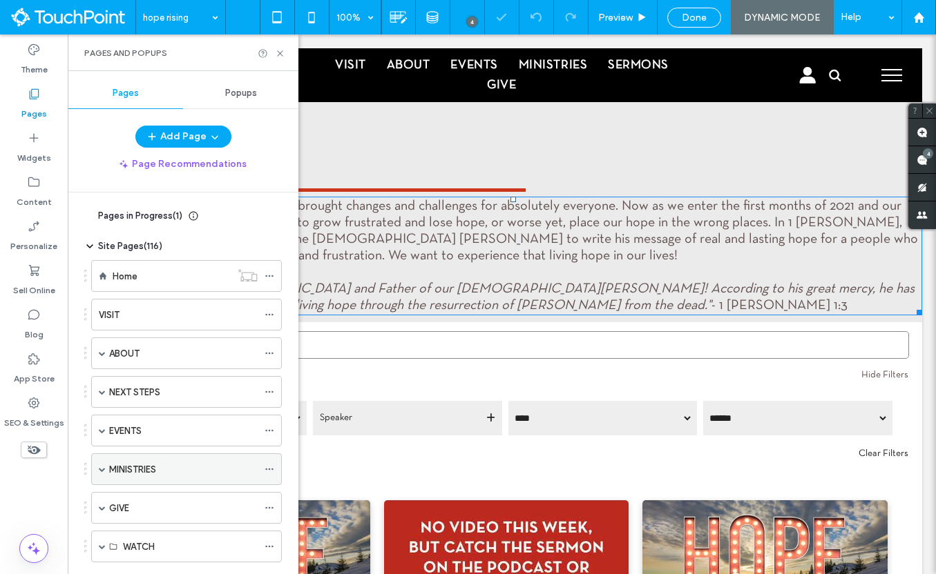
scroll to position [357, 0]
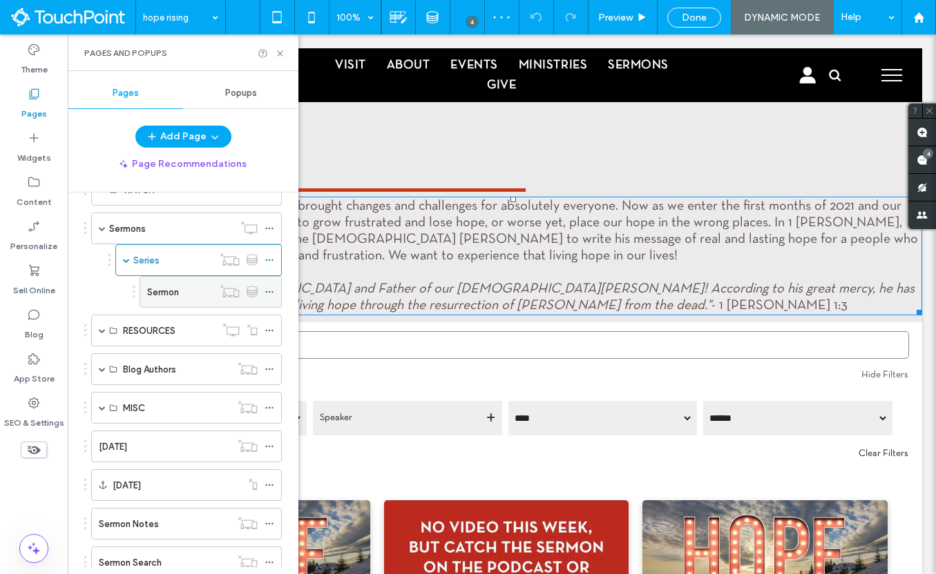
click at [163, 285] on label "Sermon" at bounding box center [163, 292] width 32 height 24
click at [151, 262] on label "Series" at bounding box center [146, 261] width 26 height 24
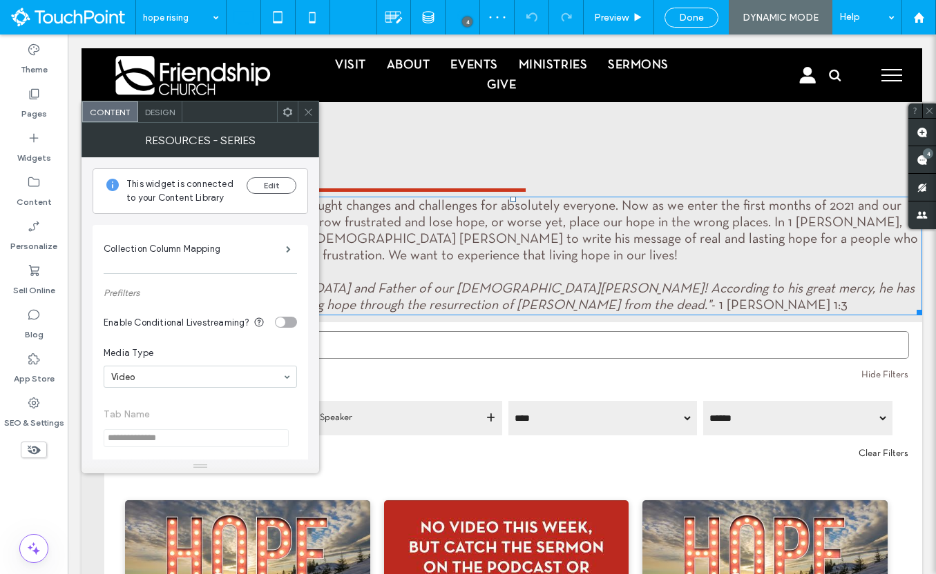
click at [282, 112] on icon at bounding box center [287, 112] width 10 height 10
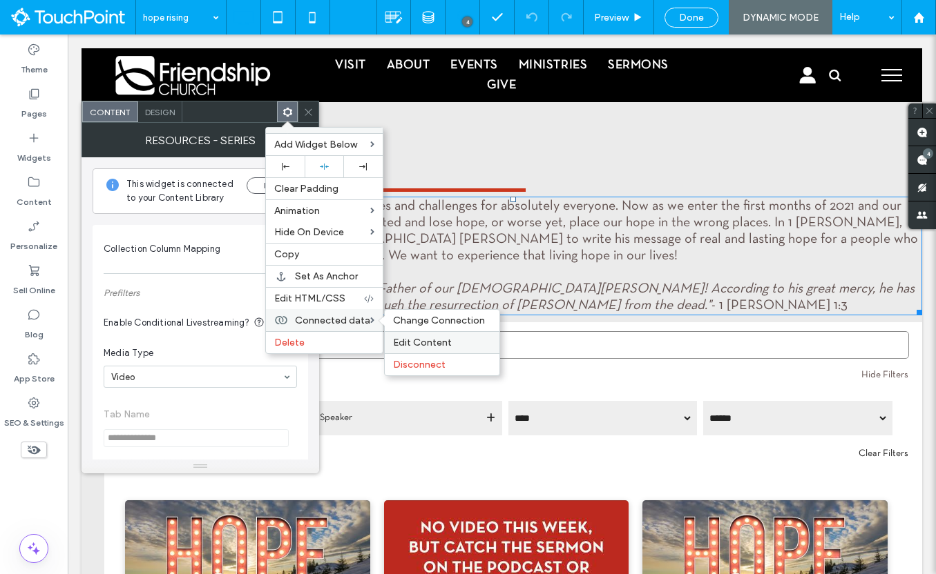
click at [407, 341] on span "Edit Content" at bounding box center [422, 343] width 59 height 12
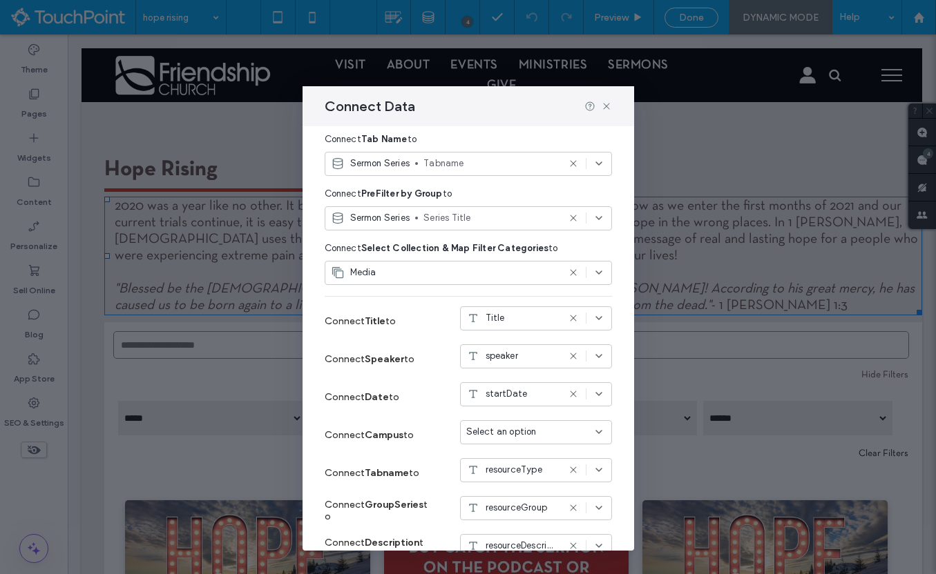
scroll to position [173, 0]
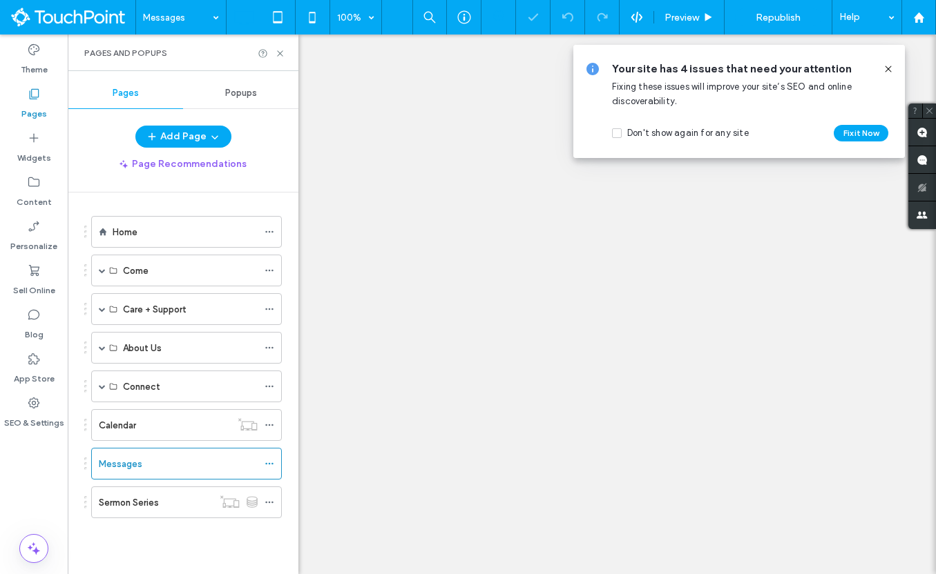
click at [127, 508] on label "Sermon Series" at bounding box center [129, 503] width 60 height 24
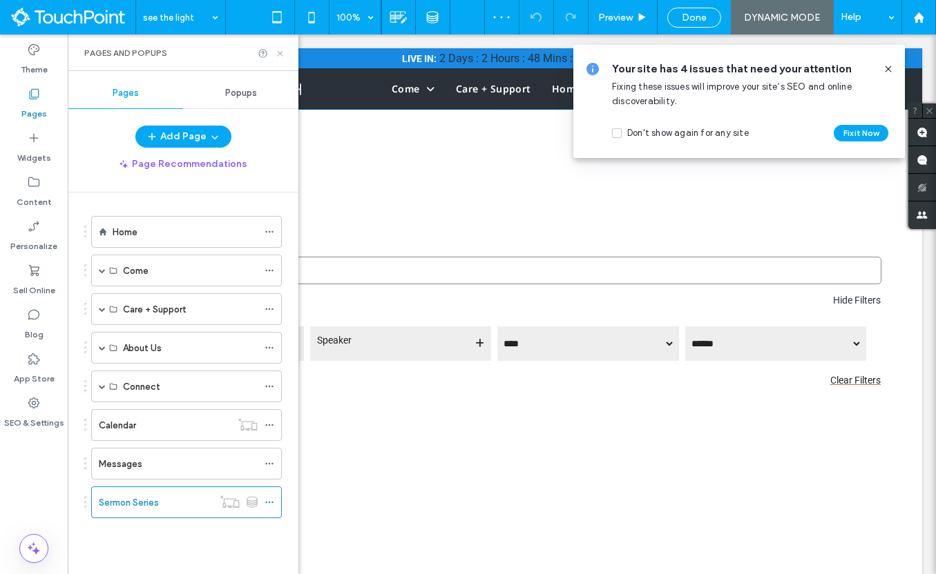
click at [282, 56] on icon at bounding box center [280, 53] width 10 height 10
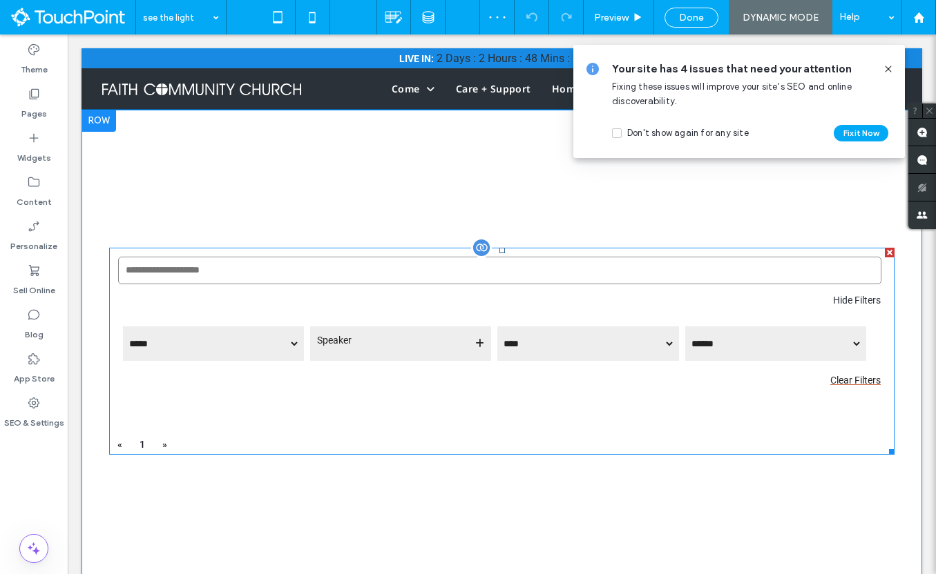
click at [323, 395] on span at bounding box center [501, 351] width 785 height 207
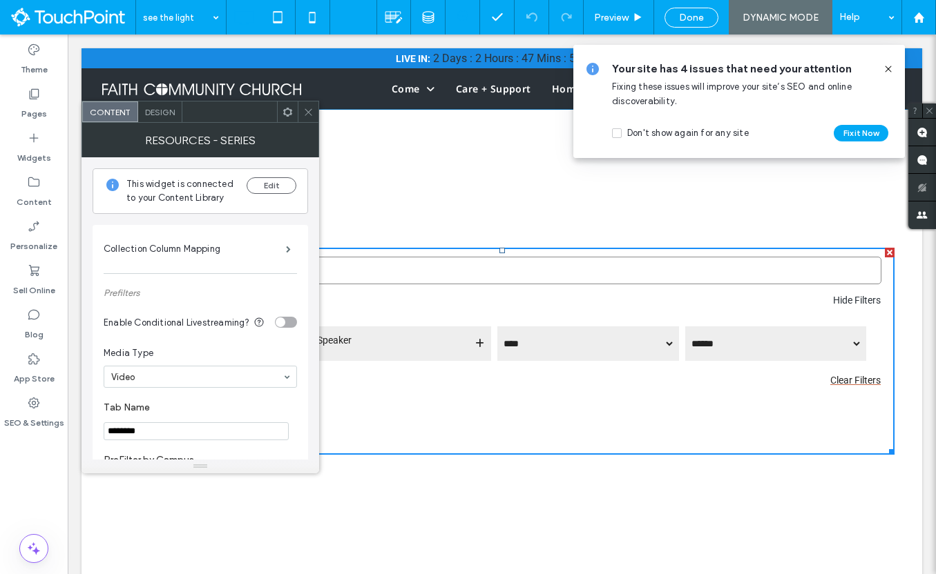
click at [287, 114] on use at bounding box center [287, 111] width 9 height 9
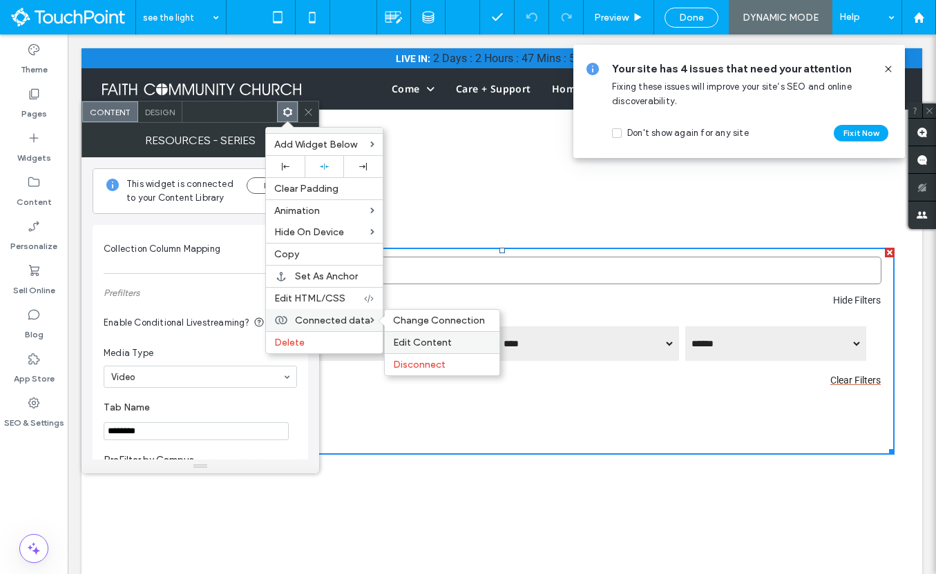
click at [418, 348] on span "Edit Content" at bounding box center [422, 343] width 59 height 12
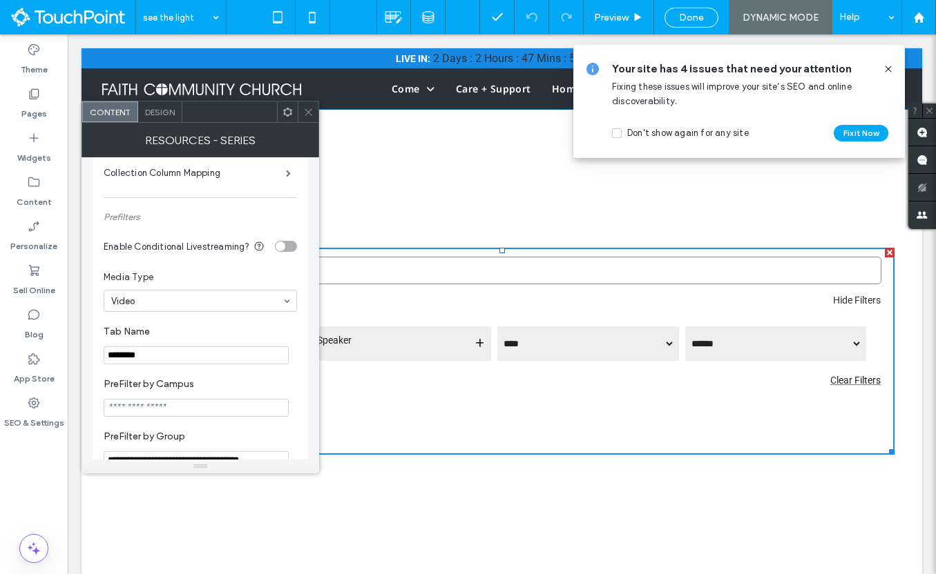
scroll to position [133, 0]
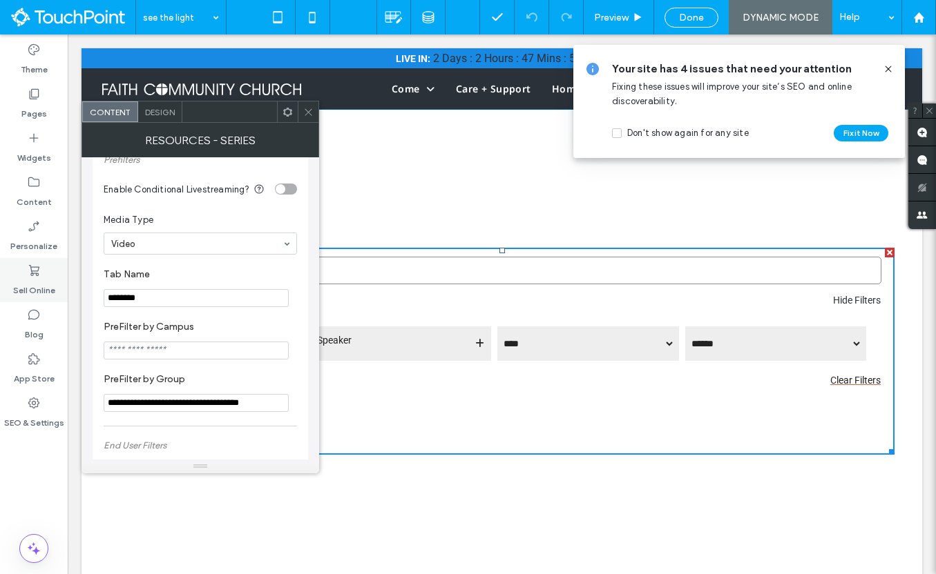
drag, startPoint x: 202, startPoint y: 300, endPoint x: 60, endPoint y: 300, distance: 141.6
click at [61, 300] on body ".wqwq-1{fill:#231f20;} .cls-1q, .cls-2q { fill-rule: evenodd; } .cls-2q { fill:…" at bounding box center [468, 287] width 936 height 574
click at [176, 275] on label "Tab Name" at bounding box center [198, 276] width 188 height 15
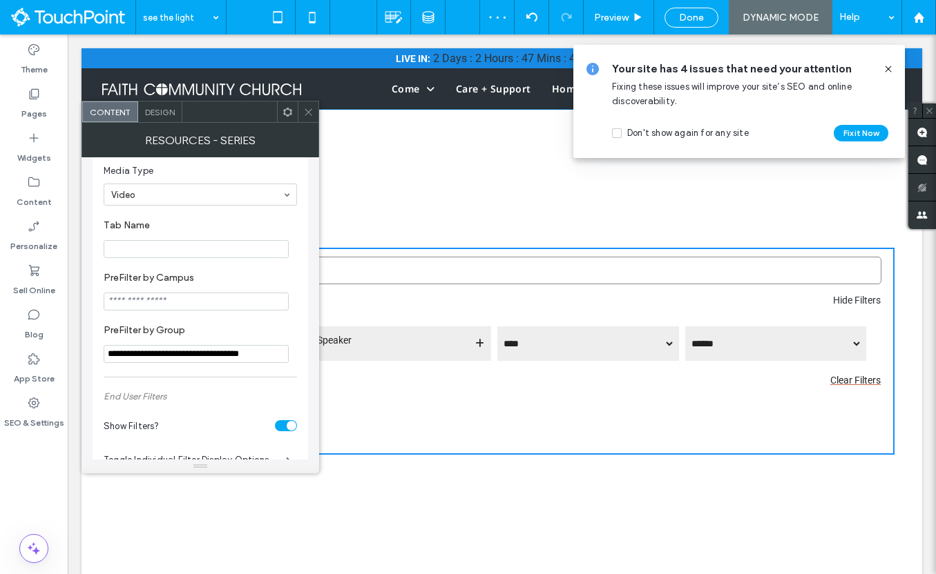
scroll to position [184, 0]
click at [242, 359] on input "**********" at bounding box center [196, 353] width 185 height 18
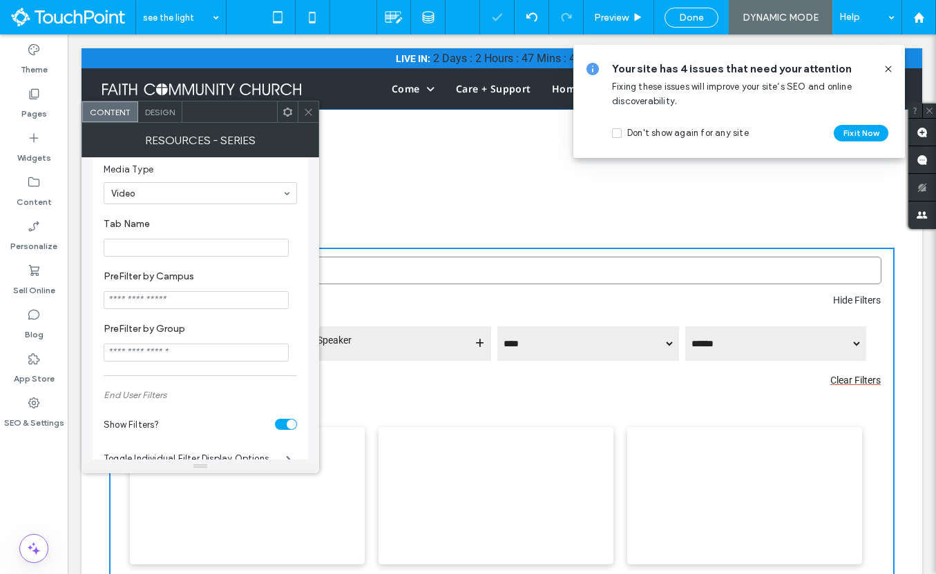
click at [263, 336] on label "PreFilter by Group" at bounding box center [198, 330] width 188 height 15
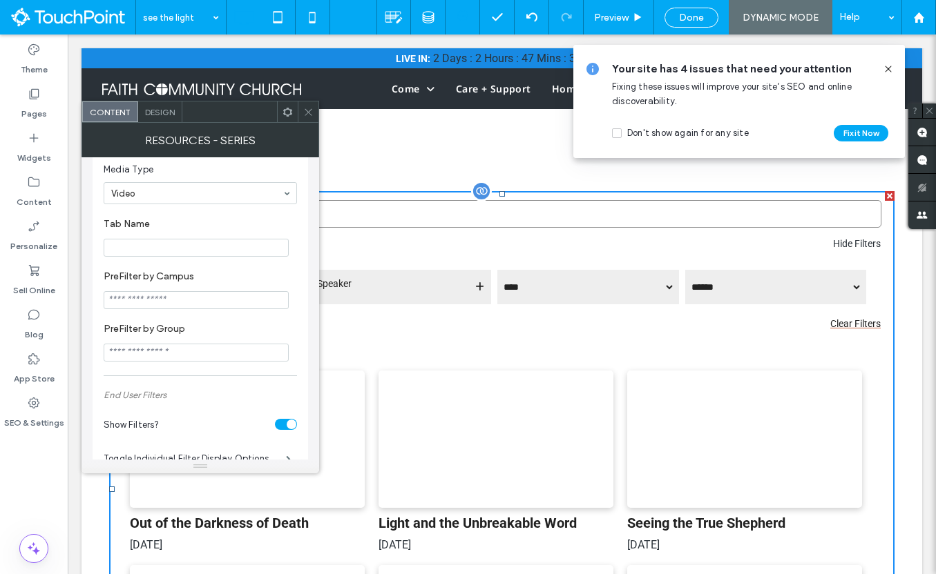
scroll to position [55, 0]
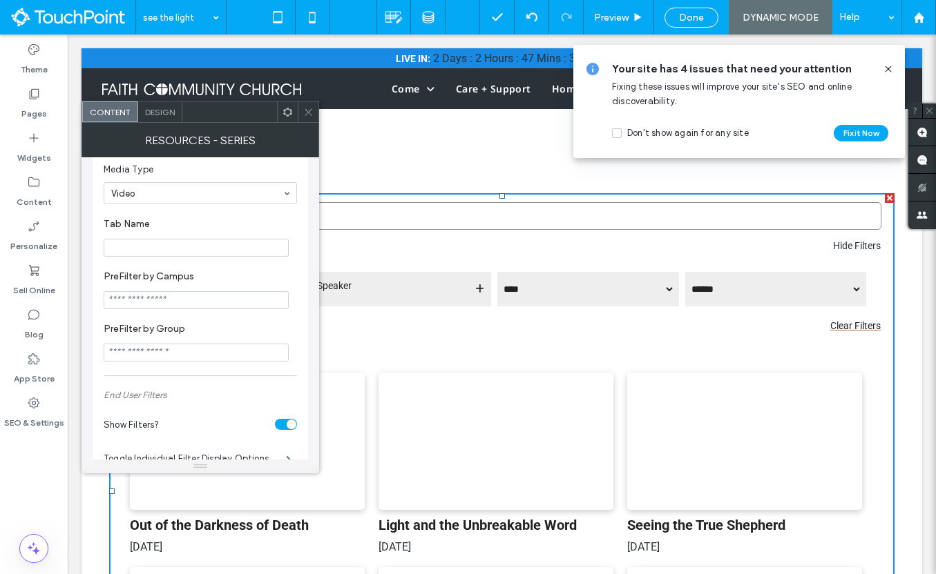
click at [226, 331] on label "PreFilter by Group" at bounding box center [198, 330] width 188 height 15
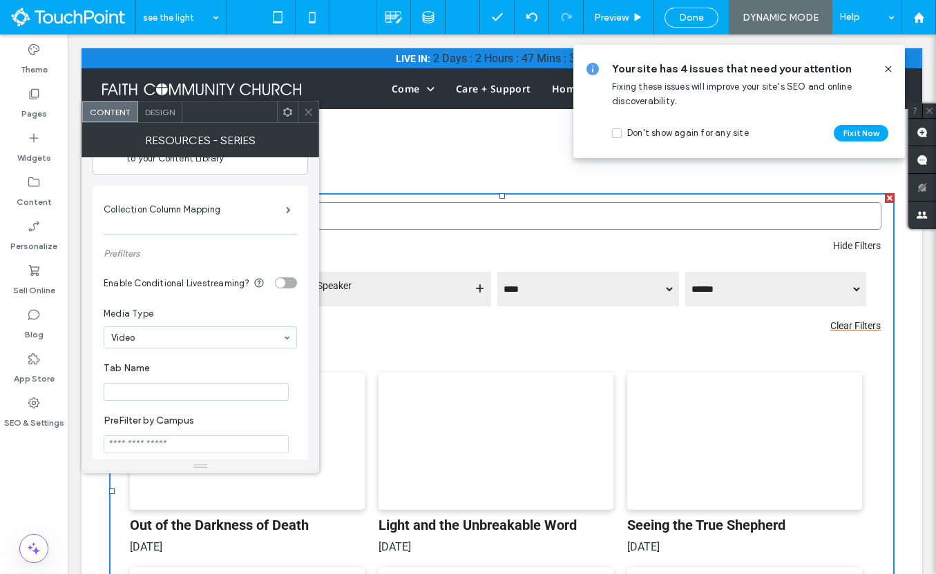
scroll to position [0, 0]
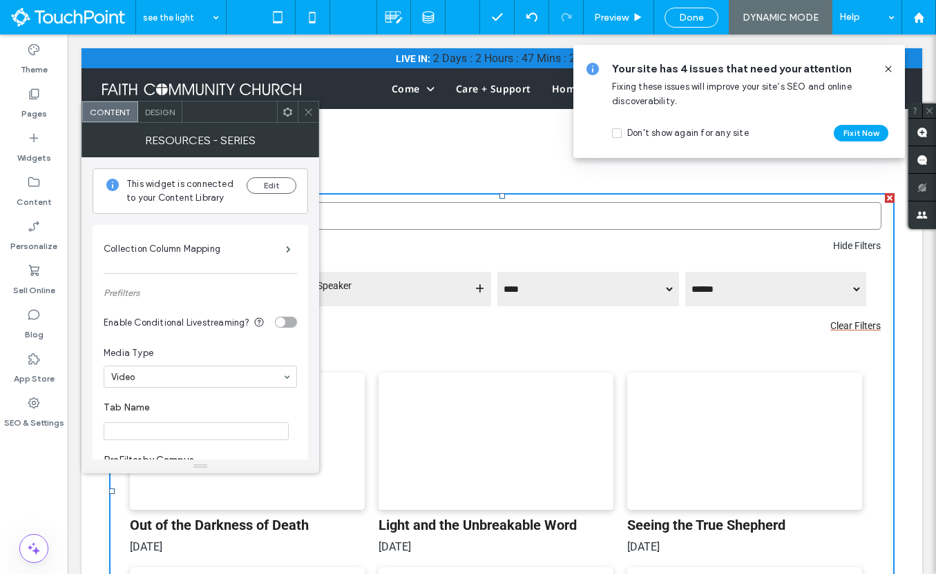
click at [889, 66] on icon at bounding box center [887, 69] width 11 height 11
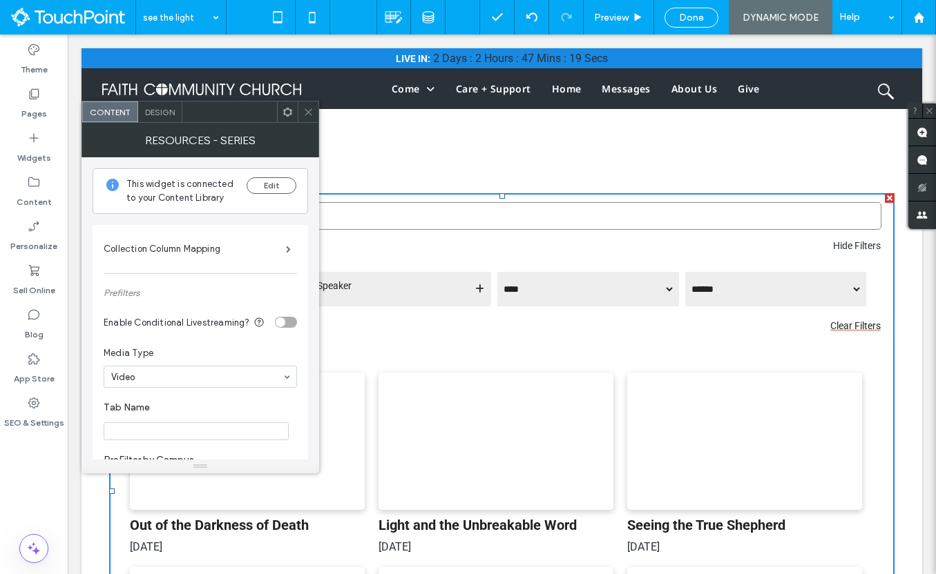
click at [309, 111] on use at bounding box center [308, 111] width 7 height 7
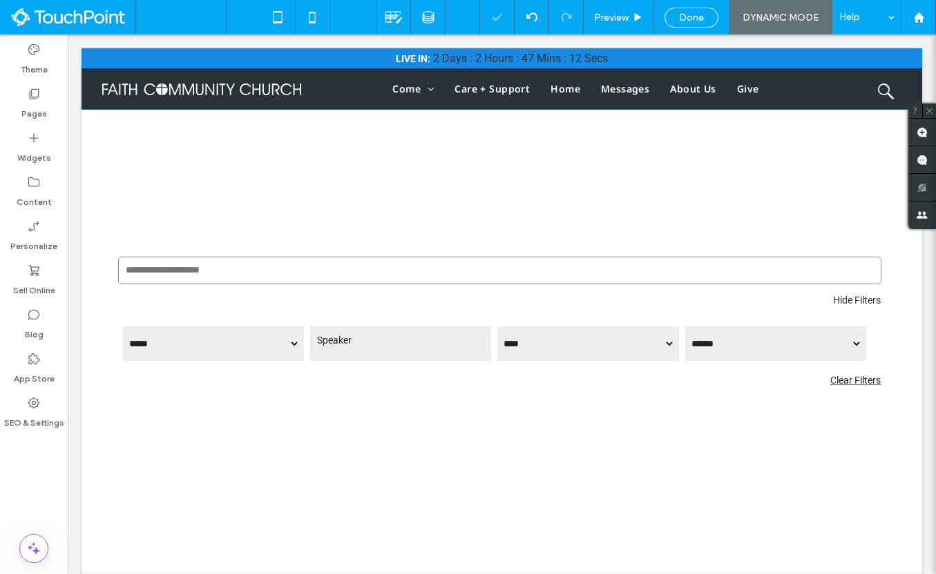
click at [202, 12] on input at bounding box center [177, 17] width 69 height 35
click at [192, 16] on input at bounding box center [177, 17] width 69 height 35
click at [182, 21] on input at bounding box center [177, 17] width 69 height 35
click at [702, 15] on span "Done" at bounding box center [691, 18] width 25 height 12
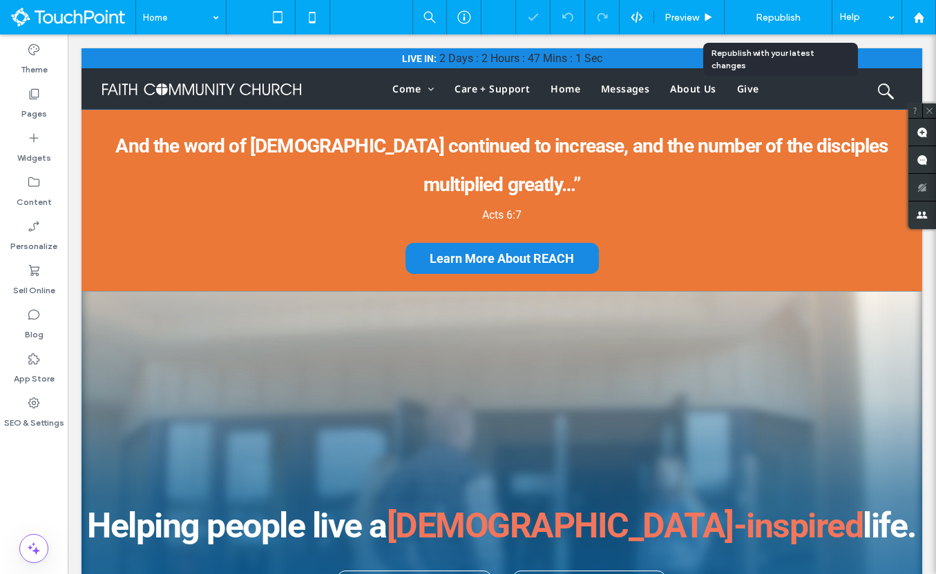
click at [782, 18] on span "Republish" at bounding box center [777, 18] width 45 height 12
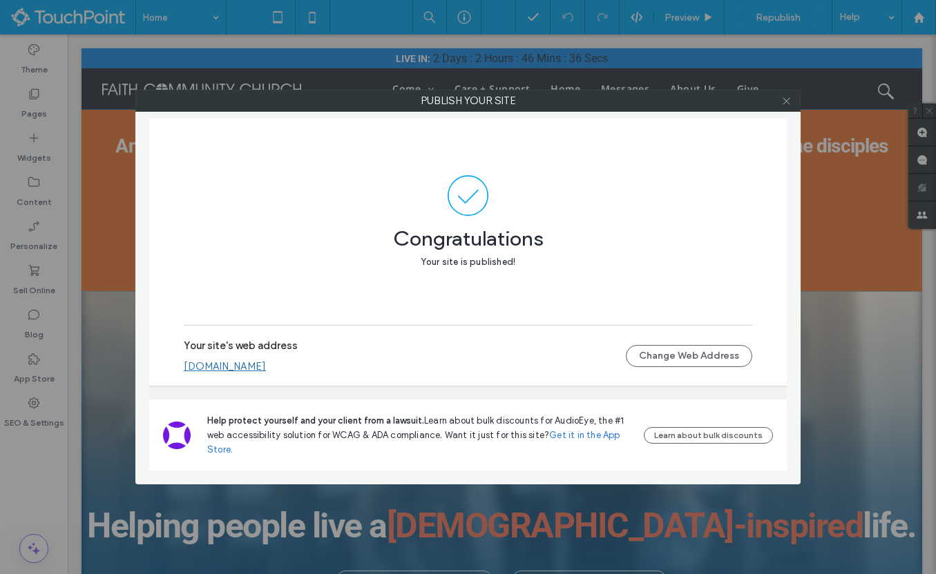
click at [784, 102] on icon at bounding box center [786, 101] width 10 height 10
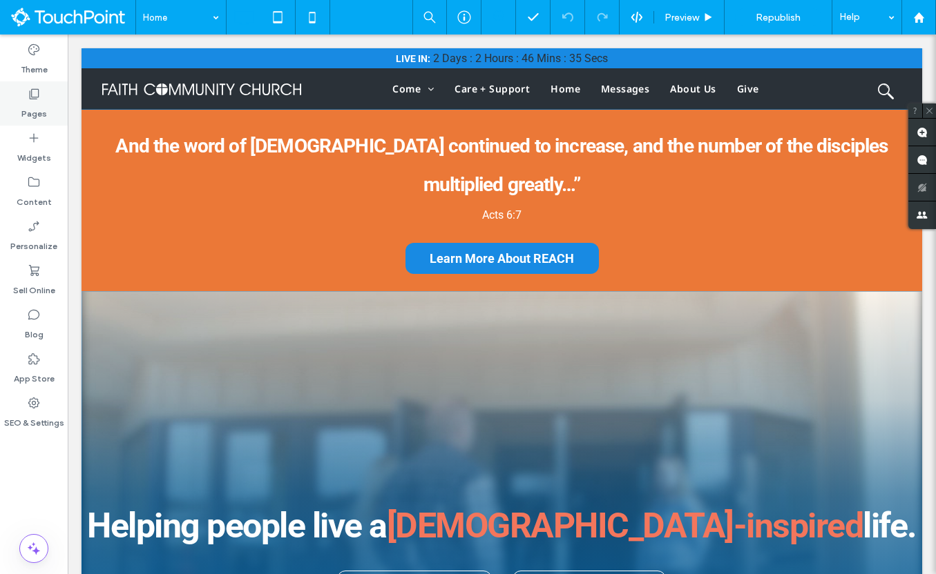
click at [25, 106] on label "Pages" at bounding box center [34, 110] width 26 height 19
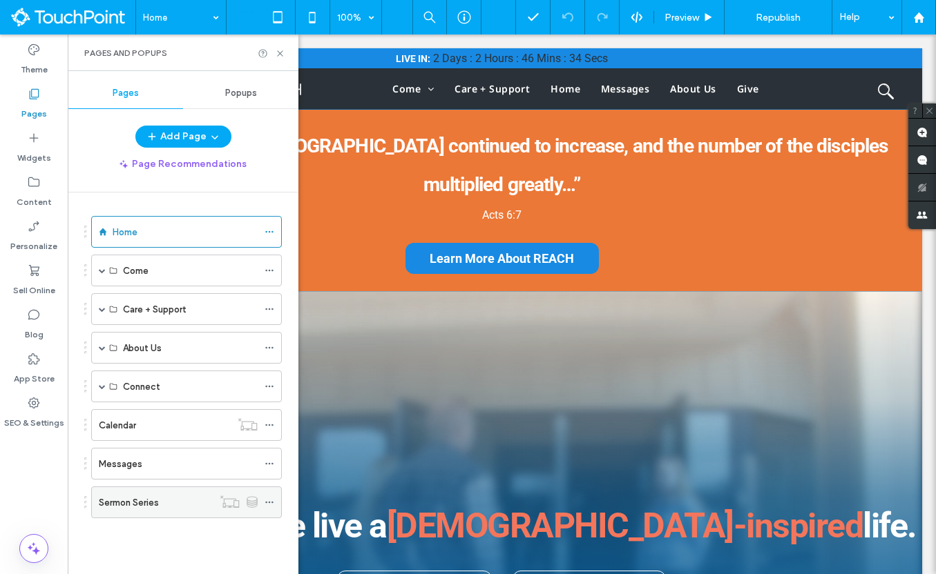
click at [155, 513] on div "Sermon Series" at bounding box center [156, 502] width 114 height 30
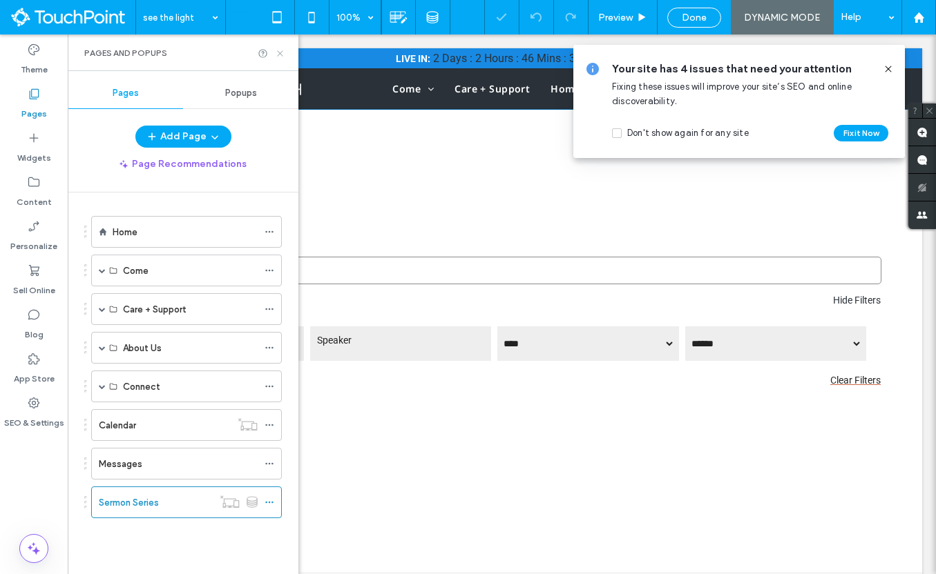
click at [284, 54] on icon at bounding box center [280, 53] width 10 height 10
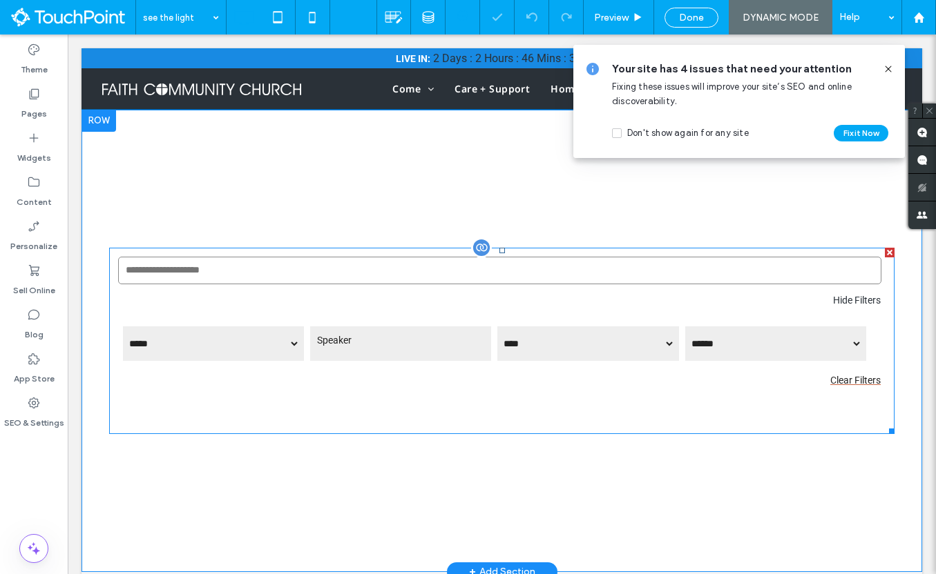
click at [278, 416] on span at bounding box center [501, 341] width 785 height 186
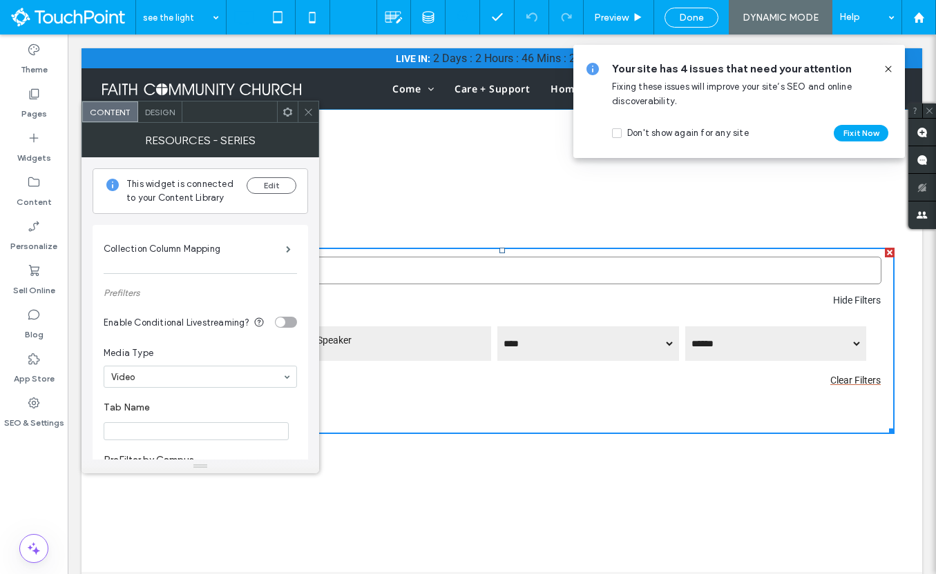
click at [163, 108] on span "Design" at bounding box center [160, 112] width 30 height 10
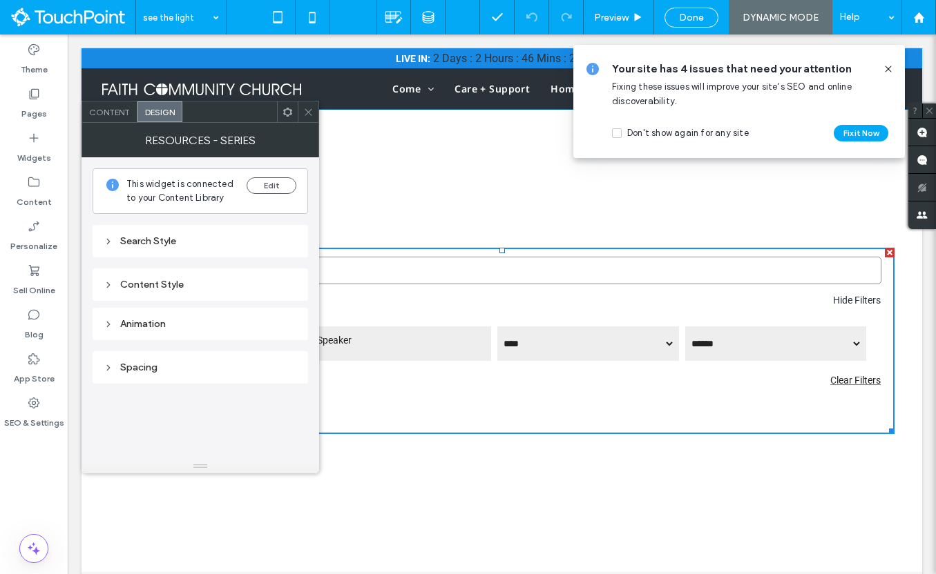
click at [110, 108] on span "Content" at bounding box center [109, 112] width 41 height 10
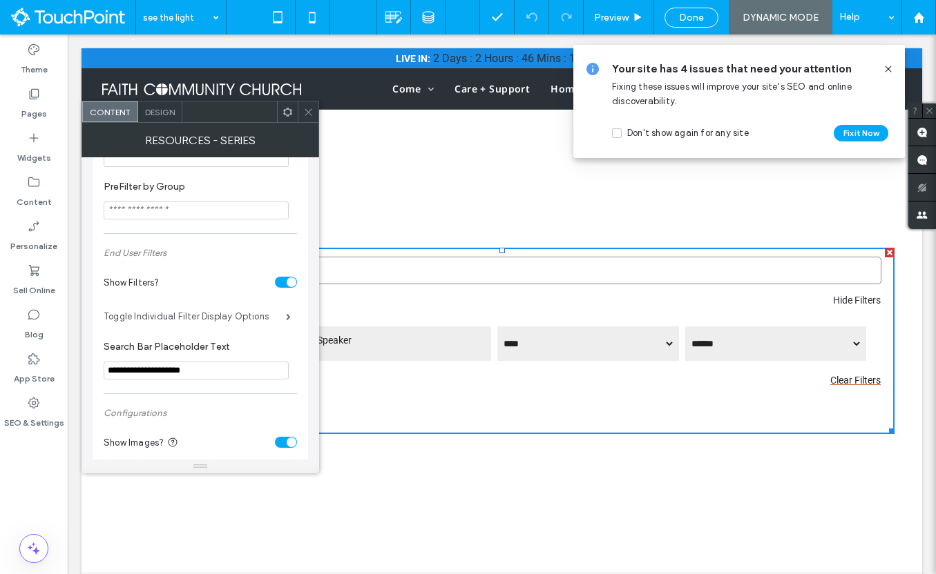
scroll to position [324, 0]
click at [287, 113] on icon at bounding box center [287, 112] width 10 height 10
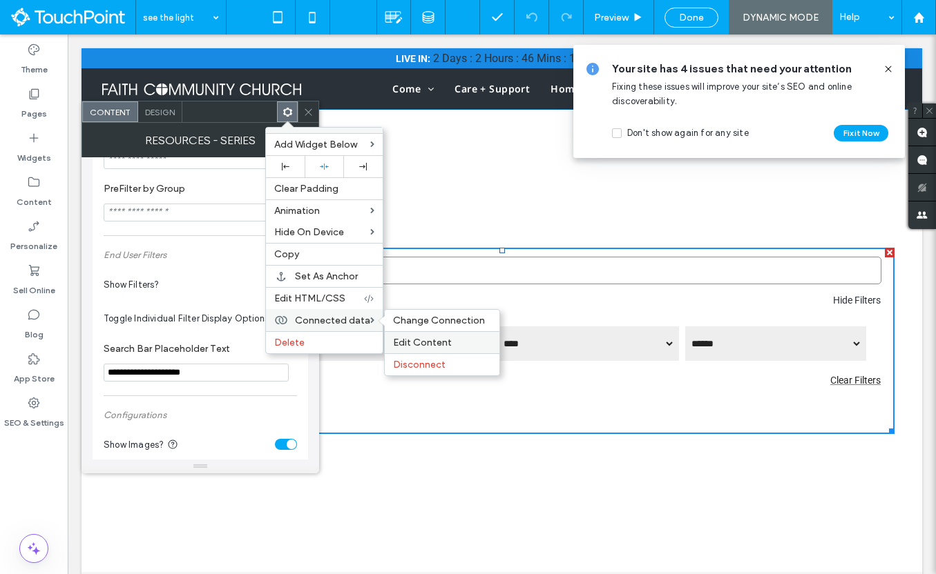
click at [410, 344] on span "Edit Content" at bounding box center [422, 343] width 59 height 12
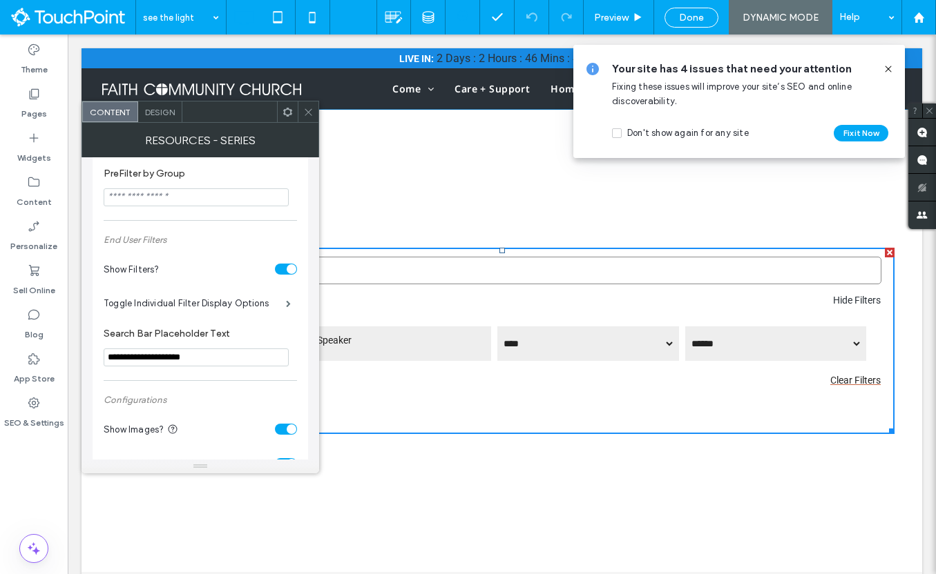
scroll to position [371, 0]
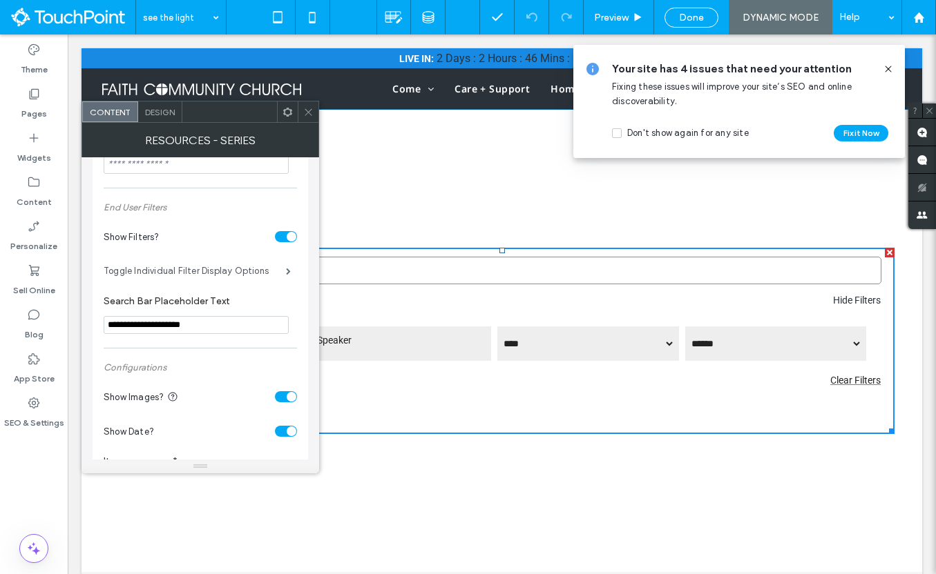
click at [237, 280] on label "Toggle Individual Filter Display Options" at bounding box center [195, 272] width 182 height 28
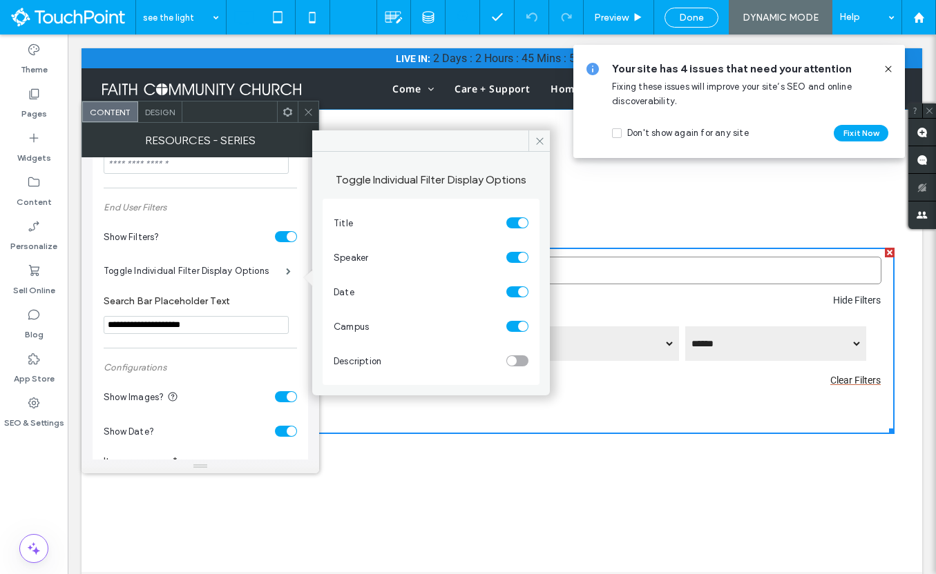
click at [516, 325] on div "toggle" at bounding box center [517, 326] width 22 height 11
click at [535, 142] on icon at bounding box center [539, 141] width 10 height 10
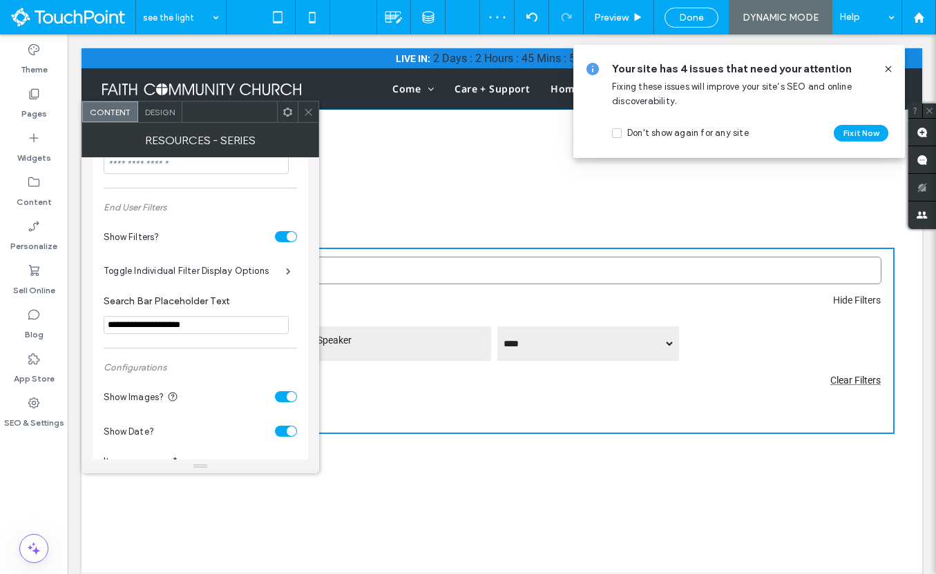
click at [309, 108] on icon at bounding box center [308, 112] width 10 height 10
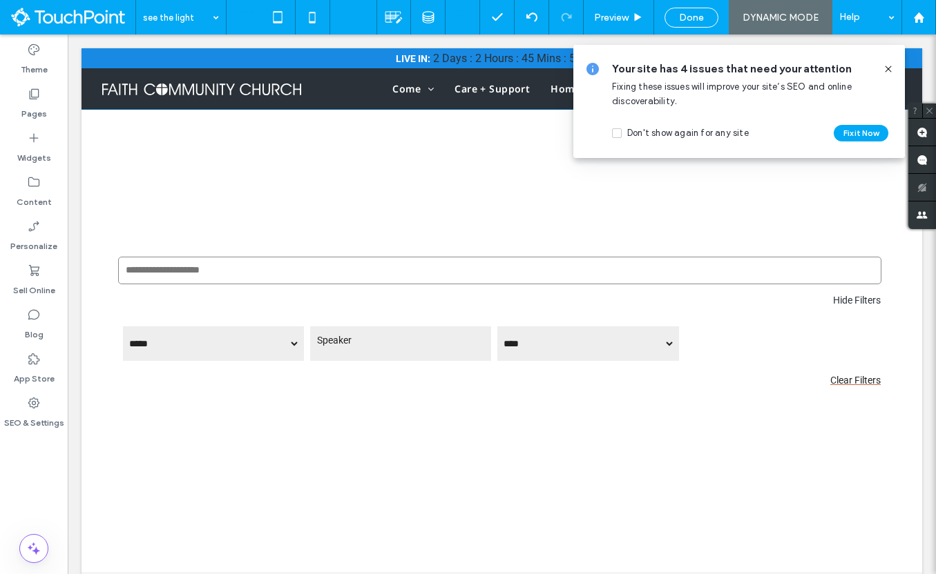
click at [887, 66] on icon at bounding box center [887, 69] width 11 height 11
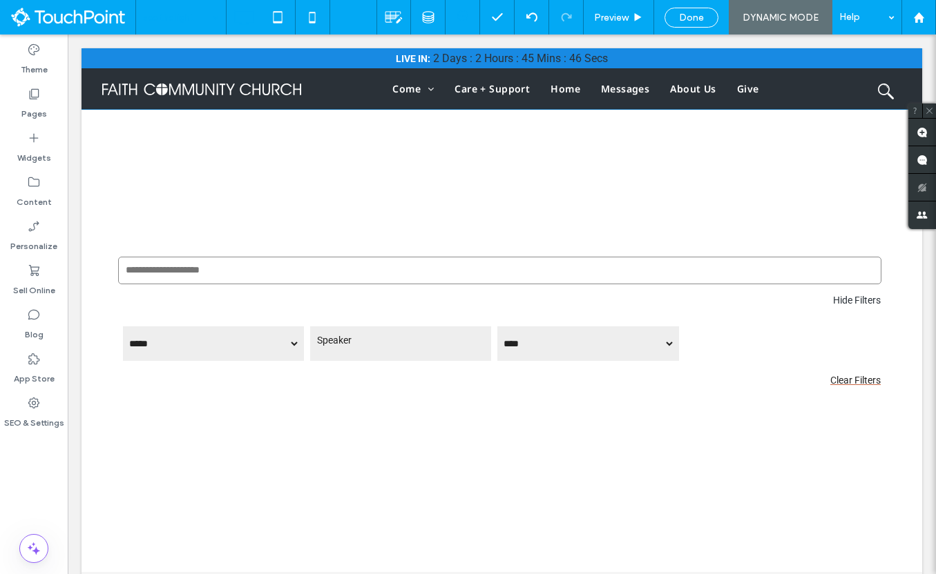
scroll to position [0, 0]
click at [188, 17] on input at bounding box center [177, 17] width 69 height 35
click at [37, 195] on label "Content" at bounding box center [34, 198] width 35 height 19
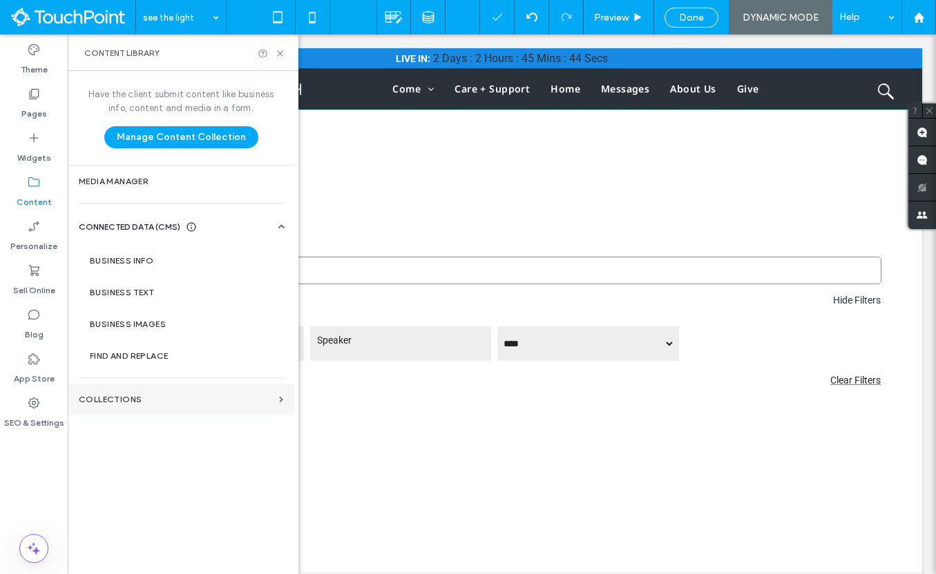
click at [108, 400] on label "Collections" at bounding box center [176, 400] width 195 height 10
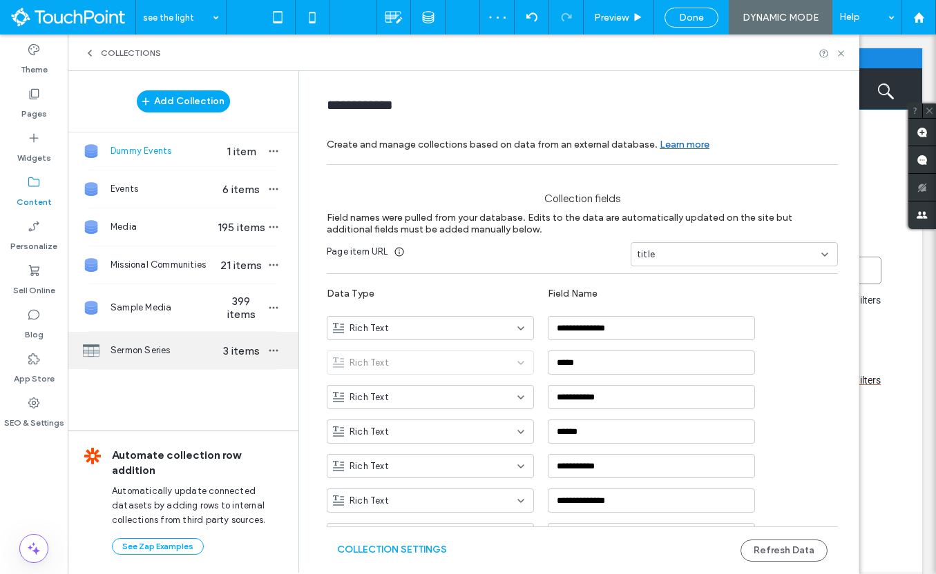
click at [183, 334] on div "Sermon Series 3 items" at bounding box center [183, 350] width 231 height 37
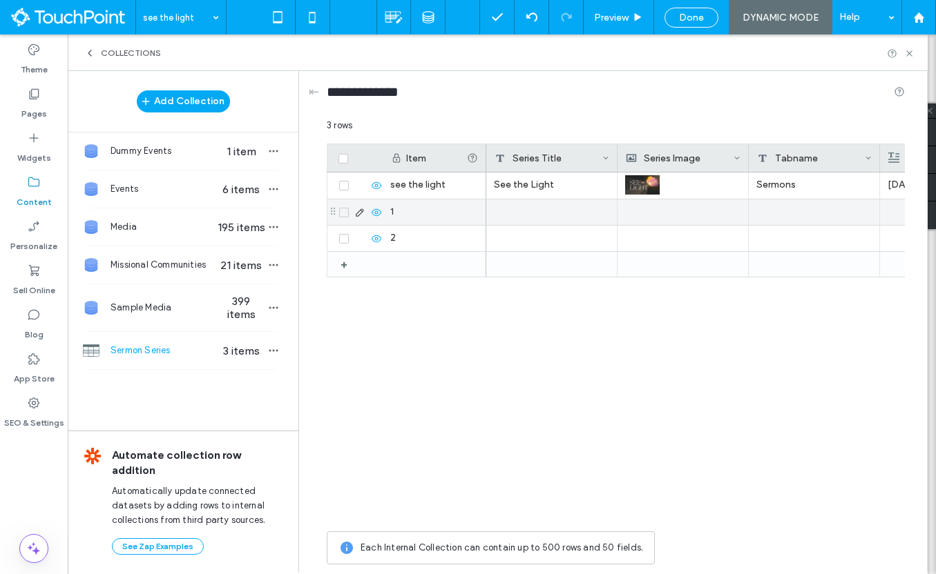
click at [344, 211] on icon at bounding box center [344, 213] width 6 height 4
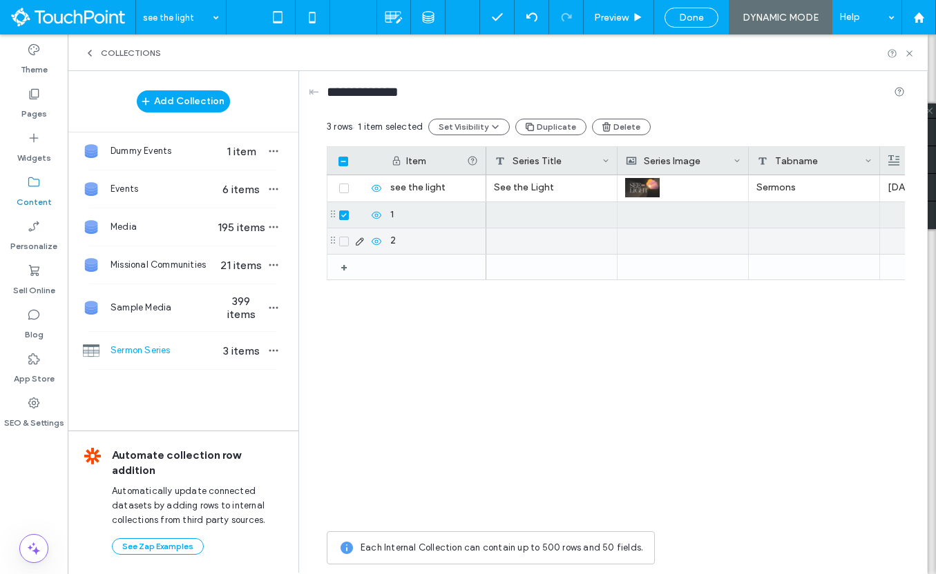
click at [344, 240] on icon at bounding box center [344, 242] width 6 height 4
click at [616, 126] on button "Delete" at bounding box center [627, 127] width 59 height 17
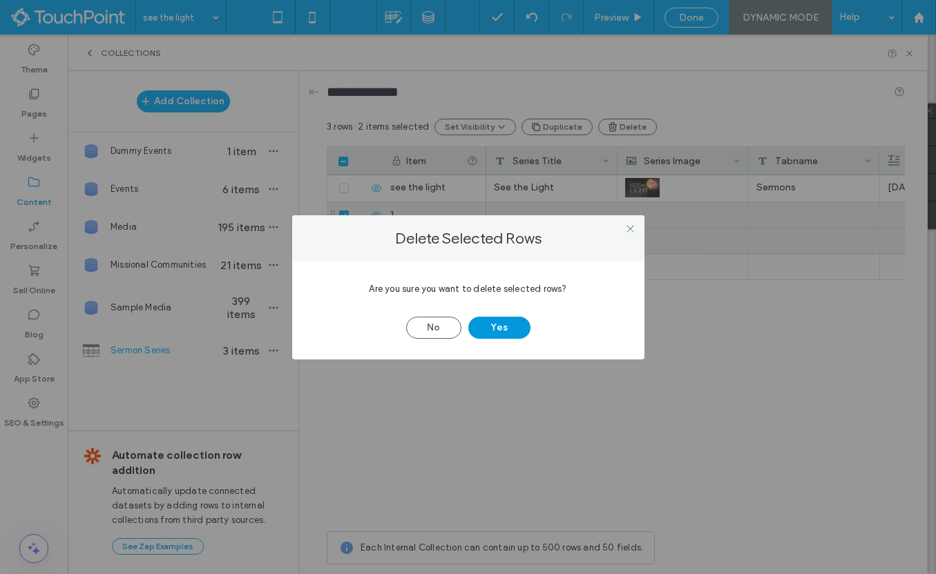
click at [510, 330] on button "Yes" at bounding box center [499, 328] width 62 height 22
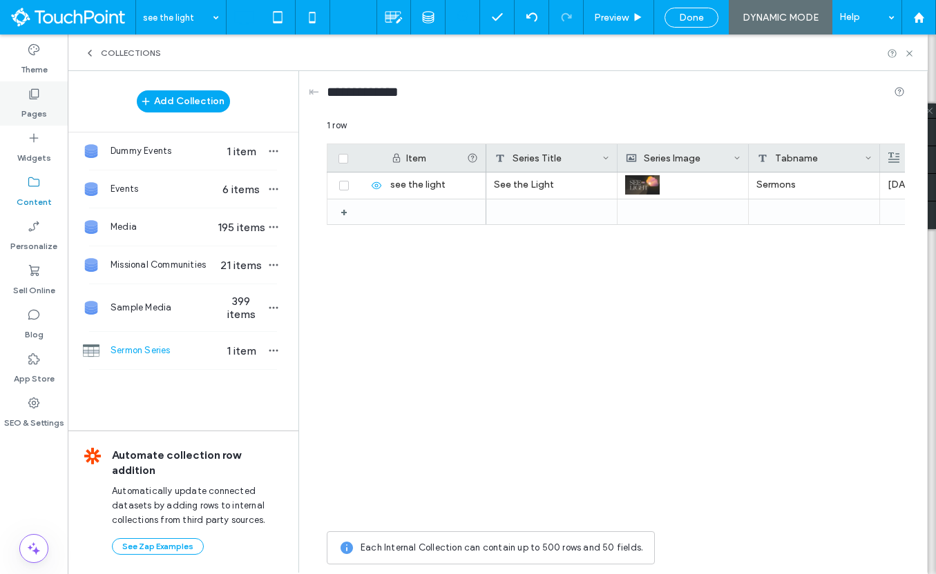
click at [32, 104] on label "Pages" at bounding box center [34, 110] width 26 height 19
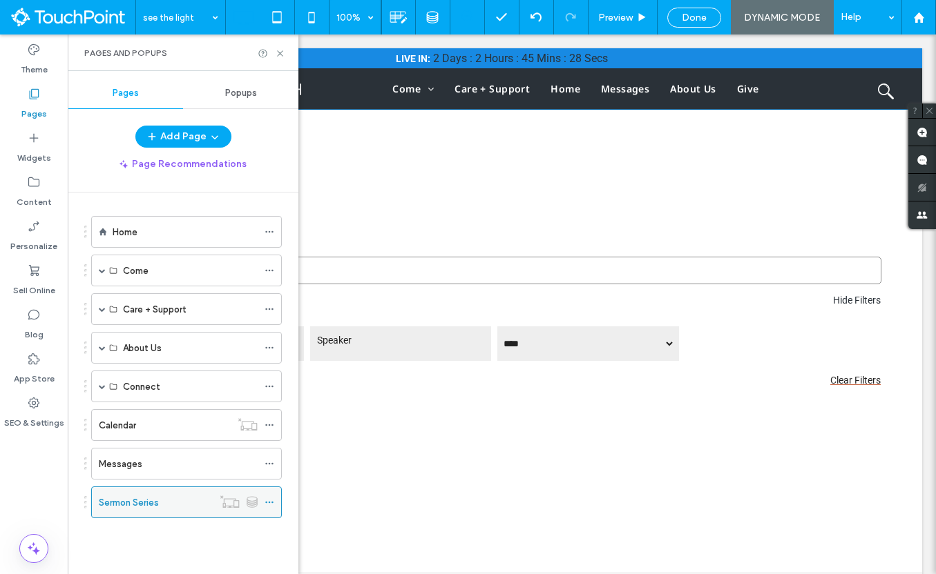
click at [140, 500] on label "Sermon Series" at bounding box center [129, 503] width 60 height 24
click at [282, 52] on icon at bounding box center [280, 53] width 10 height 10
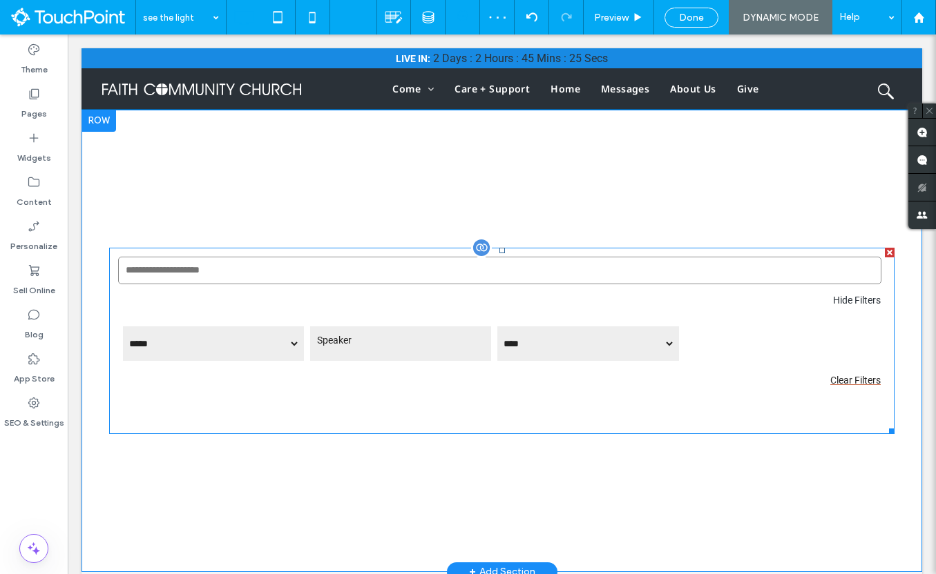
click at [318, 407] on span at bounding box center [501, 341] width 785 height 186
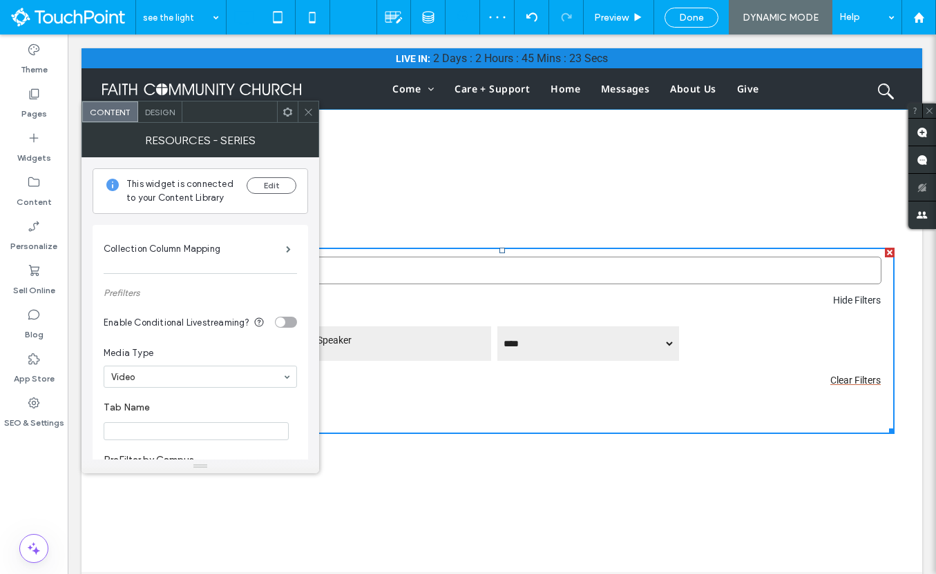
click at [287, 113] on icon at bounding box center [287, 112] width 10 height 10
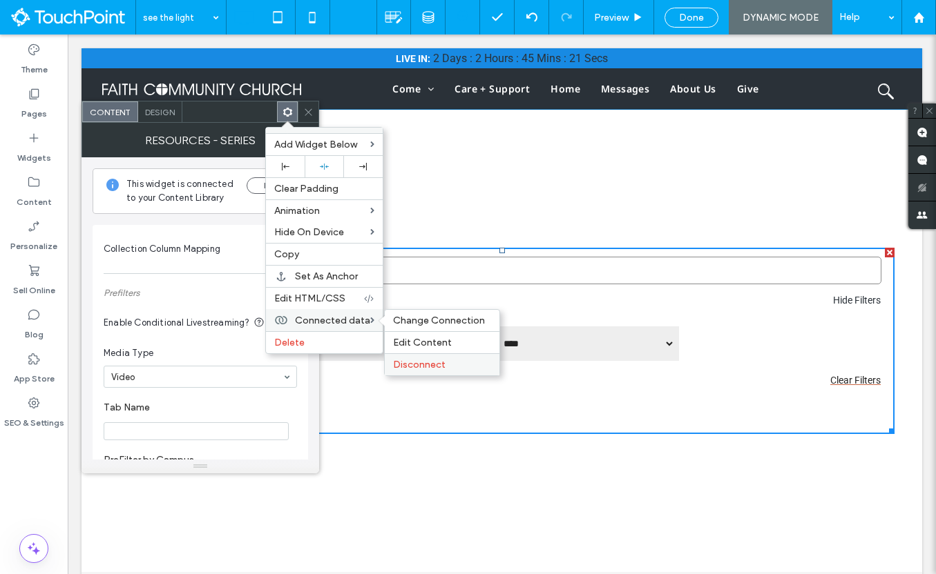
click at [429, 360] on span "Disconnect" at bounding box center [419, 365] width 52 height 12
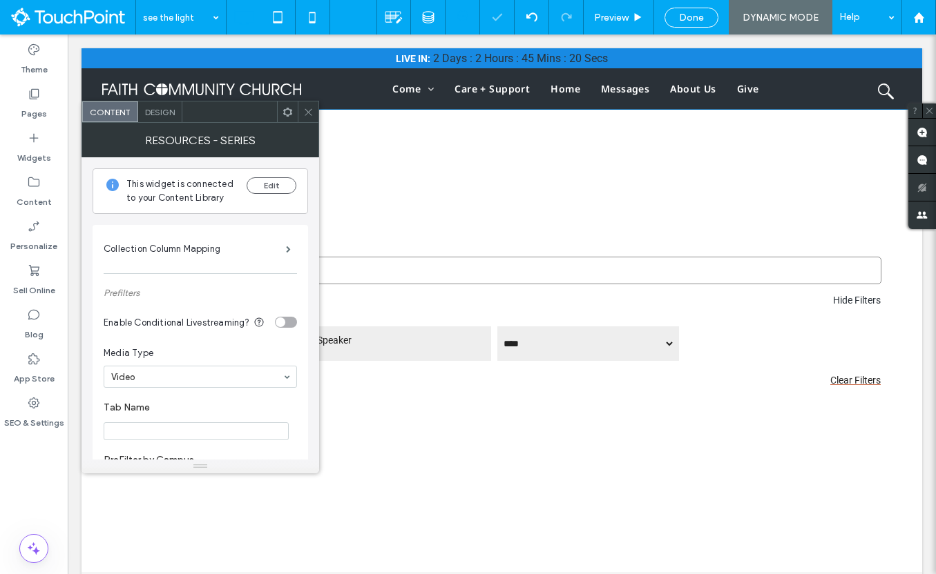
click at [291, 110] on use at bounding box center [287, 111] width 9 height 9
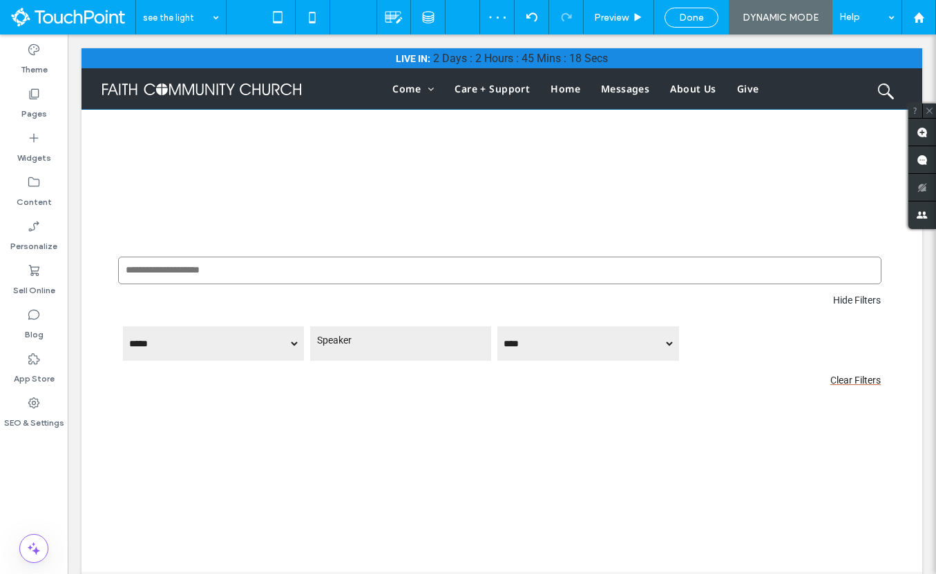
click at [318, 358] on div "Speaker" at bounding box center [400, 344] width 181 height 35
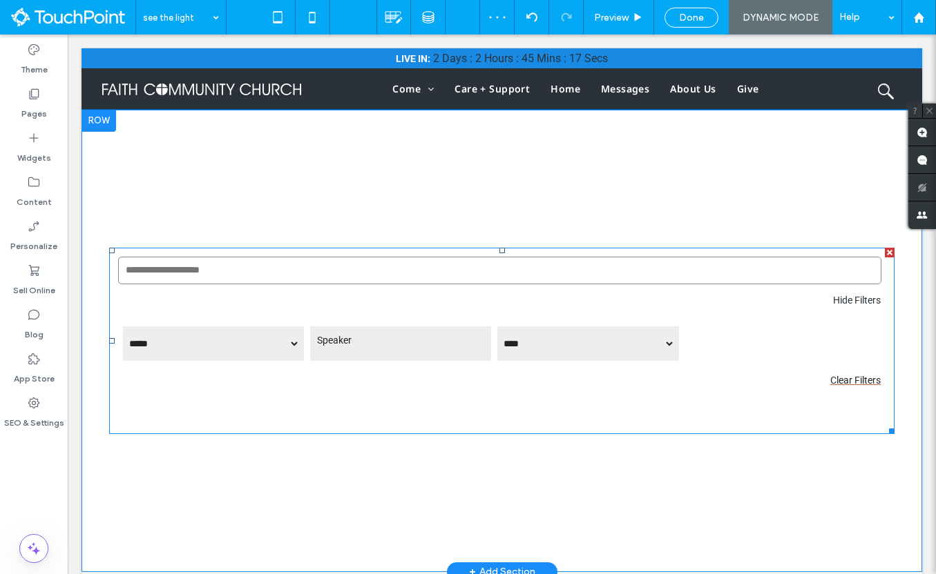
click at [311, 371] on span at bounding box center [501, 341] width 785 height 186
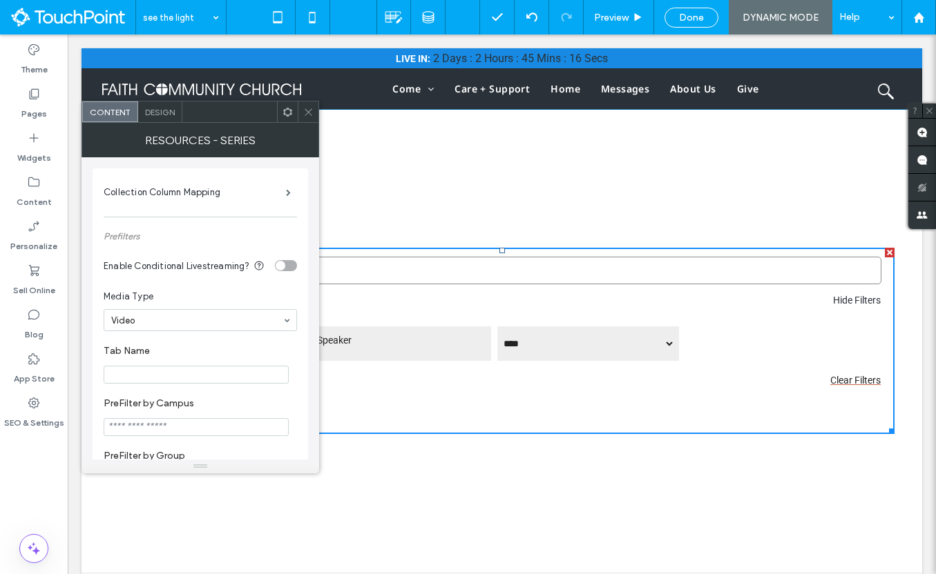
click at [284, 113] on use at bounding box center [287, 111] width 9 height 9
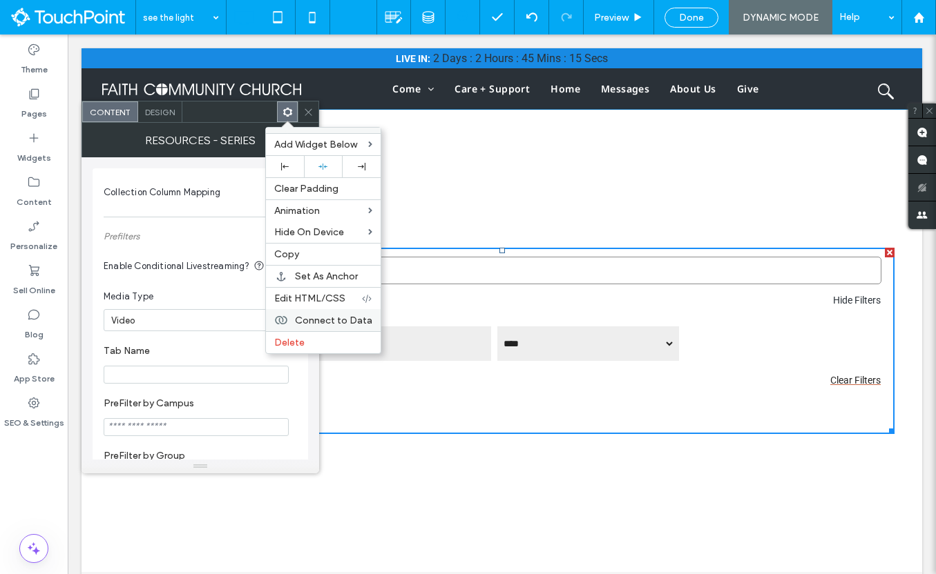
click at [329, 320] on span "Connect to Data" at bounding box center [333, 321] width 77 height 12
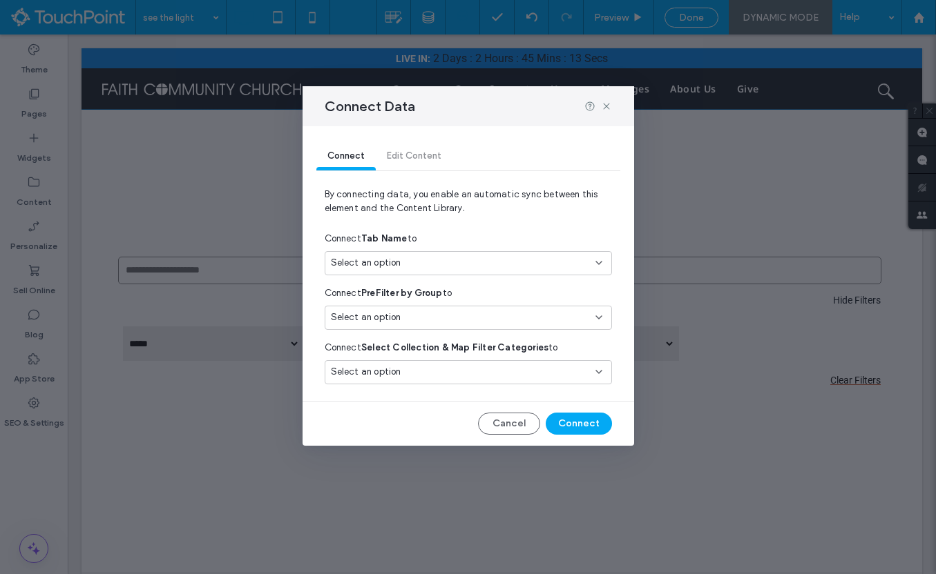
click at [410, 378] on div "Select an option" at bounding box center [460, 372] width 258 height 14
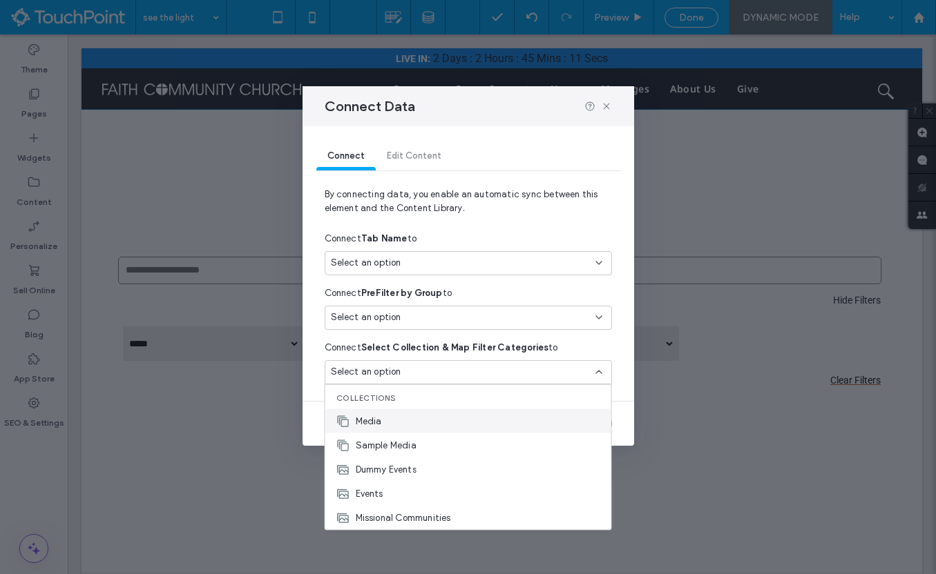
click at [409, 423] on div "Media" at bounding box center [468, 421] width 286 height 24
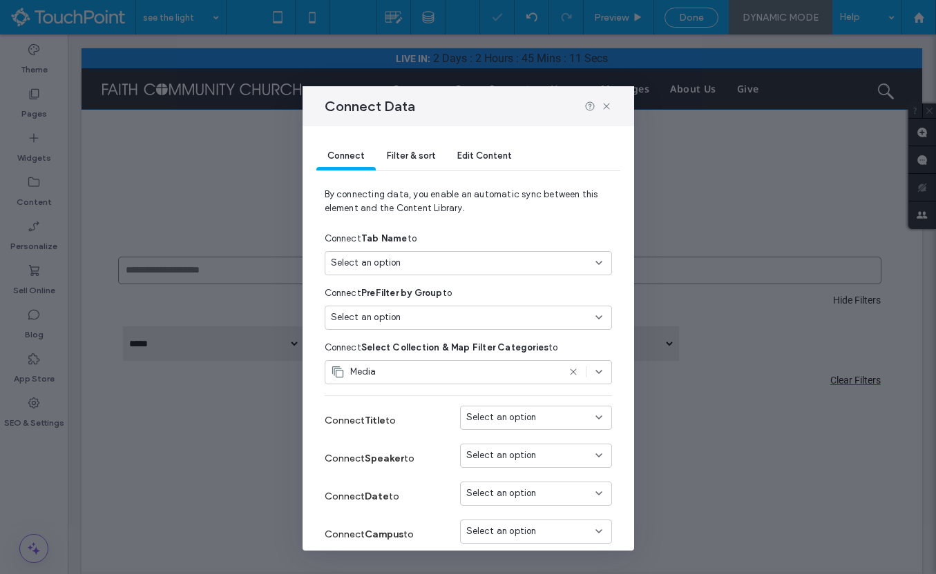
click at [408, 318] on div "Select an option" at bounding box center [460, 318] width 258 height 14
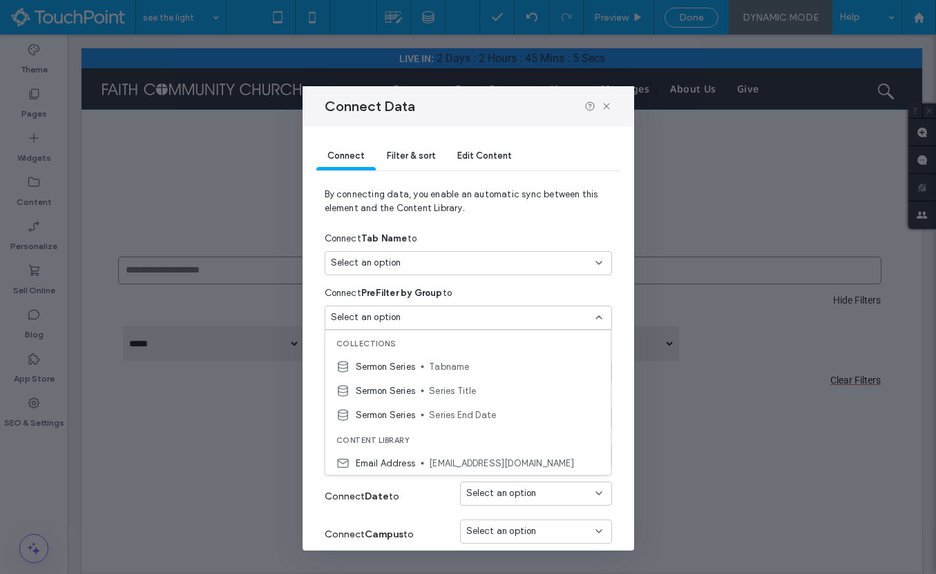
click at [479, 293] on div "Connect PreFilter by Group to" at bounding box center [468, 293] width 287 height 25
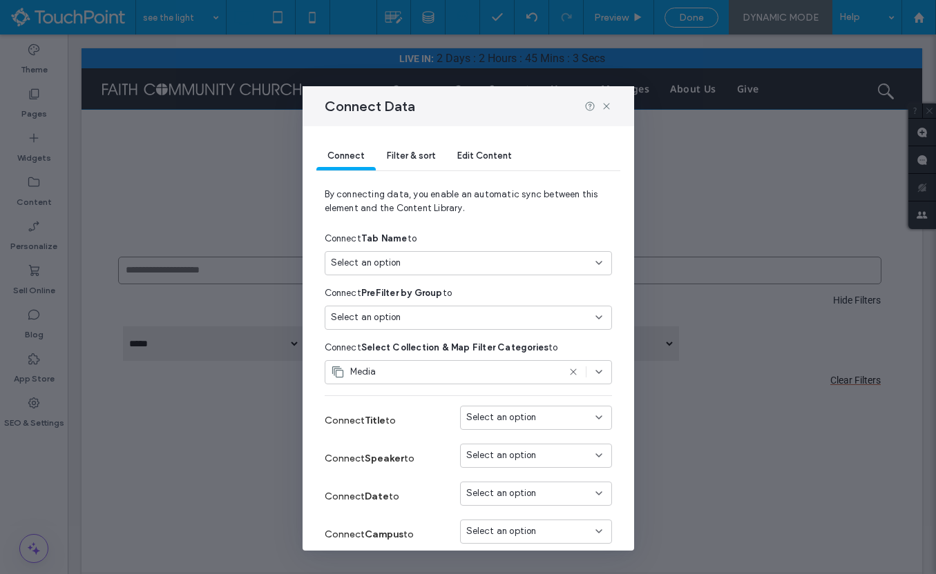
click at [441, 267] on div "Select an option" at bounding box center [460, 263] width 258 height 14
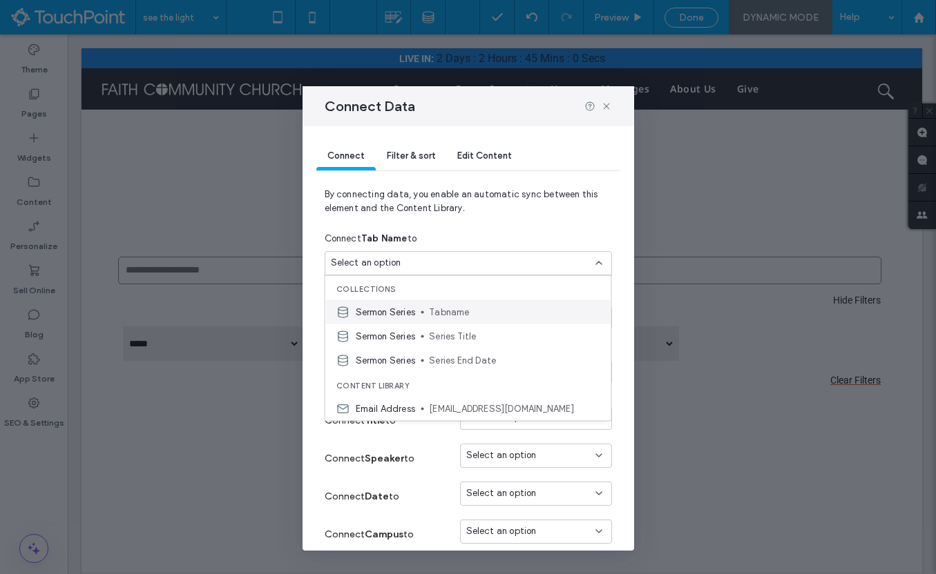
click at [444, 311] on span "Tabname" at bounding box center [514, 312] width 171 height 14
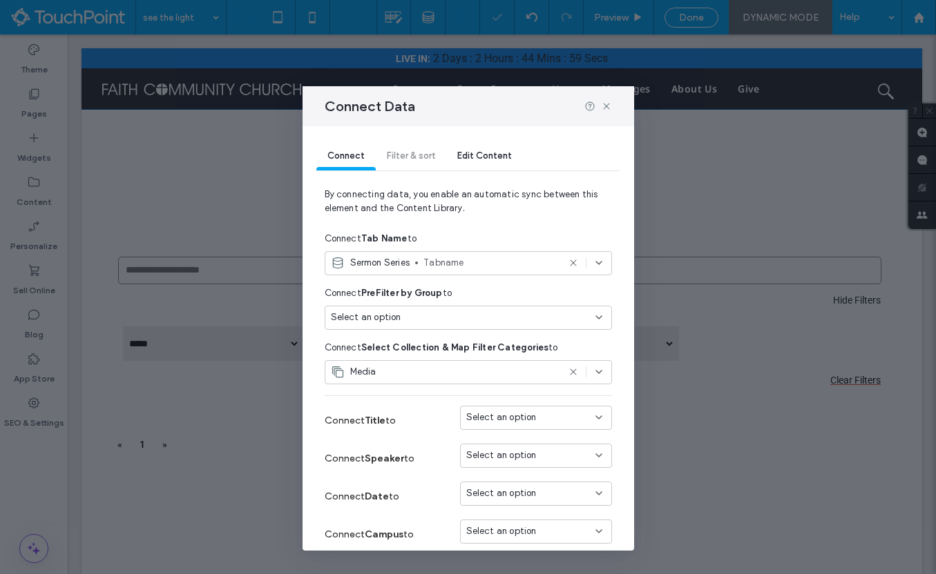
click at [445, 327] on div "Select an option" at bounding box center [468, 318] width 287 height 24
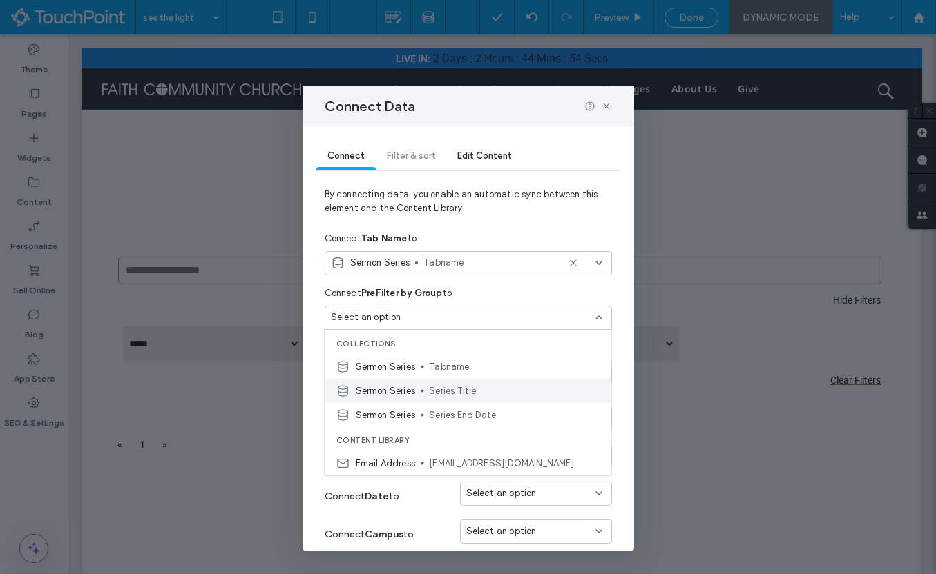
click at [463, 398] on div "Sermon Series Series Title" at bounding box center [468, 391] width 286 height 24
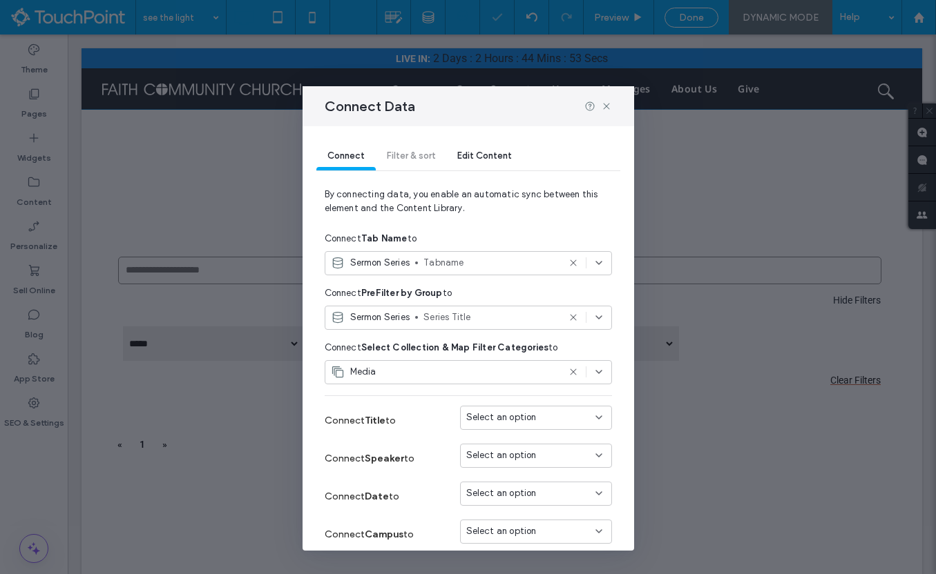
click at [494, 301] on div "Connect PreFilter by Group to" at bounding box center [468, 293] width 287 height 25
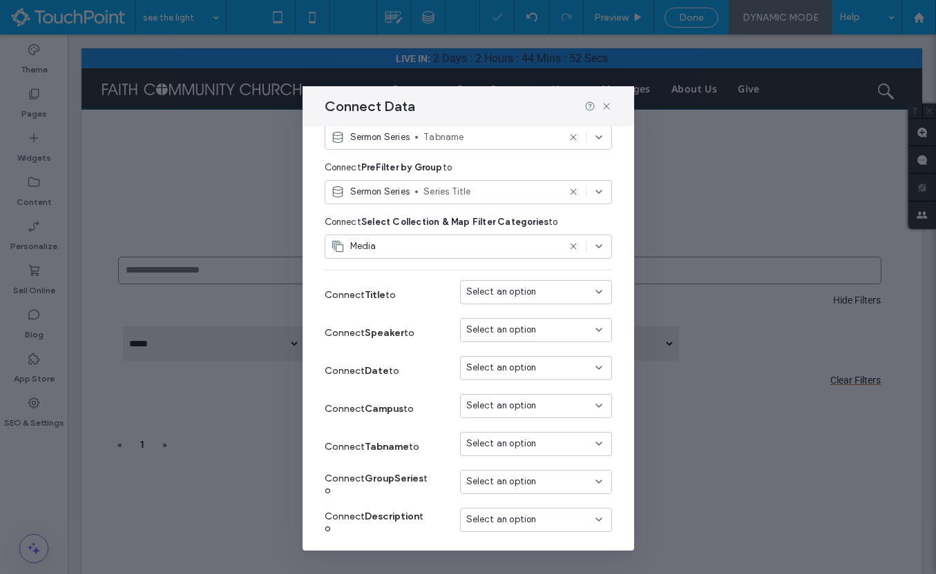
scroll to position [173, 0]
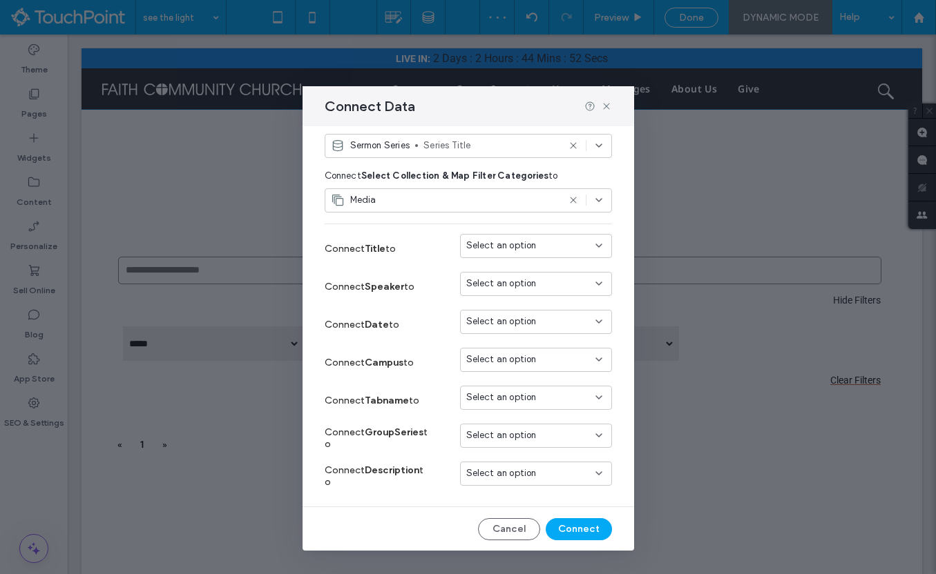
click at [512, 249] on span "Select an option" at bounding box center [501, 246] width 70 height 14
click at [423, 458] on label "Connect Description to" at bounding box center [377, 476] width 104 height 37
click at [497, 403] on span "Select an option" at bounding box center [501, 398] width 70 height 14
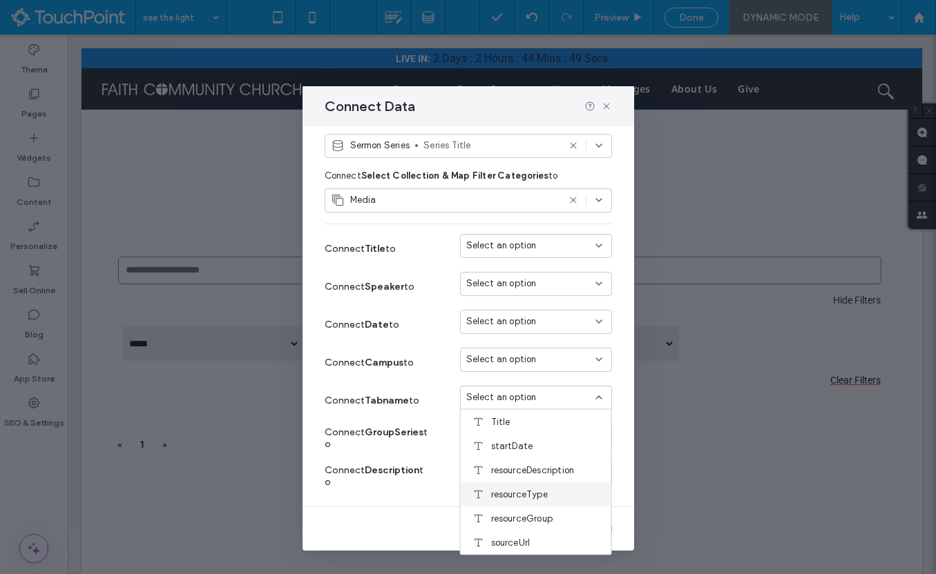
click at [523, 490] on span "resourceType" at bounding box center [519, 494] width 57 height 14
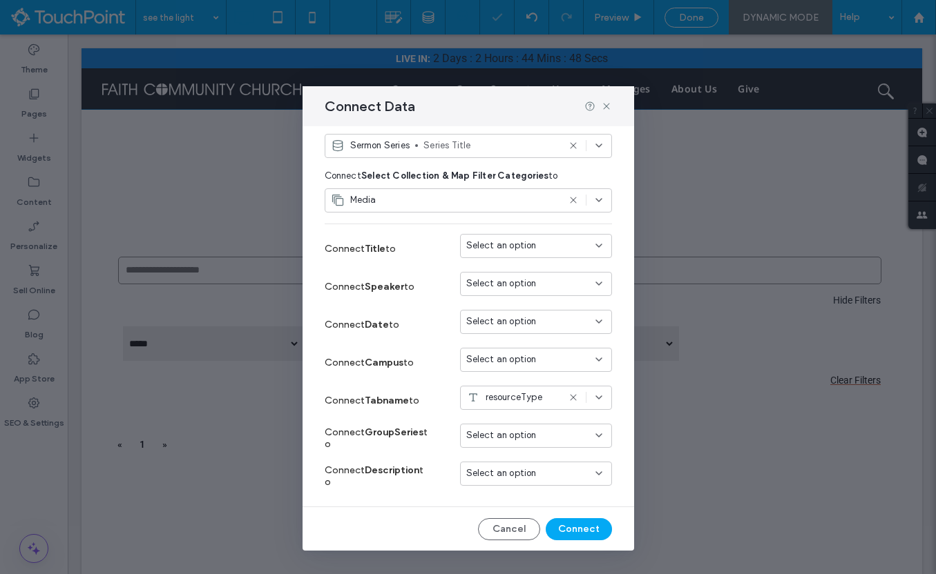
click at [518, 425] on div "Select an option" at bounding box center [536, 436] width 152 height 24
click at [523, 392] on span "resourceGroup" at bounding box center [522, 387] width 62 height 14
click at [514, 290] on span "Select an option" at bounding box center [501, 284] width 70 height 14
click at [537, 433] on div "speaker" at bounding box center [536, 426] width 151 height 24
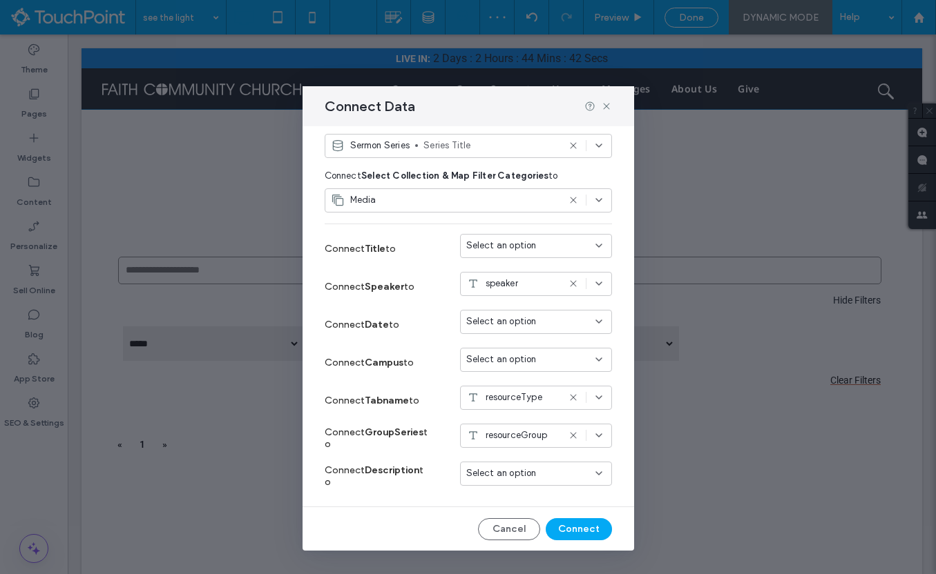
click at [514, 326] on span "Select an option" at bounding box center [501, 322] width 70 height 14
click at [521, 376] on span "startDate" at bounding box center [512, 370] width 42 height 14
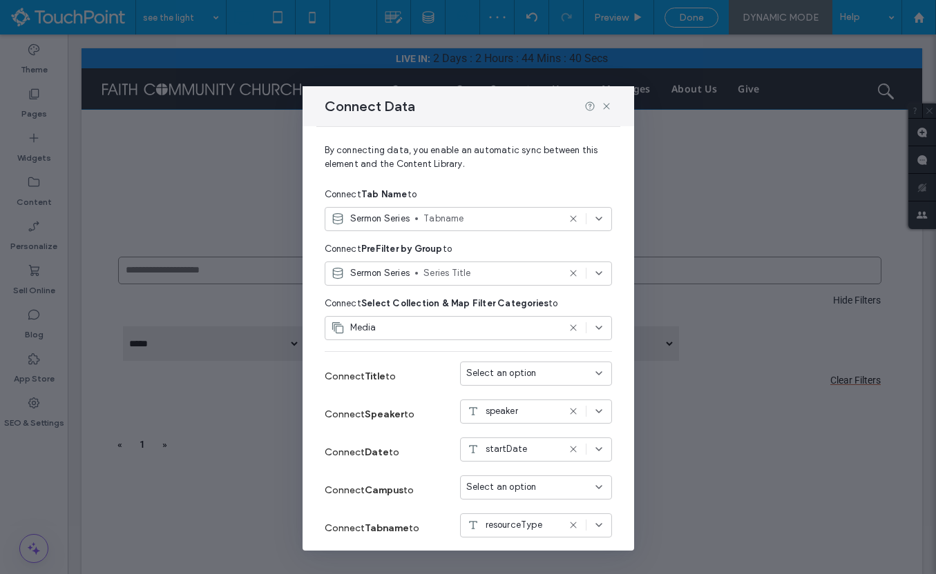
scroll to position [31, 0]
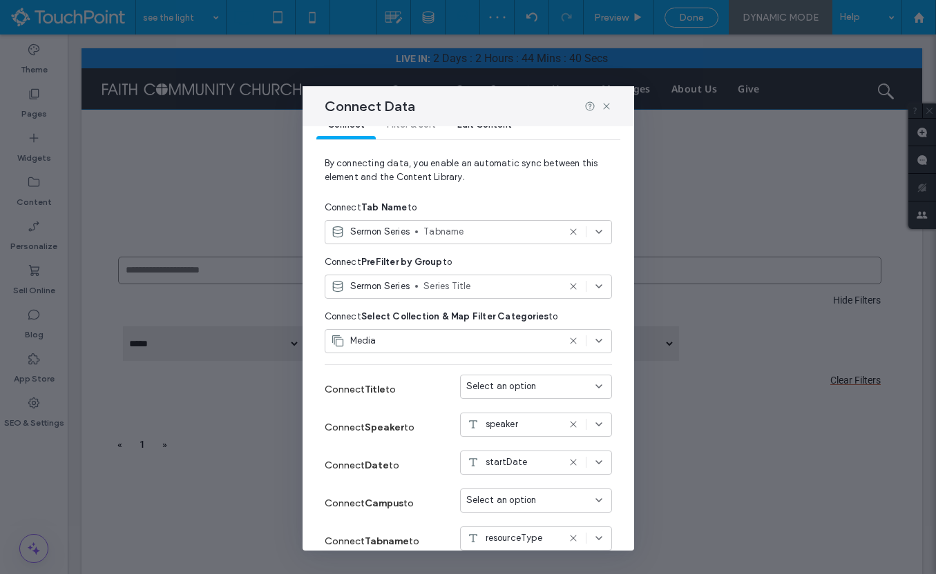
click at [447, 231] on span "Tabname" at bounding box center [490, 232] width 134 height 14
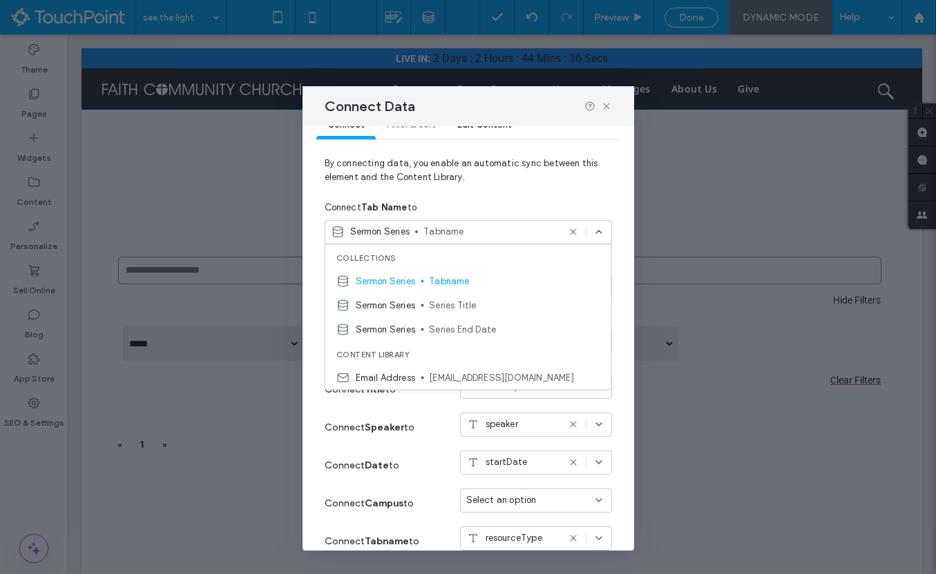
click at [561, 204] on div "Connect Tab Name to" at bounding box center [468, 207] width 287 height 25
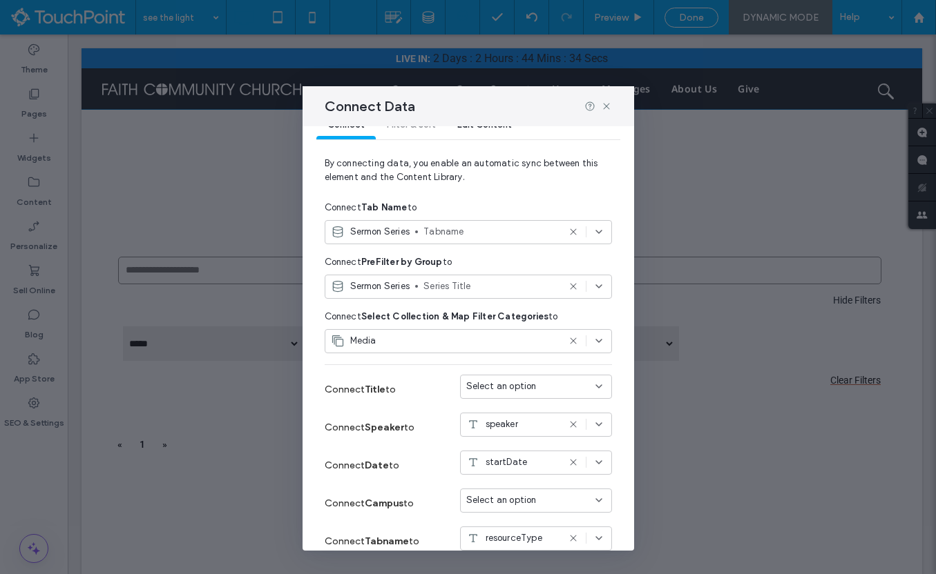
scroll to position [173, 0]
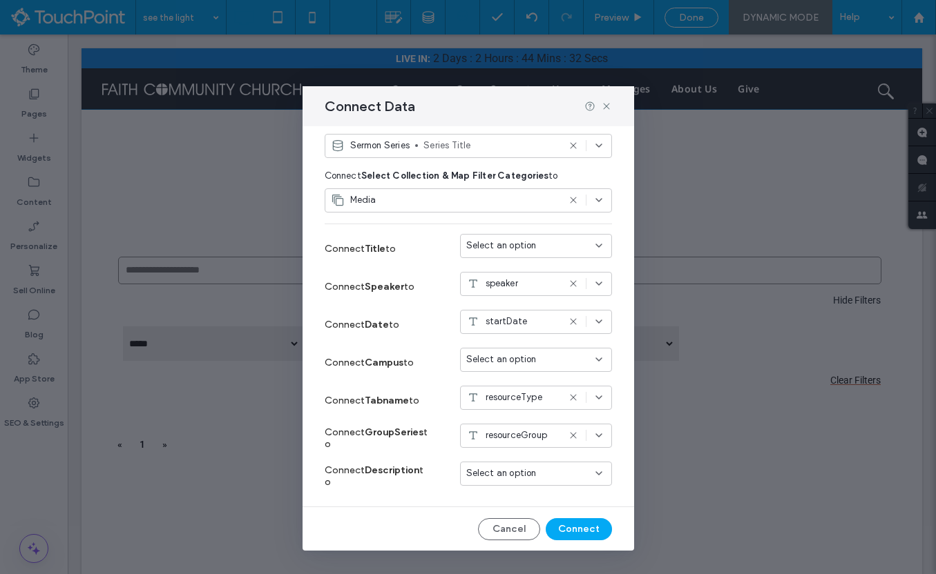
click at [564, 484] on div "Select an option" at bounding box center [536, 474] width 152 height 24
click at [525, 375] on span "resourceDescription" at bounding box center [533, 377] width 84 height 14
click at [573, 531] on button "Connect" at bounding box center [578, 530] width 66 height 22
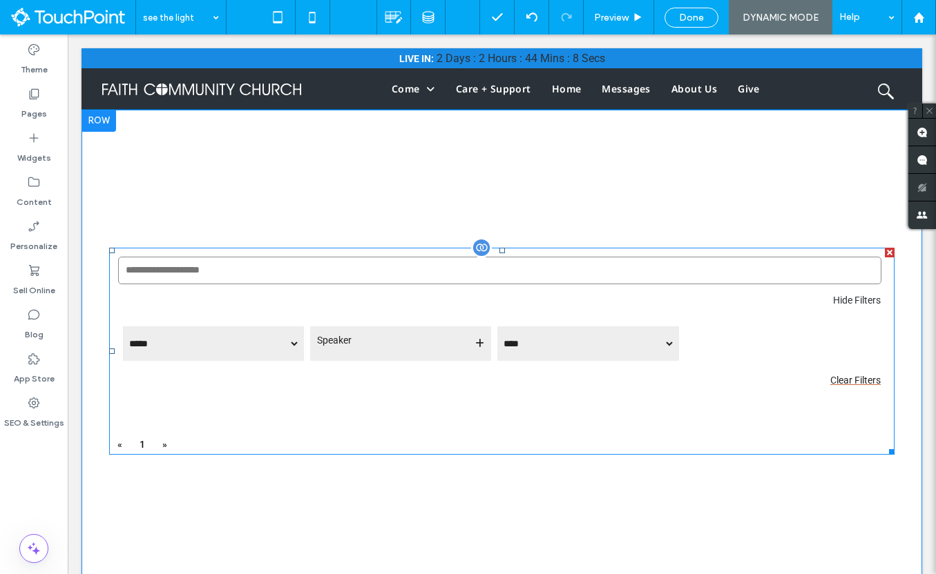
click at [367, 378] on span at bounding box center [501, 351] width 785 height 207
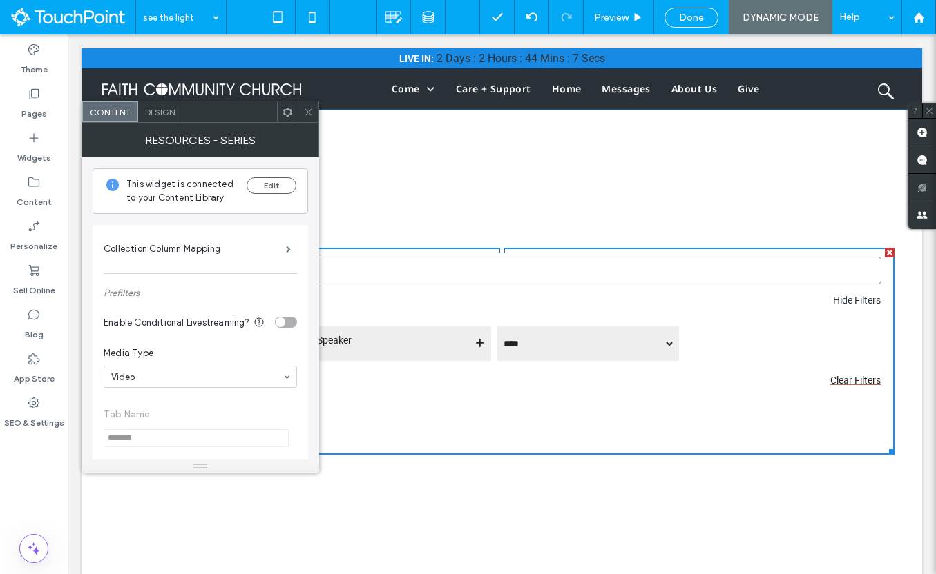
click at [287, 110] on icon at bounding box center [287, 112] width 10 height 10
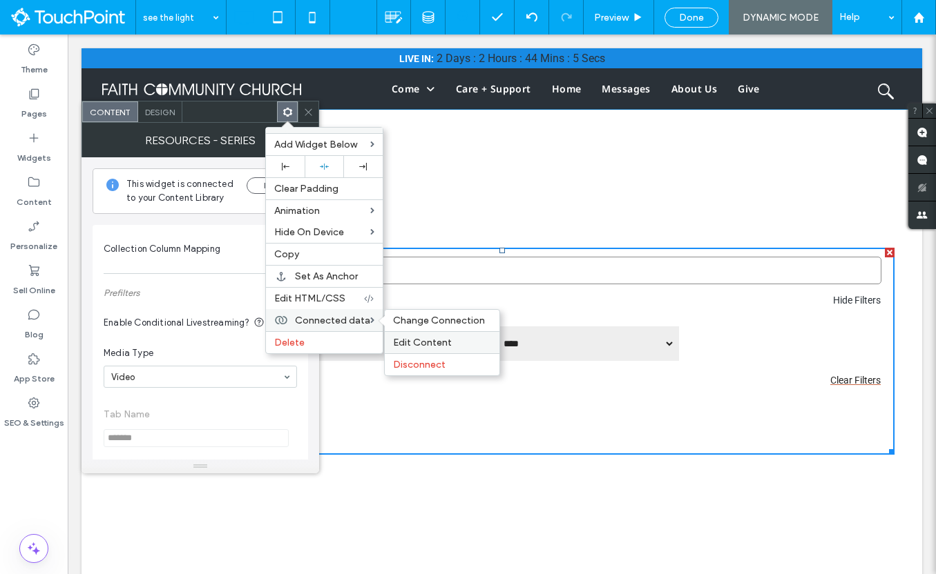
click at [415, 338] on span "Edit Content" at bounding box center [422, 343] width 59 height 12
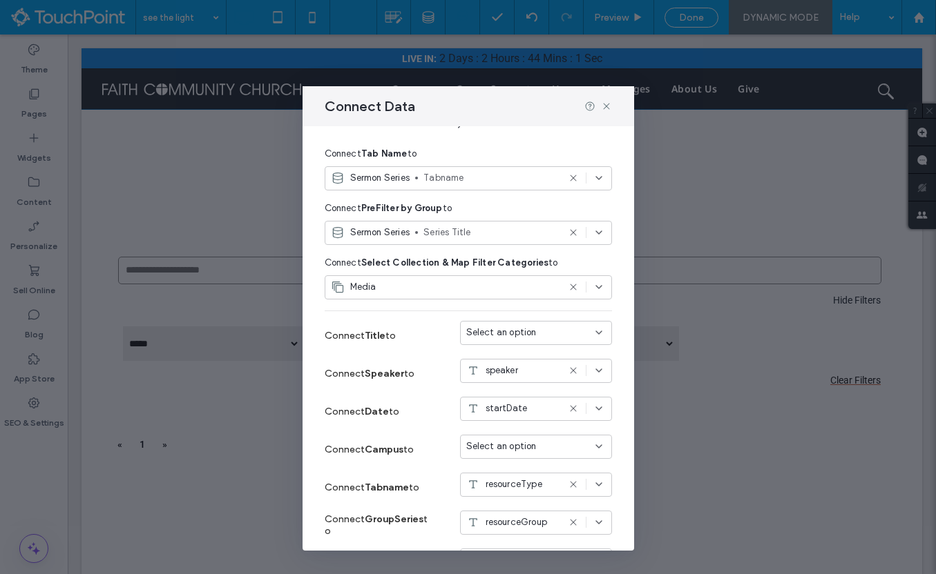
scroll to position [103, 0]
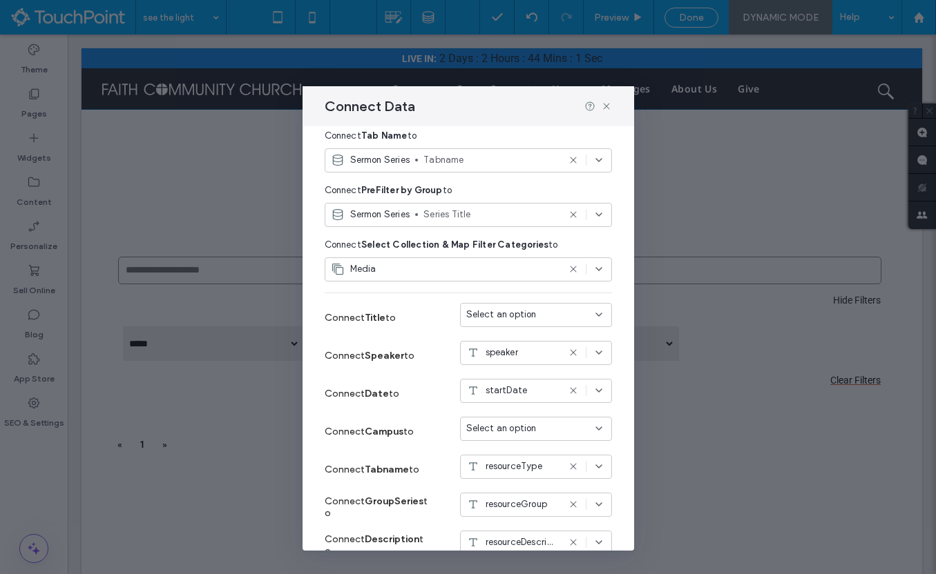
click at [513, 329] on div "Select an option" at bounding box center [536, 318] width 152 height 30
click at [513, 324] on div "Select an option" at bounding box center [536, 315] width 152 height 24
click at [513, 336] on div "Title" at bounding box center [536, 340] width 151 height 24
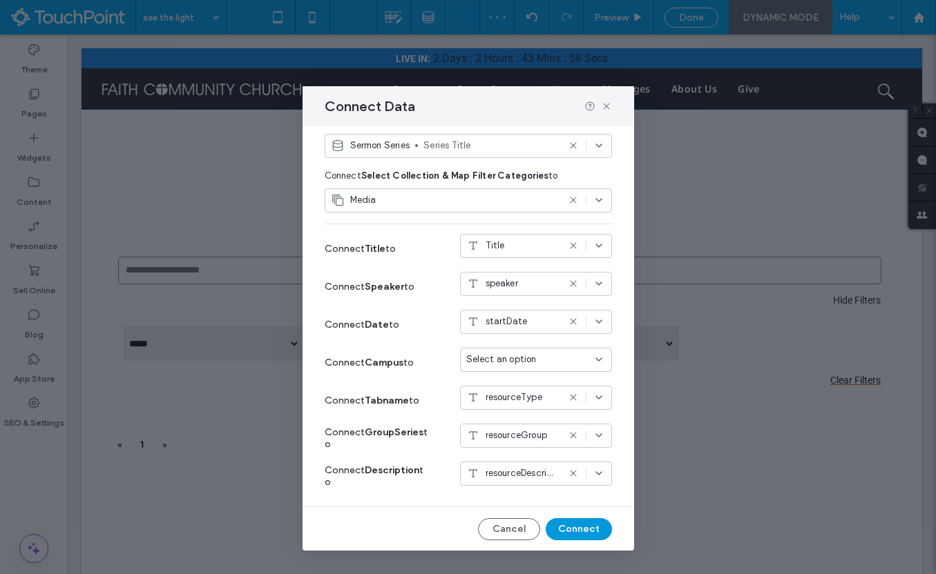
click at [570, 529] on button "Connect" at bounding box center [578, 530] width 66 height 22
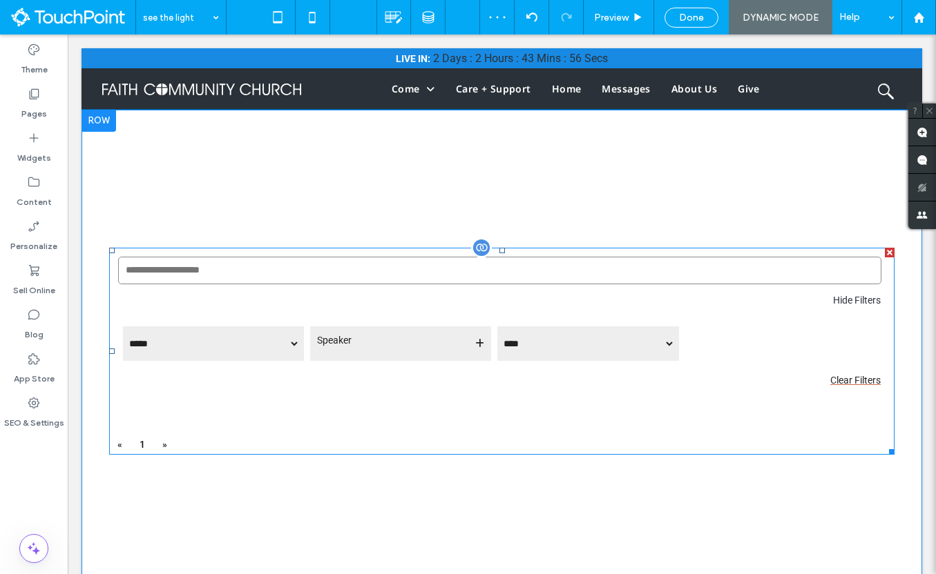
click at [300, 369] on span at bounding box center [501, 351] width 785 height 207
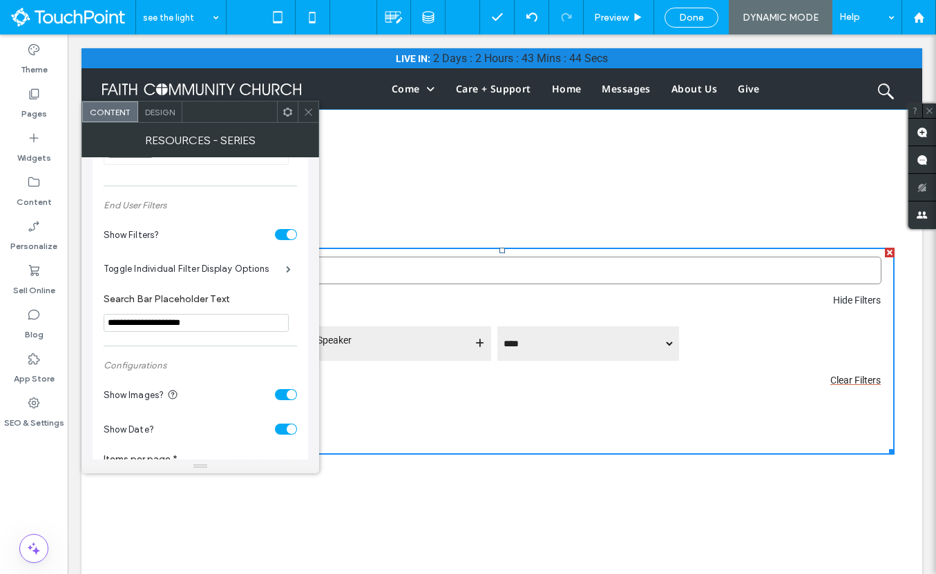
scroll to position [403, 0]
click at [694, 15] on span "Done" at bounding box center [691, 18] width 25 height 12
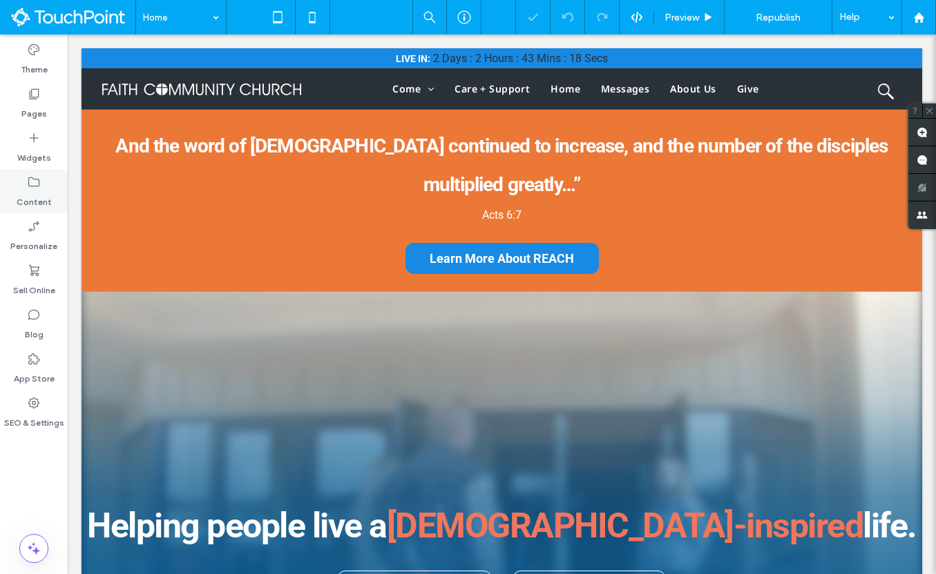
click at [38, 193] on label "Content" at bounding box center [34, 198] width 35 height 19
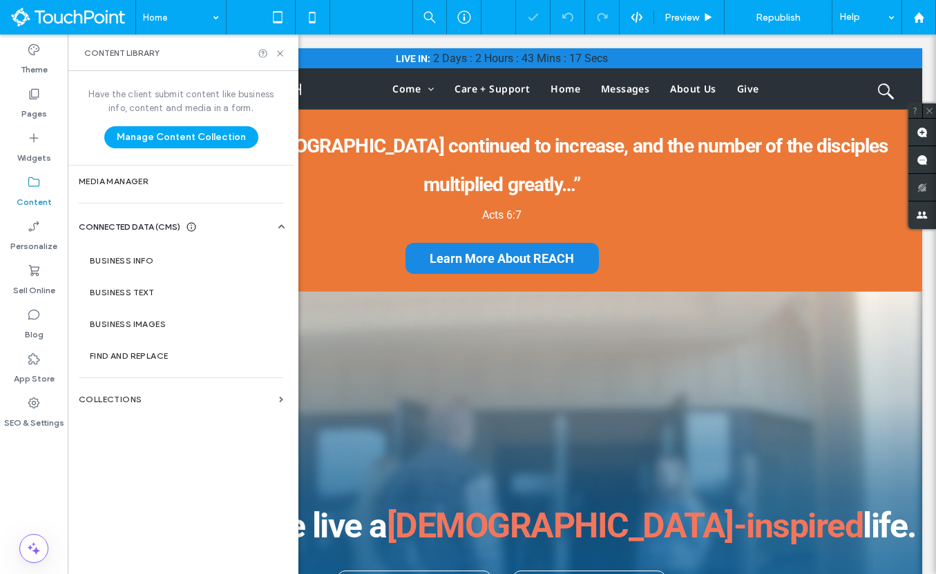
click at [114, 383] on div "Have the client submit content like business info, content and media in a form.…" at bounding box center [181, 321] width 226 height 501
click at [113, 393] on section "Collections" at bounding box center [181, 400] width 226 height 32
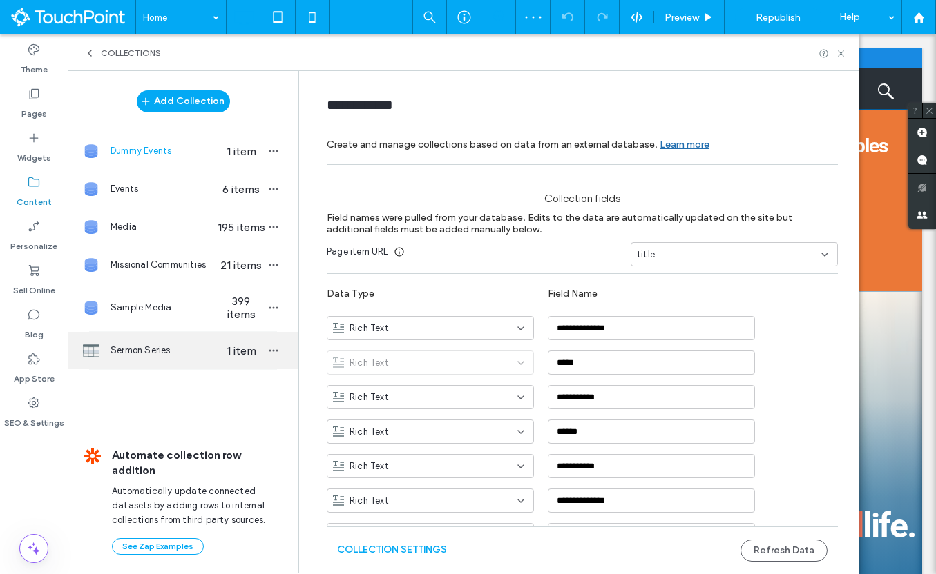
click at [175, 355] on span "Sermon Series" at bounding box center [163, 351] width 106 height 14
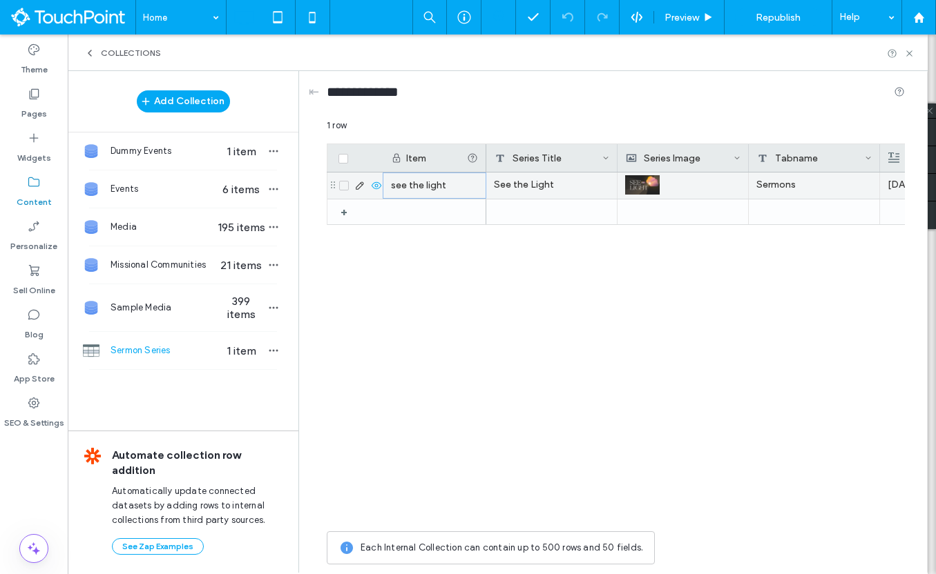
click at [420, 184] on div "see the light" at bounding box center [435, 186] width 104 height 26
type input "**********"
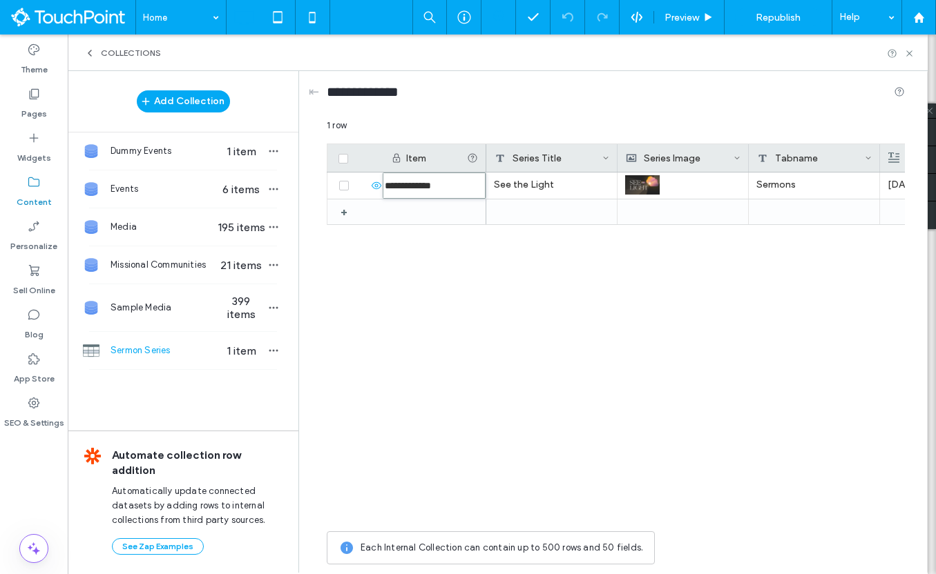
click at [506, 228] on div "See the Light Sermons [DATE]" at bounding box center [695, 349] width 418 height 352
click at [550, 308] on div "See the Light Sermons [DATE]" at bounding box center [695, 349] width 418 height 352
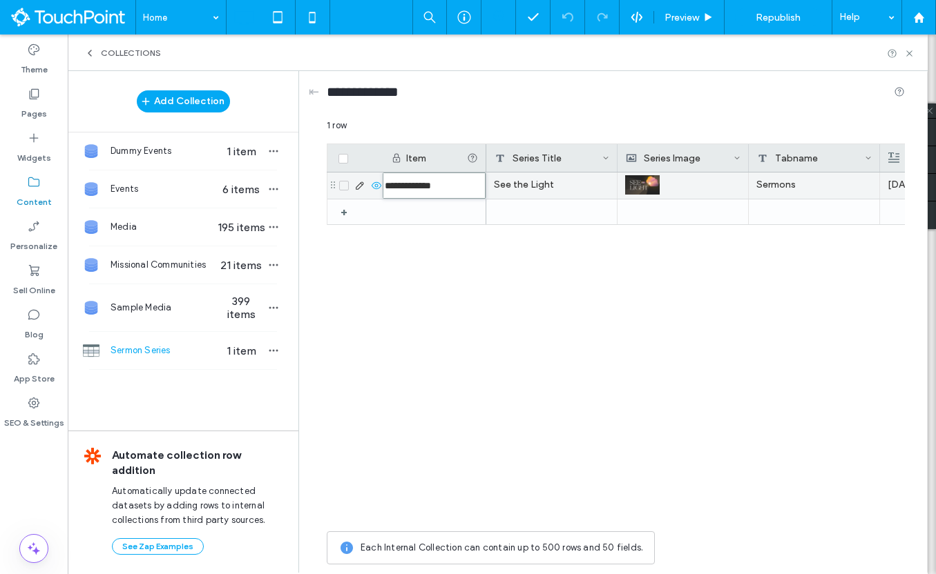
click at [595, 187] on div "See the Light" at bounding box center [551, 186] width 131 height 26
click at [446, 182] on div "see the light" at bounding box center [435, 186] width 104 height 26
type input "**********"
click at [443, 360] on div "**********" at bounding box center [616, 349] width 578 height 352
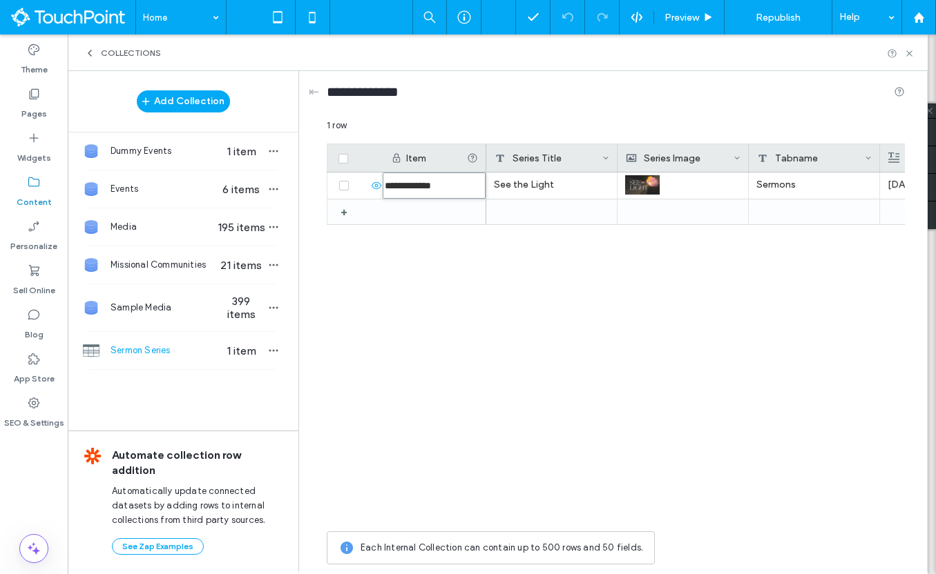
click at [443, 360] on div "**********" at bounding box center [616, 349] width 578 height 352
click at [554, 226] on div "See the Light Sermons [DATE]" at bounding box center [695, 349] width 418 height 352
click at [554, 215] on div at bounding box center [551, 212] width 131 height 25
click at [558, 427] on div "See the Light Sermons [DATE]" at bounding box center [695, 349] width 418 height 352
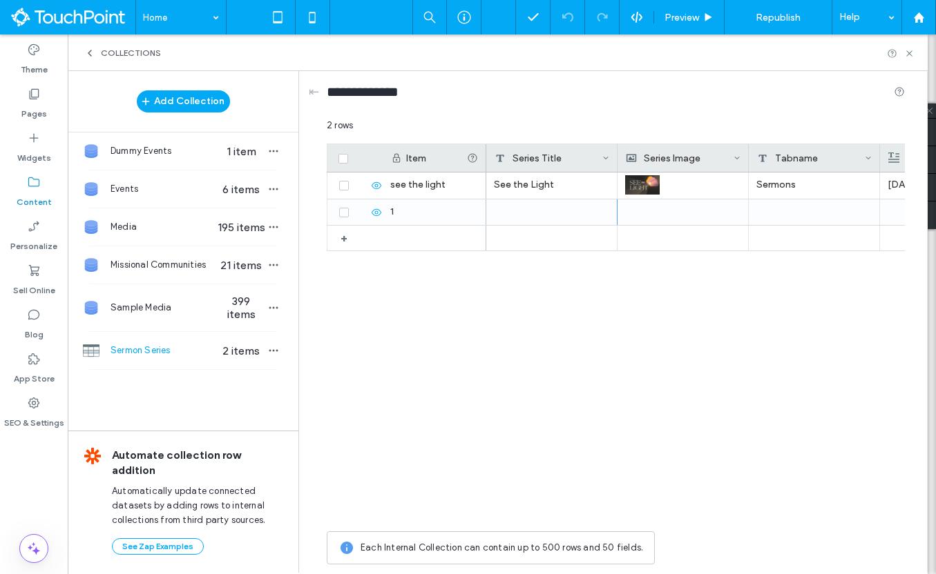
click at [914, 58] on div "Collections" at bounding box center [498, 53] width 860 height 37
click at [911, 53] on icon at bounding box center [909, 53] width 10 height 10
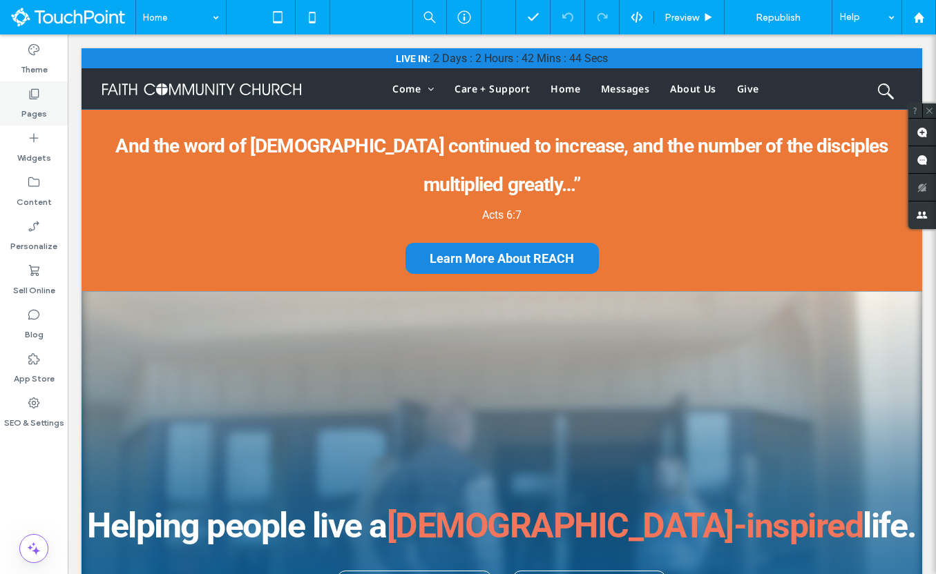
click at [50, 121] on div "Pages" at bounding box center [34, 103] width 68 height 44
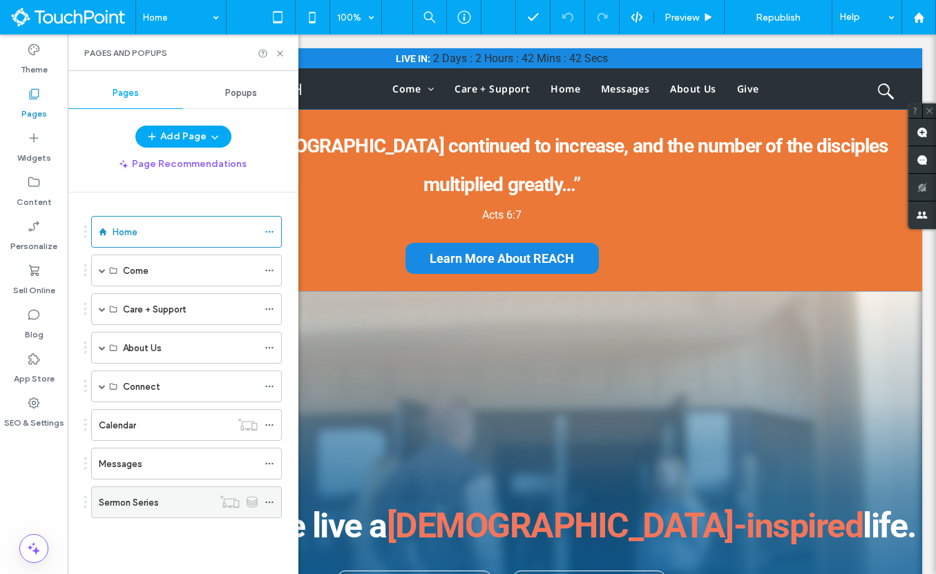
click at [151, 494] on div "Sermon Series" at bounding box center [156, 502] width 114 height 30
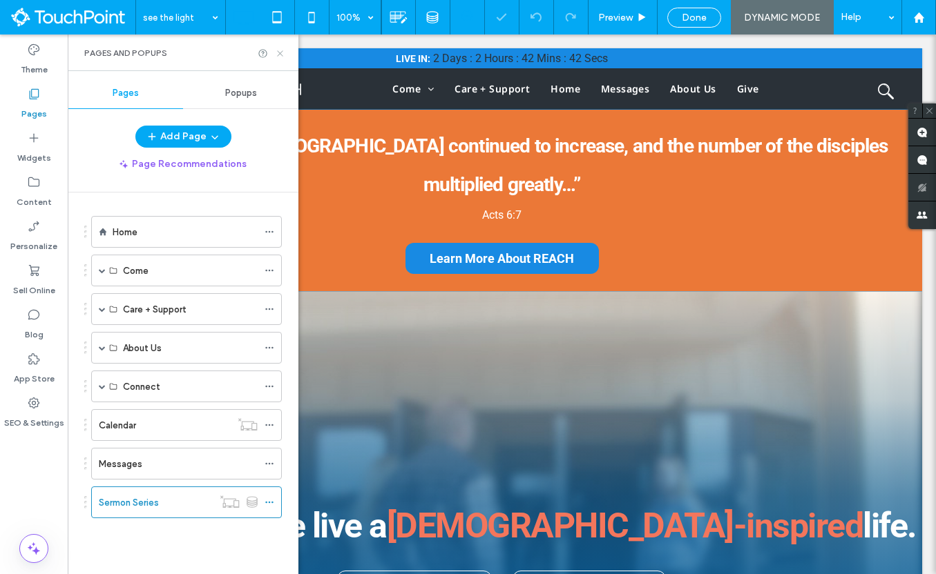
click at [282, 52] on icon at bounding box center [280, 53] width 10 height 10
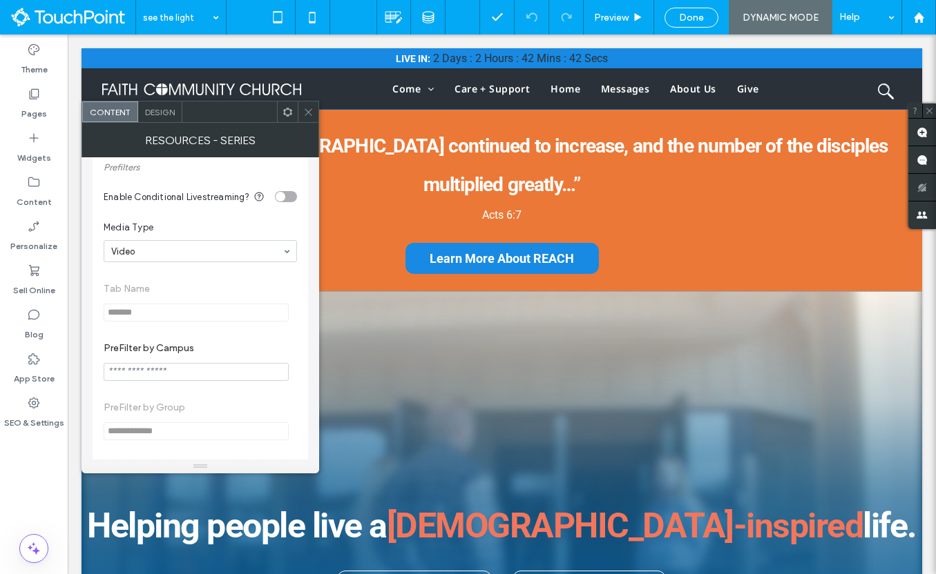
scroll to position [108, 0]
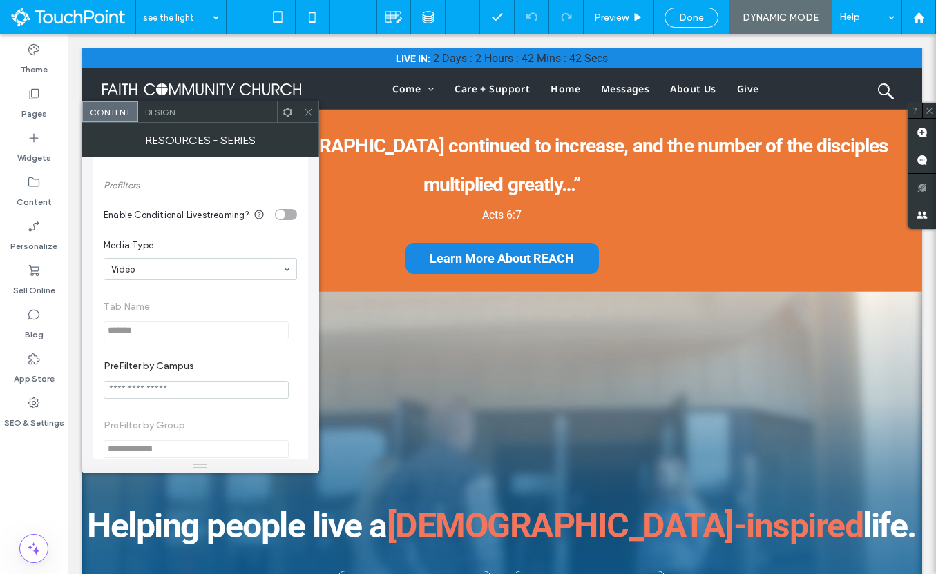
click at [287, 116] on use at bounding box center [287, 111] width 9 height 9
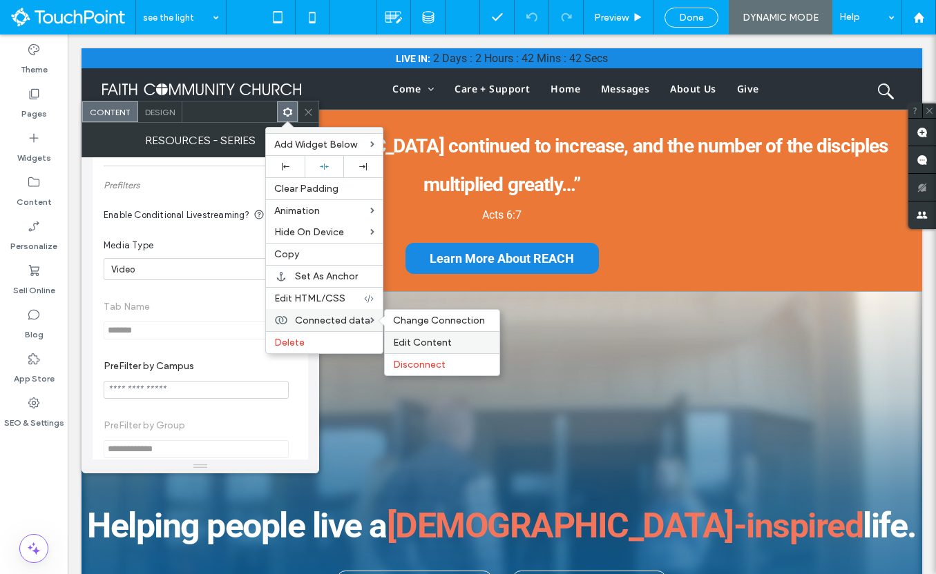
click at [404, 331] on div "Edit Content" at bounding box center [442, 342] width 115 height 22
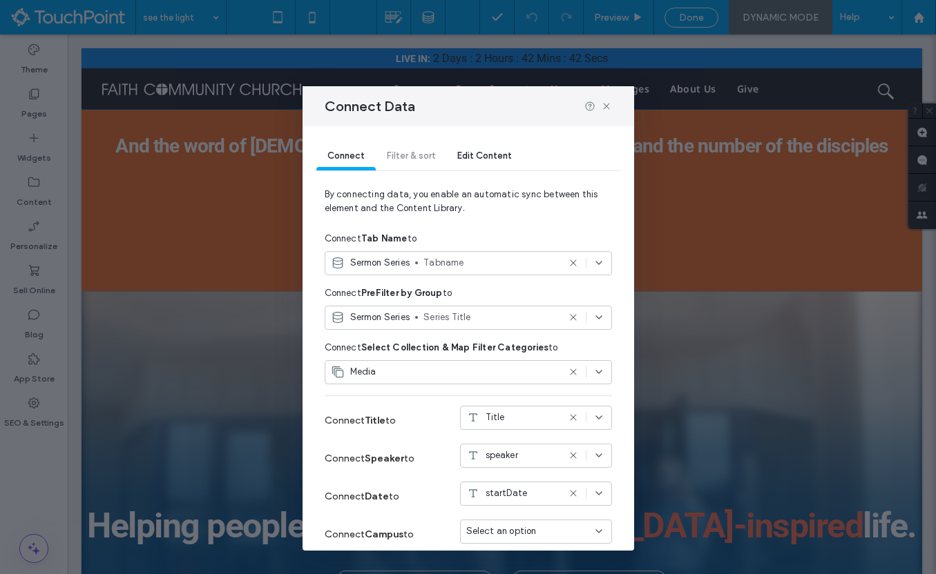
click at [572, 263] on use at bounding box center [573, 263] width 6 height 6
click at [606, 105] on use at bounding box center [606, 106] width 6 height 6
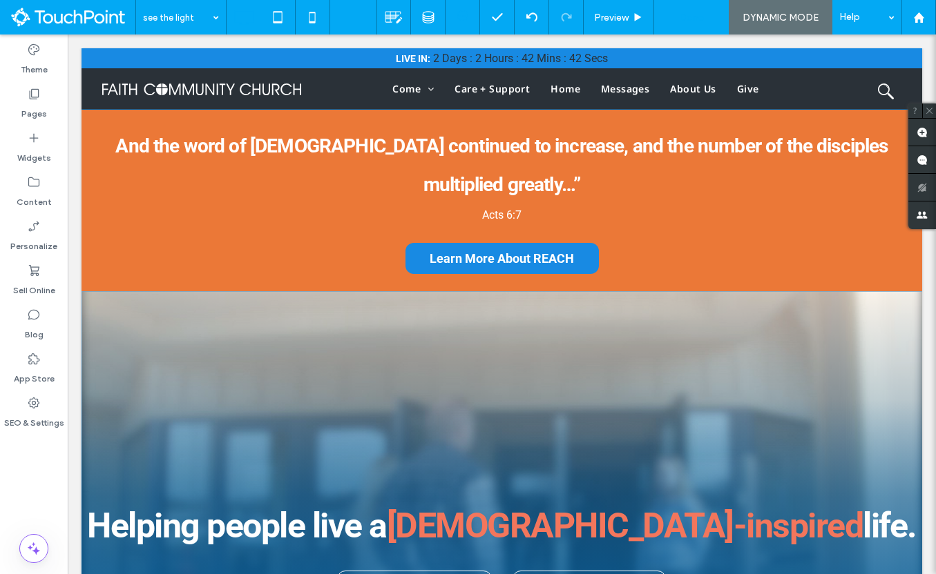
click at [695, 22] on span "Done" at bounding box center [691, 18] width 25 height 12
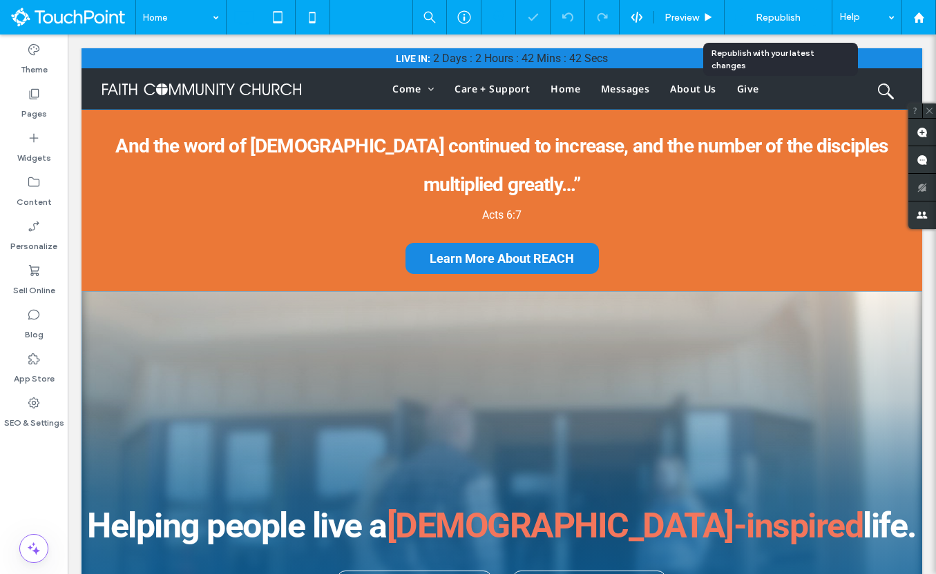
click at [778, 21] on span "Republish" at bounding box center [777, 18] width 45 height 12
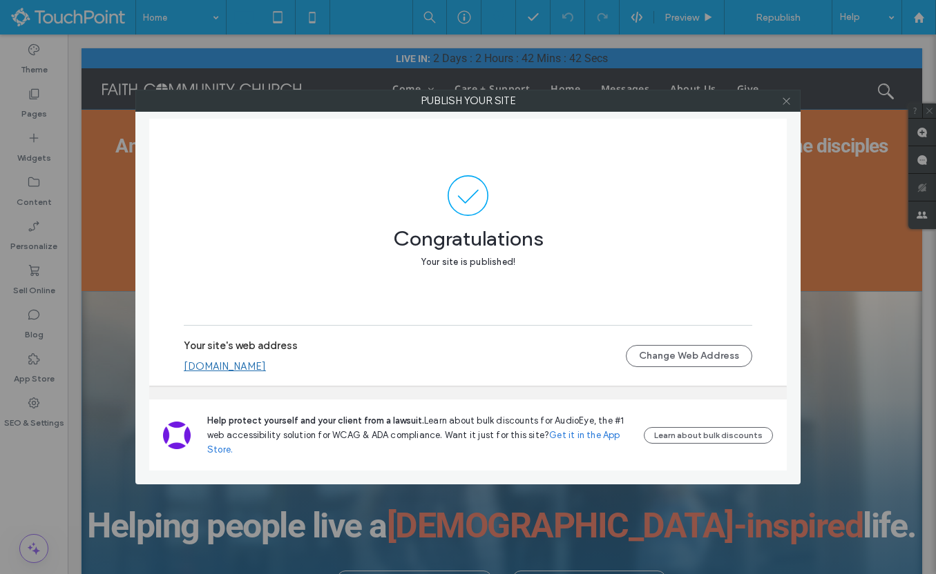
click at [788, 99] on icon at bounding box center [786, 101] width 10 height 10
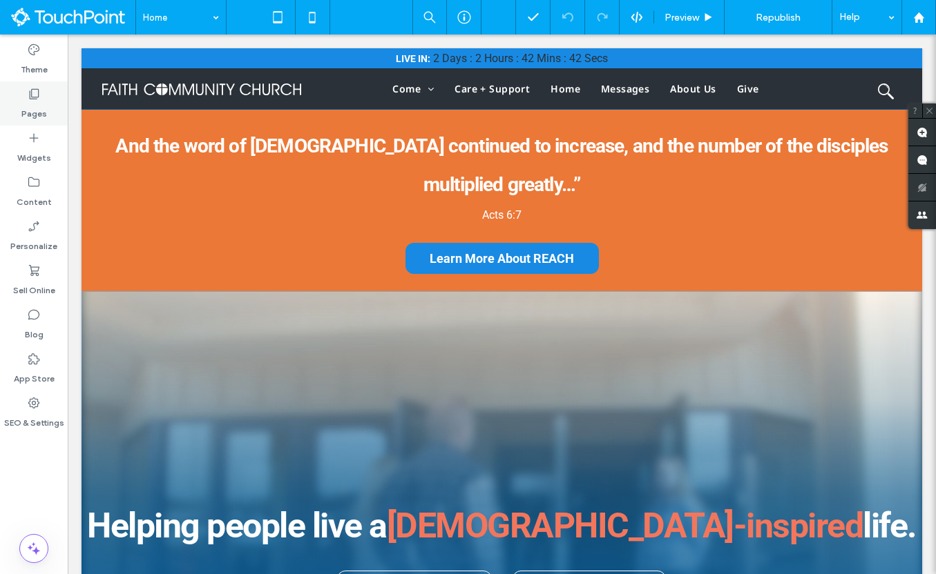
click at [55, 95] on div "Pages" at bounding box center [34, 103] width 68 height 44
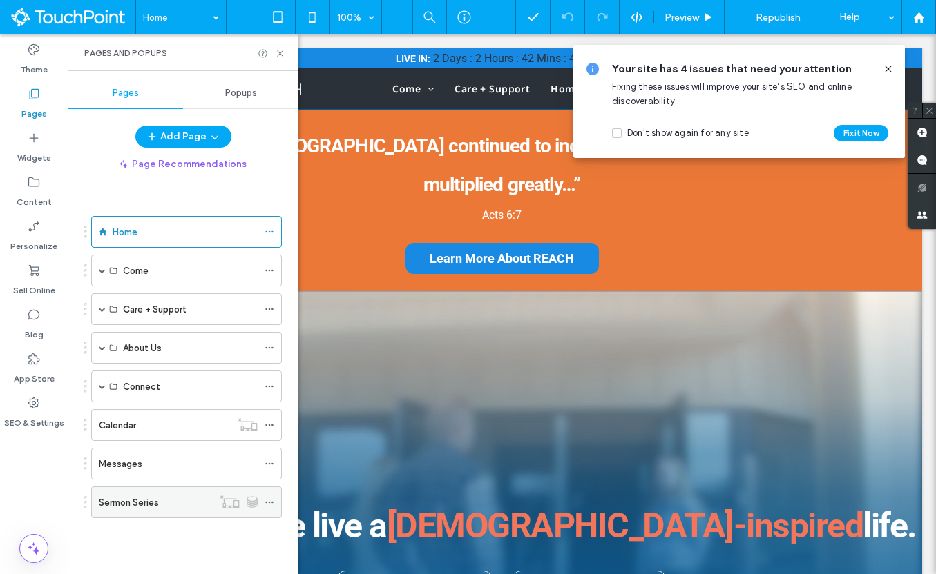
click at [138, 502] on label "Sermon Series" at bounding box center [129, 503] width 60 height 24
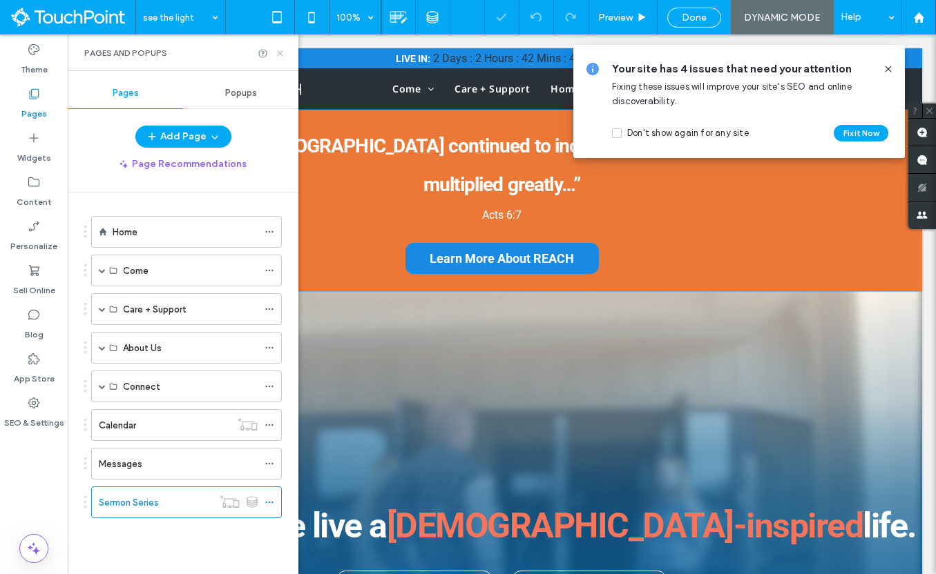
click at [279, 52] on use at bounding box center [280, 53] width 6 height 6
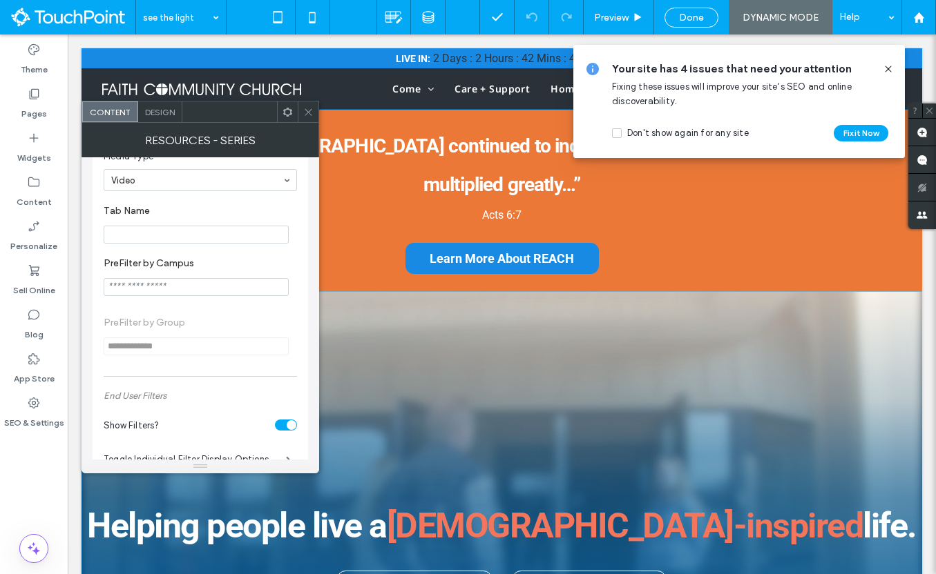
scroll to position [218, 0]
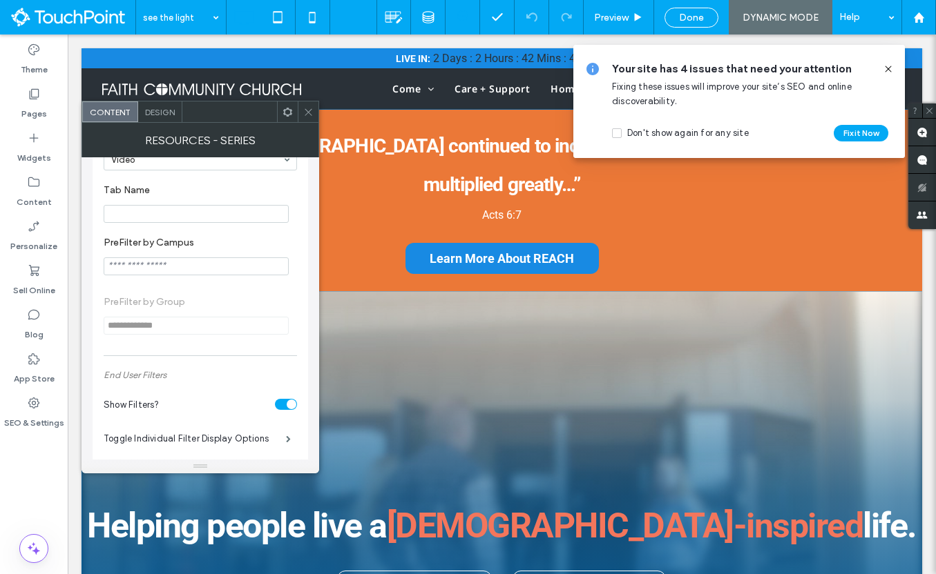
click at [284, 112] on icon at bounding box center [287, 112] width 10 height 10
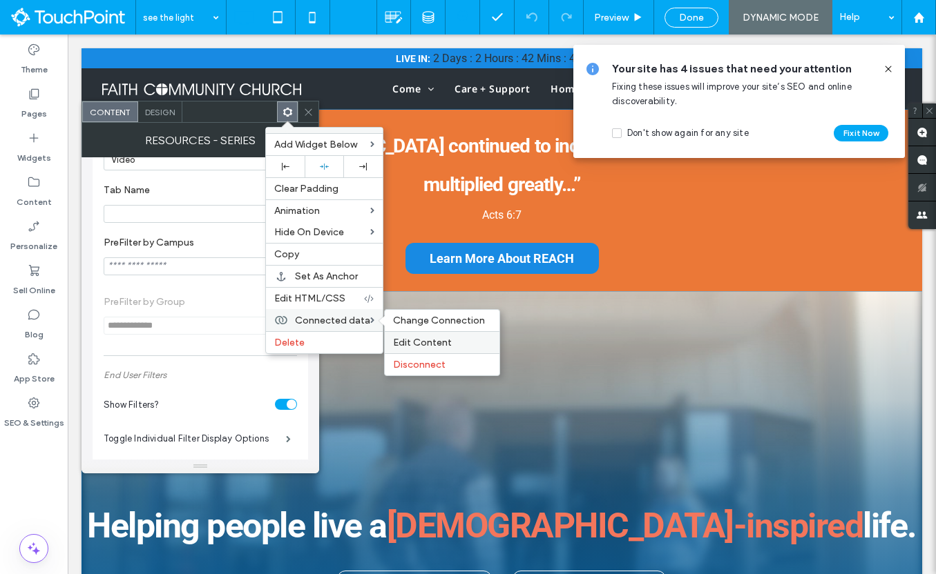
click at [425, 347] on span "Edit Content" at bounding box center [422, 343] width 59 height 12
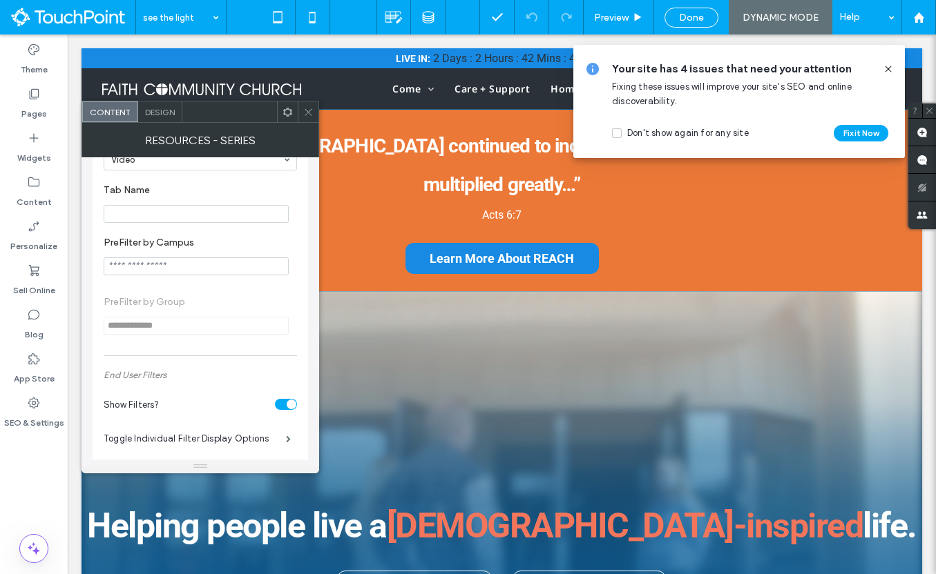
click at [307, 112] on icon at bounding box center [308, 112] width 10 height 10
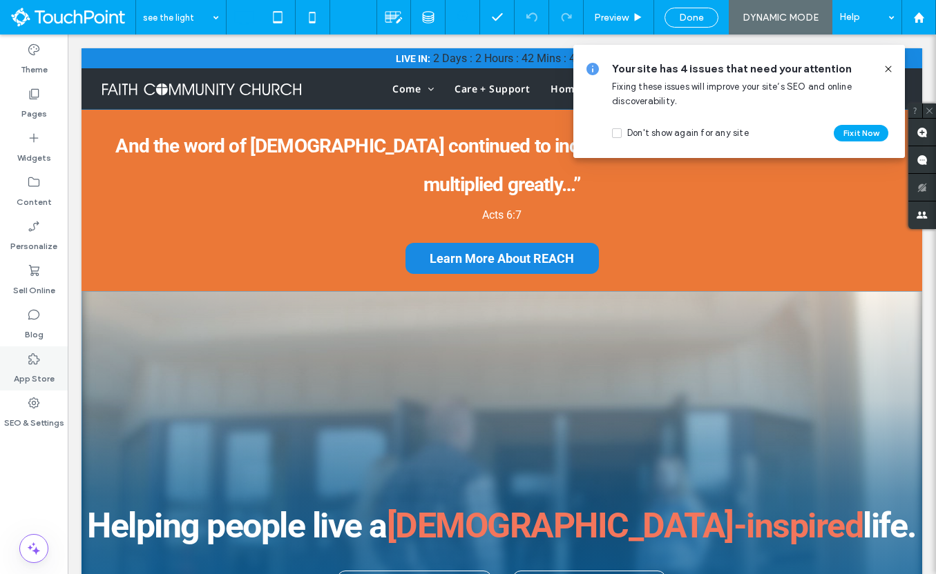
click at [30, 360] on use at bounding box center [33, 359] width 11 height 11
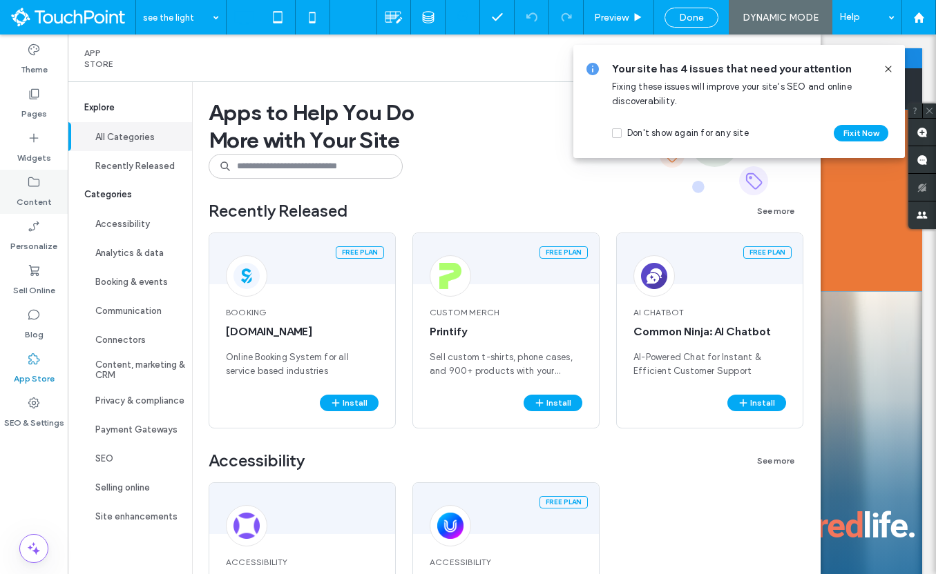
click at [35, 177] on icon at bounding box center [34, 182] width 14 height 14
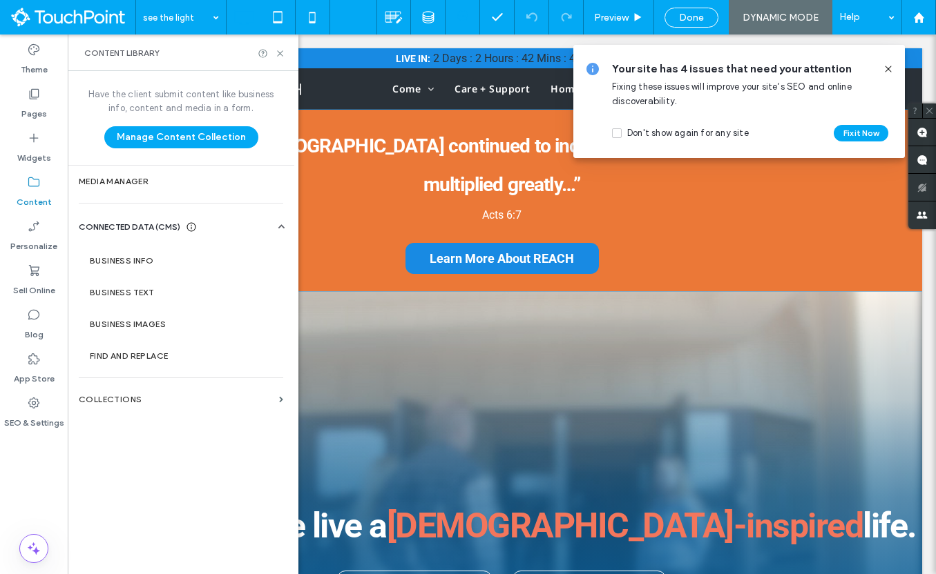
click at [147, 409] on button "Privacy & compliance" at bounding box center [130, 400] width 124 height 29
click at [158, 402] on label "Collections" at bounding box center [176, 400] width 195 height 10
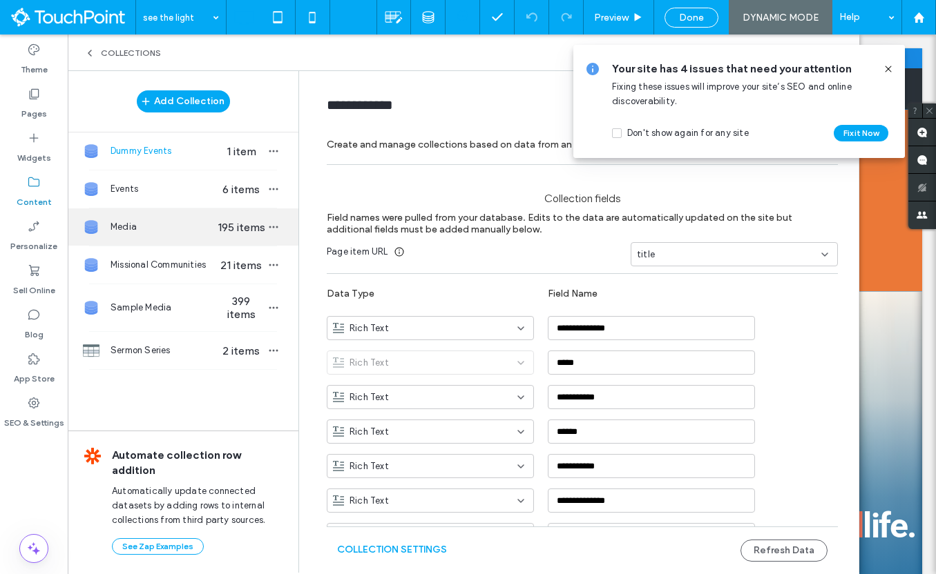
click at [151, 226] on span "Media" at bounding box center [163, 227] width 106 height 14
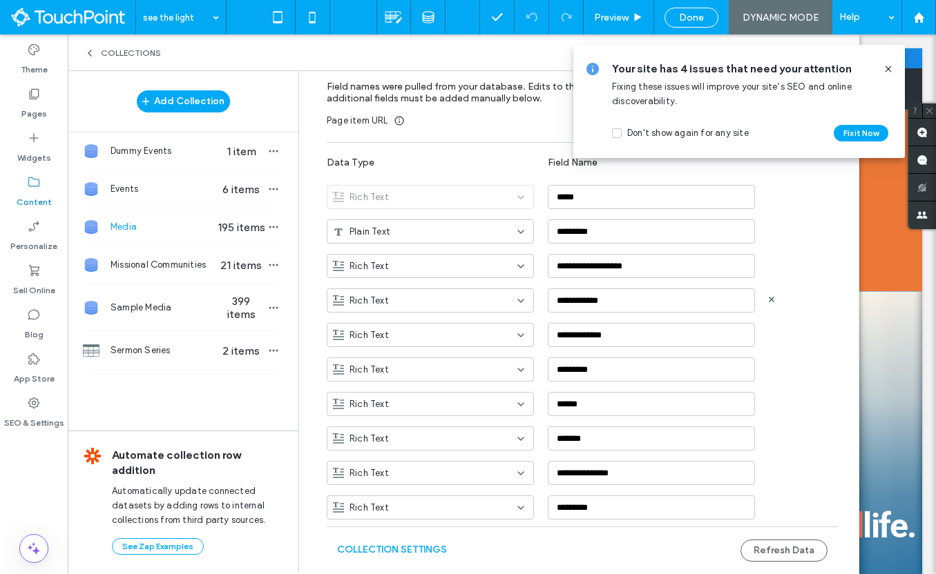
scroll to position [132, 0]
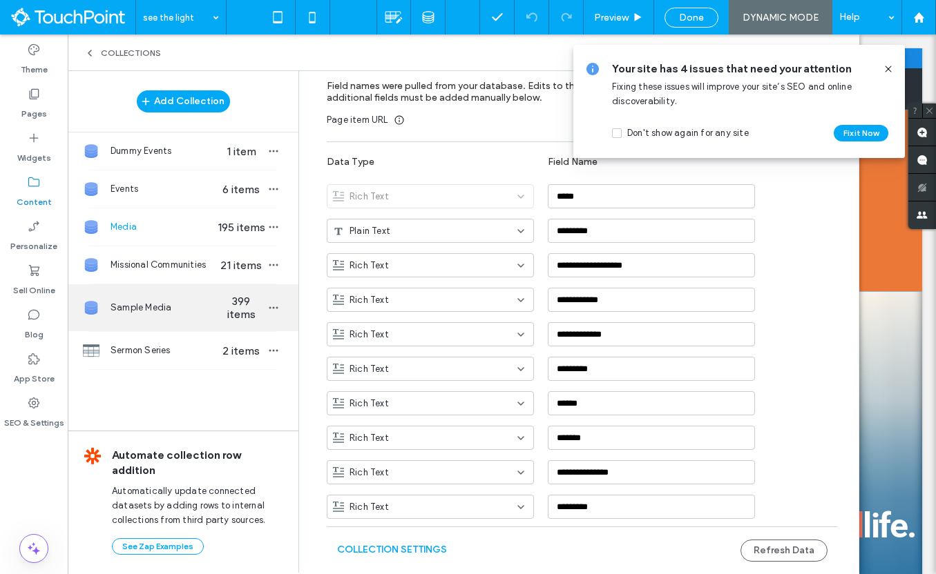
click at [167, 295] on div "Sample Media 399 items" at bounding box center [183, 307] width 231 height 47
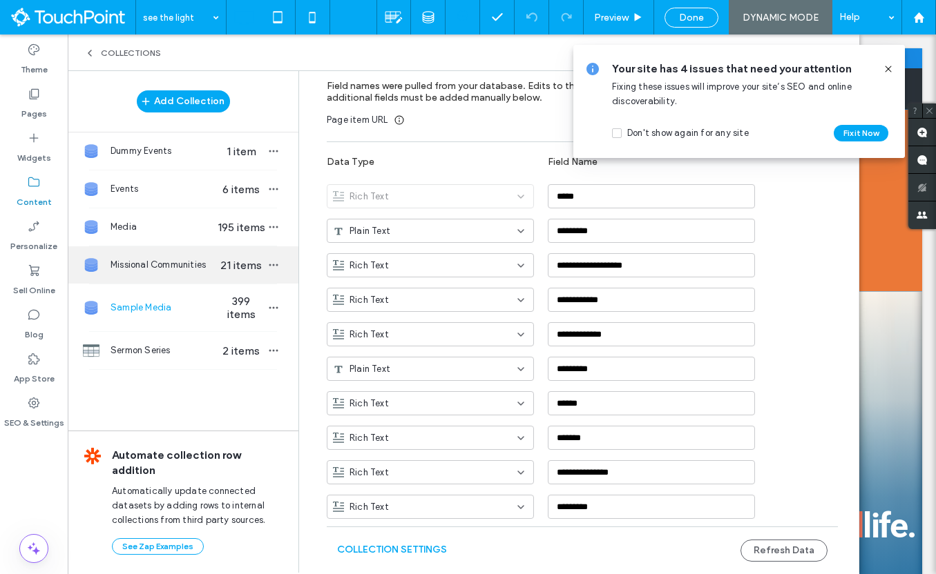
click at [175, 265] on span "Missional Communities" at bounding box center [163, 265] width 106 height 14
type input "**********"
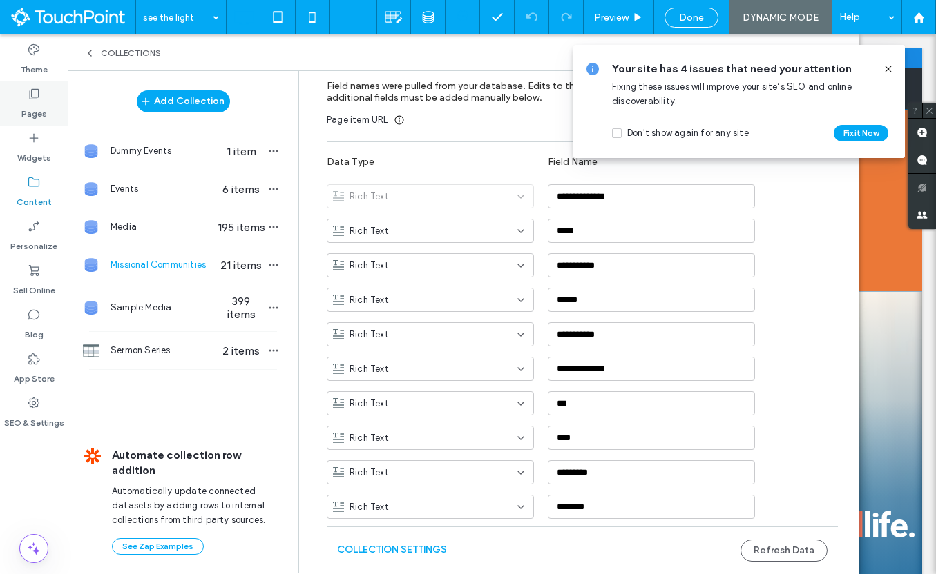
click at [45, 115] on label "Pages" at bounding box center [34, 110] width 26 height 19
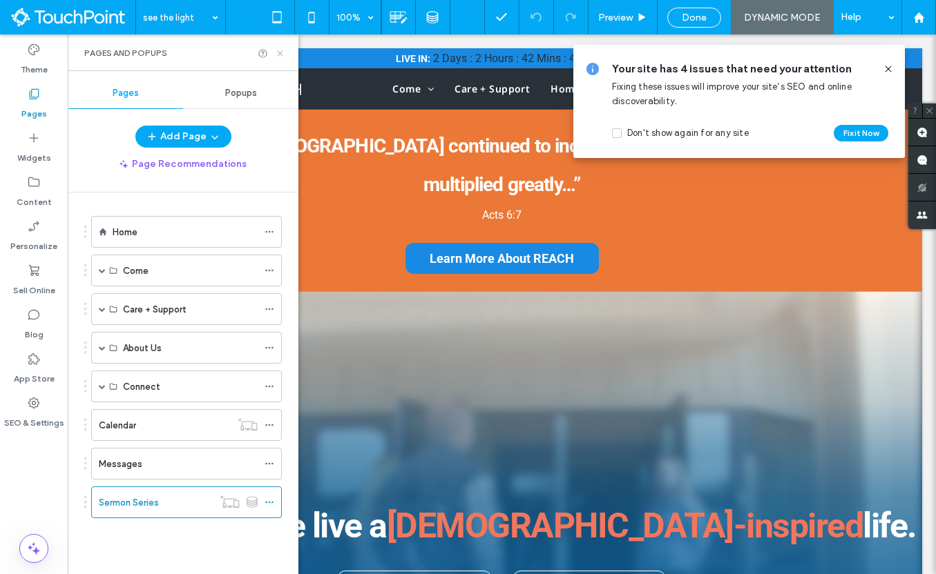
click at [276, 54] on icon at bounding box center [280, 53] width 10 height 10
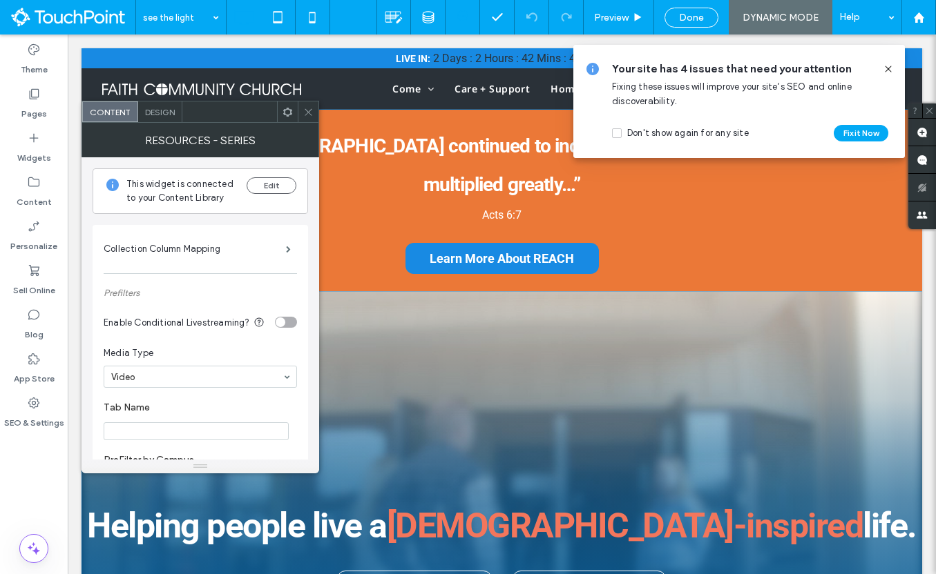
click at [282, 113] on icon at bounding box center [287, 112] width 10 height 10
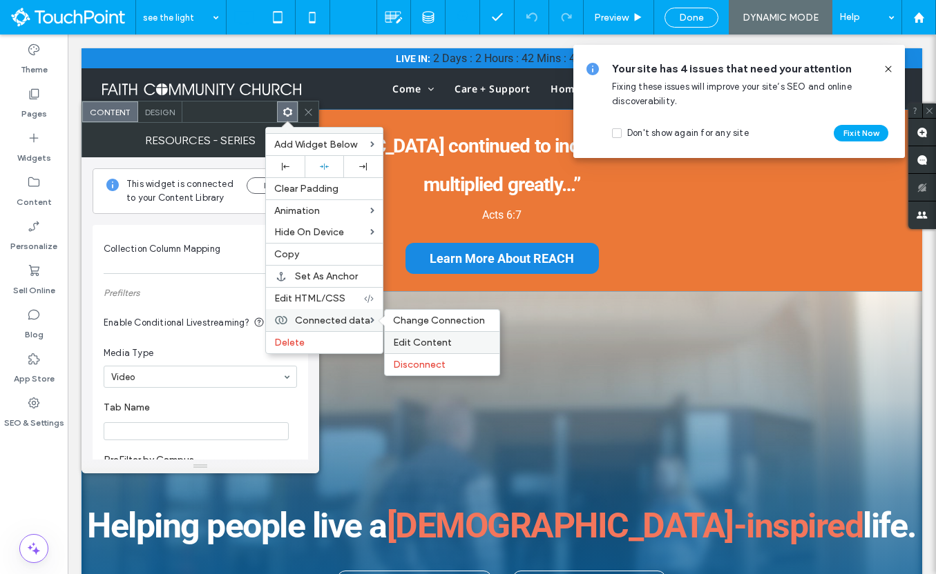
click at [429, 340] on span "Edit Content" at bounding box center [422, 343] width 59 height 12
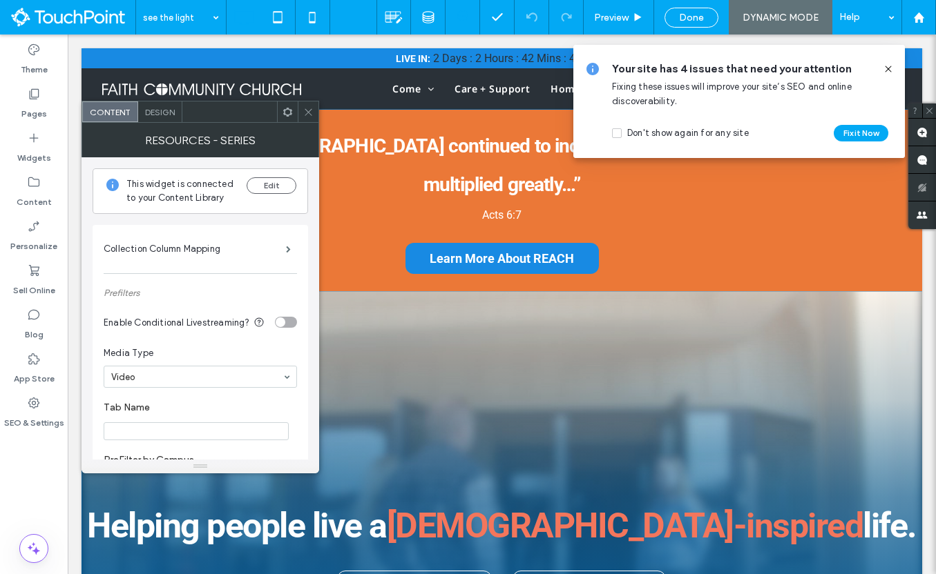
click at [287, 113] on icon at bounding box center [287, 112] width 10 height 10
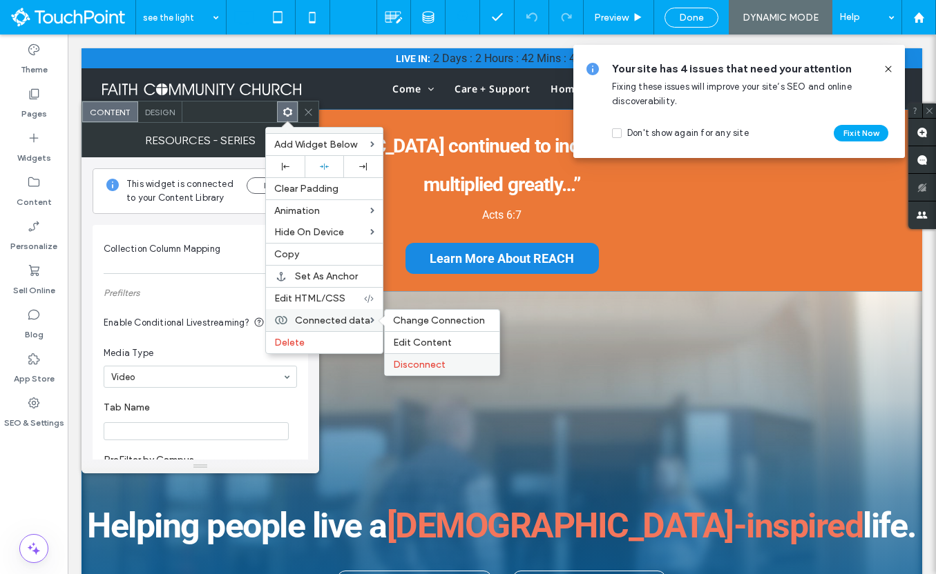
click at [432, 362] on span "Disconnect" at bounding box center [419, 365] width 52 height 12
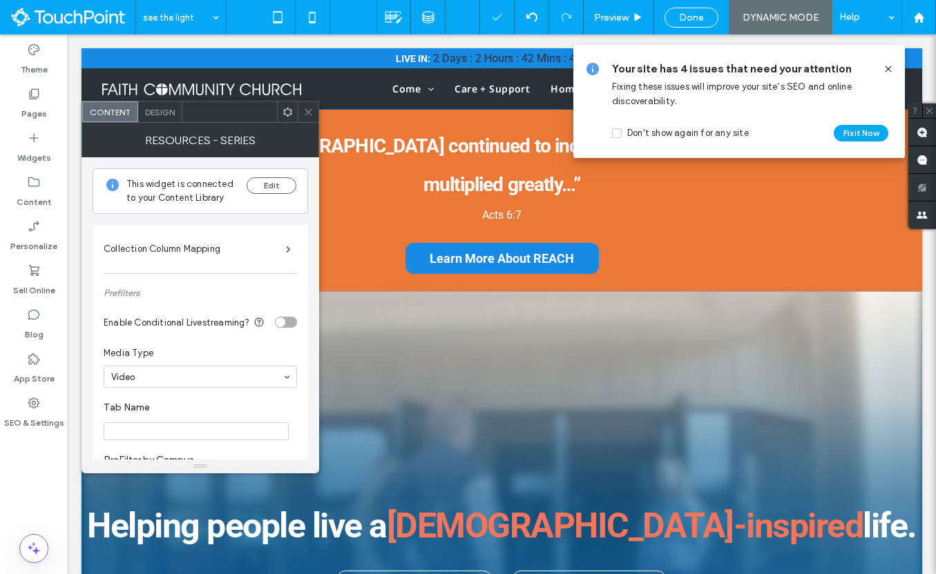
click at [286, 111] on icon at bounding box center [287, 112] width 10 height 10
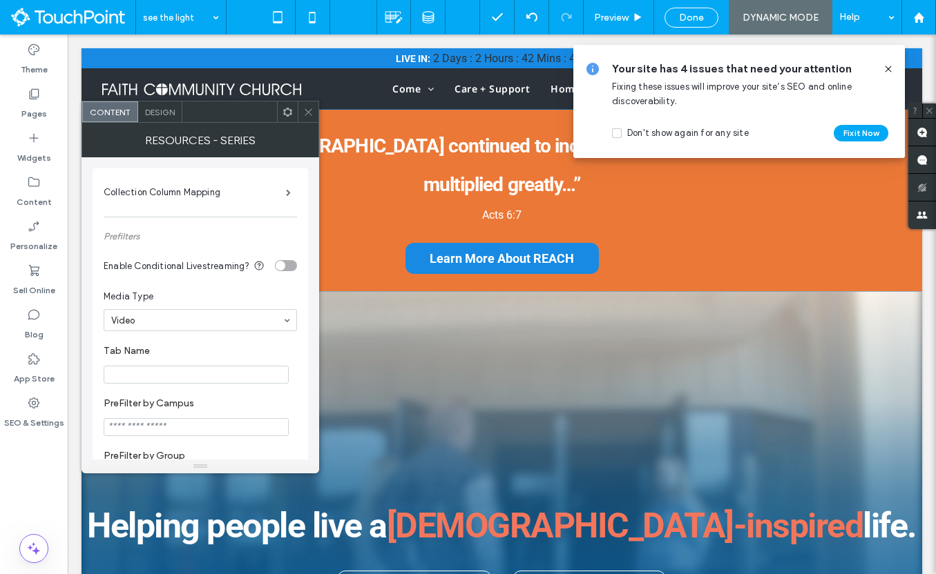
click at [285, 110] on use at bounding box center [287, 111] width 9 height 9
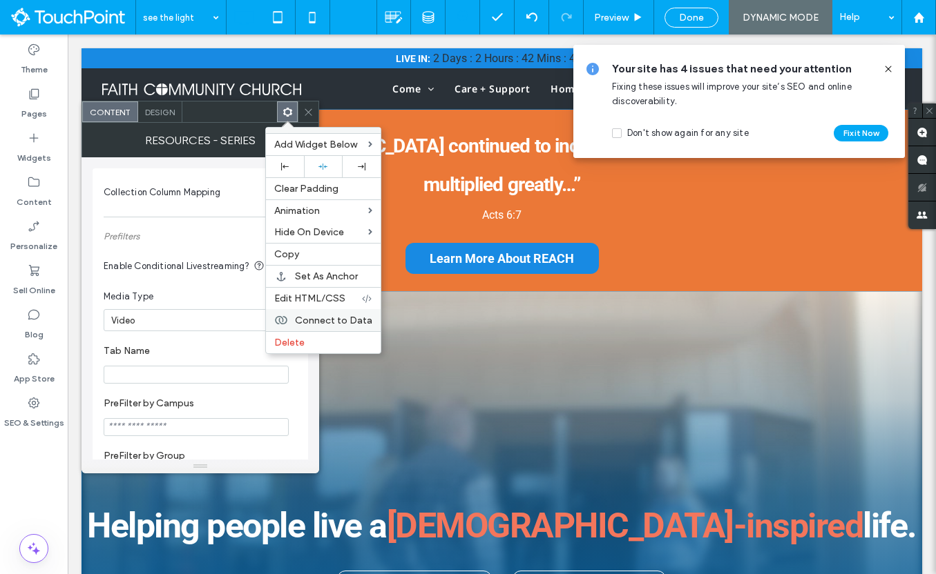
click at [351, 322] on span "Connect to Data" at bounding box center [333, 321] width 77 height 12
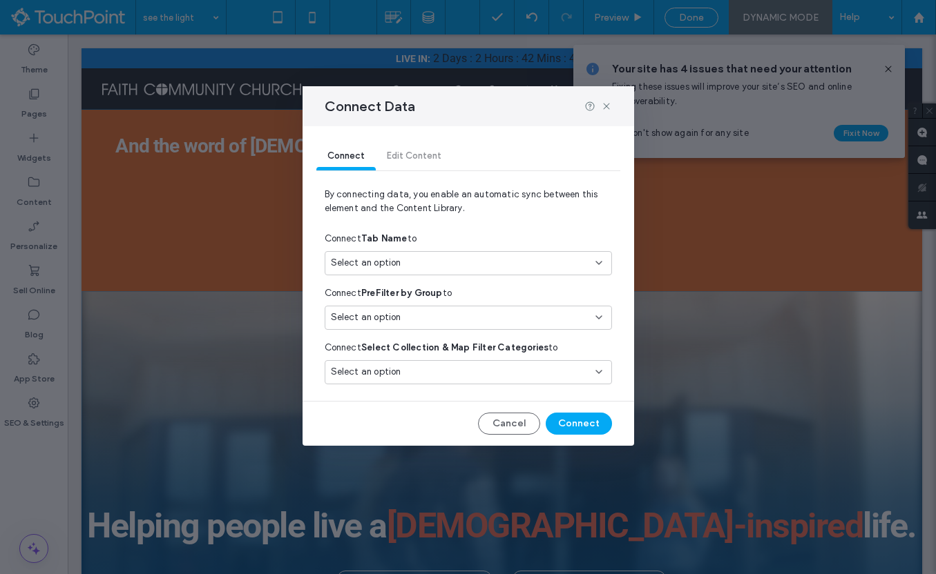
click at [409, 272] on div "Select an option" at bounding box center [468, 263] width 287 height 24
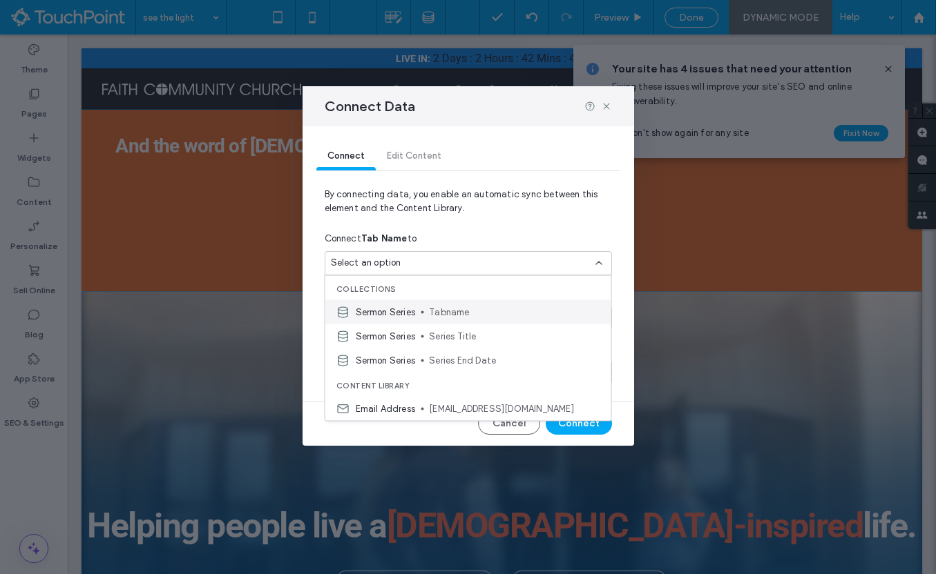
click at [413, 303] on div "Sermon Series Tabname" at bounding box center [468, 312] width 286 height 24
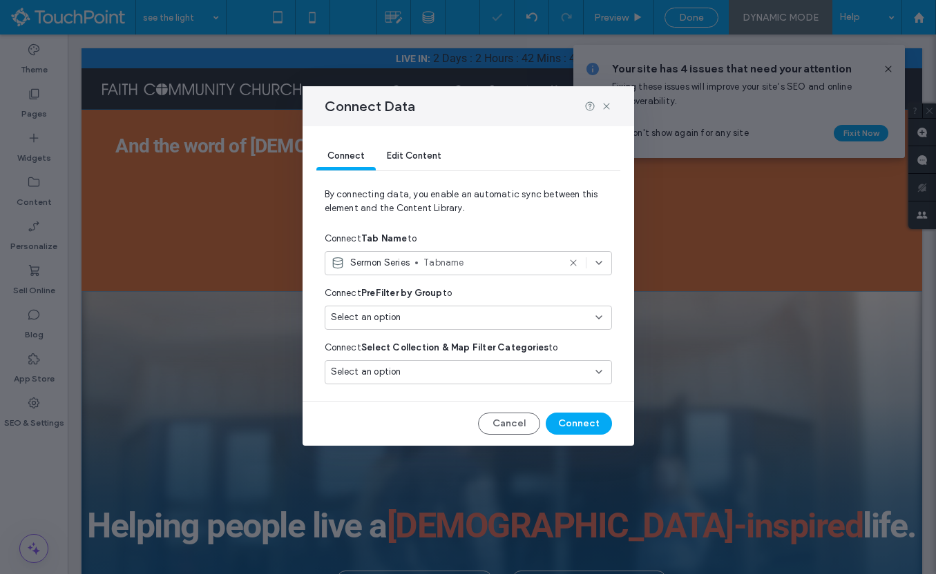
click at [409, 314] on div "Select an option" at bounding box center [460, 318] width 258 height 14
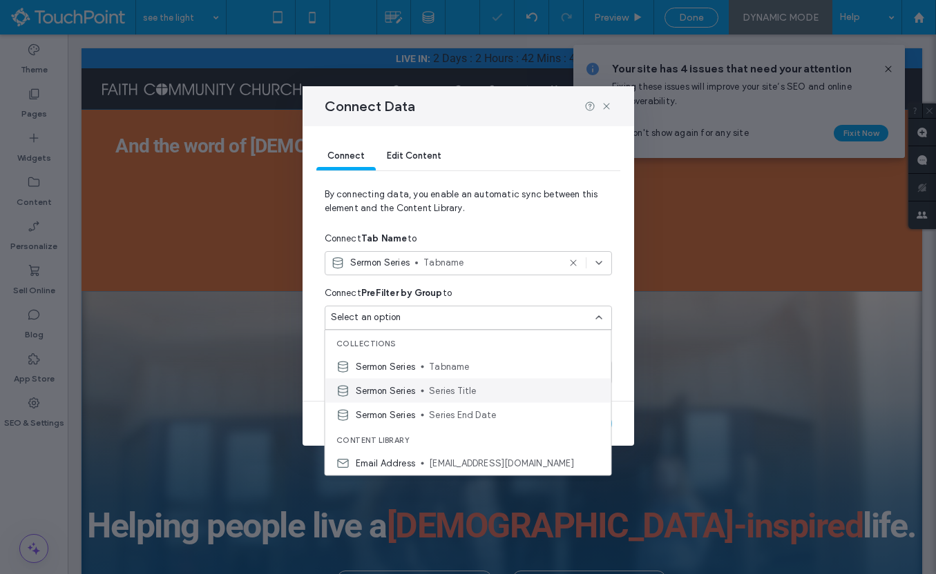
click at [415, 383] on div "Sermon Series Series Title" at bounding box center [468, 391] width 286 height 24
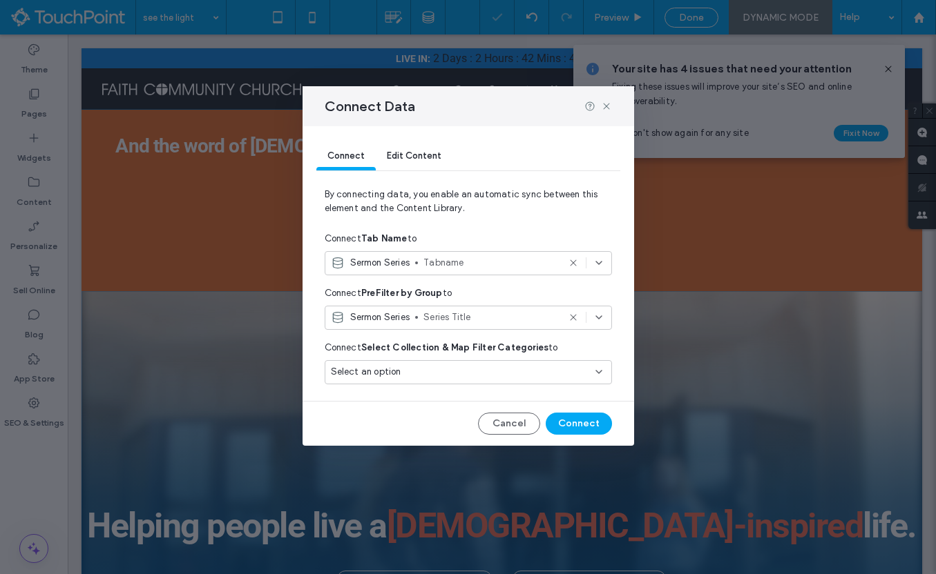
click at [425, 373] on div "Select an option" at bounding box center [460, 372] width 258 height 14
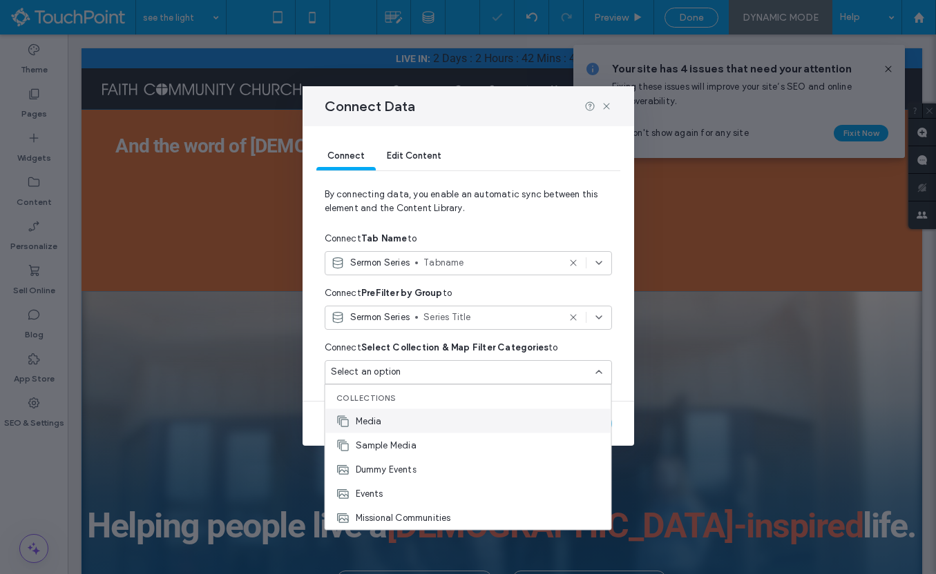
click at [424, 411] on div "Media" at bounding box center [468, 421] width 286 height 24
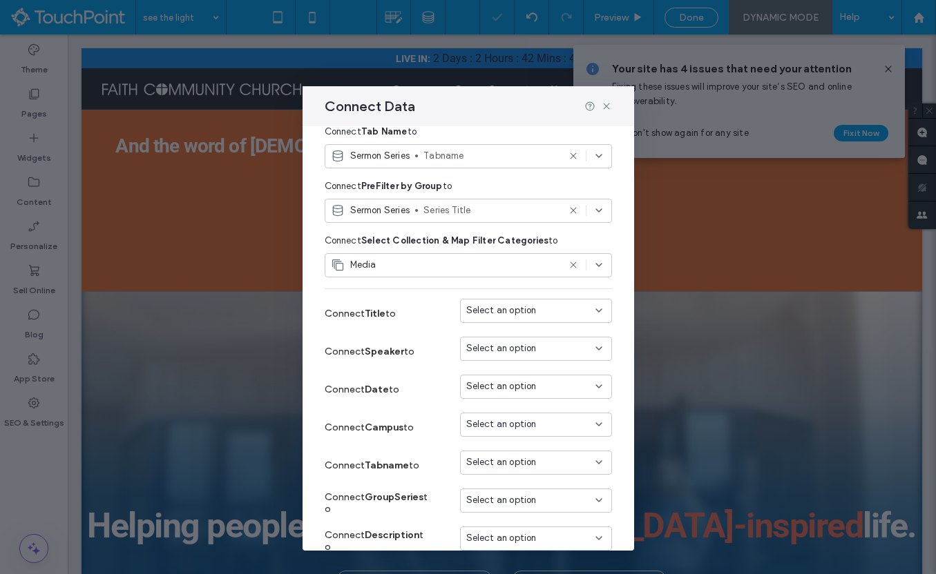
scroll to position [139, 0]
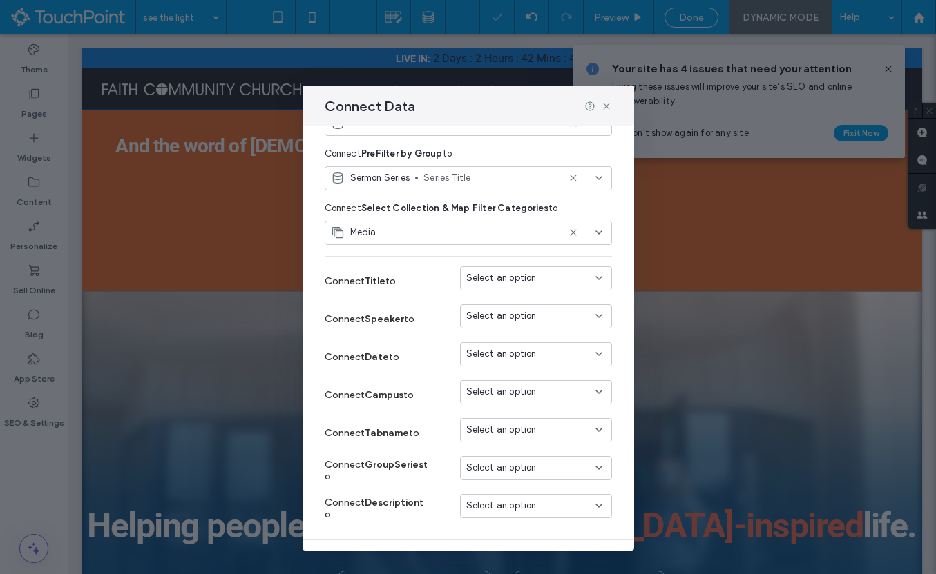
click at [520, 273] on span "Select an option" at bounding box center [501, 278] width 70 height 14
click at [520, 293] on div "Title" at bounding box center [536, 303] width 151 height 24
click at [520, 309] on div "Select an option" at bounding box center [536, 317] width 152 height 24
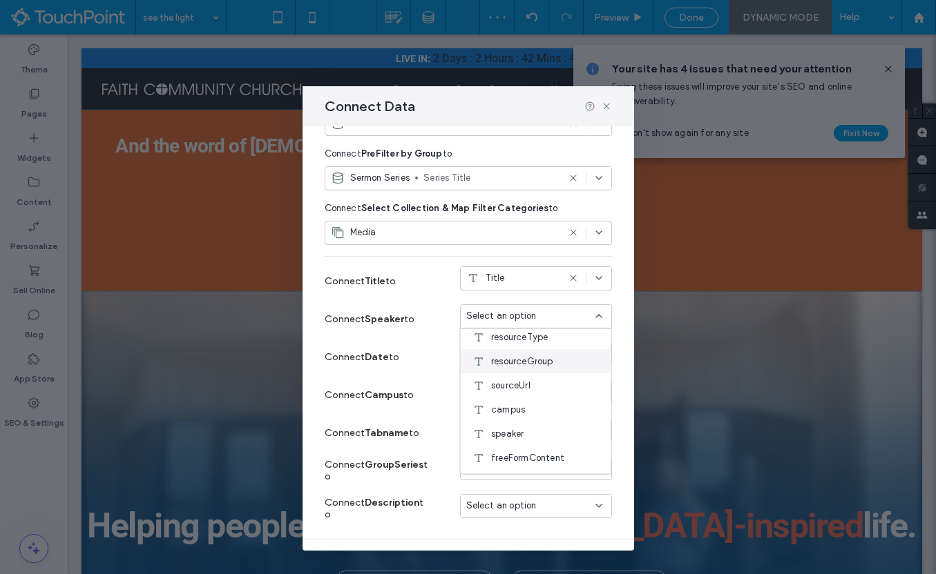
scroll to position [78, 0]
click at [534, 427] on div "speaker" at bounding box center [536, 433] width 151 height 24
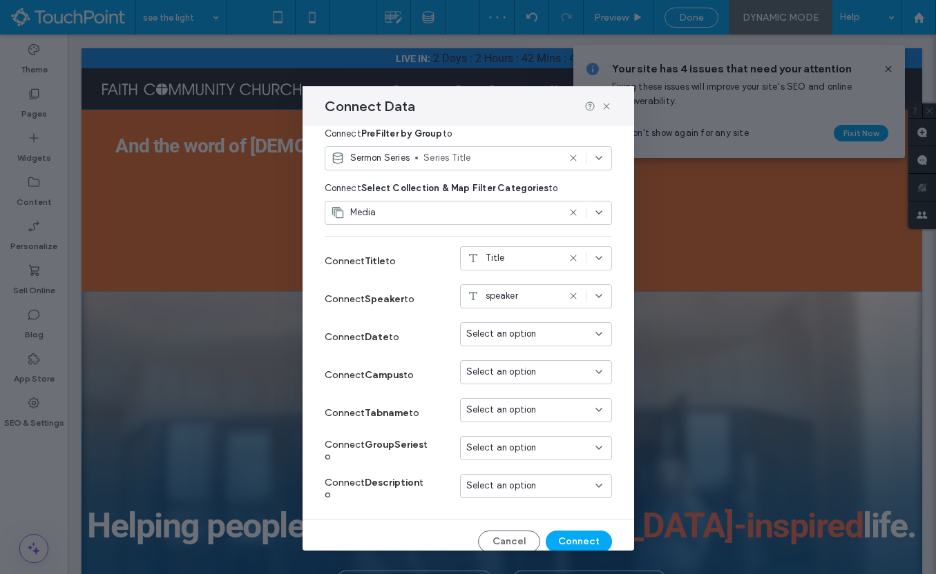
scroll to position [173, 0]
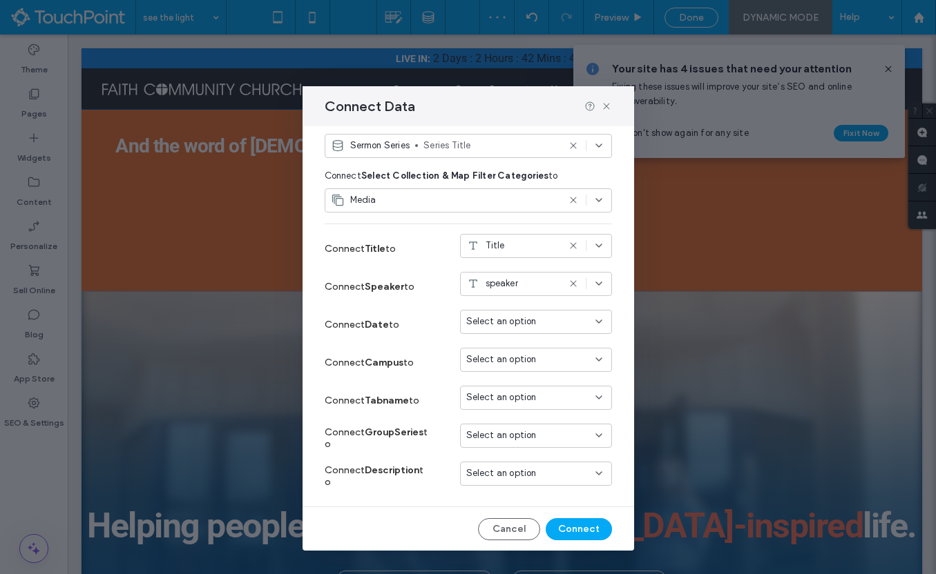
click at [528, 394] on span "Select an option" at bounding box center [501, 398] width 70 height 14
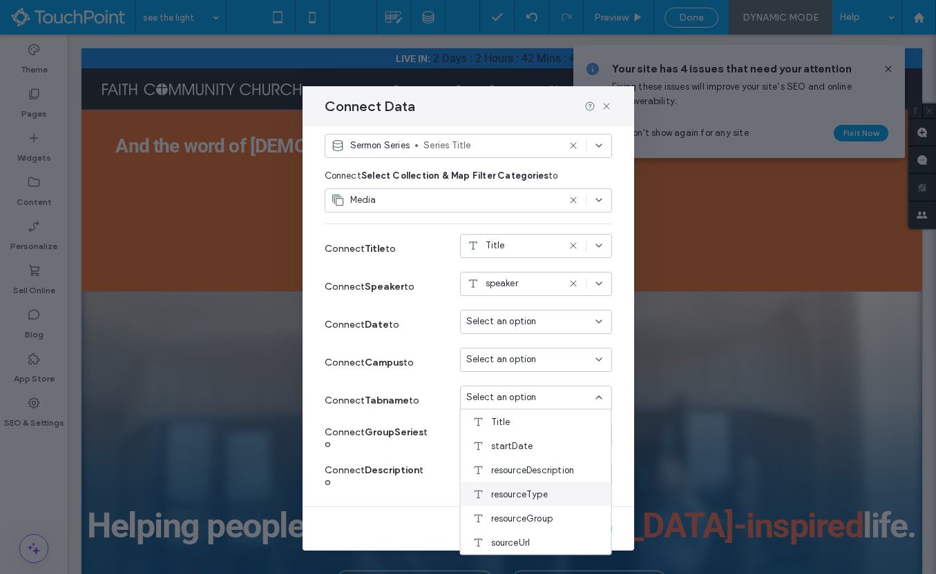
click at [539, 492] on span "resourceType" at bounding box center [519, 494] width 57 height 14
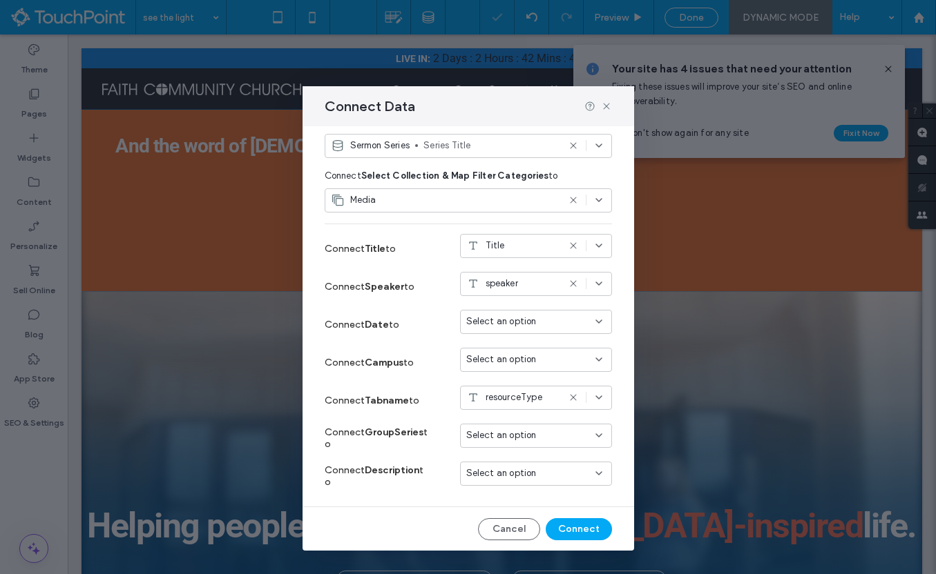
click at [532, 438] on span "Select an option" at bounding box center [501, 436] width 70 height 14
click at [518, 391] on span "resourceGroup" at bounding box center [522, 387] width 62 height 14
click at [517, 470] on span "Select an option" at bounding box center [501, 474] width 70 height 14
click at [528, 382] on span "resourceDescription" at bounding box center [533, 377] width 84 height 14
click at [518, 327] on span "Select an option" at bounding box center [501, 322] width 70 height 14
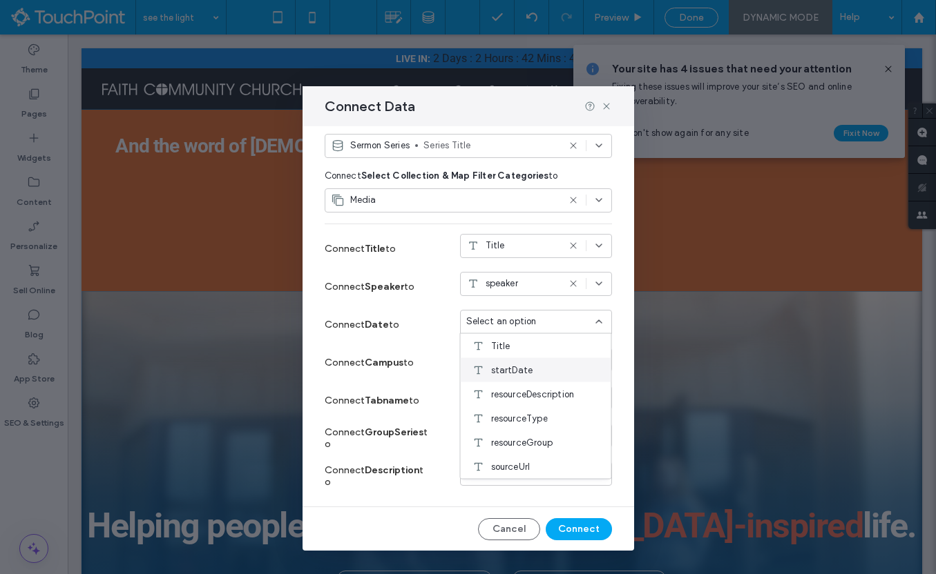
click at [516, 366] on span "startDate" at bounding box center [512, 370] width 42 height 14
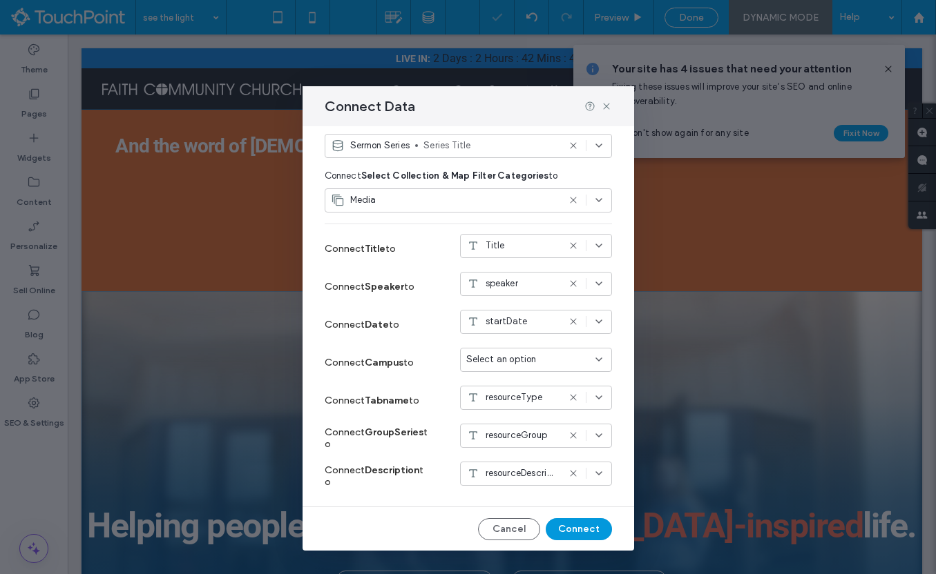
click at [567, 521] on button "Connect" at bounding box center [578, 530] width 66 height 22
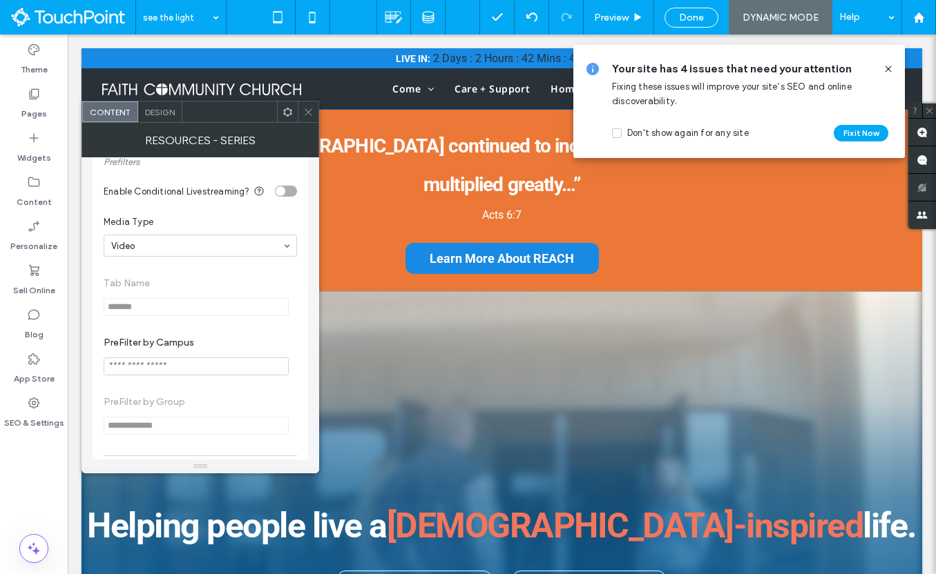
scroll to position [127, 0]
click at [305, 115] on icon at bounding box center [308, 112] width 10 height 10
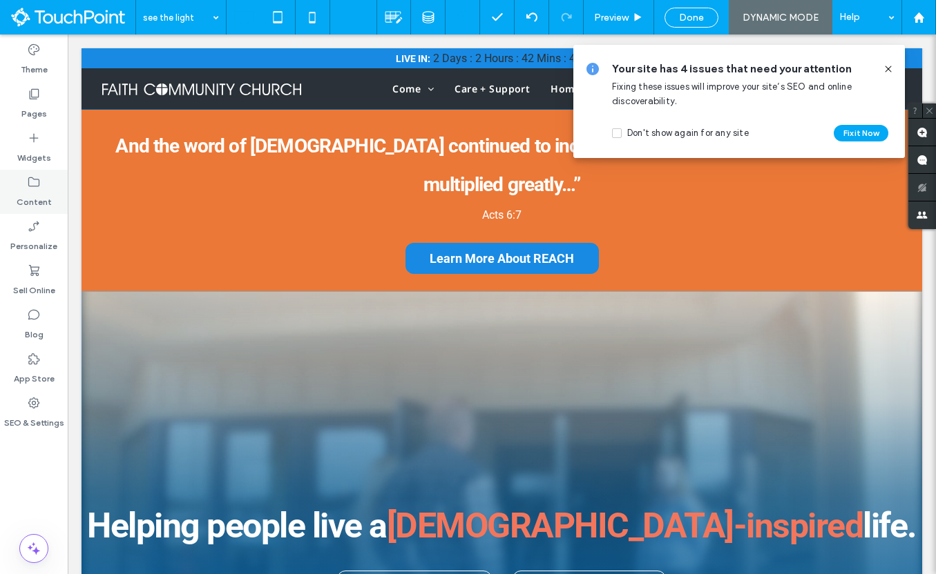
click at [46, 193] on label "Content" at bounding box center [34, 198] width 35 height 19
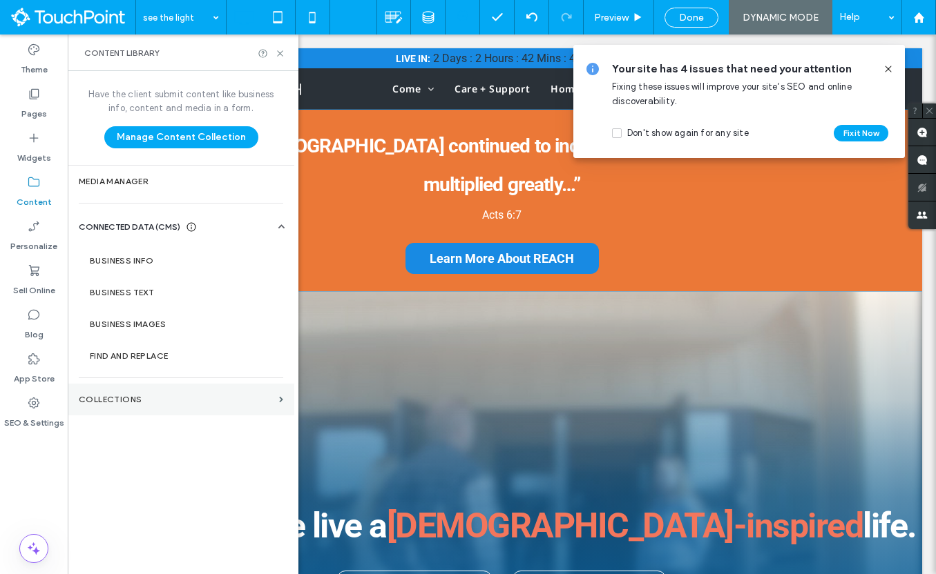
click at [136, 401] on label "Collections" at bounding box center [176, 400] width 195 height 10
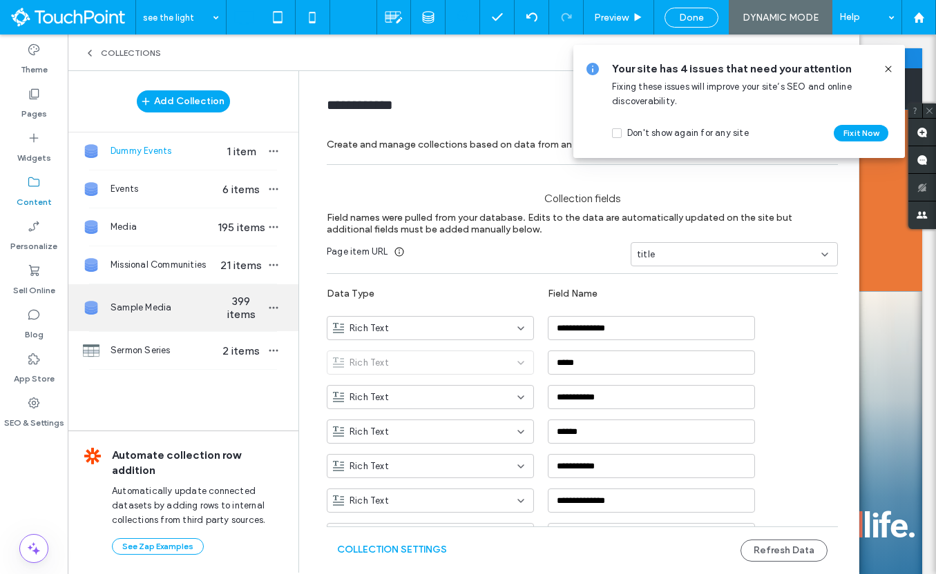
click at [171, 307] on span "Sample Media" at bounding box center [163, 308] width 106 height 14
type input "**********"
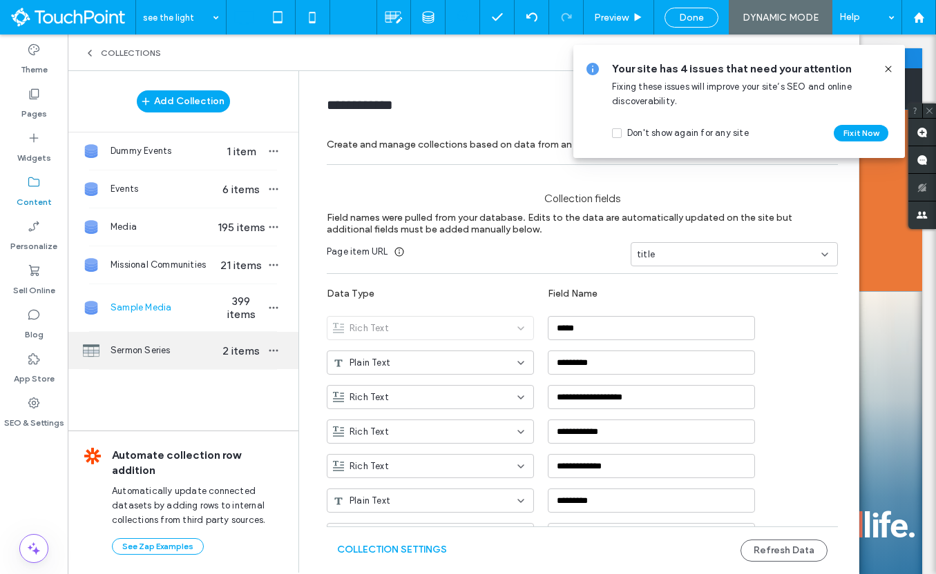
click at [171, 345] on span "Sermon Series" at bounding box center [163, 351] width 106 height 14
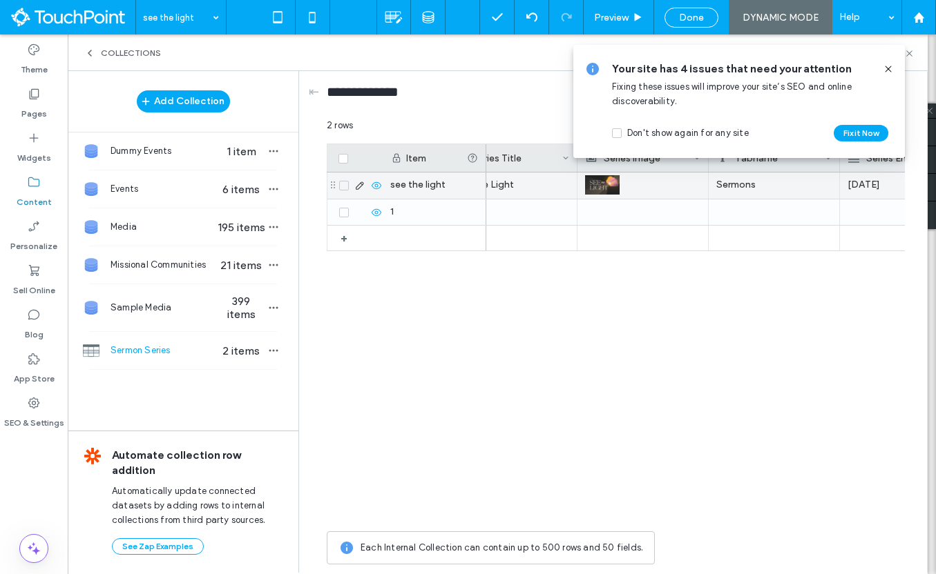
scroll to position [0, 0]
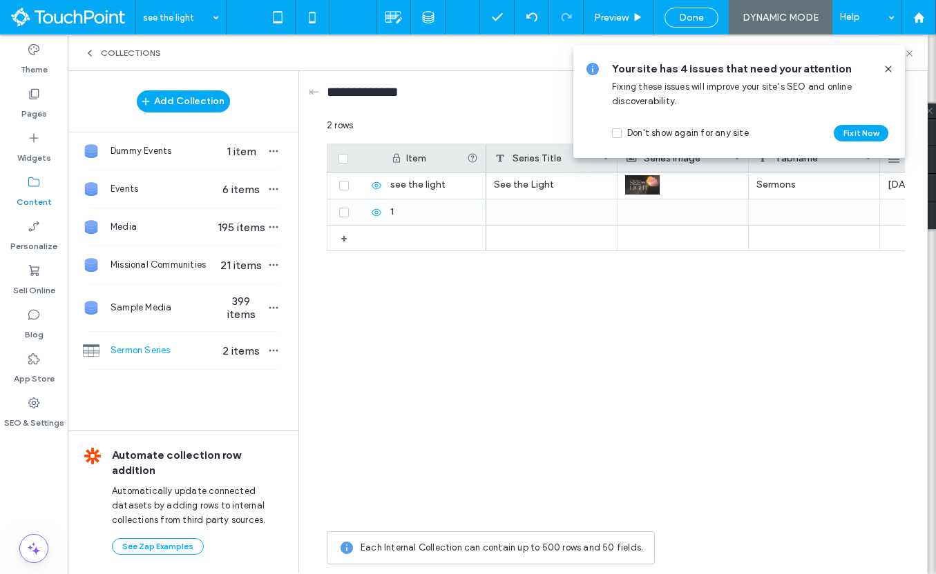
click at [46, 176] on div "Content" at bounding box center [34, 192] width 68 height 44
click at [26, 118] on label "Pages" at bounding box center [34, 110] width 26 height 19
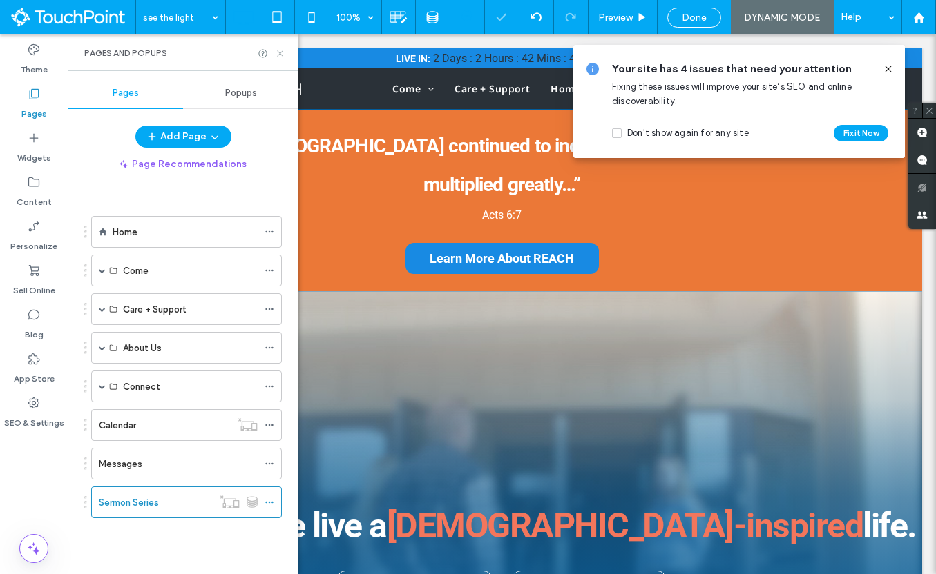
click at [284, 55] on icon at bounding box center [280, 53] width 10 height 10
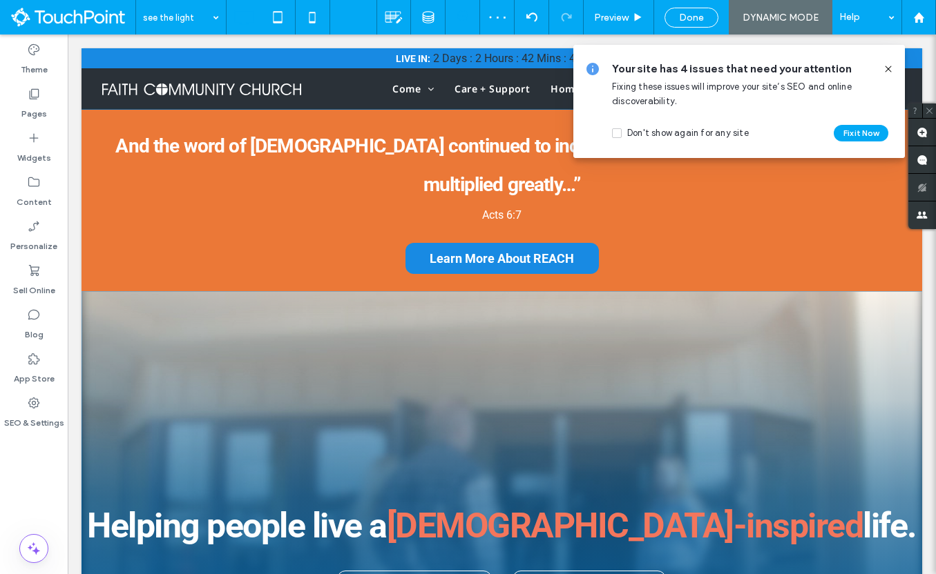
click at [889, 67] on use at bounding box center [888, 69] width 6 height 6
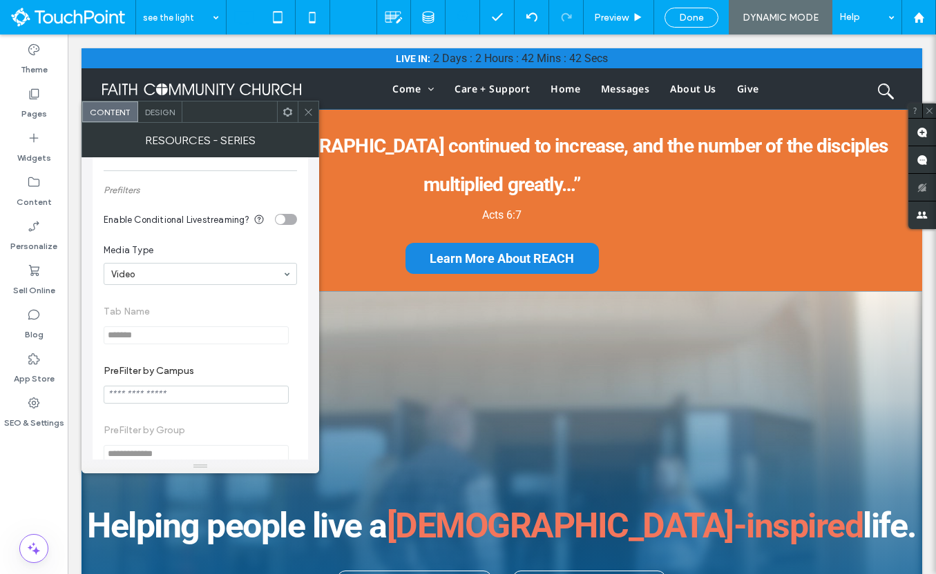
scroll to position [109, 0]
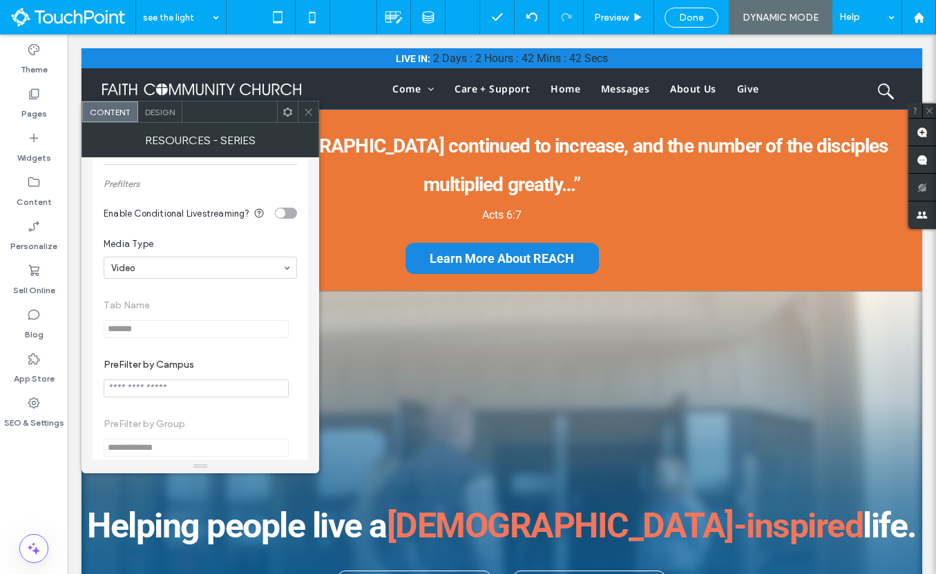
click at [218, 320] on span "Tab Name *******" at bounding box center [200, 319] width 193 height 66
click at [34, 191] on label "Content" at bounding box center [34, 198] width 35 height 19
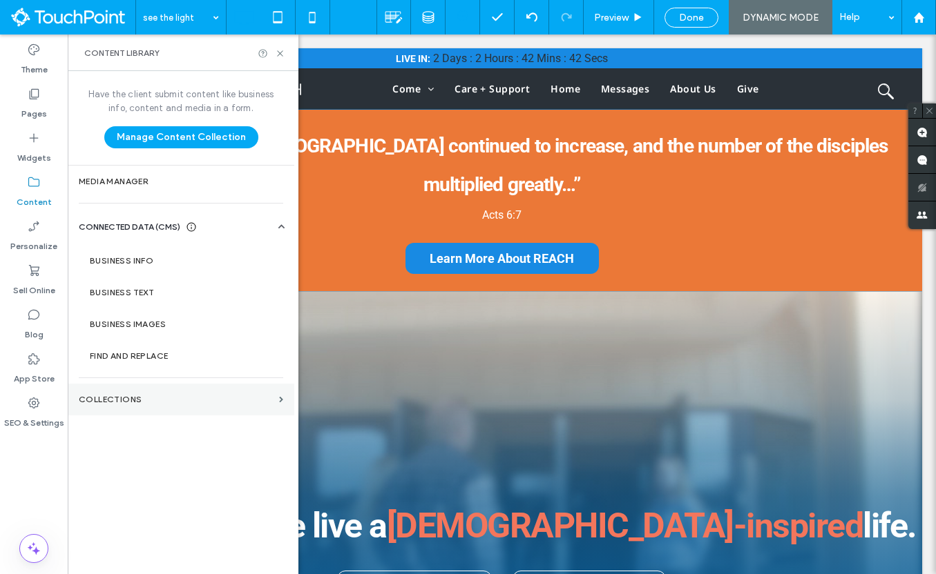
click at [157, 394] on section "Collections" at bounding box center [181, 400] width 226 height 32
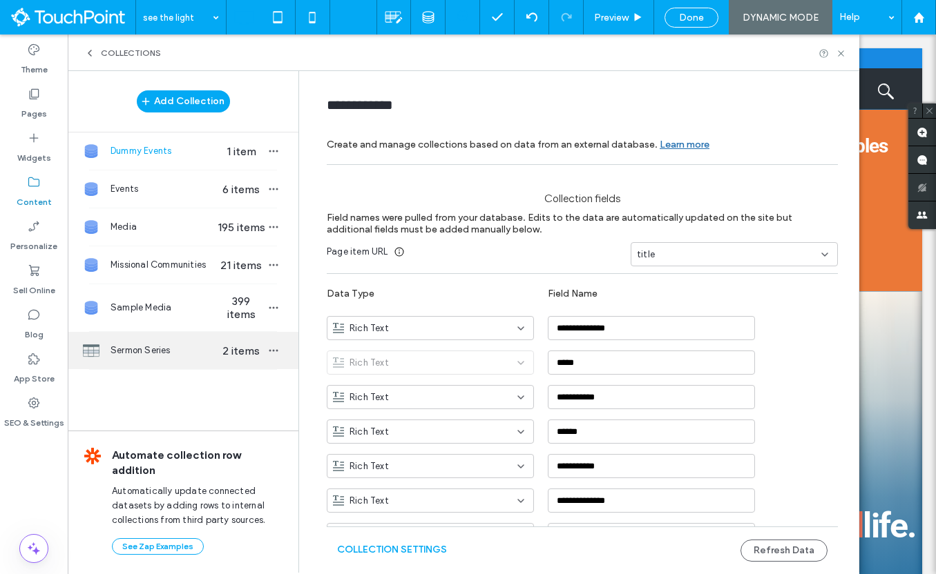
click at [153, 345] on span "Sermon Series" at bounding box center [163, 351] width 106 height 14
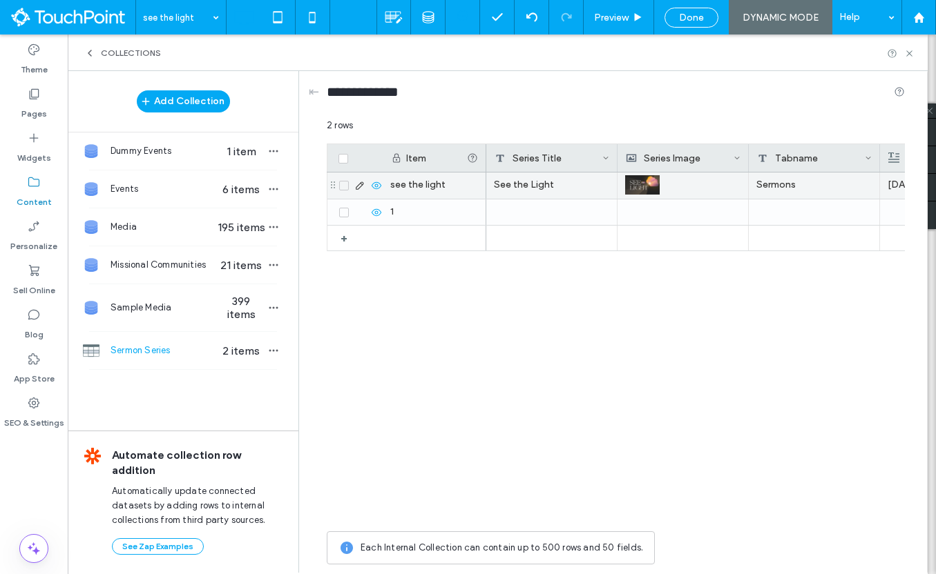
click at [820, 182] on div "Sermons" at bounding box center [814, 186] width 131 height 26
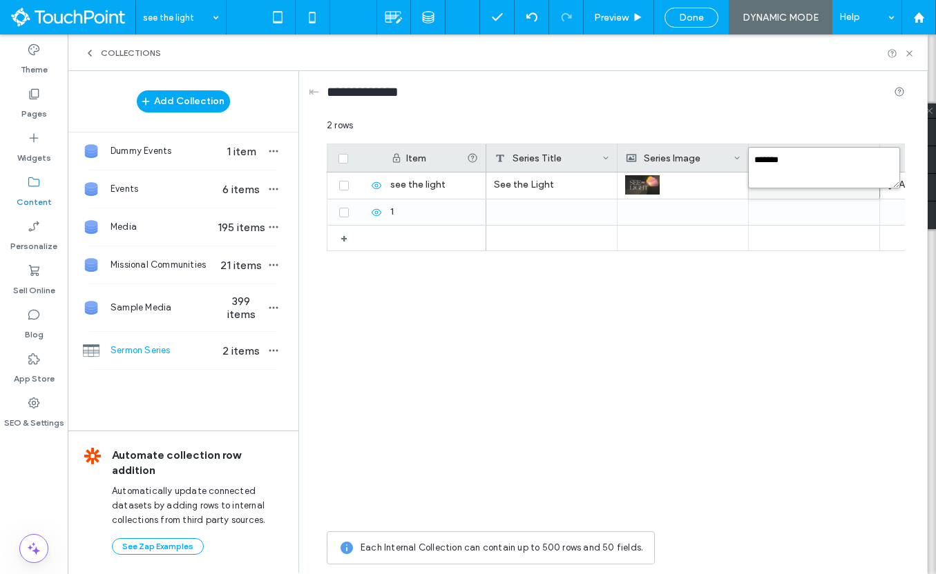
click at [810, 157] on textarea "*******" at bounding box center [824, 167] width 152 height 41
type textarea "*******"
click at [771, 292] on div "See the Light [DATE]" at bounding box center [695, 349] width 418 height 352
click at [912, 50] on icon at bounding box center [909, 53] width 10 height 10
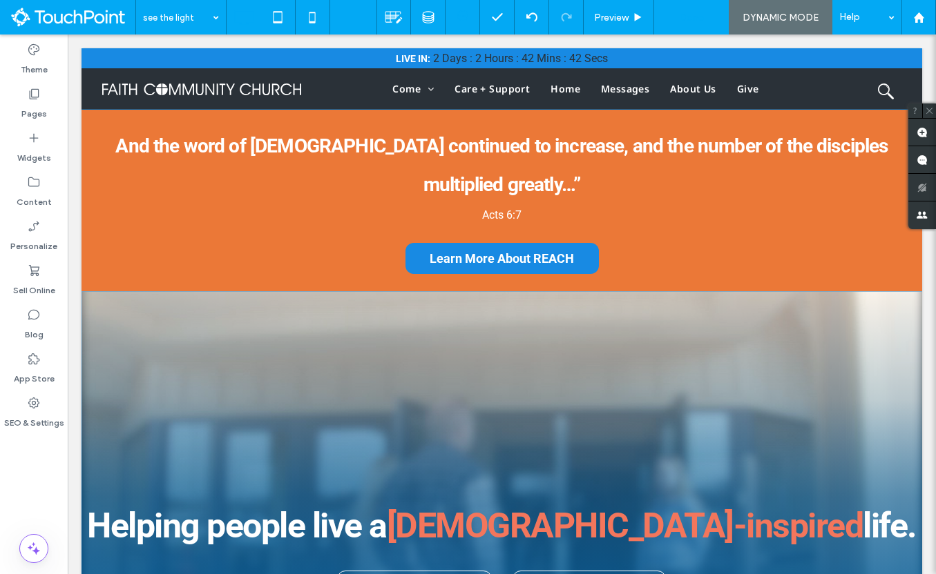
click at [697, 25] on div "Done" at bounding box center [691, 18] width 54 height 20
click at [710, 21] on div "Done" at bounding box center [691, 18] width 52 height 12
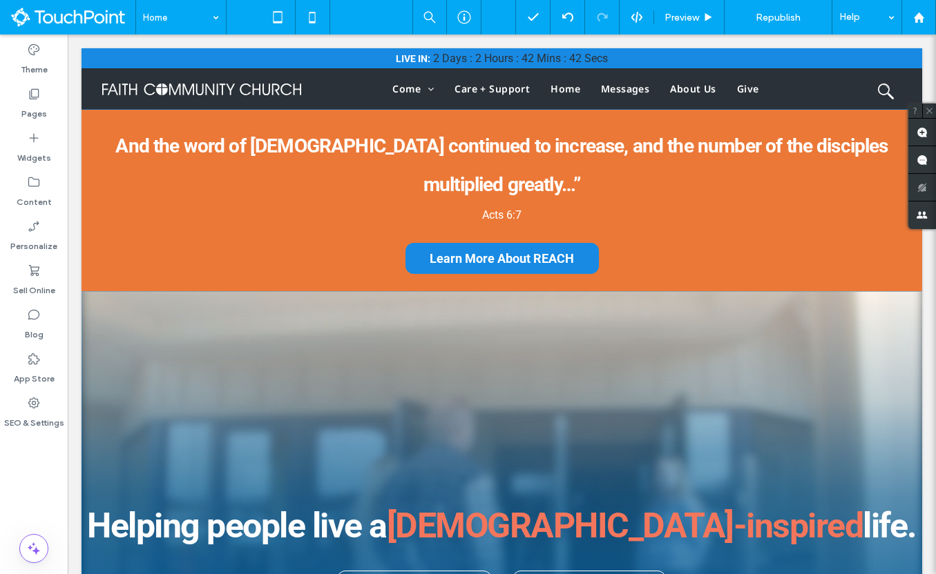
click at [785, 15] on div at bounding box center [468, 287] width 936 height 574
click at [785, 15] on span "Republish" at bounding box center [777, 18] width 45 height 12
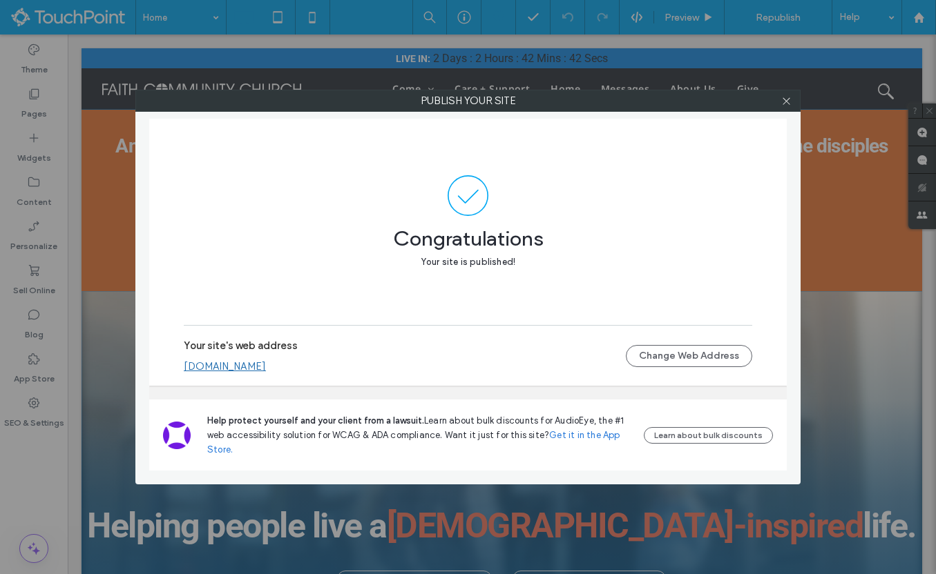
click at [777, 104] on div at bounding box center [785, 100] width 21 height 21
click at [784, 104] on icon at bounding box center [786, 101] width 10 height 10
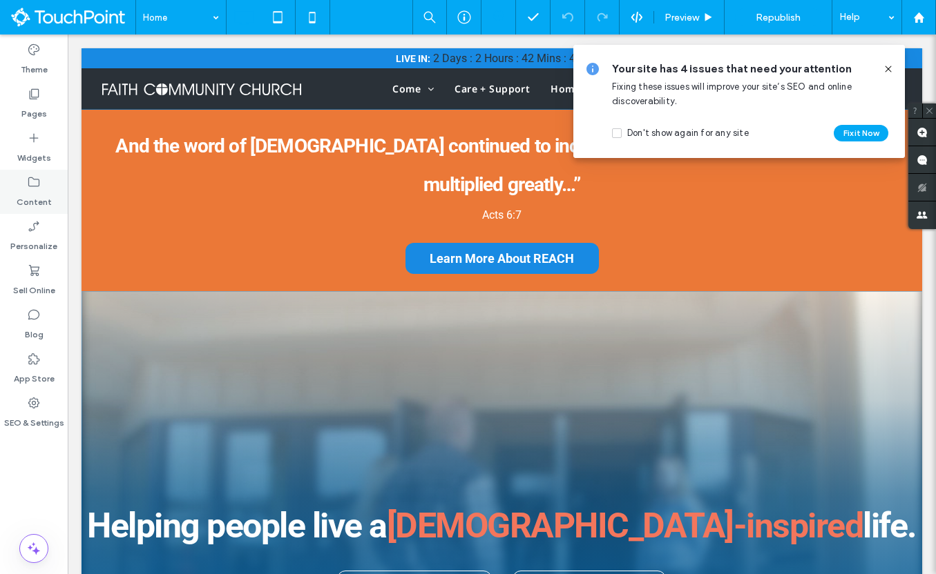
click at [39, 179] on icon at bounding box center [34, 182] width 14 height 14
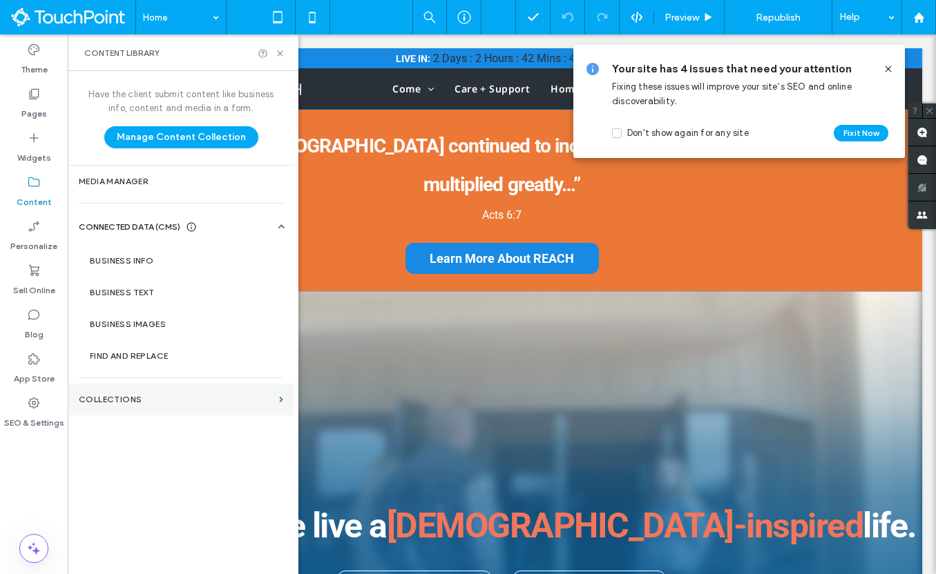
click at [124, 400] on label "Collections" at bounding box center [176, 400] width 195 height 10
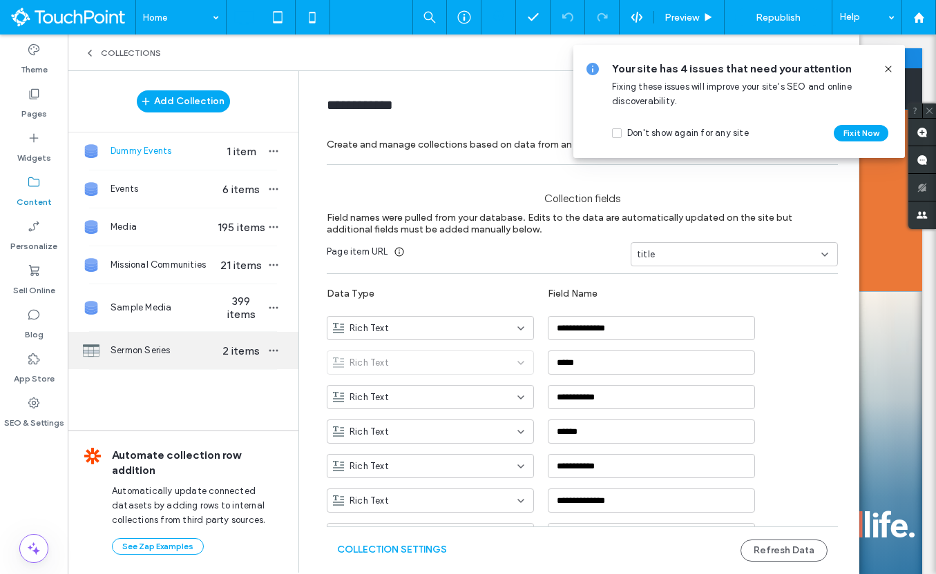
click at [192, 339] on div "Sermon Series 2 items" at bounding box center [183, 350] width 231 height 37
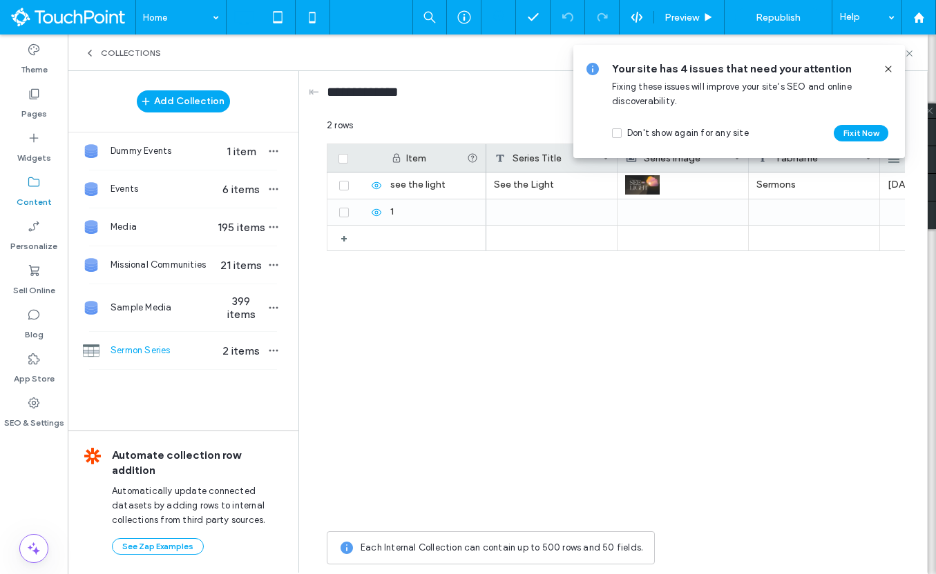
click at [889, 70] on use at bounding box center [888, 69] width 6 height 6
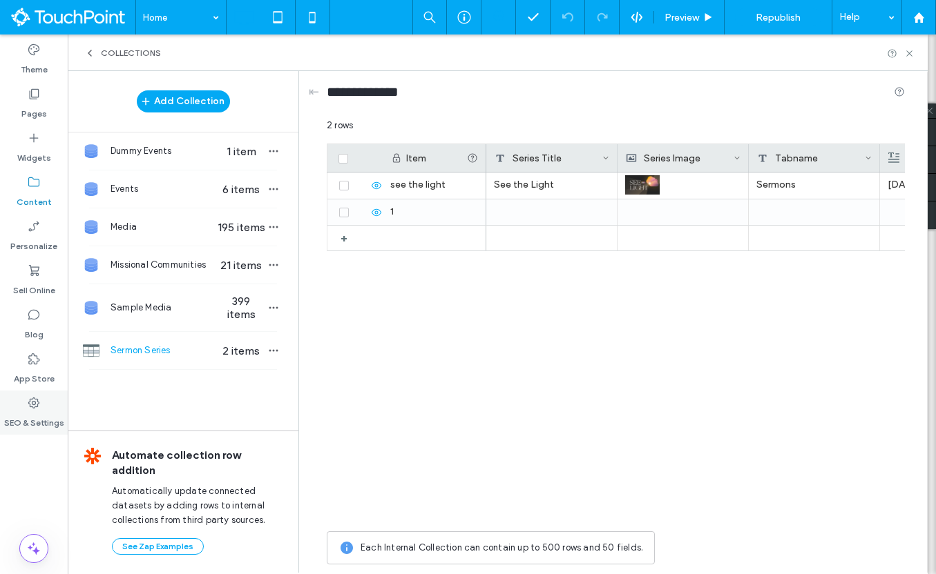
click at [46, 403] on div "SEO & Settings" at bounding box center [34, 413] width 68 height 44
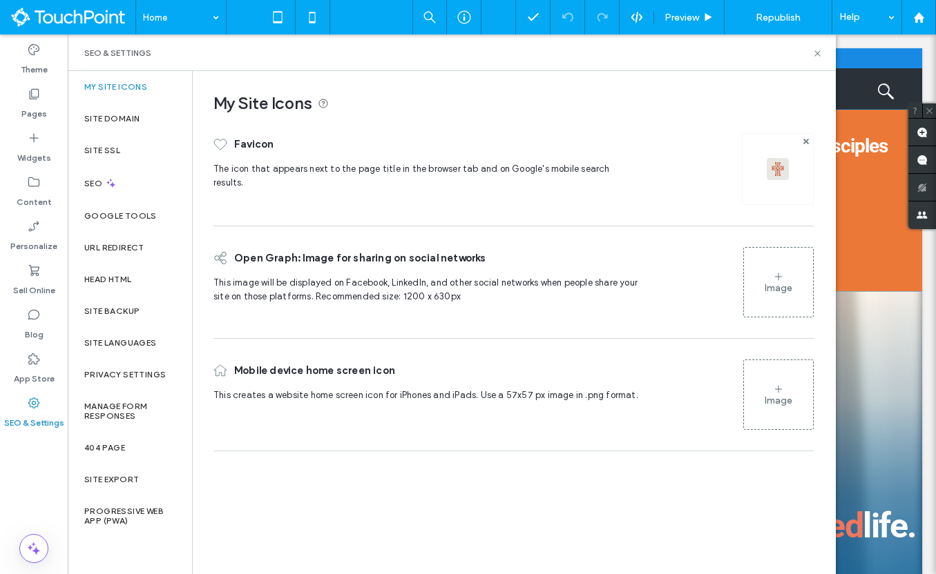
click at [779, 164] on img at bounding box center [777, 169] width 22 height 22
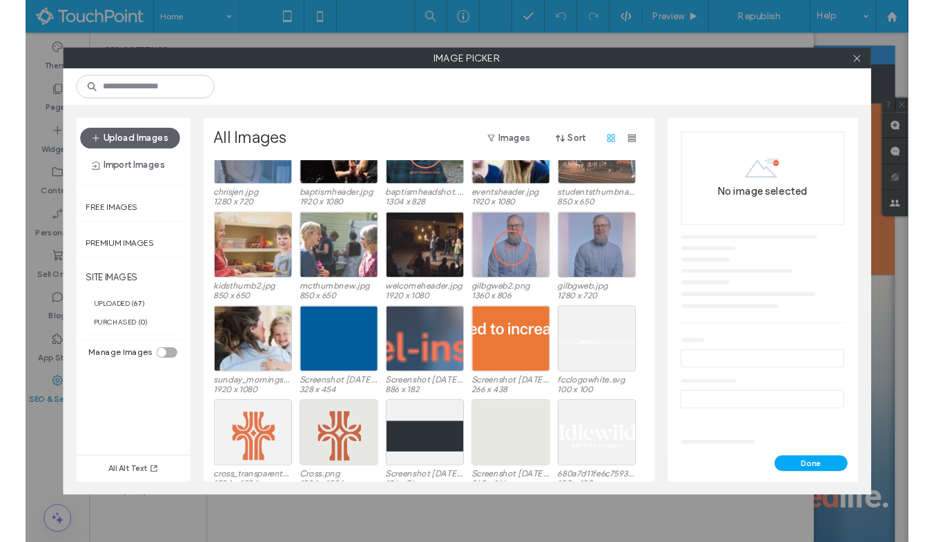
scroll to position [913, 0]
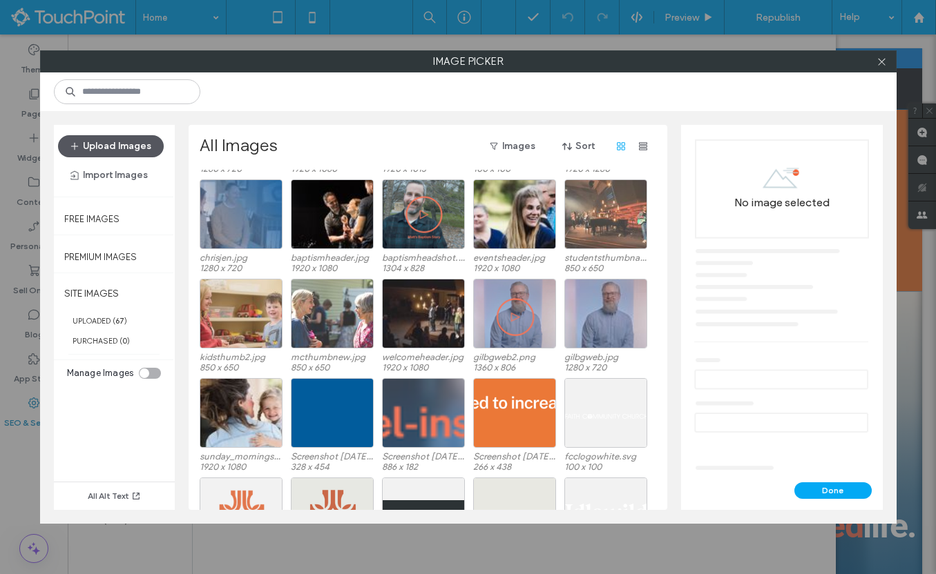
click at [128, 151] on button "Upload Images" at bounding box center [111, 146] width 106 height 22
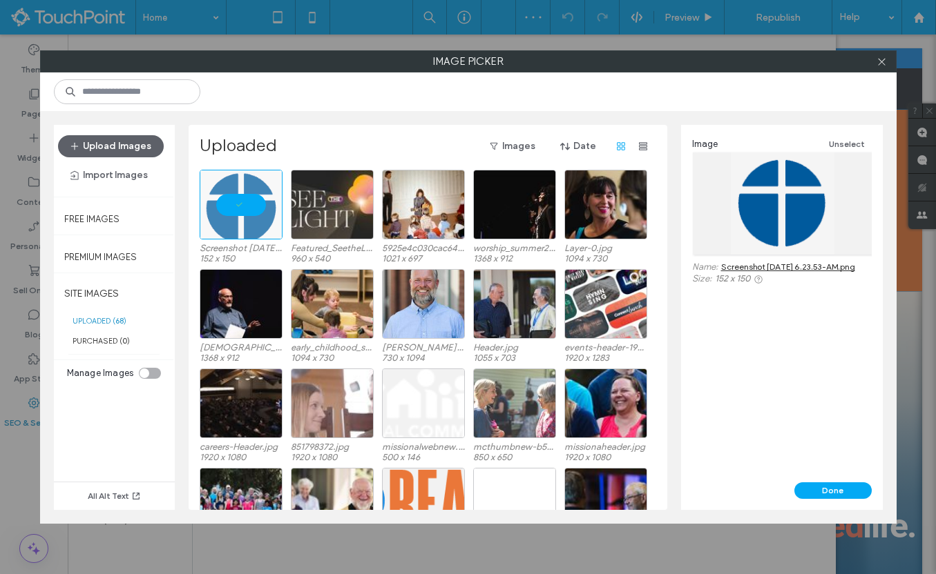
click at [836, 482] on div "Image Unselect Name: Screenshot 2025-08-15 at 6.23.53-AM.png Size: 152 x 150" at bounding box center [782, 304] width 202 height 358
click at [836, 485] on button "Done" at bounding box center [832, 491] width 77 height 17
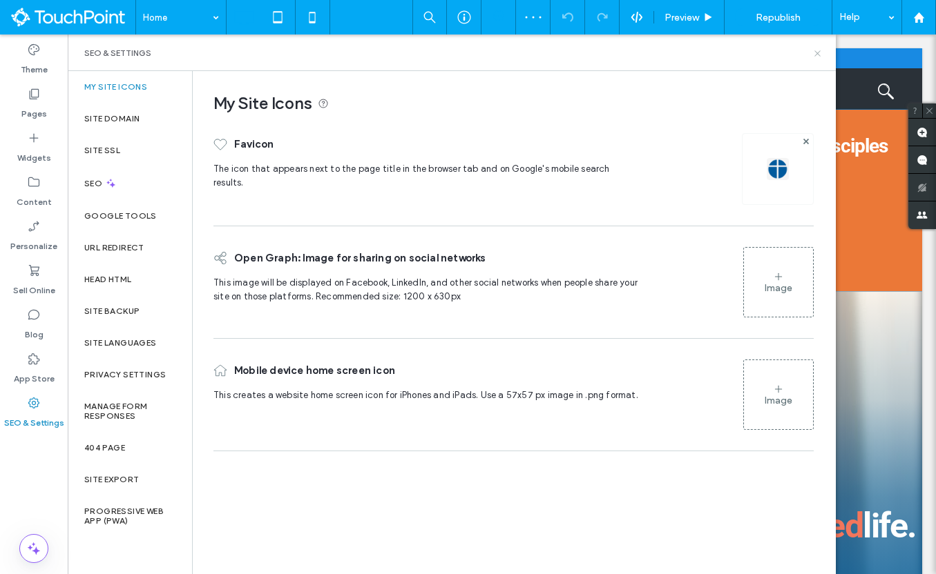
click at [820, 54] on icon at bounding box center [817, 53] width 10 height 10
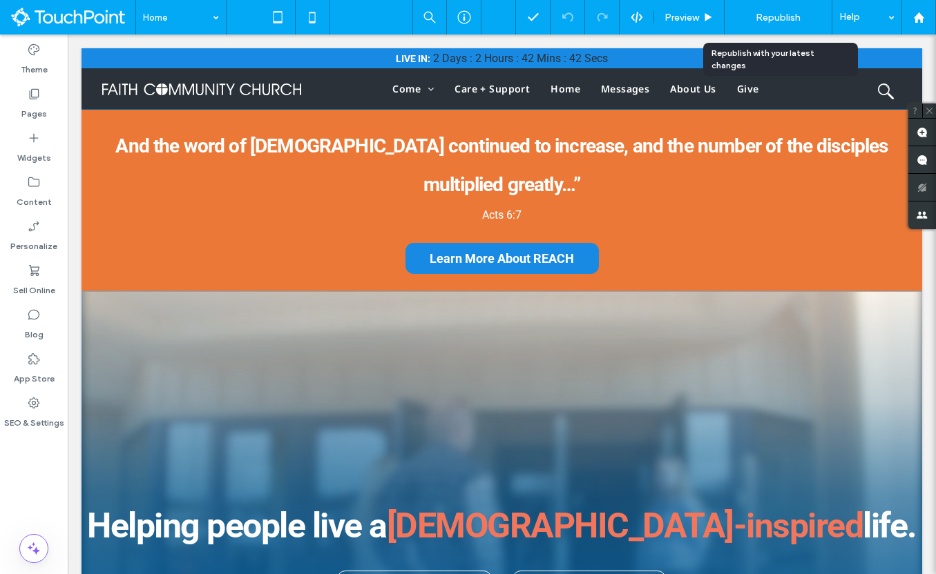
click at [768, 17] on span "Republish" at bounding box center [777, 18] width 45 height 12
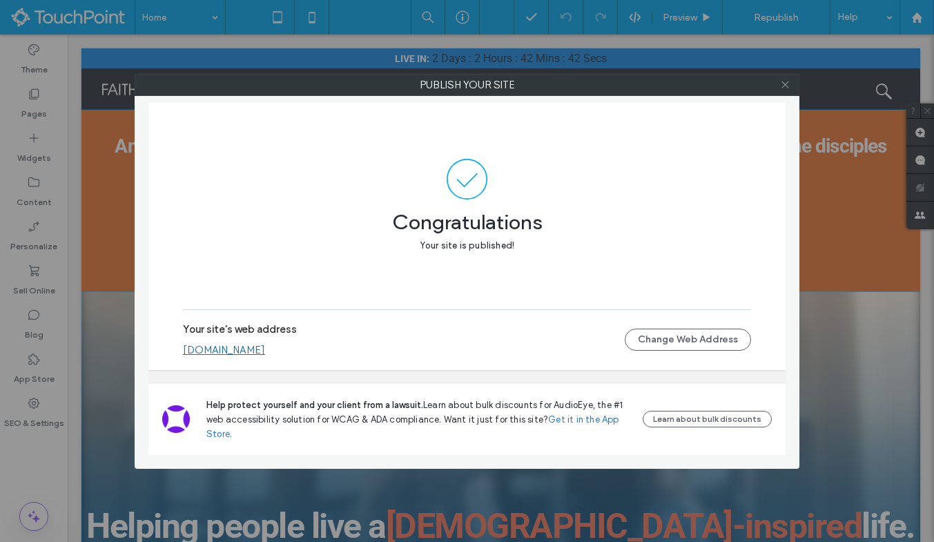
click at [783, 82] on icon at bounding box center [785, 84] width 10 height 10
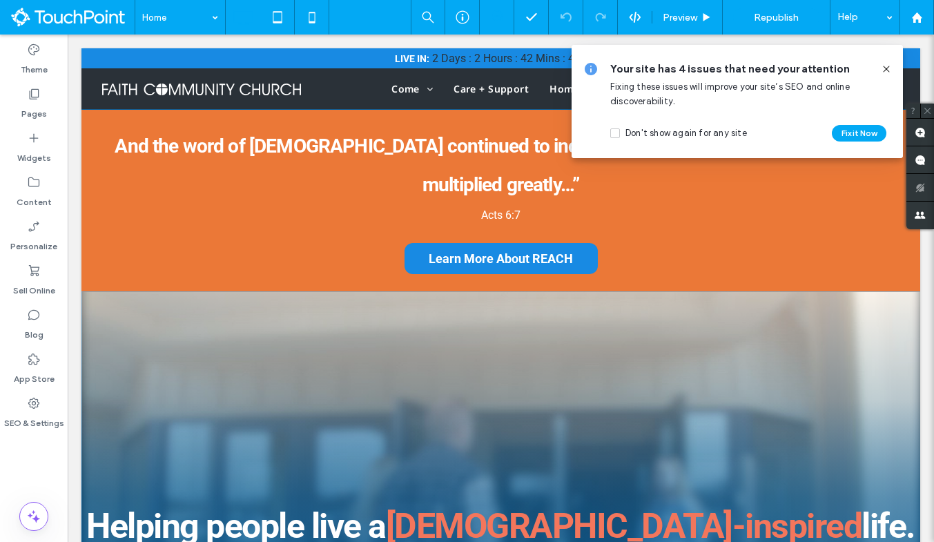
click at [99, 12] on span at bounding box center [72, 17] width 124 height 28
